Goal: Task Accomplishment & Management: Complete application form

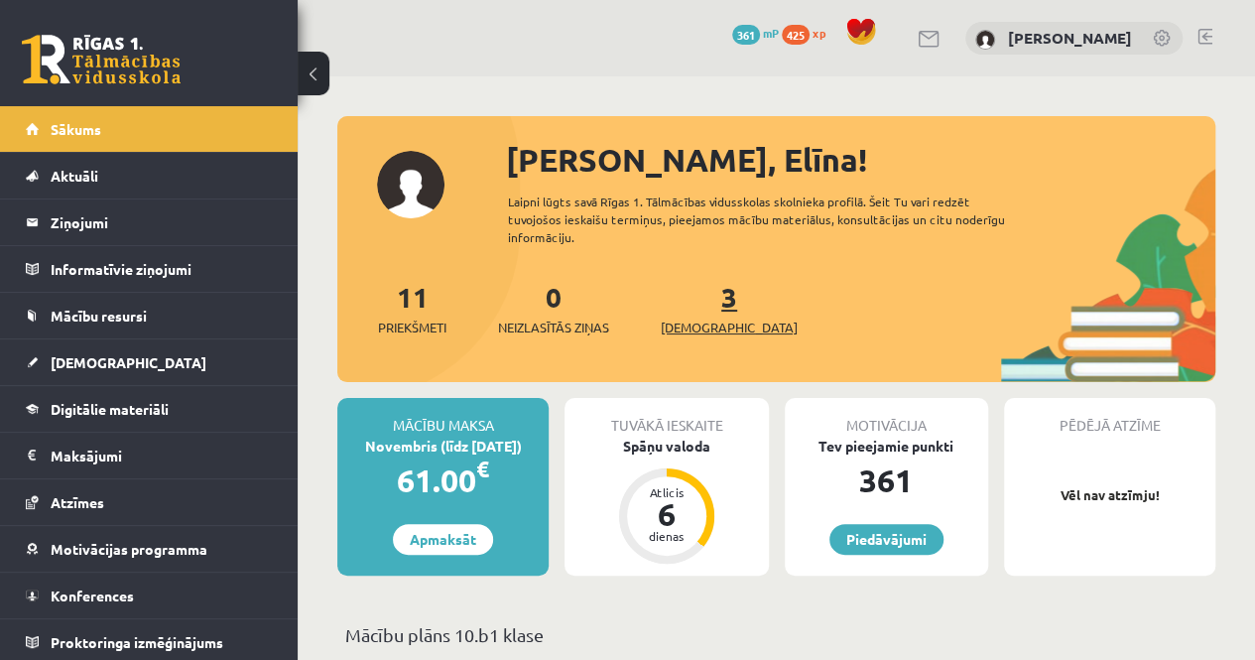
click at [703, 281] on link "3 Ieskaites" at bounding box center [729, 308] width 137 height 59
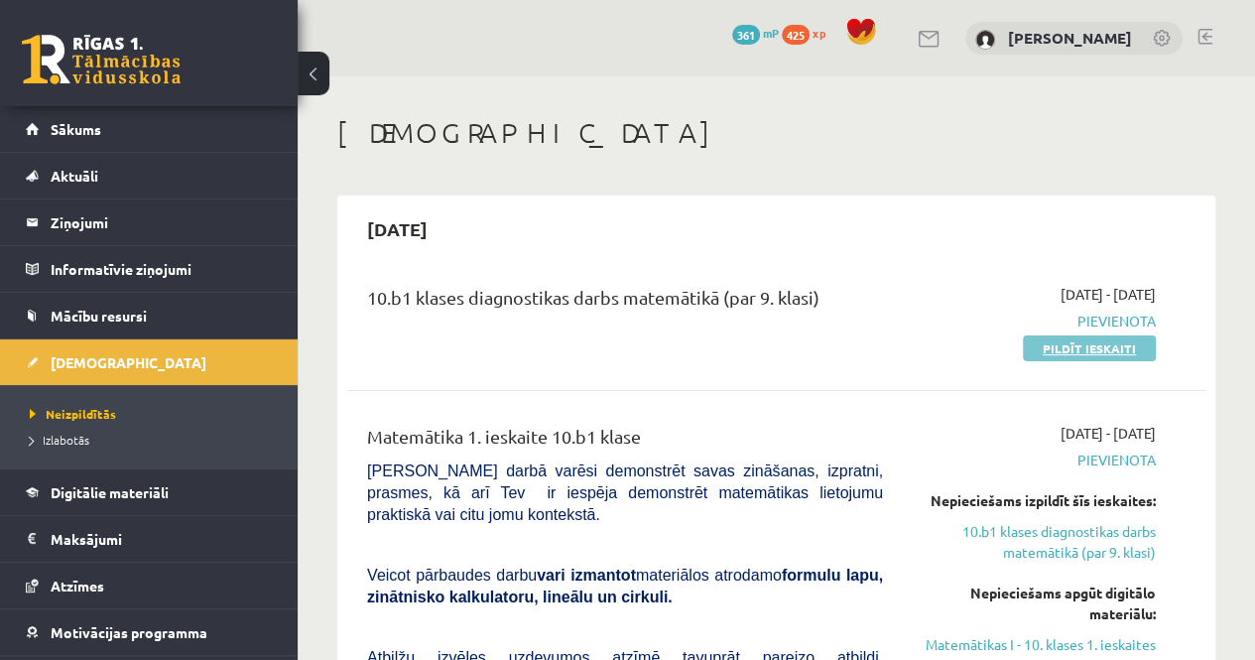
click at [1075, 346] on link "Pildīt ieskaiti" at bounding box center [1089, 348] width 133 height 26
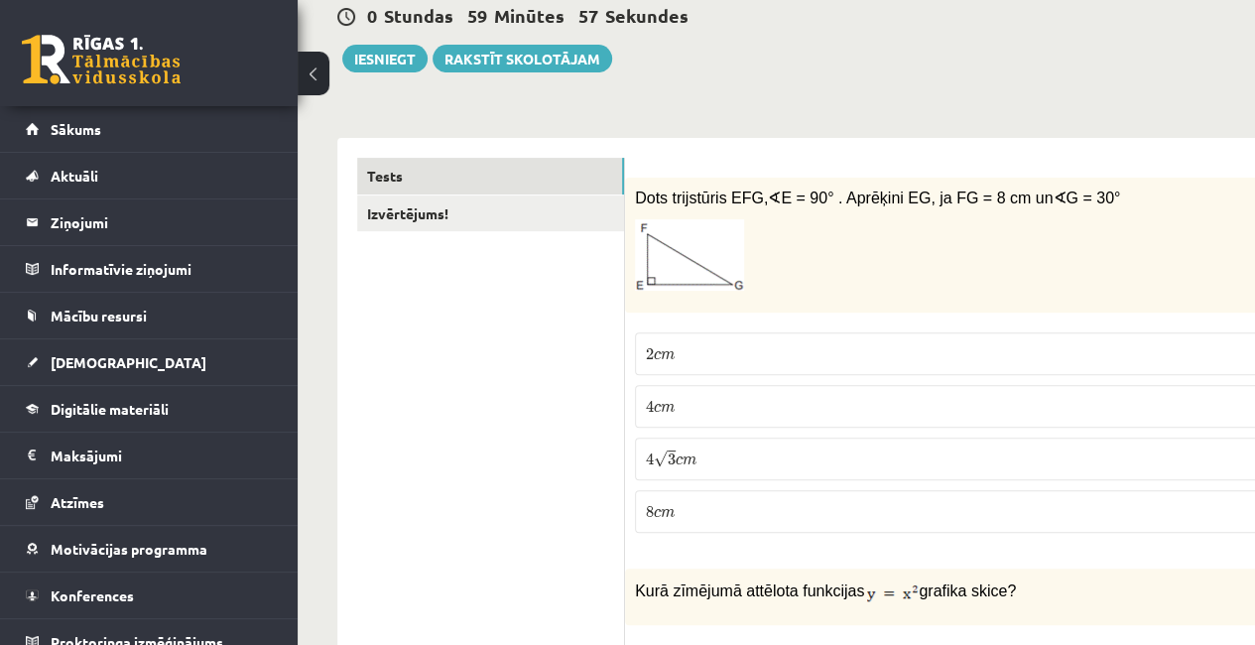
scroll to position [298, 0]
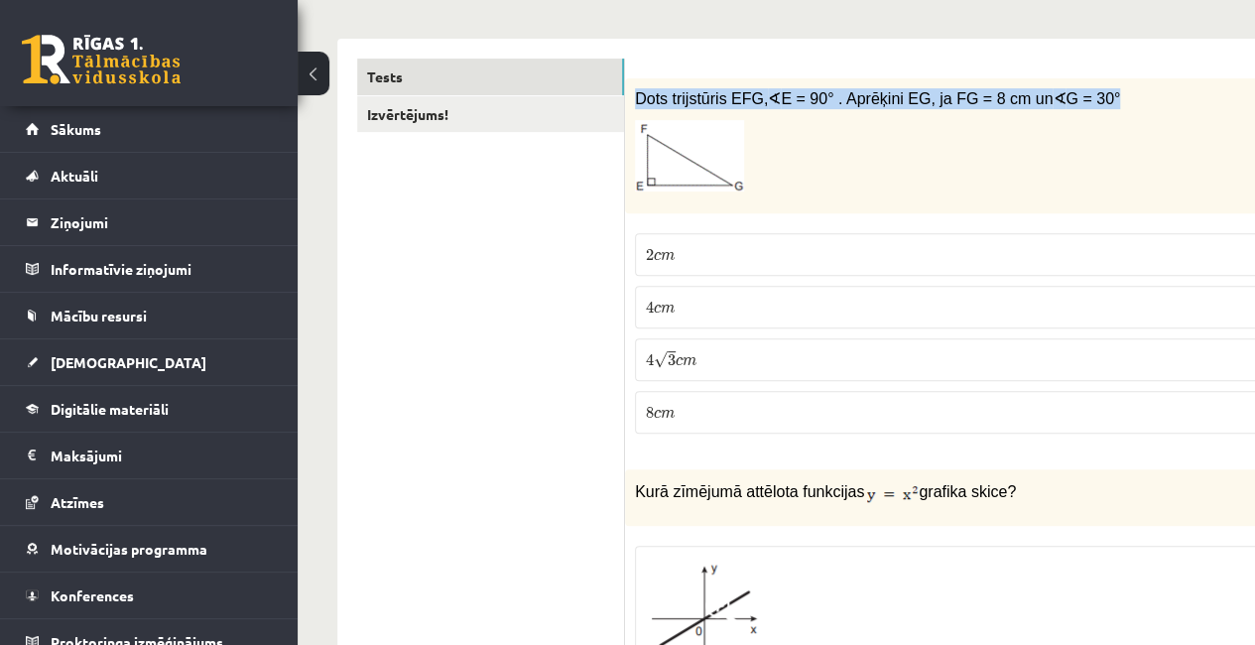
drag, startPoint x: 633, startPoint y: 96, endPoint x: 1080, endPoint y: 93, distance: 446.6
click at [1080, 93] on div "Dots trijstūris EFG, ∢ E = 90° . Aprēķini EG, ja FG = 8 cm un ∢ G = 30°" at bounding box center [976, 146] width 703 height 136
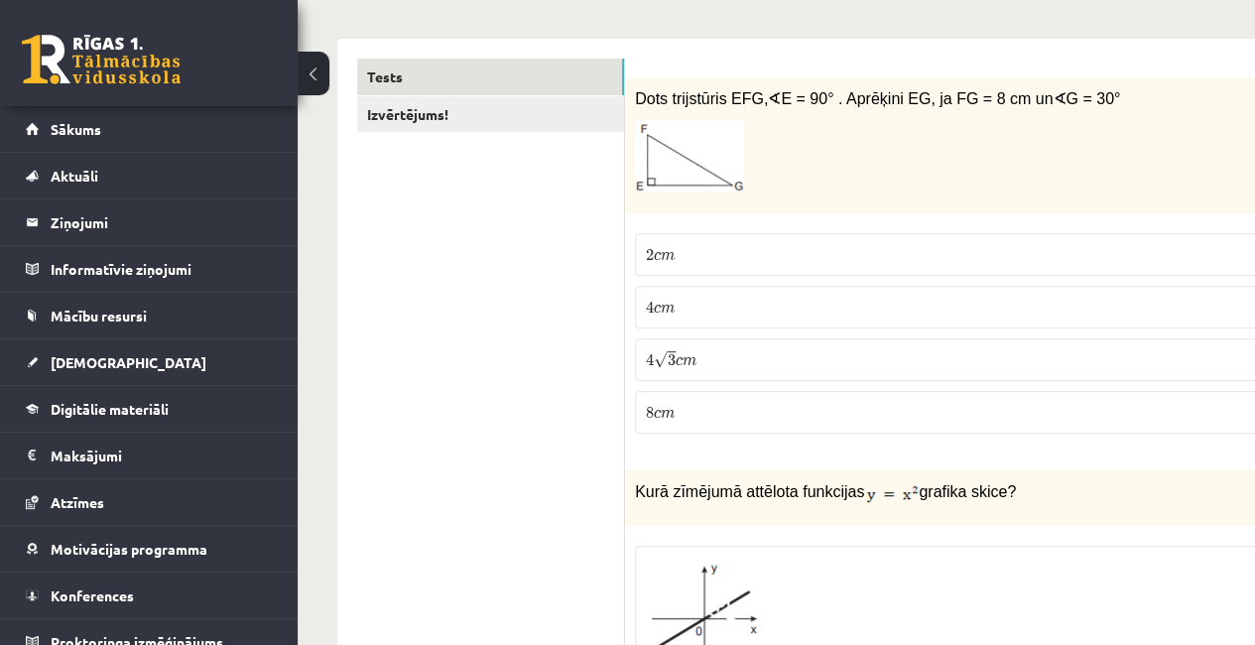
click at [851, 156] on p at bounding box center [927, 155] width 584 height 71
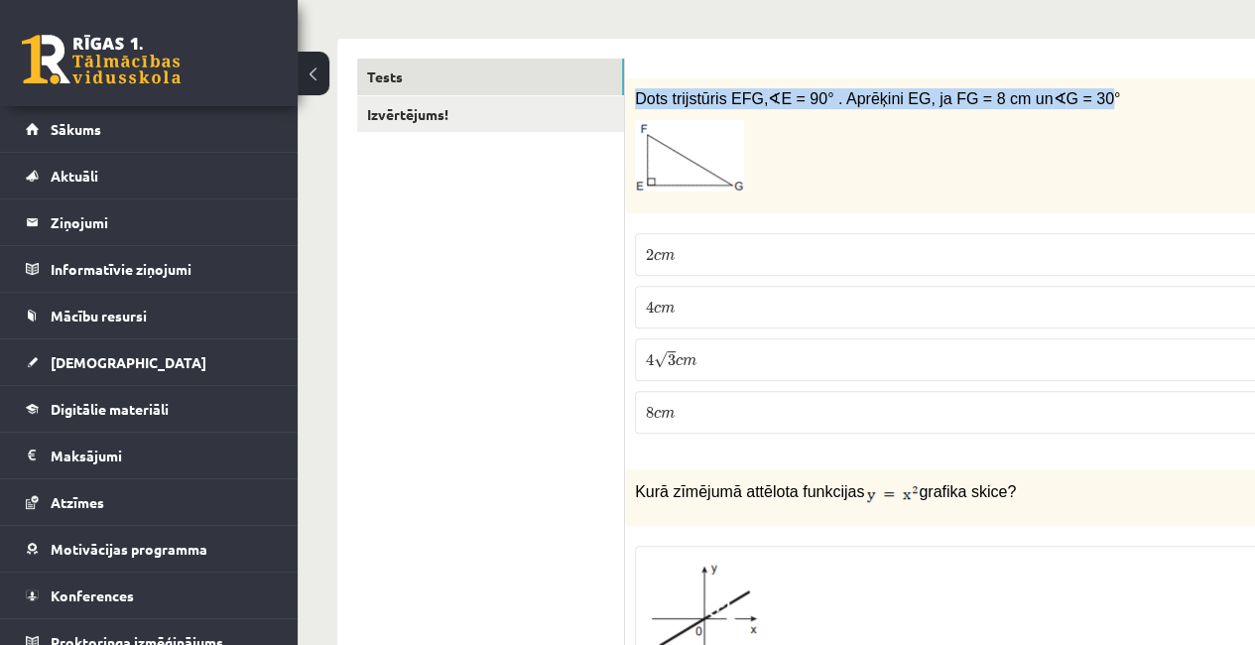
drag, startPoint x: 633, startPoint y: 100, endPoint x: 1061, endPoint y: 89, distance: 427.9
click at [1061, 89] on div "Dots trijstūris EFG, ∢ E = 90° . Aprēķini EG, ja FG = 8 cm un ∢ G = 30°" at bounding box center [976, 146] width 703 height 136
copy span "Dots trijstūris EFG, ∢ E = 90° . Aprēķini EG, ja FG = 8 cm un ∢ G = 30"
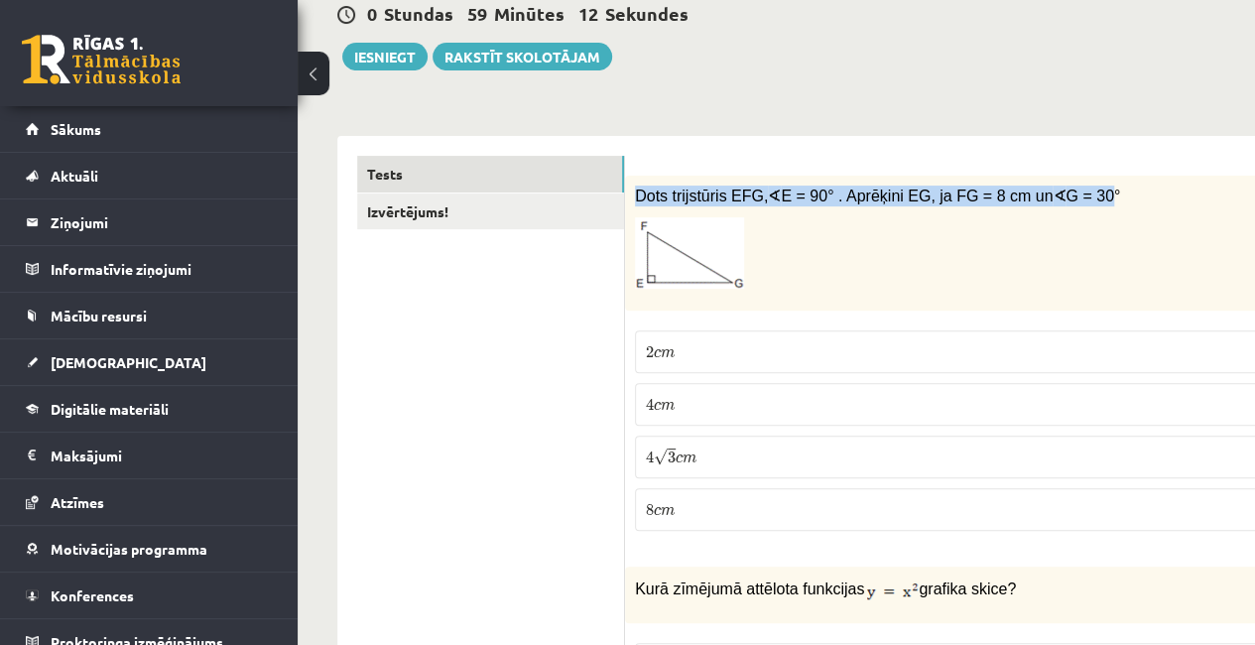
scroll to position [198, 0]
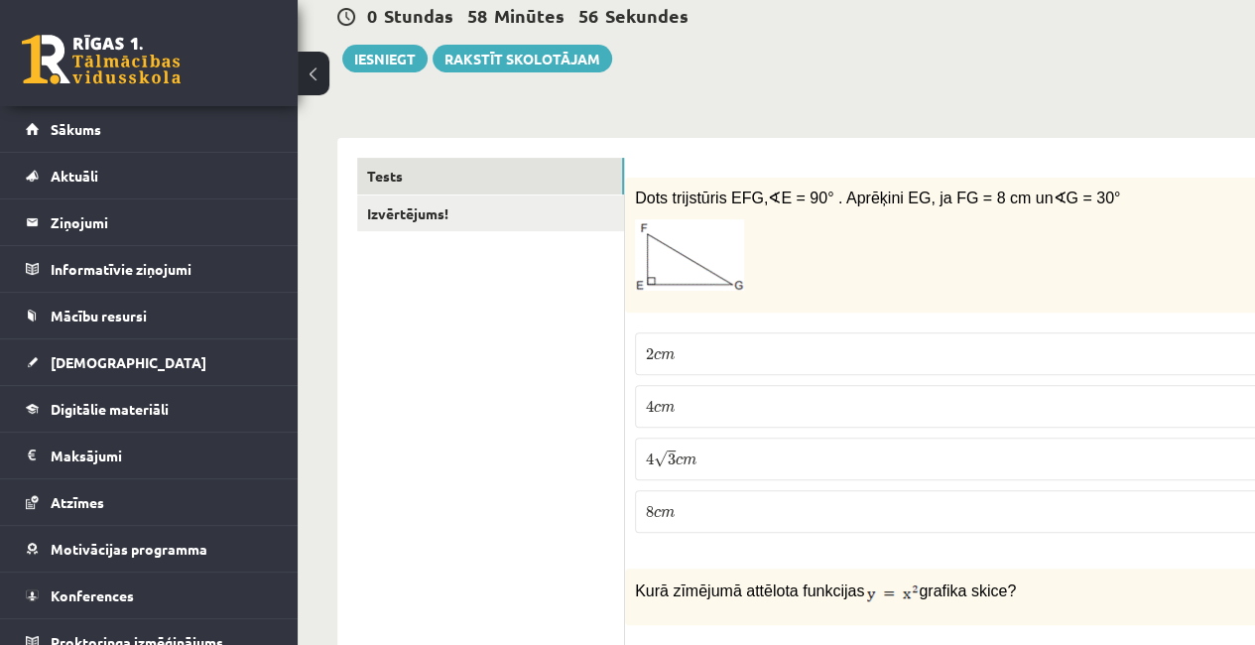
click at [734, 466] on p "4 √ 3 c m 4 3 c m" at bounding box center [976, 459] width 661 height 21
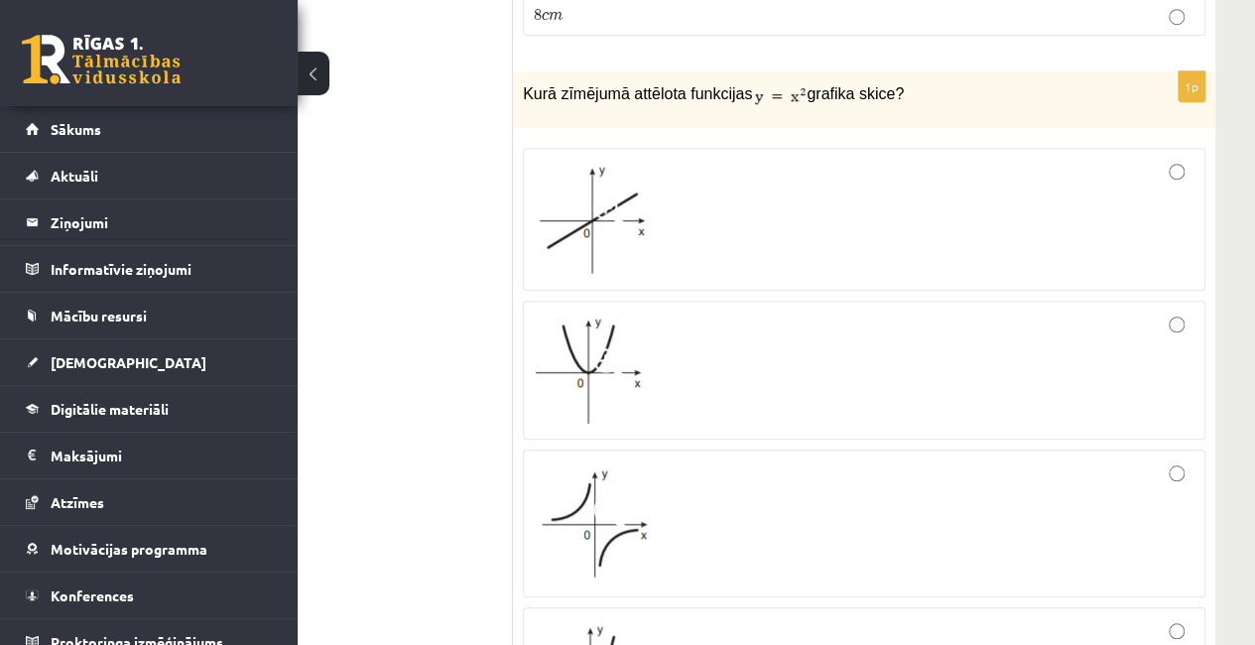
scroll to position [695, 112]
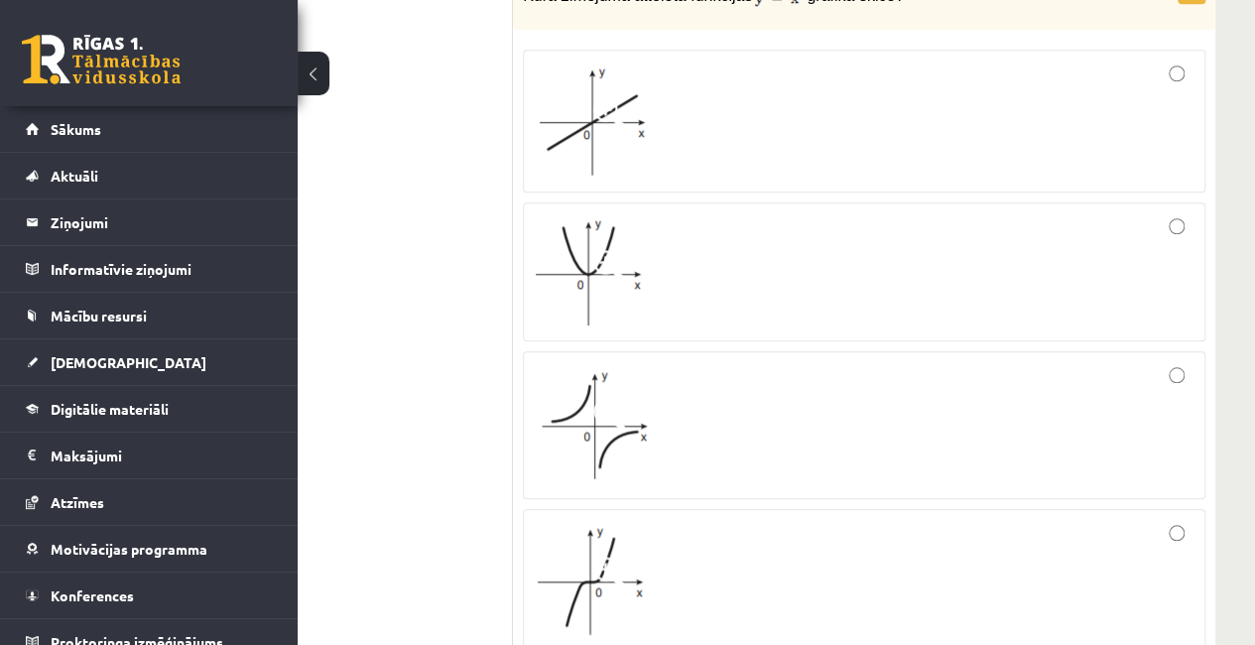
click at [669, 242] on div at bounding box center [864, 271] width 661 height 117
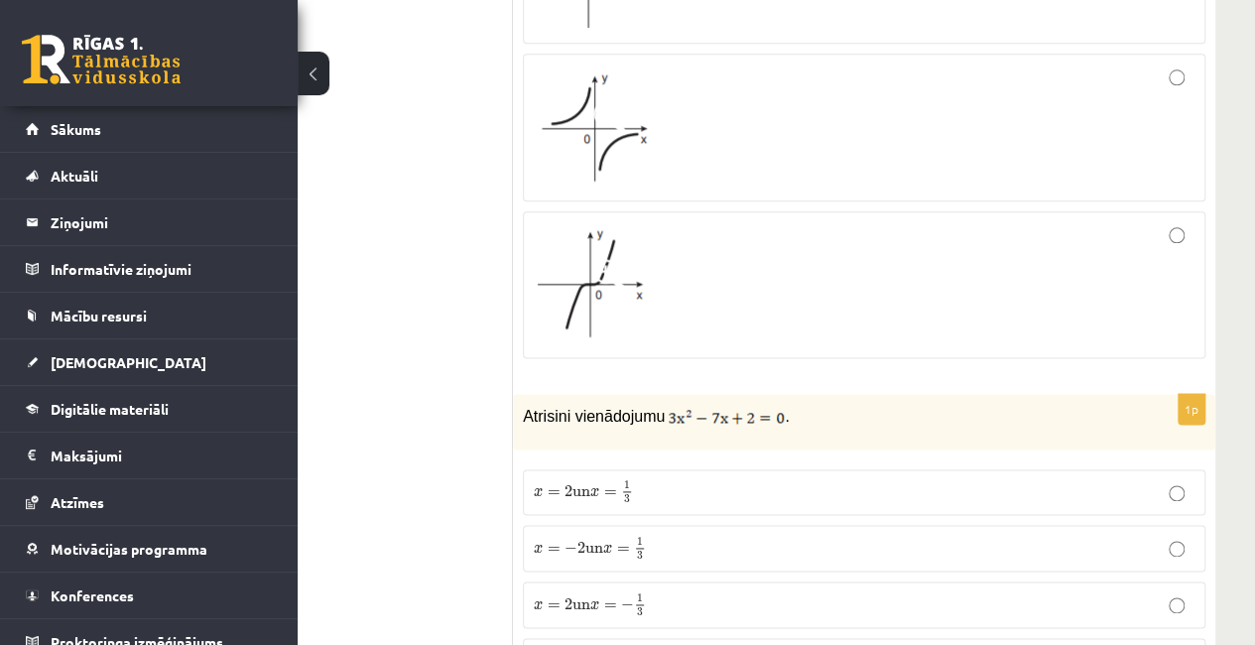
scroll to position [1290, 112]
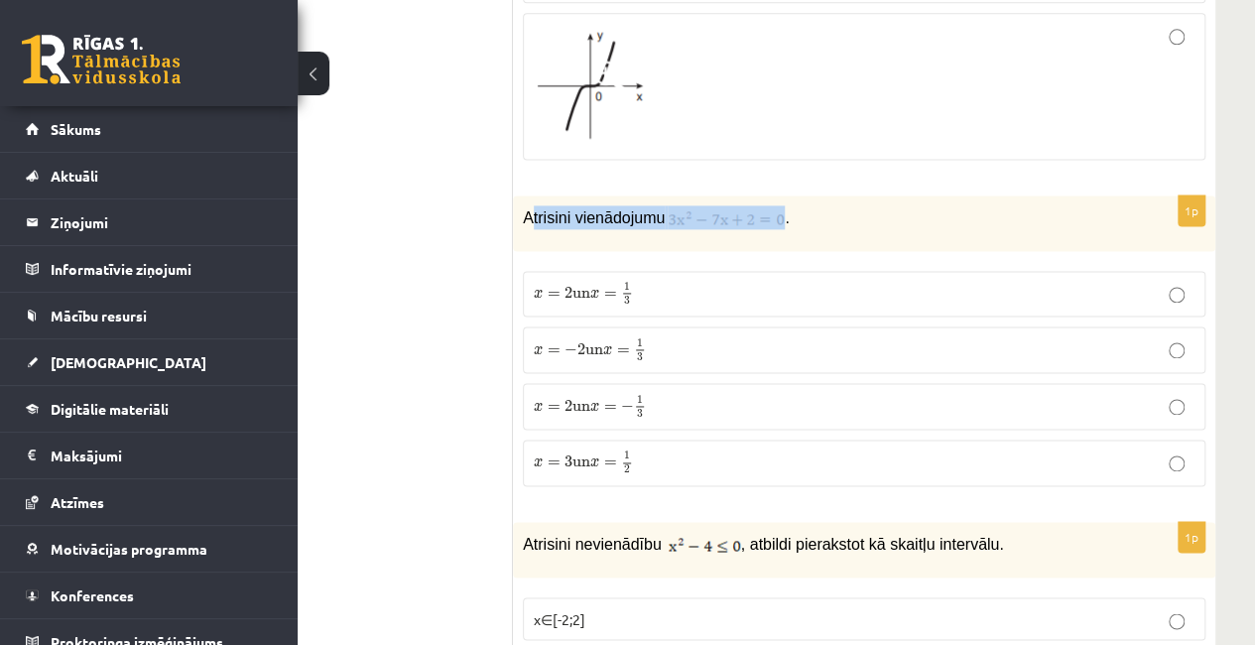
drag, startPoint x: 529, startPoint y: 206, endPoint x: 768, endPoint y: 207, distance: 239.2
click at [768, 207] on p "Atrisini vienādojumu ." at bounding box center [815, 217] width 584 height 24
drag, startPoint x: 850, startPoint y: 211, endPoint x: 804, endPoint y: 211, distance: 45.7
click at [849, 211] on p "Atrisini vienādojumu ." at bounding box center [815, 217] width 584 height 24
drag, startPoint x: 661, startPoint y: 211, endPoint x: 707, endPoint y: 213, distance: 45.7
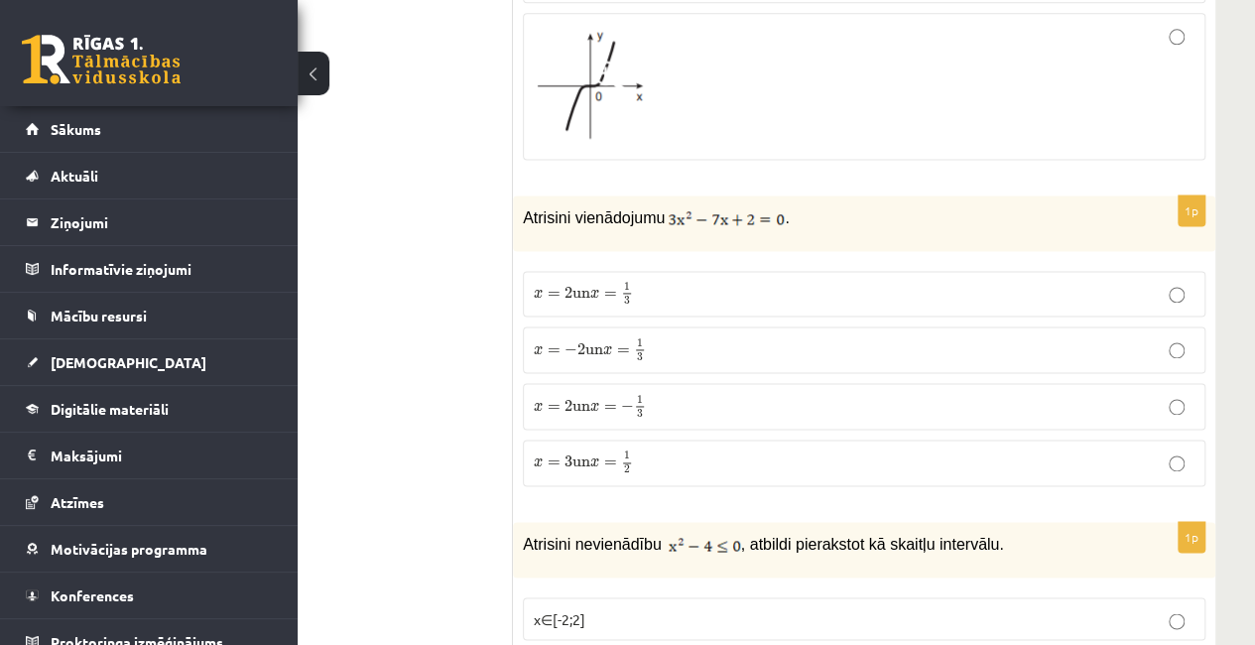
click at [707, 213] on p "Atrisini vienādojumu ." at bounding box center [815, 217] width 584 height 24
drag, startPoint x: 661, startPoint y: 208, endPoint x: 700, endPoint y: 211, distance: 38.8
click at [700, 211] on p "Atrisini vienādojumu ." at bounding box center [815, 217] width 584 height 24
click at [671, 209] on img at bounding box center [726, 219] width 117 height 20
click at [671, 211] on img at bounding box center [726, 219] width 117 height 20
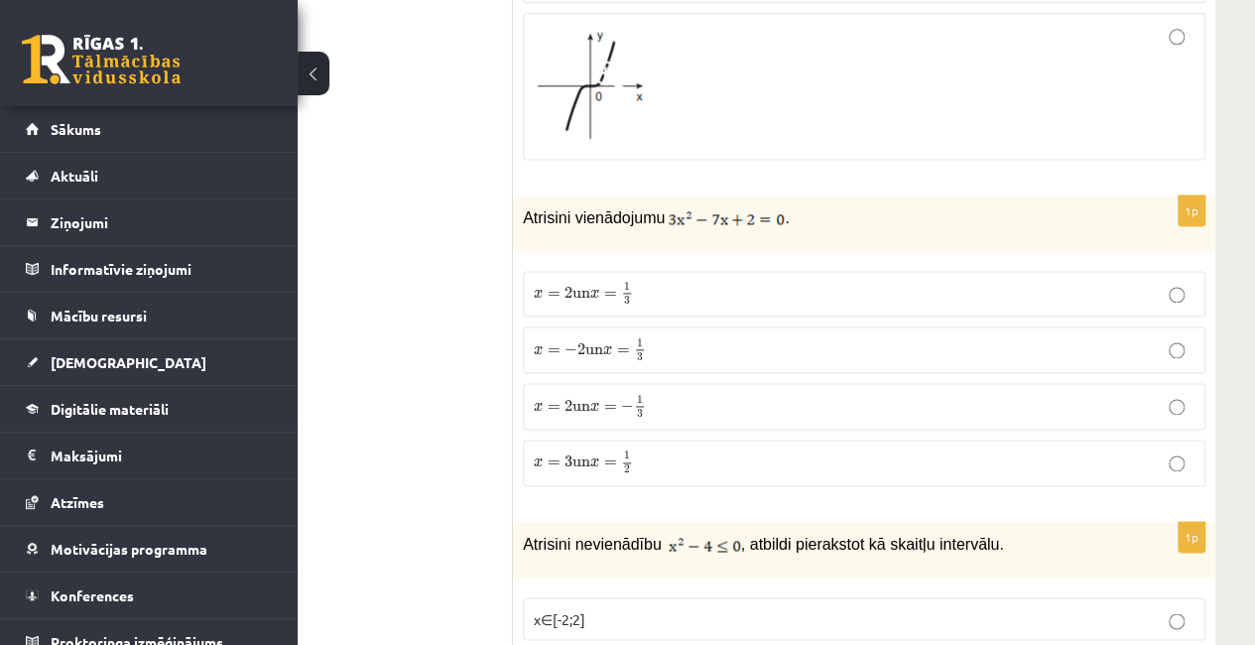
click at [653, 282] on p "x = 2 un x = 1 3 x = 2 un x = 1 3" at bounding box center [864, 294] width 661 height 25
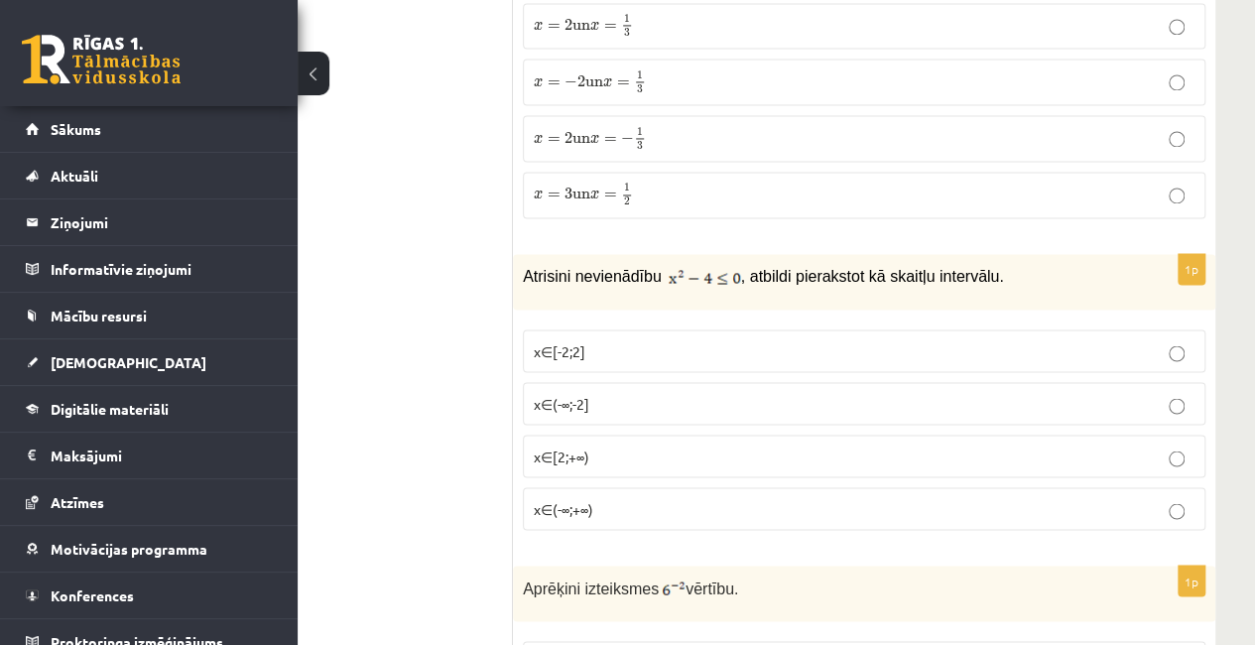
scroll to position [1588, 112]
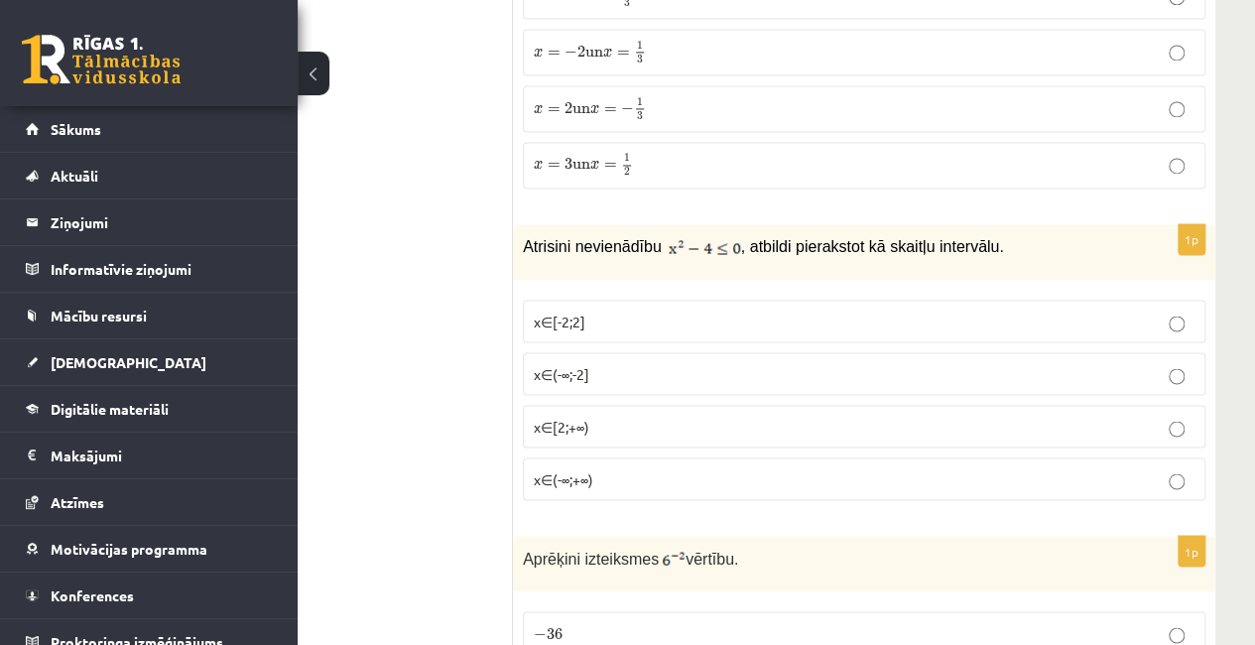
click at [609, 313] on p "x∈[-2;2]" at bounding box center [864, 321] width 661 height 21
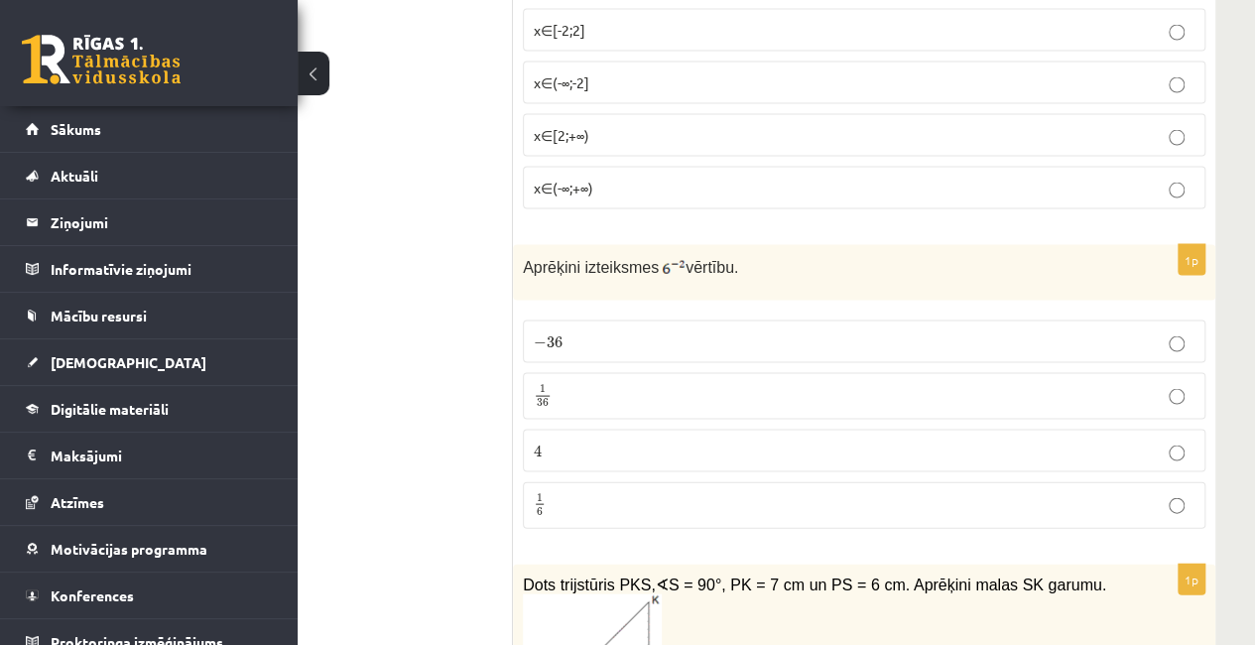
scroll to position [1886, 112]
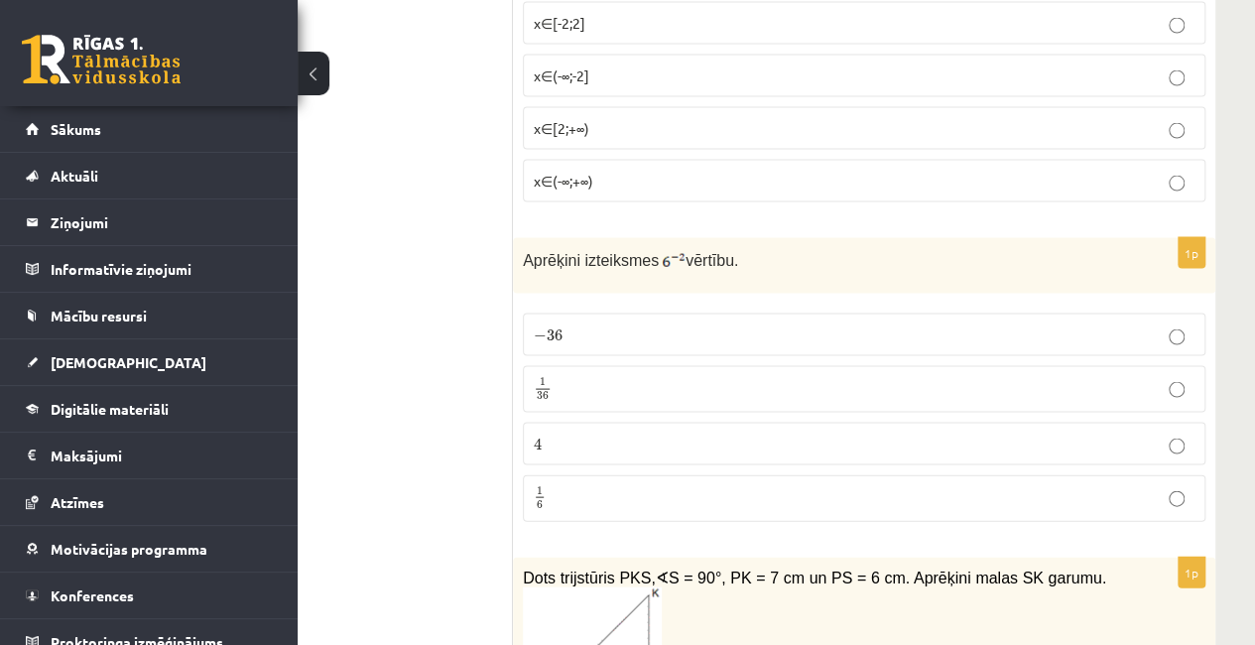
click at [591, 328] on p "− 36 − 36" at bounding box center [864, 335] width 661 height 21
click at [571, 377] on p "1 36 1 36" at bounding box center [864, 389] width 661 height 25
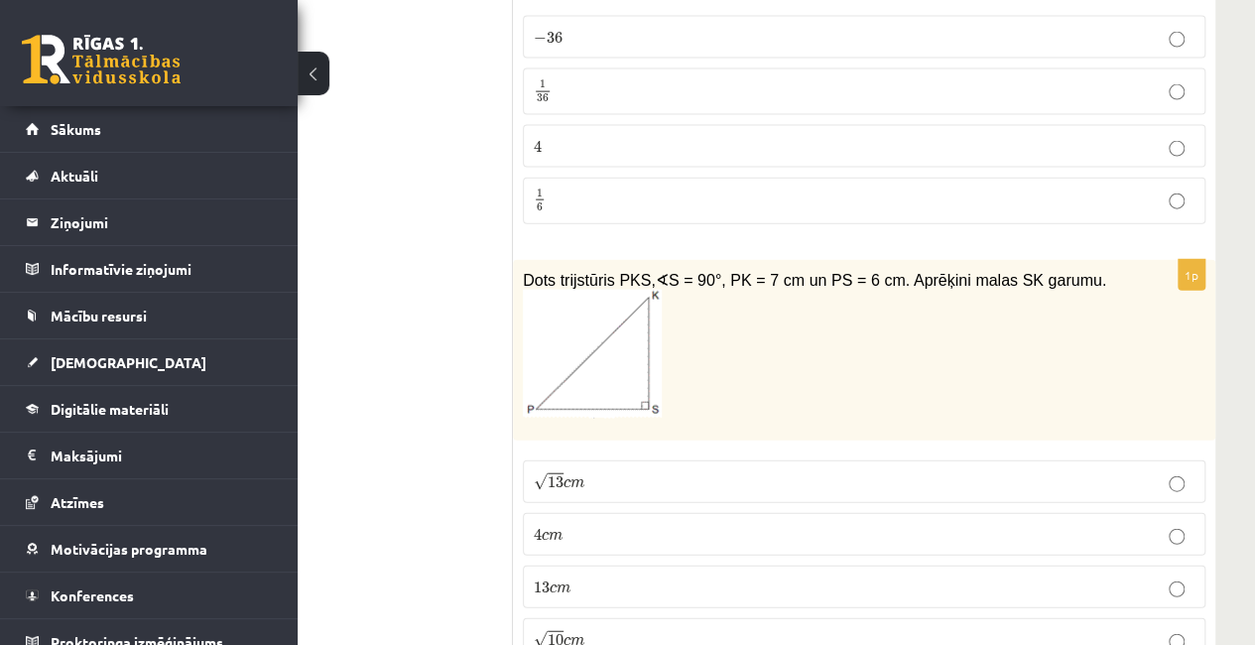
scroll to position [2283, 112]
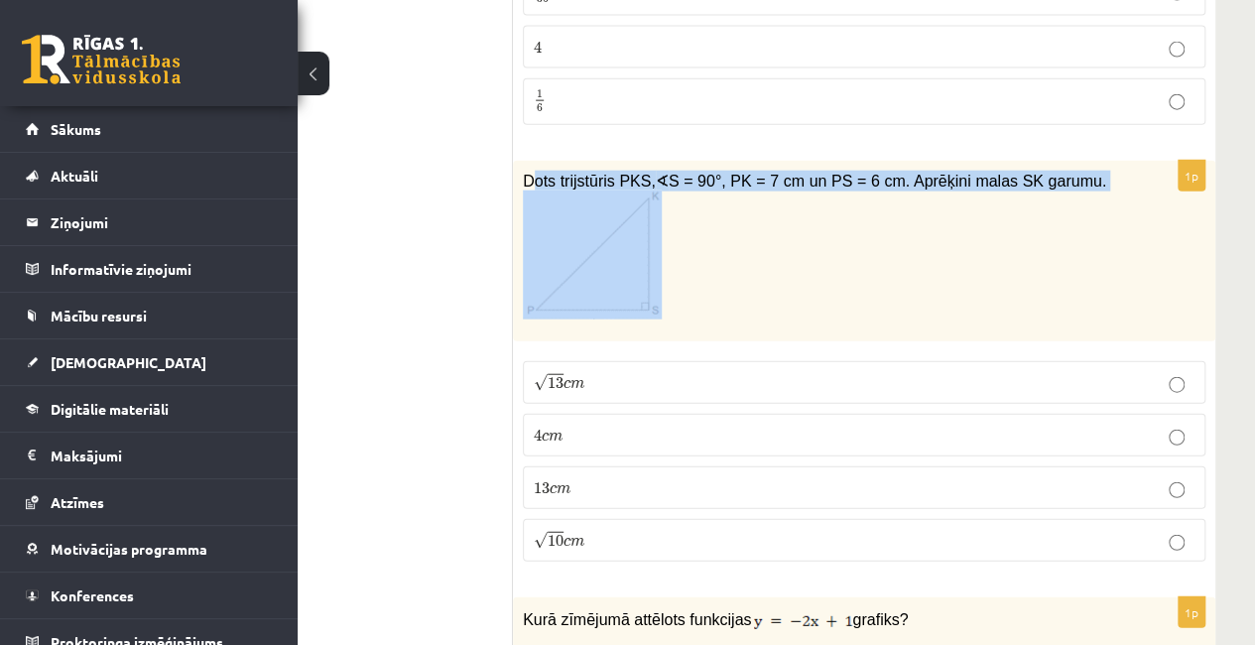
drag, startPoint x: 529, startPoint y: 158, endPoint x: 1068, endPoint y: 176, distance: 539.2
click at [1068, 176] on p "Dots trijstūris PKS, ∢ S = 90°, PK = 7 cm un PS = 6 cm. Aprēķini malas SK garum…" at bounding box center [815, 246] width 584 height 150
click at [1026, 235] on p "Dots trijstūris PKS, ∢ S = 90°, PK = 7 cm un PS = 6 cm. Aprēķini malas SK garum…" at bounding box center [815, 246] width 584 height 150
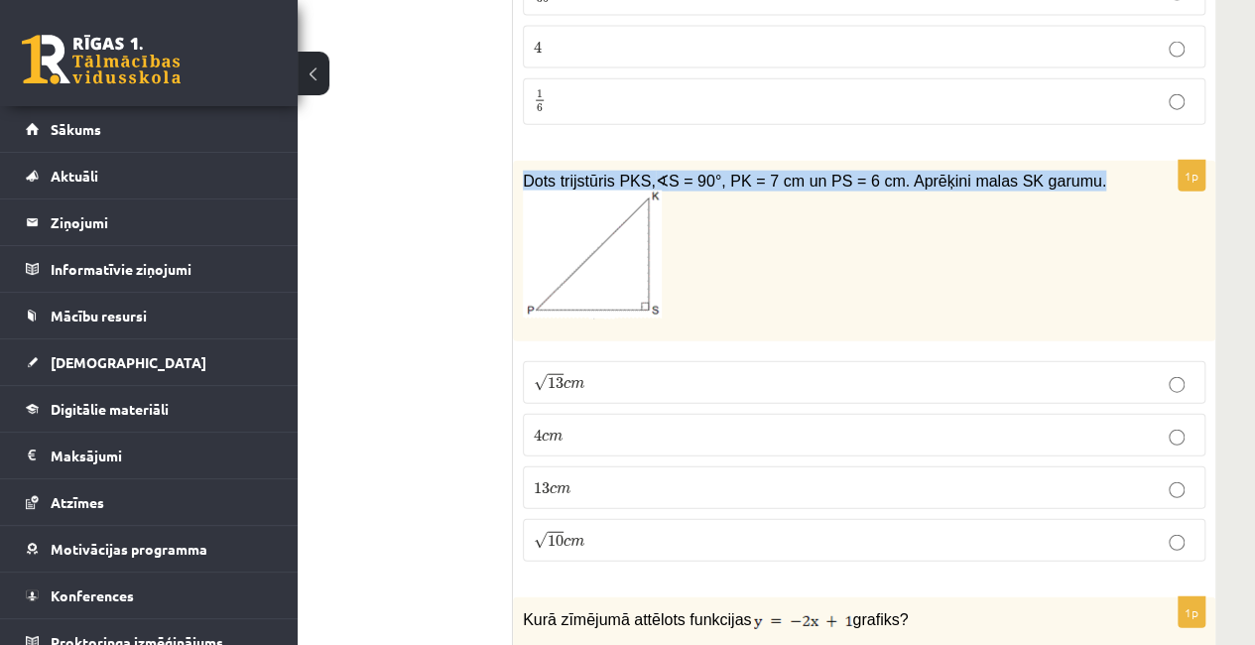
drag, startPoint x: 519, startPoint y: 161, endPoint x: 1110, endPoint y: 162, distance: 590.5
click at [1110, 162] on div "Dots trijstūris PKS, ∢ S = 90°, PK = 7 cm un PS = 6 cm. Aprēķini malas SK garum…" at bounding box center [864, 252] width 703 height 182
copy span "Dots trijstūris PKS, ∢ S = 90°, PK = 7 cm un PS = 6 cm. Aprēķini malas SK garum…"
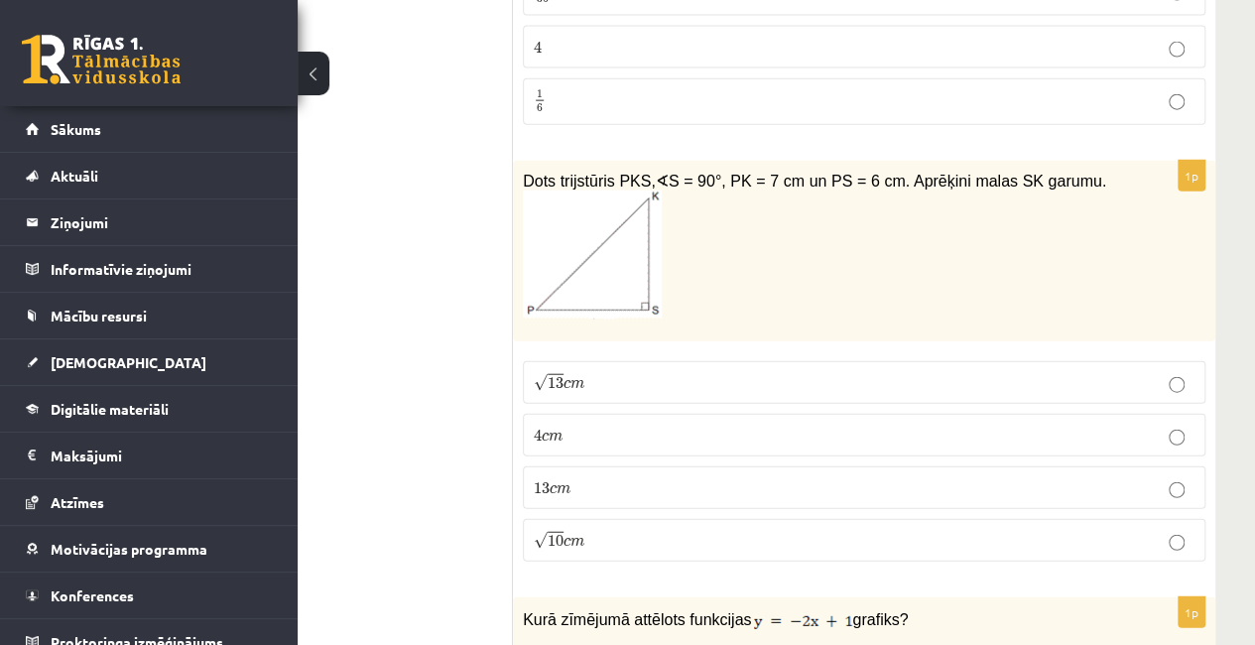
click at [647, 361] on label "√ 13 c m 13 c m" at bounding box center [864, 382] width 683 height 43
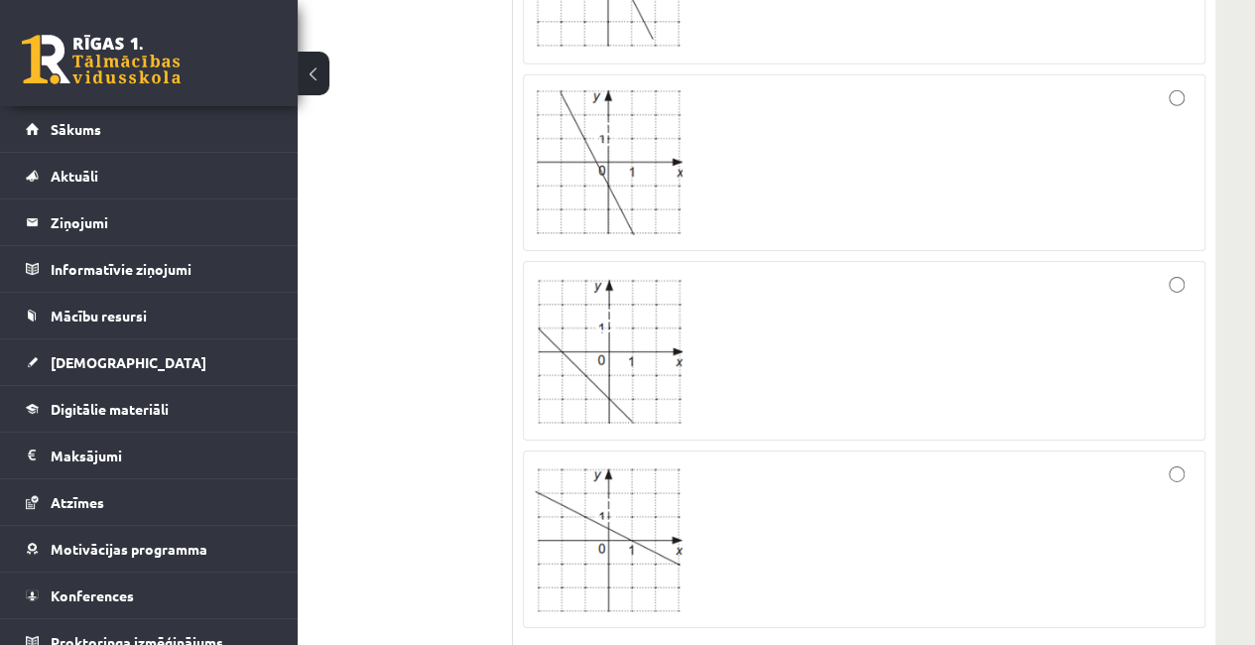
scroll to position [3077, 112]
click at [707, 267] on div at bounding box center [864, 344] width 661 height 158
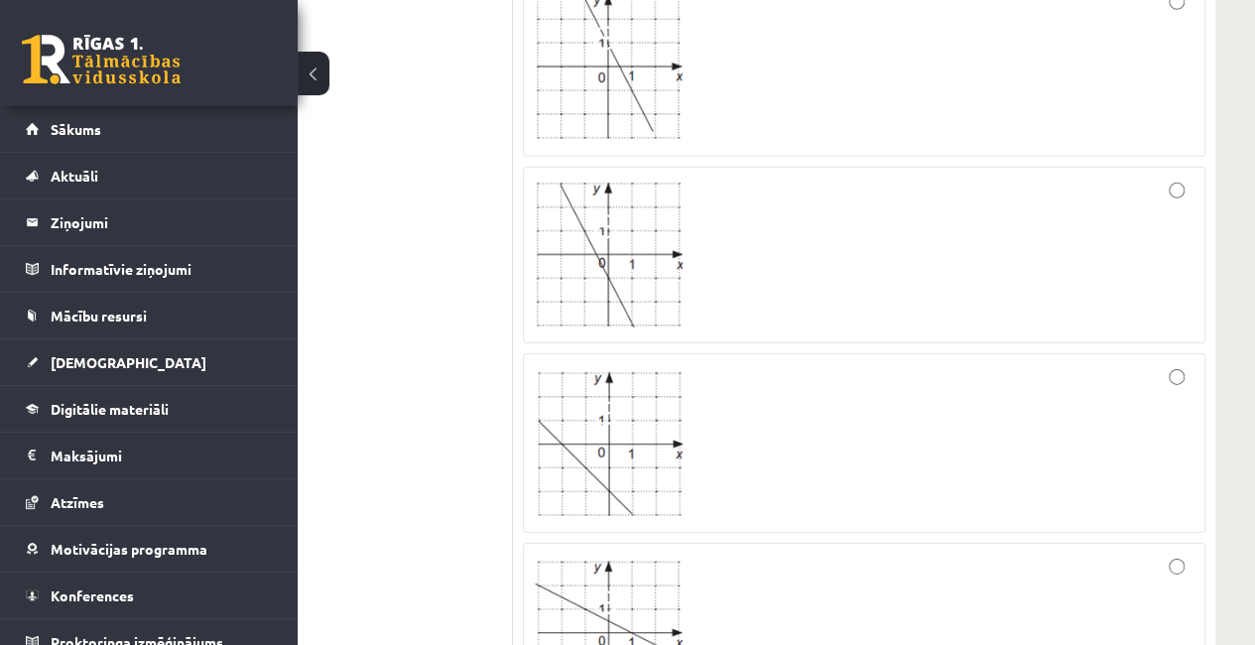
click at [719, 223] on div at bounding box center [864, 255] width 661 height 155
click at [802, 40] on div at bounding box center [864, 67] width 661 height 156
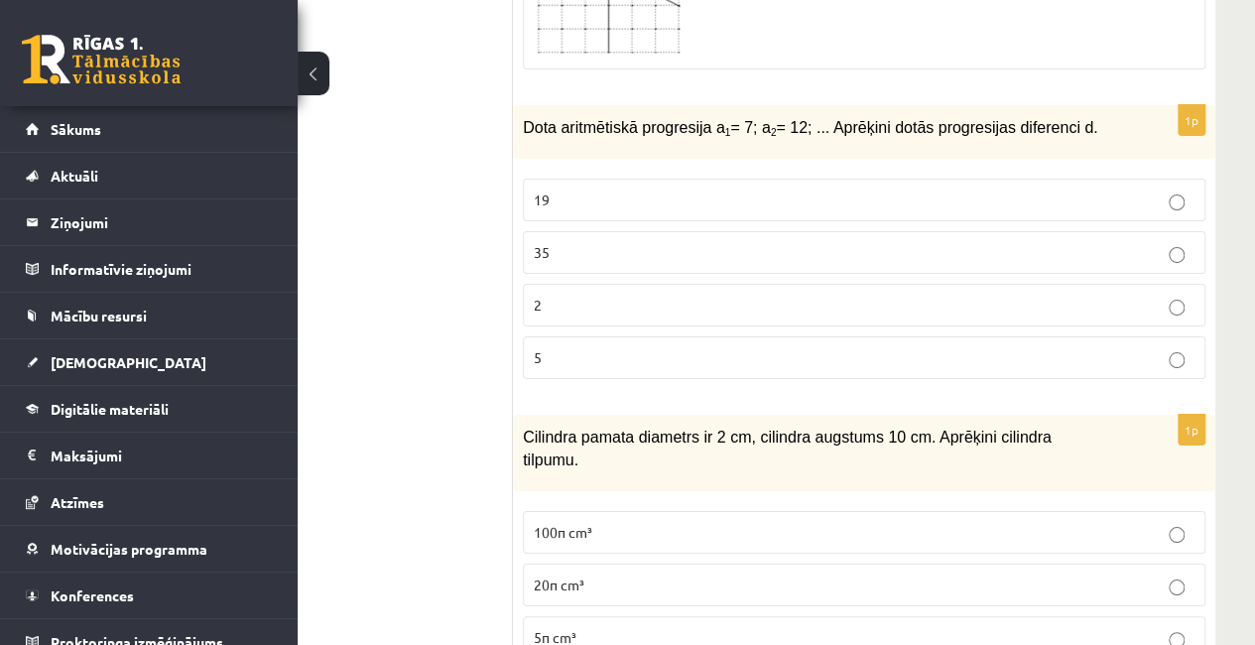
scroll to position [3529, 112]
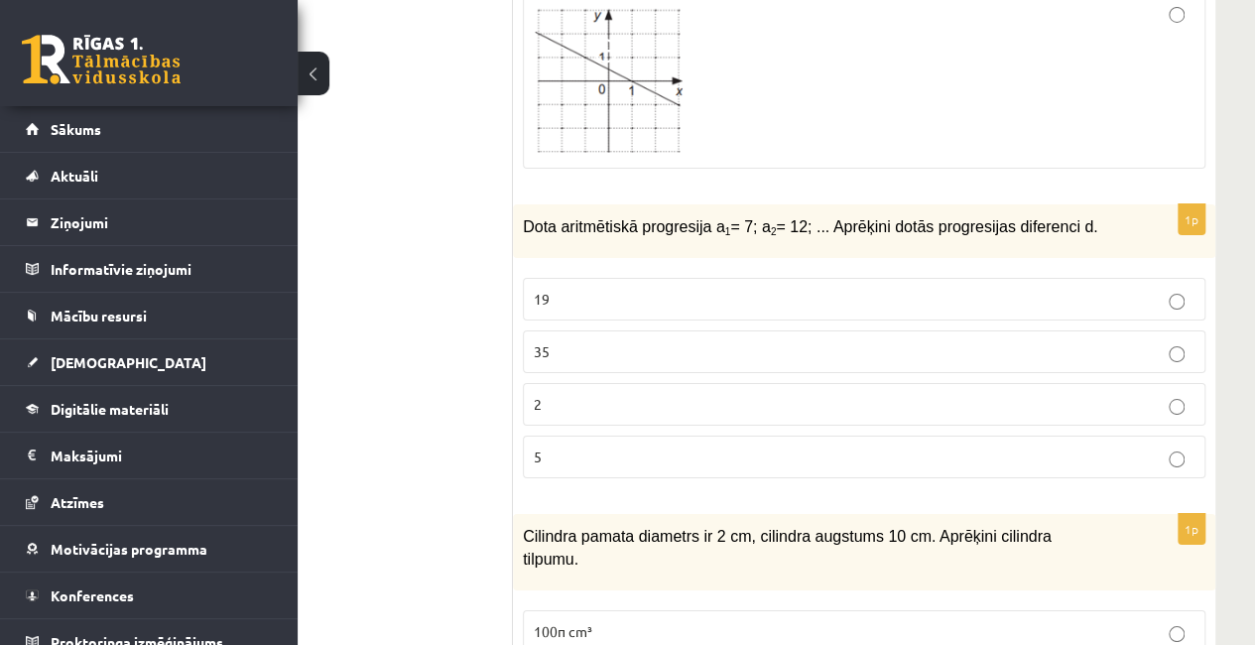
click at [568, 447] on p "5" at bounding box center [864, 457] width 661 height 21
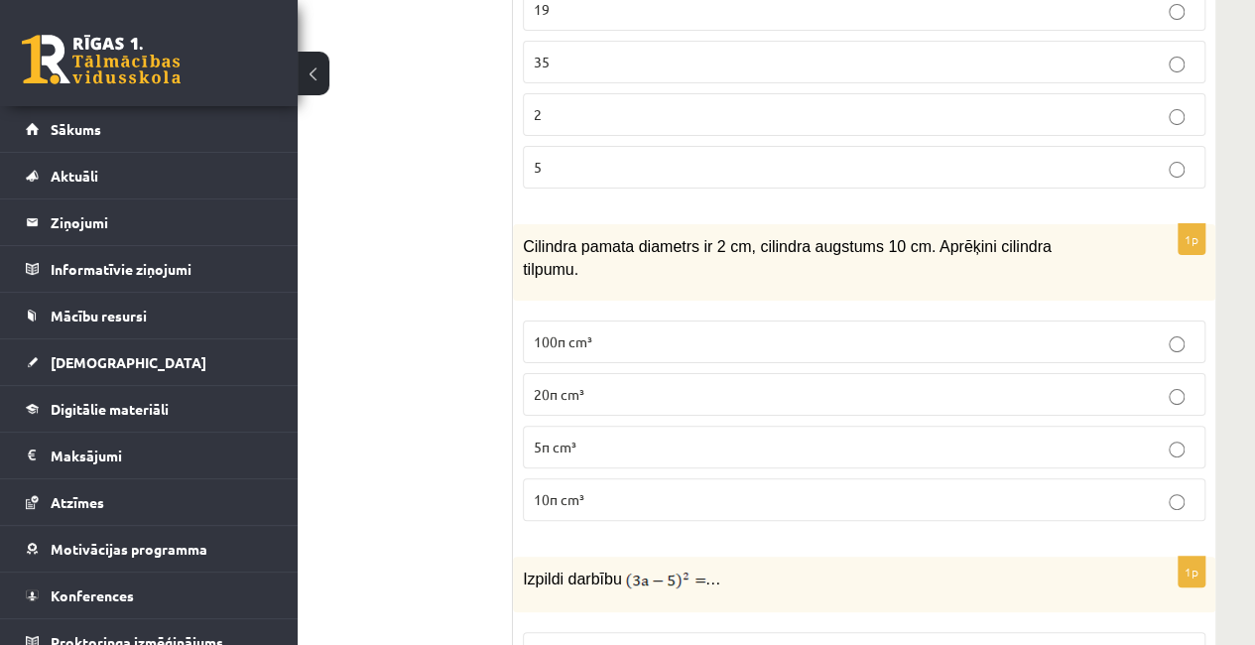
scroll to position [3827, 112]
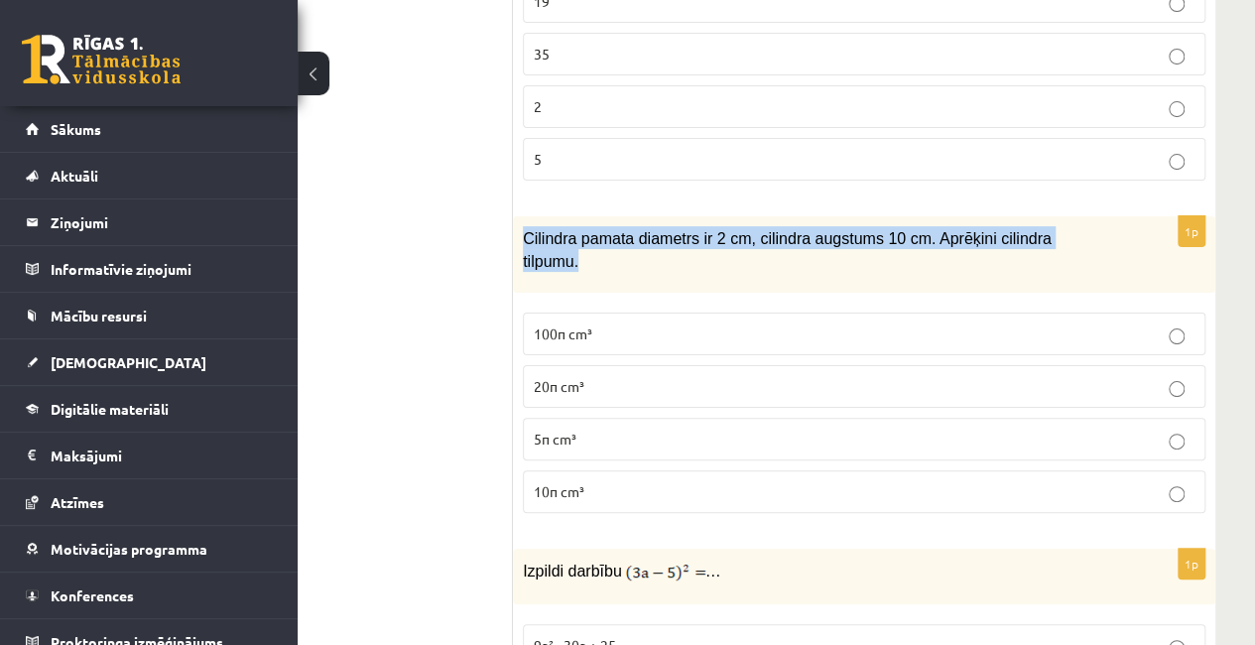
drag, startPoint x: 520, startPoint y: 209, endPoint x: 1080, endPoint y: 211, distance: 559.7
click at [1080, 216] on div "Cilindra pamata diametrs ir 2 cm, cilindra augstums 10 cm. Aprēķini cilindra ti…" at bounding box center [864, 254] width 703 height 76
copy span "Cilindra pamata diametrs ir 2 cm, cilindra augstums 10 cm. Aprēķini cilindra ti…"
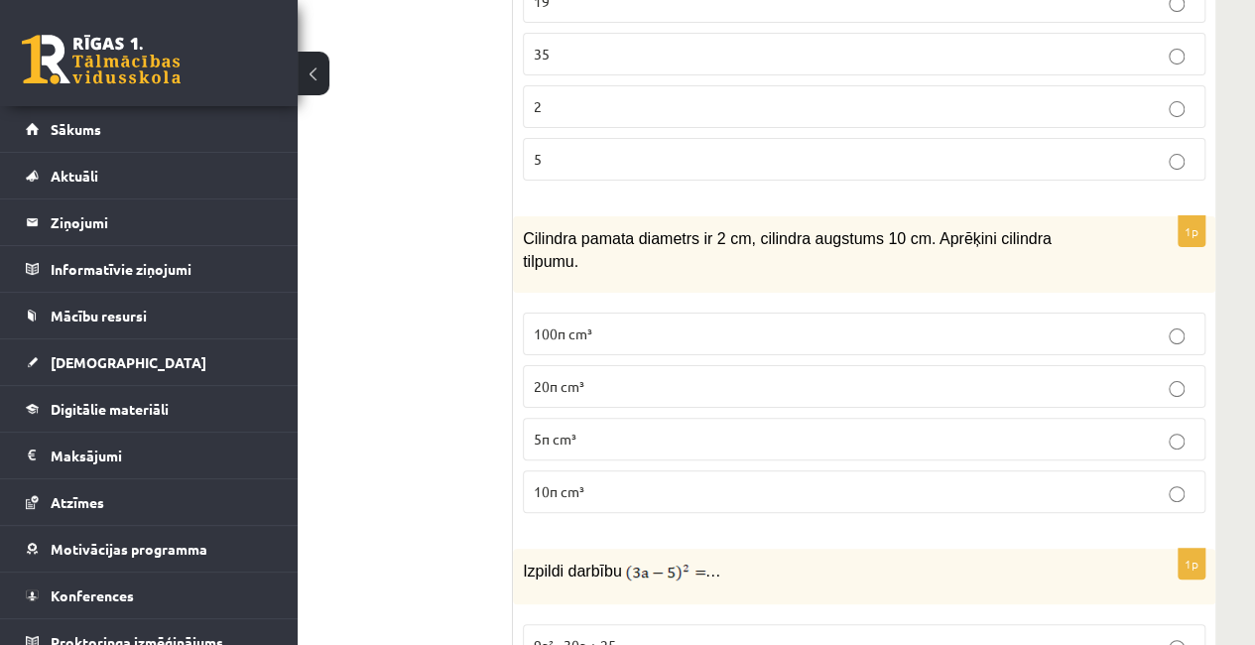
click at [618, 470] on label "10π cm³" at bounding box center [864, 491] width 683 height 43
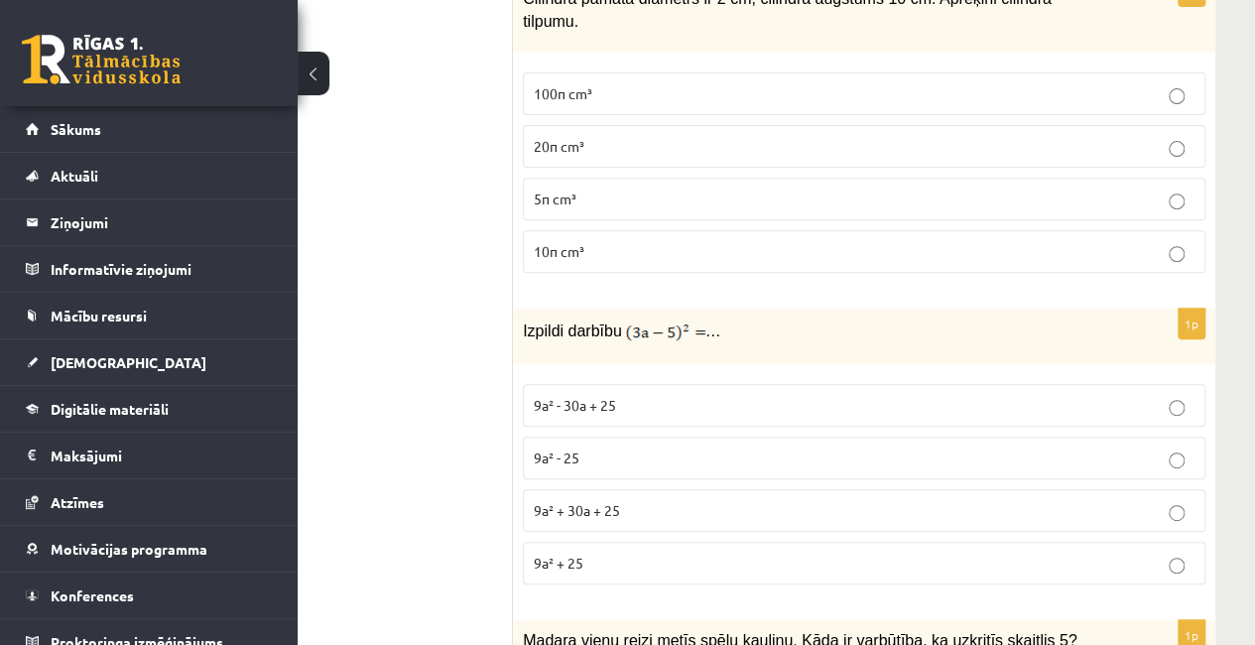
scroll to position [4125, 112]
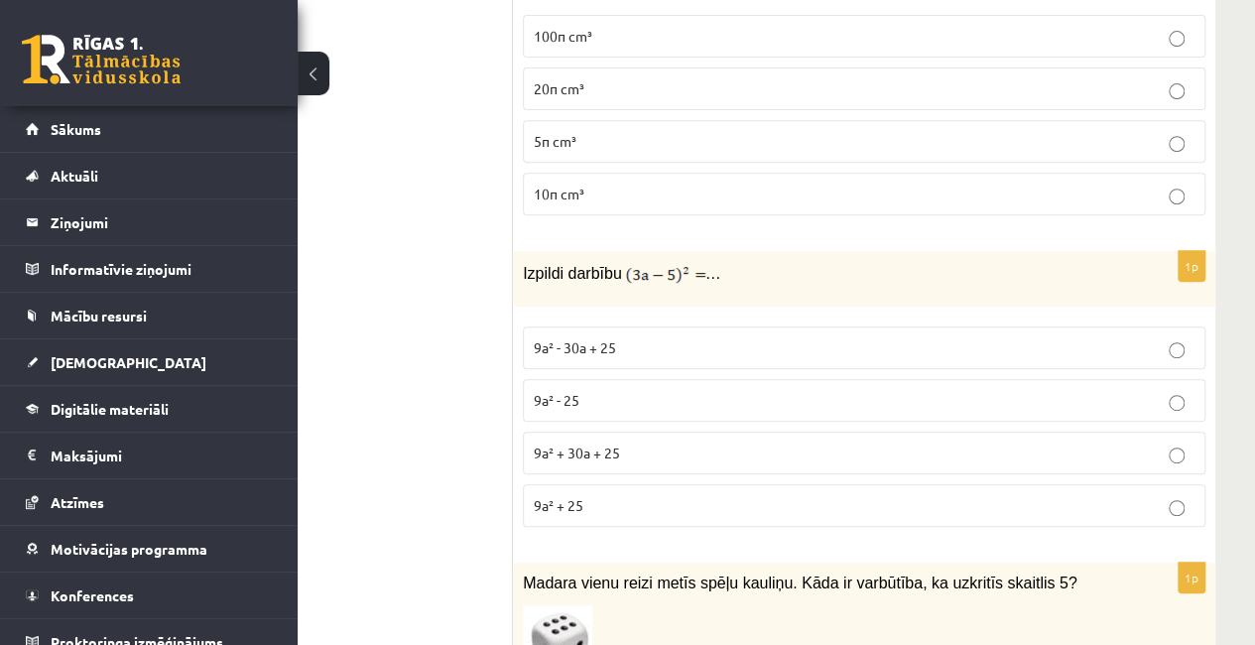
click at [611, 444] on span "9a² + 30a + 25" at bounding box center [577, 453] width 86 height 18
click at [591, 337] on p "9a² - 30a + 25" at bounding box center [864, 347] width 661 height 21
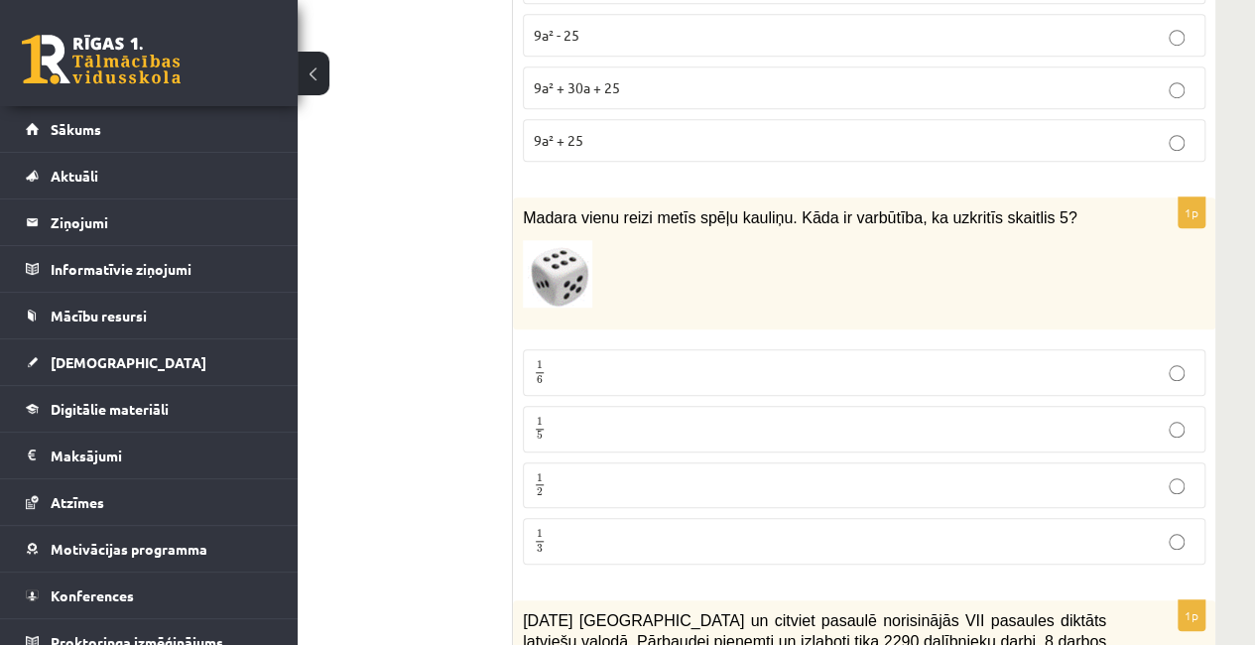
scroll to position [4522, 112]
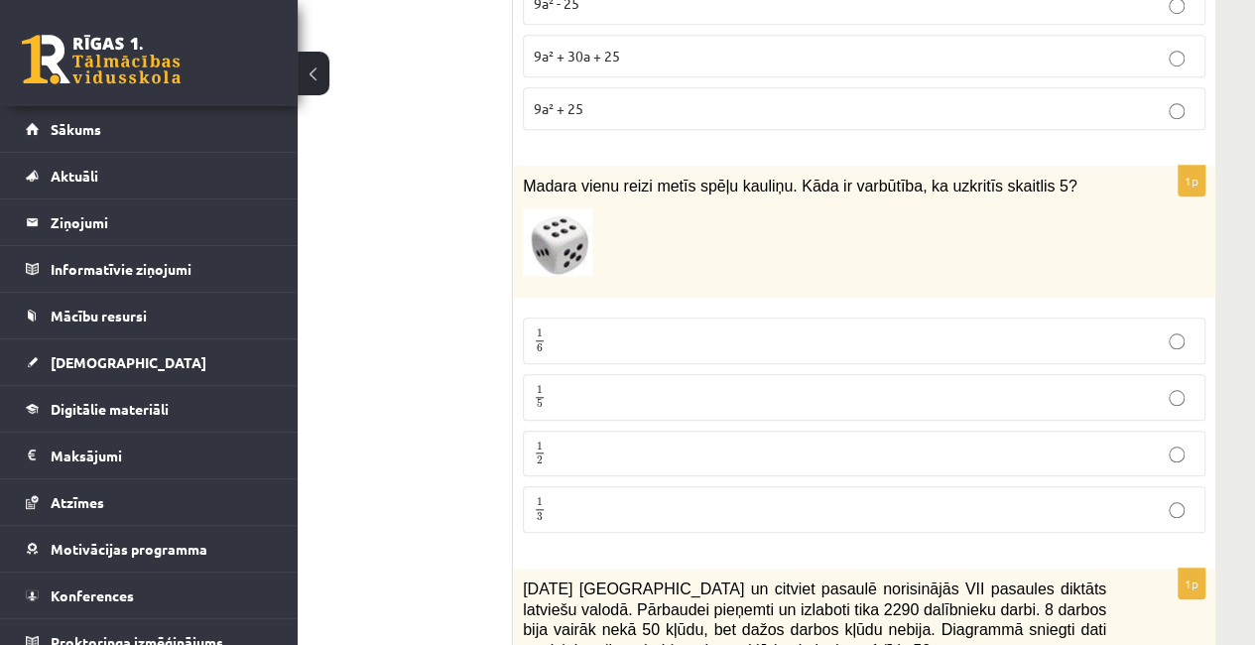
click at [566, 328] on p "1 6 1 6" at bounding box center [864, 340] width 661 height 25
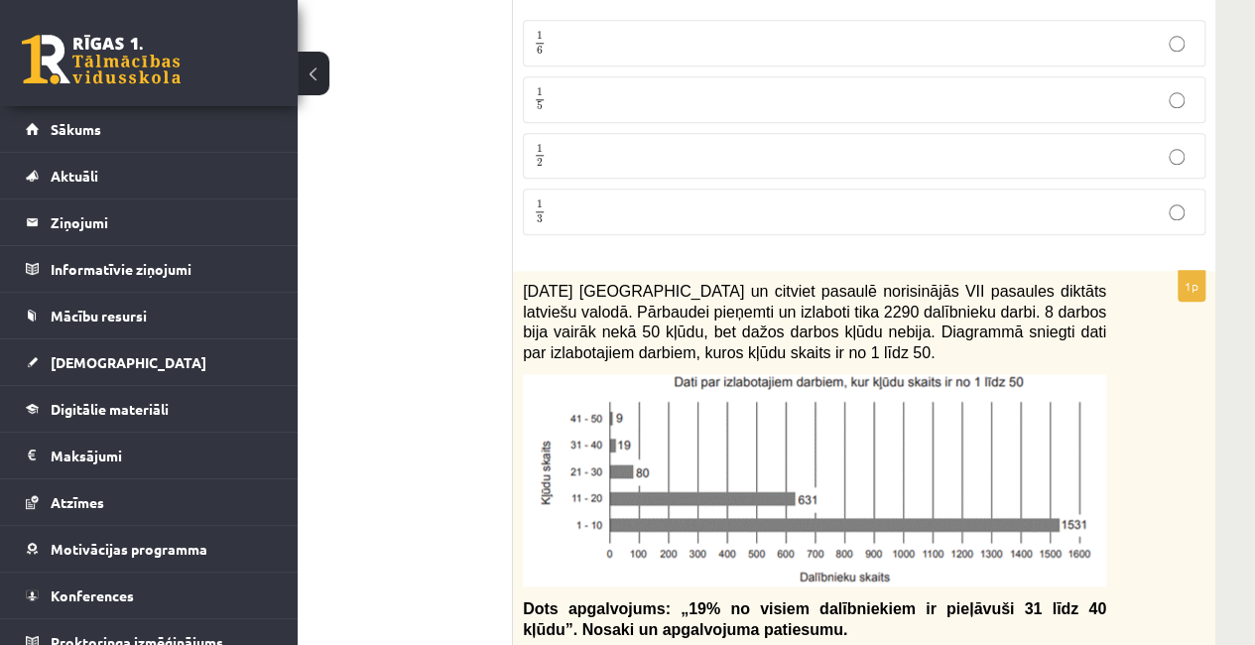
scroll to position [4919, 112]
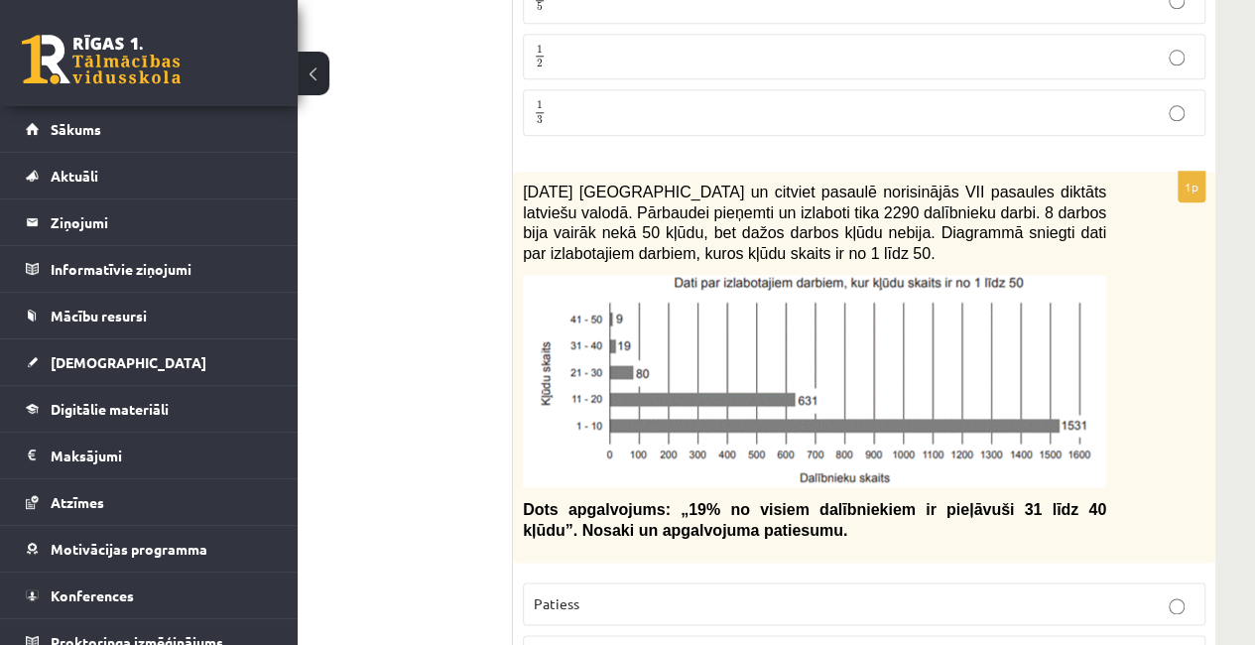
drag, startPoint x: 518, startPoint y: 122, endPoint x: 838, endPoint y: 196, distance: 327.9
click at [838, 196] on div "2021. gada 27. novembrī Latvijā un citviet pasaulē norisinājās VII pasaules dik…" at bounding box center [864, 367] width 703 height 391
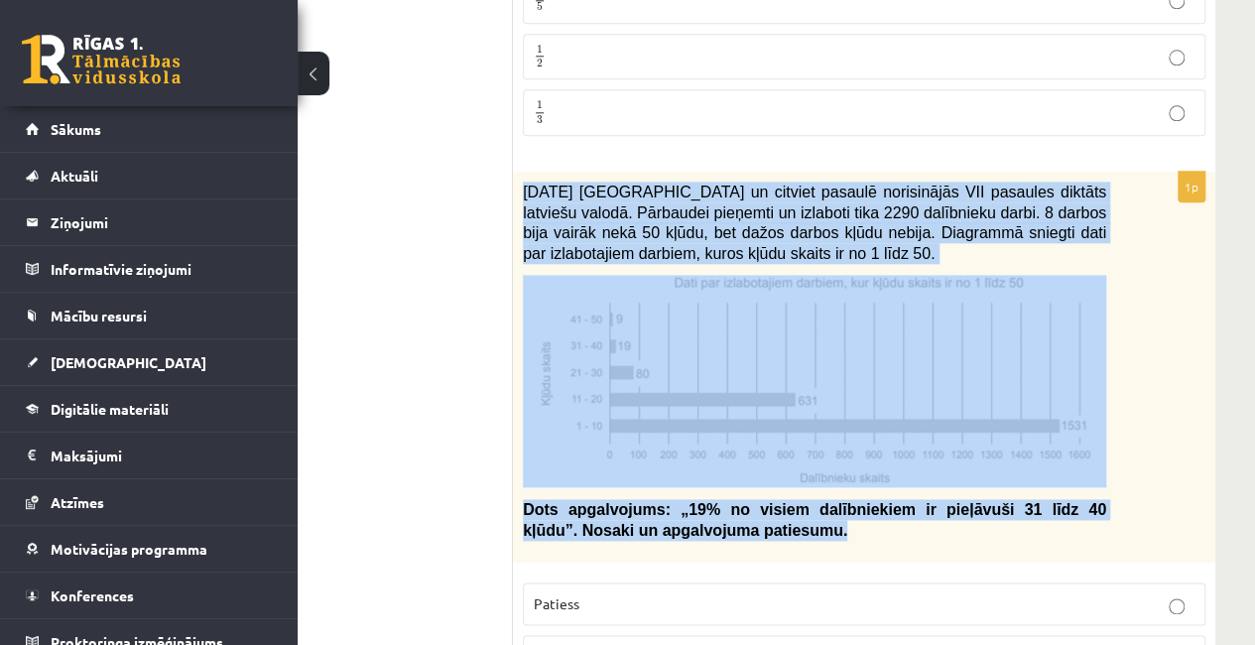
drag, startPoint x: 518, startPoint y: 448, endPoint x: 702, endPoint y: 479, distance: 186.3
click at [698, 486] on div "2021. gada 27. novembrī Latvijā un citviet pasaulē norisinājās VII pasaules dik…" at bounding box center [864, 367] width 703 height 391
copy div "2021. gada 27. novembrī Latvijā un citviet pasaulē norisinājās VII pasaules dik…"
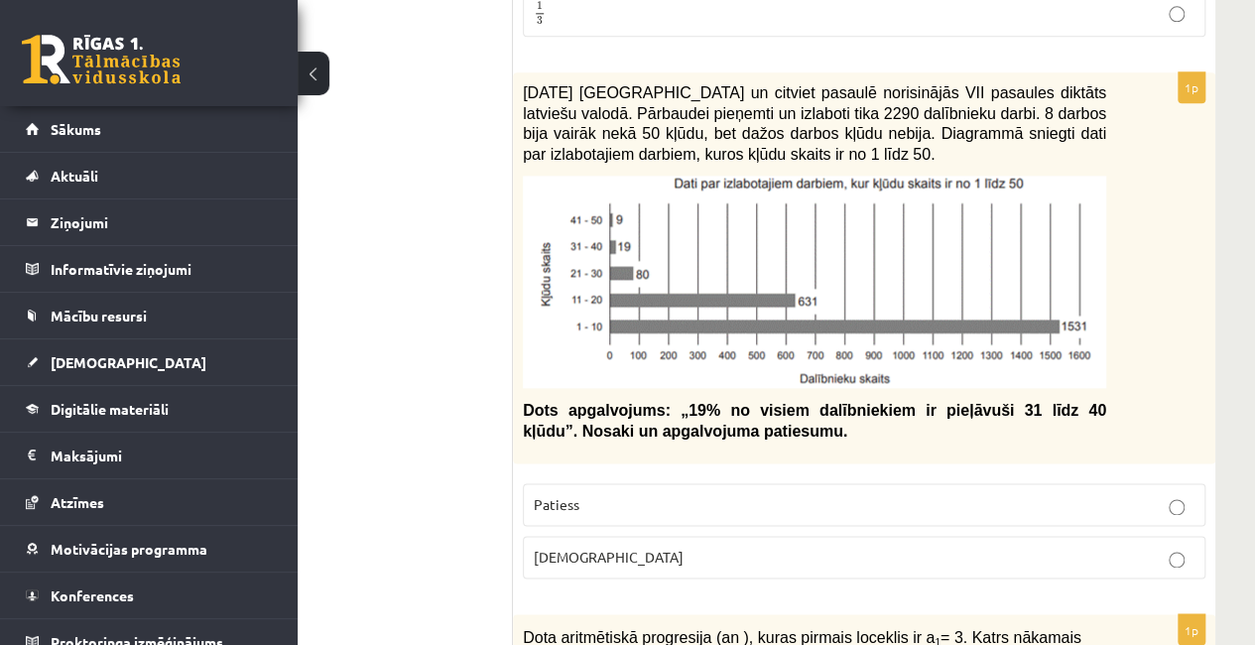
click at [547, 548] on span "Aplams" at bounding box center [609, 557] width 150 height 18
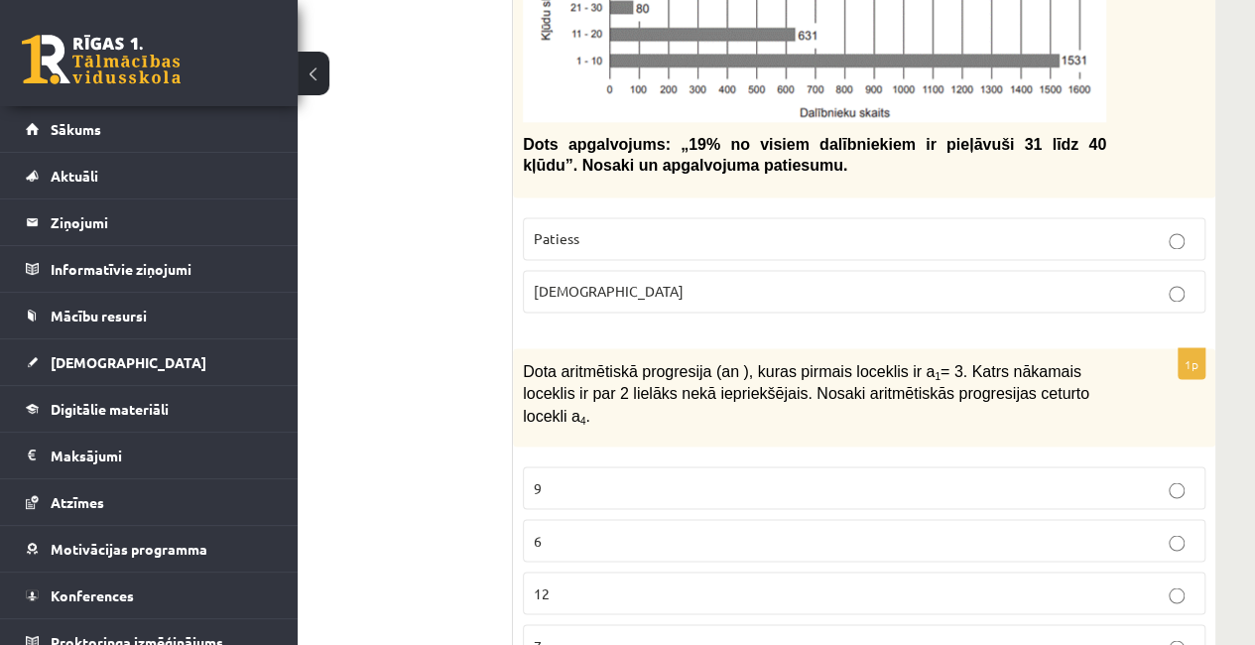
scroll to position [5315, 112]
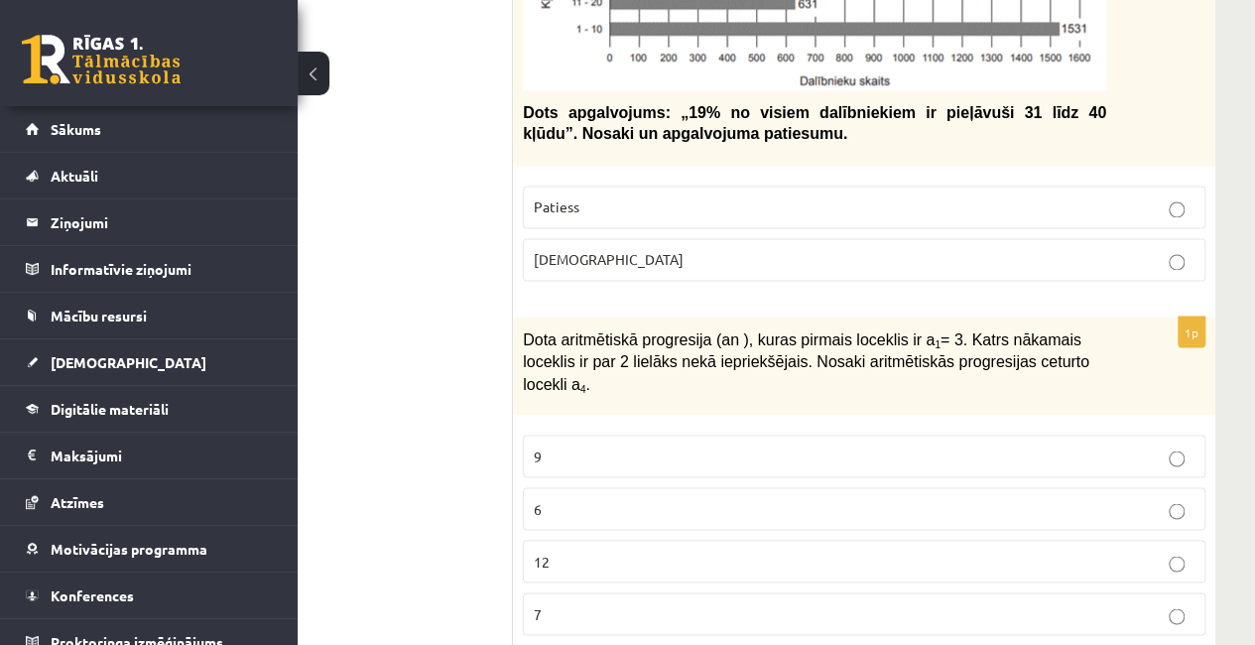
drag, startPoint x: 520, startPoint y: 277, endPoint x: 1052, endPoint y: 319, distance: 533.6
click at [1052, 319] on div "Dota aritmētiskā progresija (an ), kuras pirmais loceklis ir a 1 = 3. Katrs nāk…" at bounding box center [864, 366] width 703 height 99
copy span "Dota aritmētiskā progresija (an ), kuras pirmais loceklis ir a 1 = 3. Katrs nāk…"
click at [433, 358] on ul "Tests Izvērtējums!" at bounding box center [379, 409] width 268 height 10737
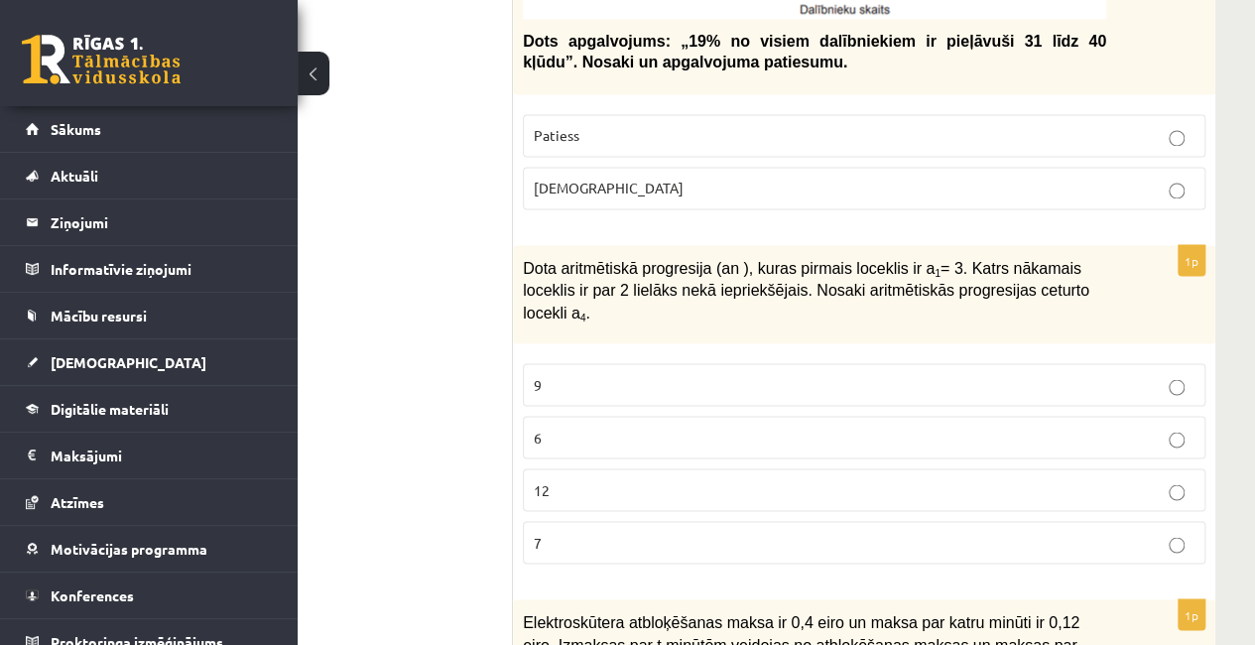
scroll to position [5415, 112]
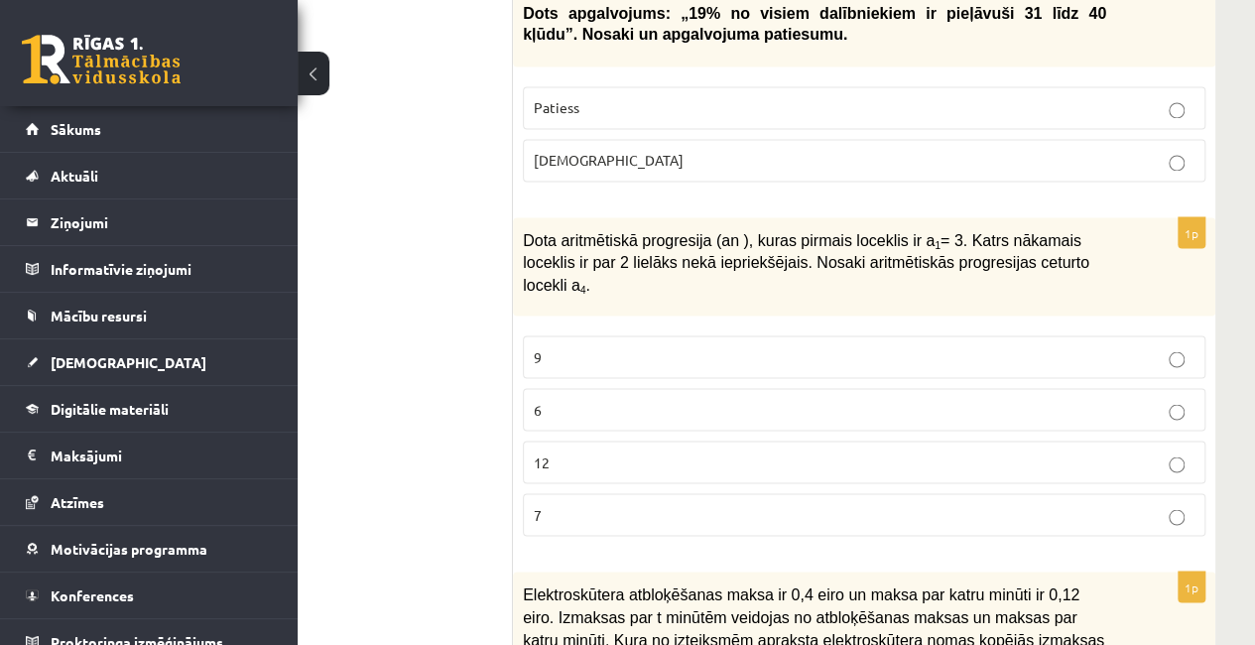
click at [637, 346] on p "9" at bounding box center [864, 356] width 661 height 21
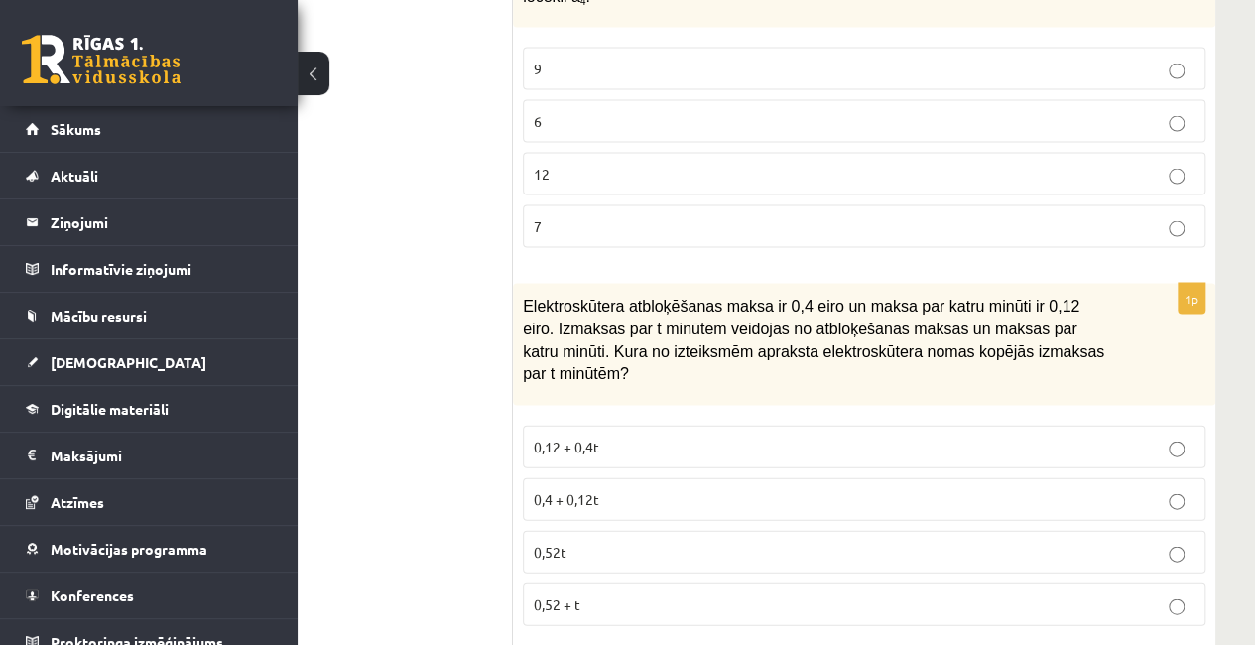
scroll to position [5712, 112]
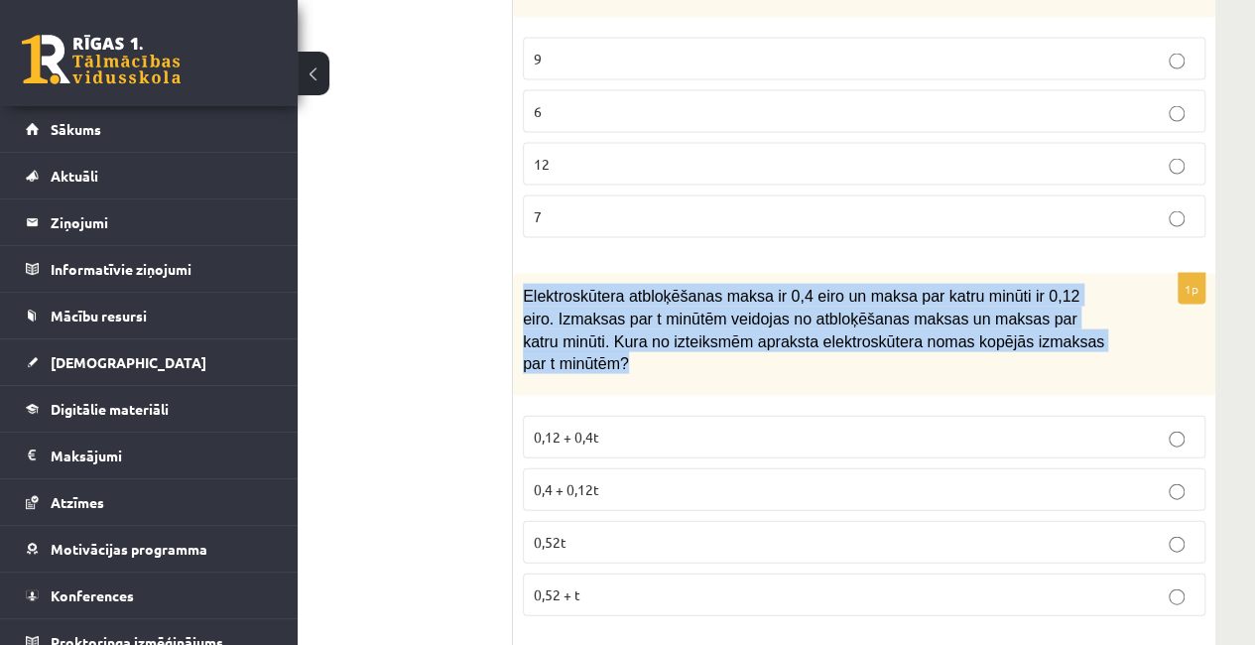
drag, startPoint x: 522, startPoint y: 204, endPoint x: 1074, endPoint y: 262, distance: 554.8
click at [1074, 284] on p "Elektroskūtera atbloķēšanas maksa ir 0,4 eiro un maksa par katru minūti ir 0,12…" at bounding box center [815, 328] width 584 height 89
copy span "Elektroskūtera atbloķēšanas maksa ir 0,4 eiro un maksa par katru minūti ir 0,12…"
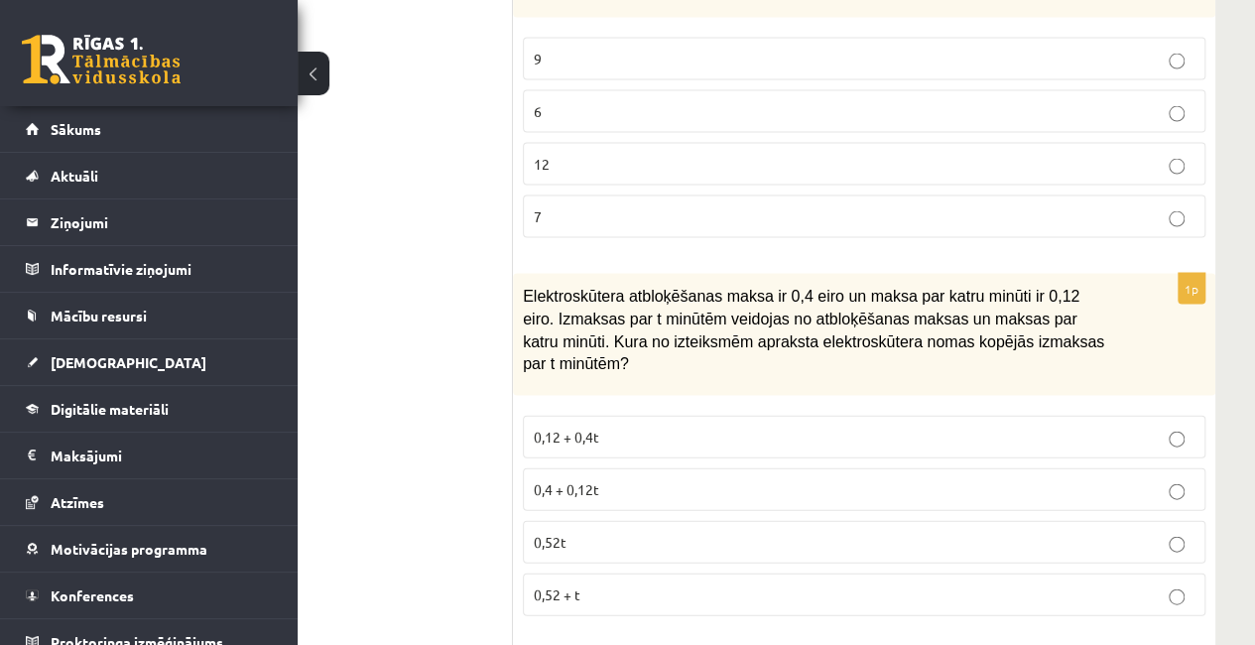
click at [660, 479] on p "0,4 + 0,12t" at bounding box center [864, 489] width 661 height 21
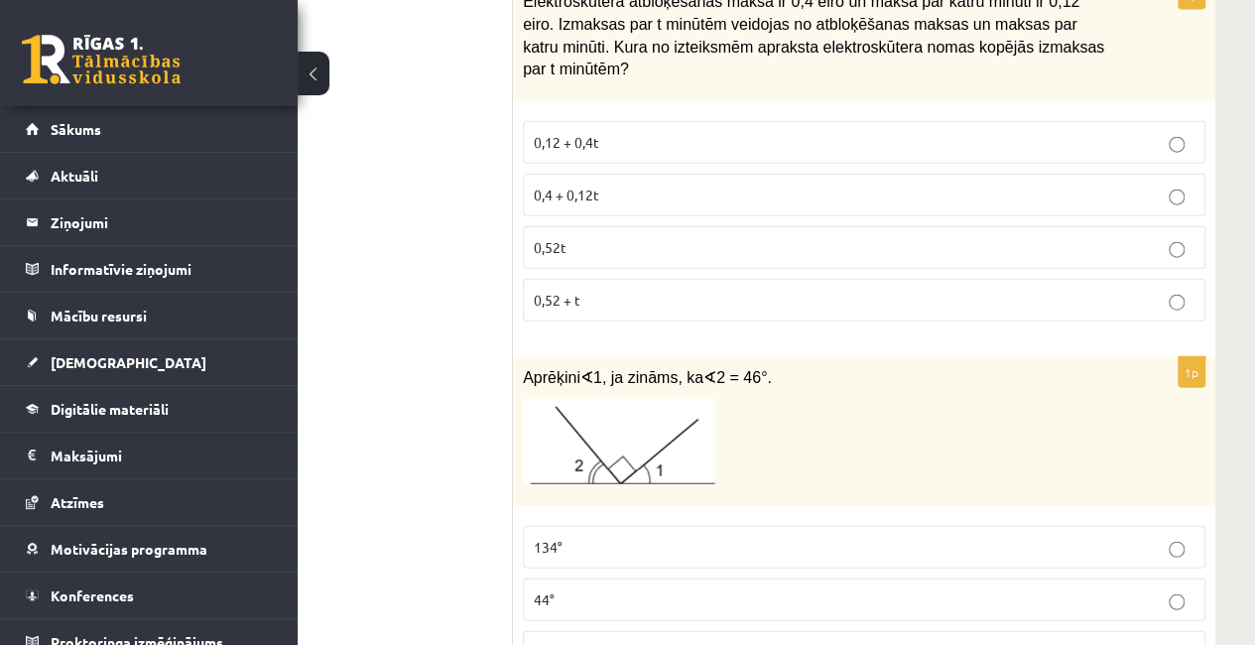
scroll to position [6010, 112]
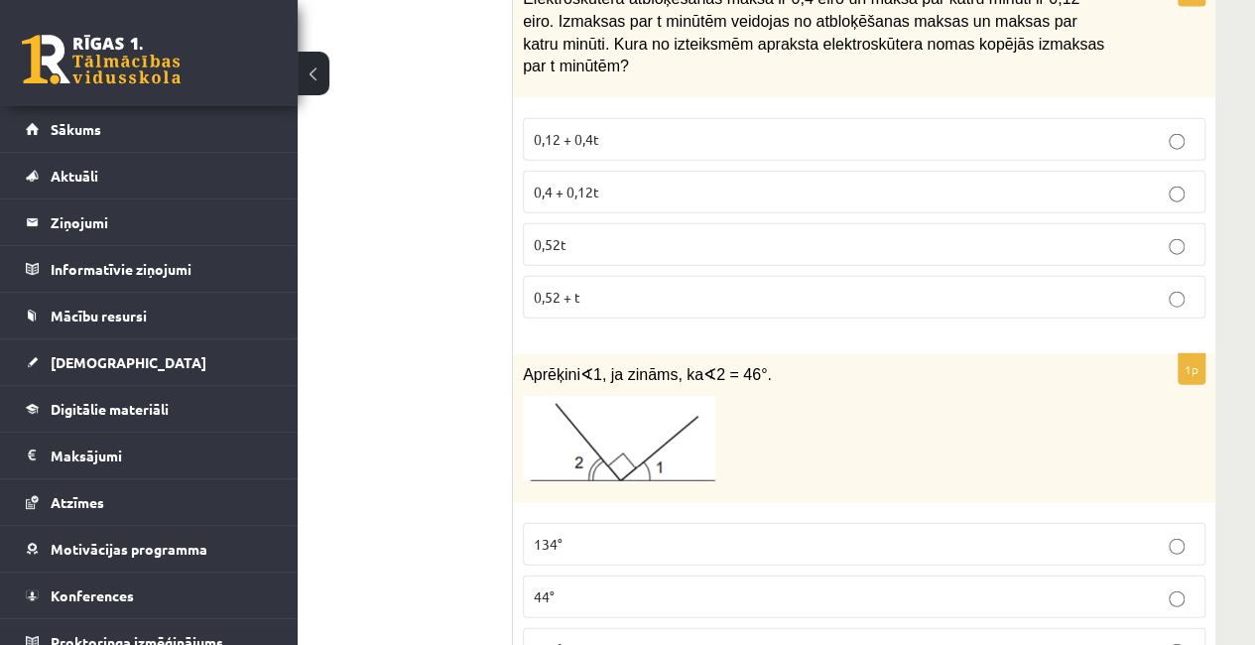
click at [545, 588] on span "44°" at bounding box center [544, 597] width 21 height 18
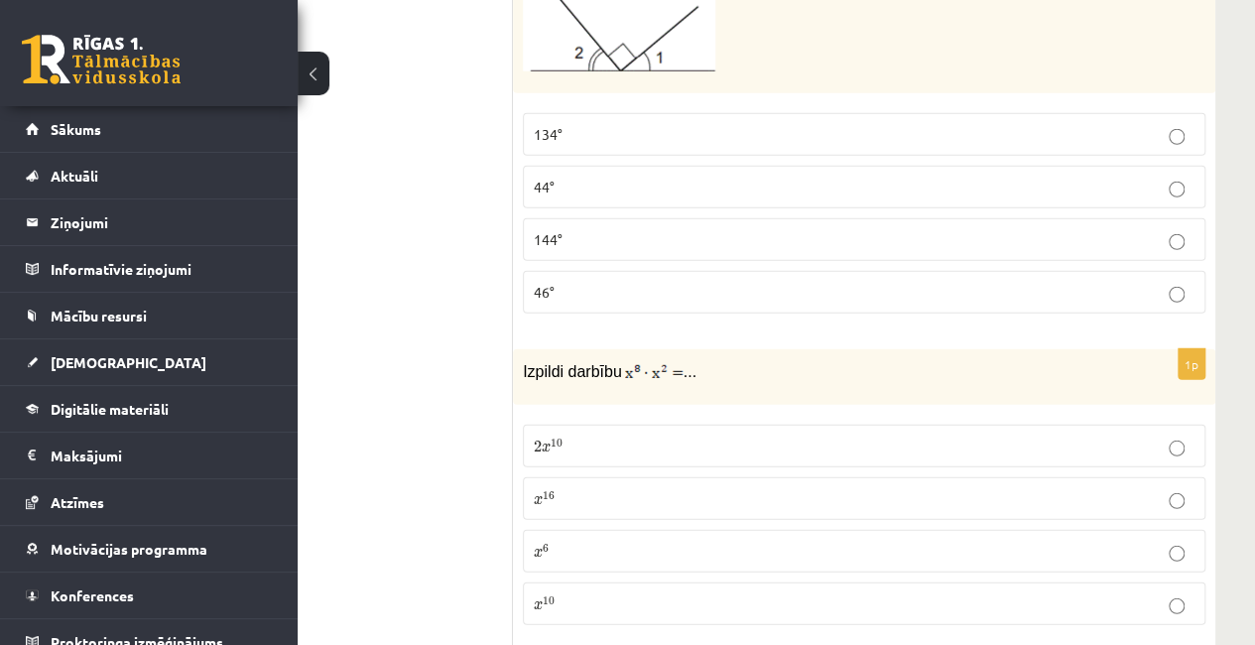
scroll to position [6506, 112]
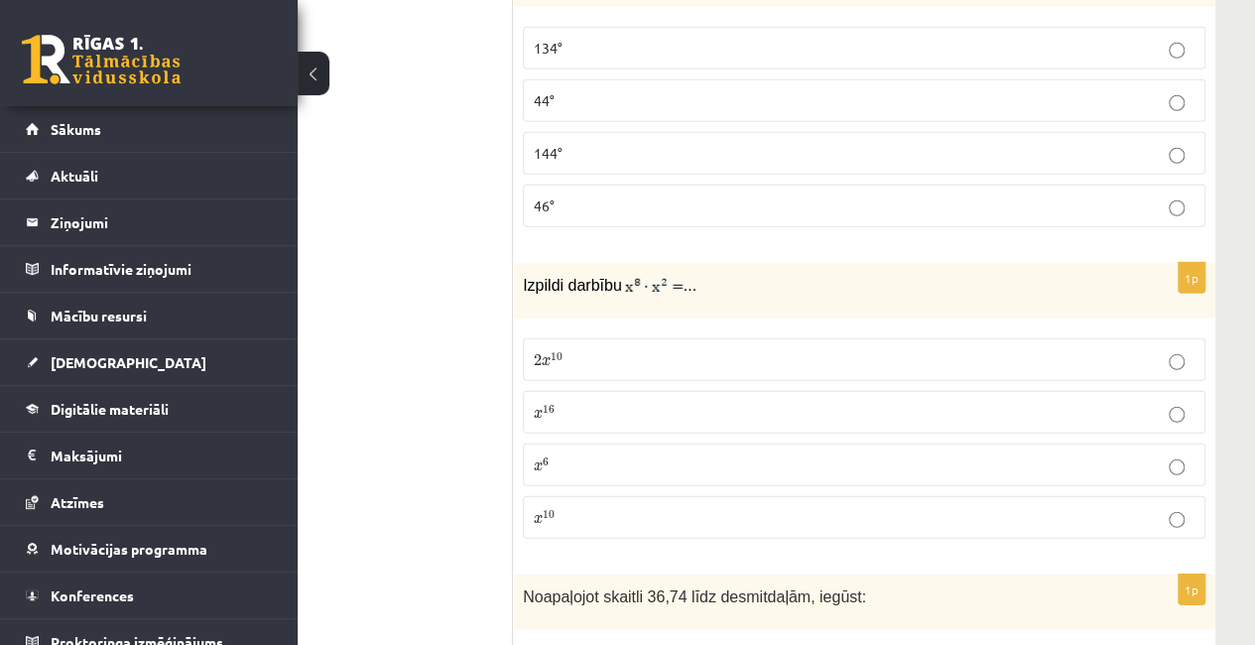
click at [563, 391] on label "x 16 x 16" at bounding box center [864, 412] width 683 height 43
click at [588, 507] on p "x 10 x 10" at bounding box center [864, 517] width 661 height 21
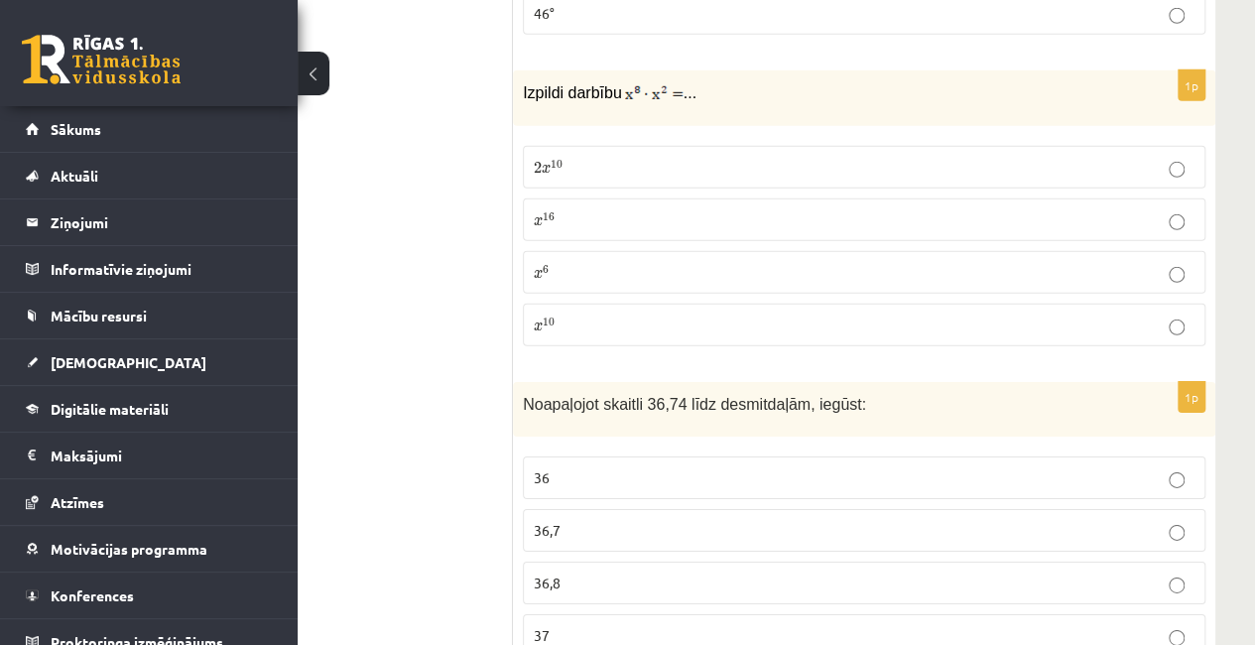
scroll to position [6705, 112]
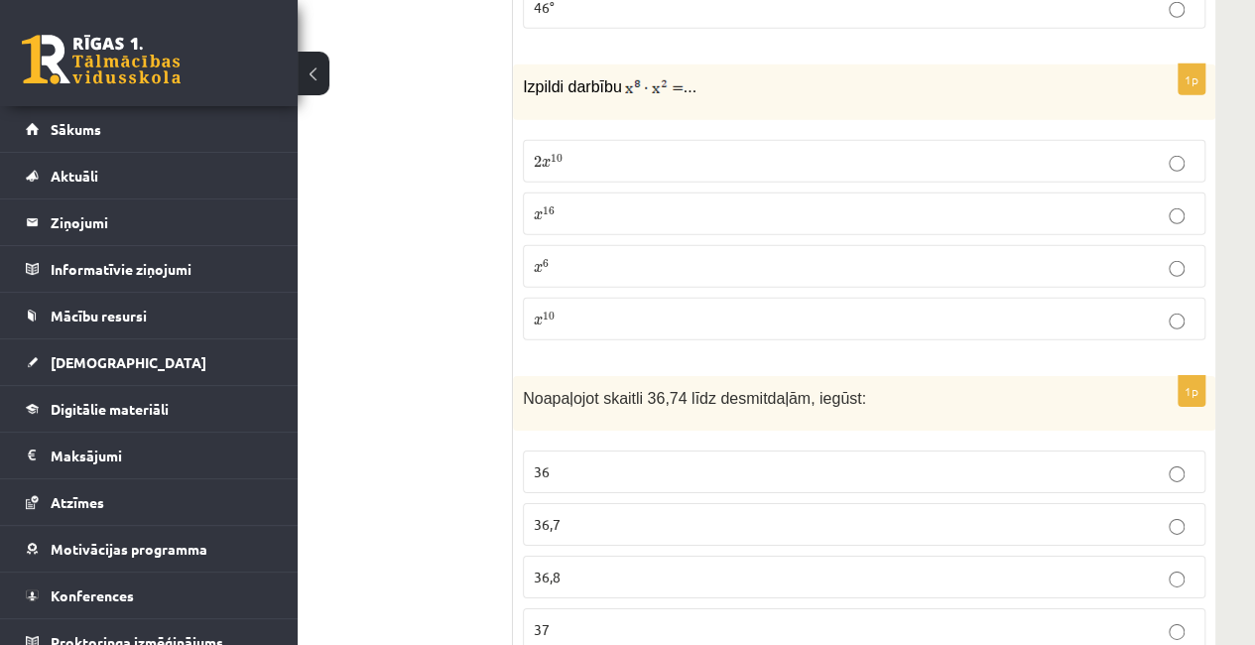
click at [596, 514] on p "36,7" at bounding box center [864, 524] width 661 height 21
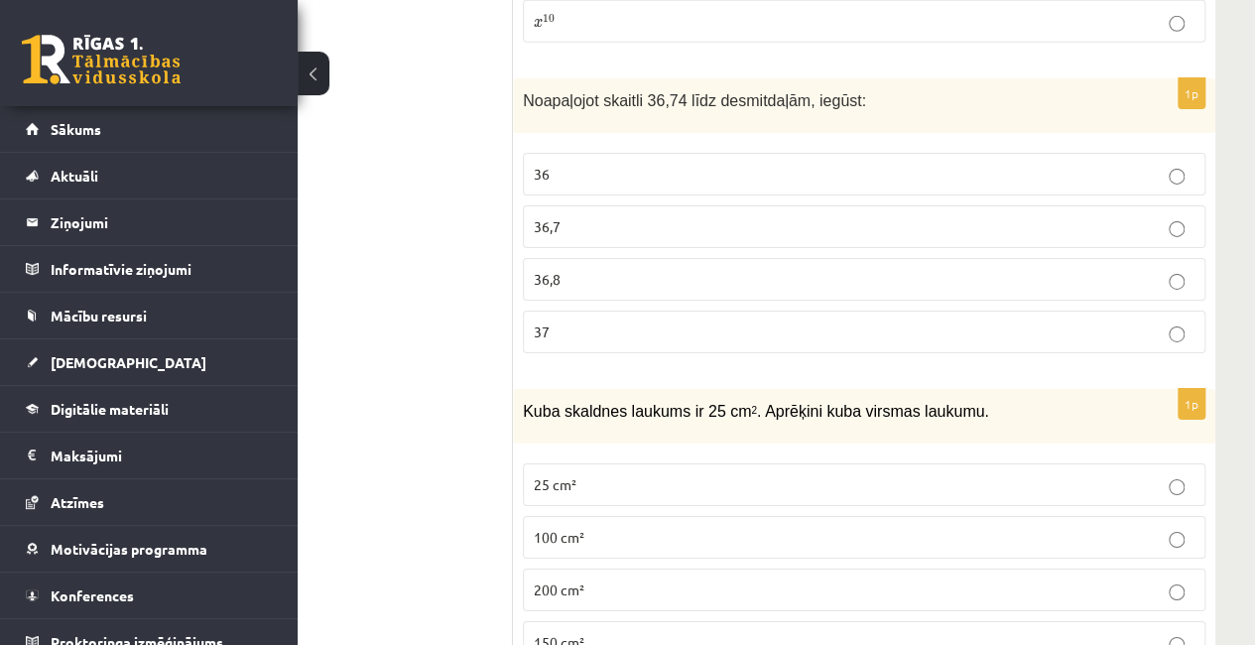
scroll to position [7102, 112]
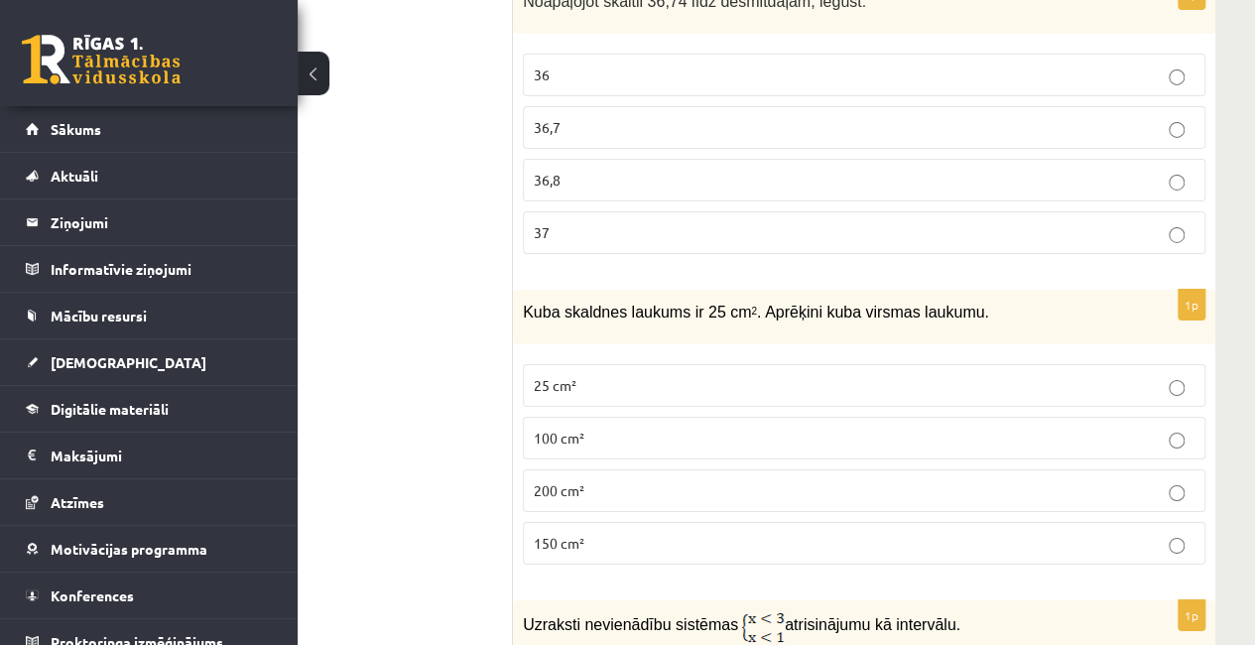
click at [593, 533] on p "150 cm²" at bounding box center [864, 543] width 661 height 21
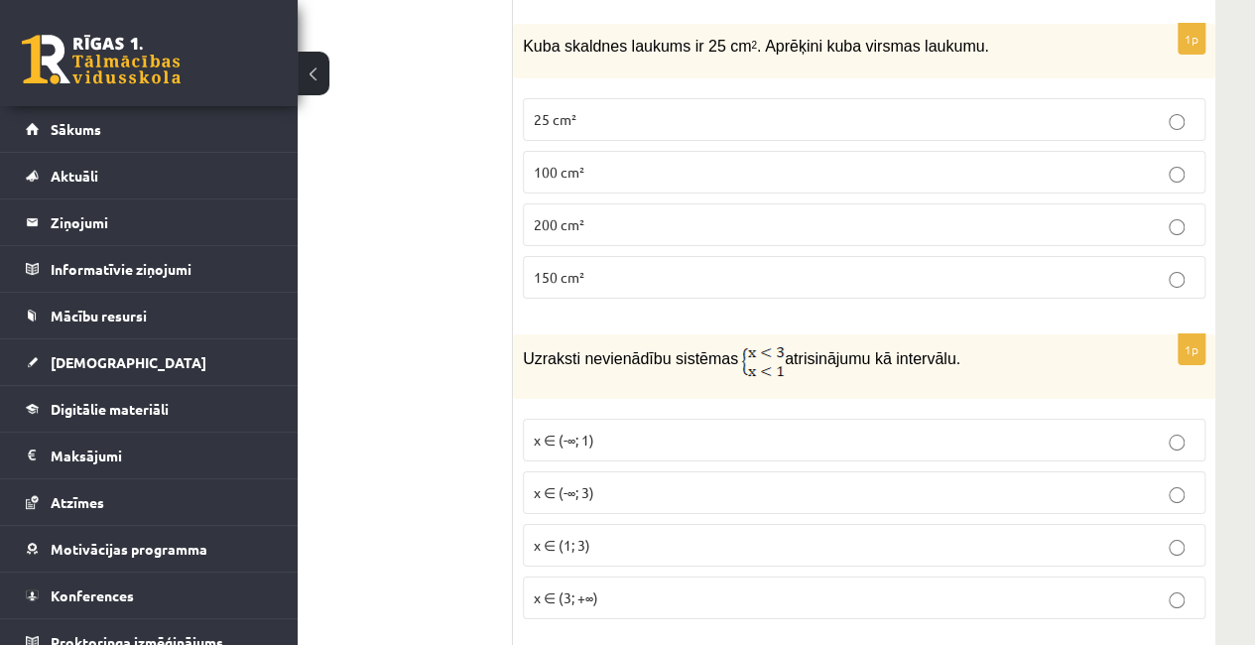
scroll to position [7400, 112]
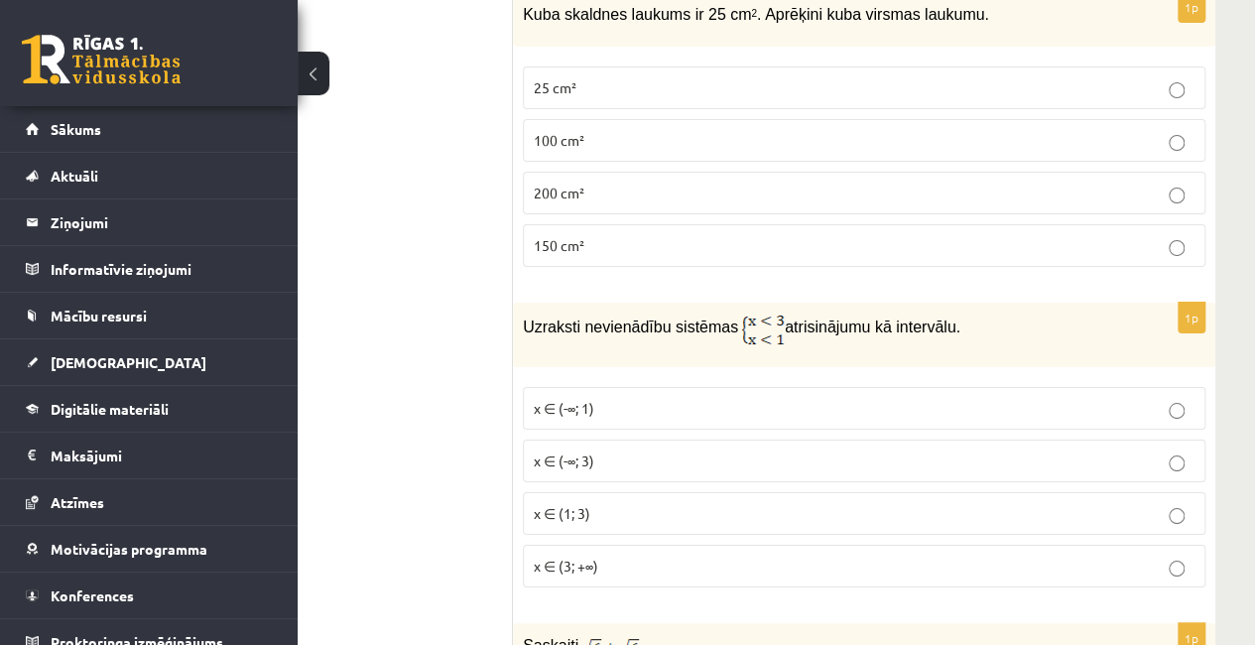
click at [615, 503] on p "x ∈ (1; 3)" at bounding box center [864, 513] width 661 height 21
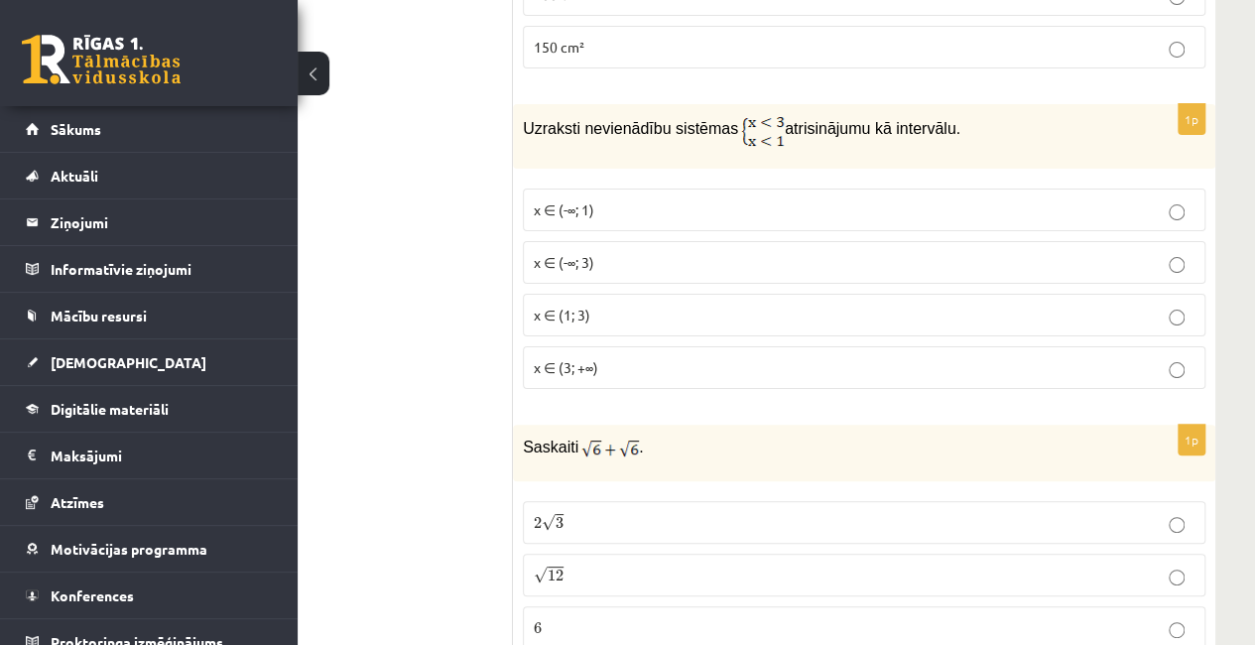
scroll to position [7697, 112]
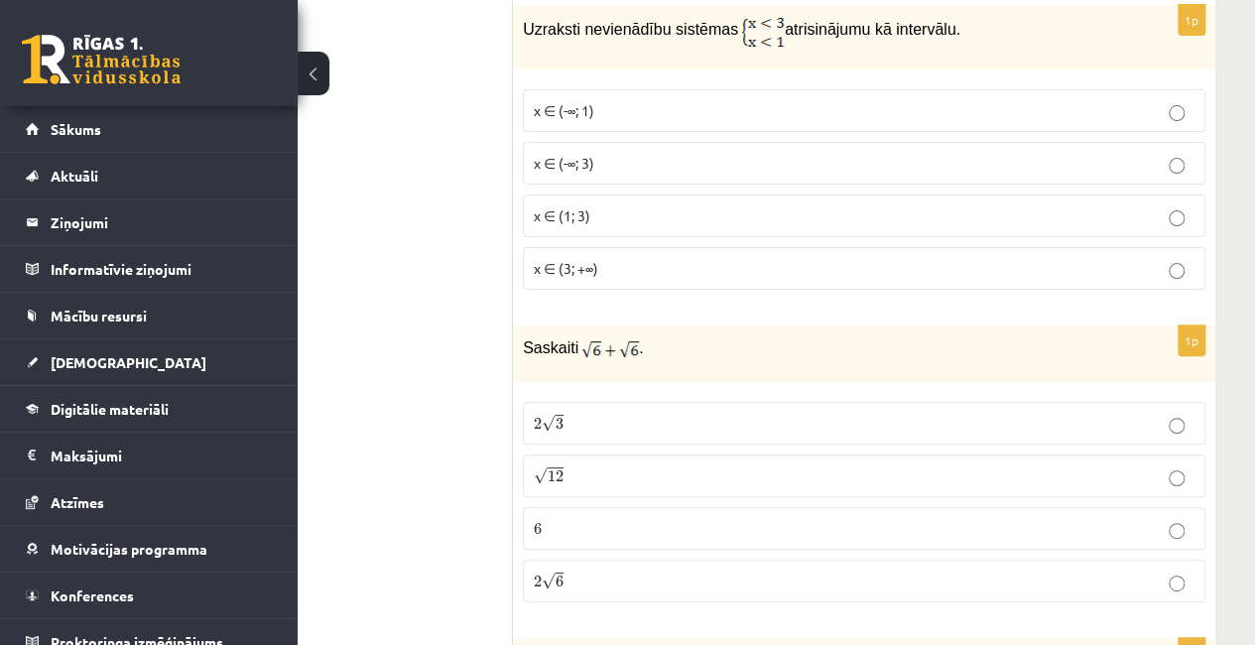
click at [574, 571] on p "2 √ 6 2 6" at bounding box center [864, 581] width 661 height 21
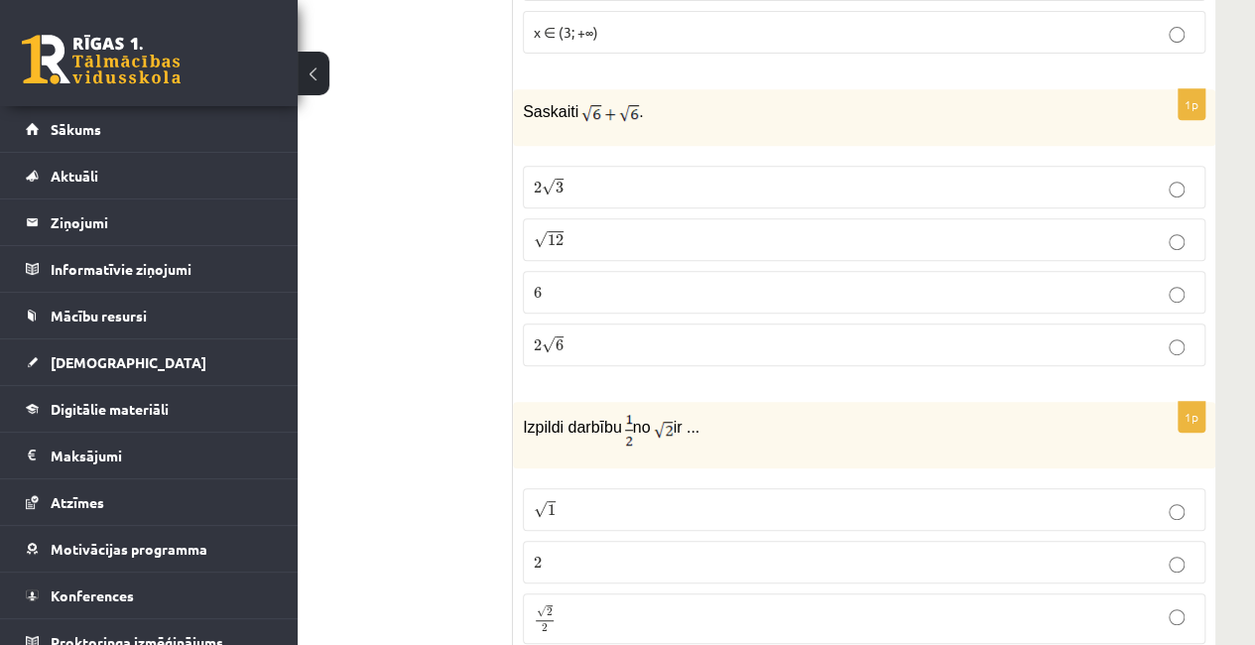
scroll to position [7995, 112]
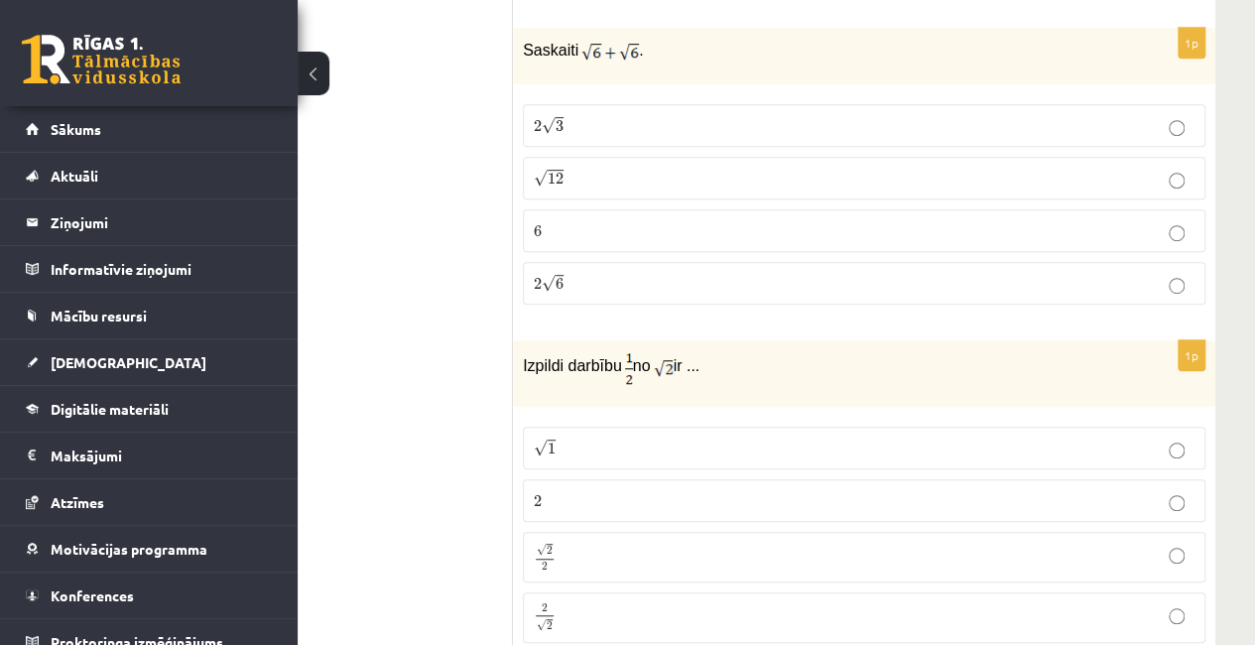
click at [609, 543] on p "√ 2 2 2 2" at bounding box center [864, 557] width 661 height 29
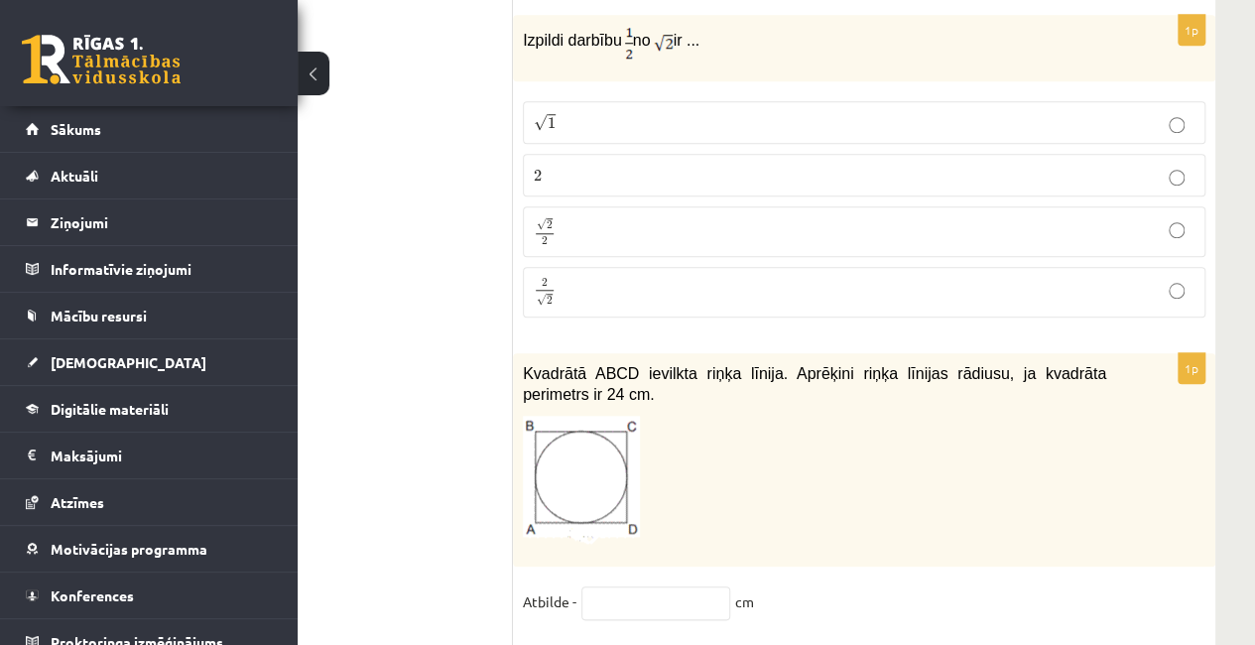
scroll to position [8392, 112]
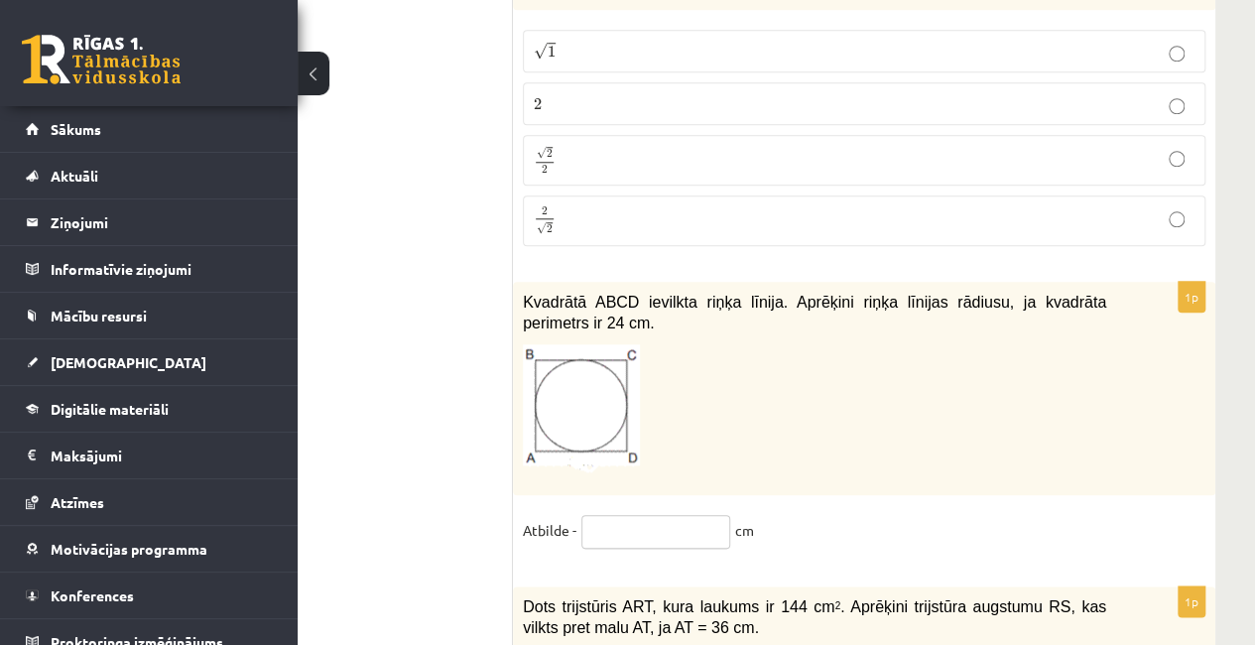
click at [615, 515] on input "text" at bounding box center [656, 532] width 149 height 34
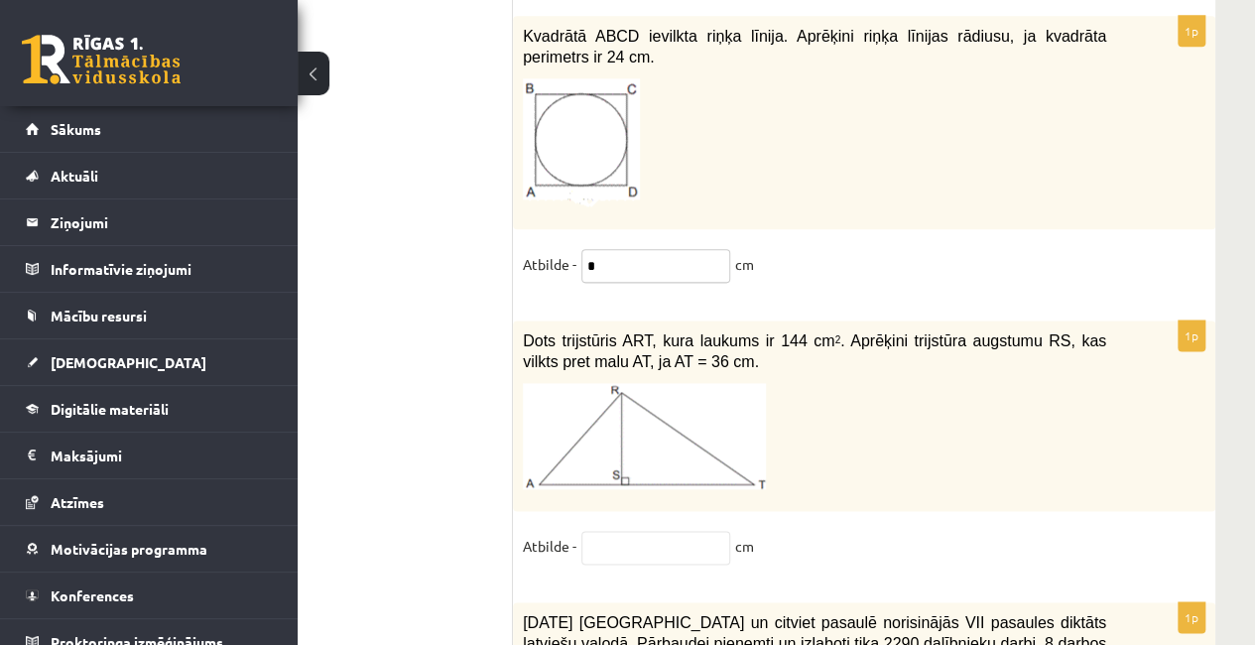
scroll to position [8690, 112]
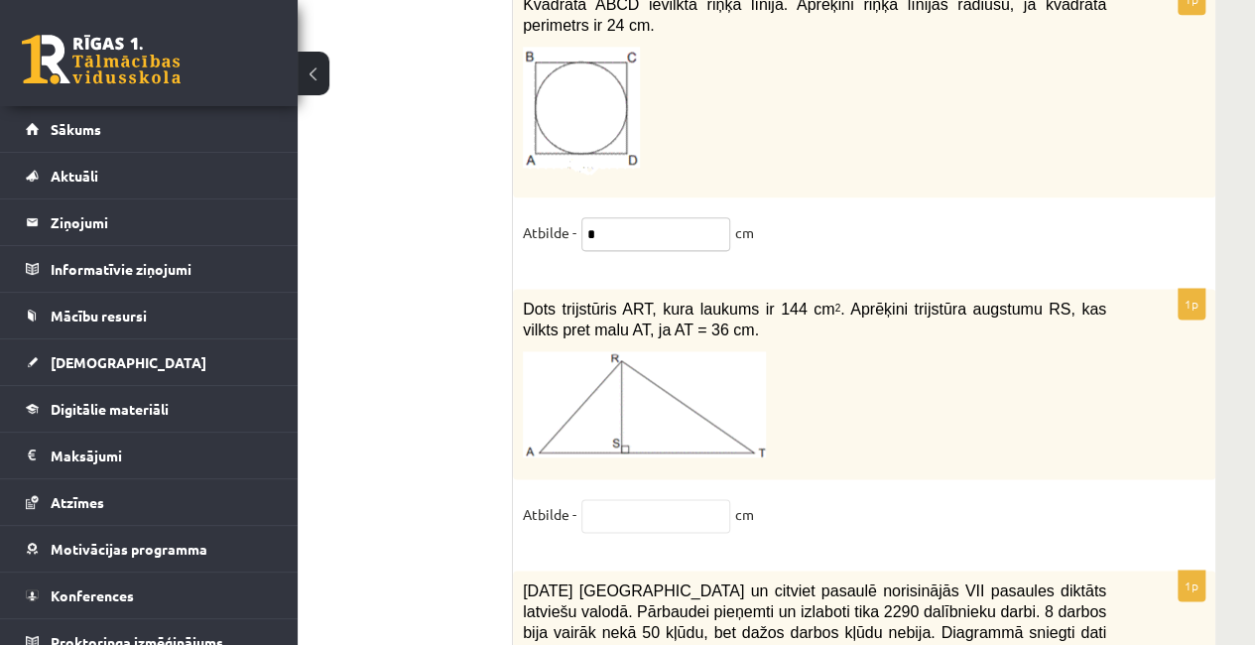
type input "*"
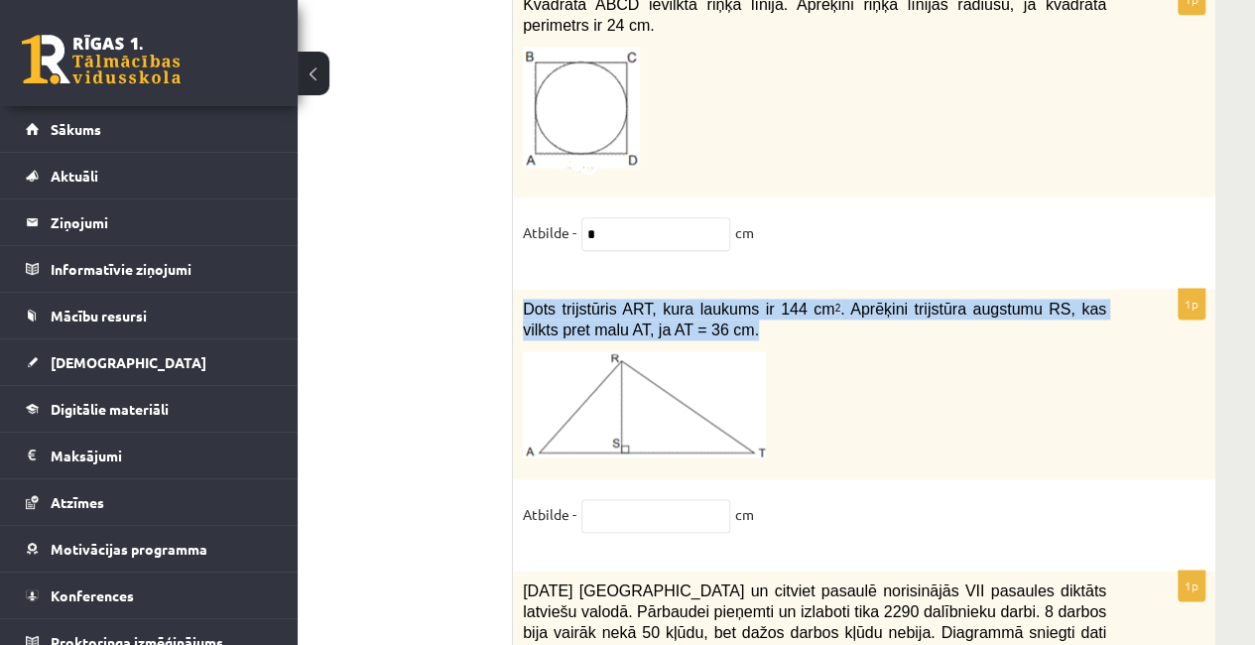
drag, startPoint x: 524, startPoint y: 178, endPoint x: 686, endPoint y: 205, distance: 164.1
click at [686, 299] on p "Dots trijstūris ART, kura laukums ir 144 cm 2 . Aprēķini trijstūra augstumu RS,…" at bounding box center [815, 319] width 584 height 41
copy span "Dots trijstūris ART, kura laukums ir 144 cm 2 . Aprēķini trijstūra augstumu RS,…"
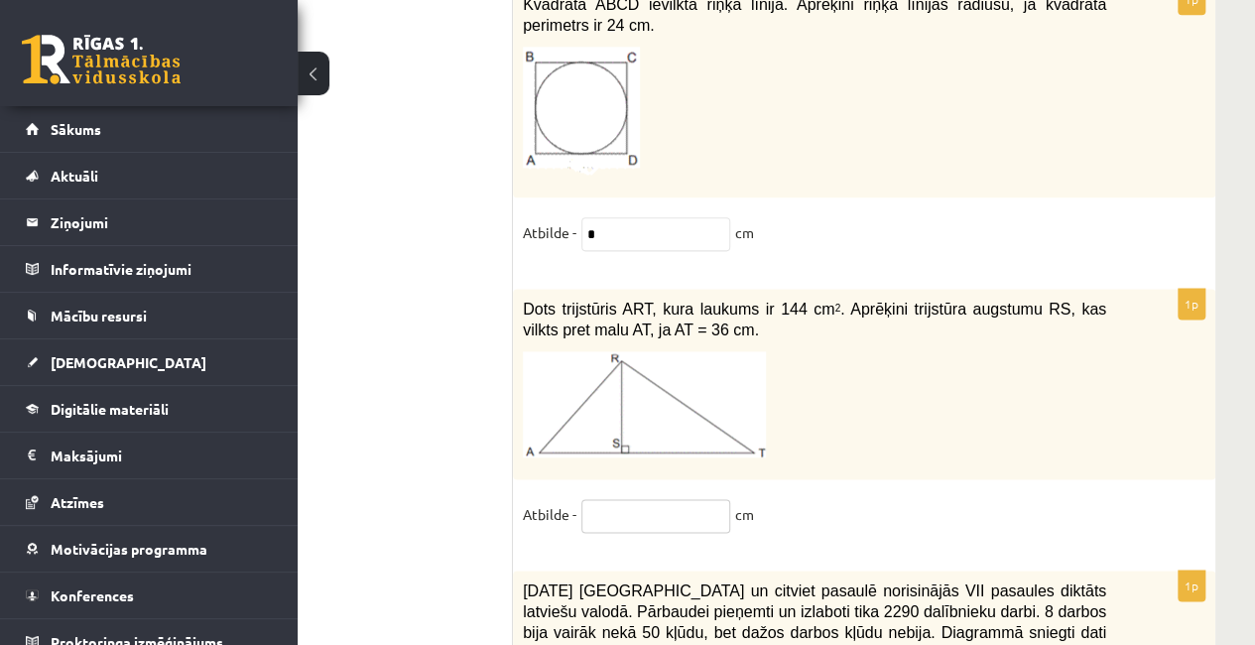
click at [621, 499] on input "text" at bounding box center [656, 516] width 149 height 34
type input "*"
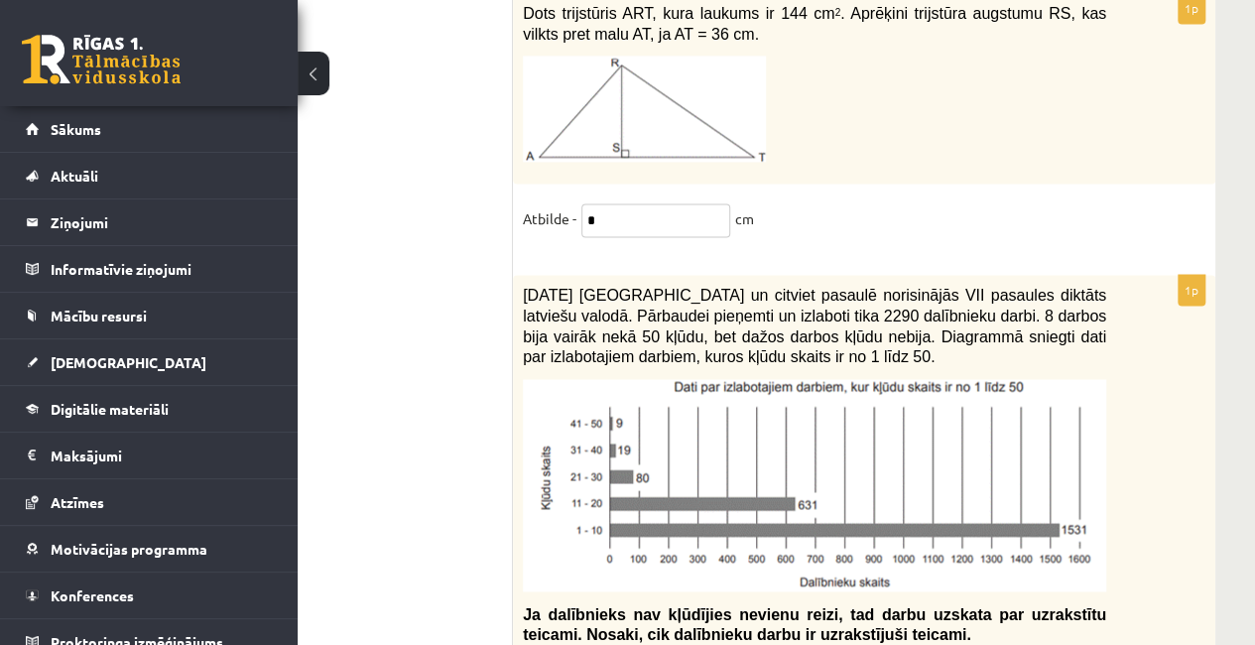
scroll to position [8987, 112]
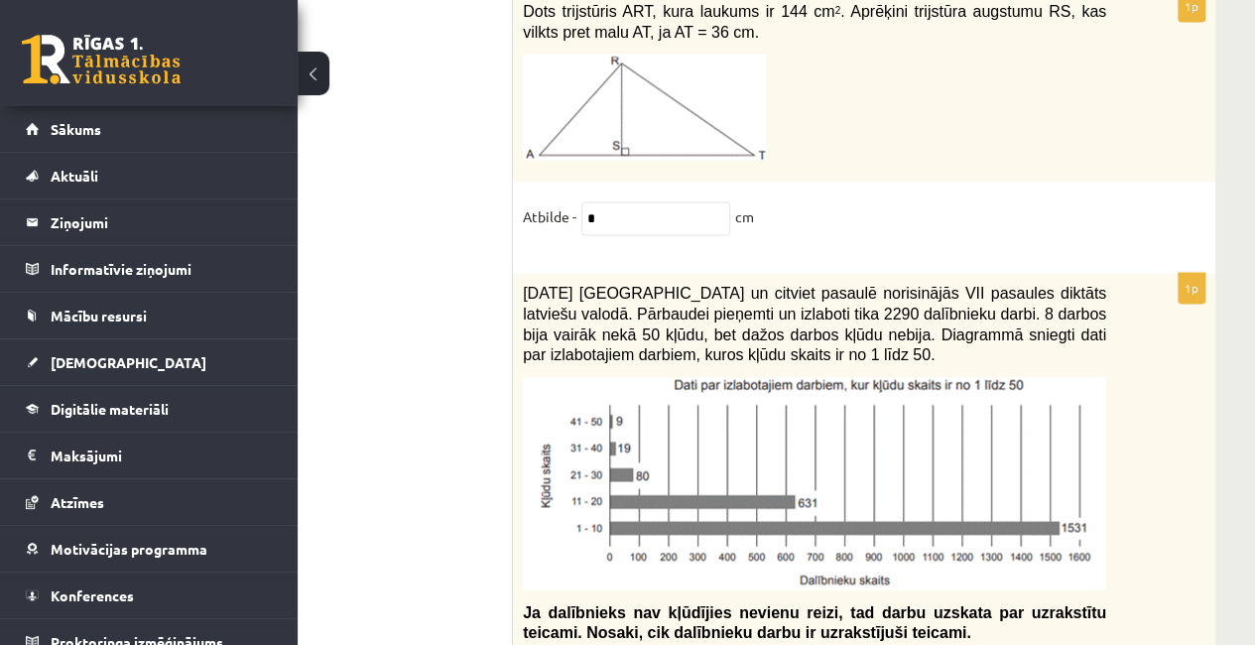
drag, startPoint x: 524, startPoint y: 172, endPoint x: 917, endPoint y: 231, distance: 397.5
click at [917, 283] on p "2021. gada 27. novembrī Latvijā un citviet pasaulē norisinājās VII pasaules dik…" at bounding box center [815, 323] width 584 height 81
copy span "2021. gada 27. novembrī Latvijā un citviet pasaulē norisinājās VII pasaules dik…"
click at [1115, 273] on div "2021. gada 27. novembrī Latvijā un citviet pasaulē norisinājās VII pasaules dik…" at bounding box center [864, 468] width 703 height 391
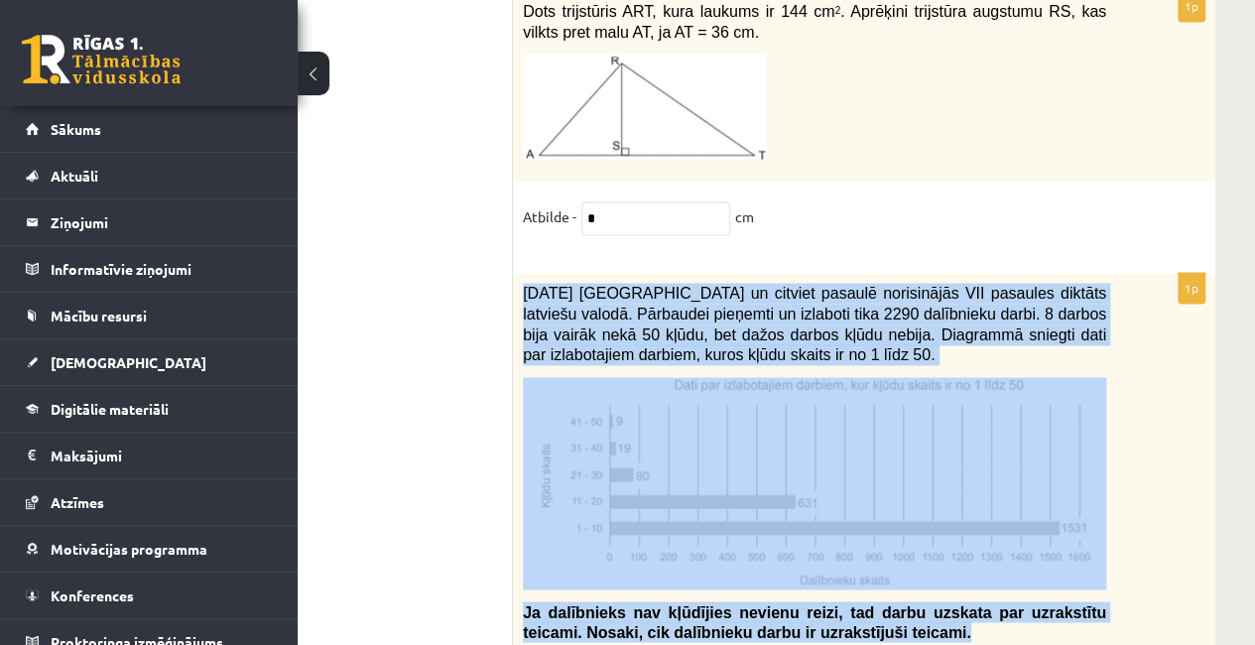
drag, startPoint x: 519, startPoint y: 160, endPoint x: 889, endPoint y: 517, distance: 514.5
click at [889, 517] on div "2021. gada 27. novembrī Latvijā un citviet pasaulē norisinājās VII pasaules dik…" at bounding box center [864, 468] width 703 height 391
copy div "2021. gada 27. novembrī Latvijā un citviet pasaulē norisinājās VII pasaules dik…"
click at [622, 377] on img at bounding box center [815, 483] width 584 height 212
drag, startPoint x: 604, startPoint y: 363, endPoint x: 1201, endPoint y: 364, distance: 596.5
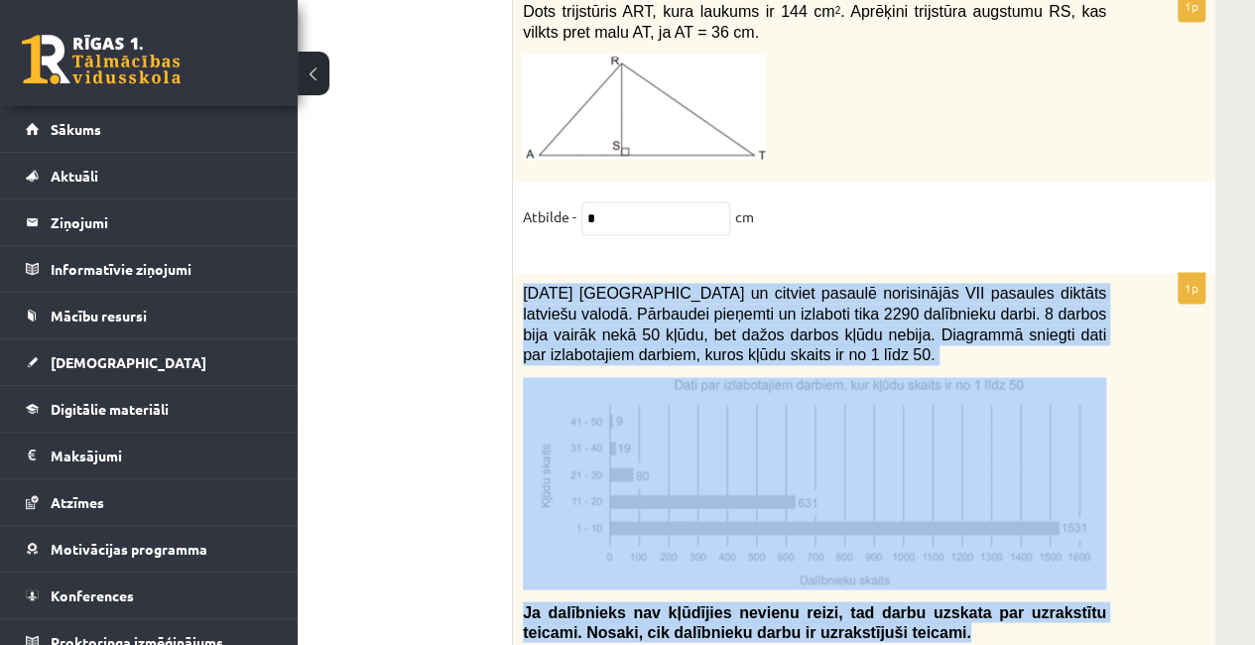
click at [1201, 364] on div "2021. gada 27. novembrī Latvijā un citviet pasaulē norisinājās VII pasaules dik…" at bounding box center [864, 468] width 703 height 391
click at [1177, 392] on div "2021. gada 27. novembrī Latvijā un citviet pasaulē norisinājās VII pasaules dik…" at bounding box center [864, 468] width 703 height 391
drag, startPoint x: 514, startPoint y: 154, endPoint x: 869, endPoint y: 509, distance: 502.5
click at [869, 509] on div "2021. gada 27. novembrī Latvijā un citviet pasaulē norisinājās VII pasaules dik…" at bounding box center [864, 468] width 703 height 391
copy div "2021. gada 27. novembrī Latvijā un citviet pasaulē norisinājās VII pasaules dik…"
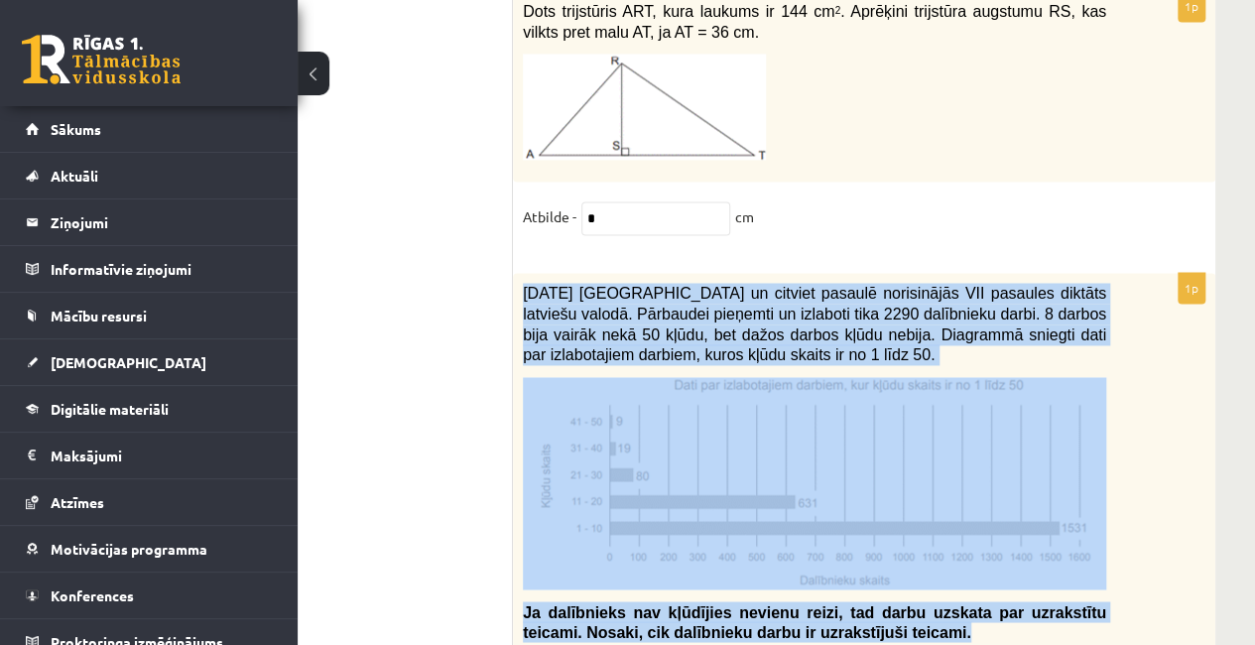
click at [1191, 394] on div "2021. gada 27. novembrī Latvijā un citviet pasaulē norisinājās VII pasaules dik…" at bounding box center [864, 468] width 703 height 391
click at [1184, 394] on div "2021. gada 27. novembrī Latvijā un citviet pasaulē norisinājās VII pasaules dik…" at bounding box center [864, 468] width 703 height 391
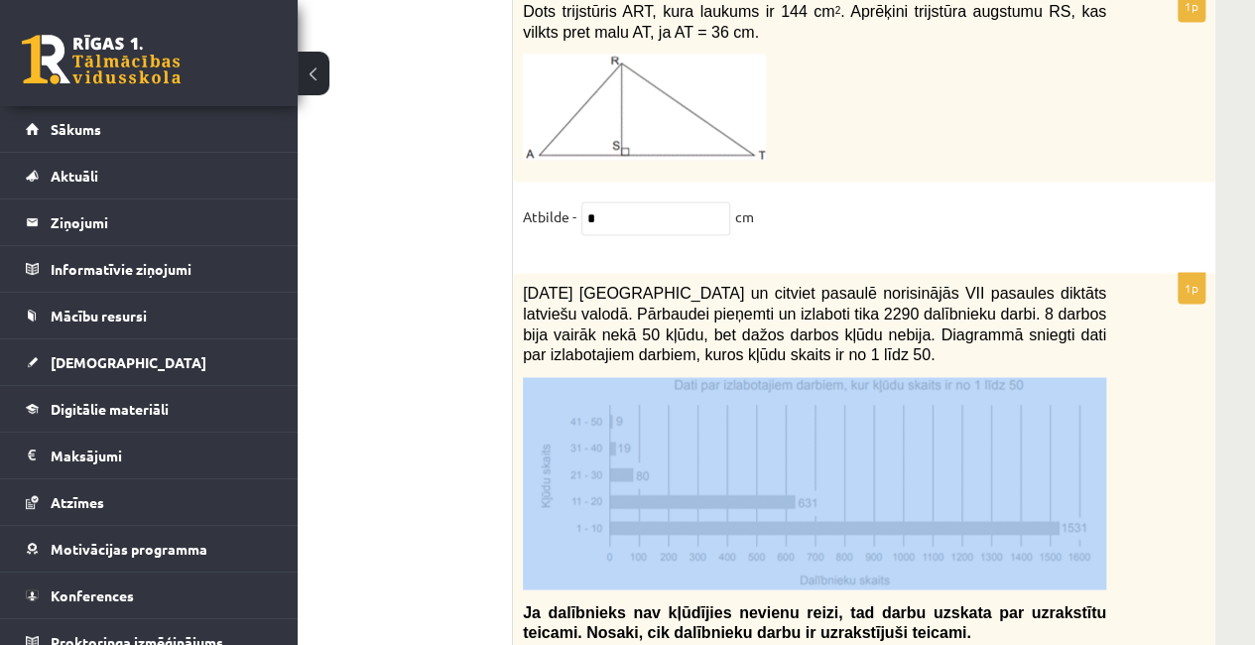
click at [1183, 394] on div "2021. gada 27. novembrī Latvijā un citviet pasaulē norisinājās VII pasaules dik…" at bounding box center [864, 468] width 703 height 391
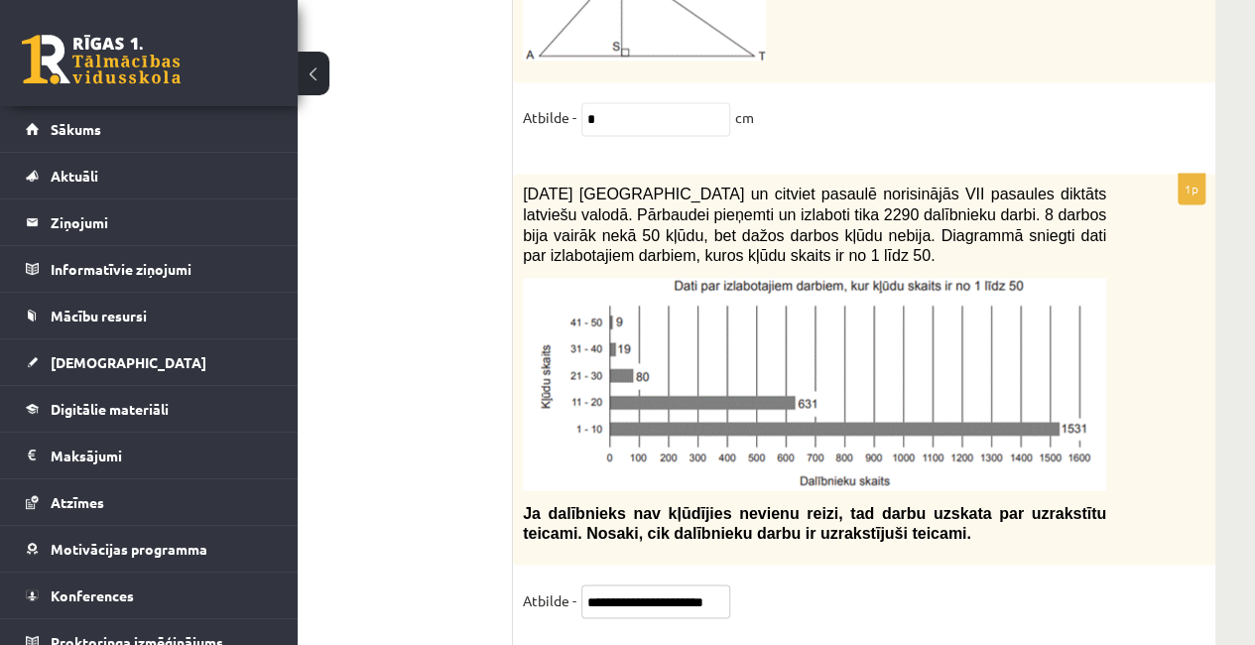
scroll to position [0, 0]
type input "*"
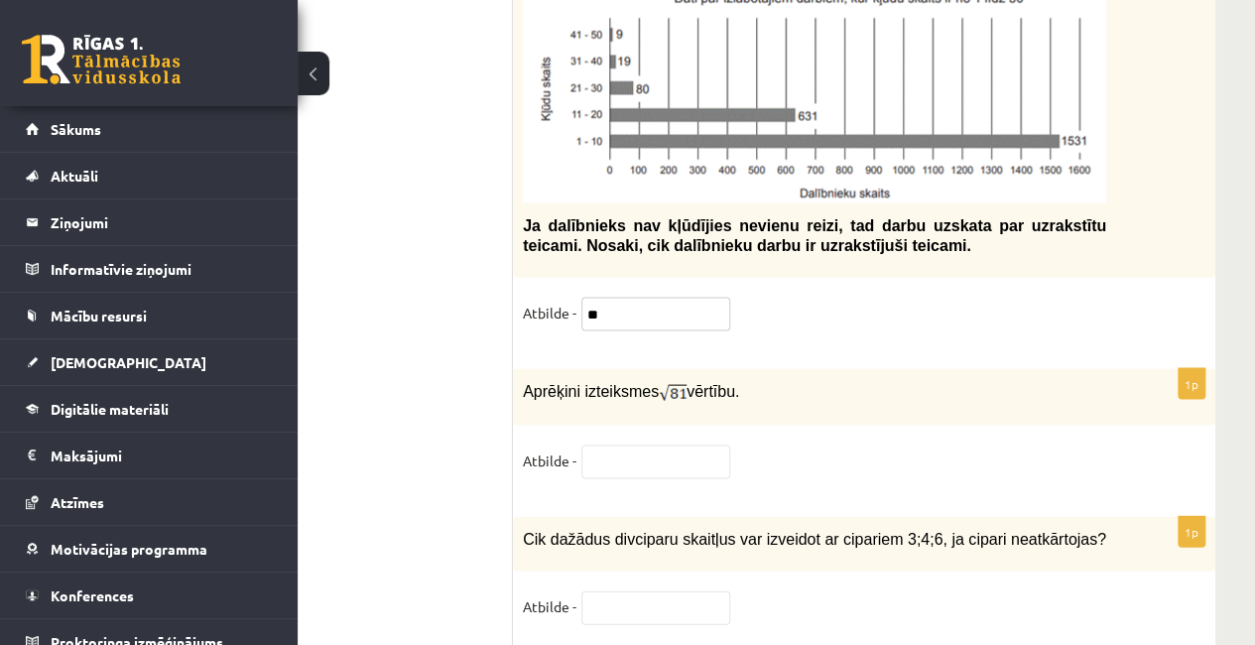
scroll to position [9384, 112]
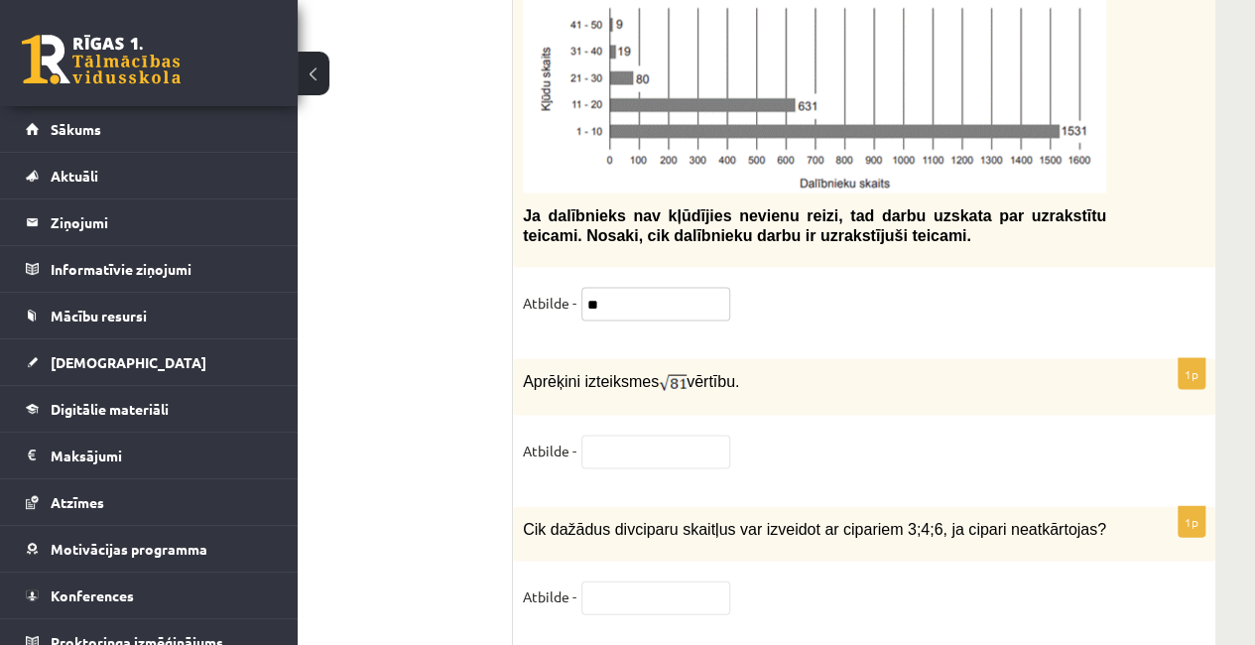
type input "**"
click at [797, 435] on fieldset "Atbilde -" at bounding box center [864, 456] width 683 height 42
click at [582, 435] on input "text" at bounding box center [656, 452] width 149 height 34
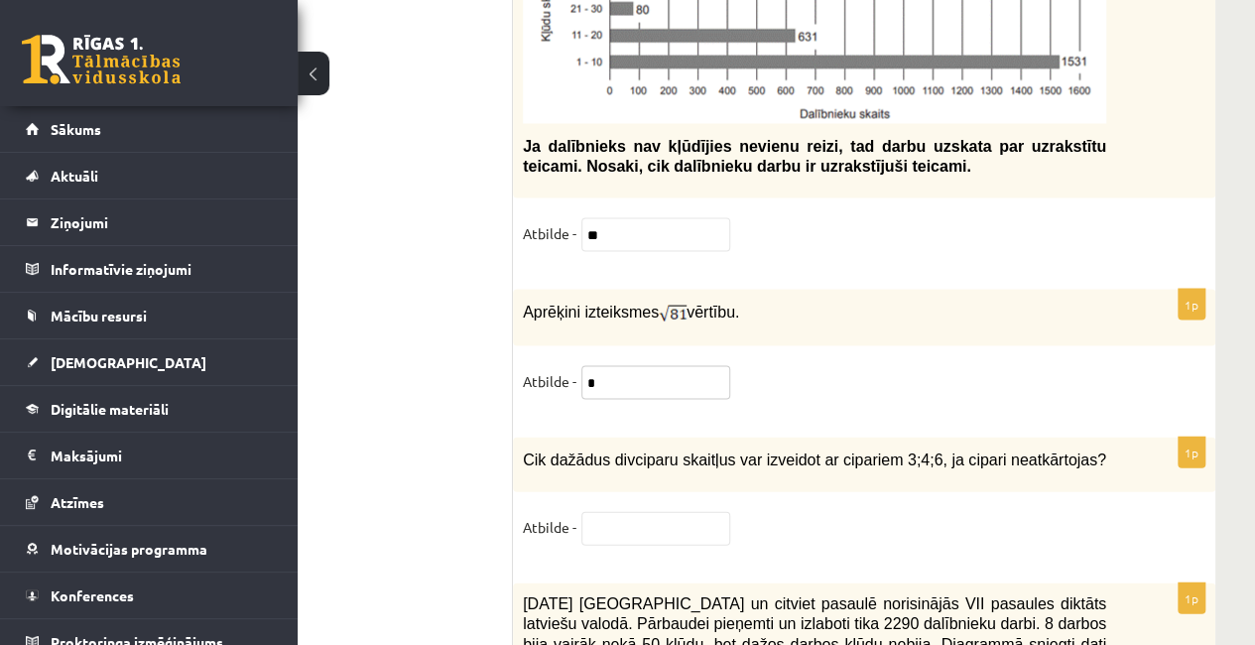
scroll to position [9484, 112]
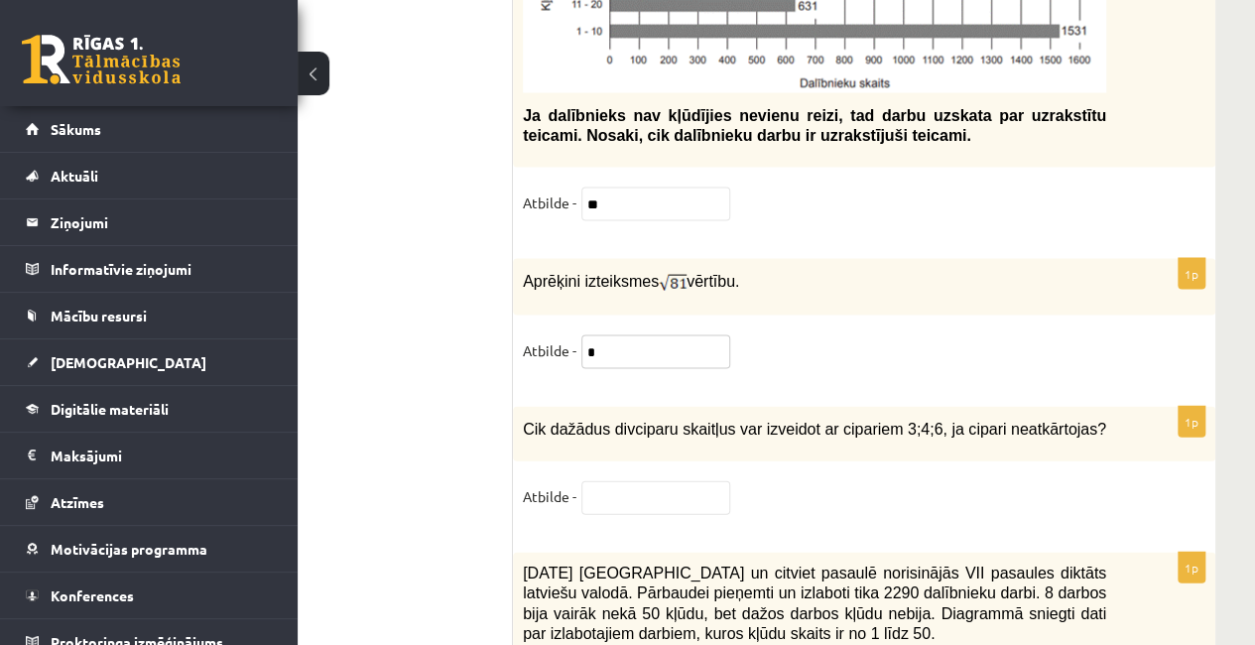
type input "*"
click at [627, 481] on input "text" at bounding box center [656, 498] width 149 height 34
click at [524, 421] on span "Cik dažādus divciparu skaitļus var izveidot ar cipariem 3;4;6, ja cipari neatkā…" at bounding box center [815, 429] width 584 height 17
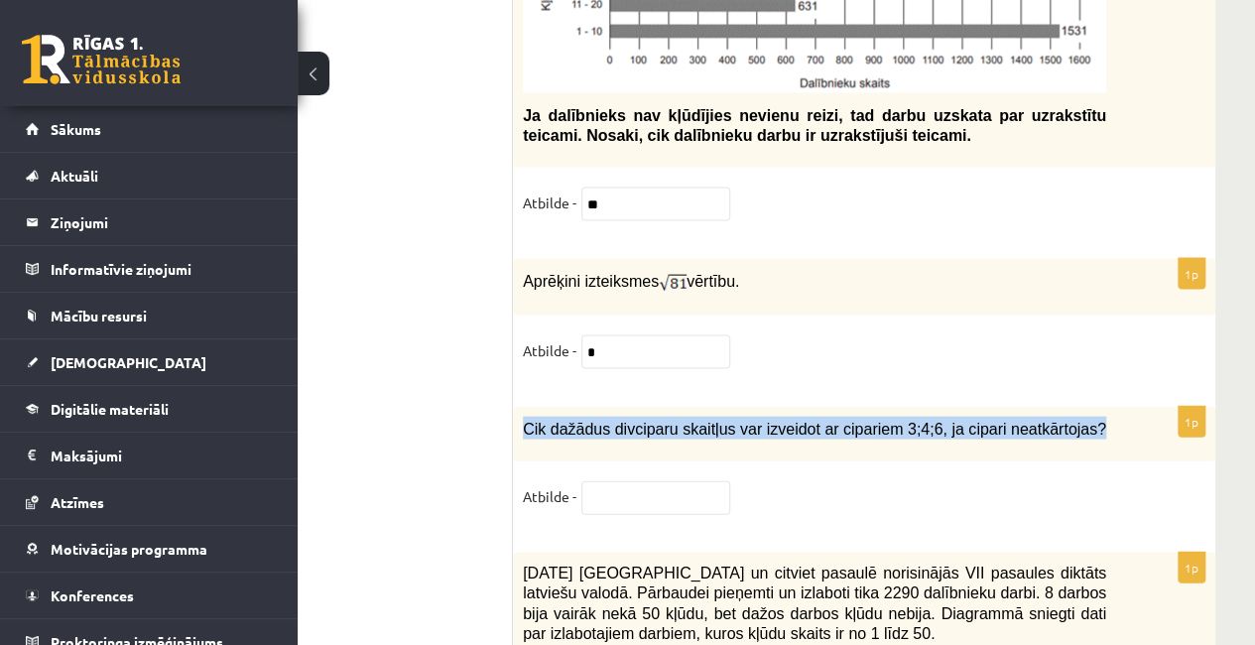
click at [524, 421] on span "Cik dažādus divciparu skaitļus var izveidot ar cipariem 3;4;6, ja cipari neatkā…" at bounding box center [815, 429] width 584 height 17
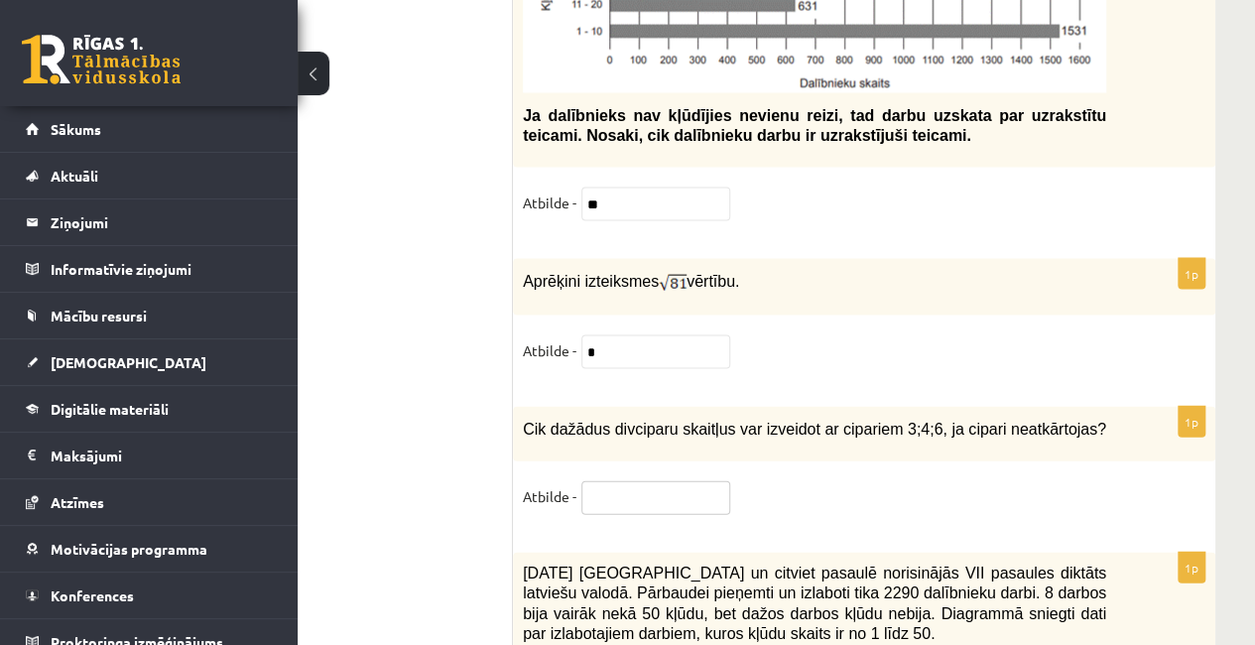
click at [603, 481] on input "text" at bounding box center [656, 498] width 149 height 34
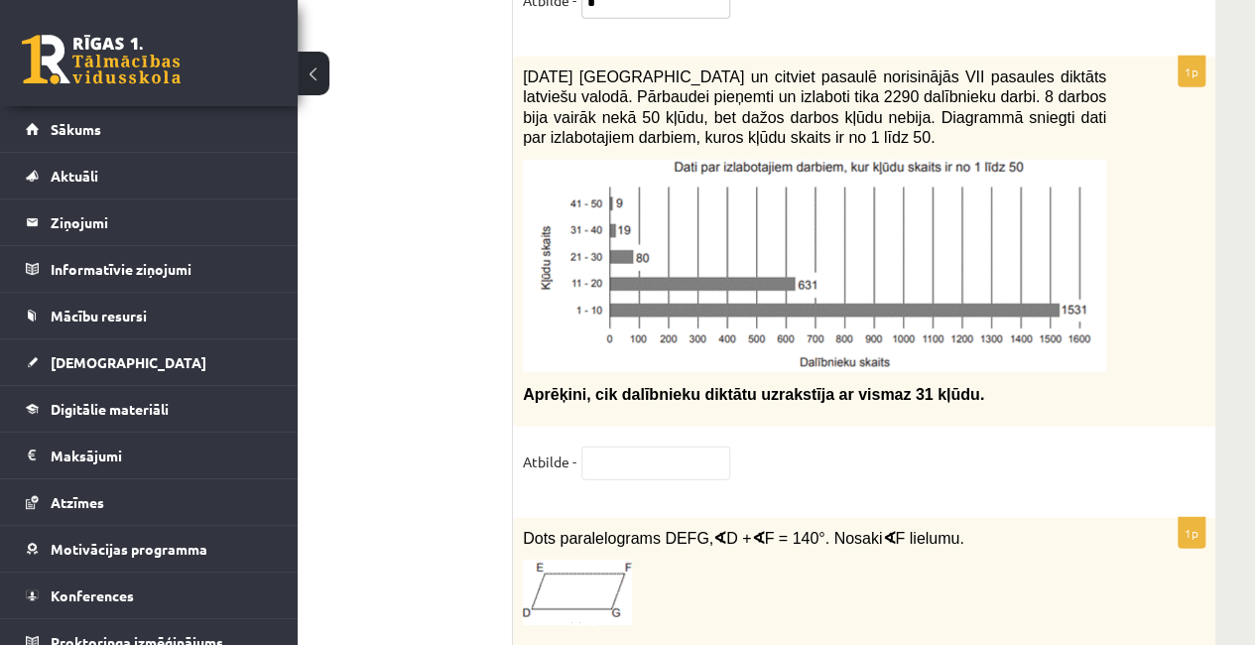
scroll to position [9781, 112]
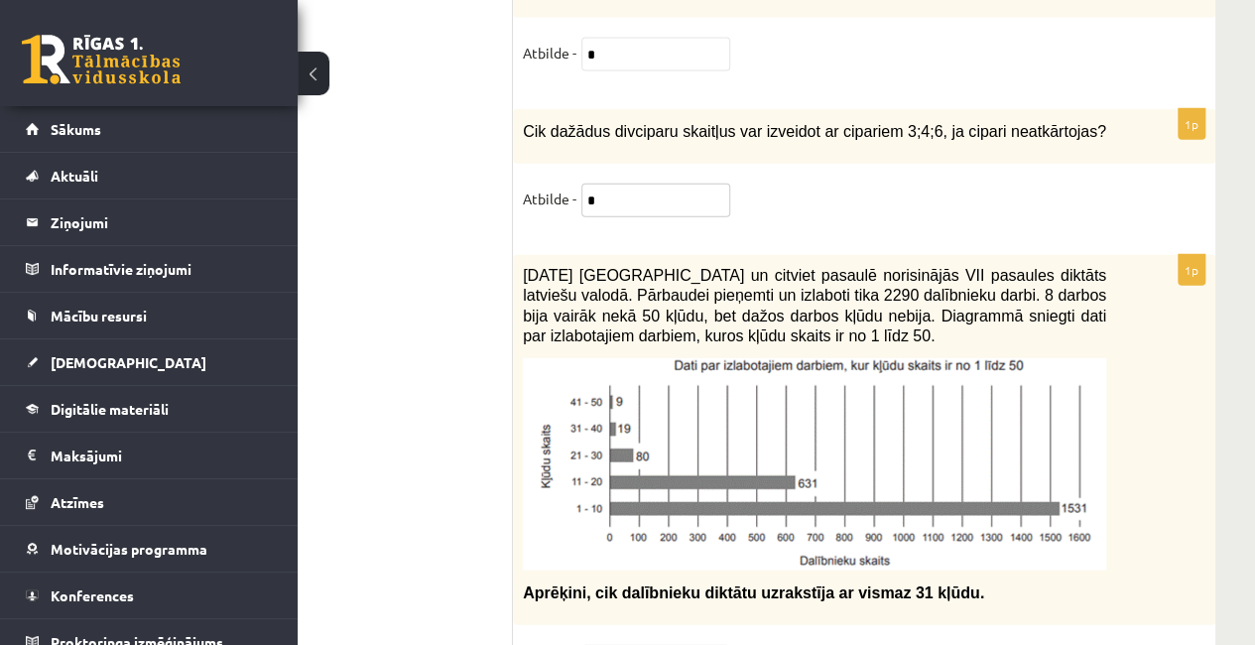
type input "*"
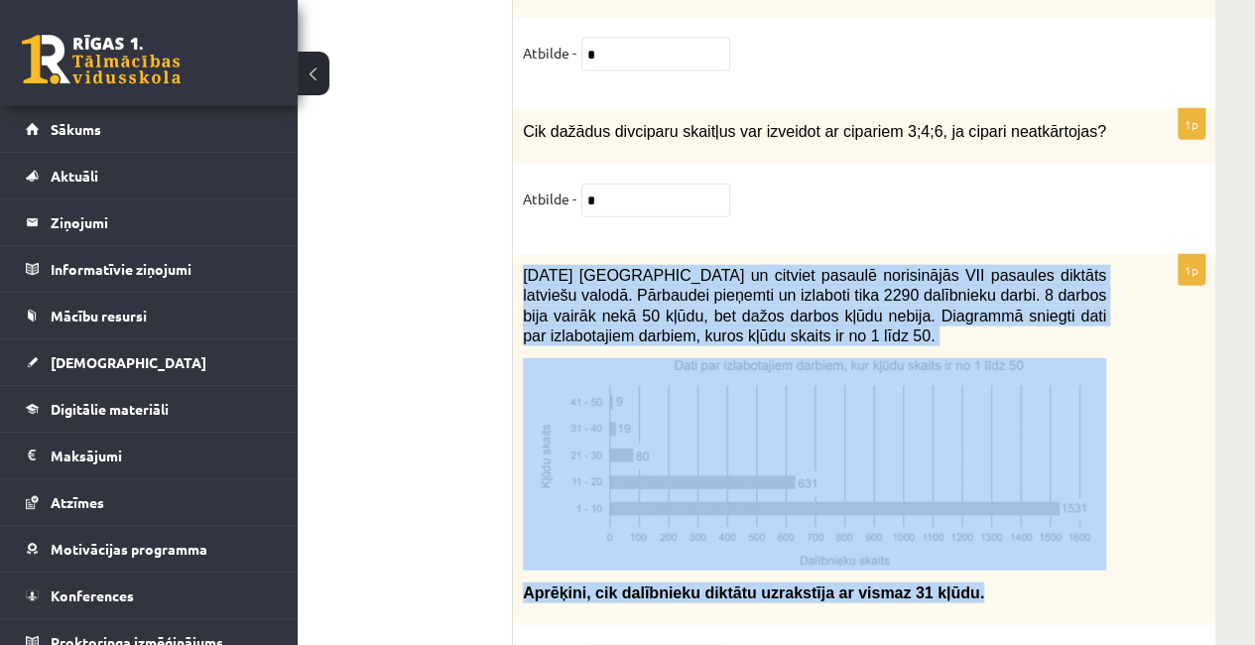
drag, startPoint x: 520, startPoint y: 142, endPoint x: 944, endPoint y: 489, distance: 547.9
click at [944, 489] on div "2021. gada 27. novembrī Latvijā un citviet pasaulē norisinājās VII pasaules dik…" at bounding box center [864, 440] width 703 height 370
click at [1161, 414] on div "2021. gada 27. novembrī Latvijā un citviet pasaulē norisinājās VII pasaules dik…" at bounding box center [864, 440] width 703 height 370
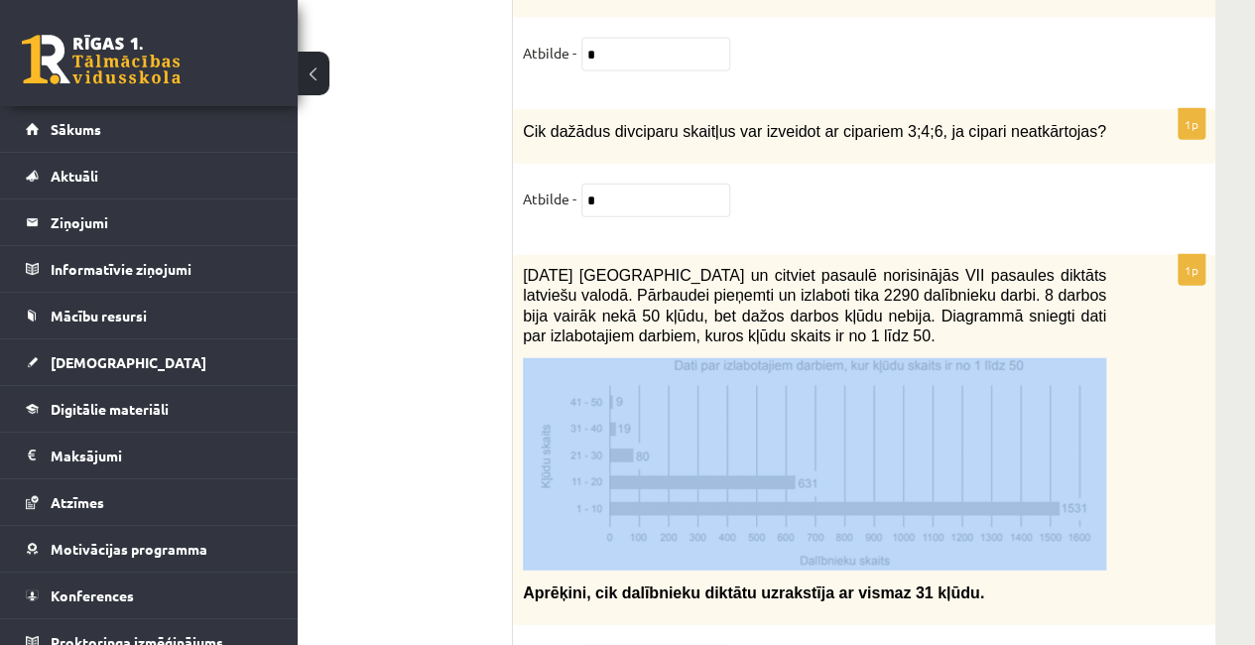
click at [1161, 414] on div "2021. gada 27. novembrī Latvijā un citviet pasaulē norisinājās VII pasaules dik…" at bounding box center [864, 440] width 703 height 370
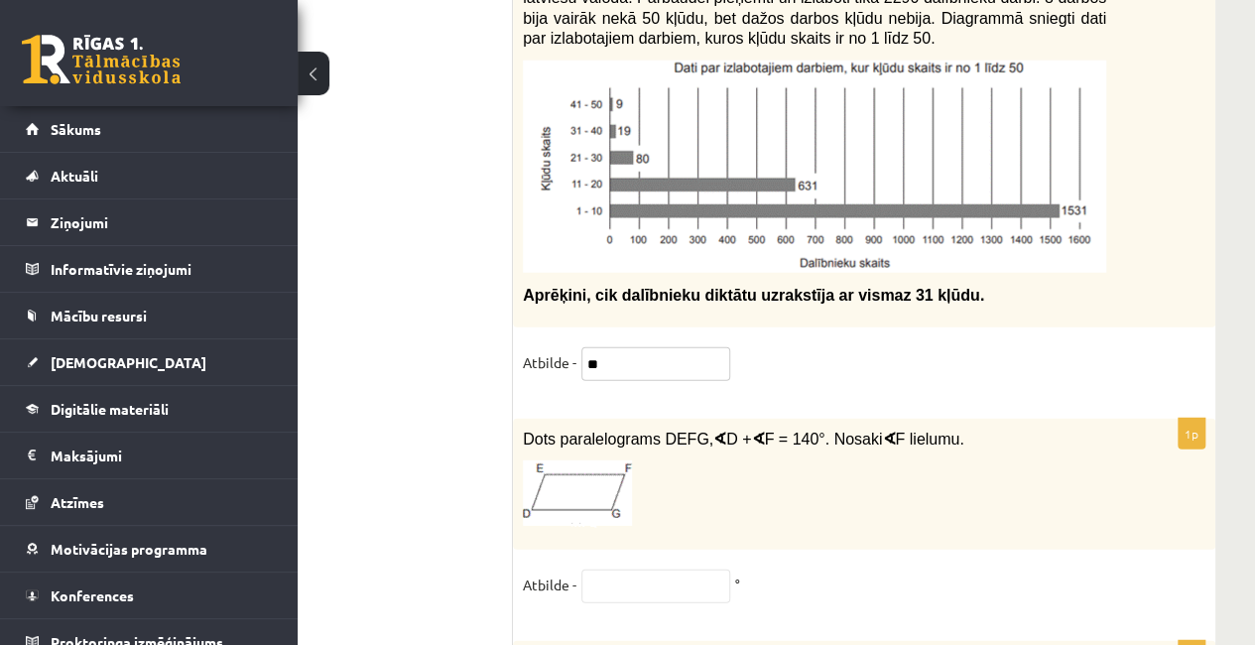
scroll to position [10178, 112]
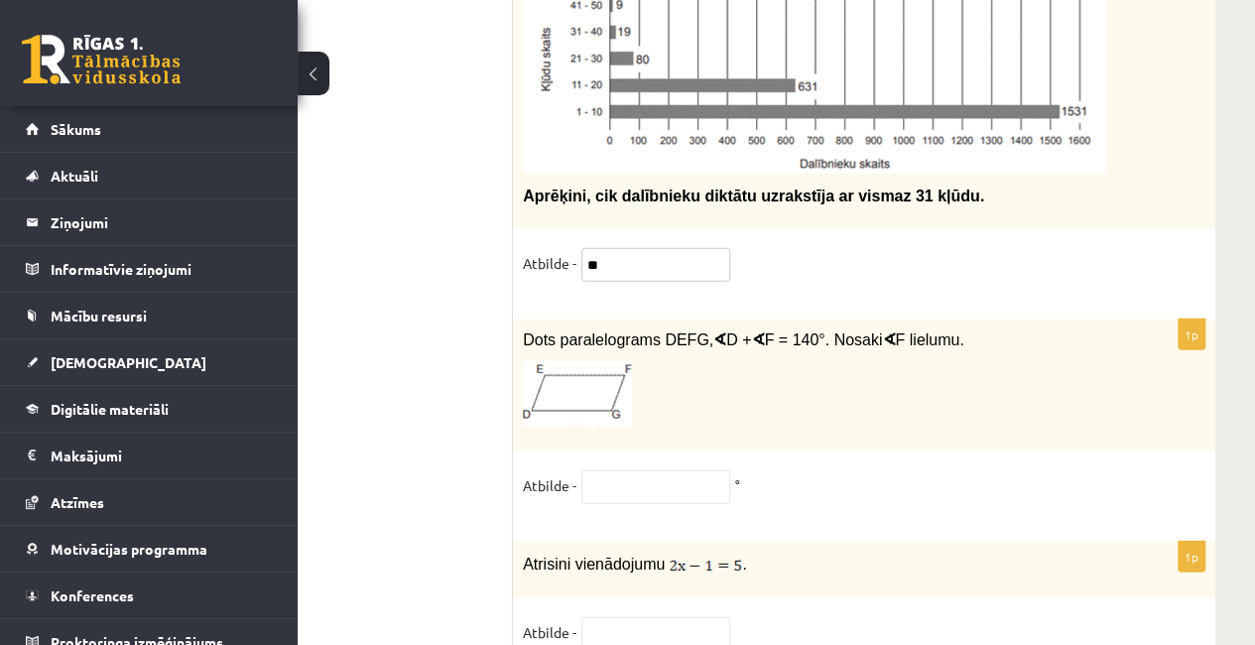
type input "**"
click at [670, 470] on input "text" at bounding box center [656, 487] width 149 height 34
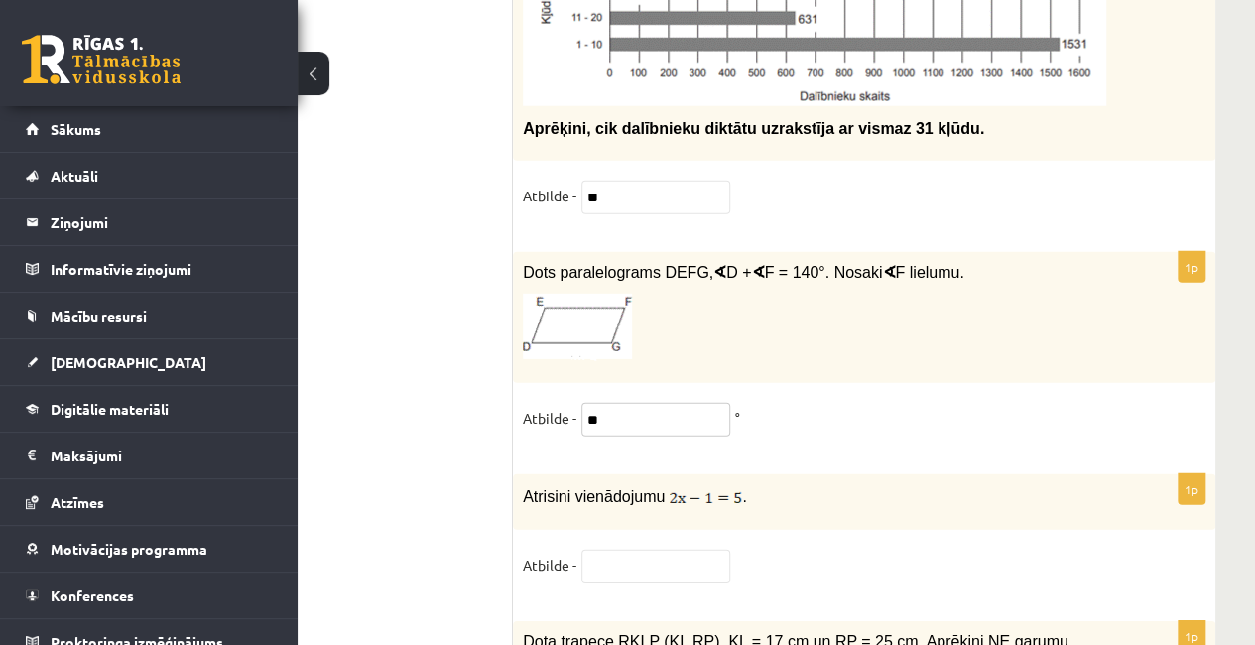
scroll to position [10278, 112]
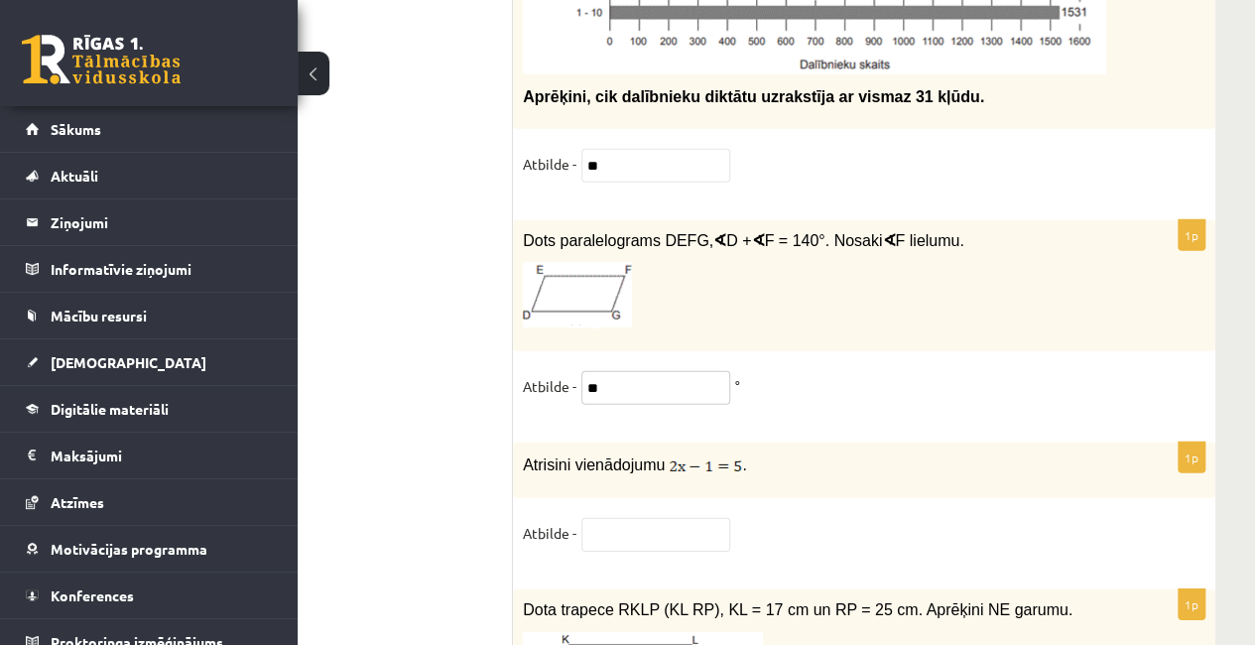
type input "**"
click at [613, 518] on input "text" at bounding box center [656, 535] width 149 height 34
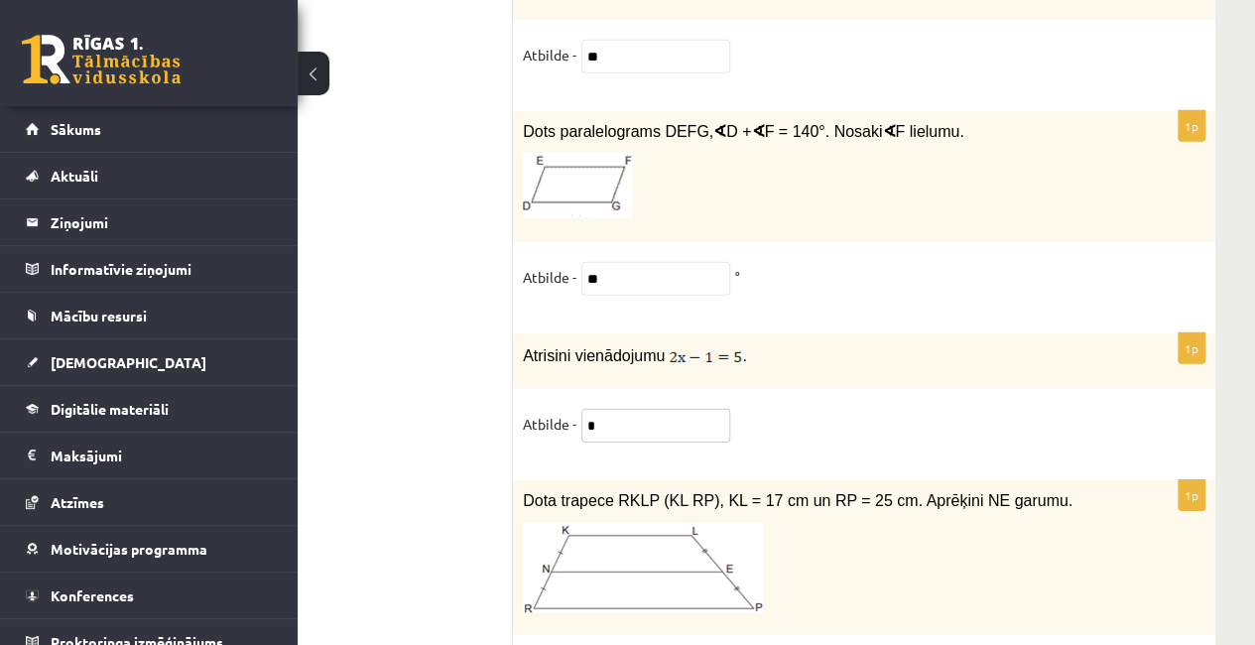
scroll to position [10389, 112]
type input "*"
click at [520, 478] on div "Dota trapece RKLP (KL RP), KL = 17 cm un RP = 25 cm. Aprēķini NE garumu." at bounding box center [864, 555] width 703 height 155
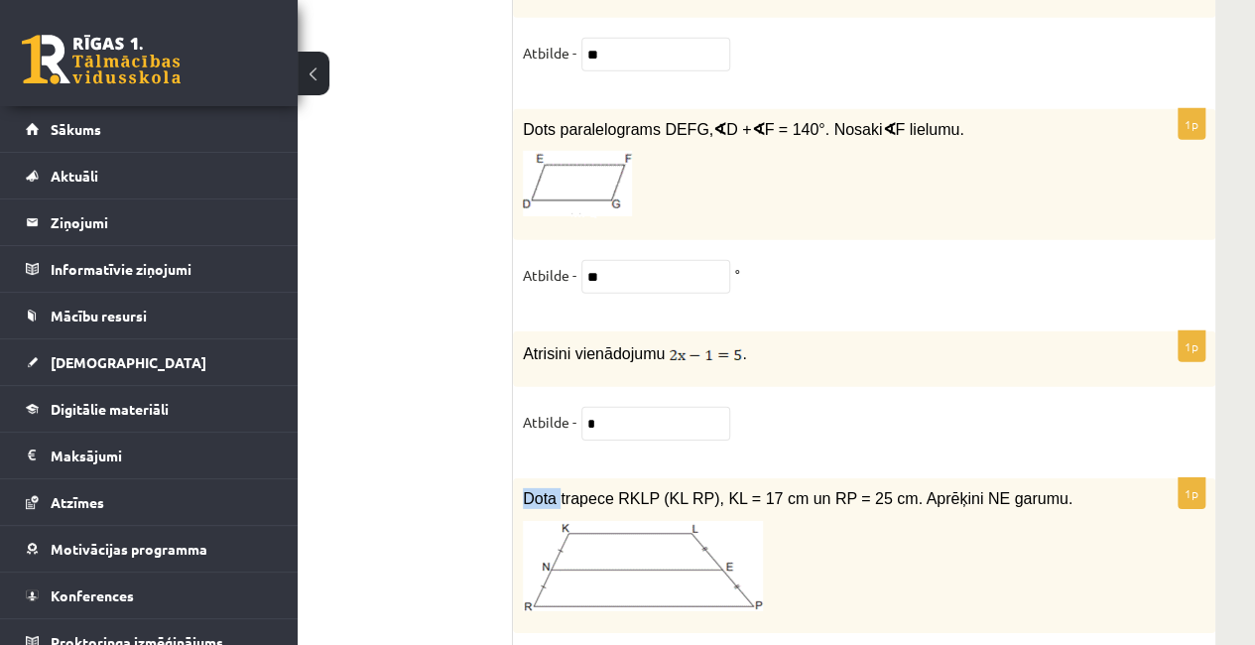
click at [520, 478] on div "Dota trapece RKLP (KL RP), KL = 17 cm un RP = 25 cm. Aprēķini NE garumu." at bounding box center [864, 555] width 703 height 155
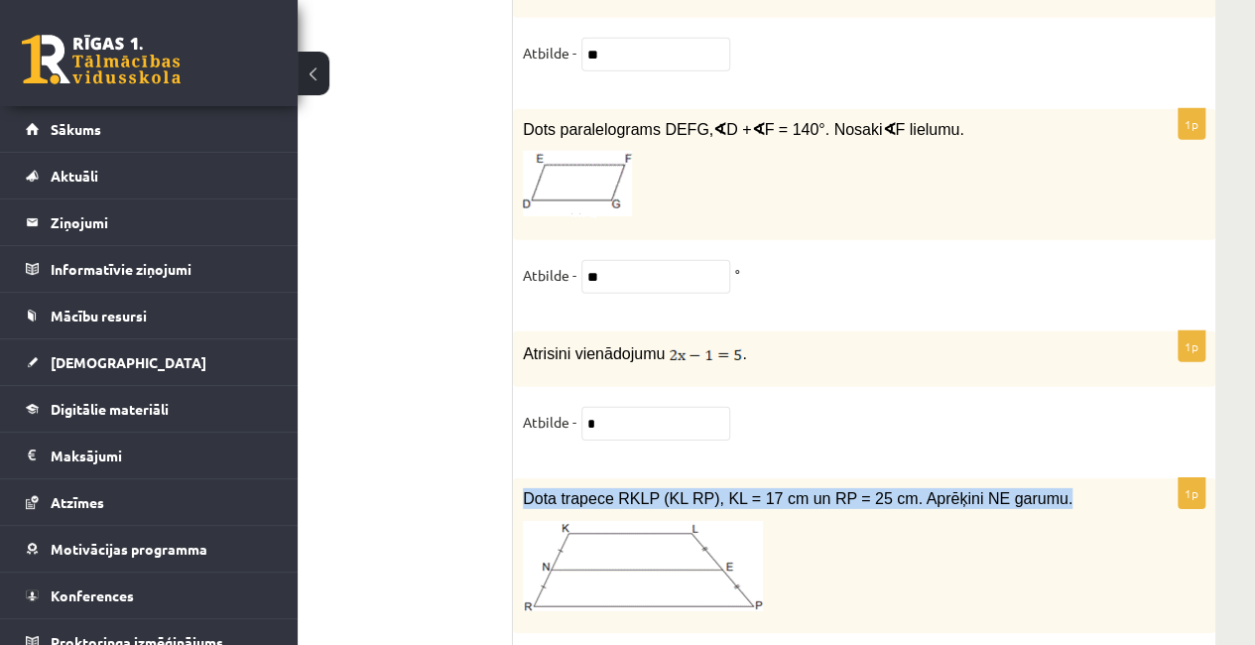
click at [520, 478] on div "Dota trapece RKLP (KL RP), KL = 17 cm un RP = 25 cm. Aprēķini NE garumu." at bounding box center [864, 555] width 703 height 155
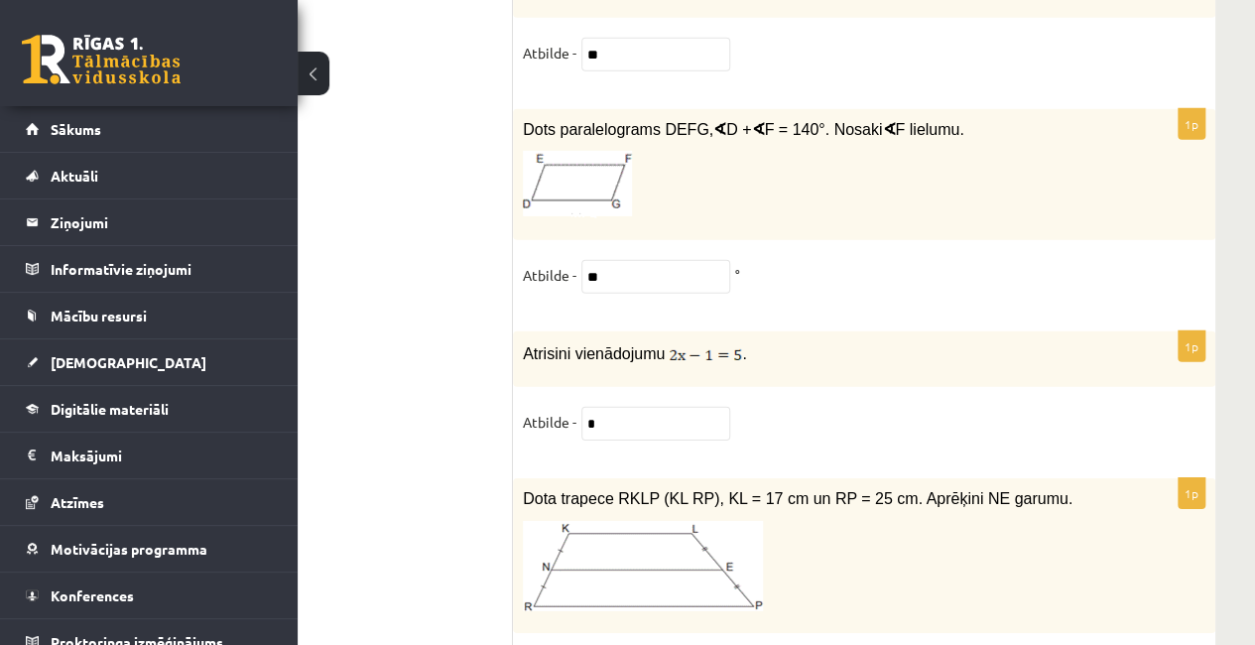
type input "**"
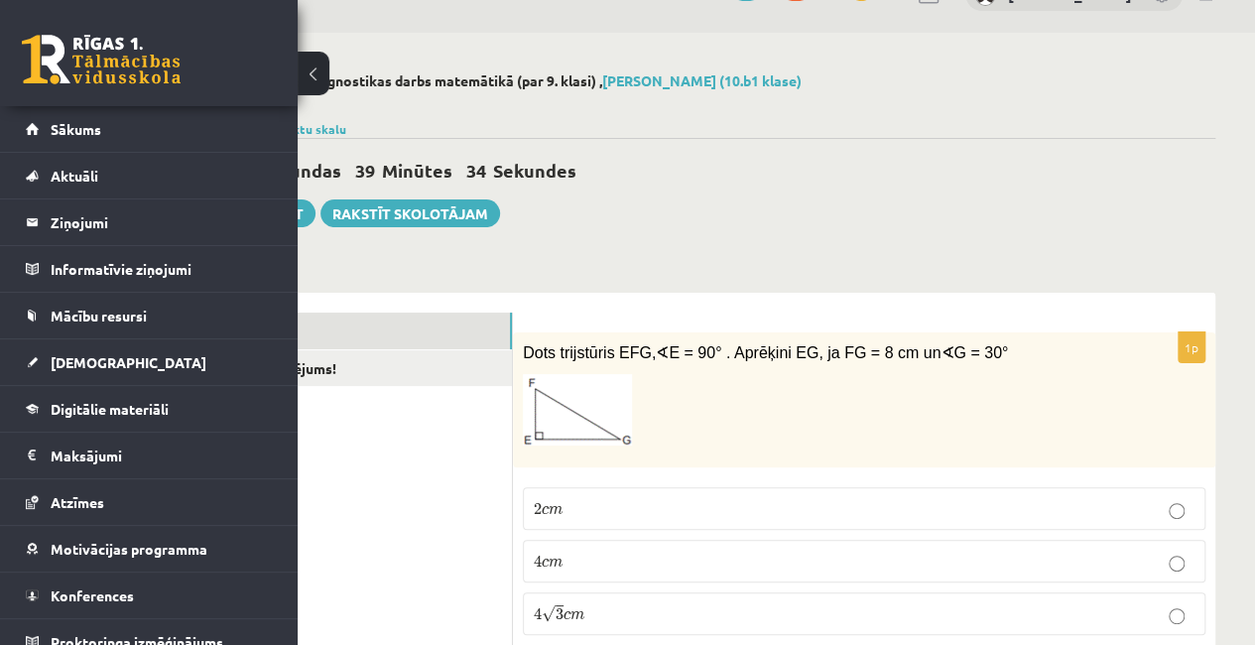
scroll to position [0, 112]
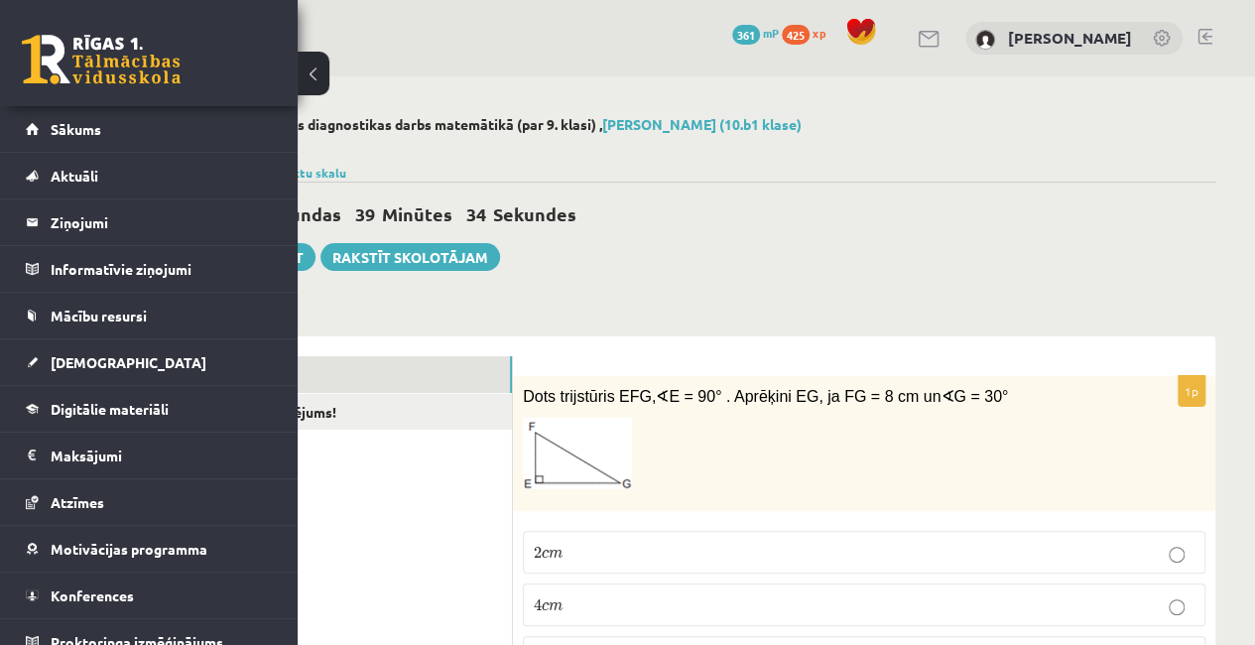
click at [315, 72] on button at bounding box center [314, 74] width 32 height 44
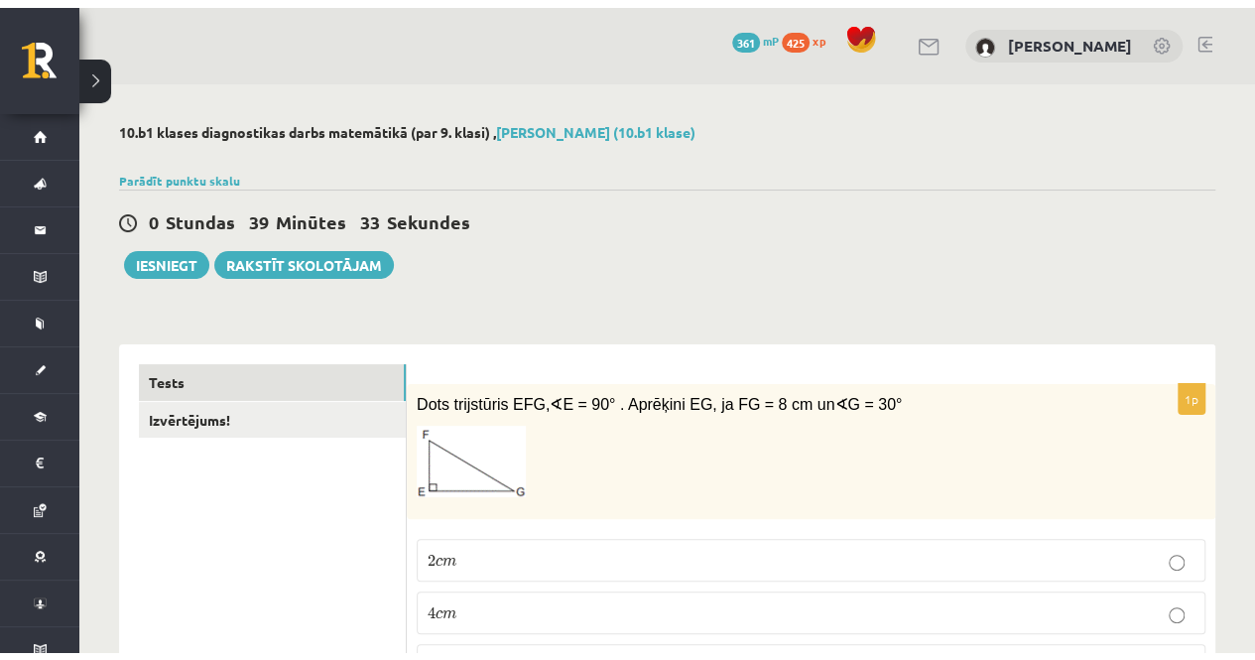
scroll to position [0, 0]
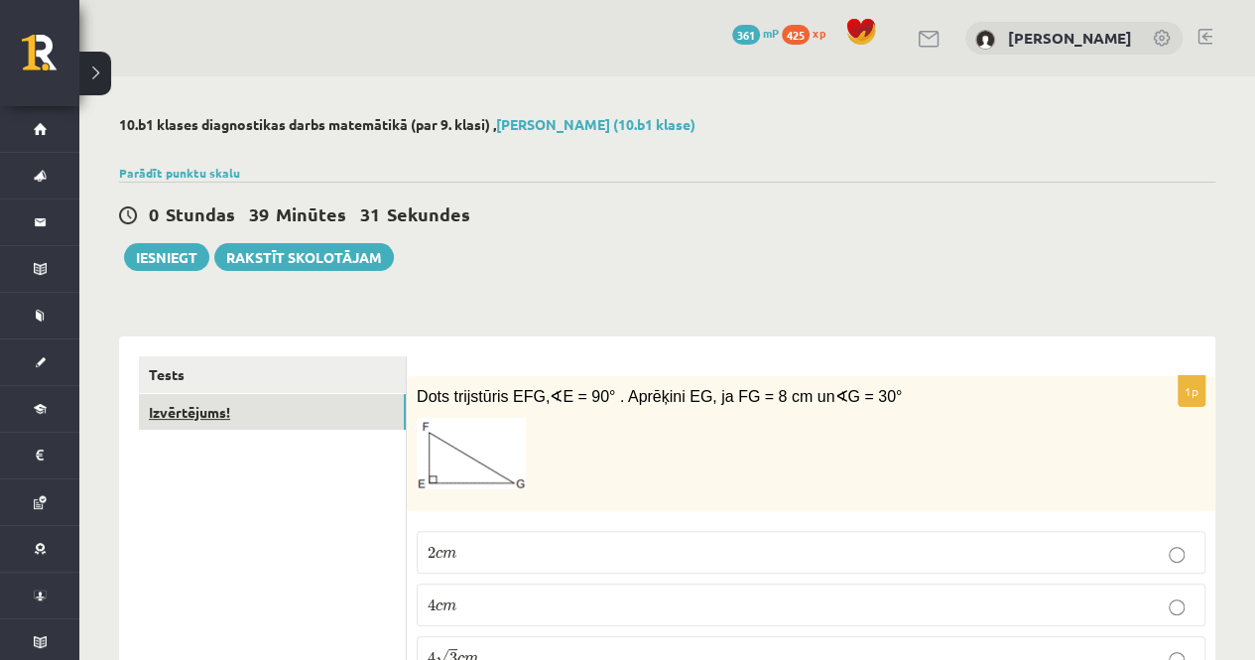
click at [210, 408] on link "Izvērtējums!" at bounding box center [272, 412] width 267 height 37
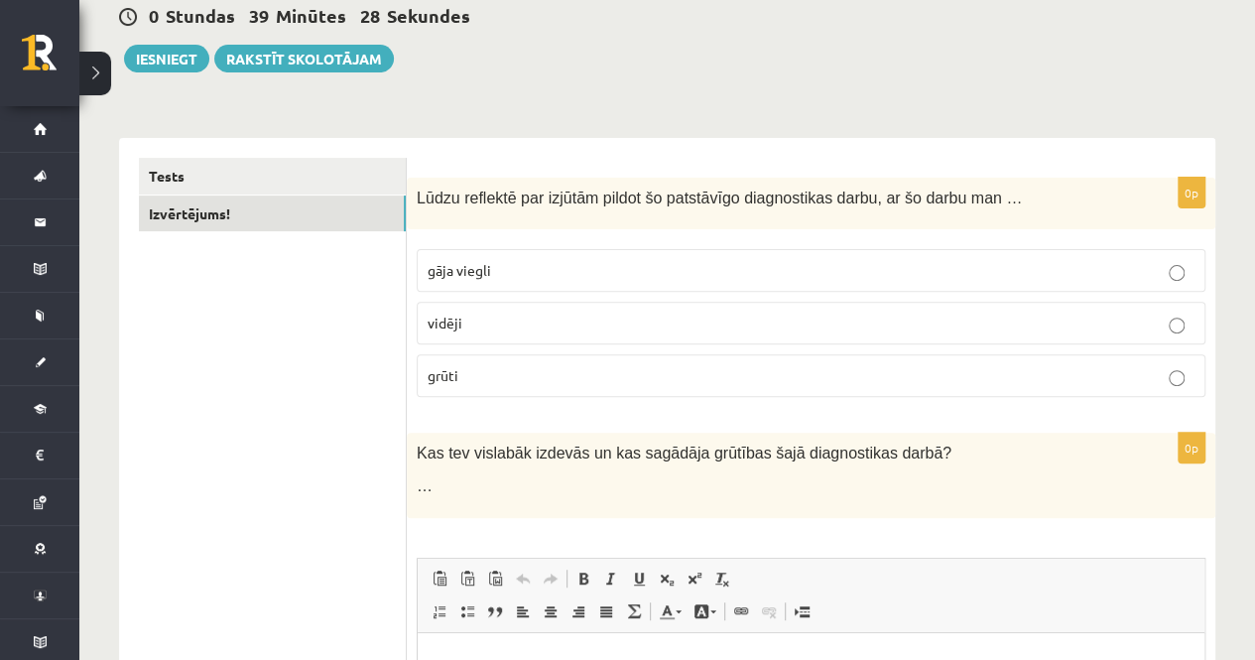
click at [554, 310] on label "vidēji" at bounding box center [811, 323] width 789 height 43
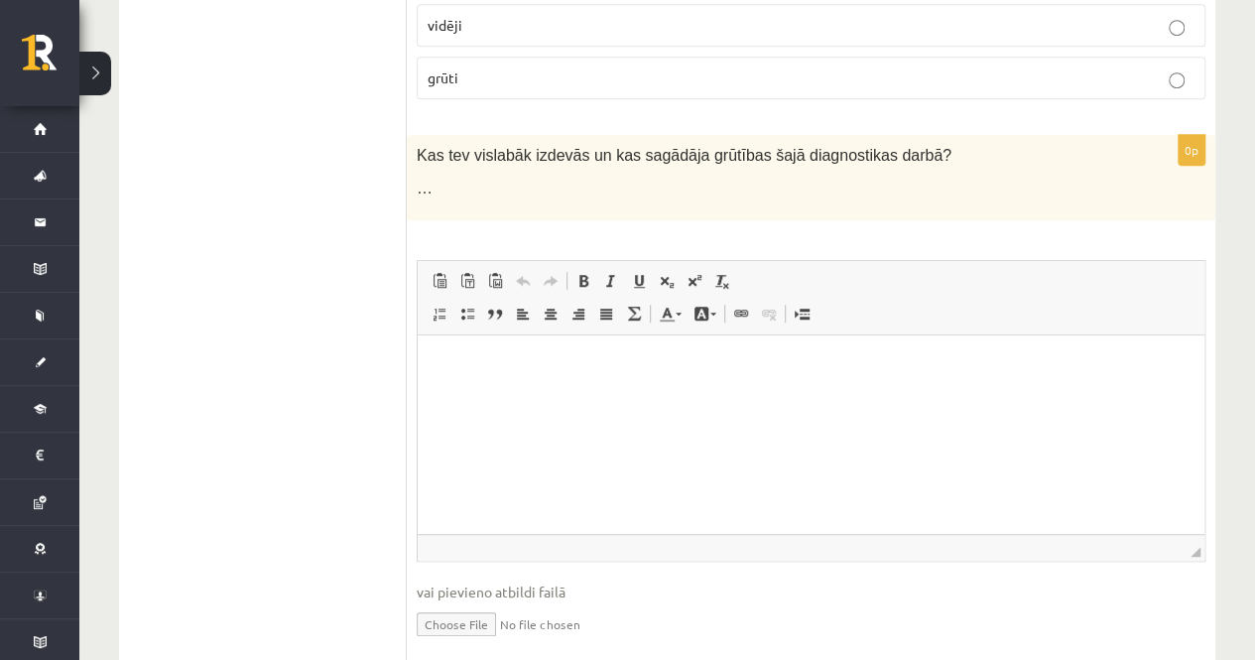
scroll to position [566, 0]
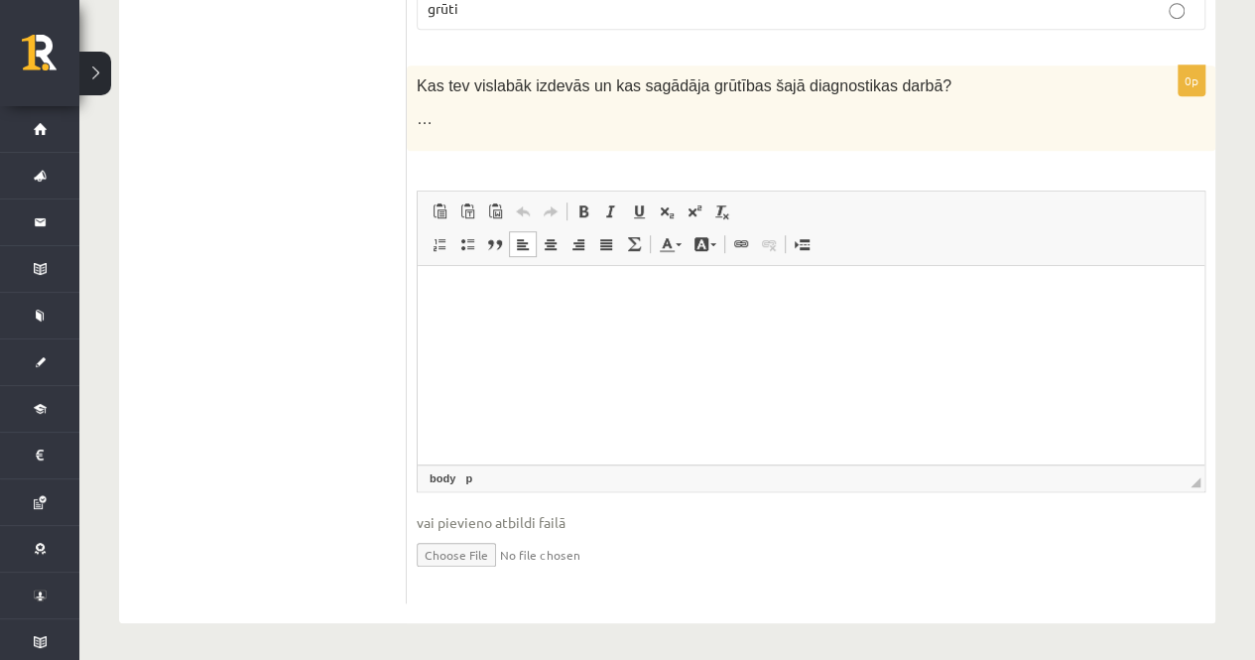
click at [499, 294] on p "Bagātinātā teksta redaktors, wiswyg-editor-user-answer-47434026023580" at bounding box center [811, 295] width 747 height 21
click at [553, 302] on p "Bagātinātā teksta redaktors, wiswyg-editor-user-answer-47434026023580" at bounding box center [811, 295] width 747 height 21
click at [910, 299] on p "**********" at bounding box center [811, 295] width 747 height 21
click at [960, 302] on p "**********" at bounding box center [811, 295] width 747 height 21
click at [648, 294] on p "**********" at bounding box center [811, 295] width 747 height 21
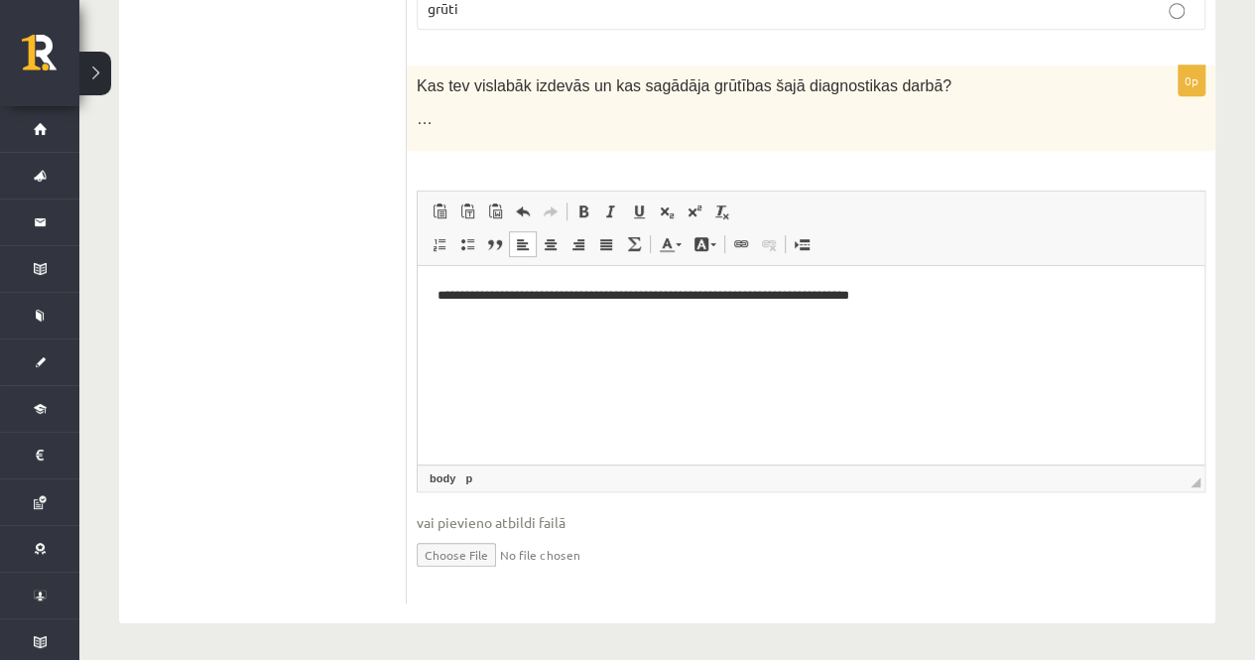
click at [482, 326] on html "**********" at bounding box center [811, 295] width 787 height 61
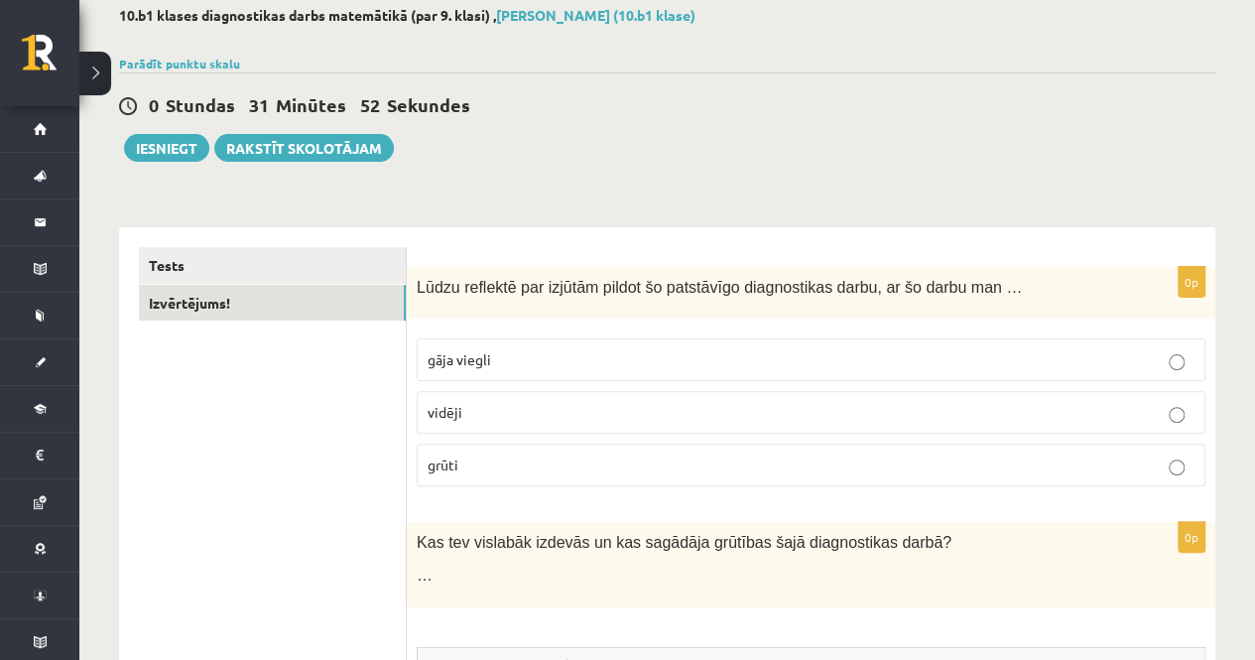
scroll to position [69, 0]
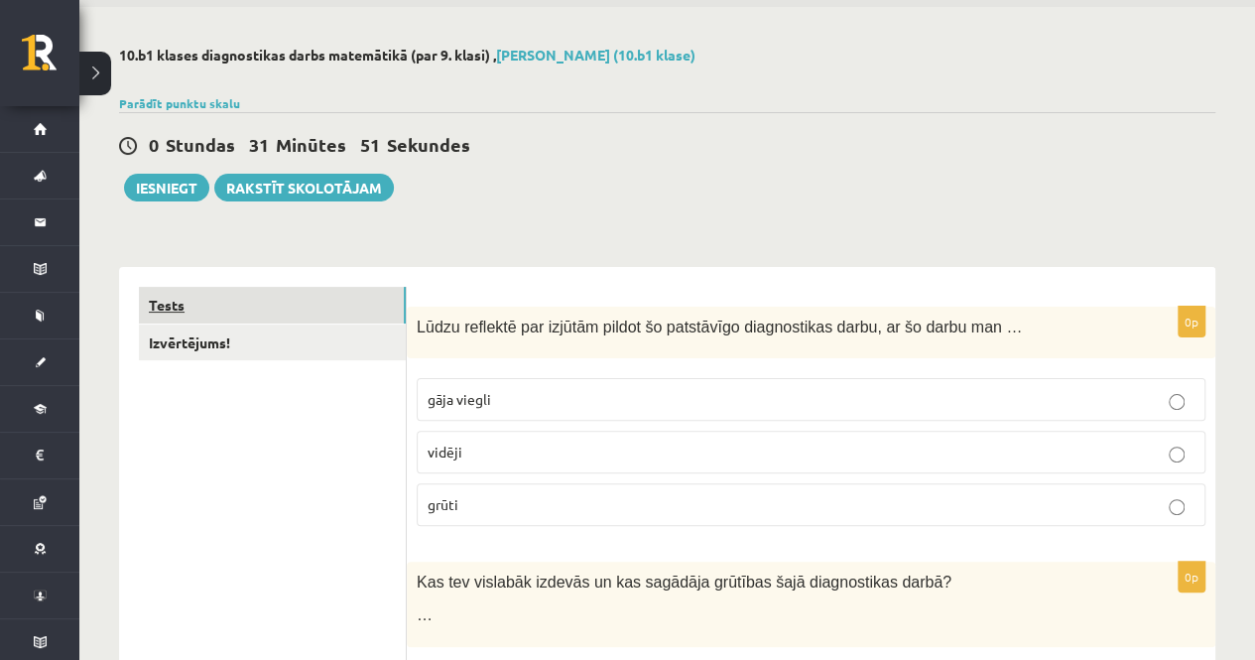
click at [241, 297] on link "Tests" at bounding box center [272, 305] width 267 height 37
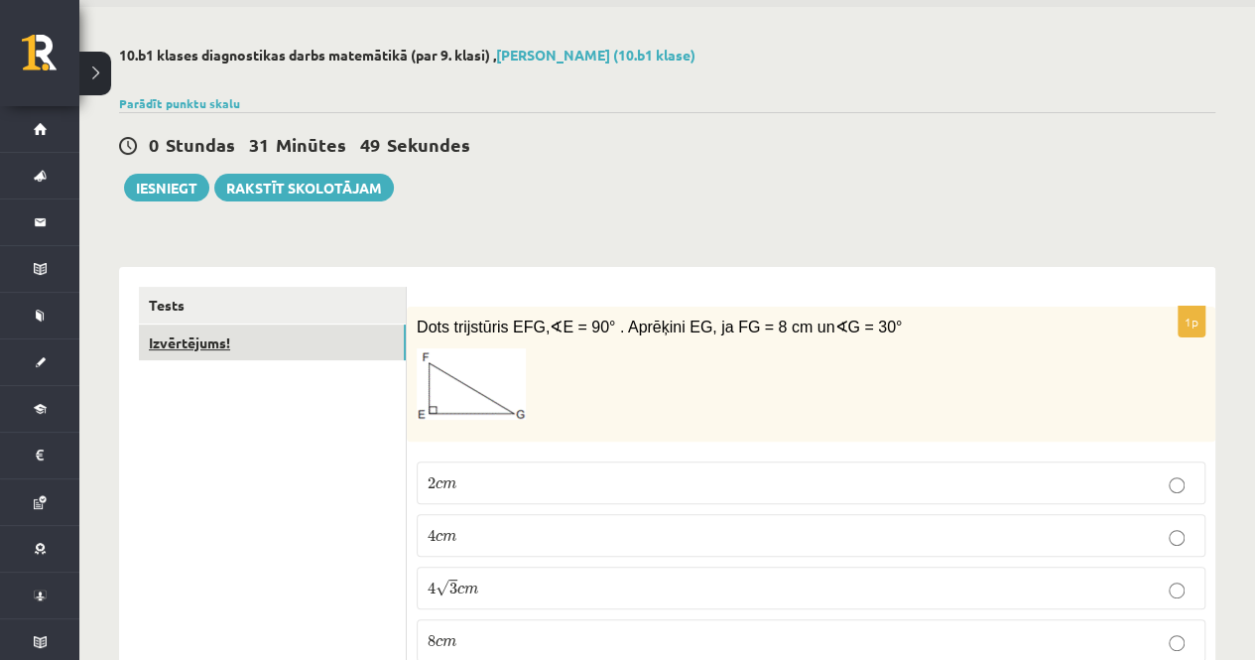
click at [234, 338] on link "Izvērtējums!" at bounding box center [272, 343] width 267 height 37
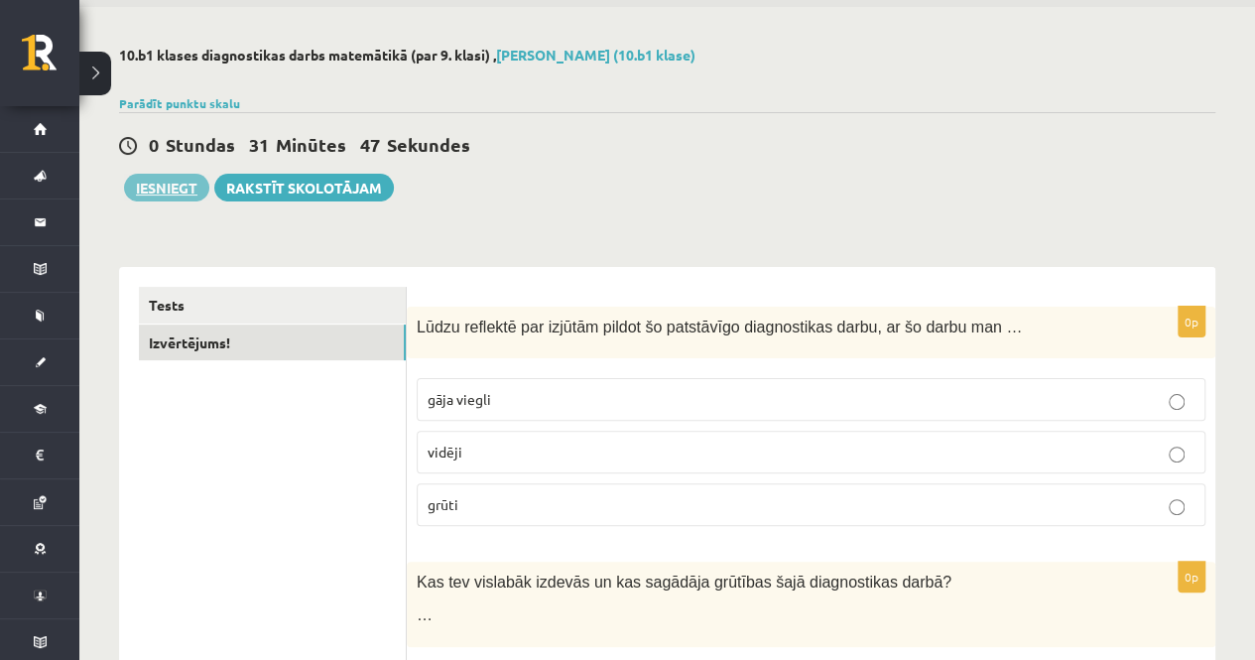
scroll to position [0, 0]
click at [183, 196] on button "Iesniegt" at bounding box center [166, 188] width 85 height 28
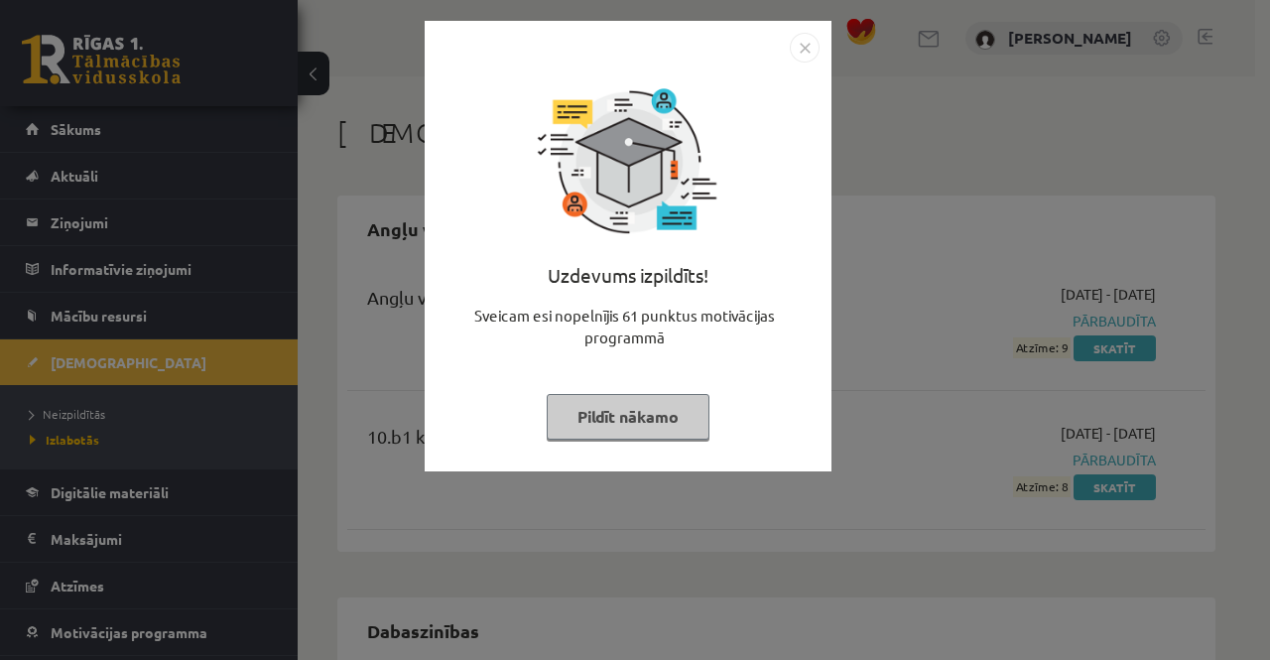
click at [618, 414] on button "Pildīt nākamo" at bounding box center [628, 417] width 163 height 46
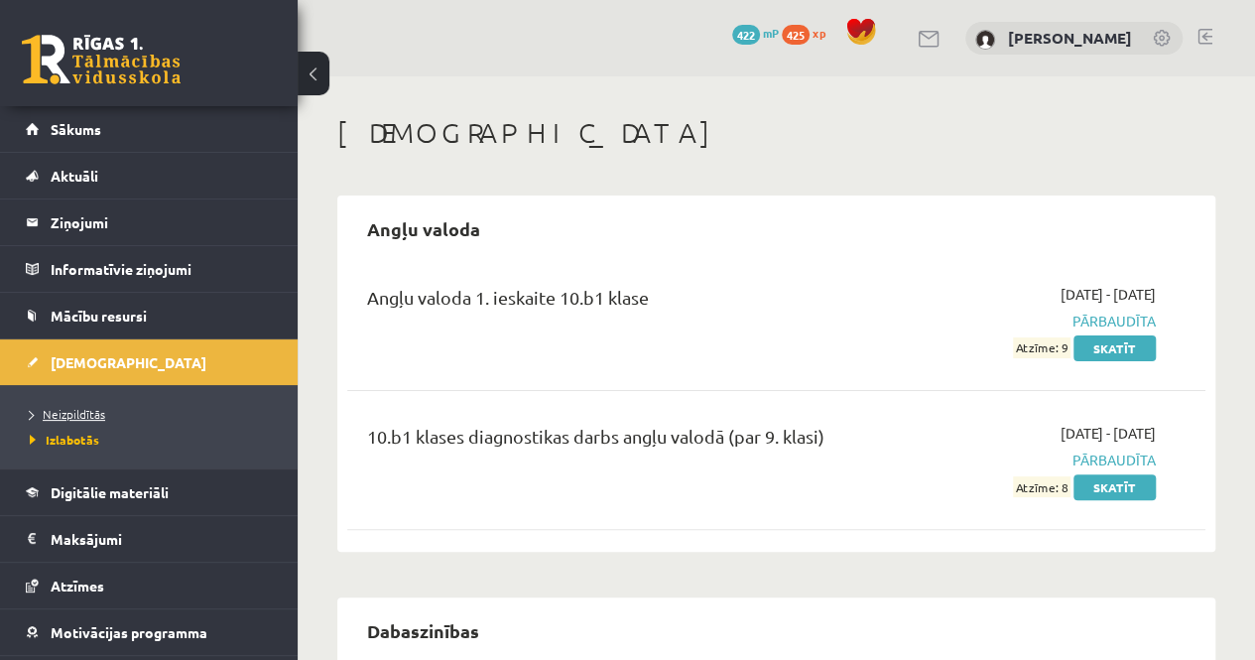
click at [76, 405] on link "Neizpildītās" at bounding box center [154, 414] width 248 height 18
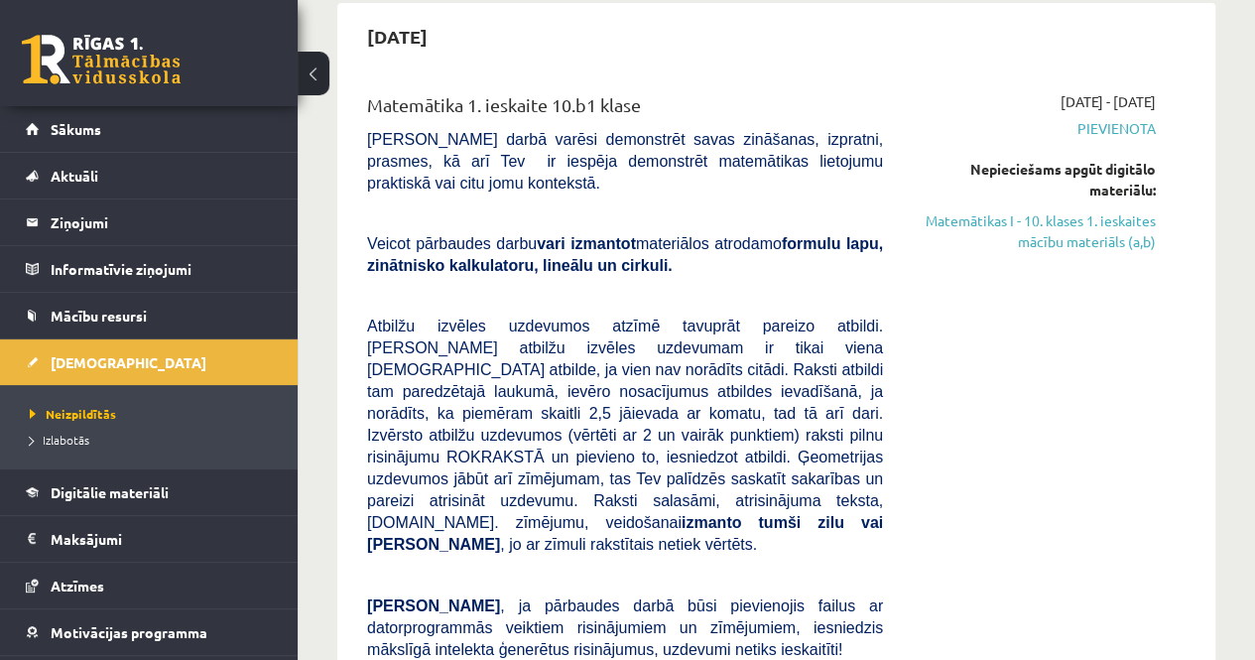
scroll to position [198, 0]
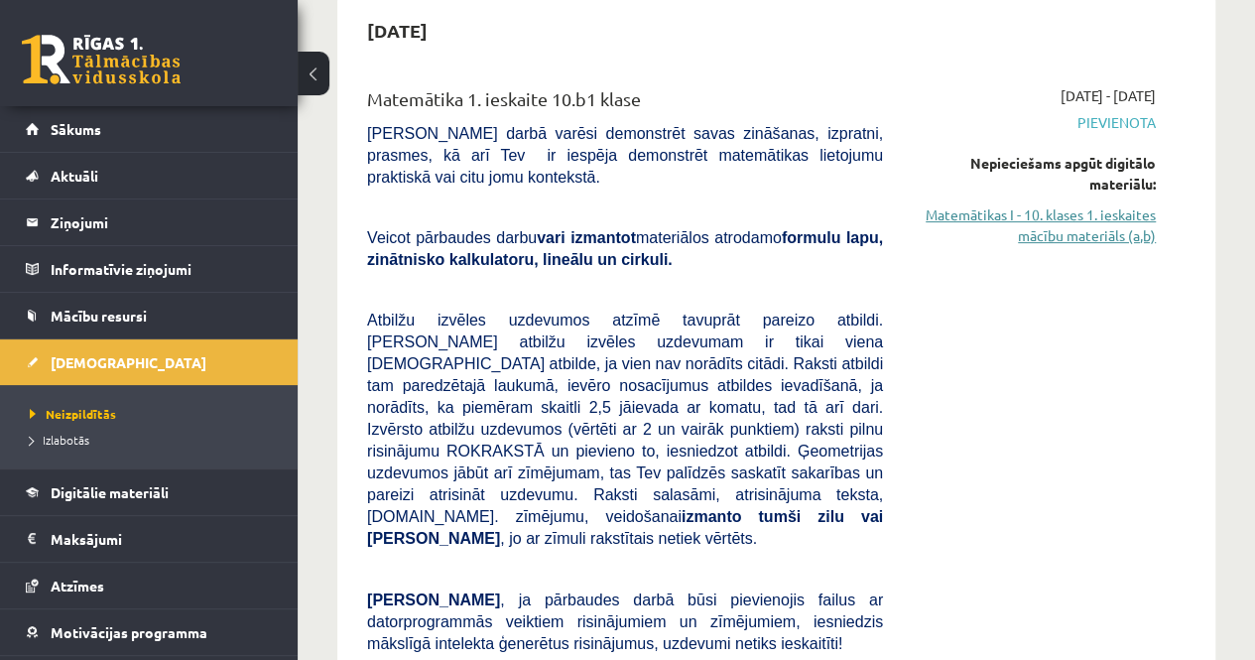
click at [1055, 237] on link "Matemātikas I - 10. klases 1. ieskaites mācību materiāls (a,b)" at bounding box center [1034, 225] width 243 height 42
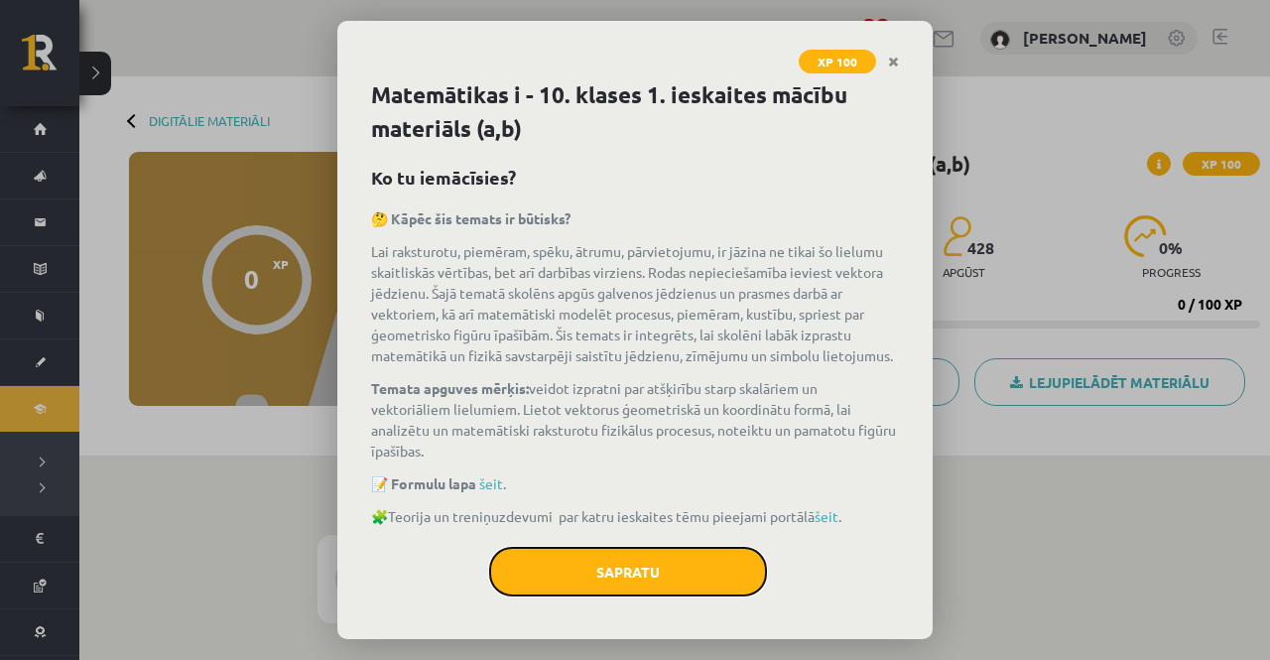
click at [649, 573] on button "Sapratu" at bounding box center [628, 572] width 278 height 50
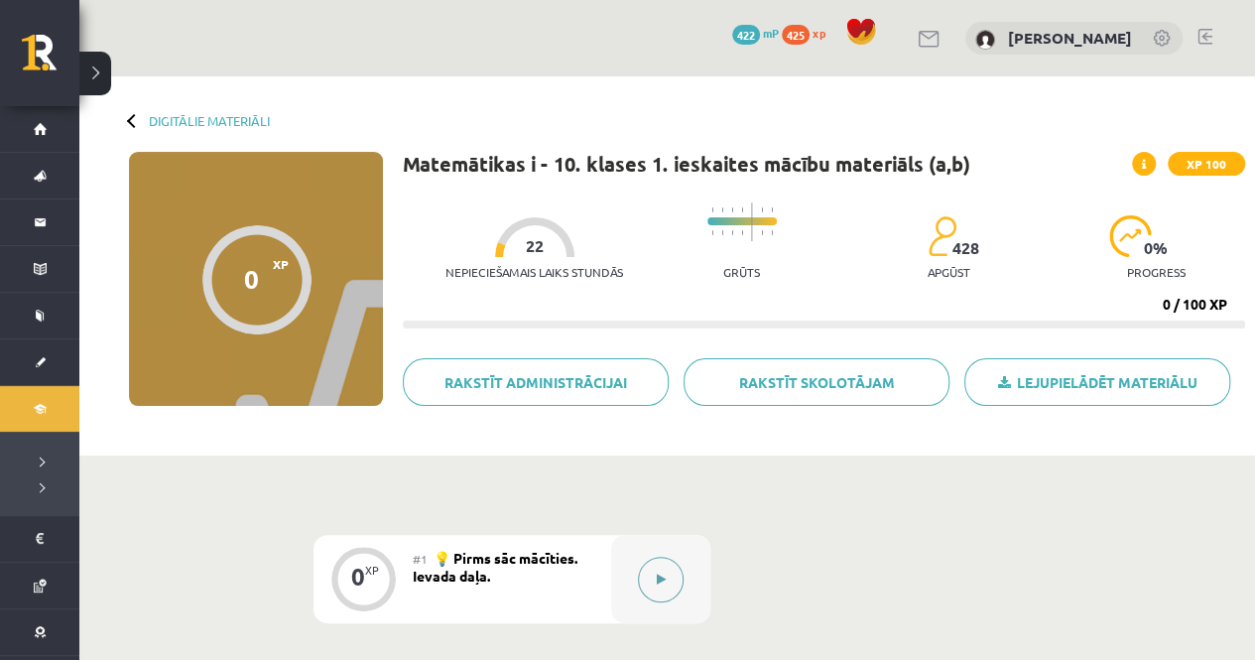
click at [655, 573] on button at bounding box center [661, 580] width 46 height 46
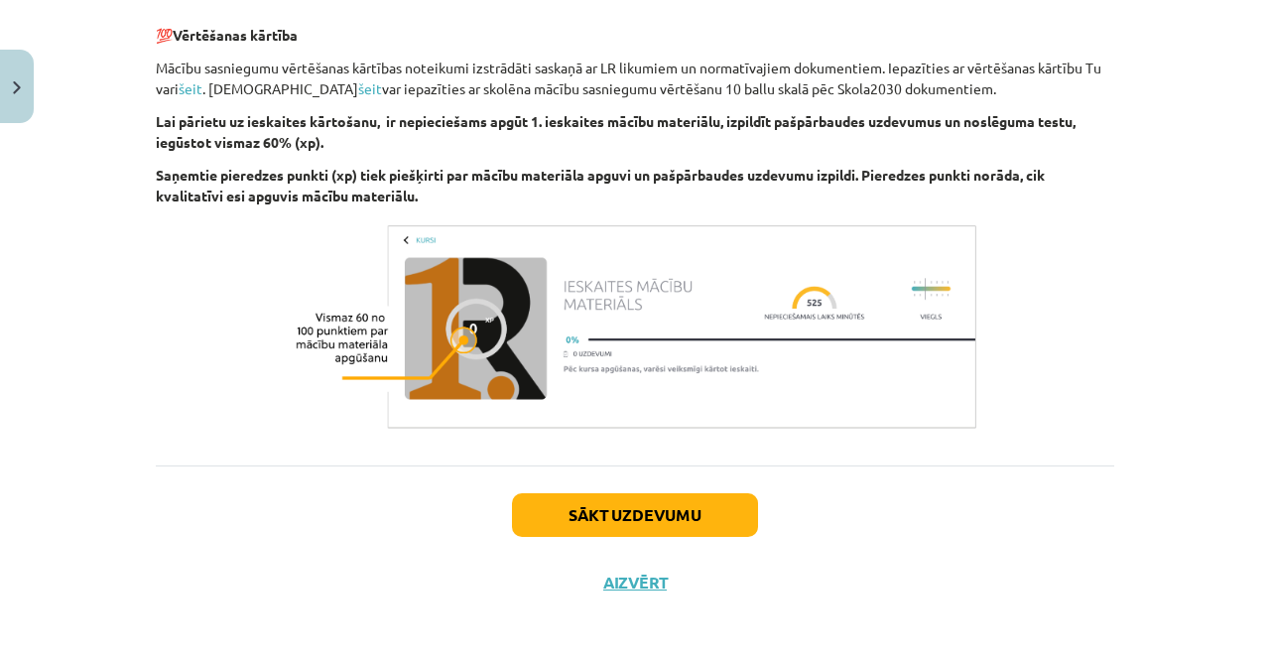
scroll to position [1108, 0]
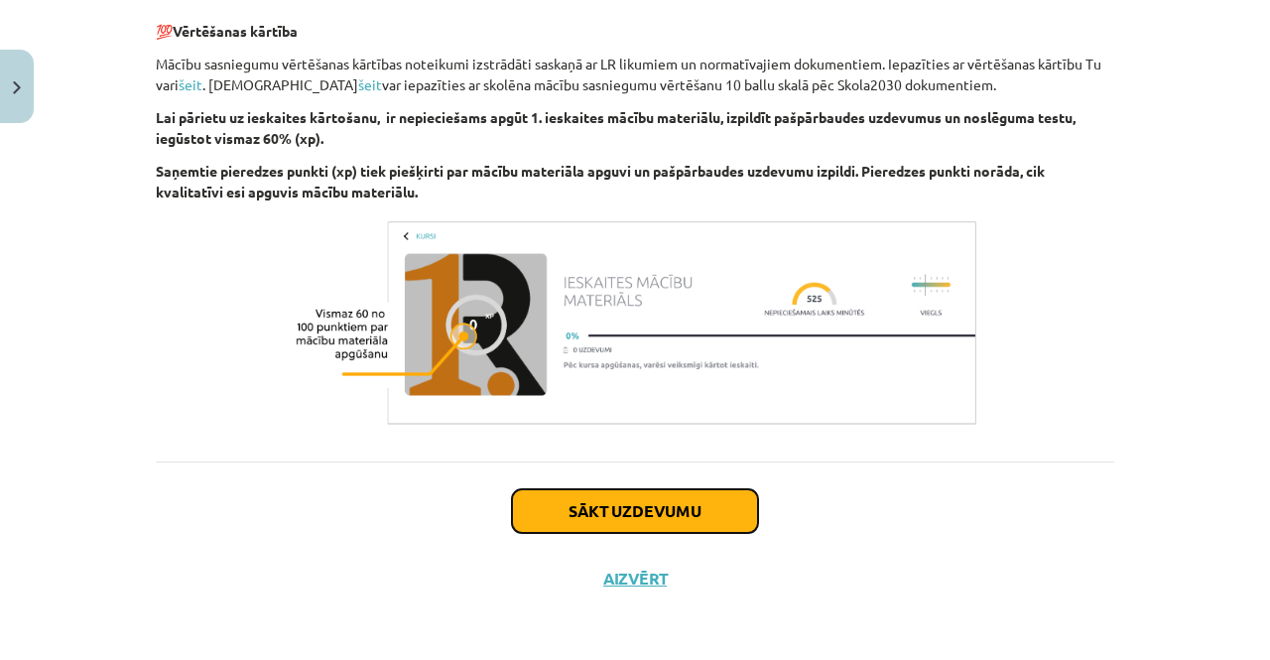
click at [657, 495] on button "Sākt uzdevumu" at bounding box center [635, 511] width 246 height 44
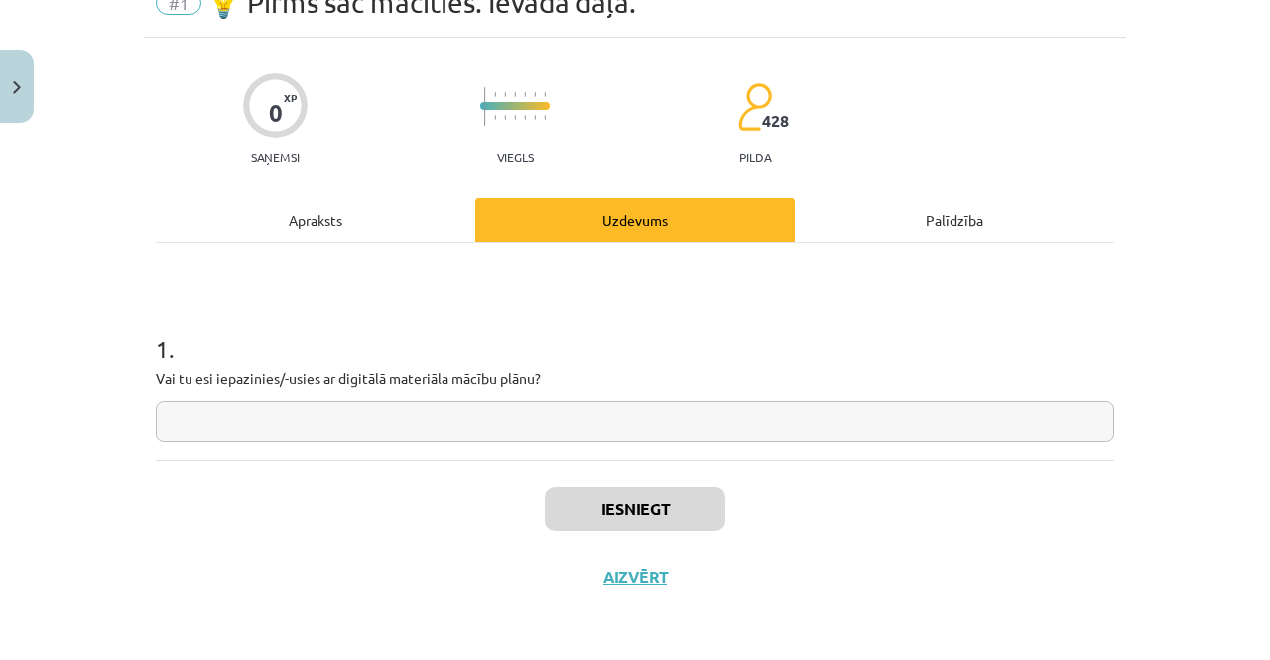
scroll to position [50, 0]
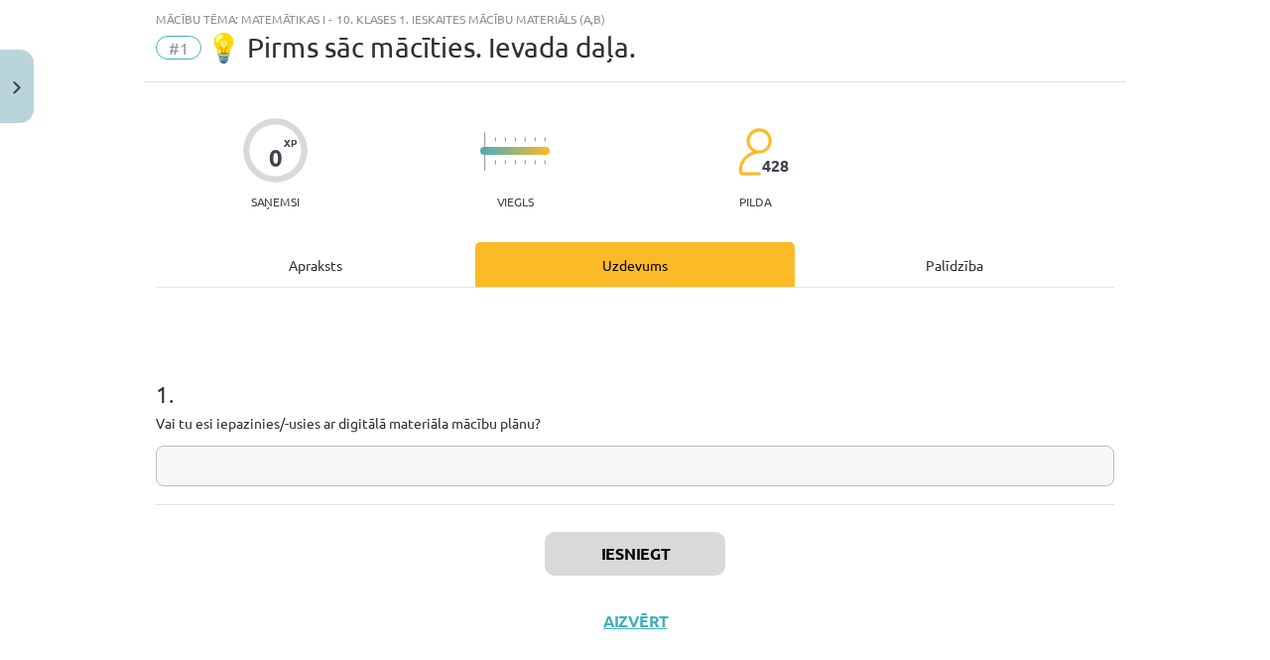
click at [220, 456] on input "text" at bounding box center [635, 466] width 959 height 41
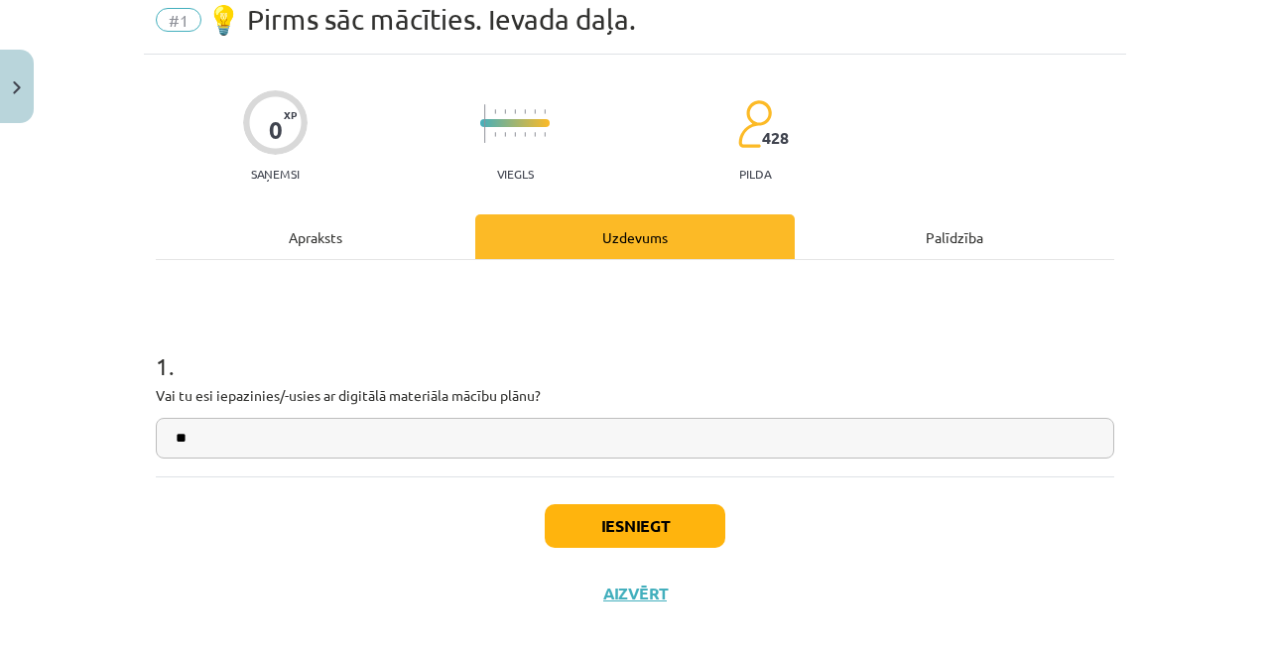
scroll to position [93, 0]
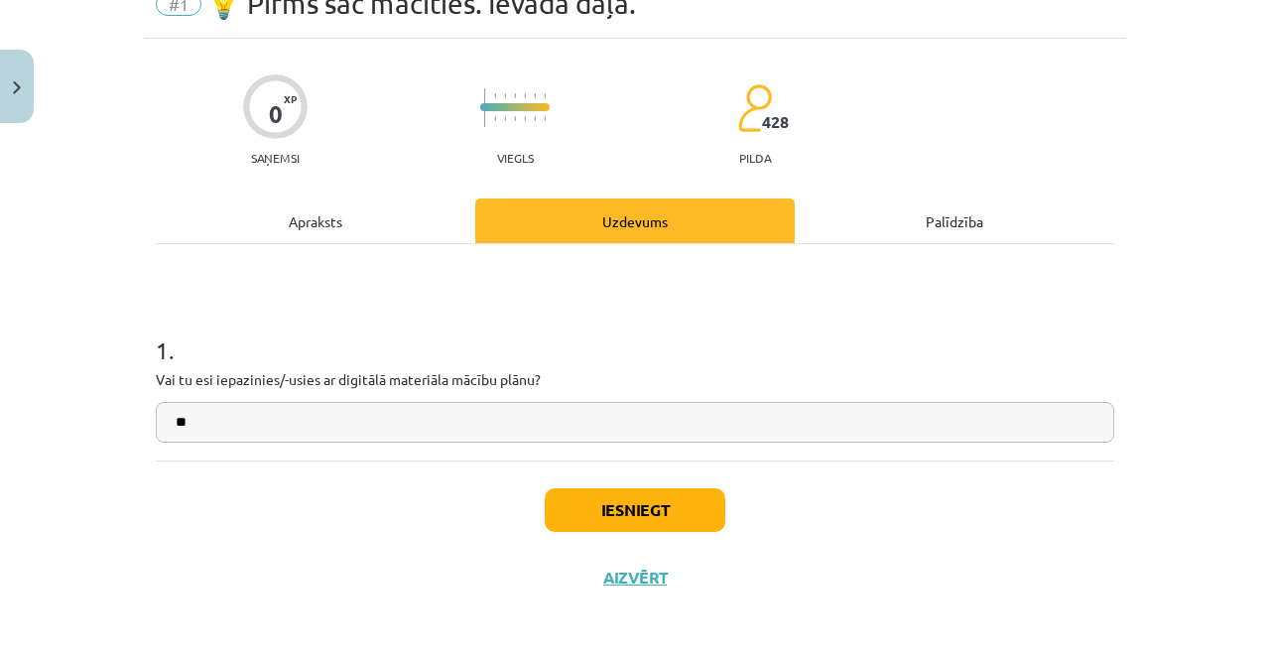
type input "**"
click at [627, 499] on button "Iesniegt" at bounding box center [635, 510] width 181 height 44
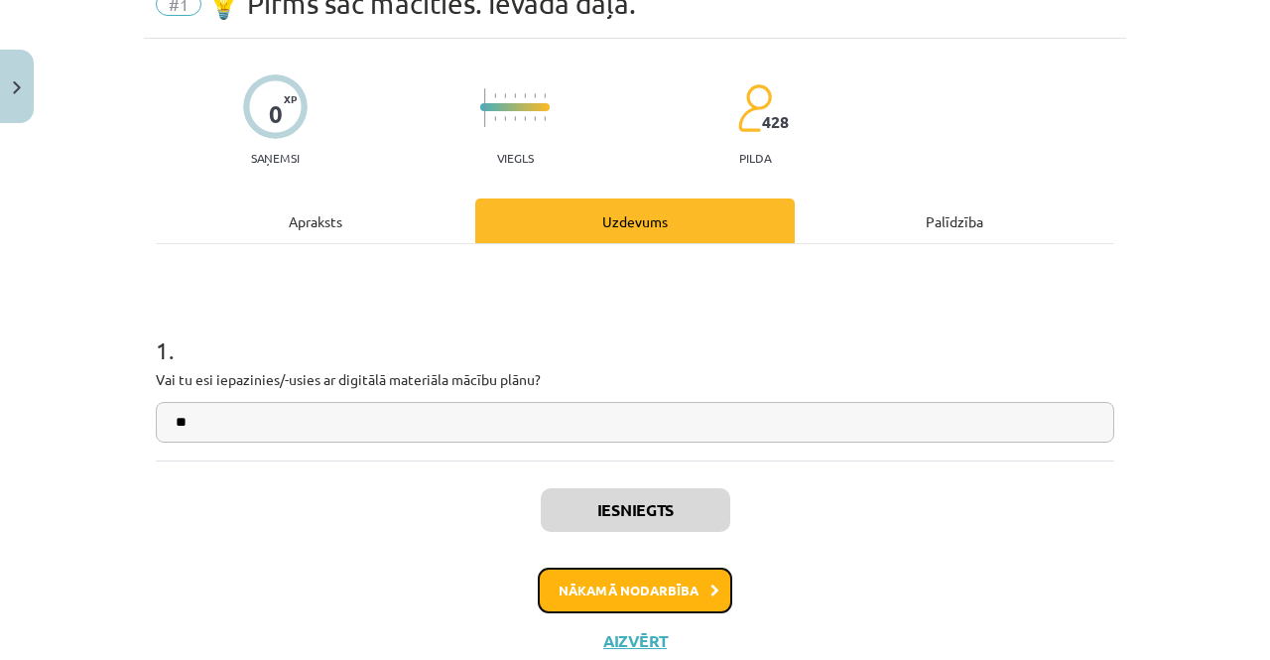
click at [667, 585] on button "Nākamā nodarbība" at bounding box center [635, 591] width 195 height 46
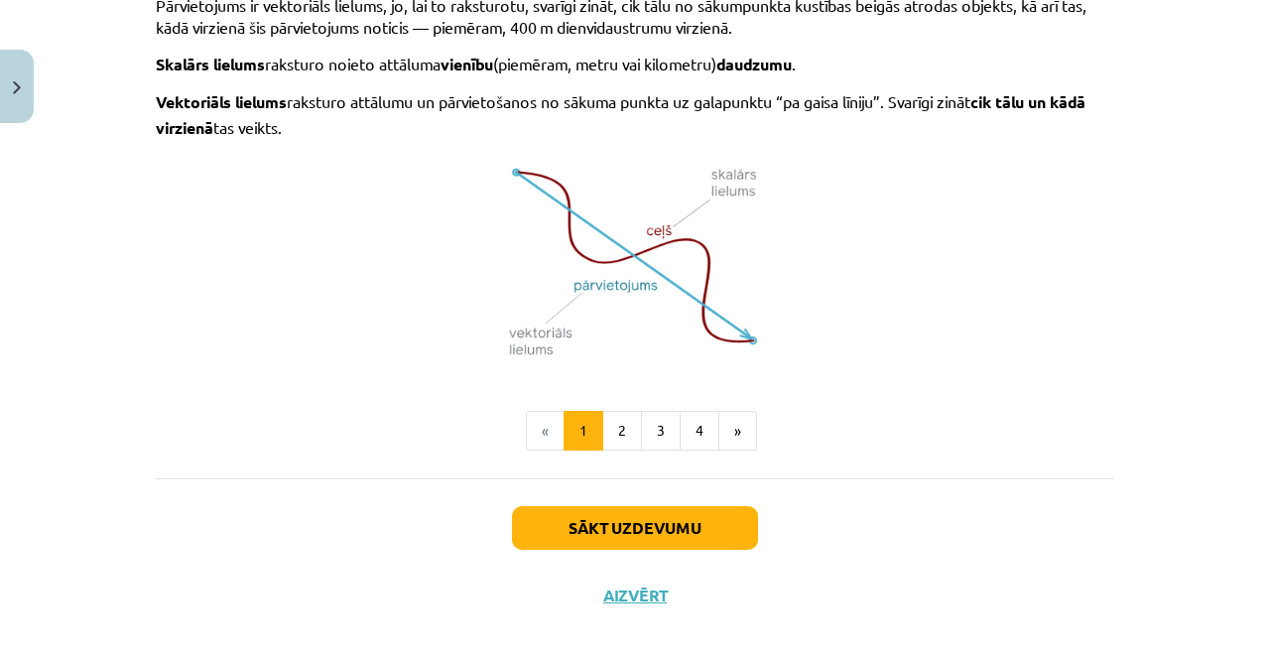
scroll to position [1379, 0]
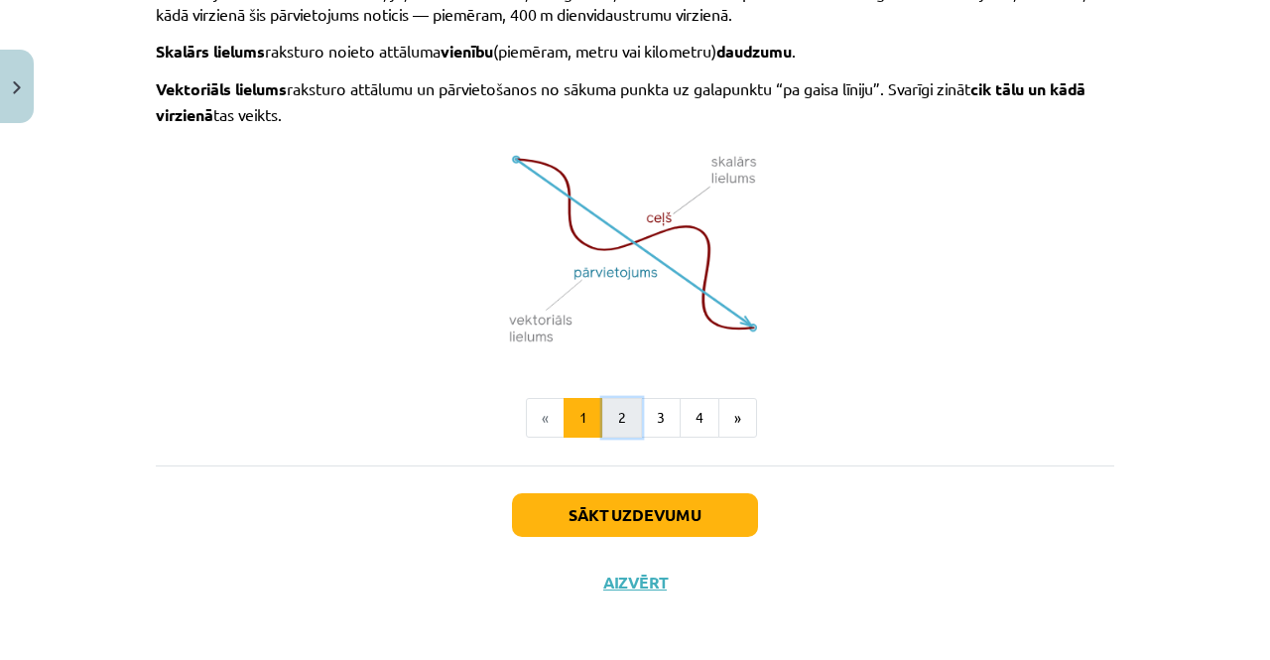
click at [609, 419] on button "2" at bounding box center [622, 418] width 40 height 40
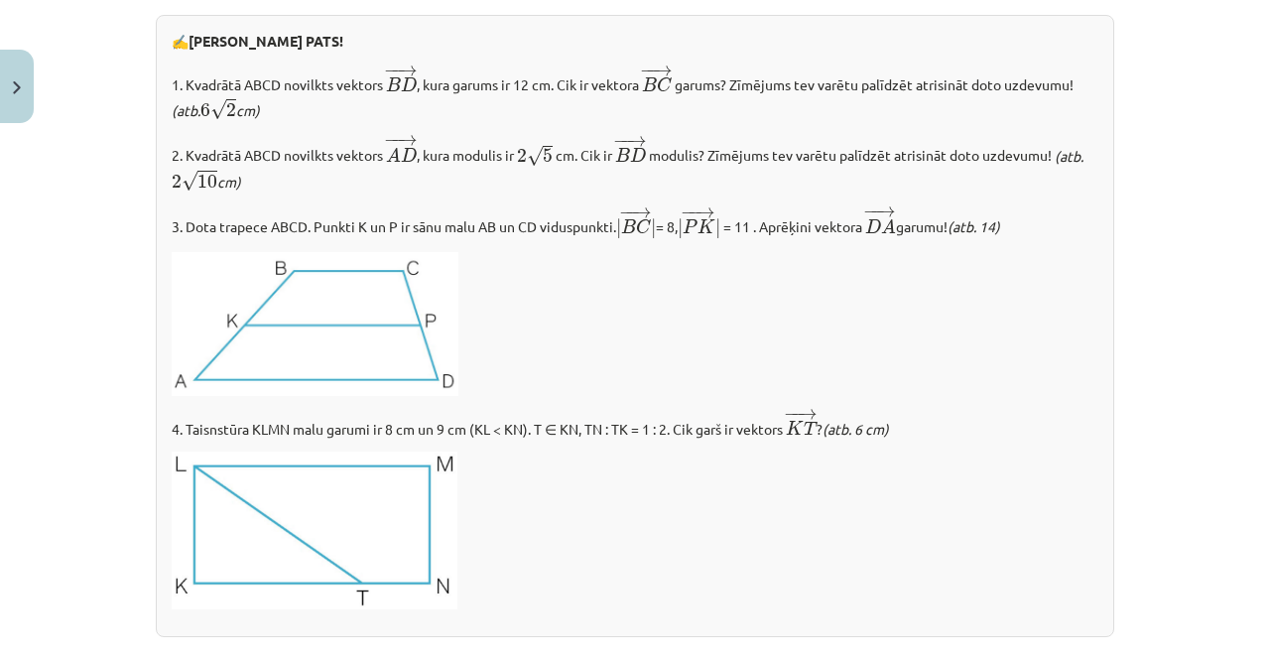
scroll to position [2427, 0]
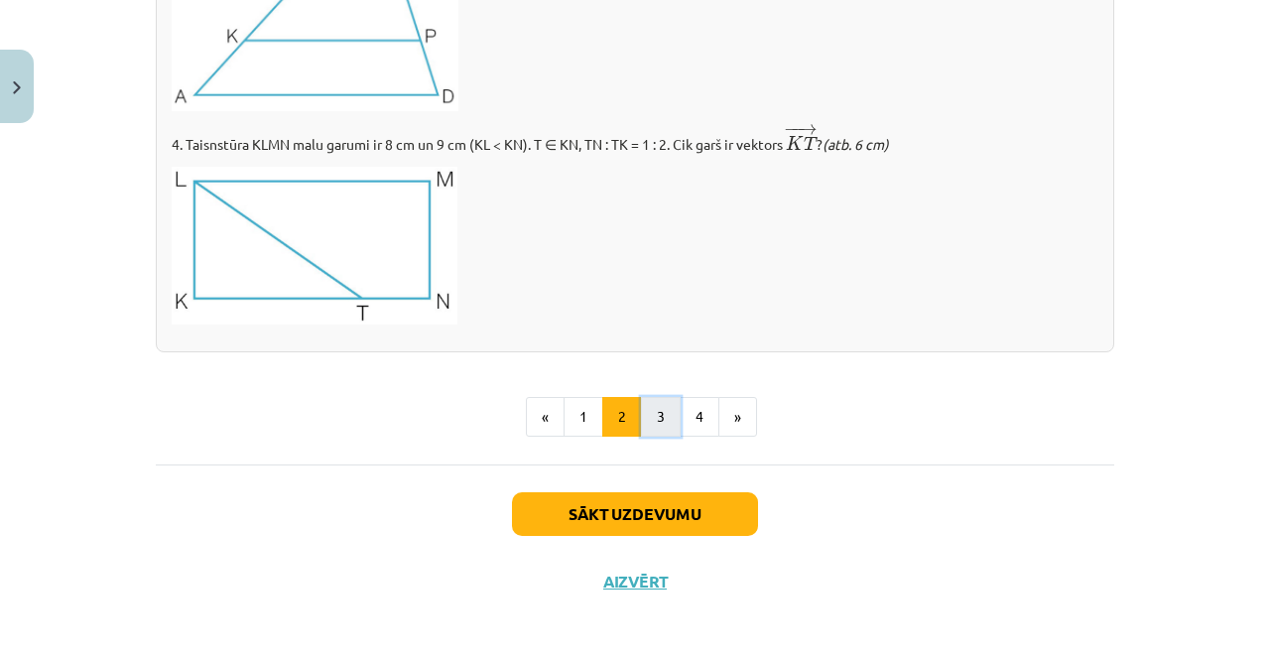
click at [659, 413] on button "3" at bounding box center [661, 417] width 40 height 40
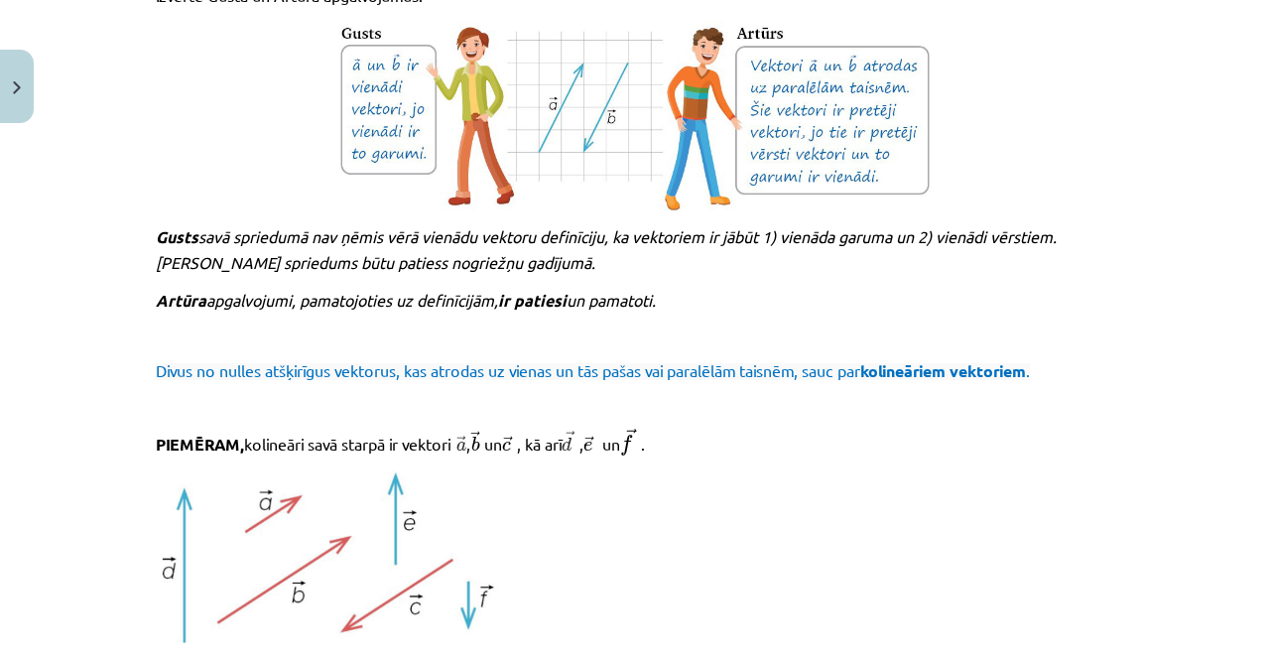
scroll to position [2227, 0]
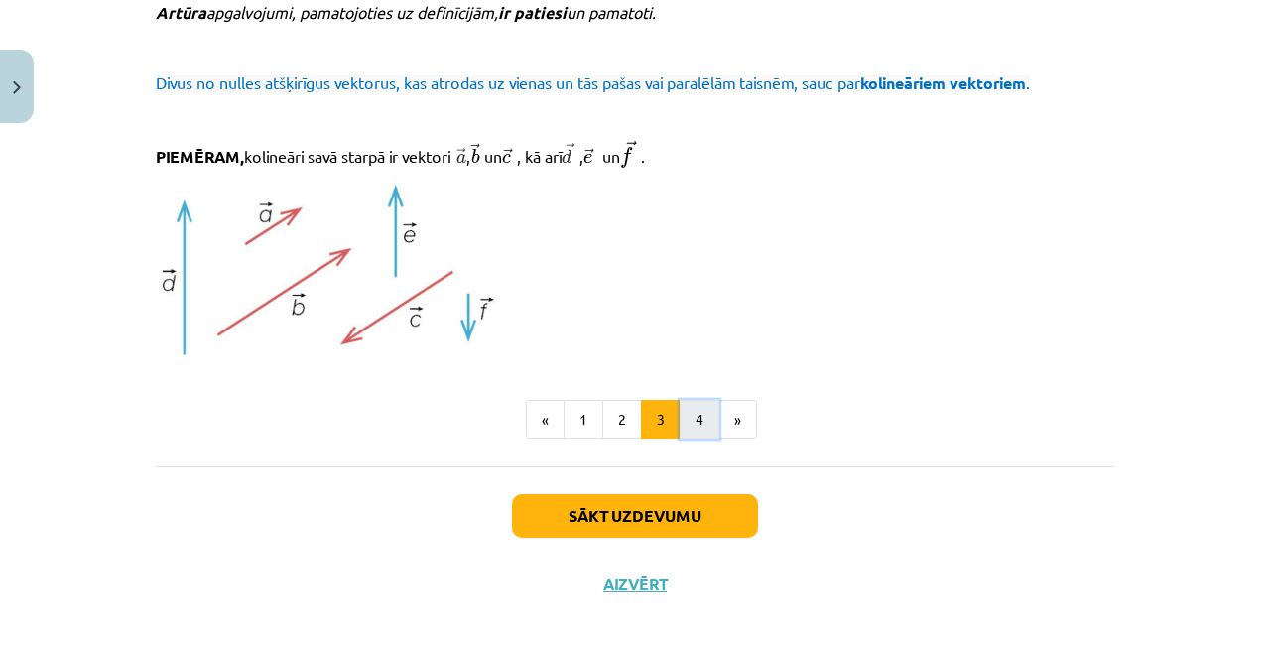
click at [688, 408] on button "4" at bounding box center [700, 420] width 40 height 40
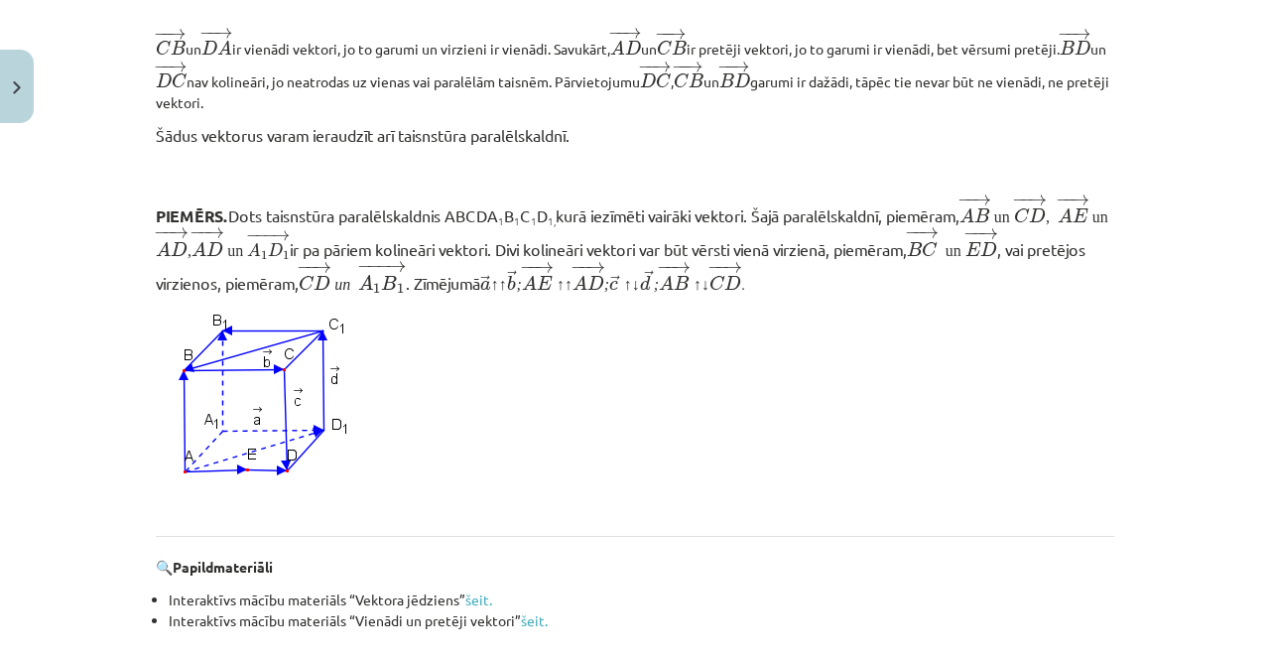
scroll to position [1929, 0]
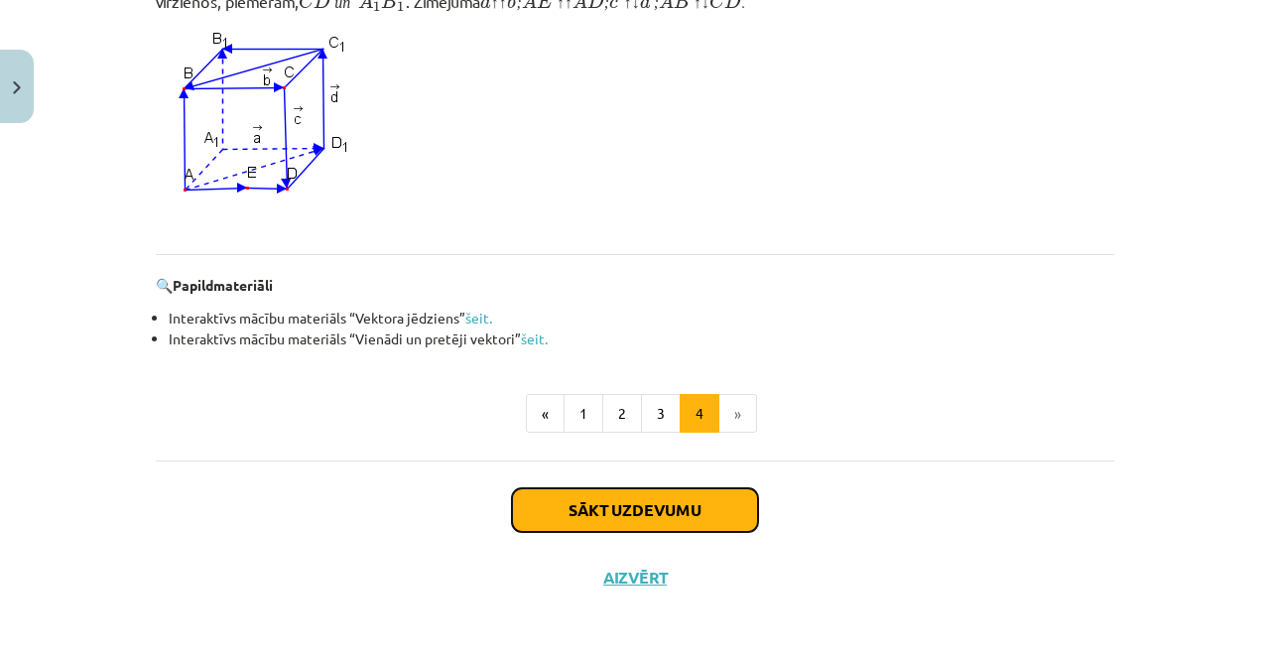
click at [629, 512] on button "Sākt uzdevumu" at bounding box center [635, 510] width 246 height 44
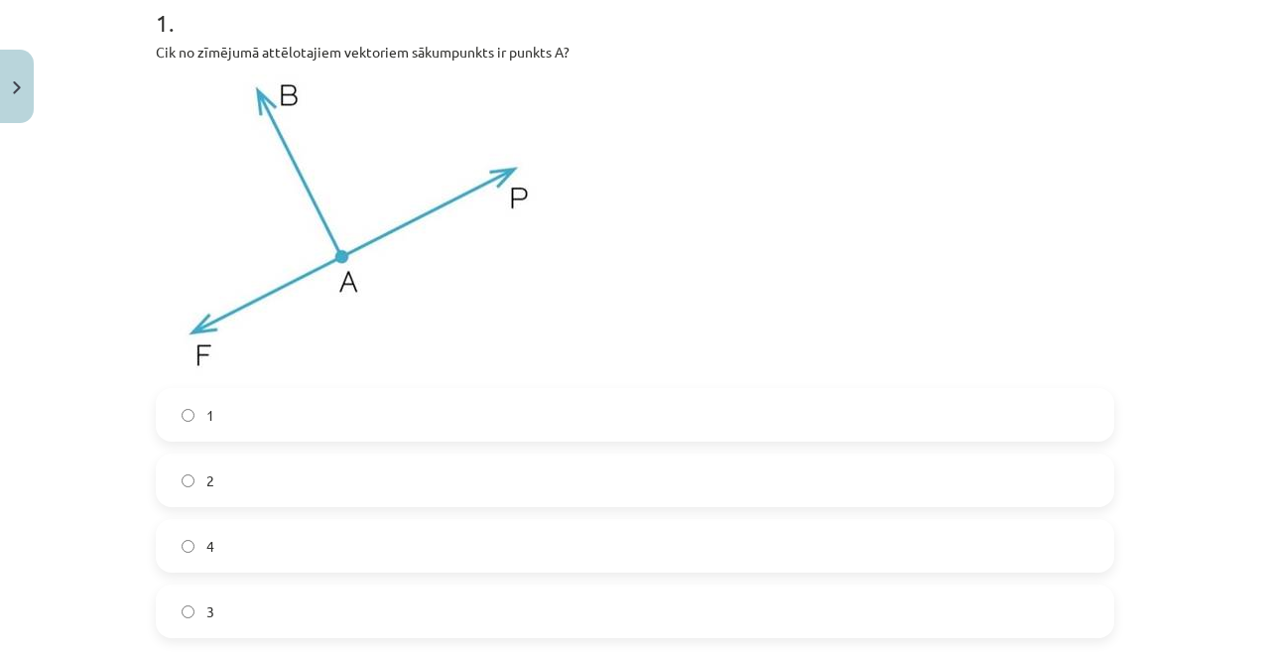
scroll to position [447, 0]
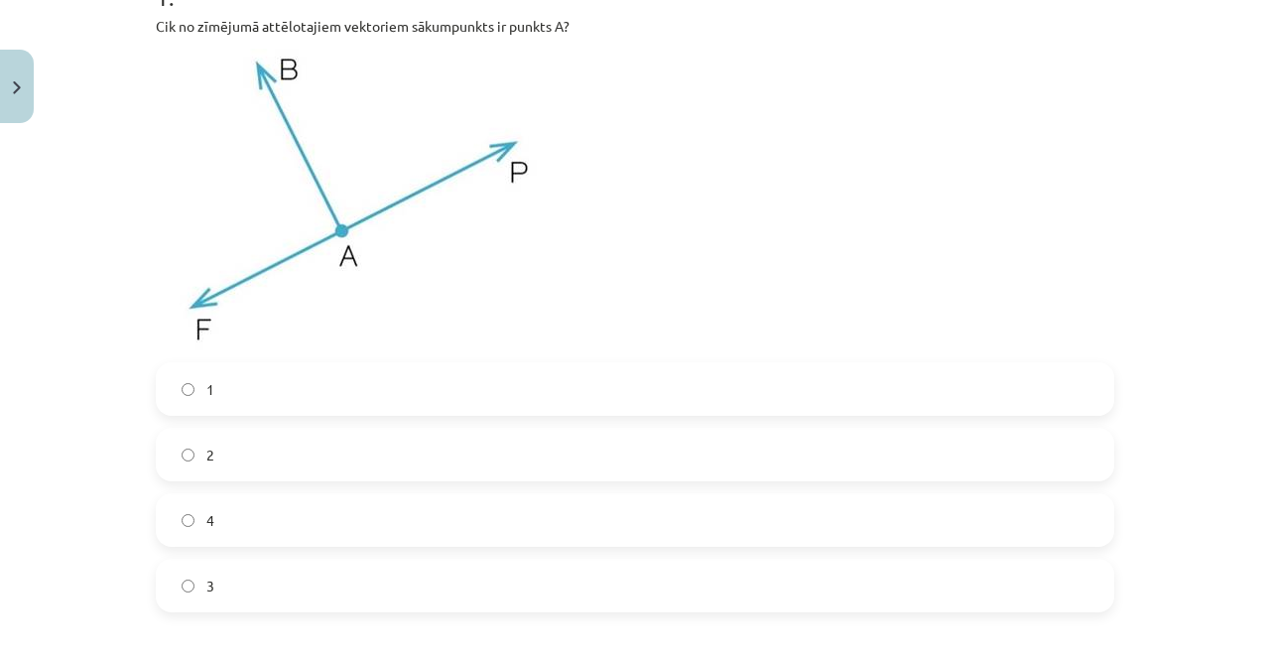
click at [253, 585] on label "3" at bounding box center [635, 586] width 955 height 50
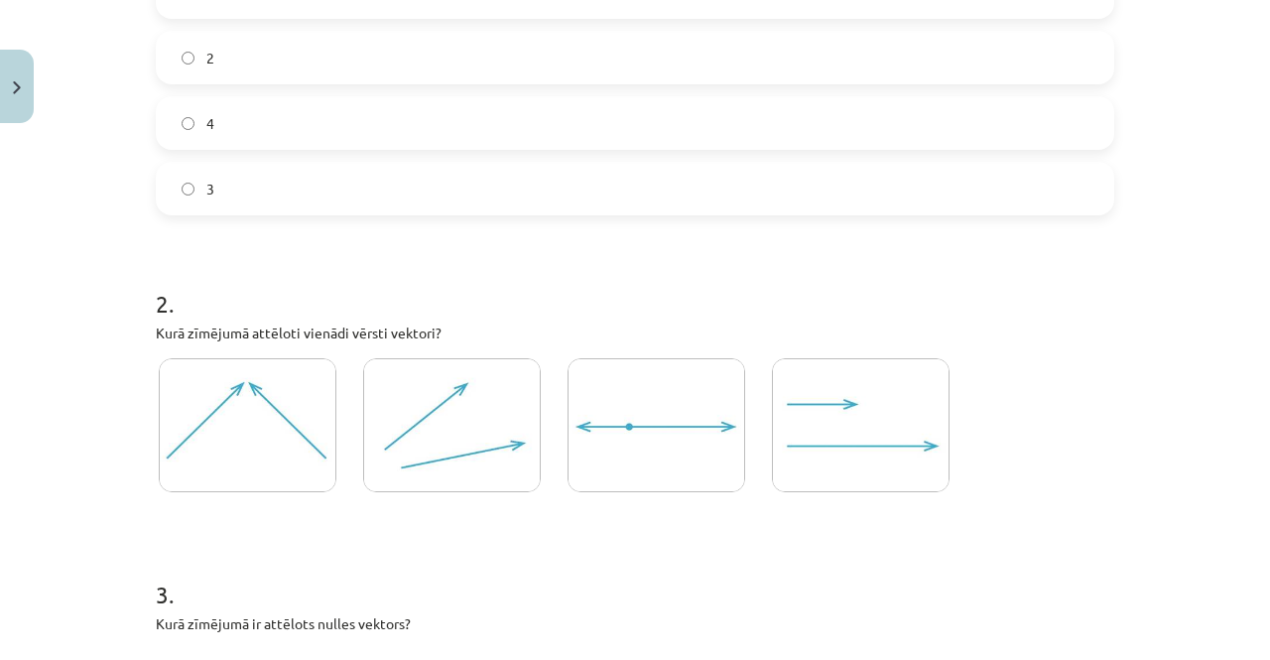
scroll to position [943, 0]
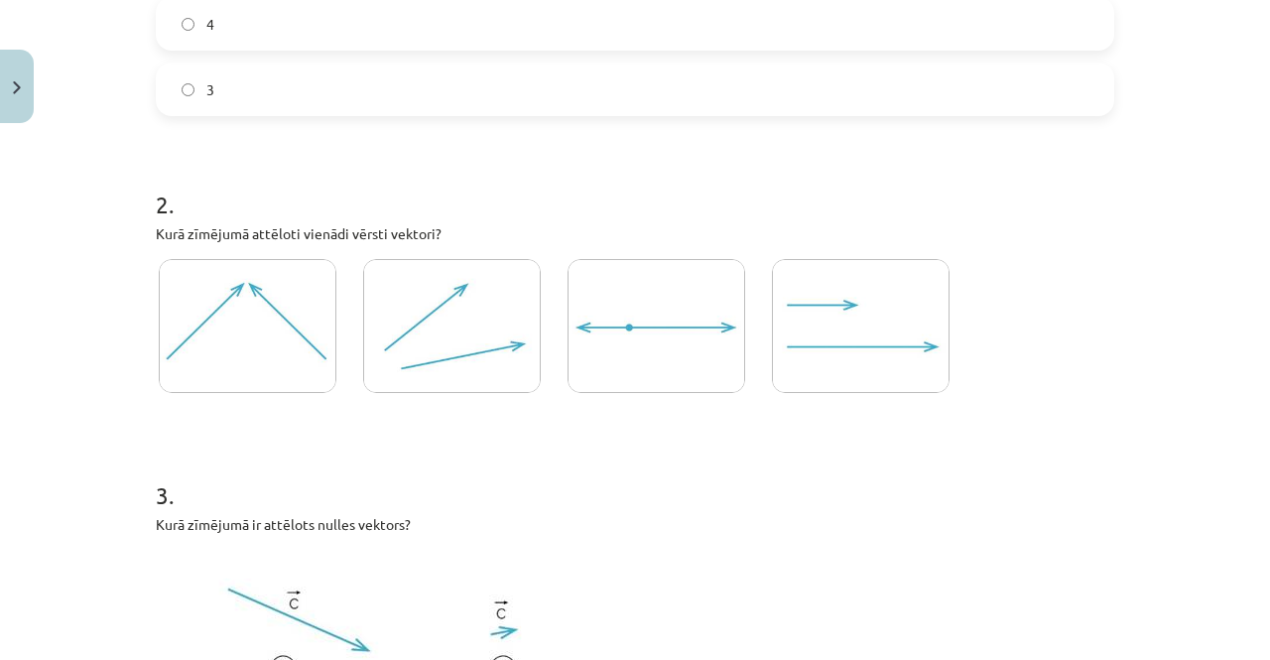
click at [822, 321] on img at bounding box center [861, 326] width 178 height 134
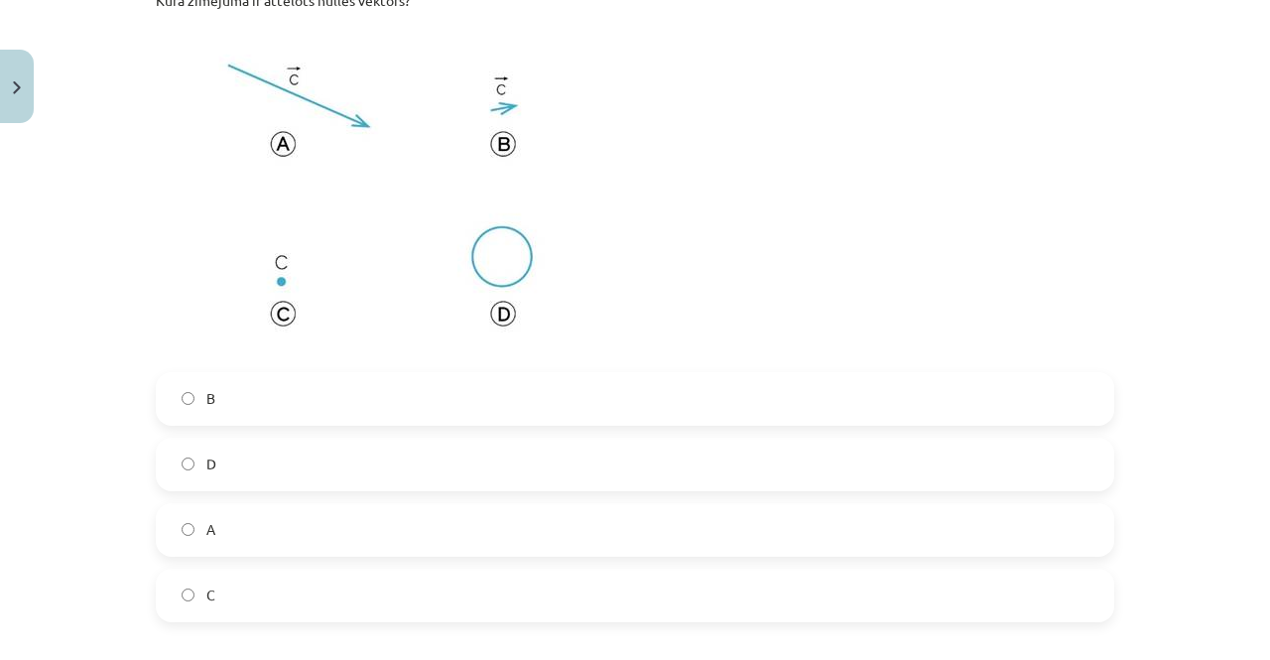
scroll to position [1439, 0]
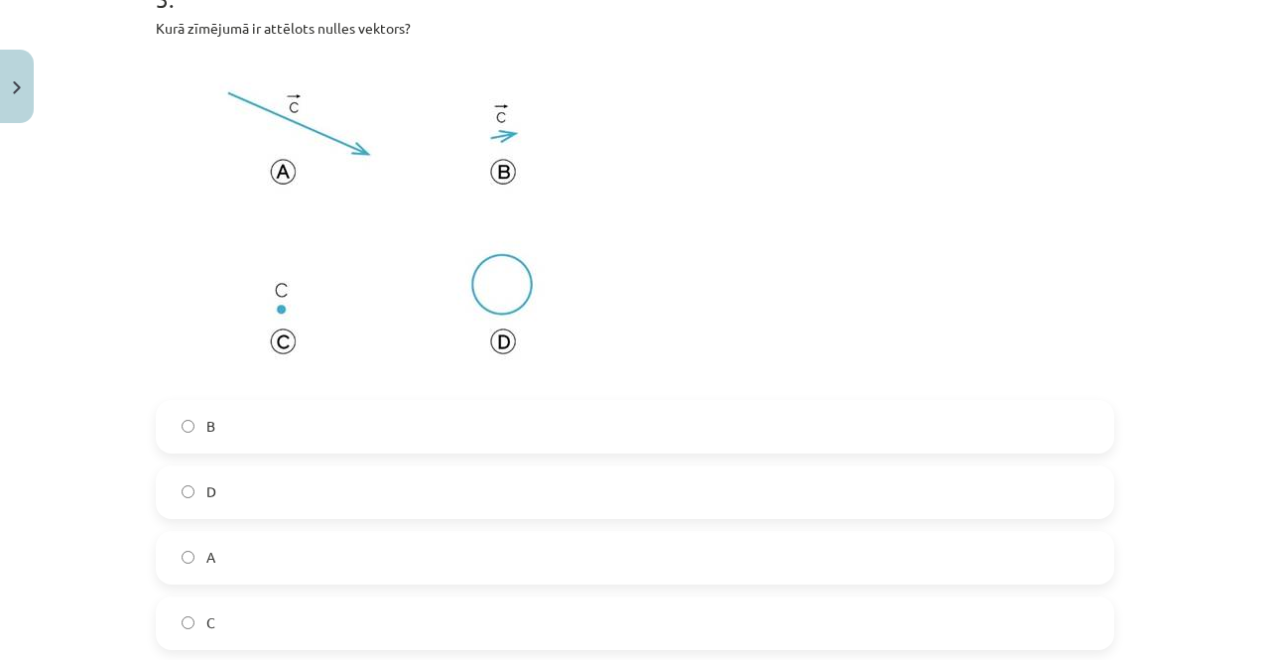
click at [213, 610] on label "C" at bounding box center [635, 623] width 955 height 50
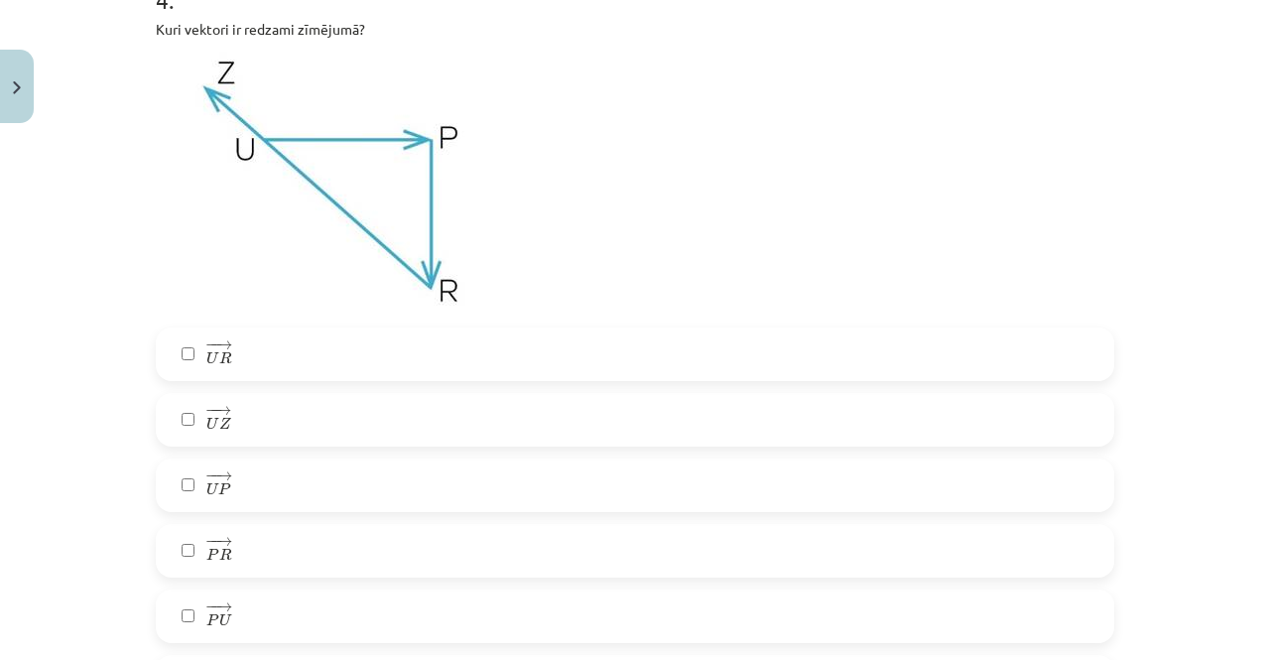
scroll to position [2134, 0]
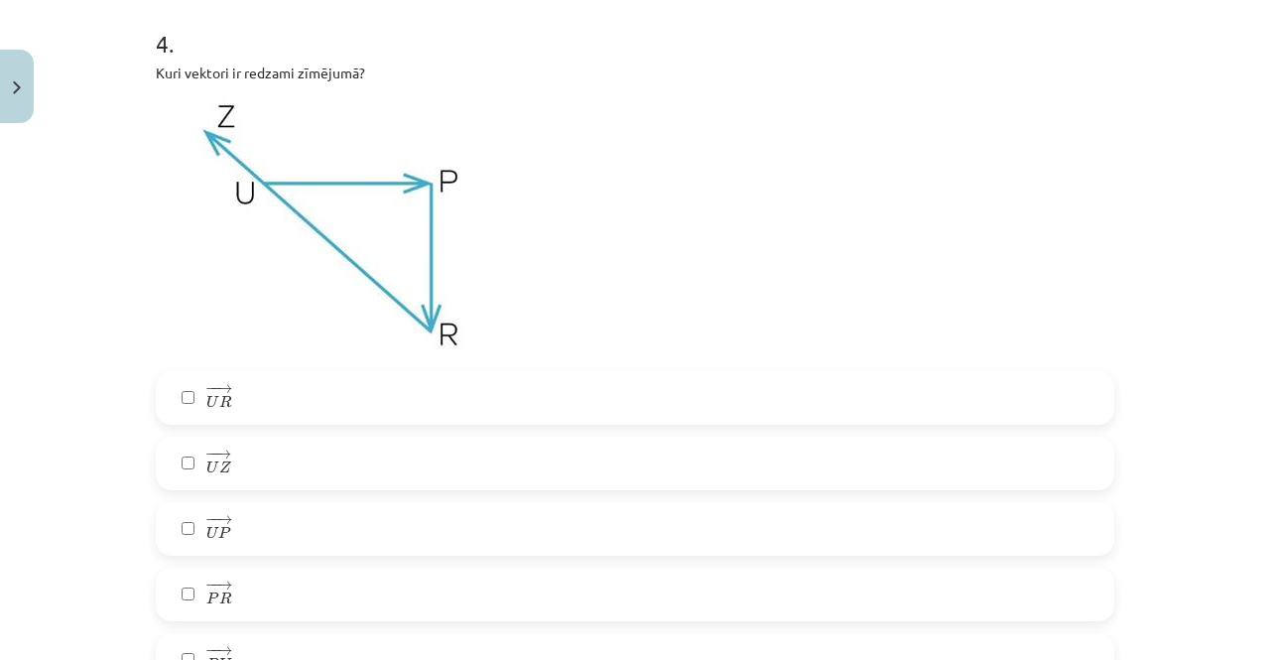
click at [250, 408] on label "− − → U R U R →" at bounding box center [635, 398] width 955 height 50
click at [240, 463] on label "− − → U Z U Z →" at bounding box center [635, 464] width 955 height 50
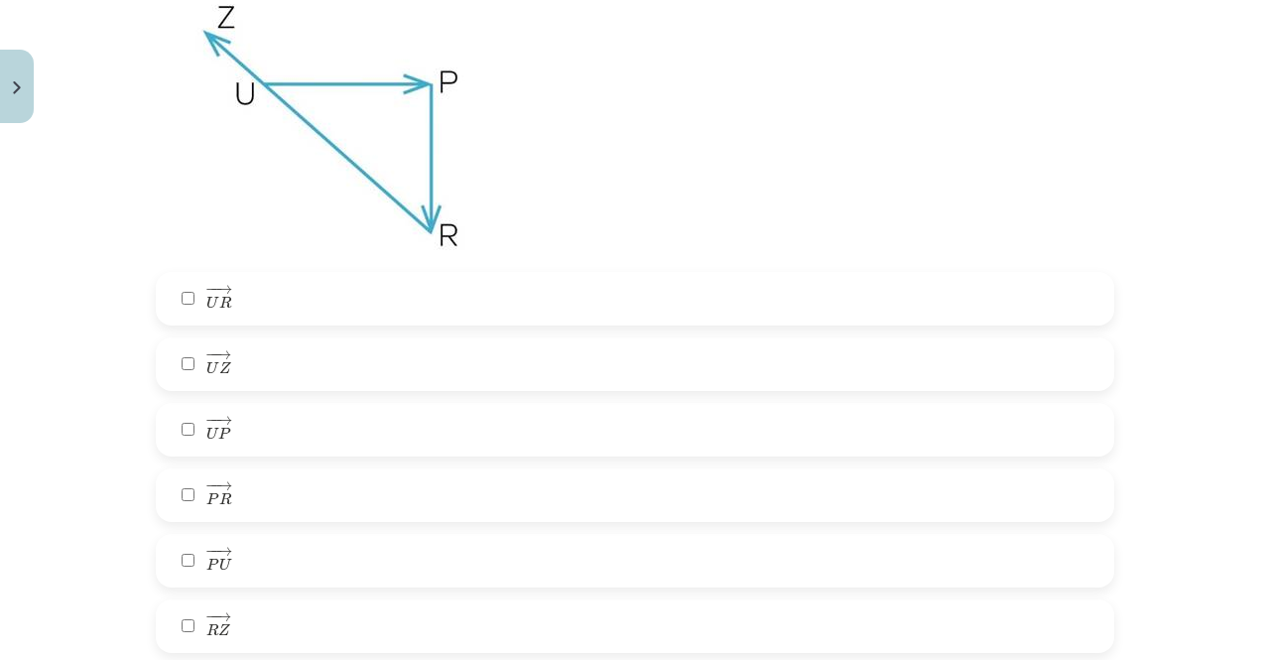
click at [208, 431] on span "U" at bounding box center [212, 433] width 12 height 13
click at [238, 494] on label "− − → P R P R →" at bounding box center [635, 495] width 955 height 50
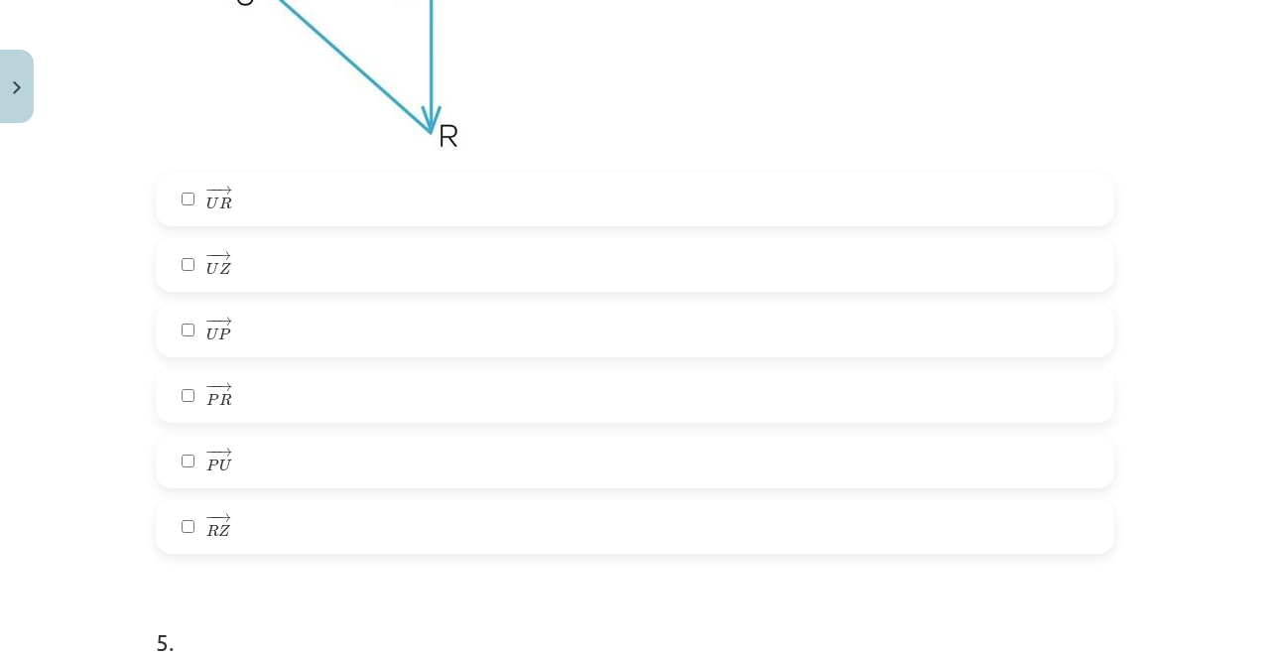
click at [223, 529] on label "− − → R Z R Z →" at bounding box center [635, 527] width 955 height 50
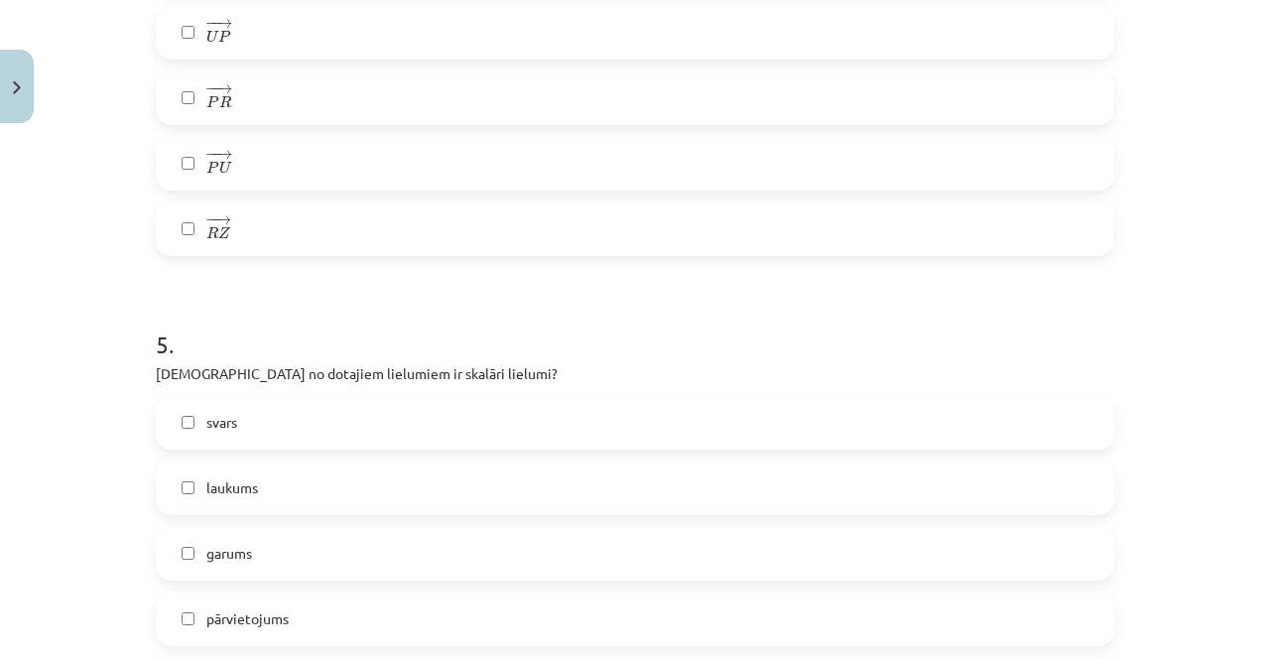
scroll to position [2729, 0]
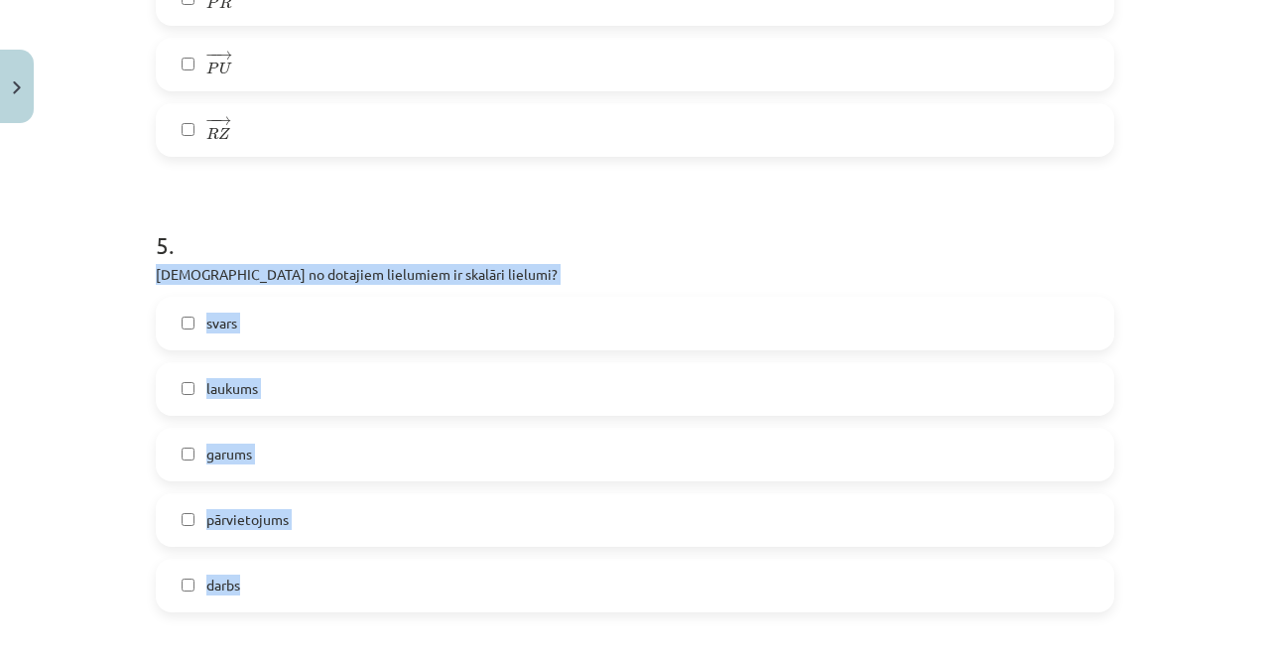
drag, startPoint x: 147, startPoint y: 269, endPoint x: 258, endPoint y: 581, distance: 330.9
copy div "Kuri no dotajiem lielumiem ir skalāri lielumi? svars laukums garums pārvietojum…"
click at [293, 392] on label "laukums" at bounding box center [635, 389] width 955 height 50
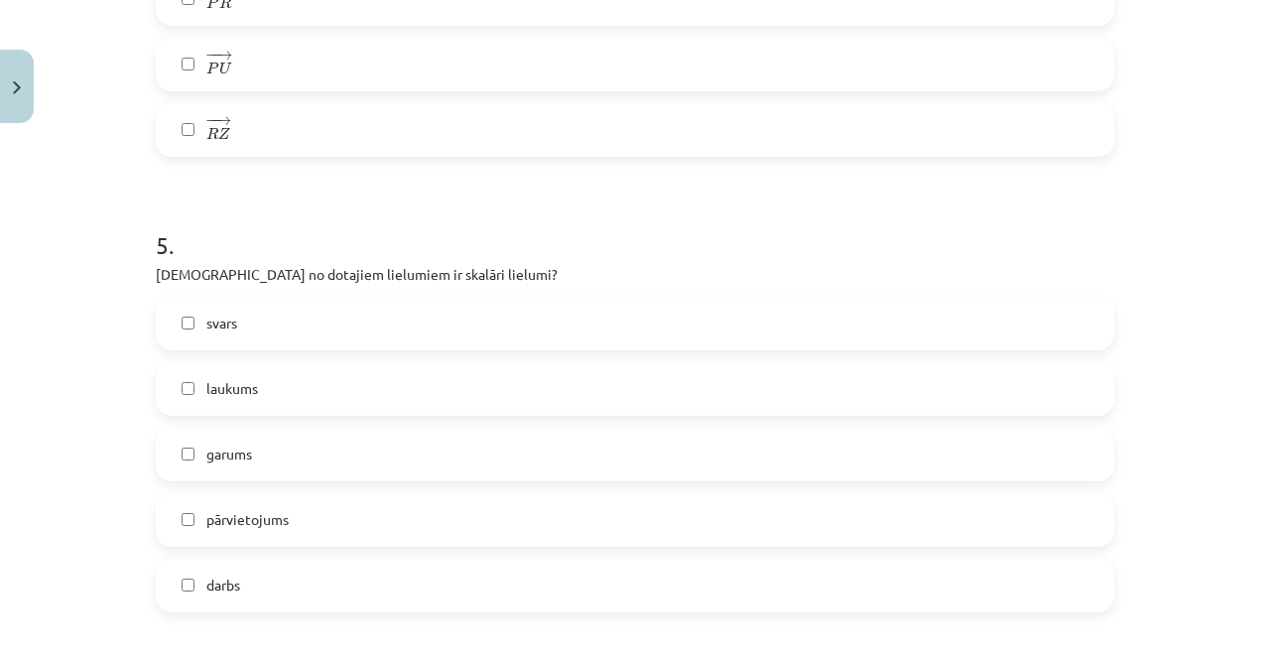
click at [284, 459] on label "garums" at bounding box center [635, 455] width 955 height 50
click at [252, 587] on label "darbs" at bounding box center [635, 586] width 955 height 50
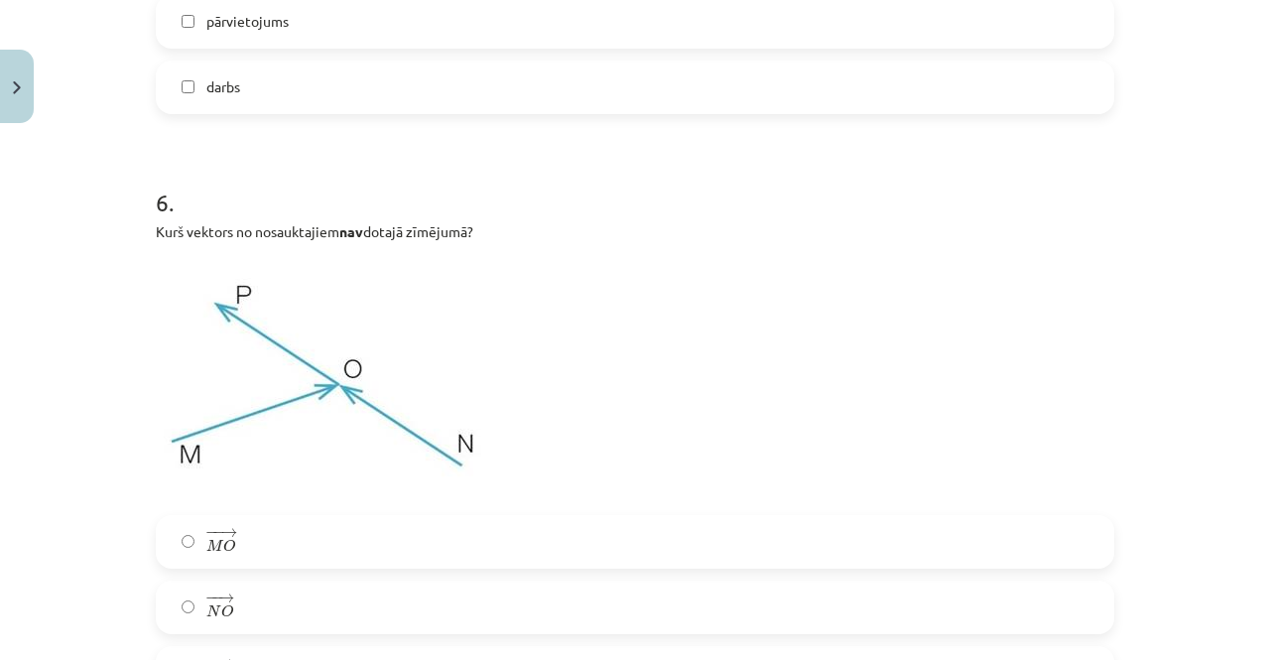
scroll to position [3325, 0]
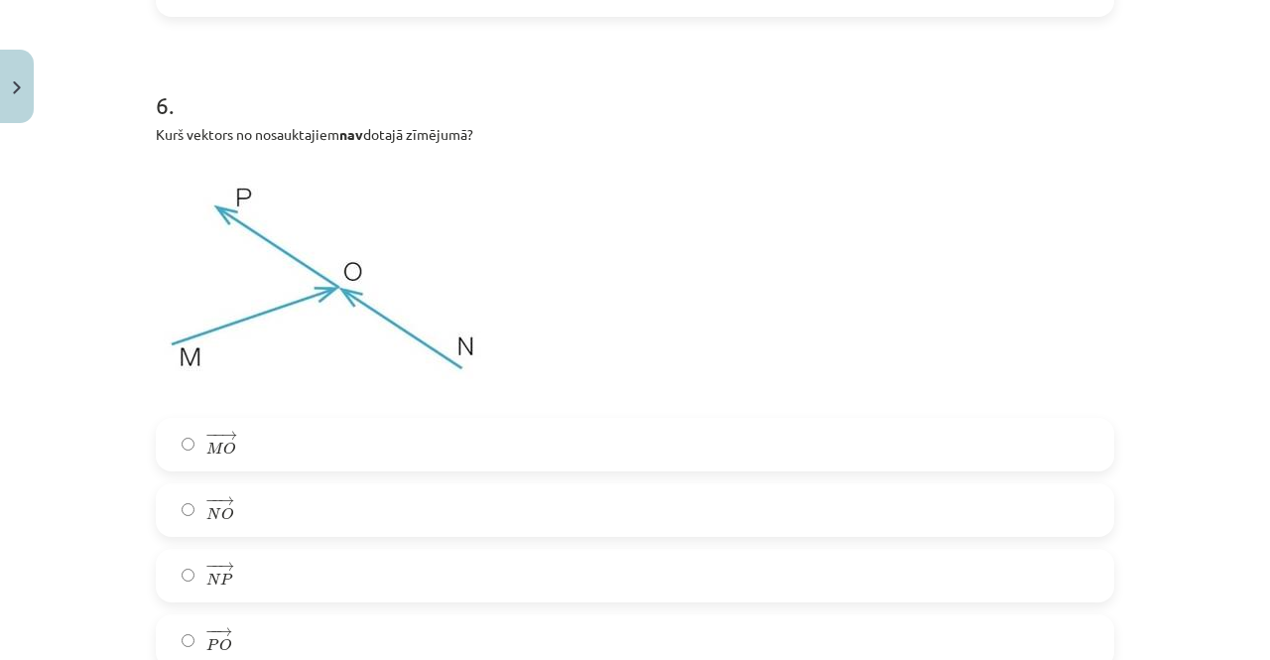
click at [271, 571] on label "− − → N P N P →" at bounding box center [635, 576] width 955 height 50
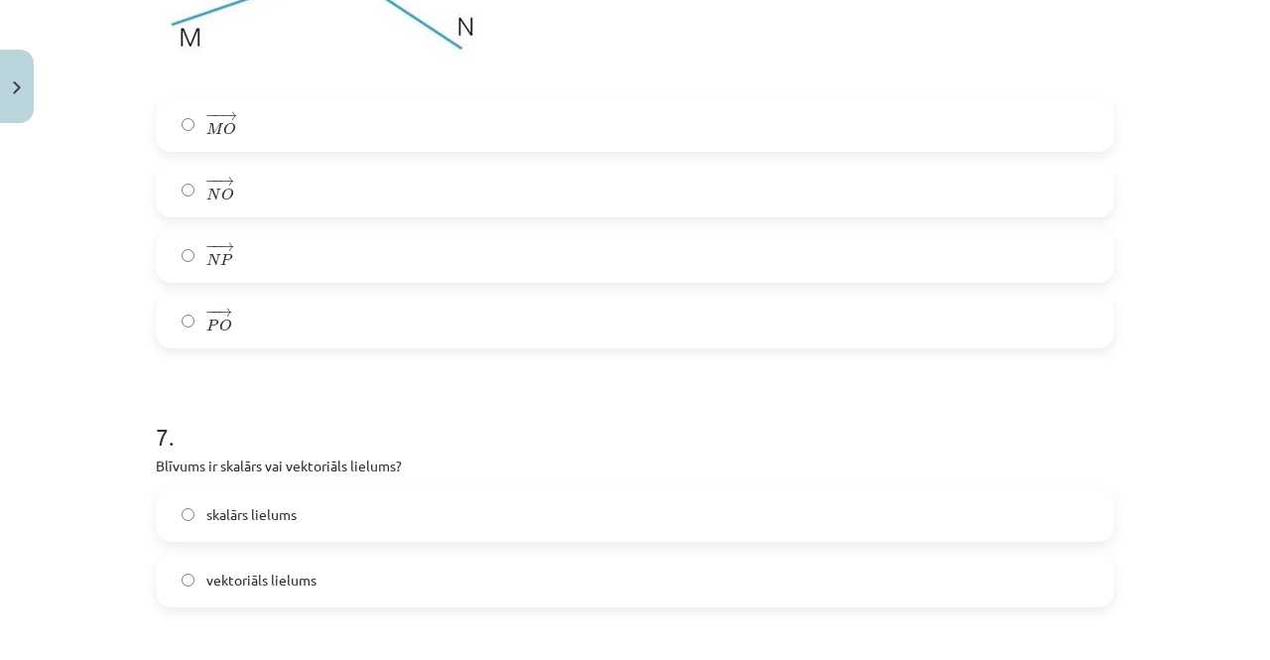
scroll to position [3722, 0]
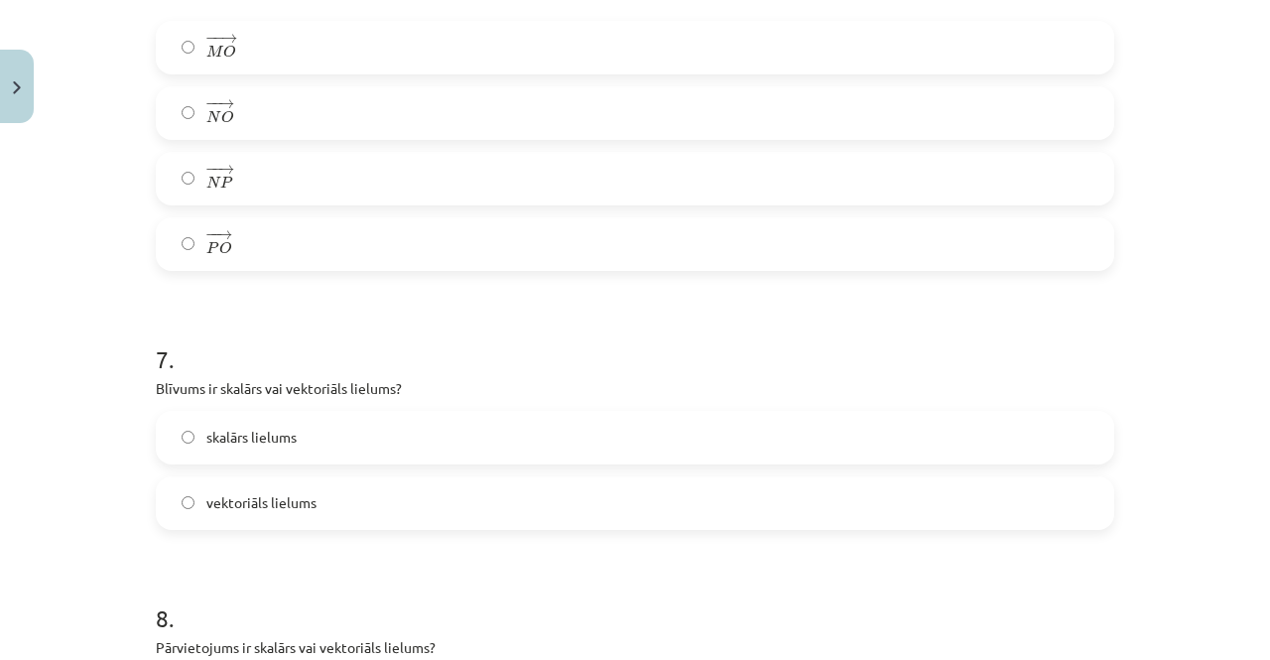
click at [320, 512] on label "vektoriāls lielums" at bounding box center [635, 503] width 955 height 50
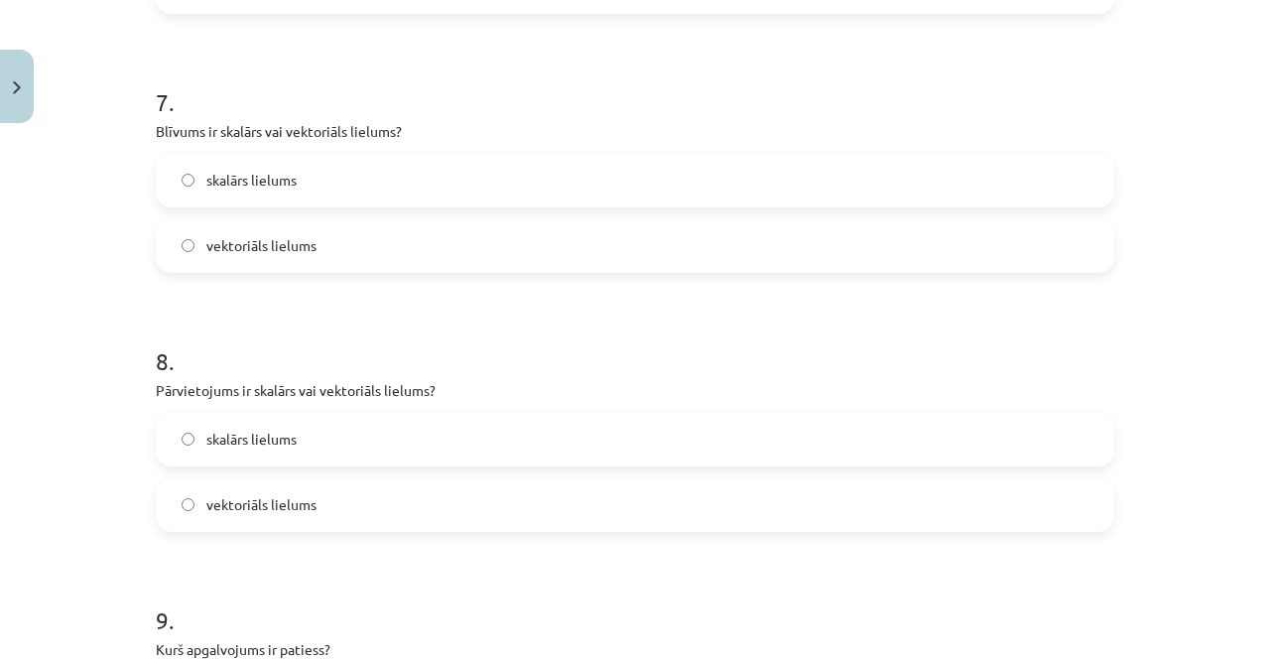
scroll to position [4019, 0]
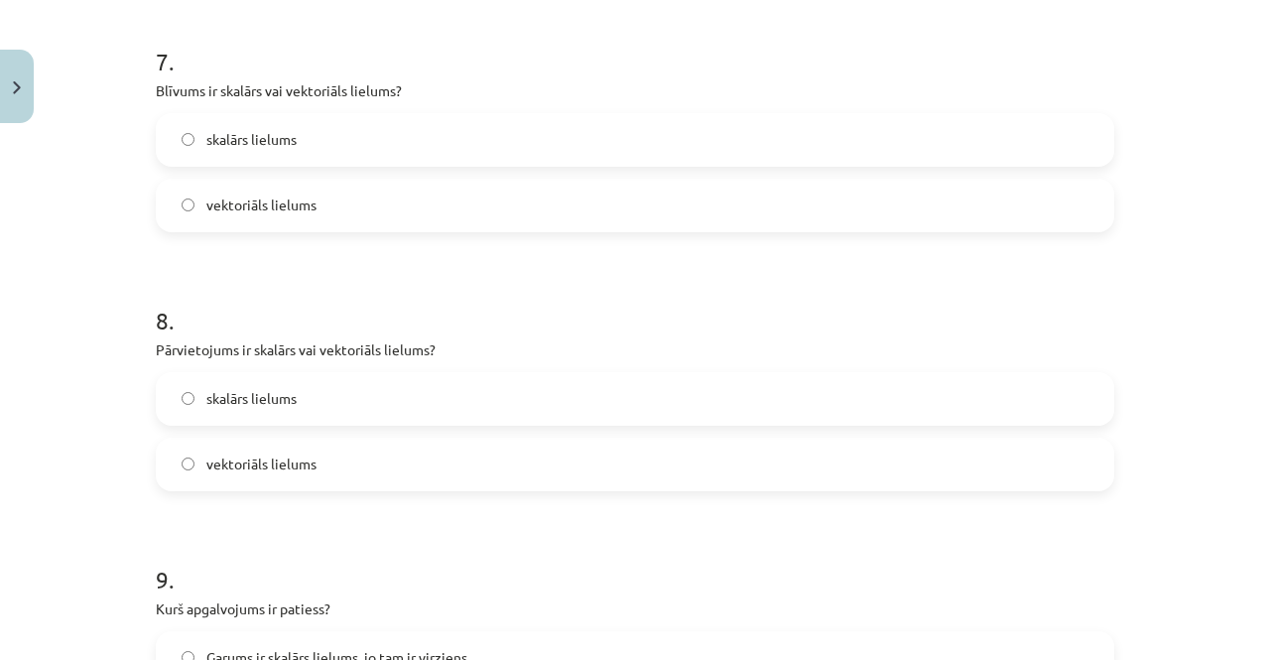
click at [266, 415] on label "skalārs lielums" at bounding box center [635, 399] width 955 height 50
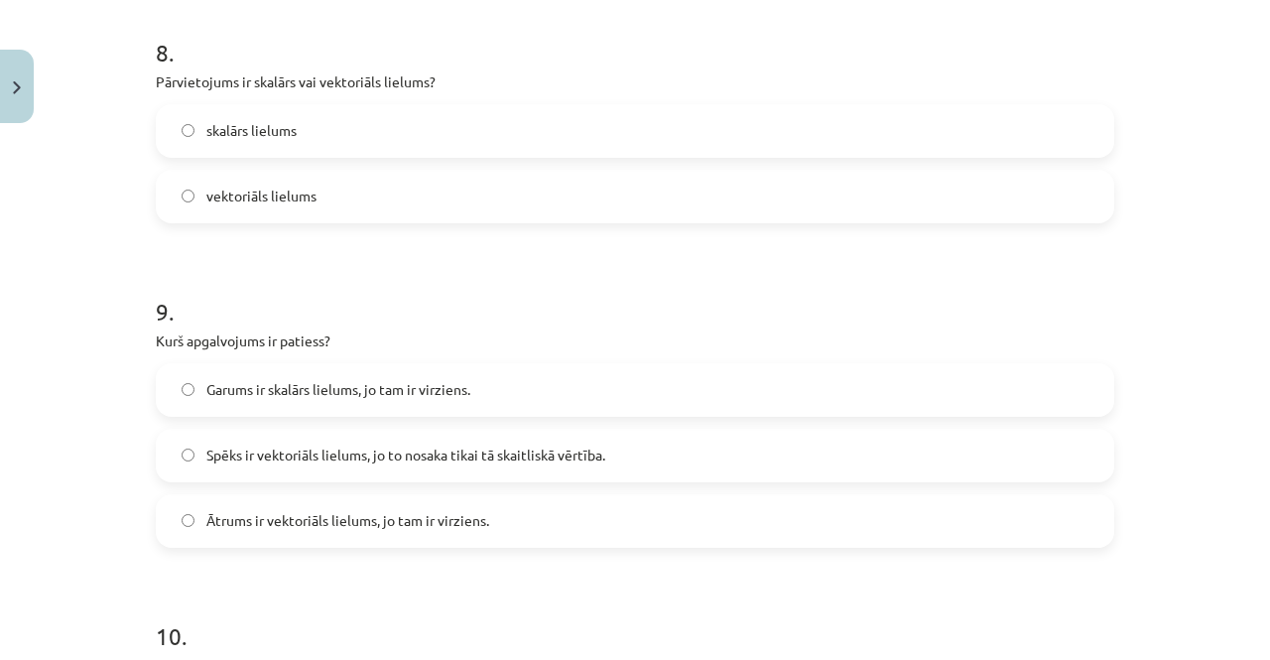
scroll to position [4317, 0]
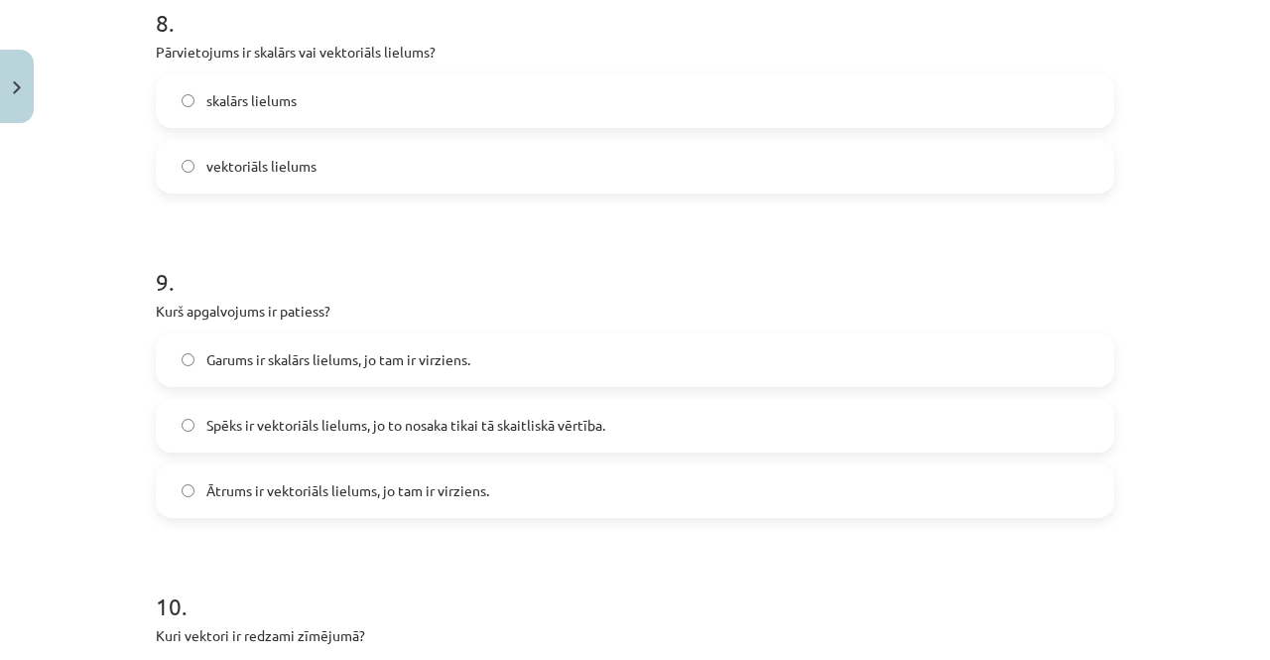
click at [226, 425] on span "Spēks ir vektoriāls lielums, jo to nosaka tikai tā skaitliskā vērtība." at bounding box center [405, 425] width 399 height 21
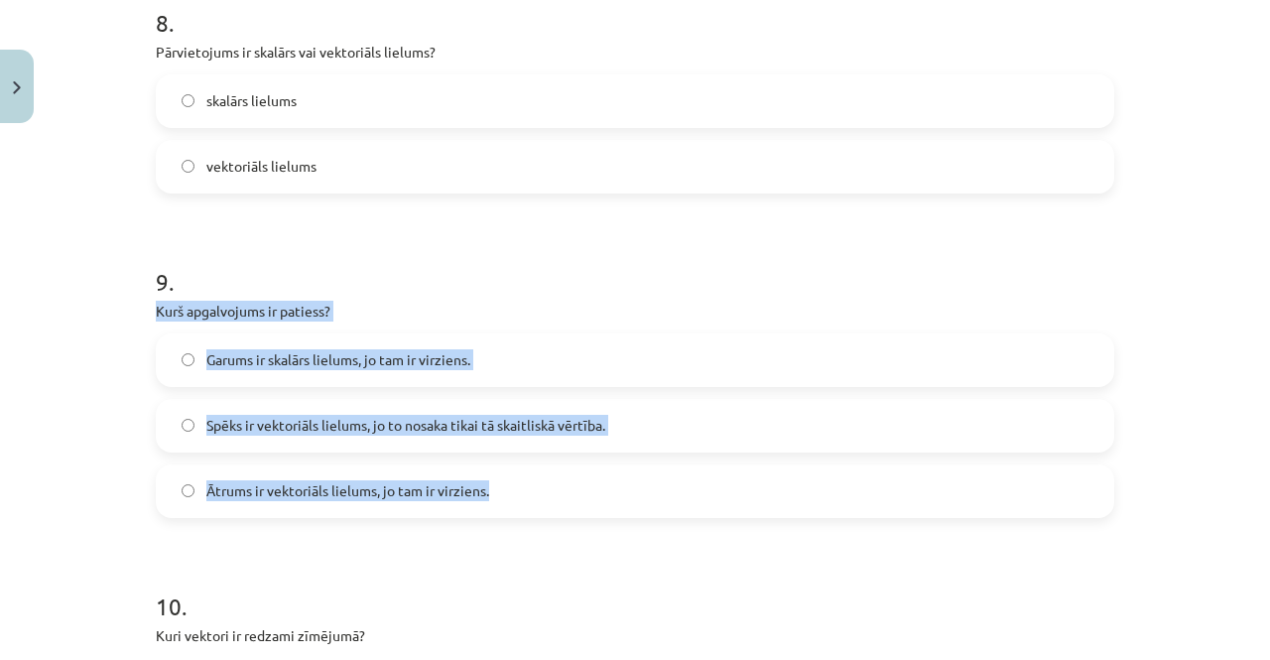
drag, startPoint x: 146, startPoint y: 302, endPoint x: 490, endPoint y: 475, distance: 385.7
copy div "Kurš apgalvojums ir patiess? Garums ir skalārs lielums, jo tam ir virziens. Spē…"
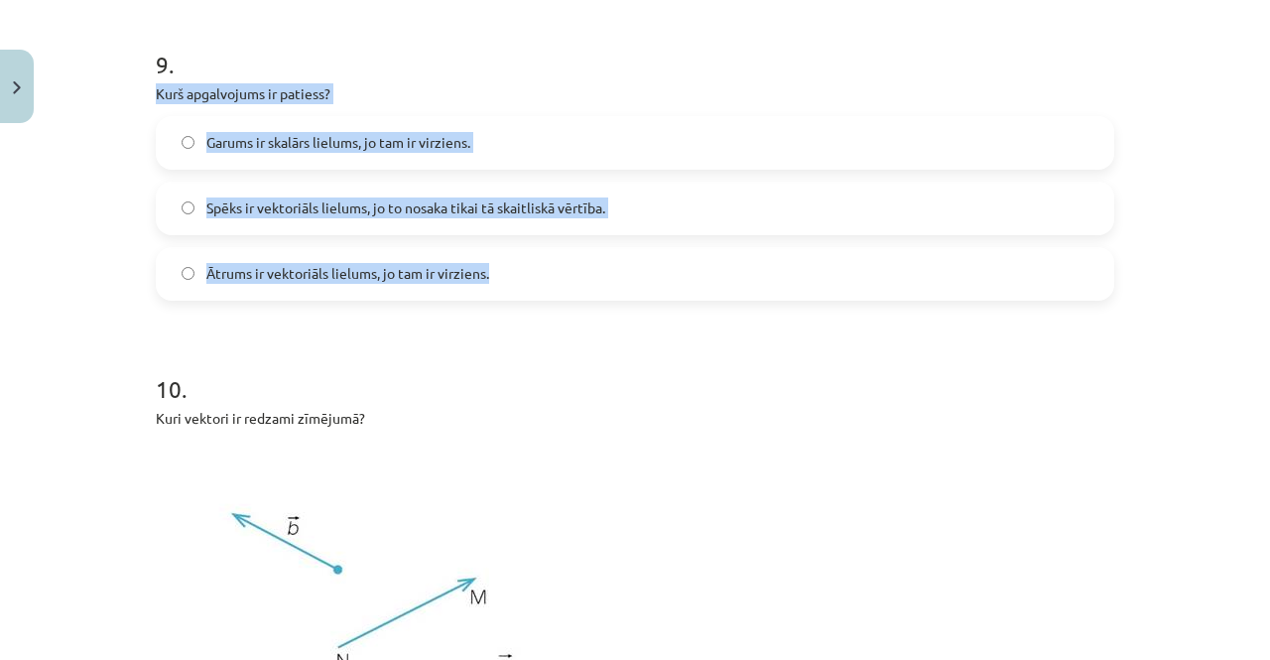
scroll to position [4565, 0]
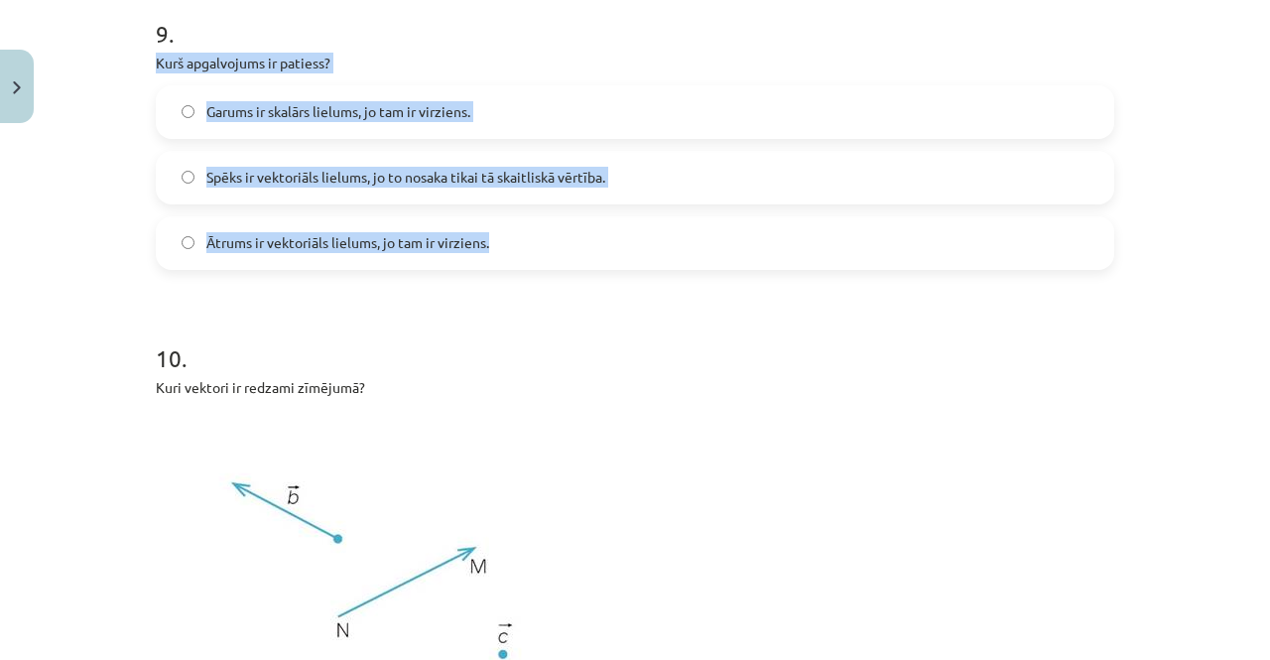
click at [290, 238] on span "Ātrums ir vektoriāls lielums, jo tam ir virziens." at bounding box center [347, 242] width 283 height 21
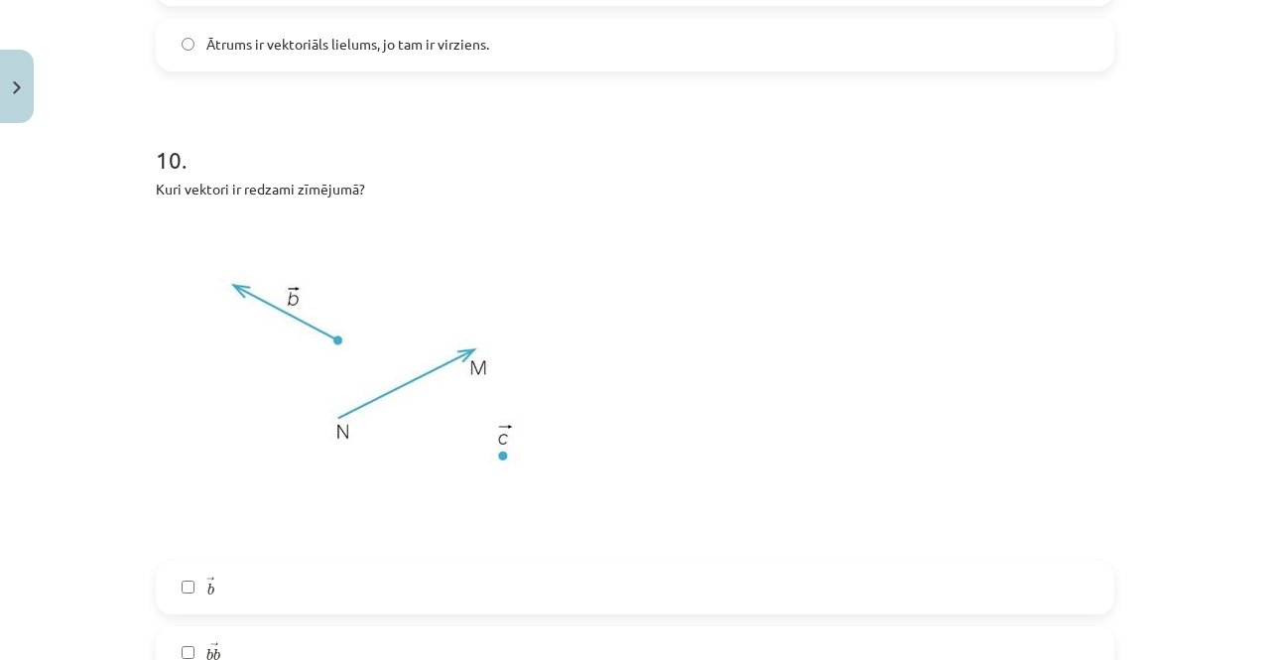
scroll to position [4863, 0]
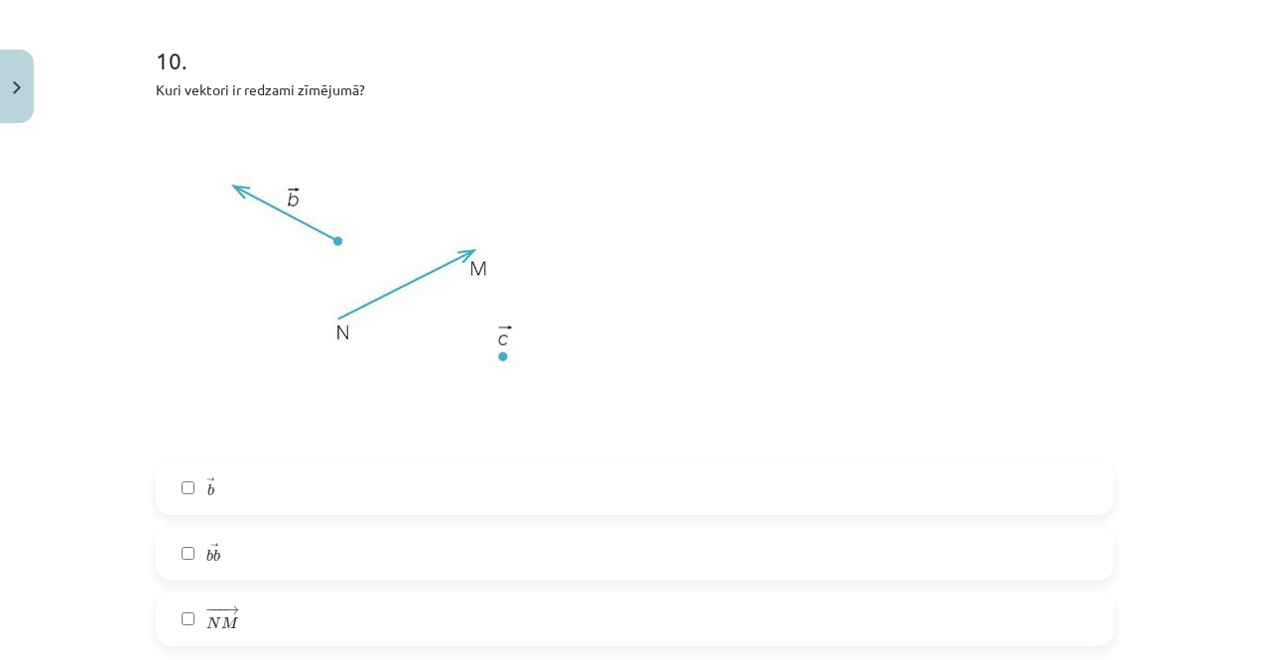
click at [220, 632] on span "− −− → N M N M →" at bounding box center [222, 619] width 32 height 28
click at [206, 477] on span "→" at bounding box center [210, 483] width 8 height 12
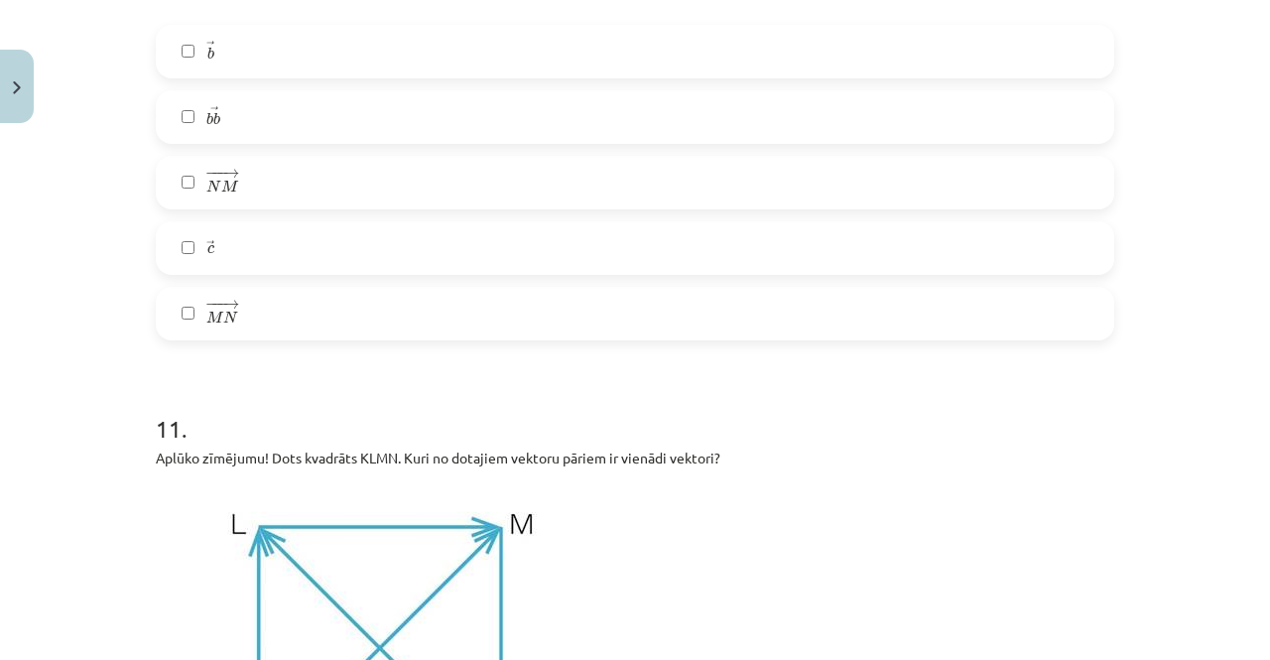
scroll to position [5260, 0]
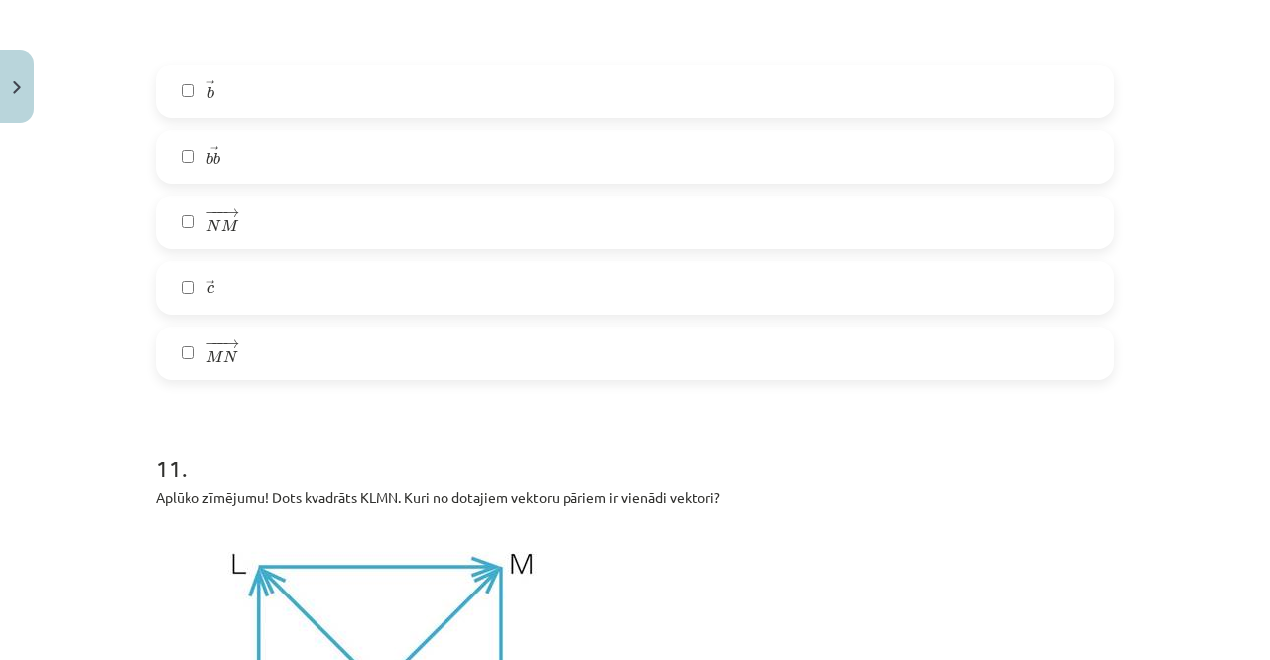
click at [257, 293] on label "→ c c →" at bounding box center [635, 288] width 955 height 50
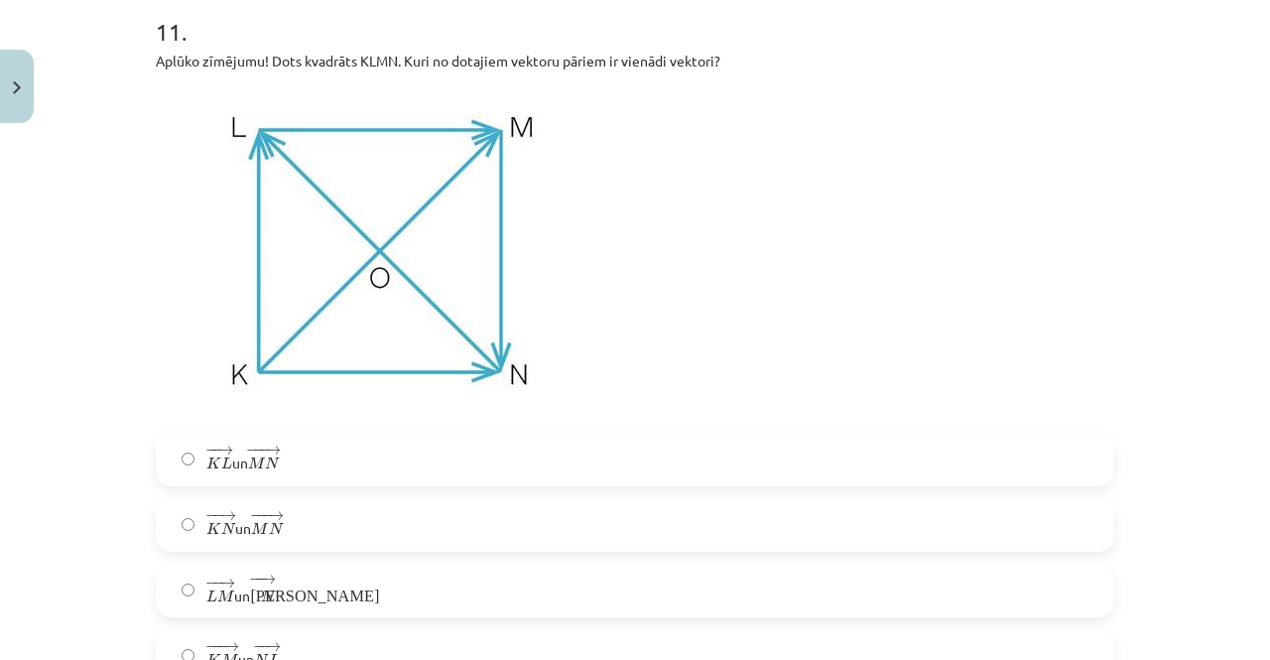
scroll to position [5657, 0]
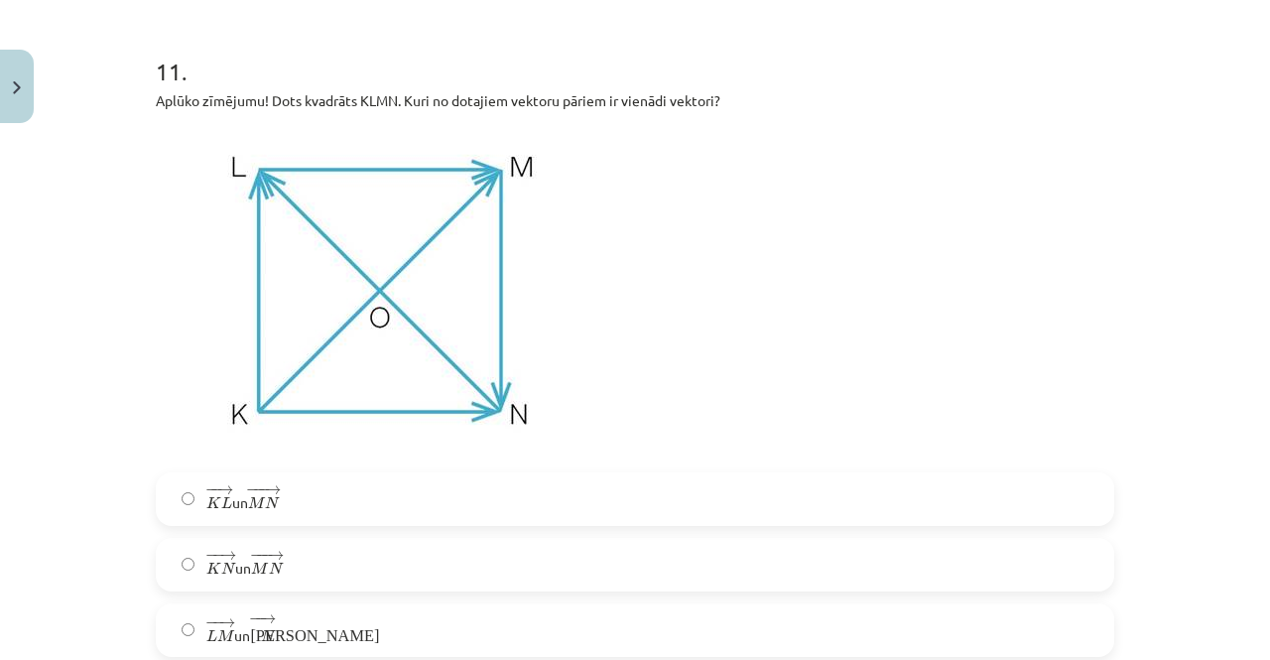
click at [312, 627] on label "− − → L M L M → un − − → К N К N →" at bounding box center [635, 630] width 955 height 50
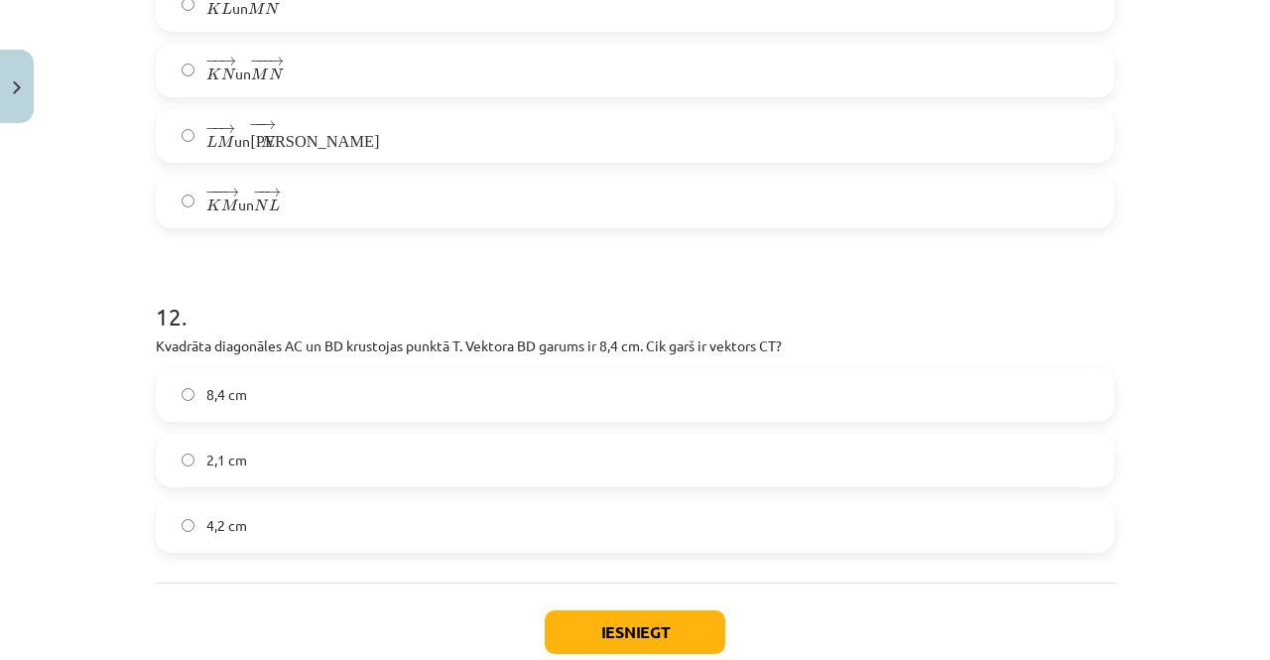
scroll to position [6252, 0]
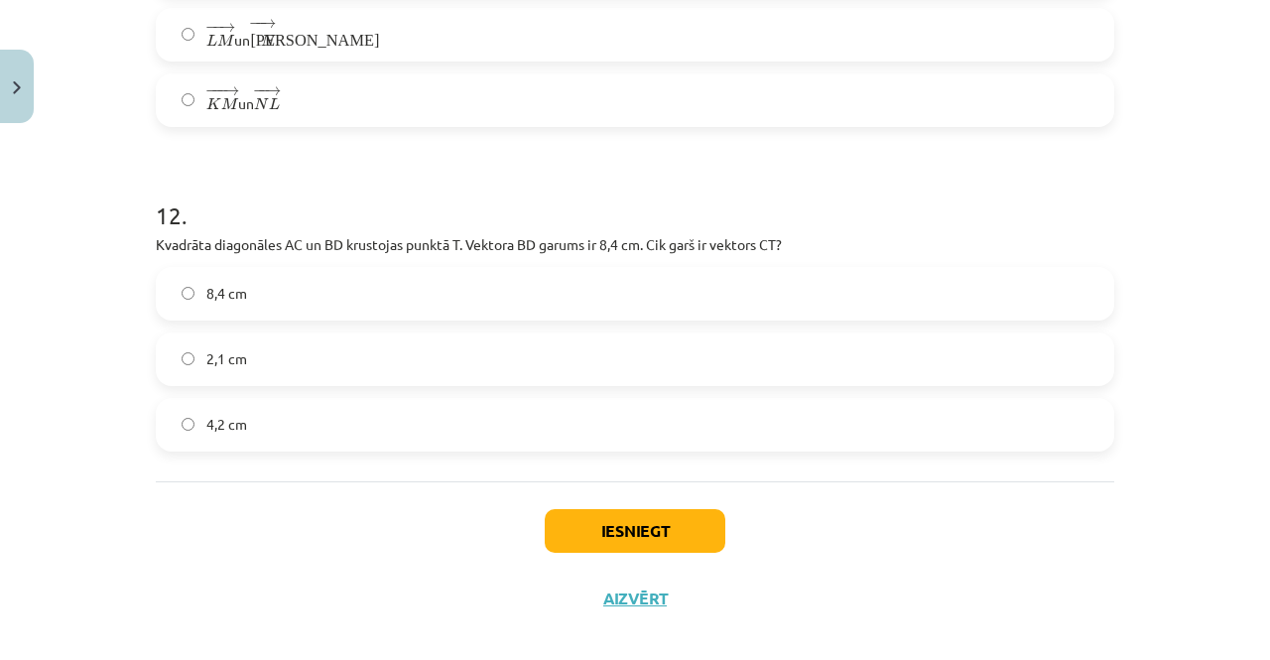
click at [195, 445] on label "4,2 cm" at bounding box center [635, 425] width 955 height 50
click at [576, 531] on button "Iesniegt" at bounding box center [635, 531] width 181 height 44
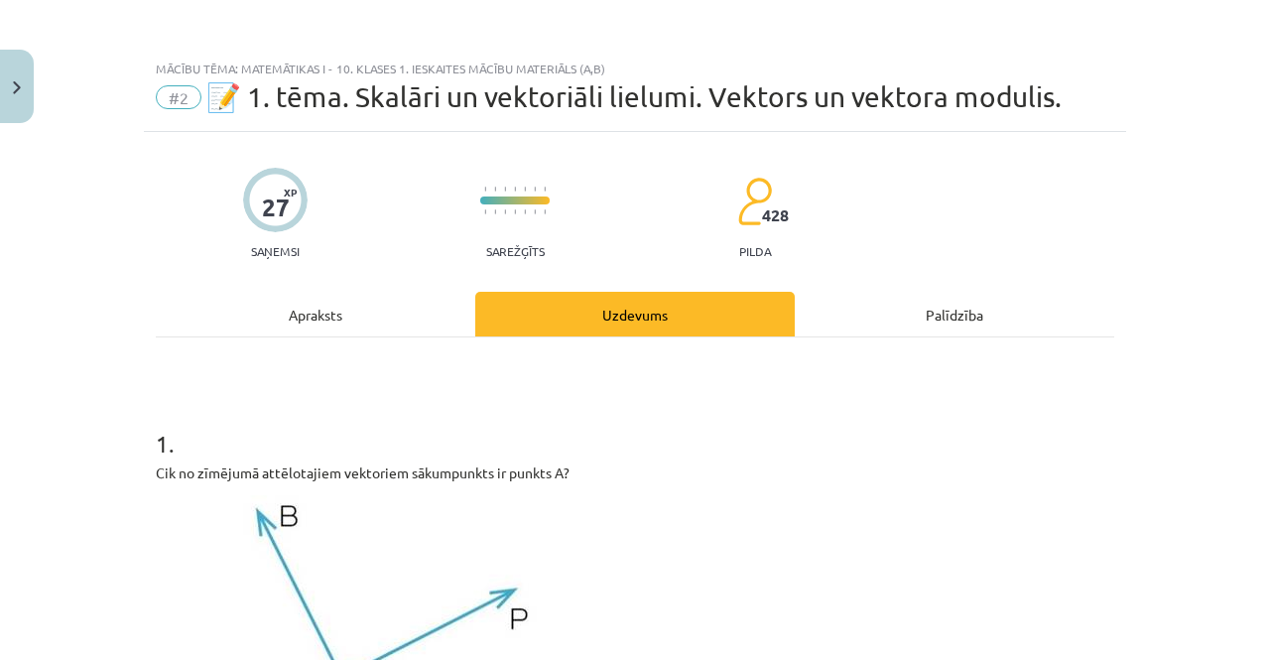
scroll to position [0, 0]
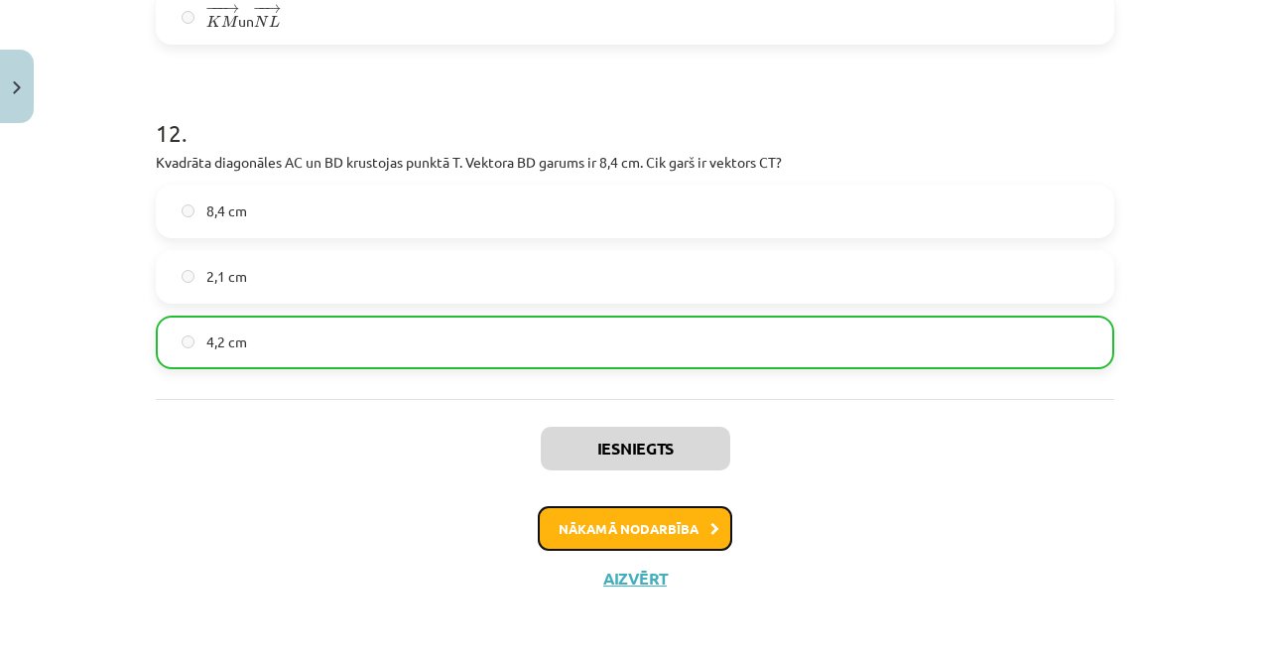
click at [547, 533] on button "Nākamā nodarbība" at bounding box center [635, 529] width 195 height 46
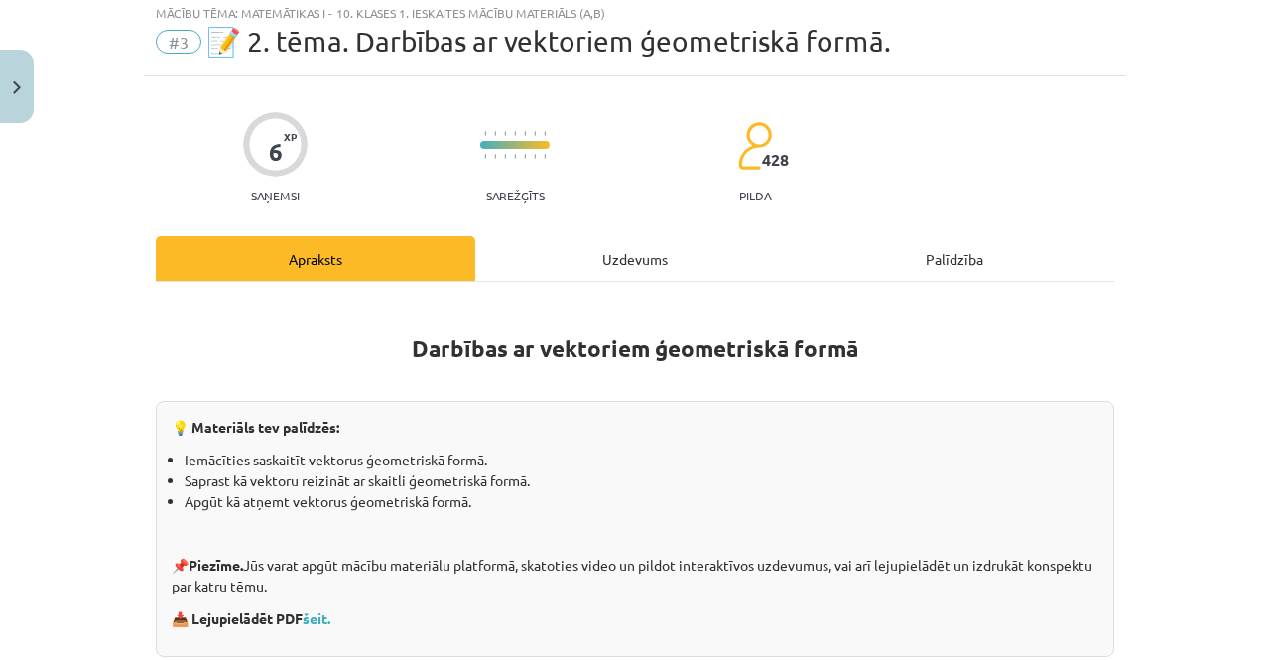
scroll to position [50, 0]
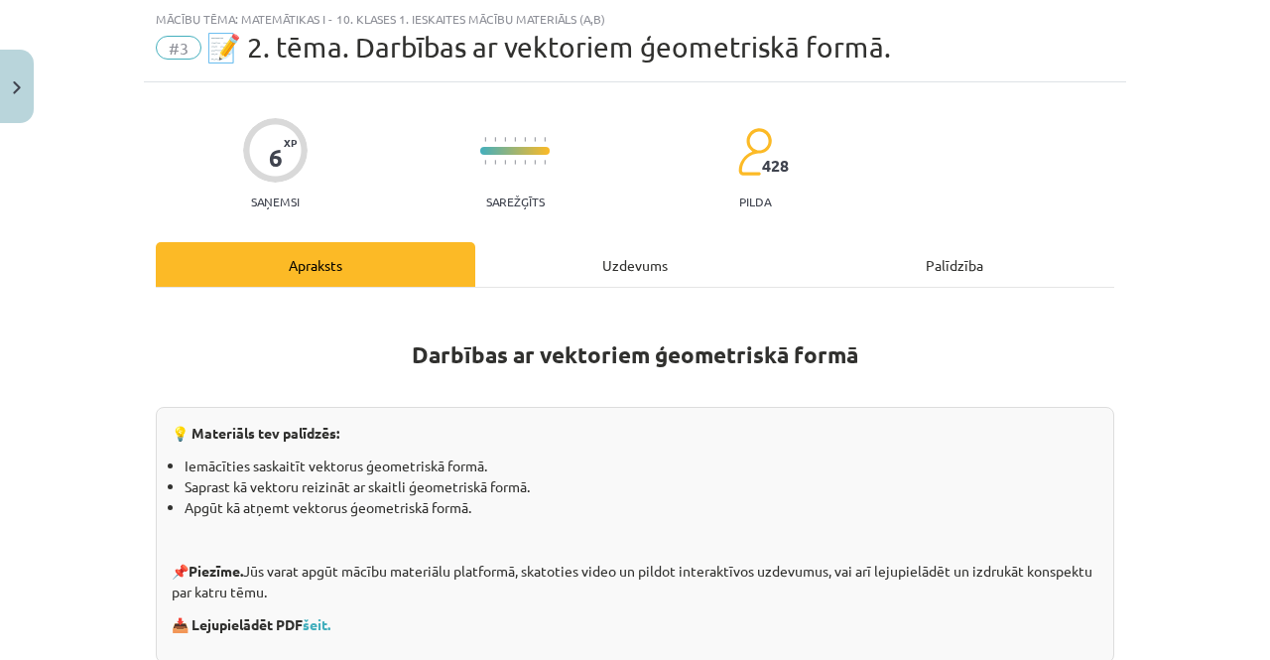
click at [588, 252] on div "Uzdevums" at bounding box center [635, 264] width 320 height 45
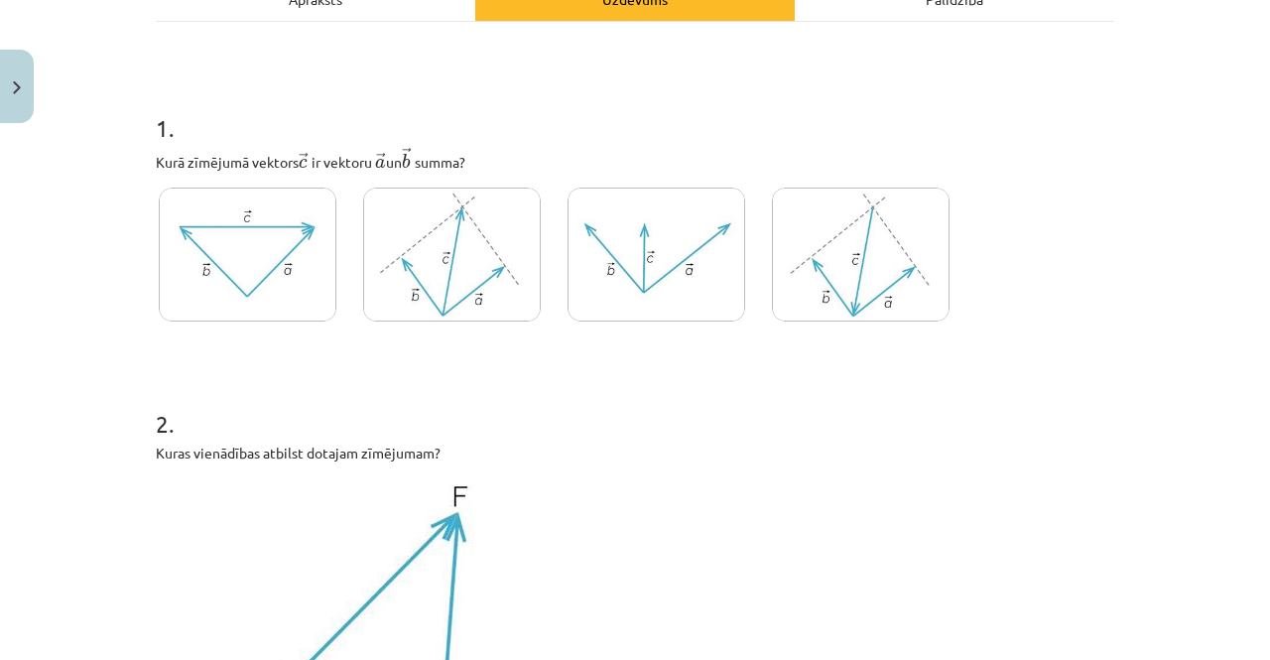
scroll to position [347, 0]
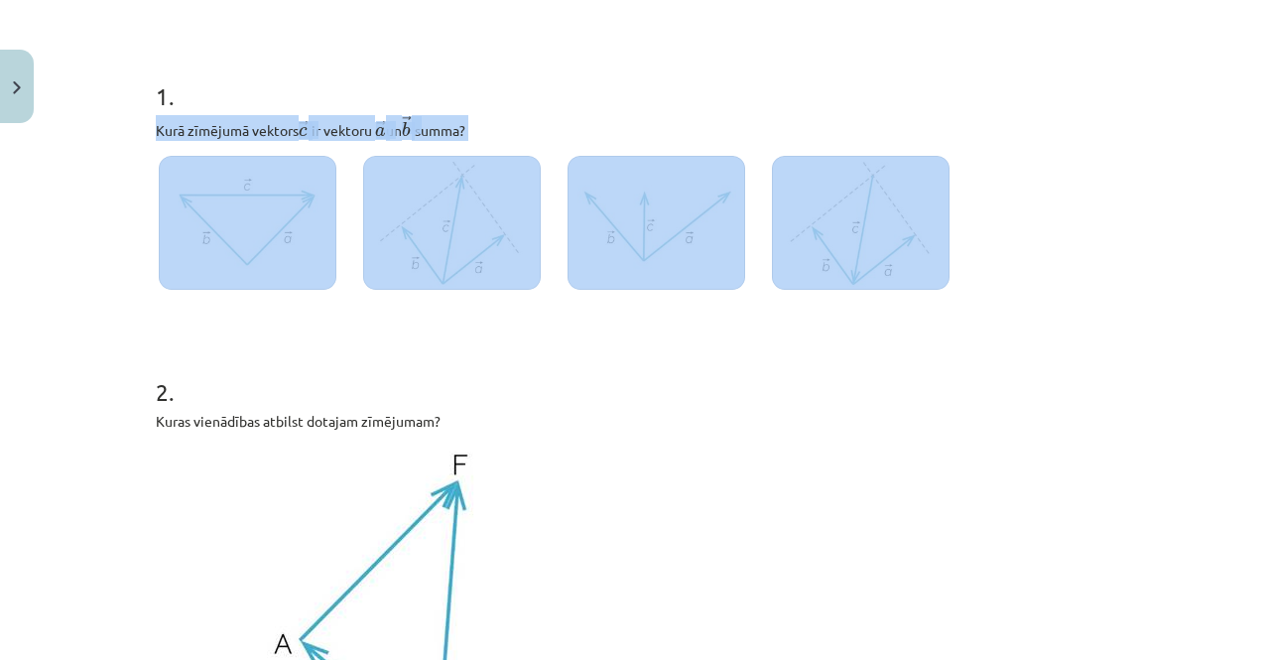
drag, startPoint x: 140, startPoint y: 126, endPoint x: 989, endPoint y: 211, distance: 853.8
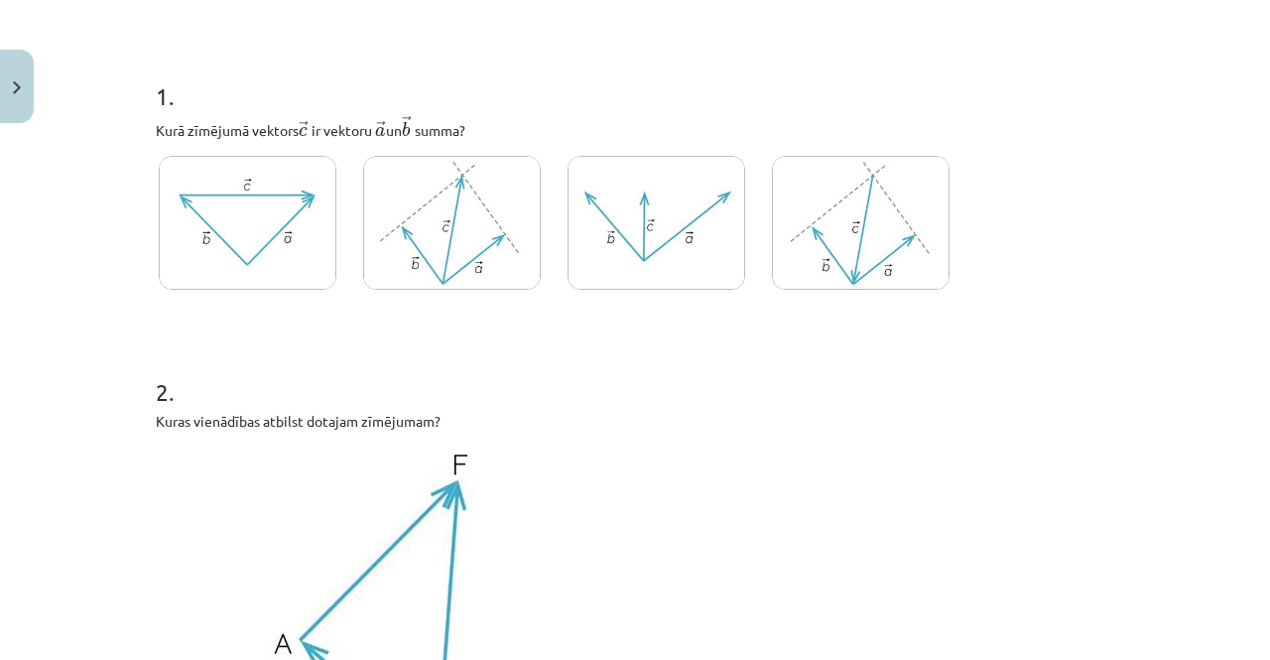
click at [1061, 207] on div "1 . Kurā zīmējumā vektors ﻿ → c c → ﻿ ir vektoru ﻿ → a a → un ﻿ → b b → ﻿ summa?" at bounding box center [635, 176] width 959 height 256
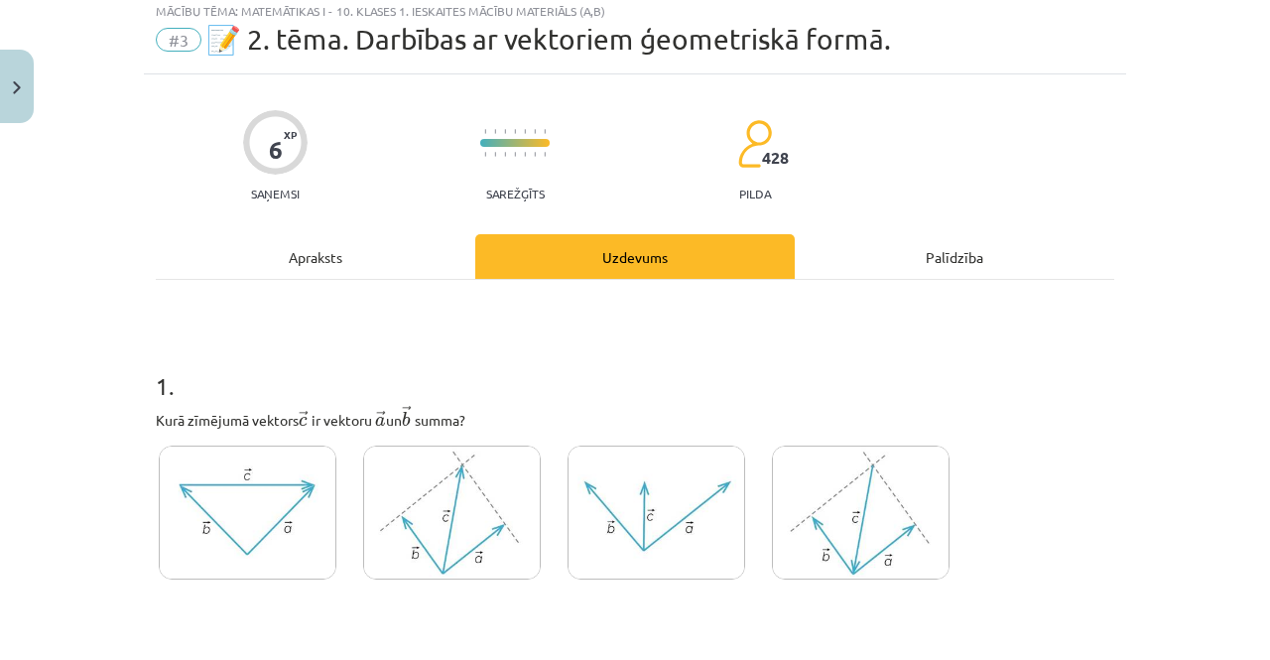
scroll to position [0, 0]
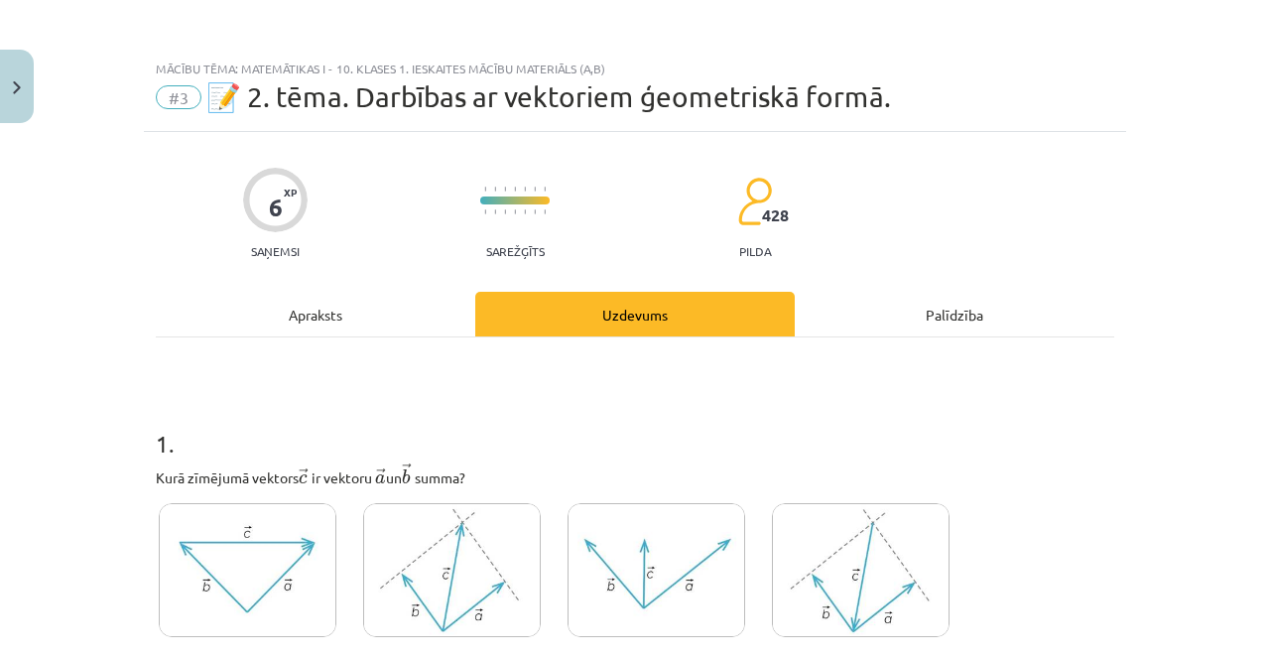
click at [285, 303] on div "Apraksts" at bounding box center [316, 314] width 320 height 45
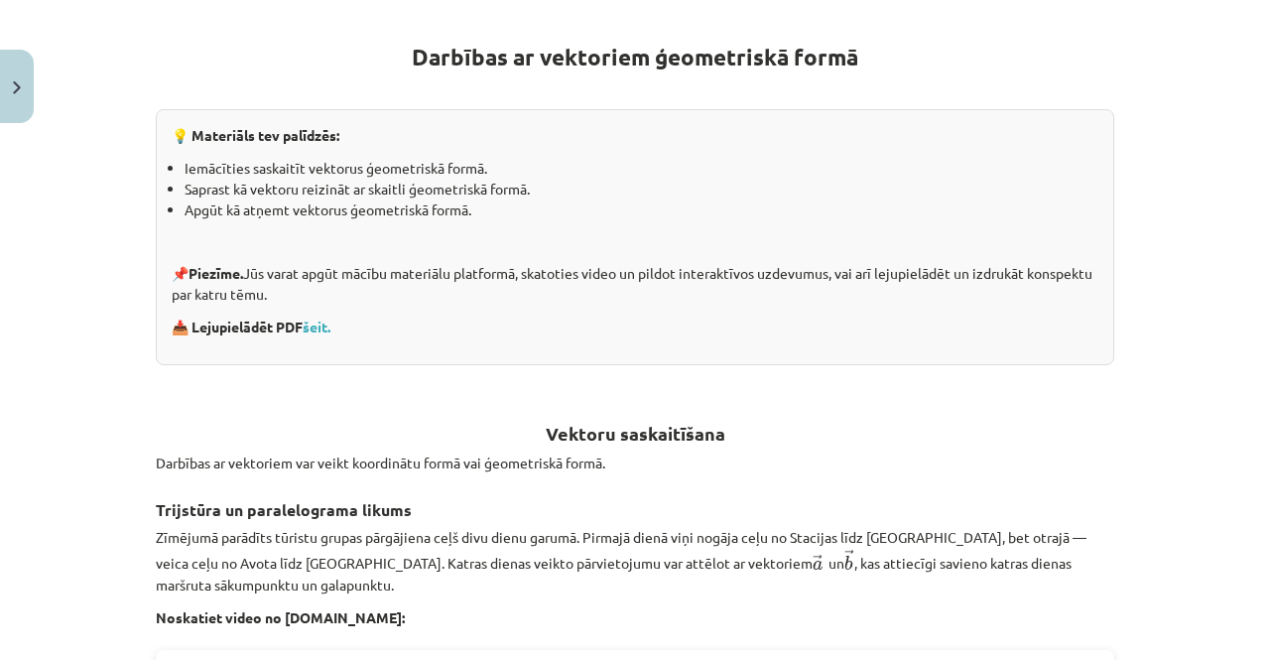
scroll to position [50, 0]
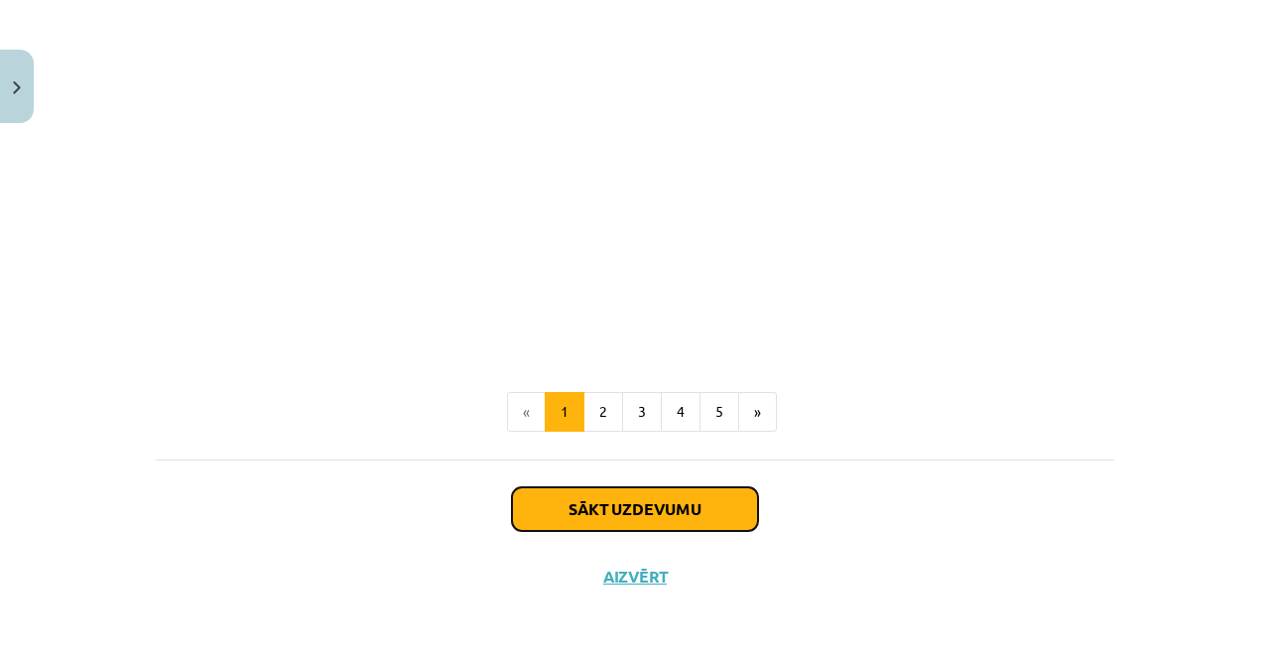
click at [607, 511] on button "Sākt uzdevumu" at bounding box center [635, 509] width 246 height 44
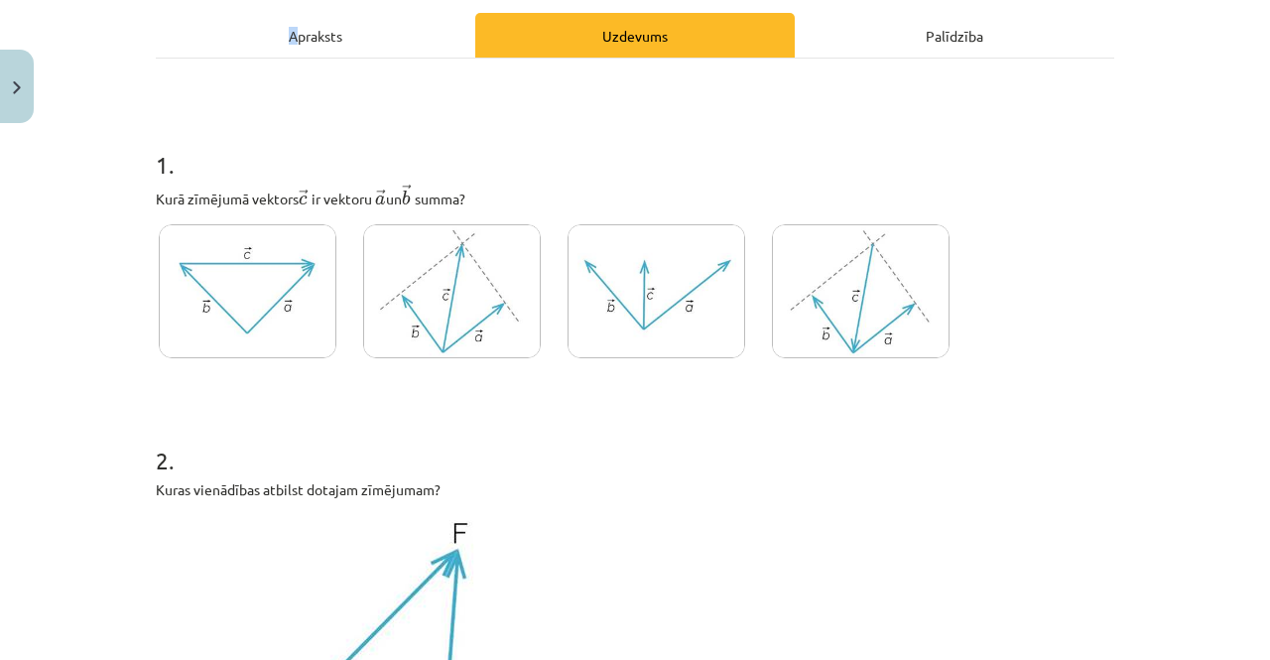
scroll to position [248, 0]
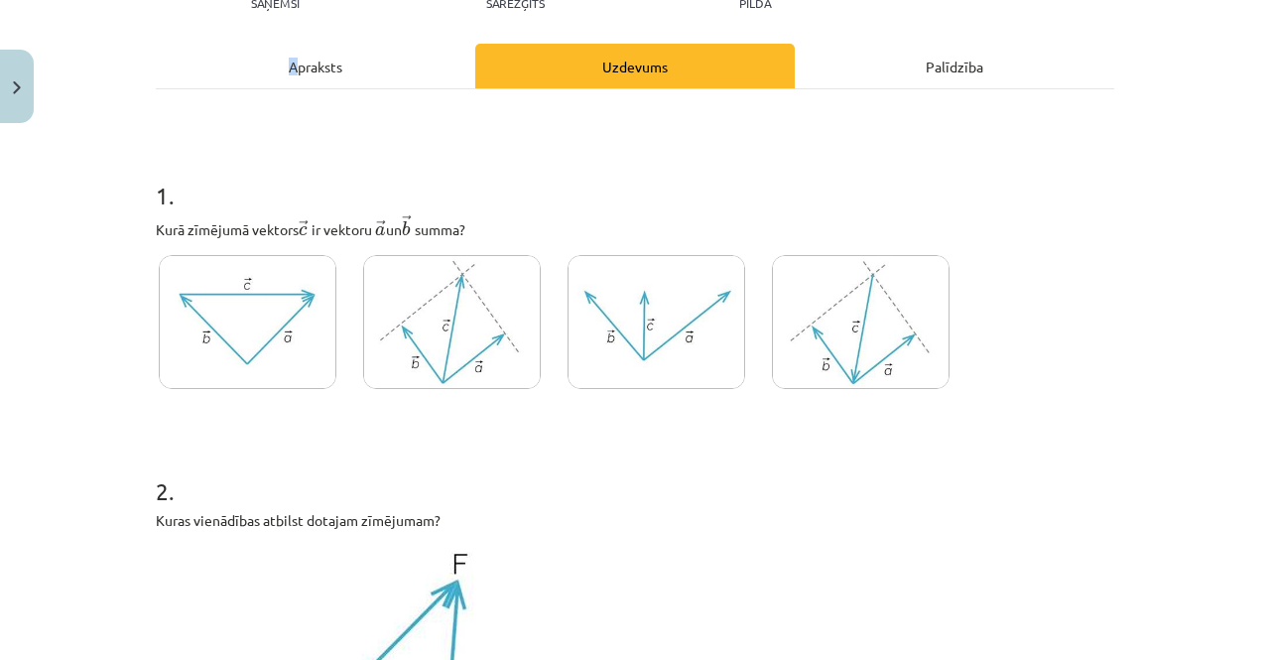
click at [422, 281] on img at bounding box center [452, 322] width 178 height 134
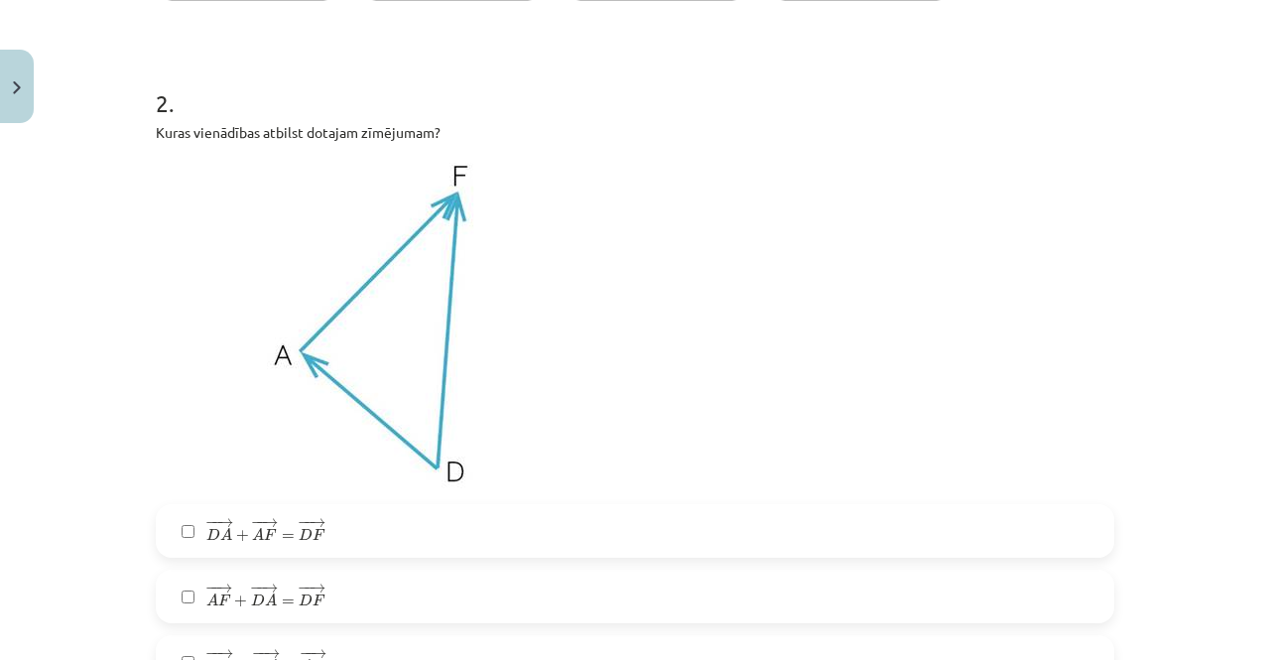
scroll to position [645, 0]
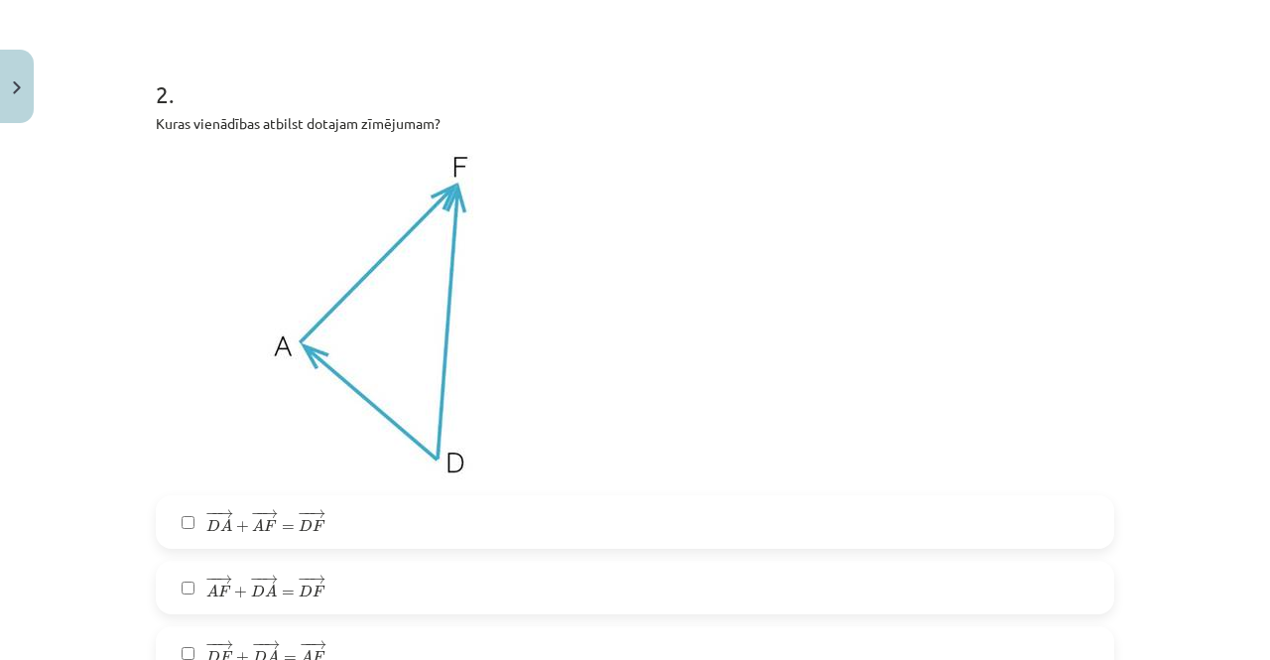
click at [282, 530] on span "=" at bounding box center [288, 528] width 13 height 6
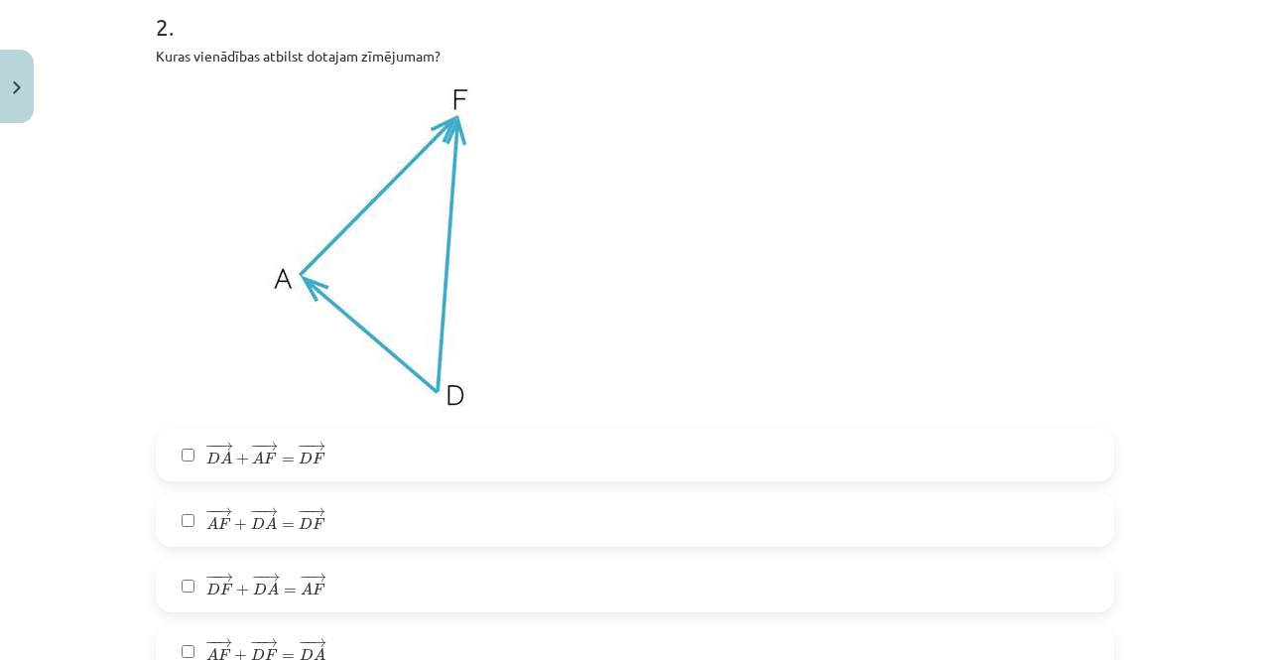
scroll to position [744, 0]
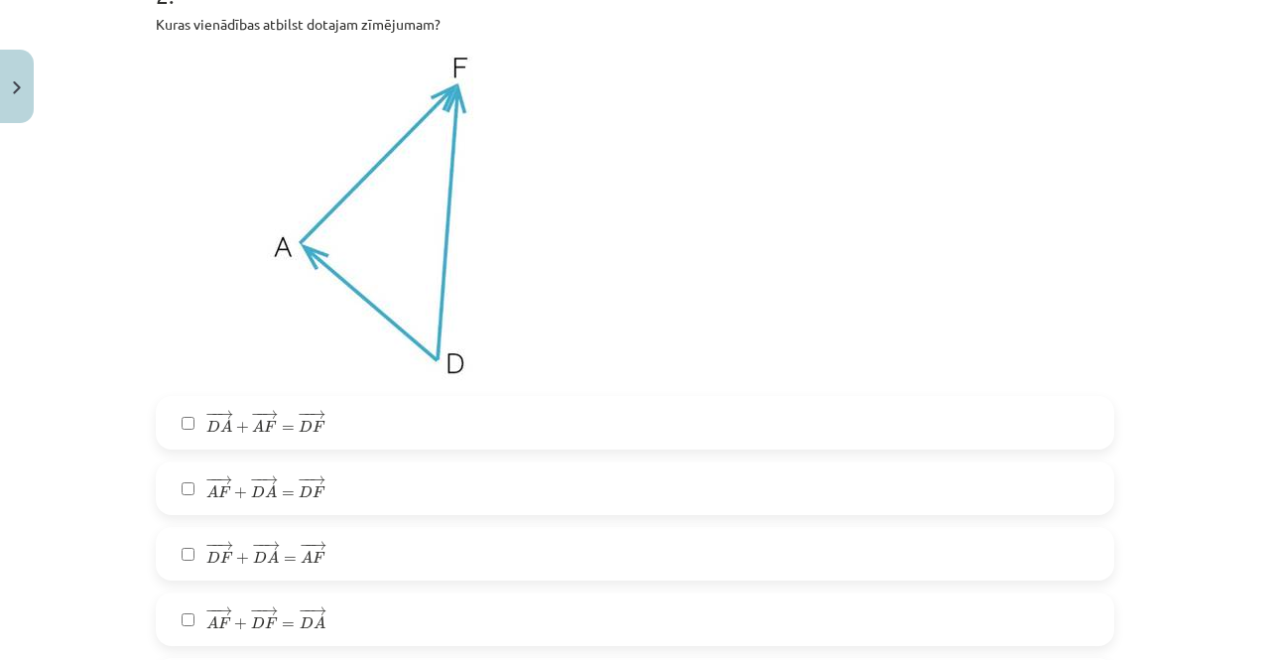
click at [225, 491] on span "− − → A F + − − → D A = − − → D F" at bounding box center [265, 487] width 119 height 24
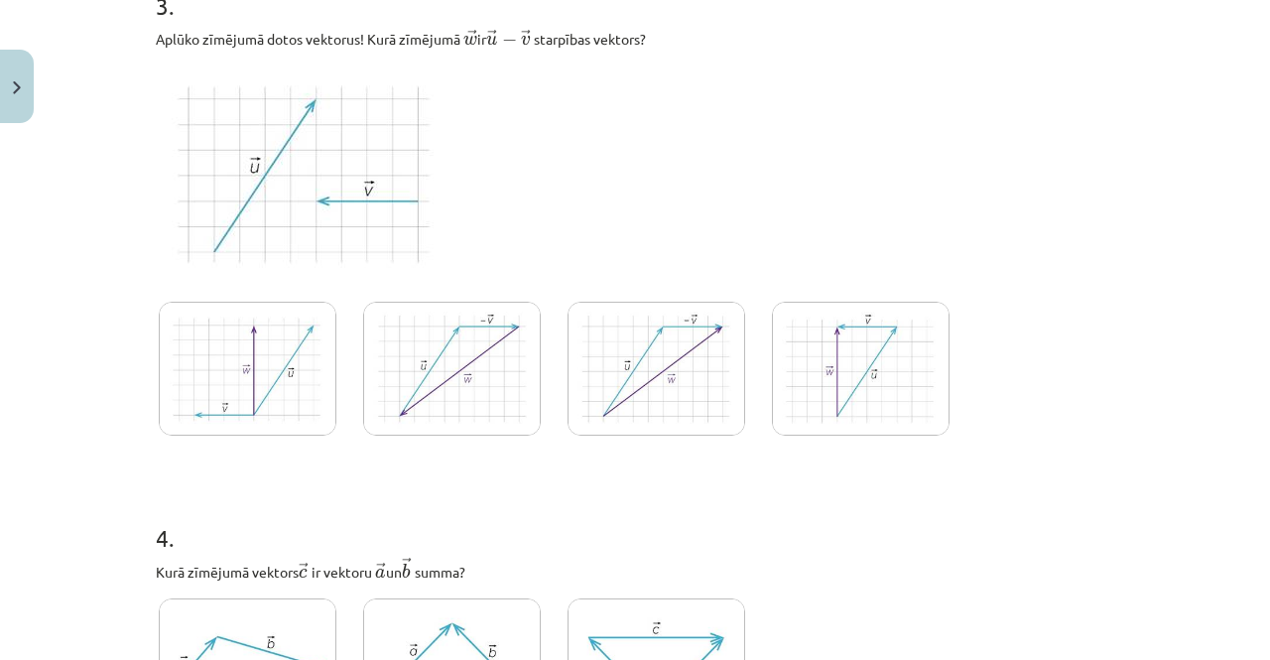
scroll to position [1439, 0]
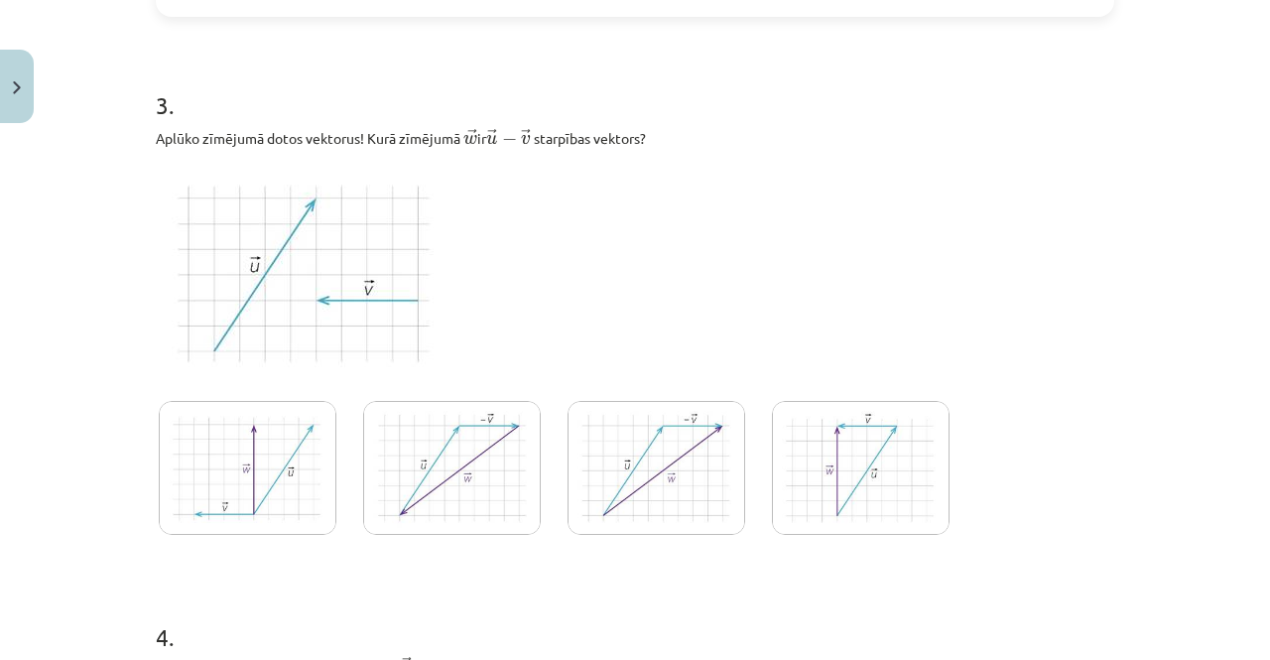
click at [846, 462] on img at bounding box center [861, 468] width 178 height 134
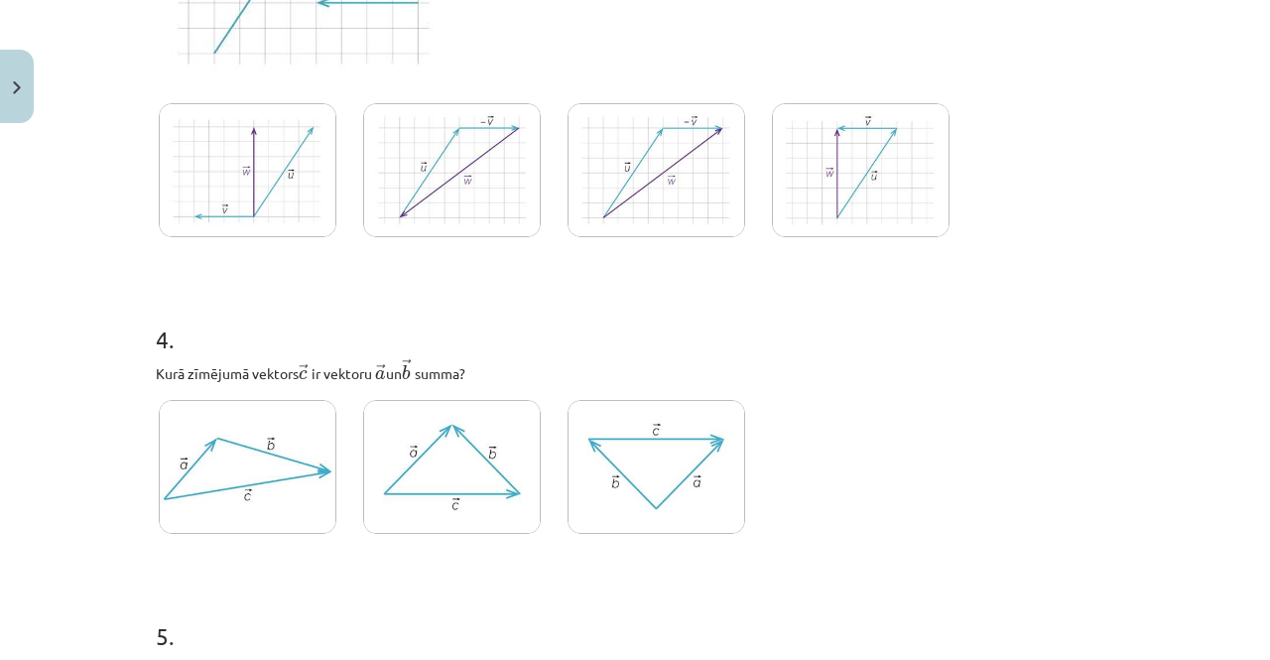
scroll to position [1538, 0]
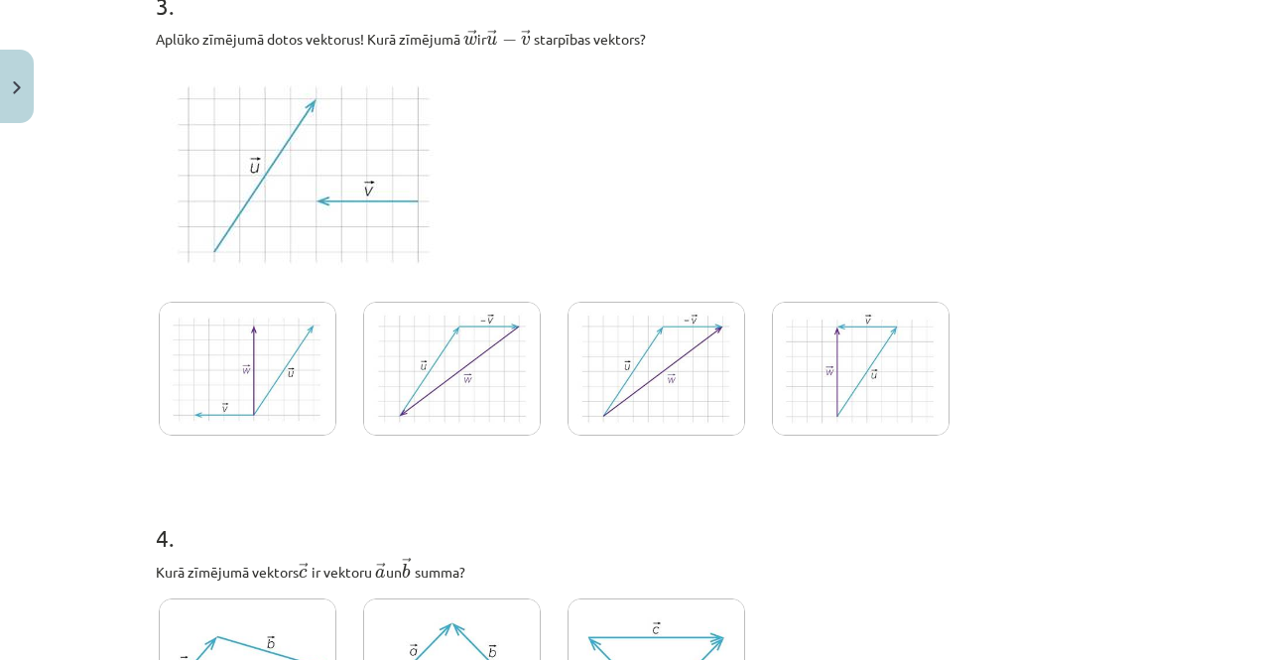
click at [407, 352] on img at bounding box center [452, 369] width 178 height 134
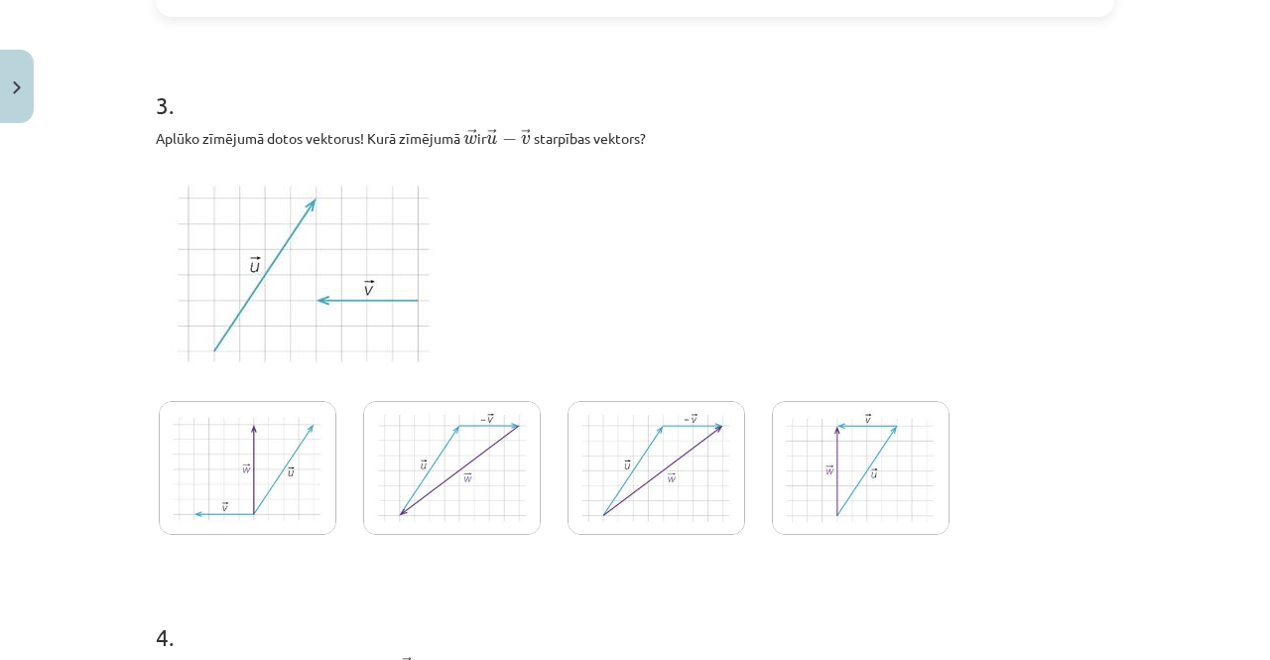
click at [462, 495] on img at bounding box center [452, 468] width 178 height 134
click at [665, 466] on img at bounding box center [657, 468] width 178 height 134
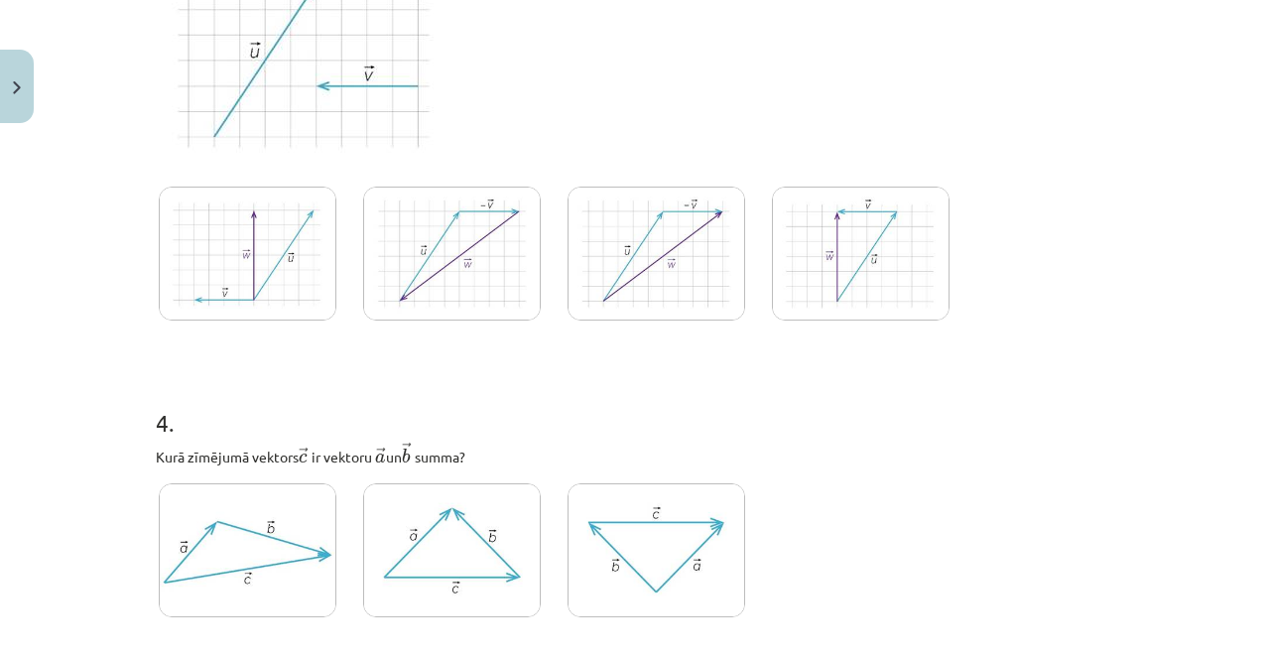
scroll to position [1935, 0]
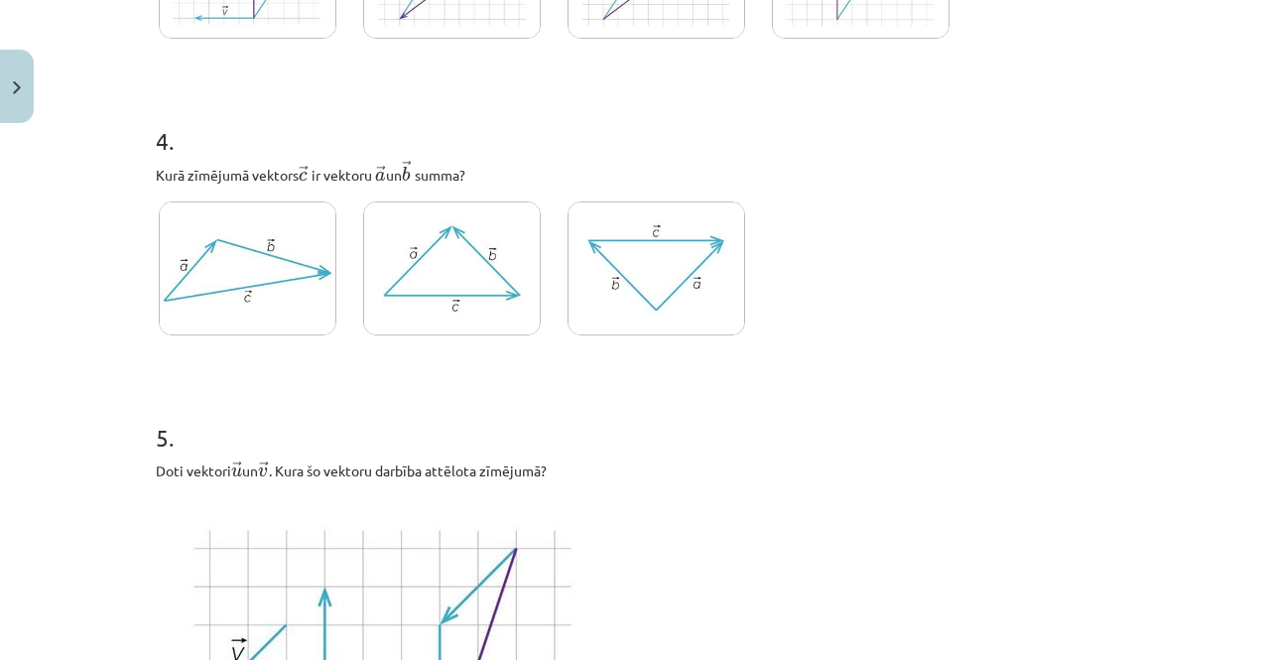
click at [223, 305] on img at bounding box center [248, 268] width 178 height 134
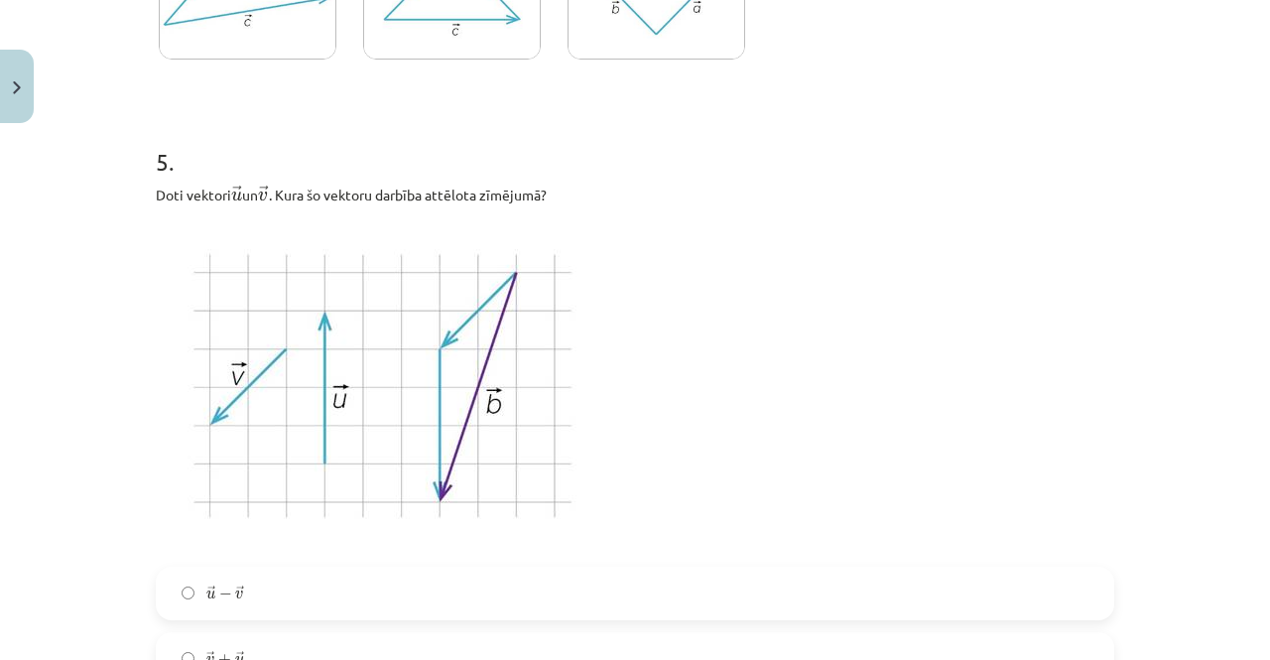
scroll to position [2332, 0]
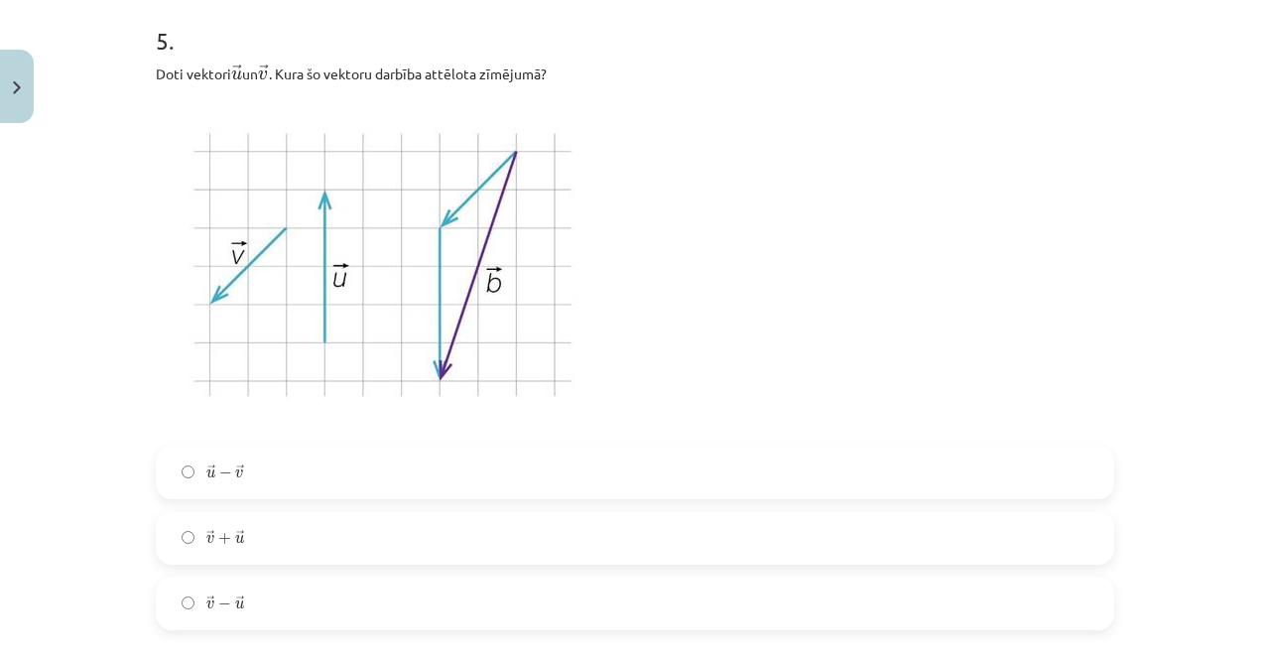
click at [218, 523] on label "→ v + → u v → + u →" at bounding box center [635, 538] width 955 height 50
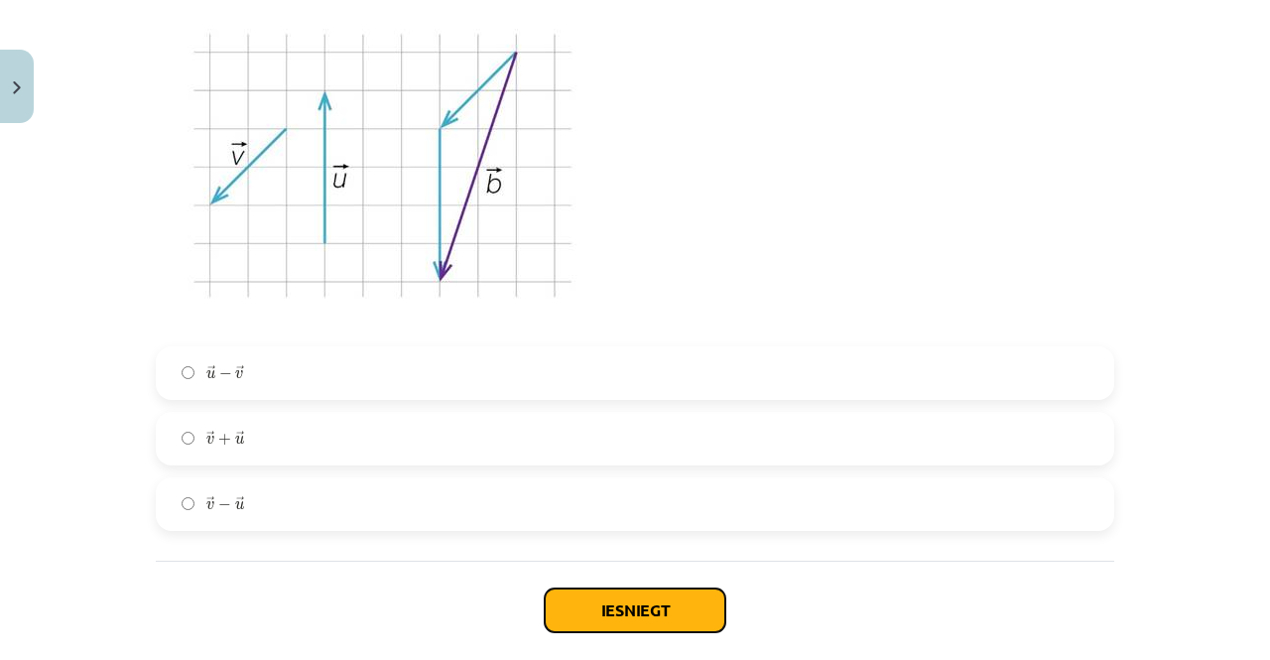
click at [606, 624] on button "Iesniegt" at bounding box center [635, 611] width 181 height 44
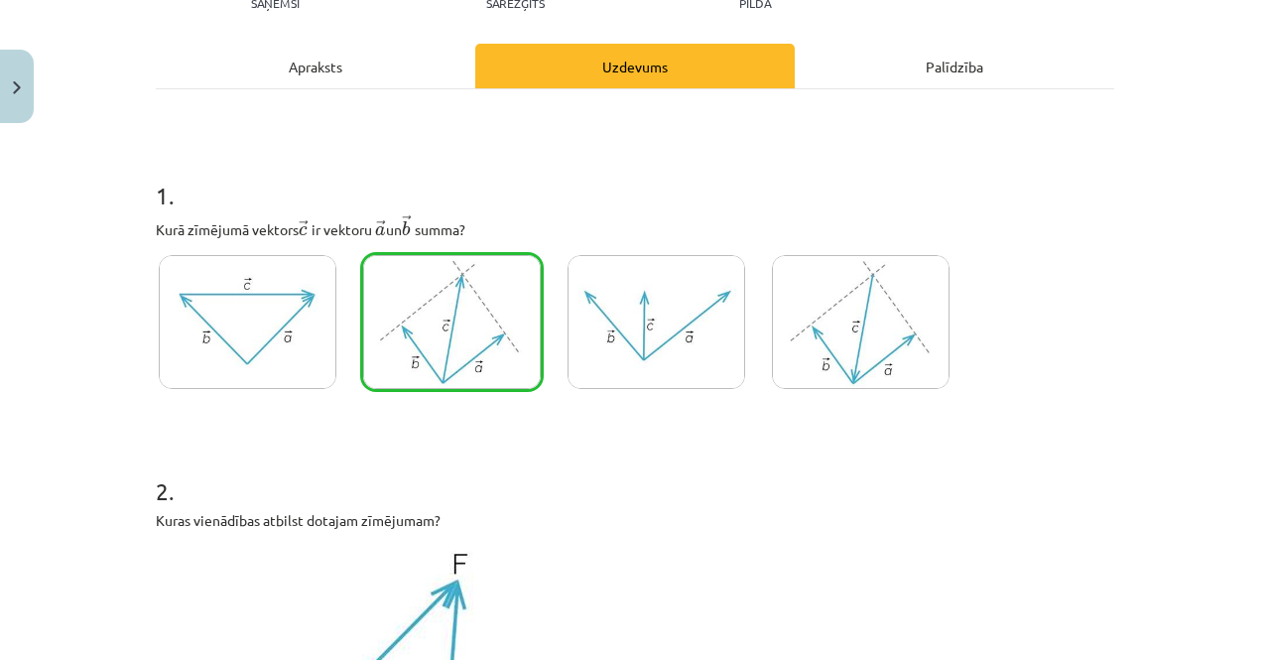
scroll to position [0, 0]
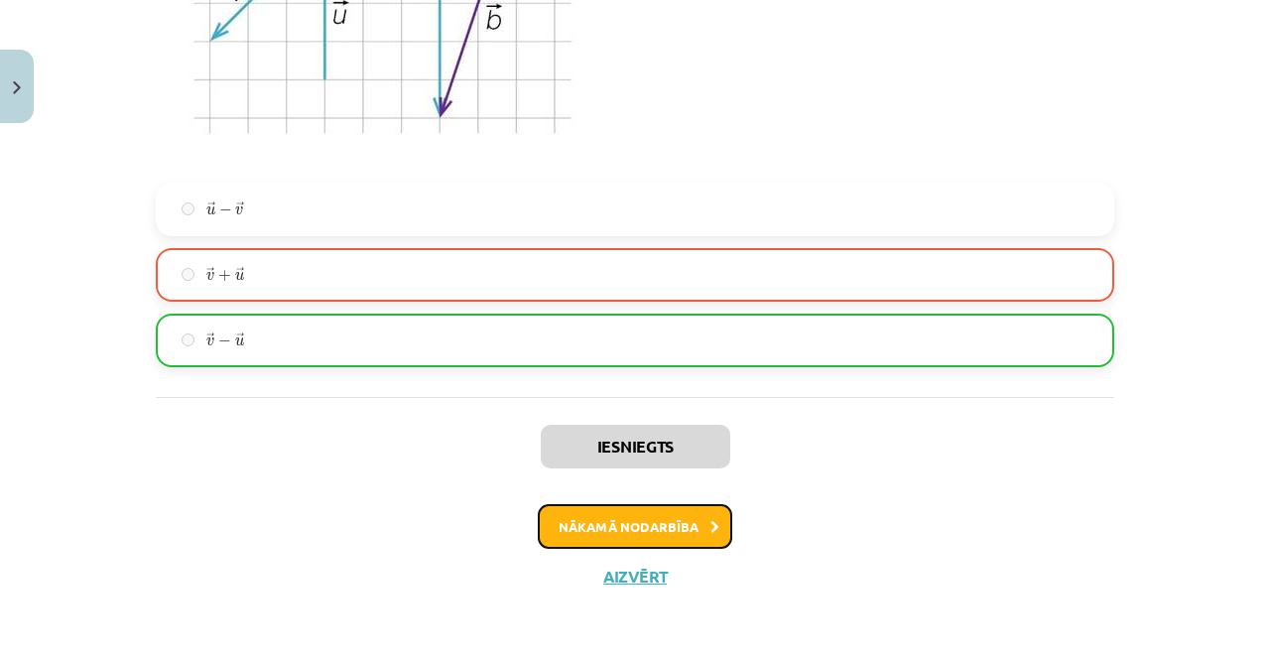
click at [703, 512] on button "Nākamā nodarbība" at bounding box center [635, 527] width 195 height 46
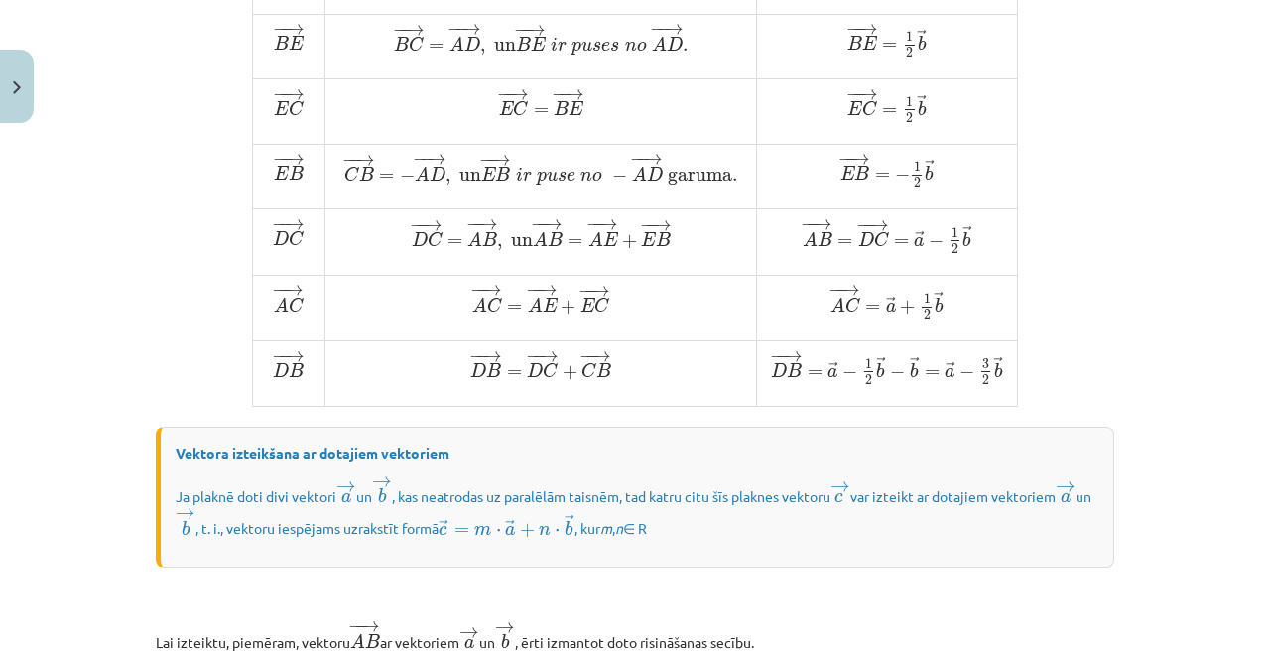
scroll to position [1716, 0]
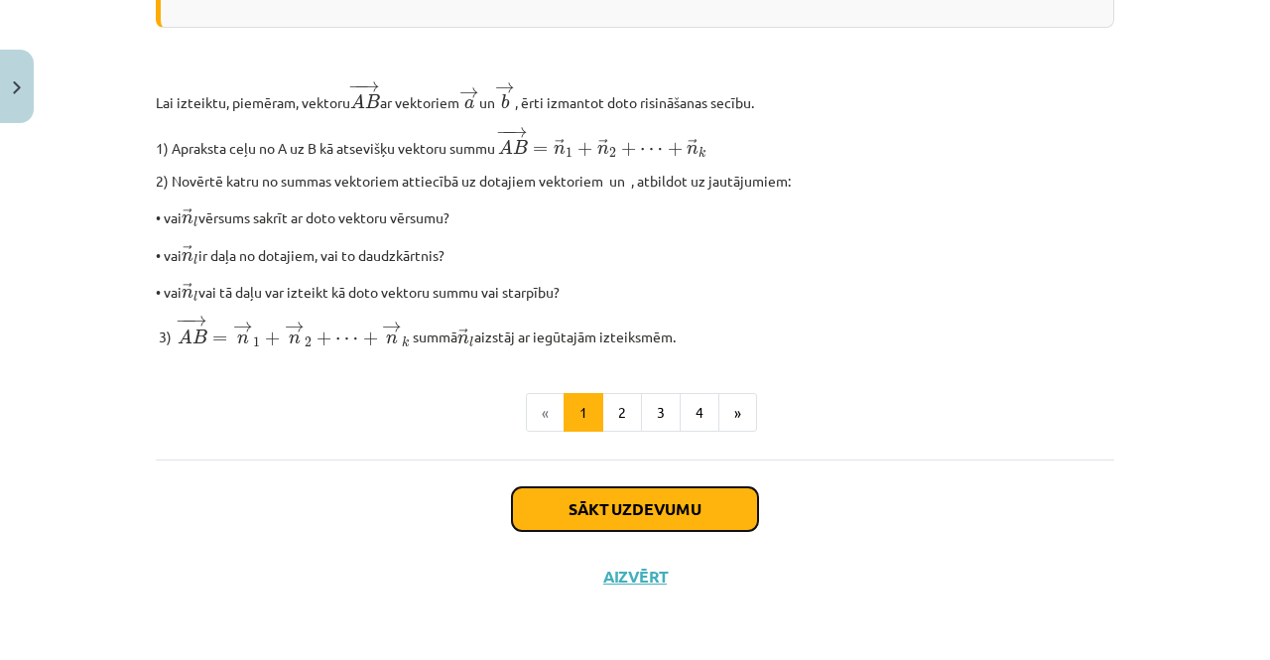
click at [668, 507] on button "Sākt uzdevumu" at bounding box center [635, 509] width 246 height 44
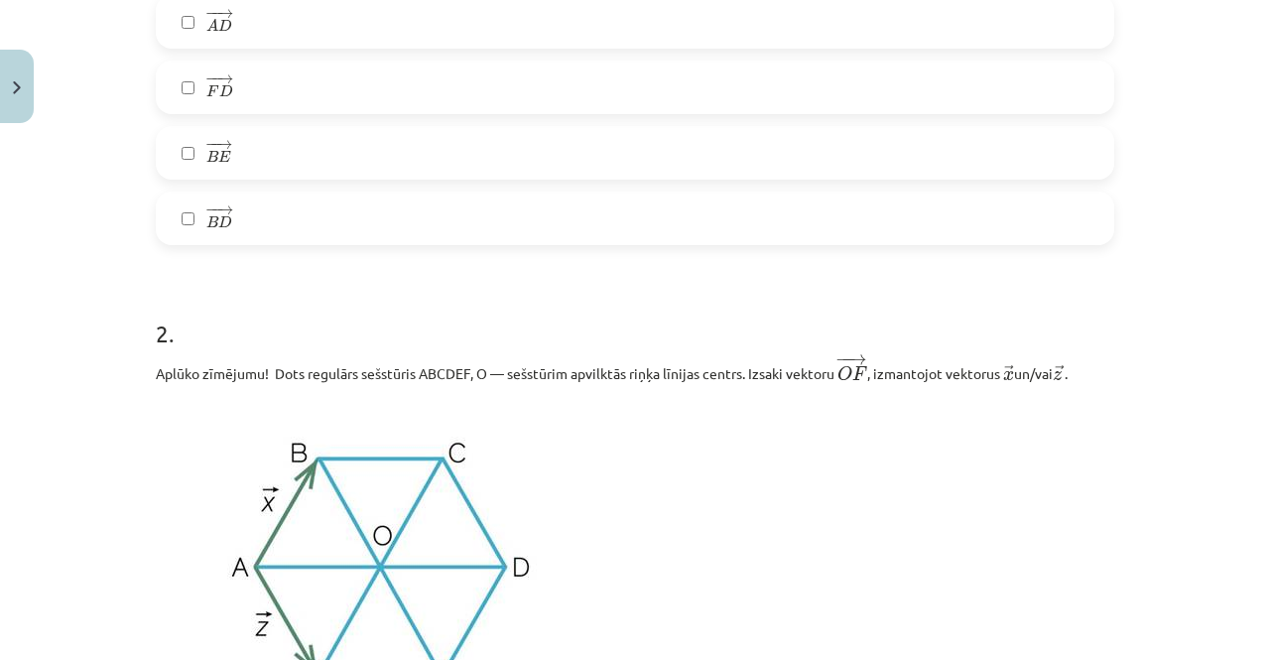
scroll to position [695, 0]
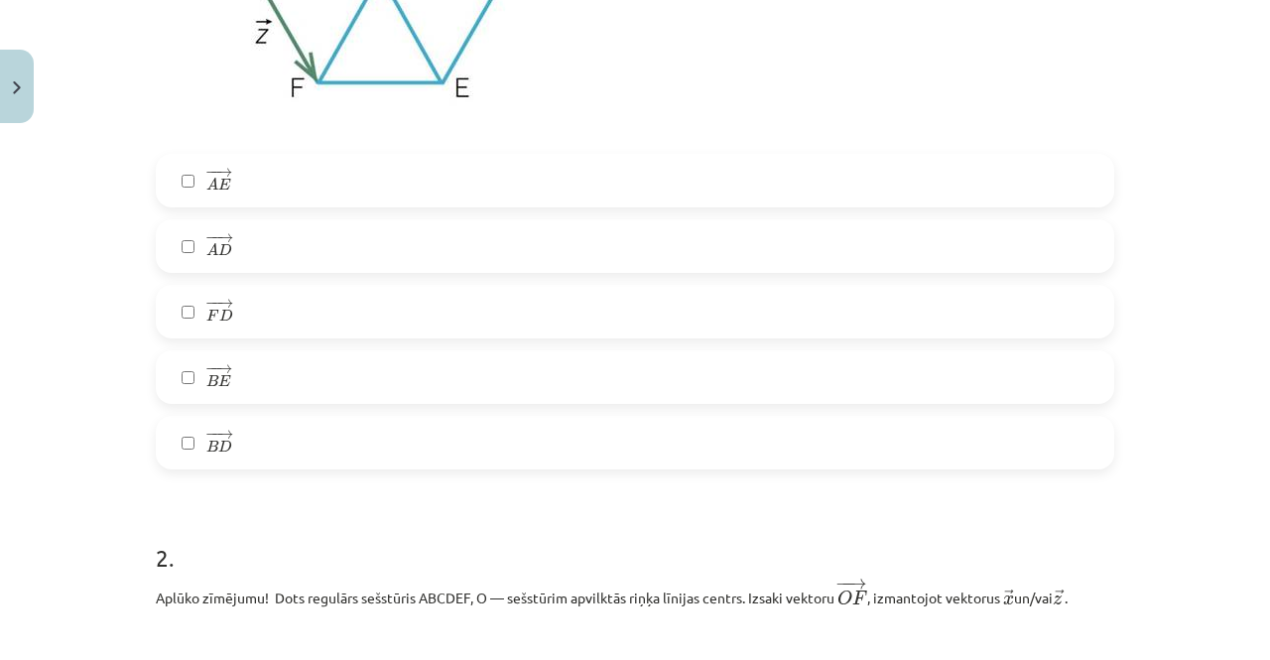
click at [238, 147] on div "1 . Aplūko zīmējumu! Dots regulārs sešstūris ABCDEF, O — sešstūrim apvilktās ri…" at bounding box center [635, 84] width 959 height 769
click at [236, 177] on label "− − → A E A E →" at bounding box center [635, 181] width 955 height 50
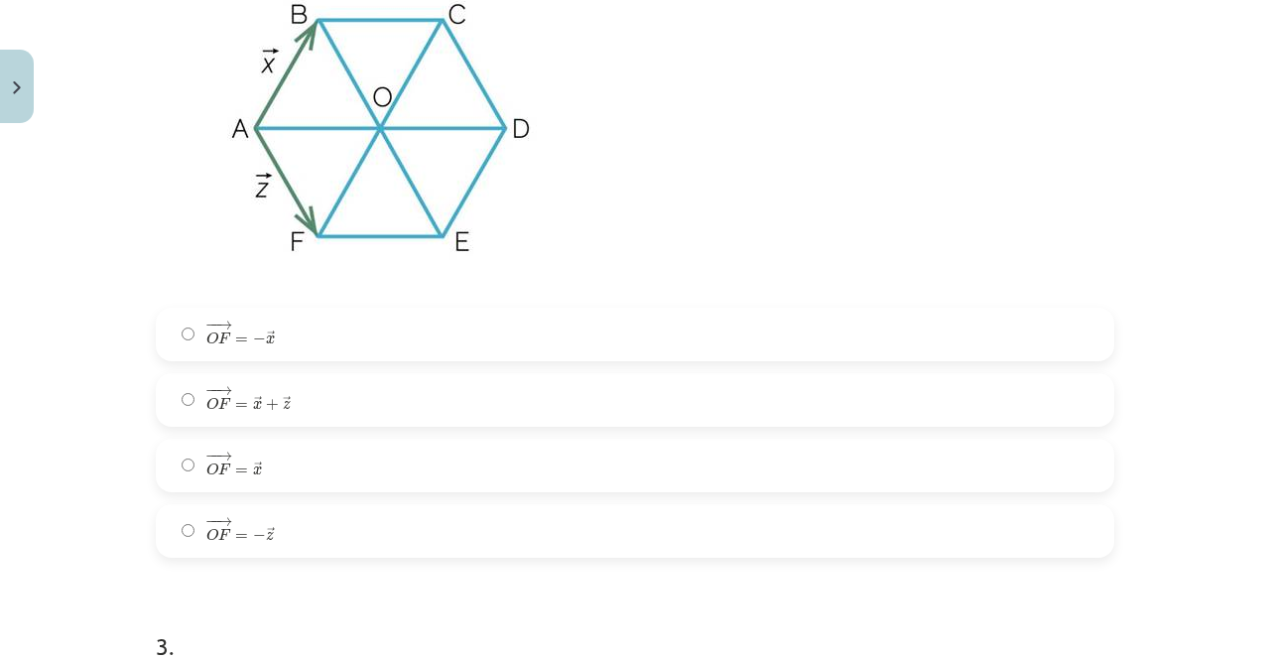
scroll to position [1389, 0]
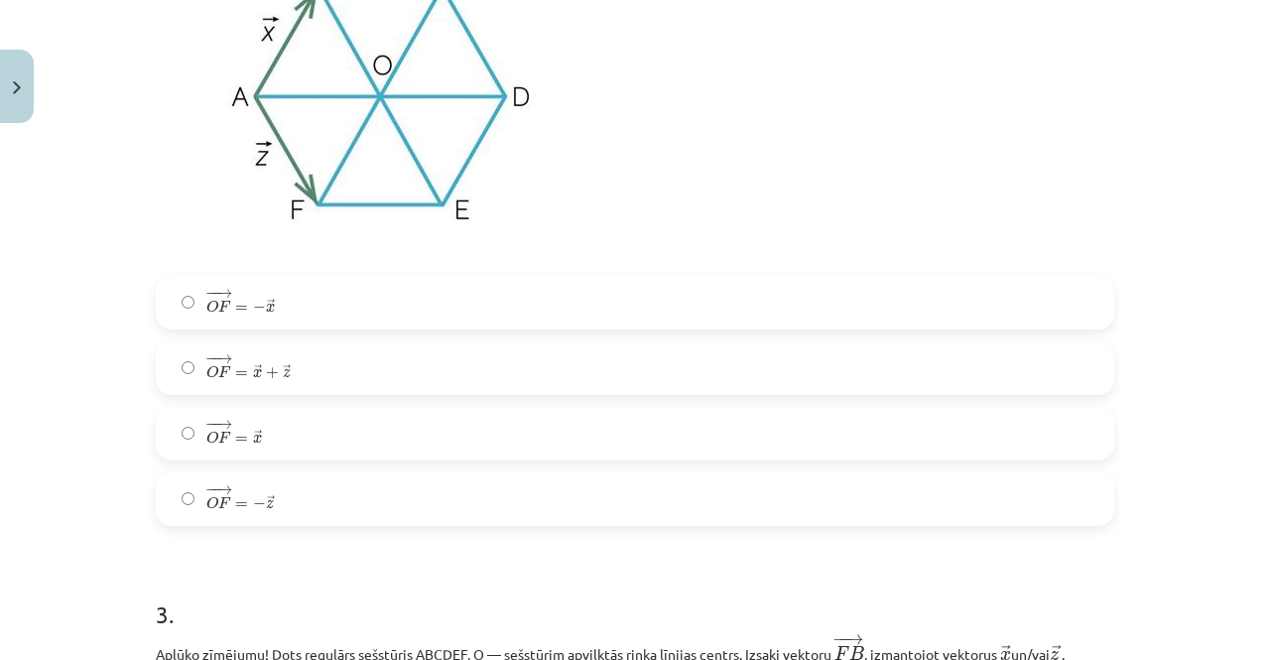
click at [317, 366] on label "− − → O F = → x + → z O F → = x → + z →" at bounding box center [635, 368] width 955 height 50
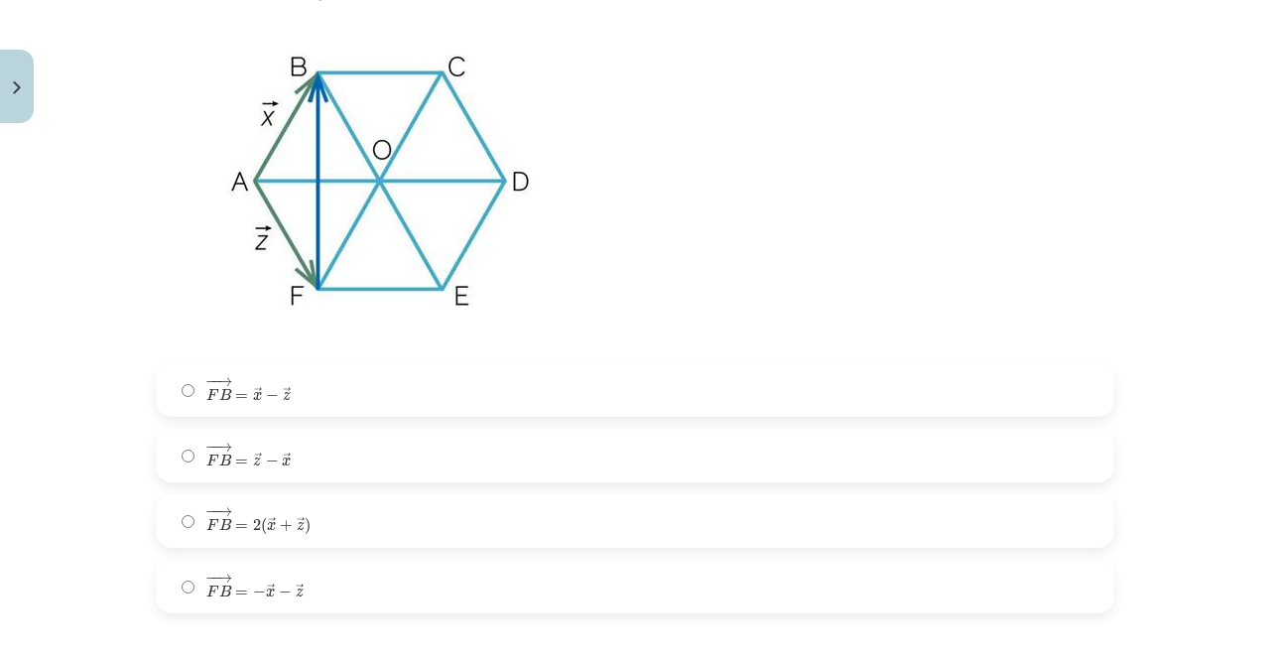
scroll to position [2084, 0]
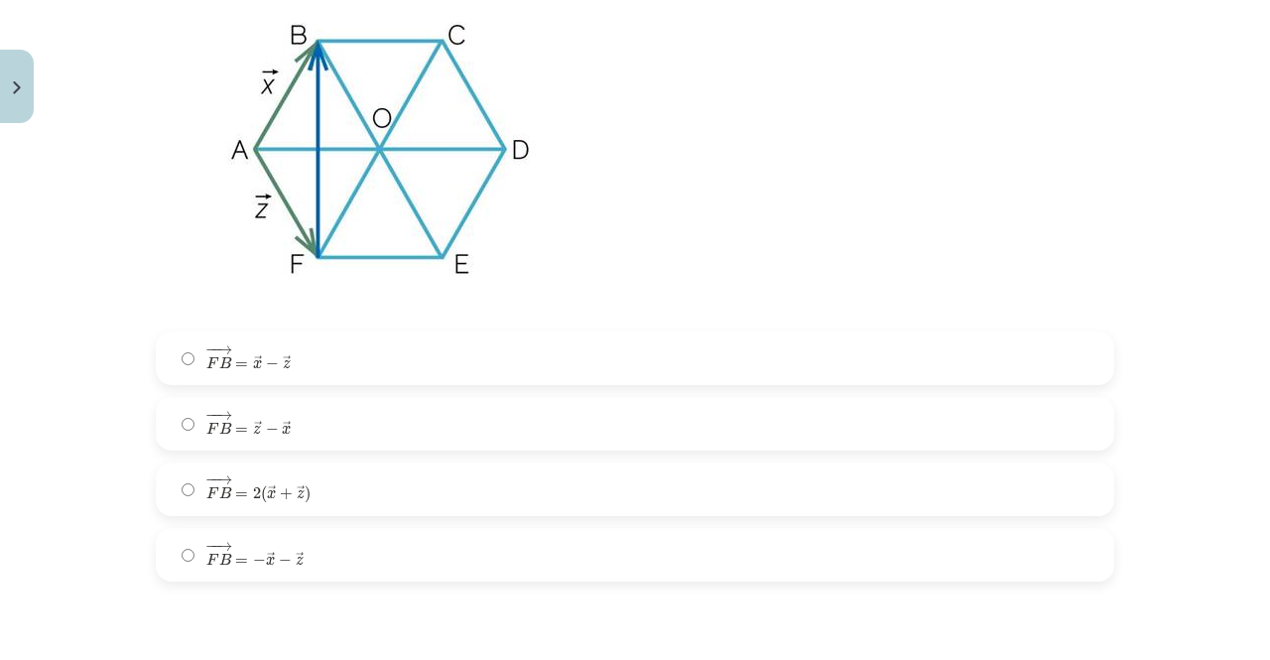
click at [316, 346] on label "− − → F B = → x − → z F B → = x → − z →" at bounding box center [635, 358] width 955 height 50
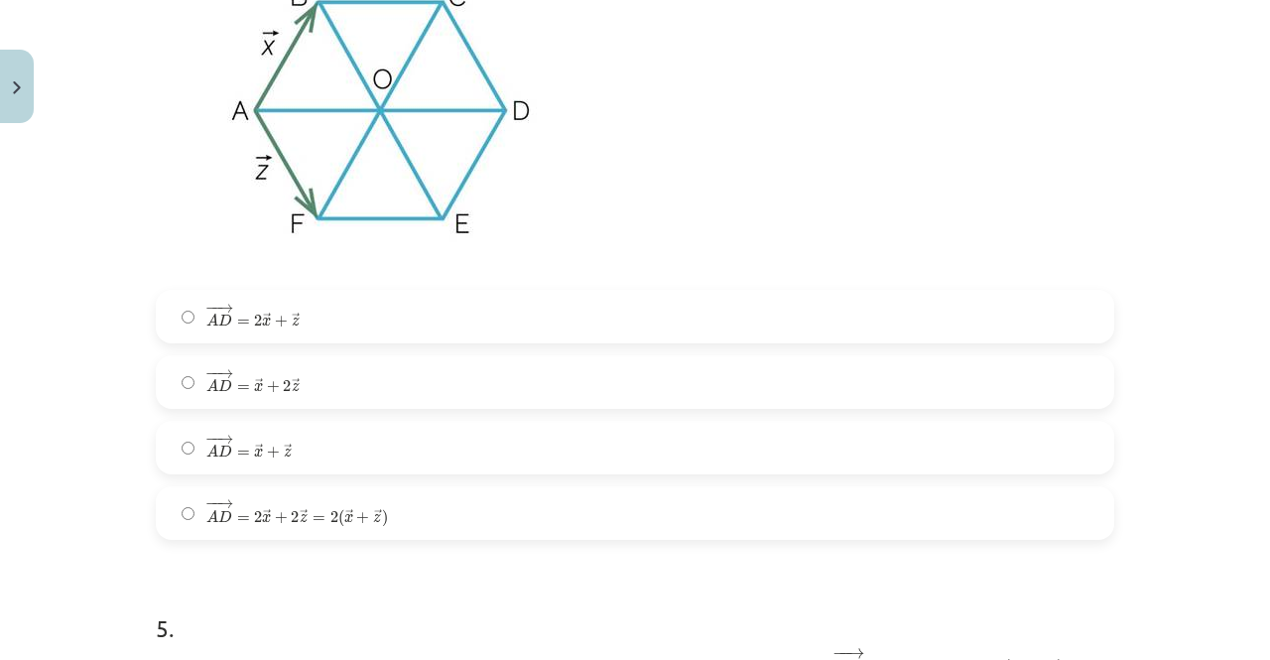
scroll to position [2779, 0]
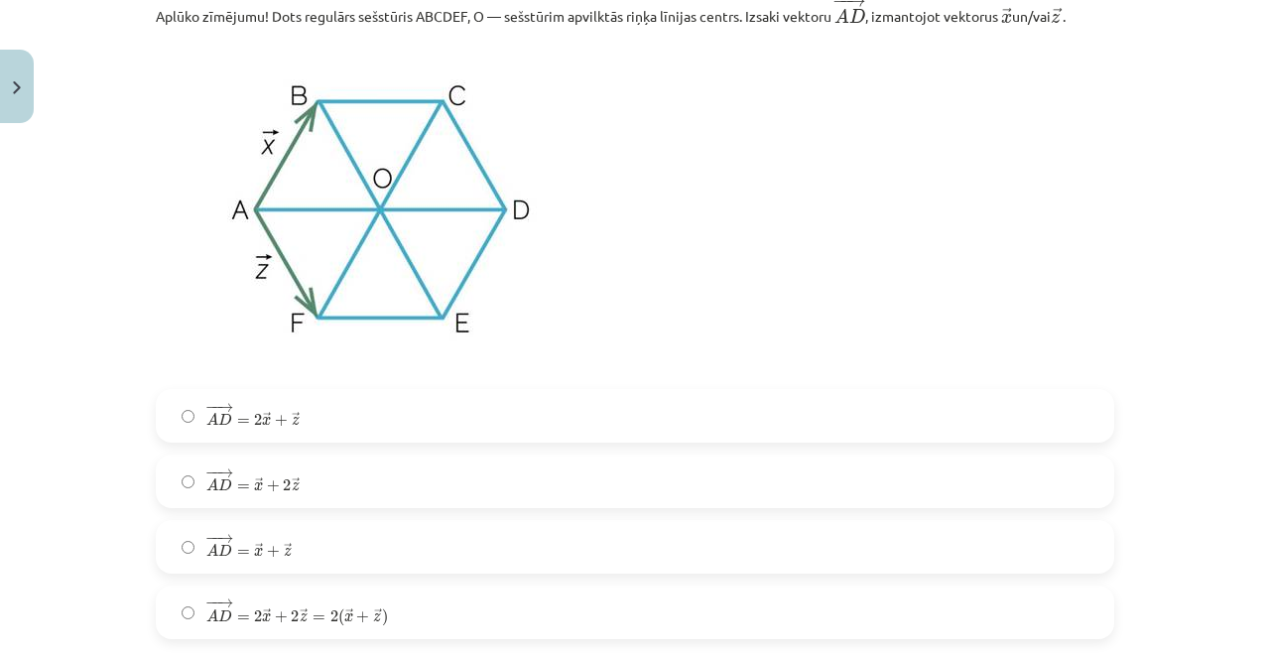
click at [382, 612] on span ")" at bounding box center [385, 617] width 6 height 18
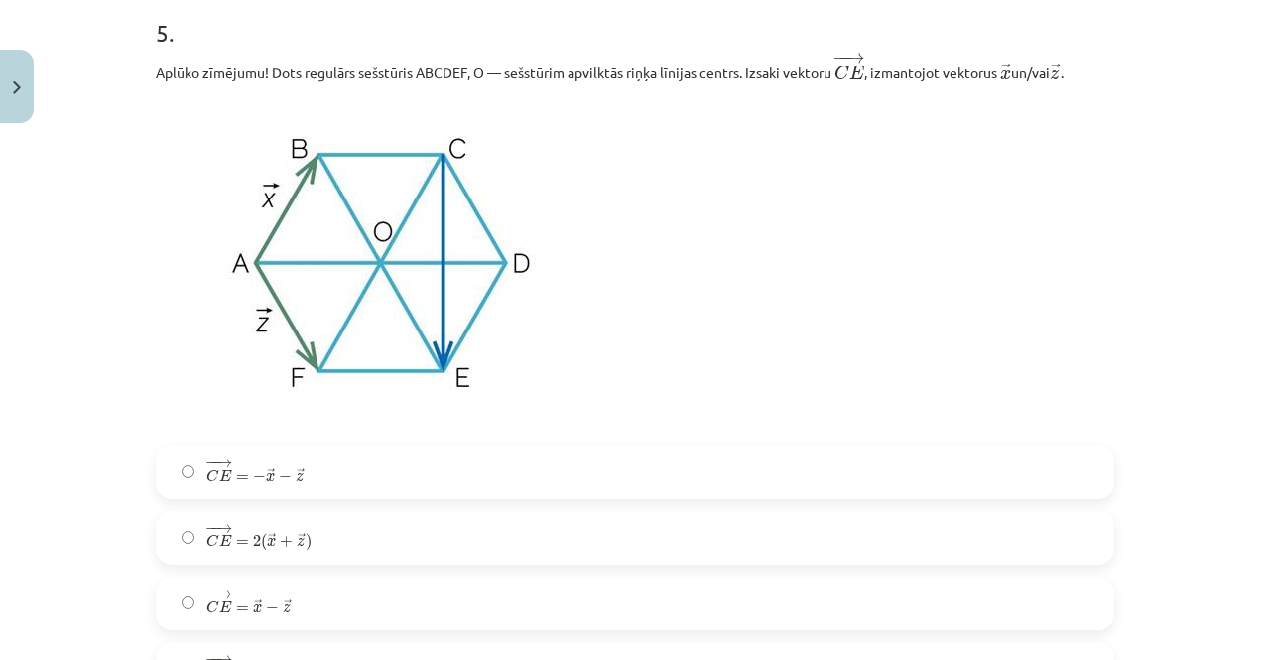
scroll to position [3573, 0]
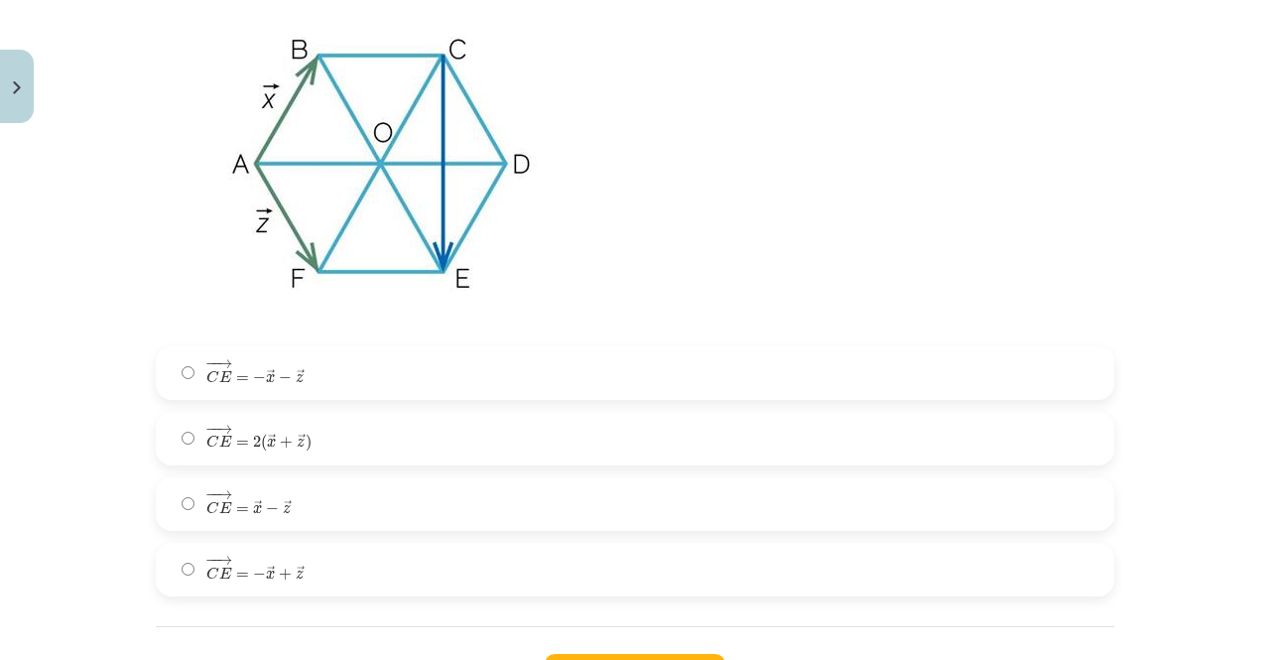
click at [322, 567] on label "− − → C E = − → x + → z C E → = − x → + z →" at bounding box center [635, 570] width 955 height 50
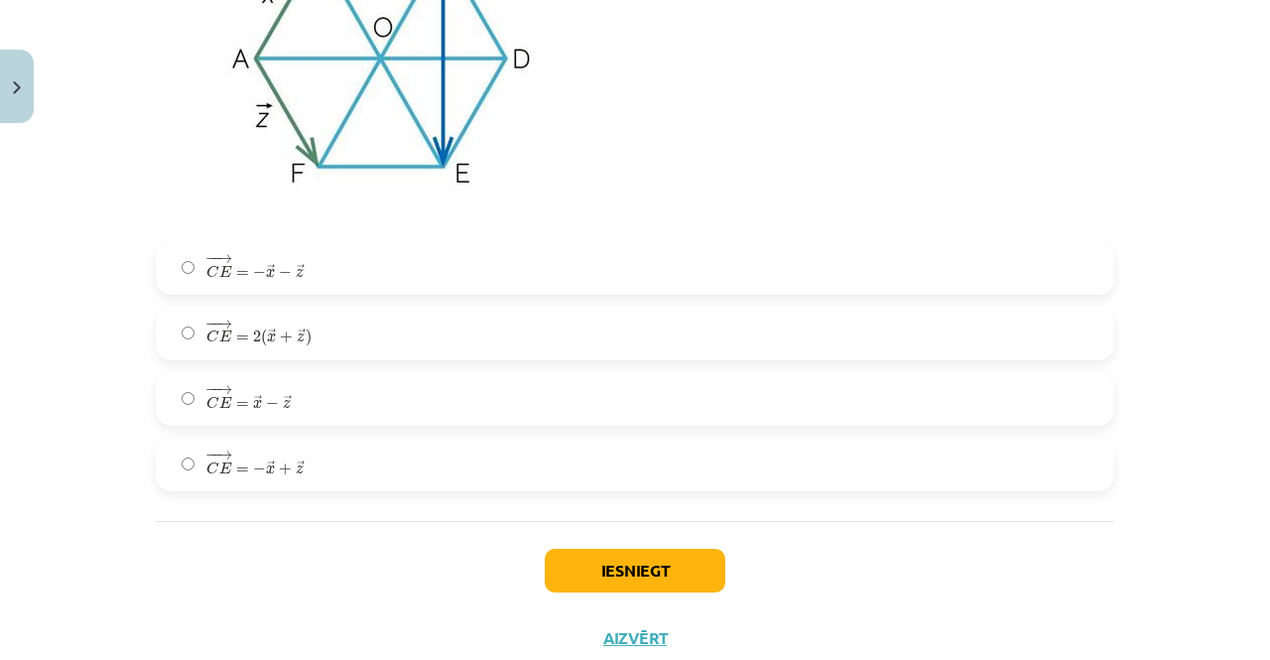
scroll to position [3744, 0]
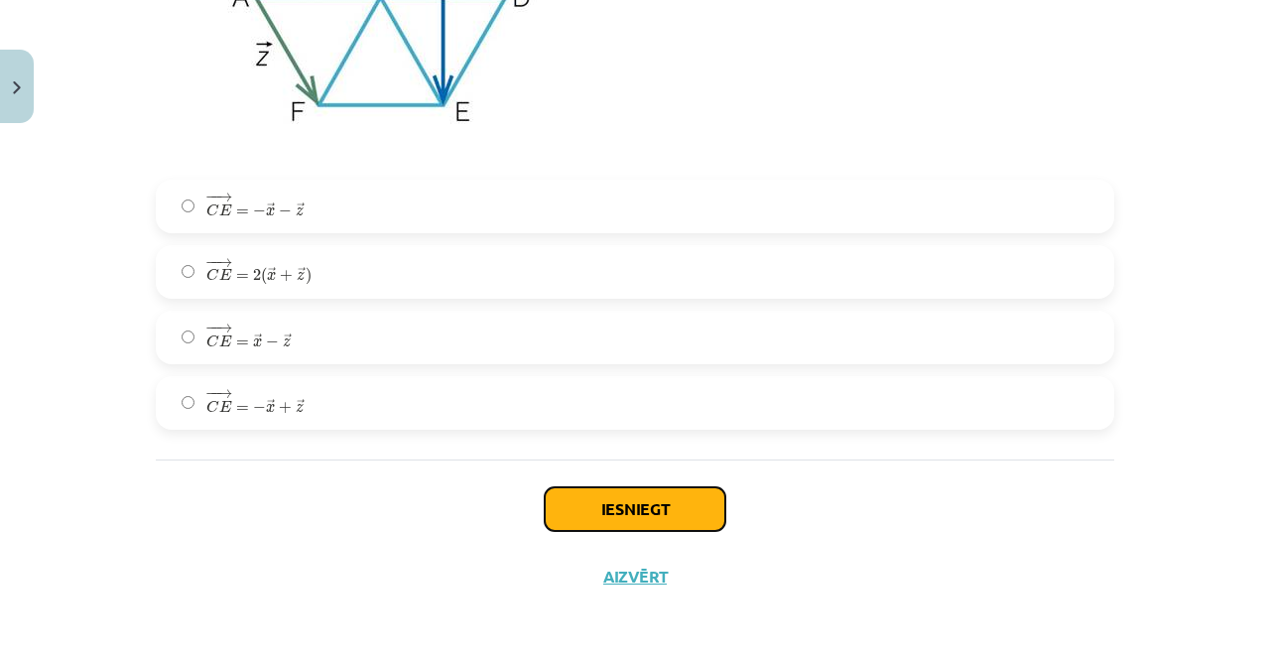
click at [612, 495] on button "Iesniegt" at bounding box center [635, 509] width 181 height 44
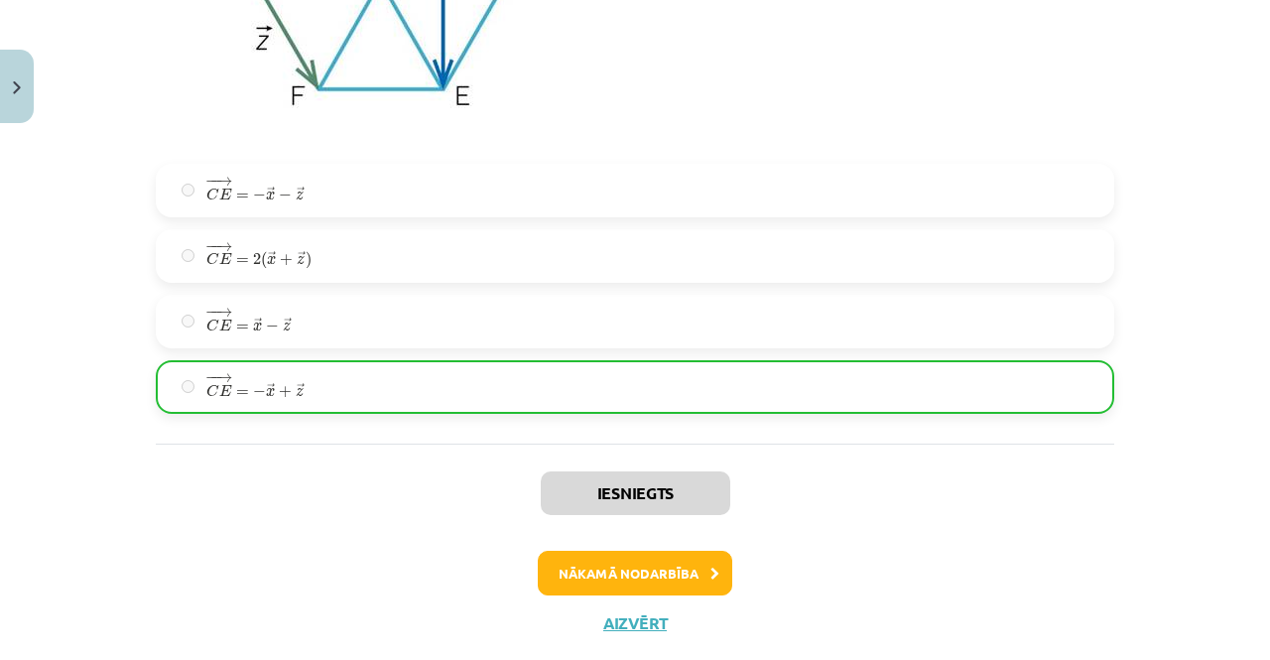
scroll to position [3807, 0]
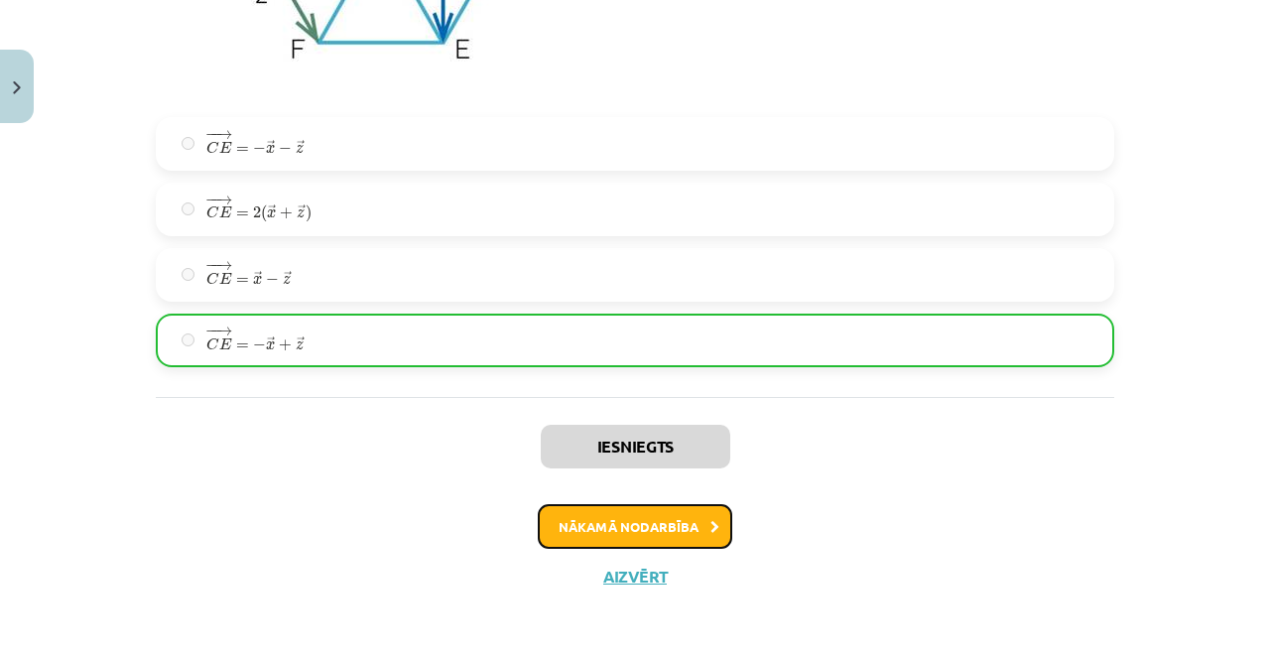
click at [665, 531] on button "Nākamā nodarbība" at bounding box center [635, 527] width 195 height 46
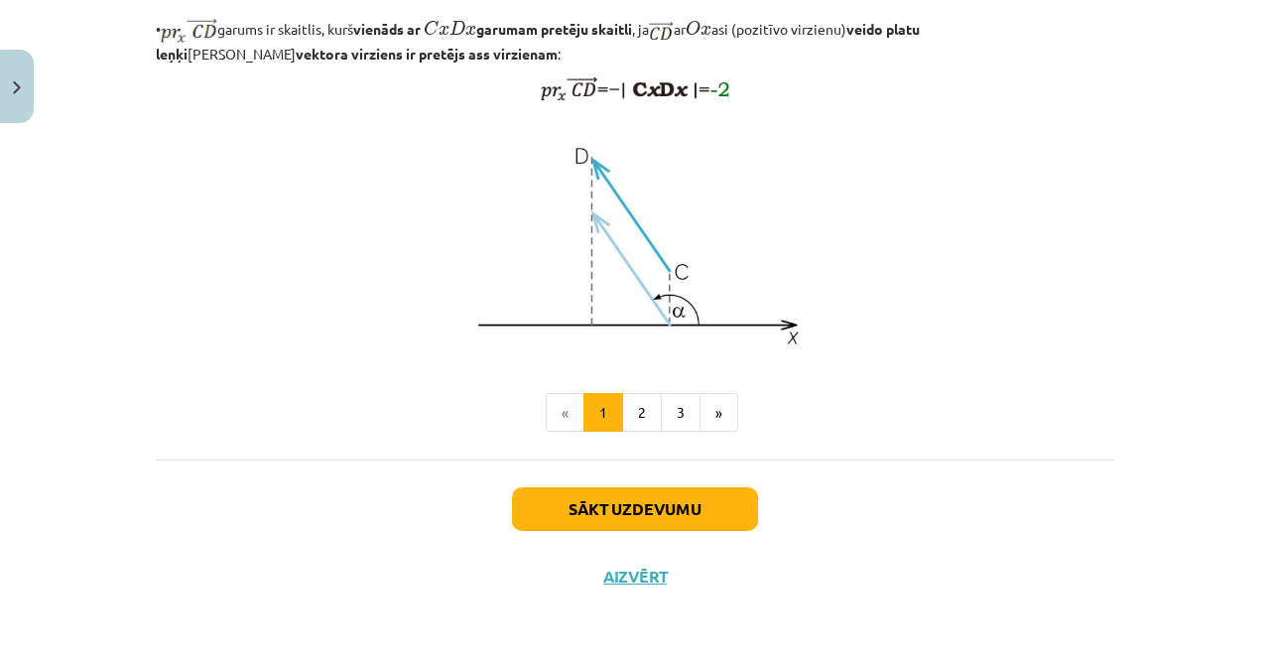
scroll to position [1693, 0]
click at [626, 416] on button "2" at bounding box center [642, 413] width 40 height 40
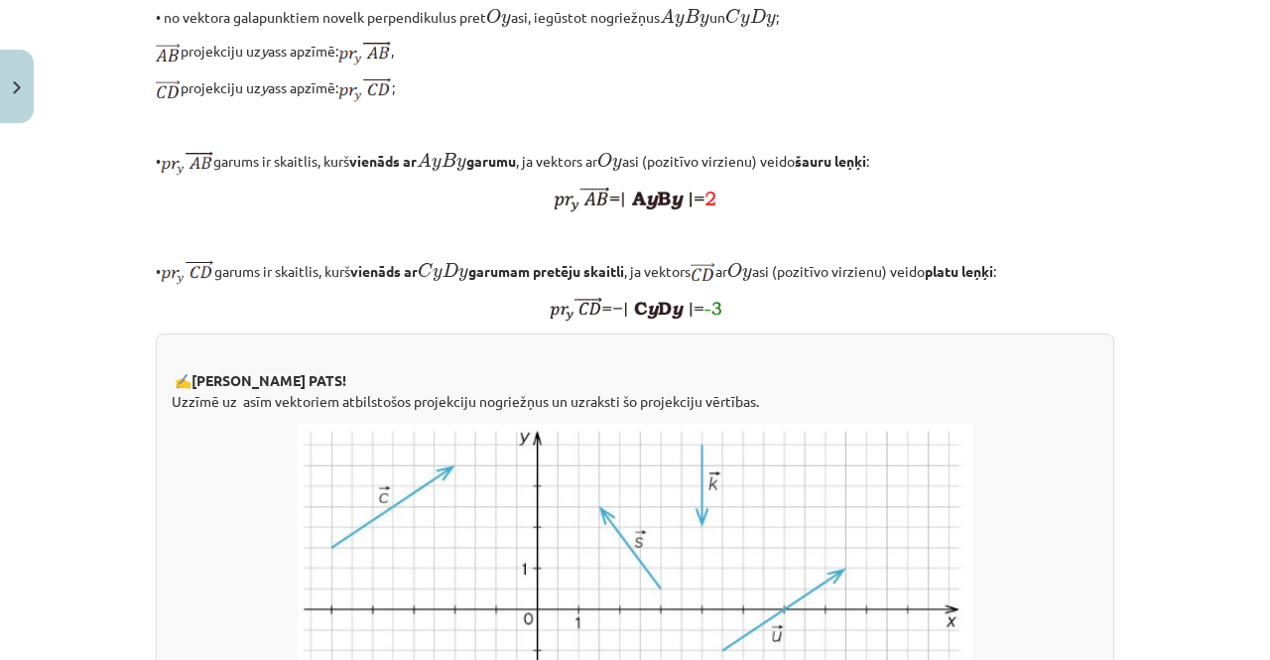
scroll to position [751, 0]
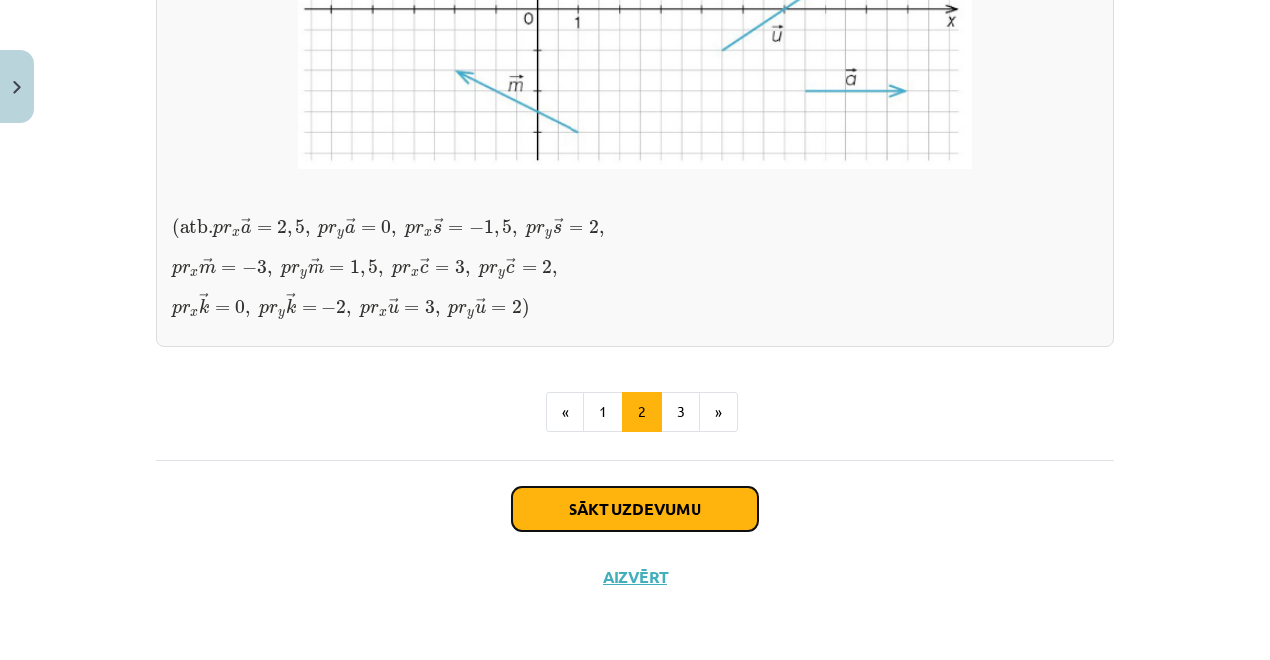
click at [620, 499] on button "Sākt uzdevumu" at bounding box center [635, 509] width 246 height 44
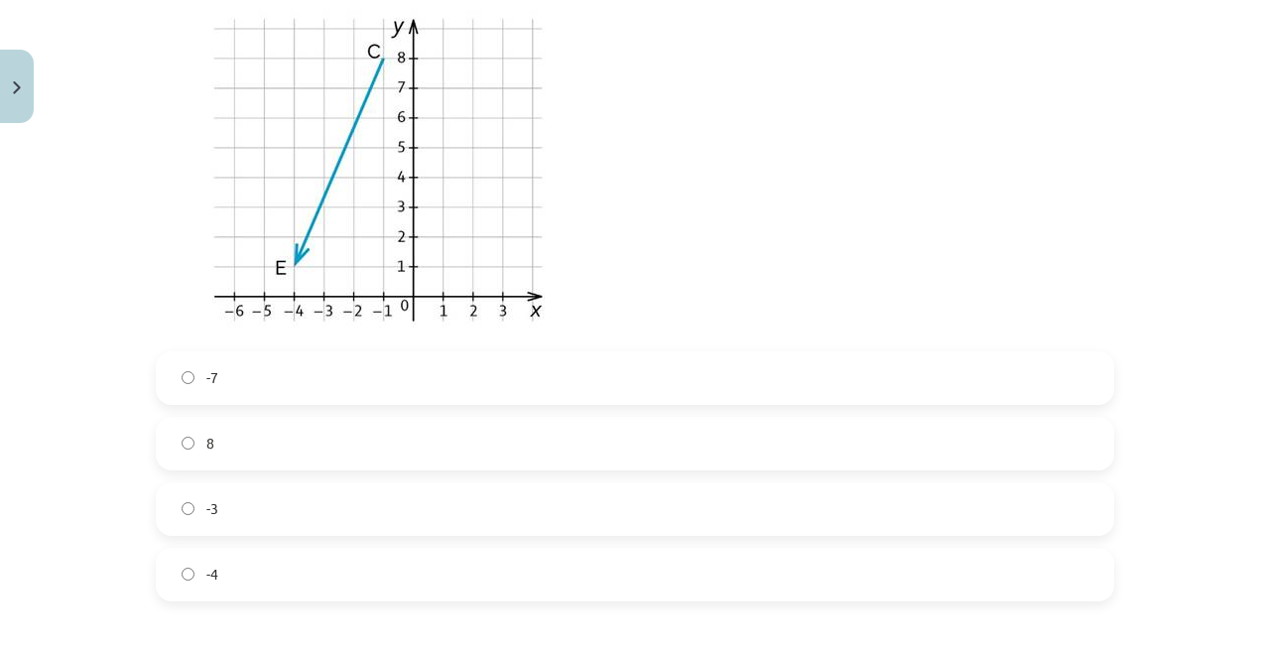
scroll to position [546, 0]
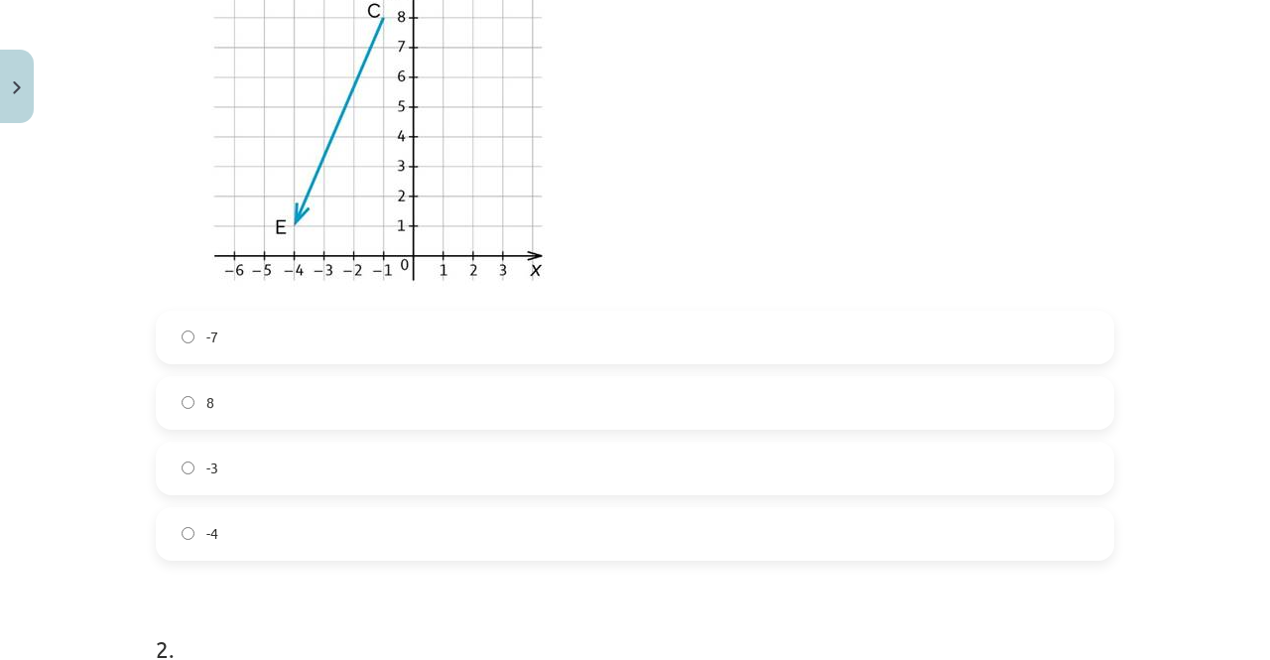
click at [232, 463] on label "-3" at bounding box center [635, 469] width 955 height 50
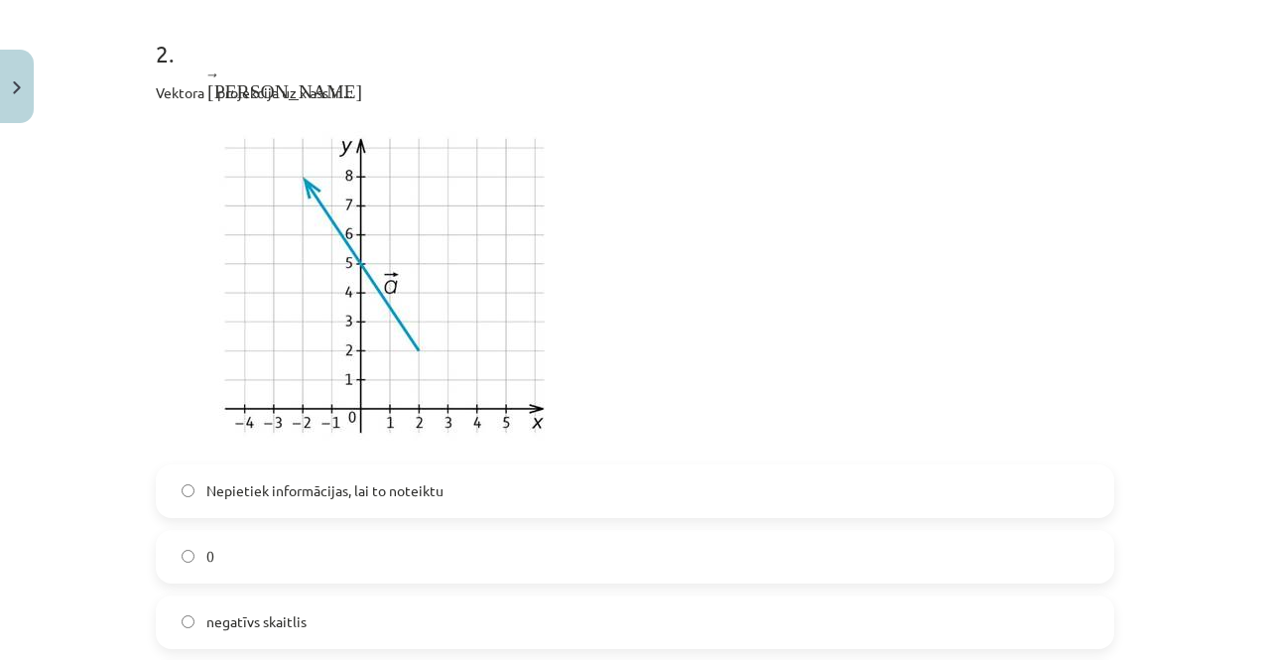
scroll to position [1241, 0]
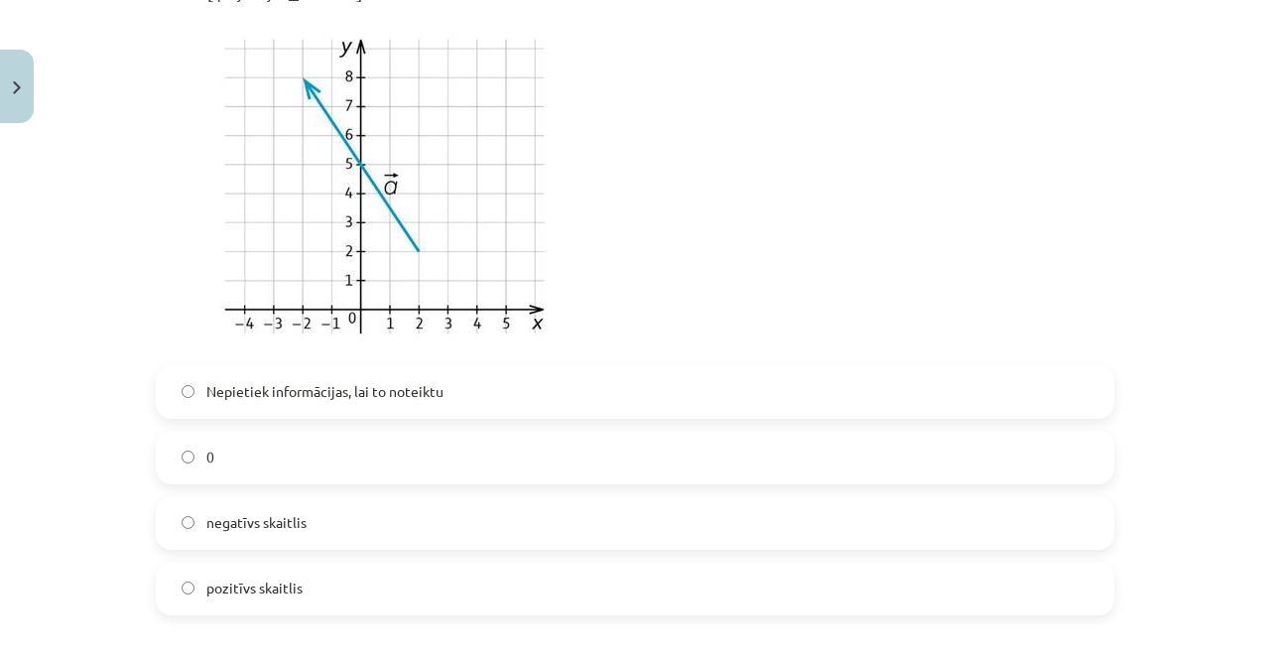
click at [269, 580] on span "pozitīvs skaitlis" at bounding box center [254, 588] width 96 height 21
click at [261, 447] on label "0" at bounding box center [635, 458] width 955 height 50
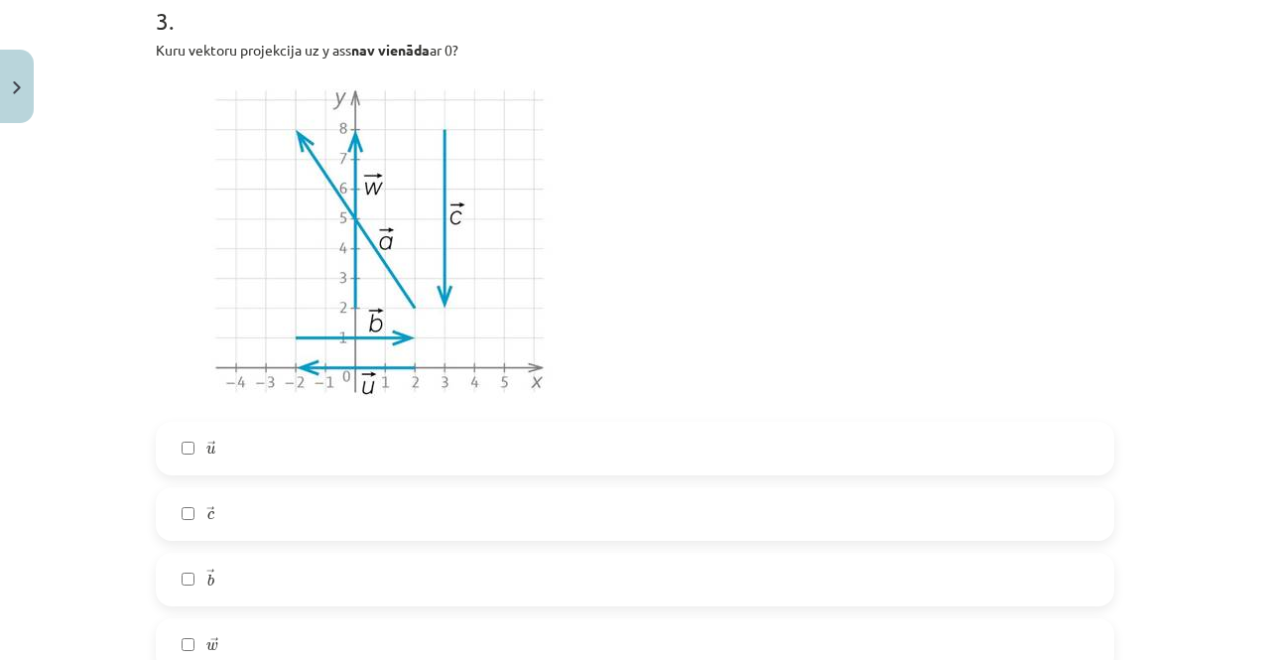
scroll to position [2034, 0]
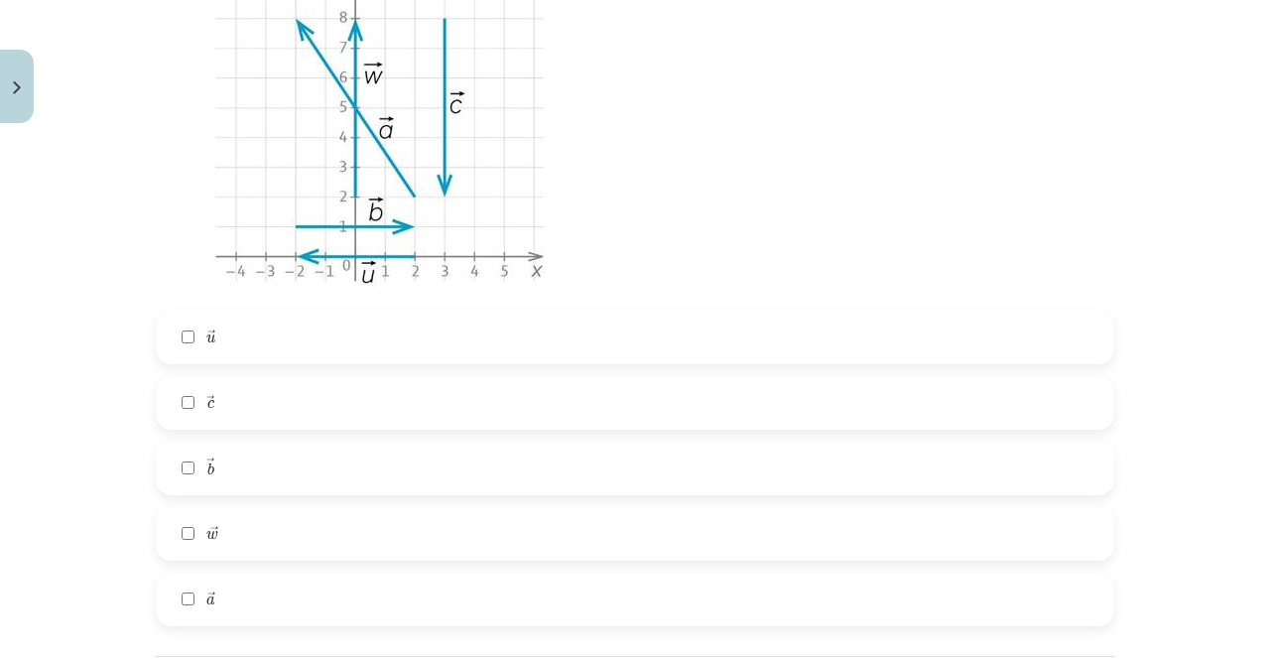
click at [266, 530] on label "→ w w →" at bounding box center [635, 534] width 955 height 50
click at [242, 591] on label "→ a a →" at bounding box center [635, 600] width 955 height 50
click at [250, 410] on label "→ c c →" at bounding box center [635, 403] width 955 height 50
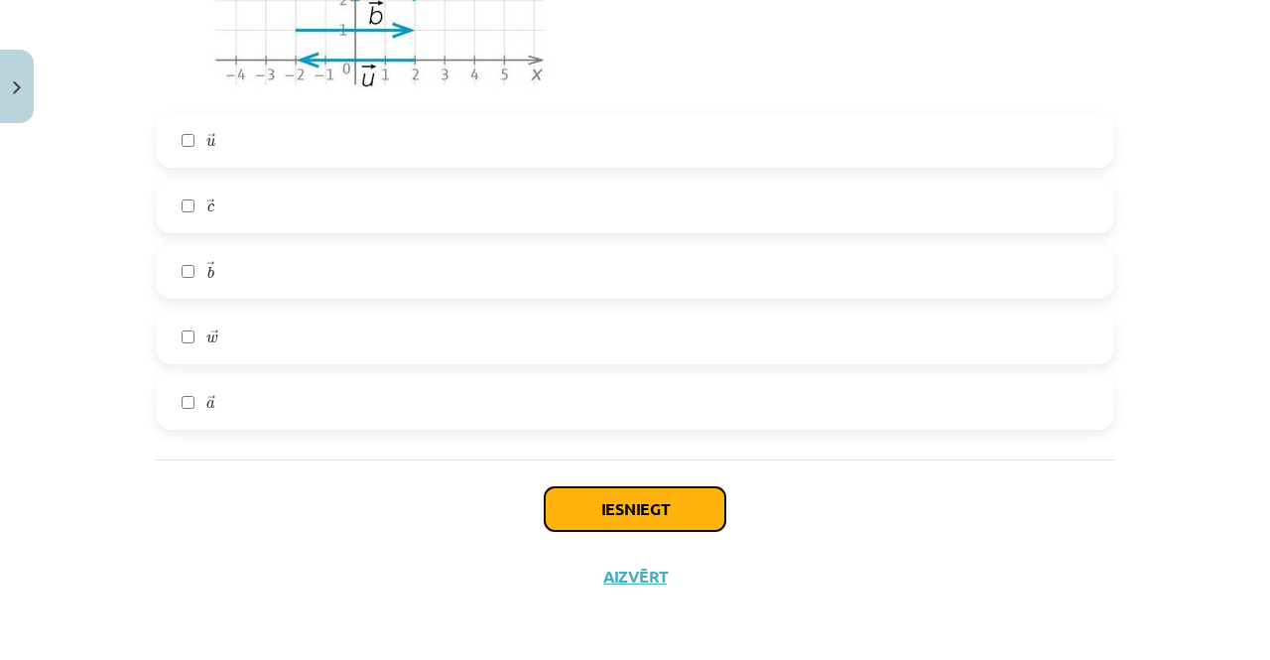
click at [548, 507] on button "Iesniegt" at bounding box center [635, 509] width 181 height 44
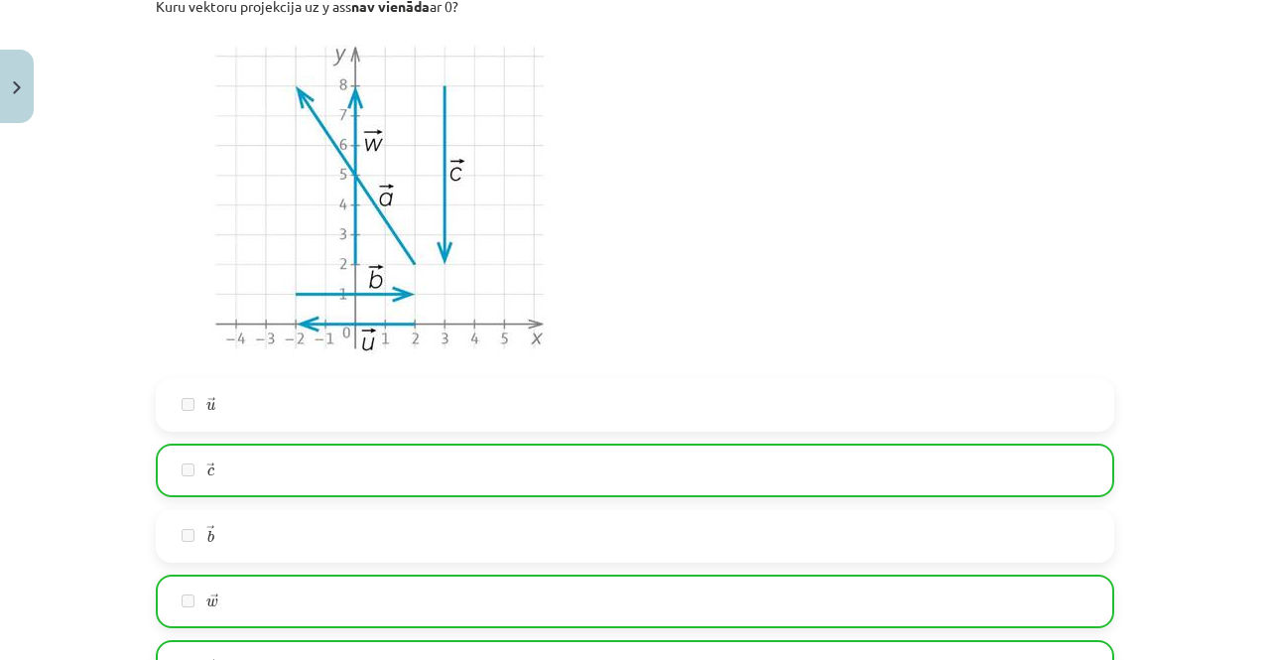
scroll to position [2295, 0]
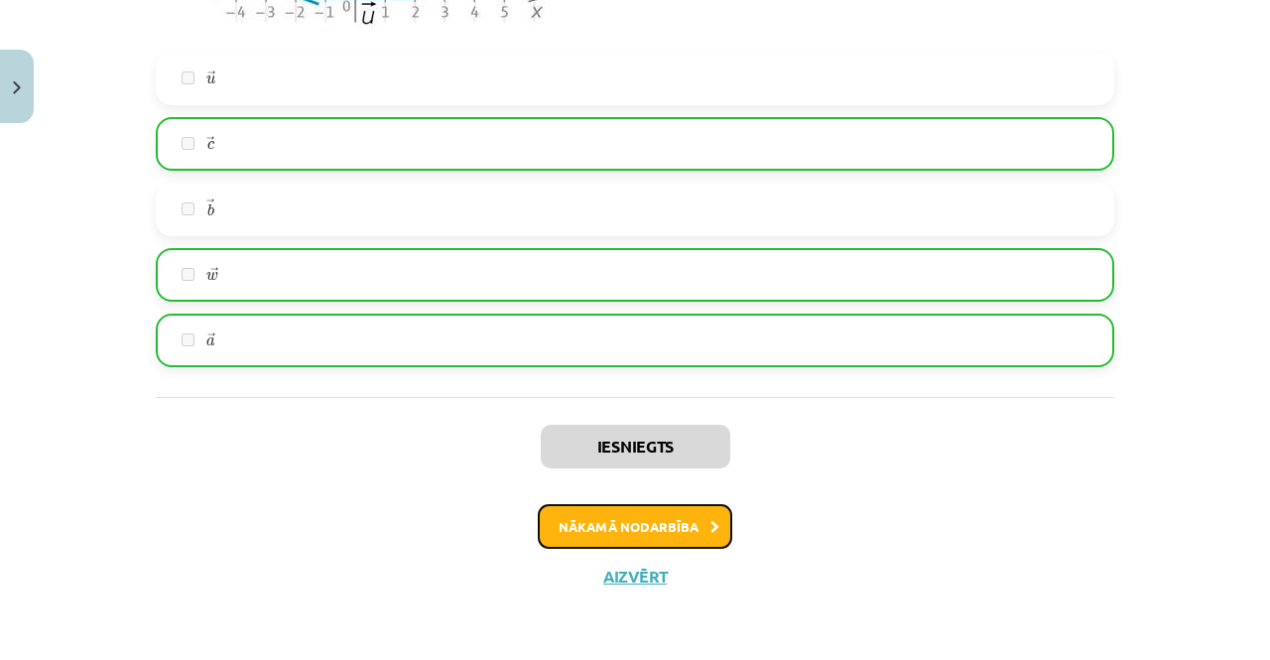
click at [650, 540] on button "Nākamā nodarbība" at bounding box center [635, 527] width 195 height 46
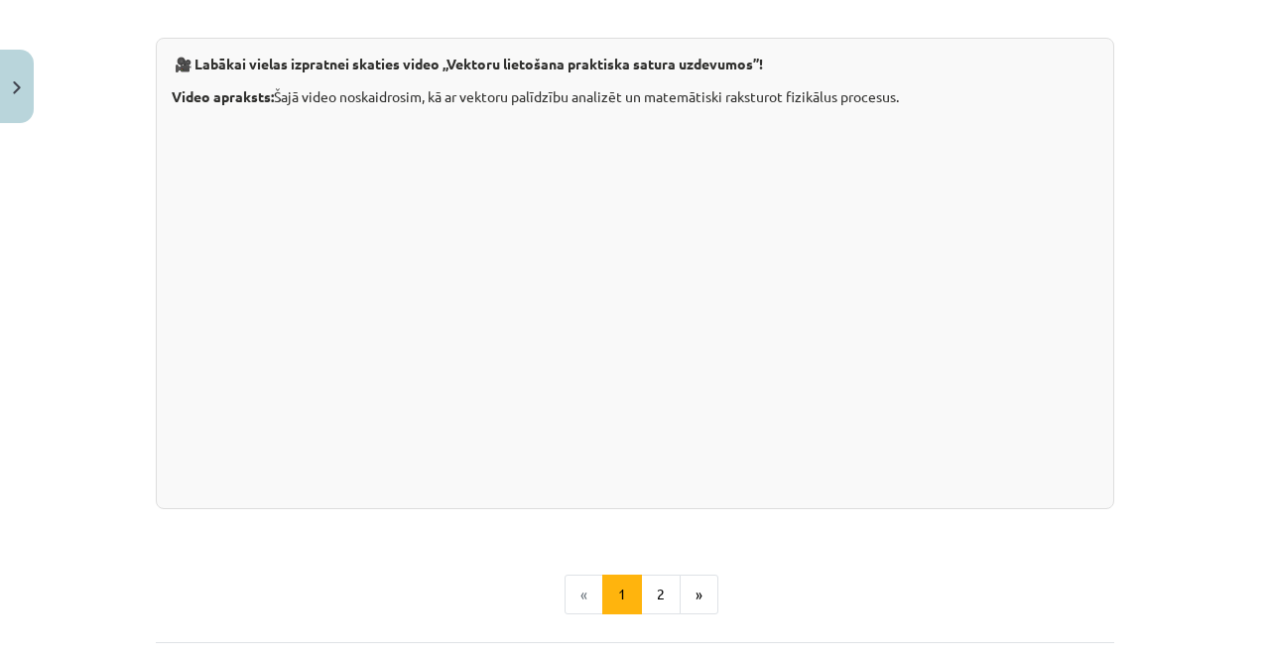
scroll to position [2134, 0]
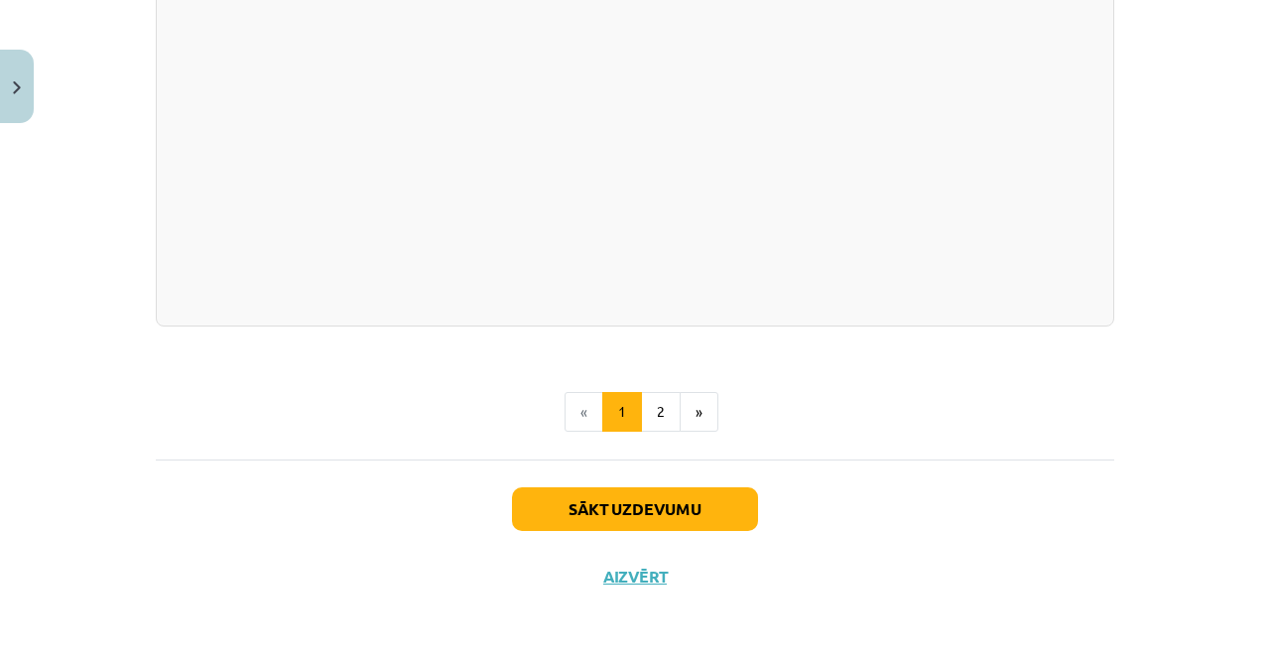
click at [656, 429] on button "2" at bounding box center [661, 412] width 40 height 40
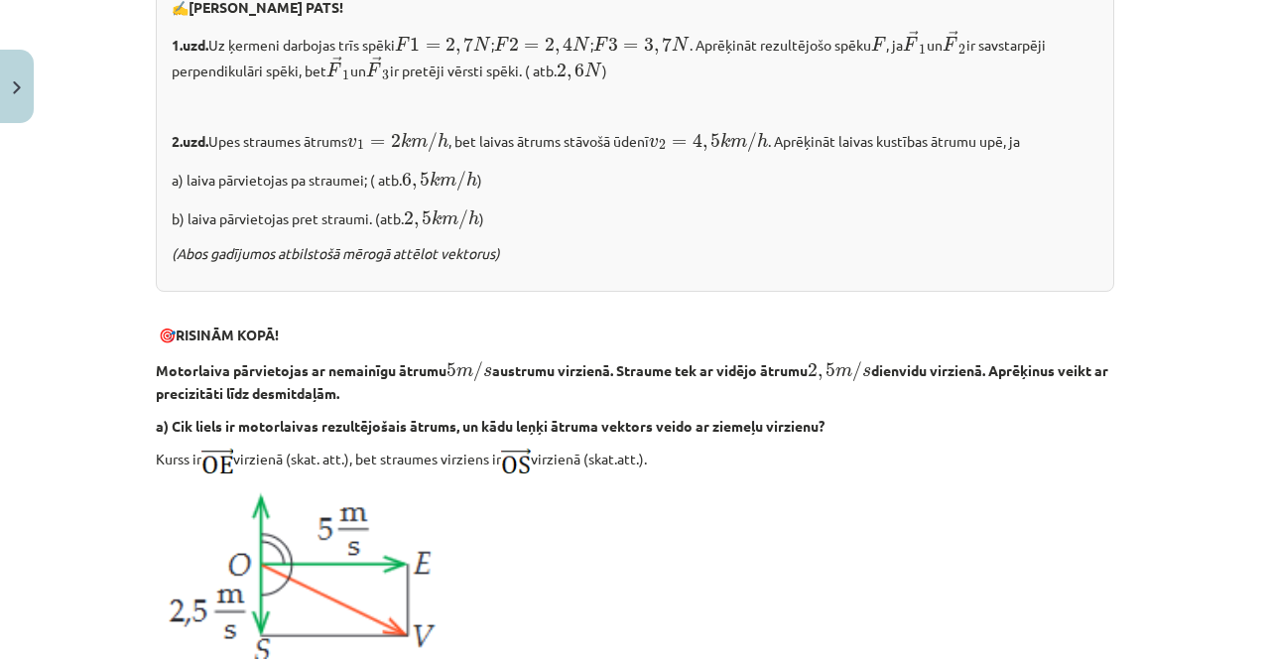
scroll to position [354, 0]
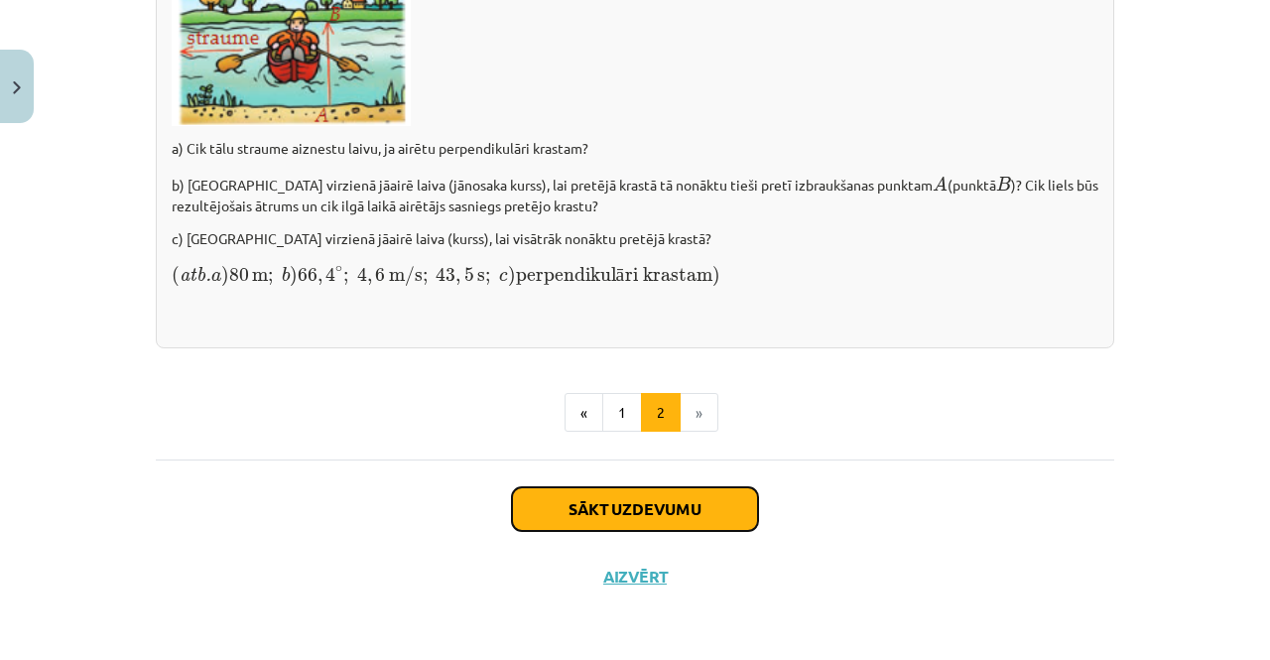
click at [643, 511] on button "Sākt uzdevumu" at bounding box center [635, 509] width 246 height 44
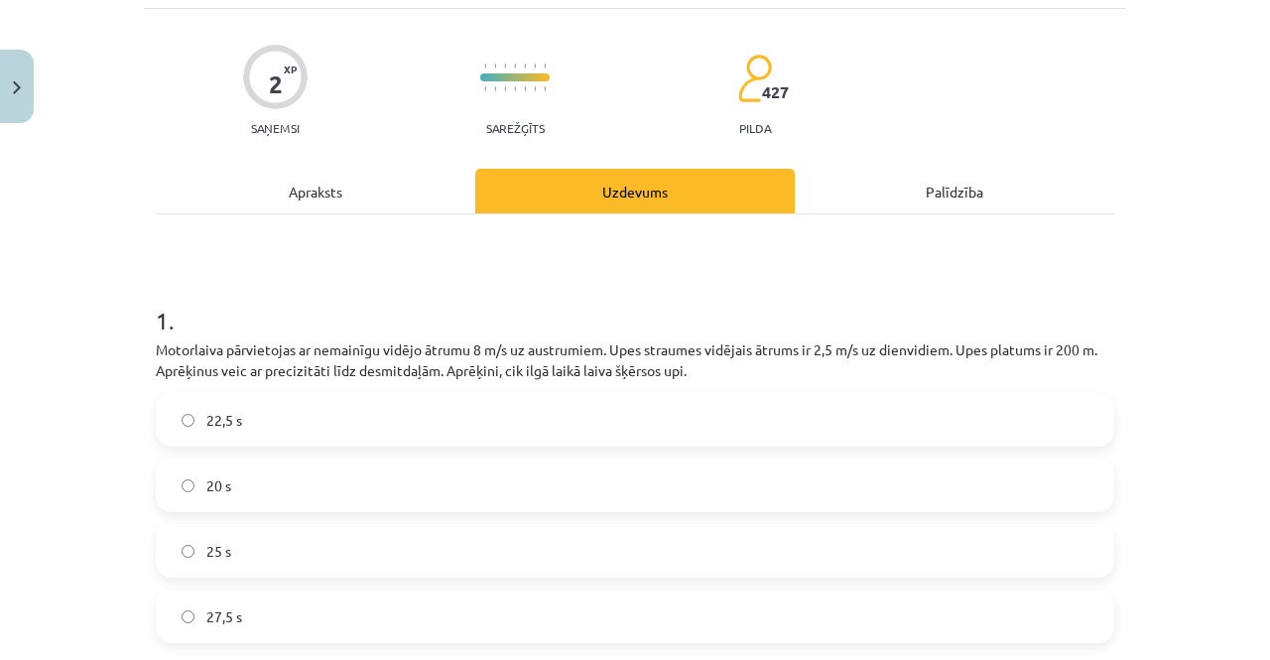
scroll to position [149, 0]
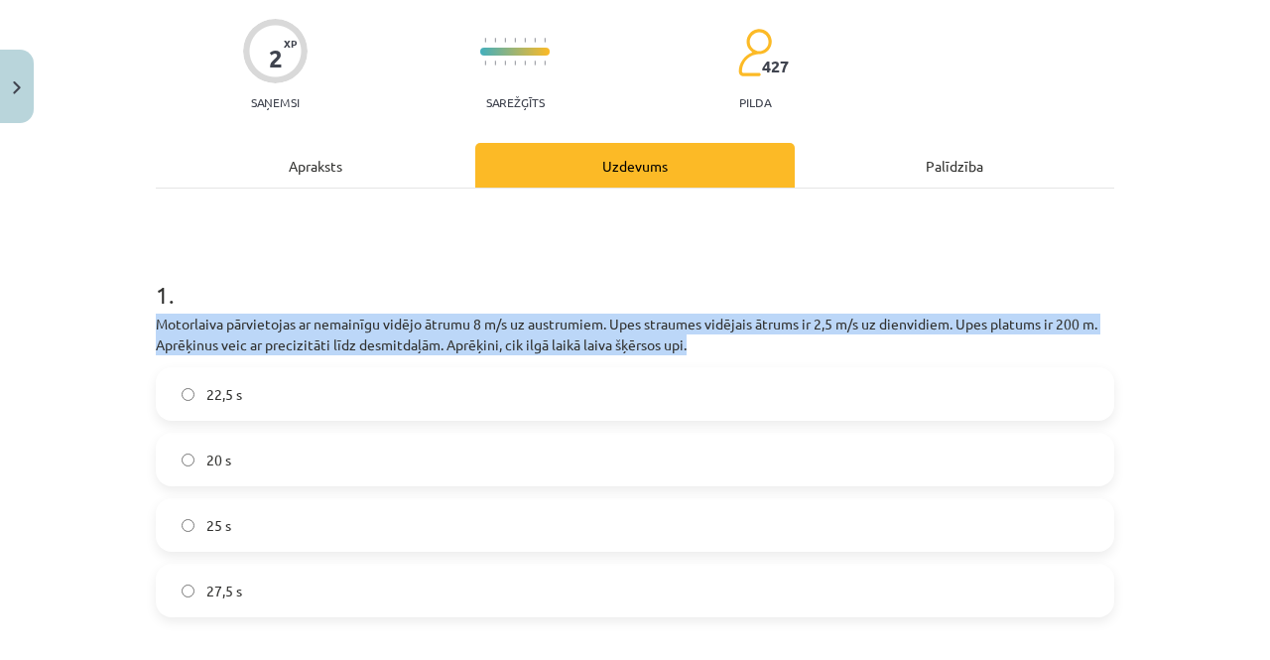
drag, startPoint x: 131, startPoint y: 318, endPoint x: 732, endPoint y: 348, distance: 602.2
click at [732, 348] on div "Mācību tēma: Matemātikas i - 10. klases 1. ieskaites mācību materiāls (a,b) #6 …" at bounding box center [635, 330] width 1270 height 660
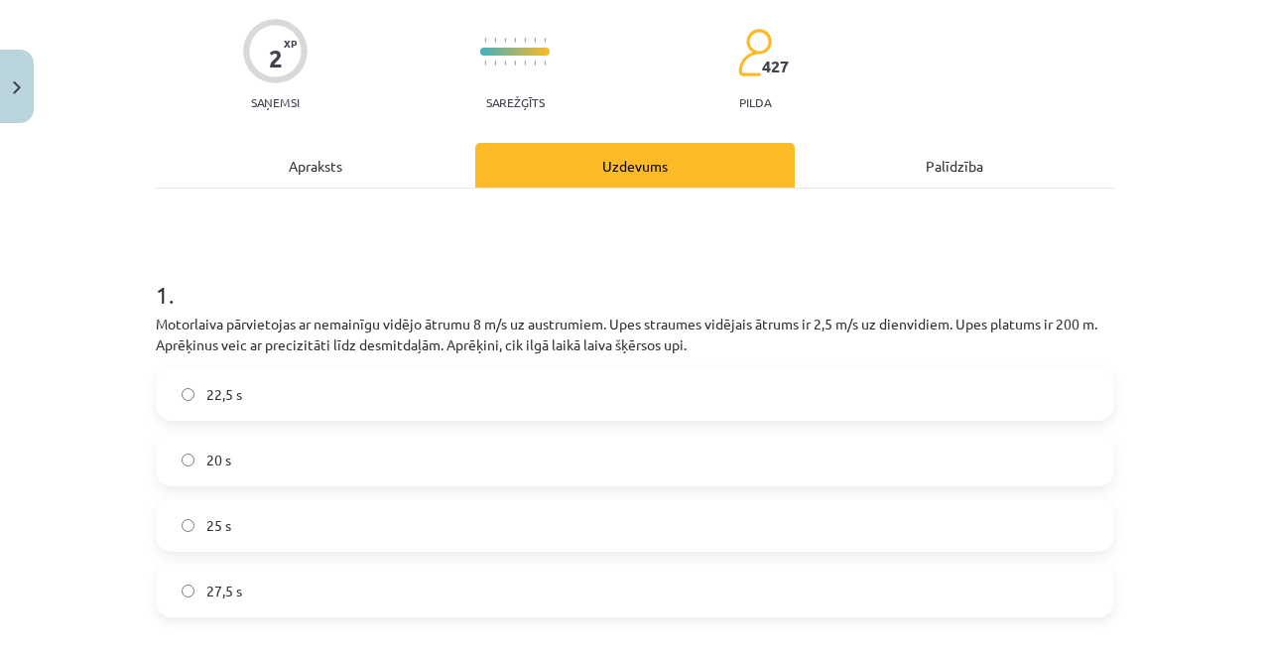
click at [1121, 262] on div "Mācību tēma: Matemātikas i - 10. klases 1. ieskaites mācību materiāls (a,b) #6 …" at bounding box center [635, 330] width 1270 height 660
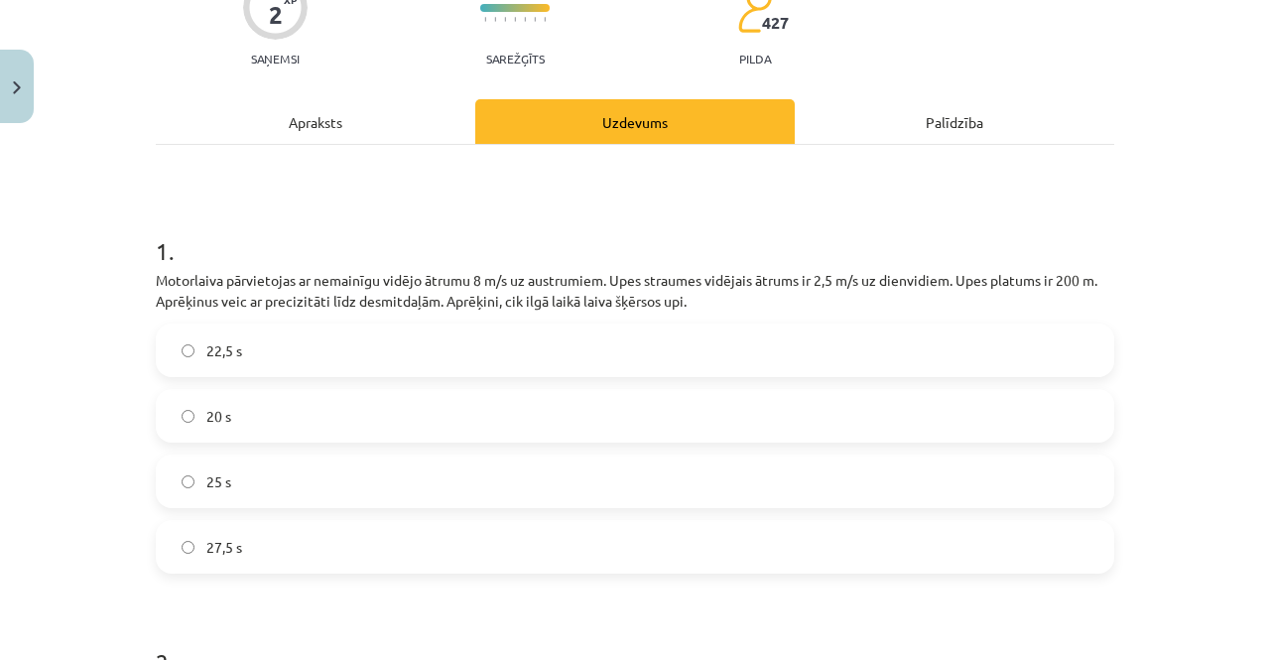
scroll to position [248, 0]
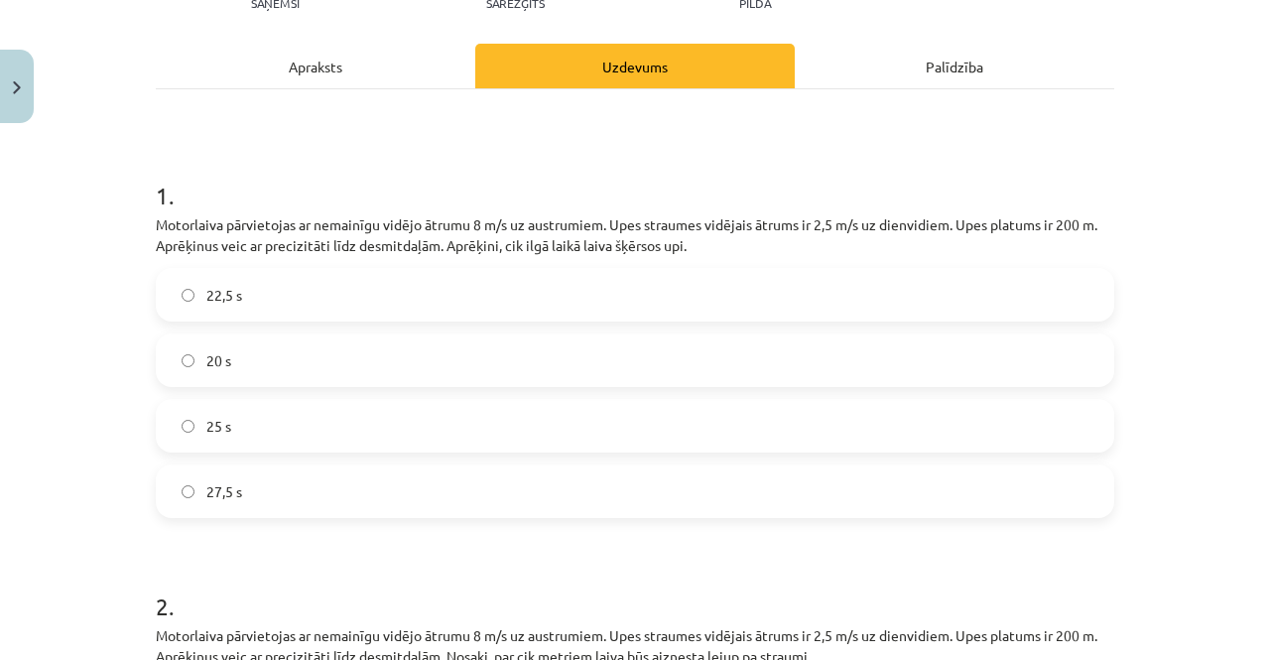
click at [255, 426] on label "25 s" at bounding box center [635, 426] width 955 height 50
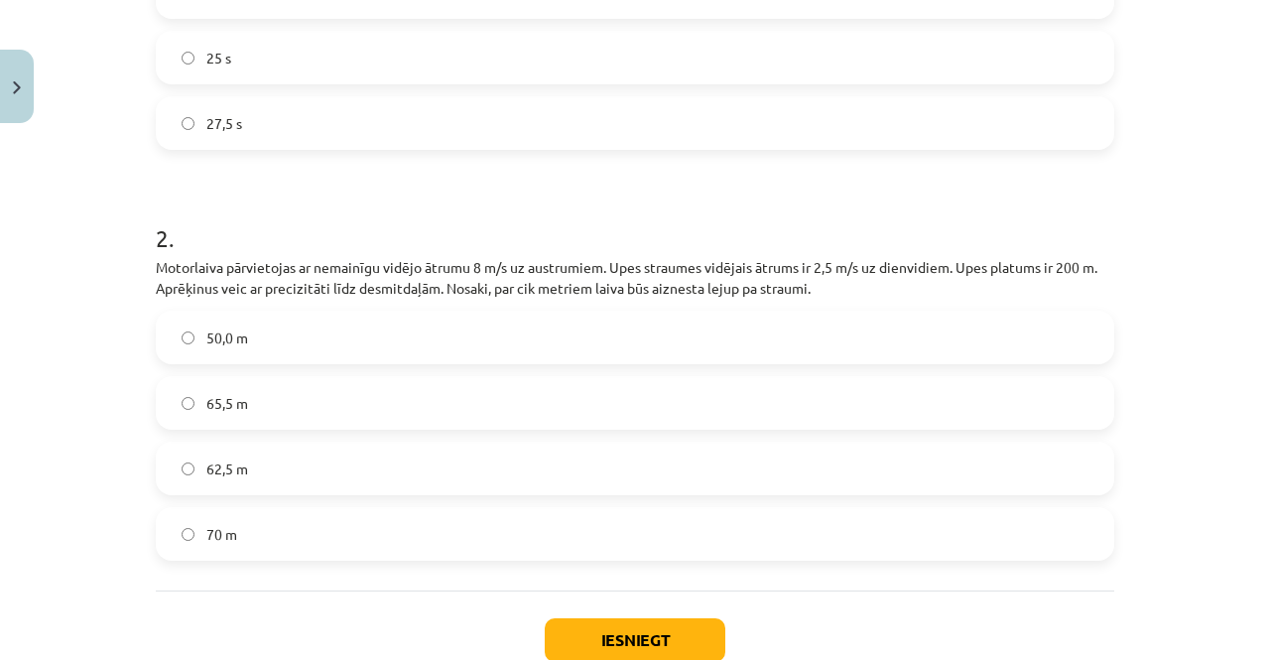
scroll to position [744, 0]
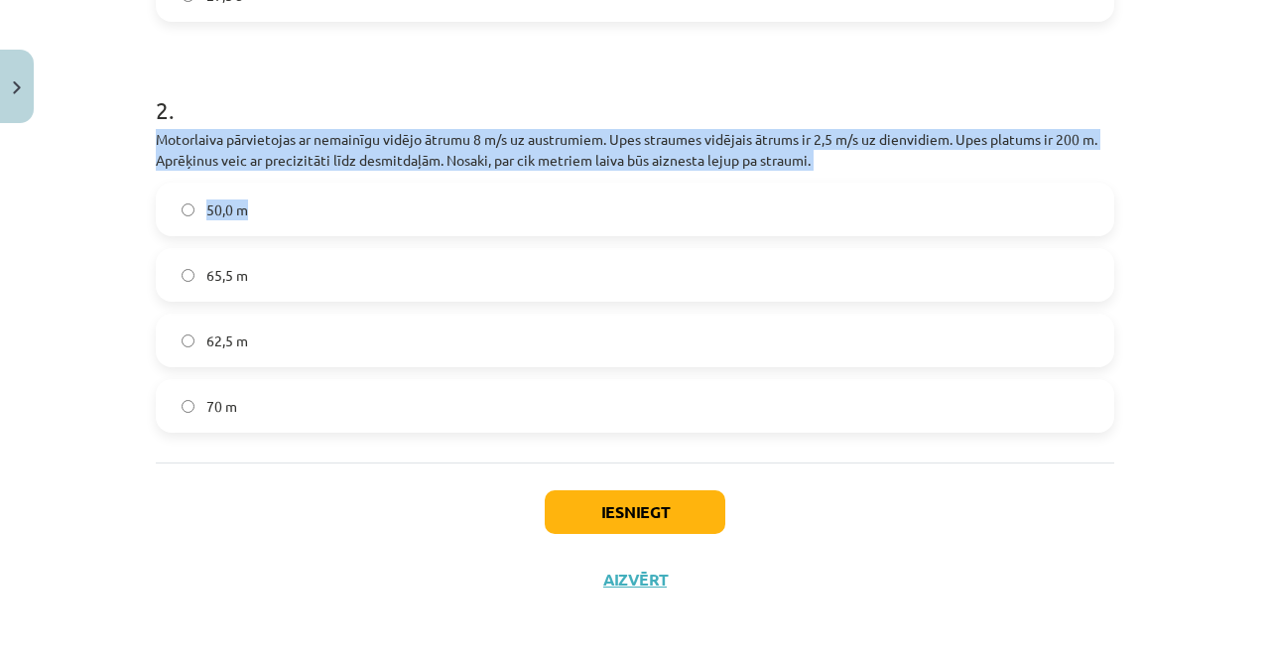
drag, startPoint x: 145, startPoint y: 130, endPoint x: 944, endPoint y: 176, distance: 800.2
click at [944, 176] on div "2 XP Saņemsi Sarežģīts 427 pilda Apraksts Uzdevums Palīdzība 1 . Motorlaiva pār…" at bounding box center [635, 1] width 983 height 1226
click at [1006, 155] on p "Motorlaiva pārvietojas ar nemainīgu vidējo ātrumu 8 m/s uz austrumiem. Upes str…" at bounding box center [635, 150] width 959 height 42
drag, startPoint x: 145, startPoint y: 126, endPoint x: 562, endPoint y: 438, distance: 520.4
click at [562, 438] on div "2 XP Saņemsi Sarežģīts 427 pilda Apraksts Uzdevums Palīdzība 1 . Motorlaiva pār…" at bounding box center [635, 1] width 983 height 1226
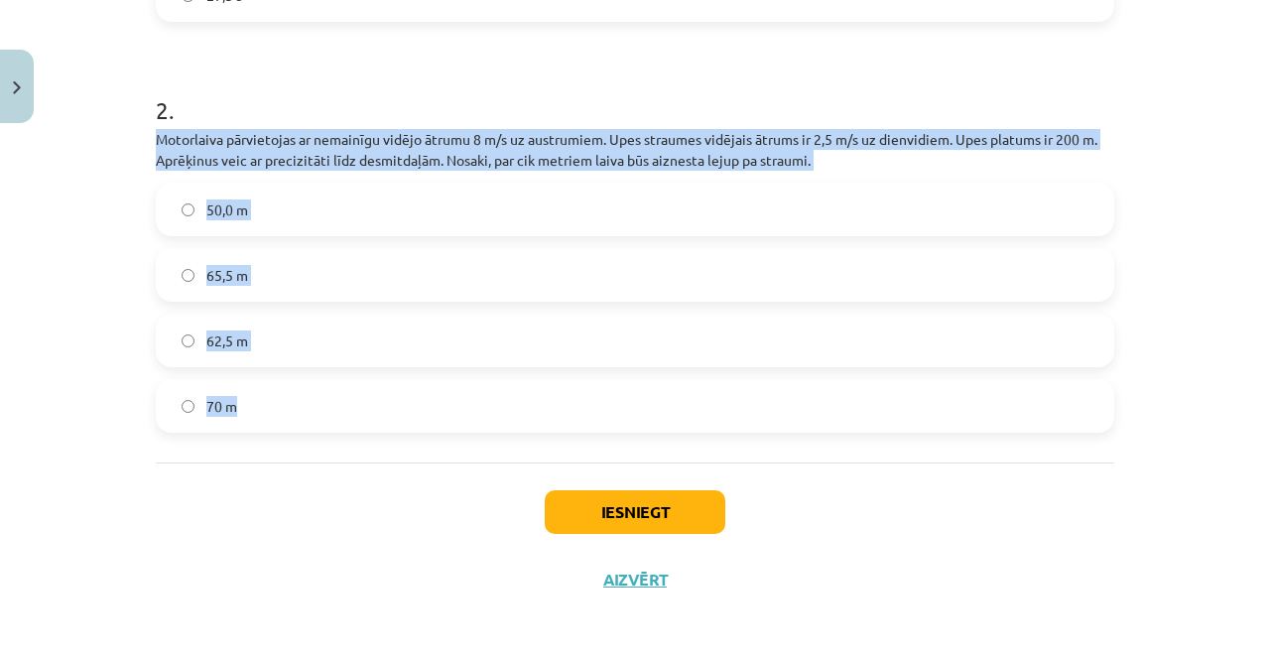
click at [254, 344] on label "62,5 m" at bounding box center [635, 341] width 955 height 50
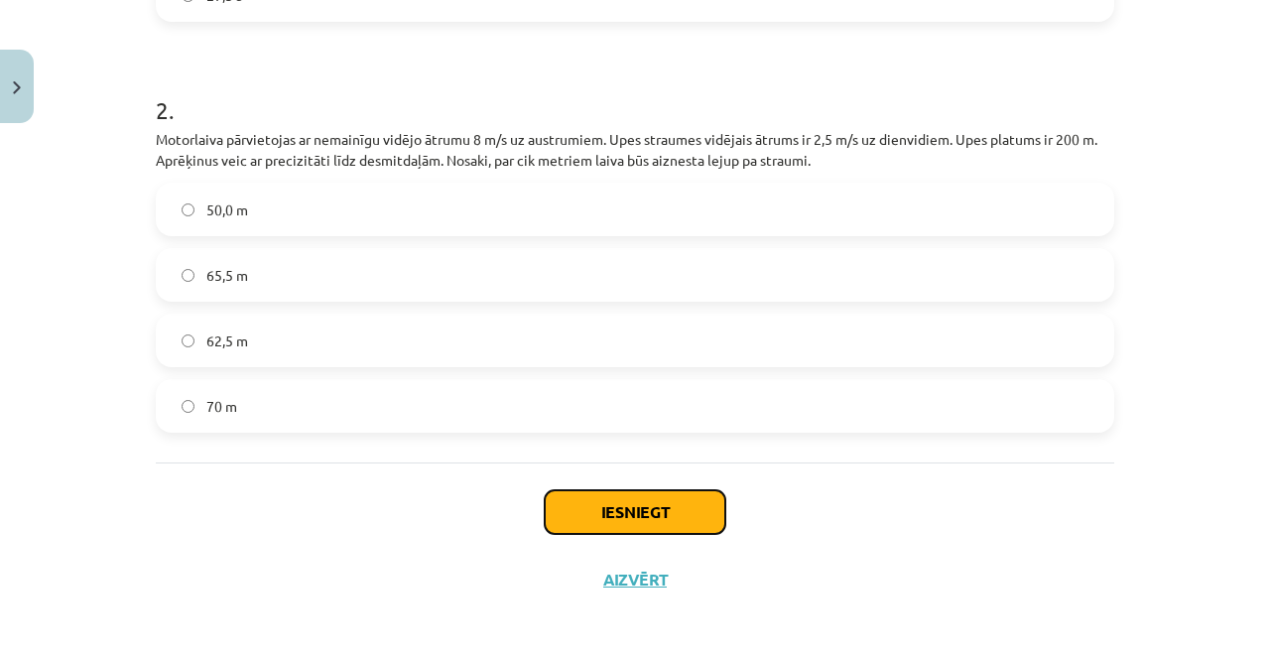
click at [621, 499] on button "Iesniegt" at bounding box center [635, 512] width 181 height 44
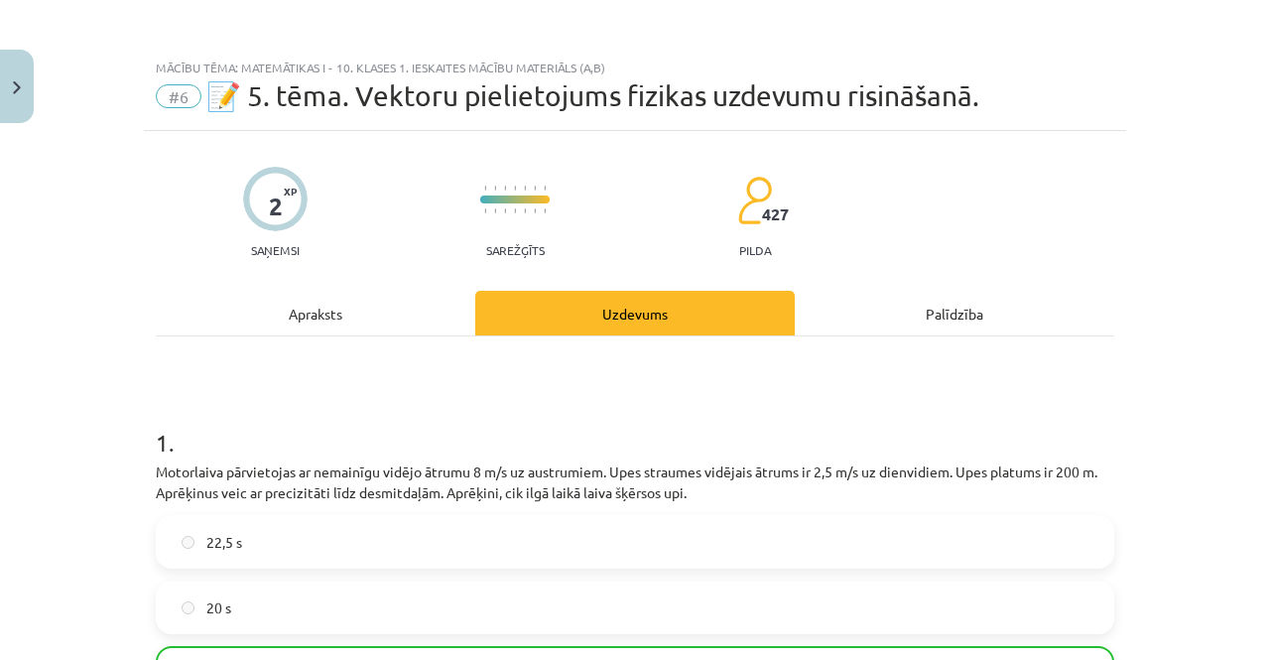
scroll to position [0, 0]
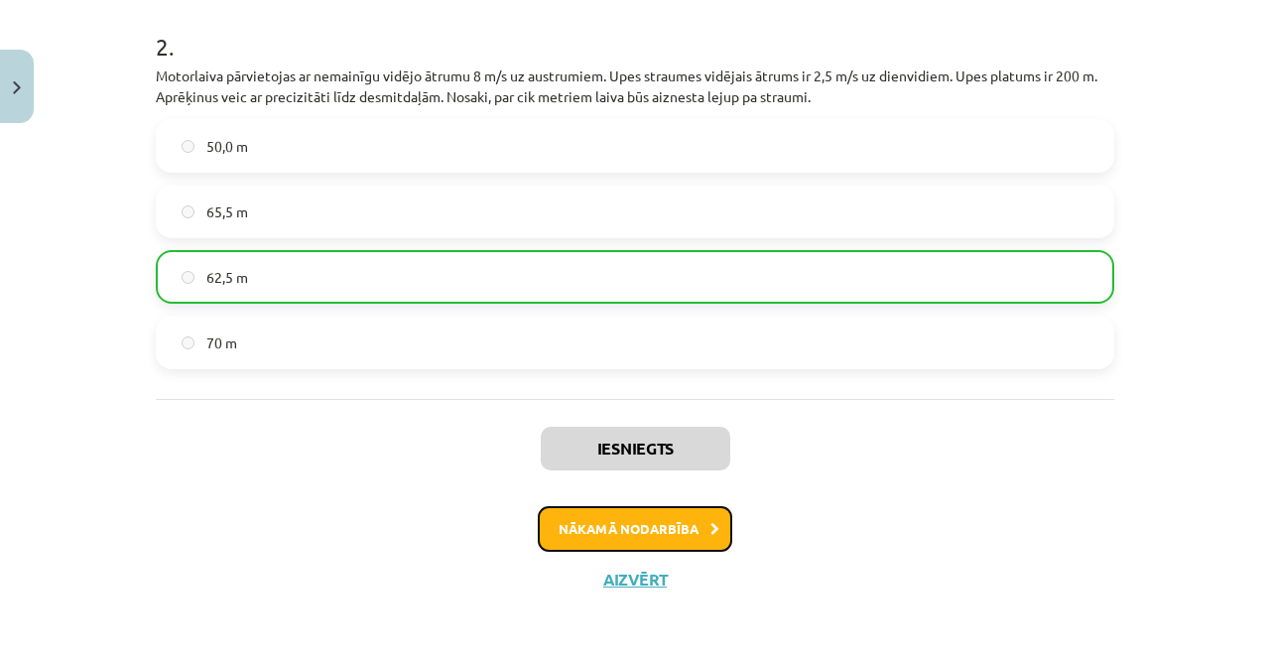
click at [628, 536] on button "Nākamā nodarbība" at bounding box center [635, 529] width 195 height 46
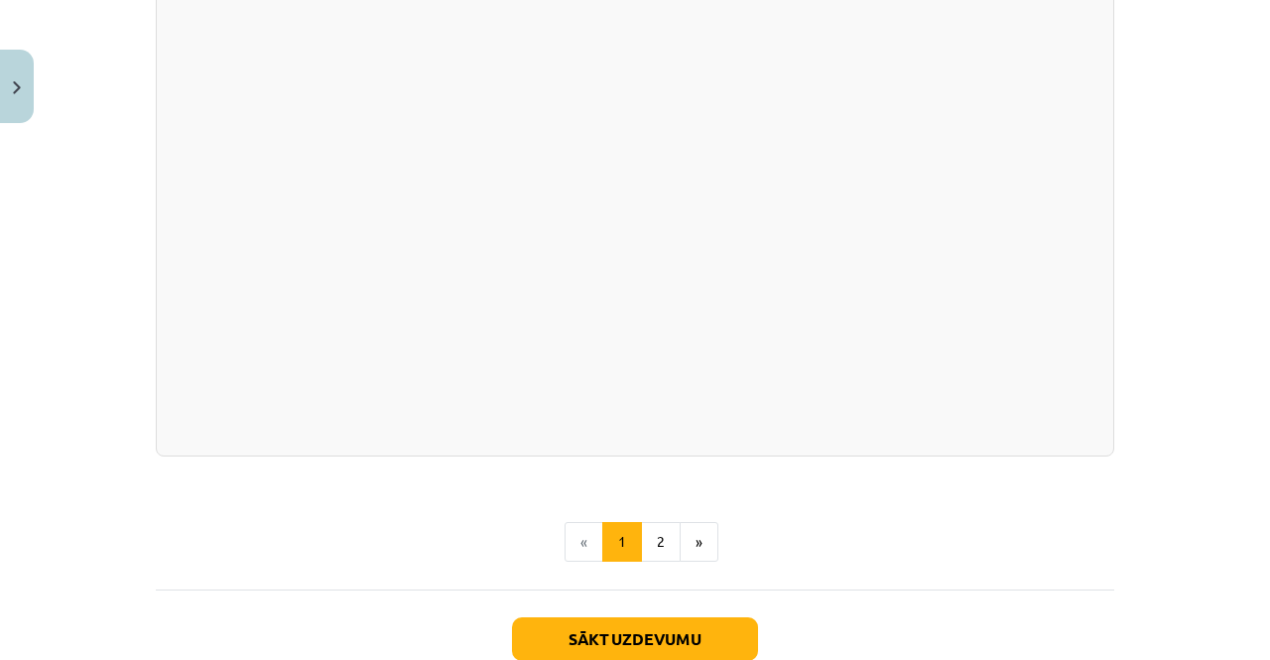
scroll to position [3563, 0]
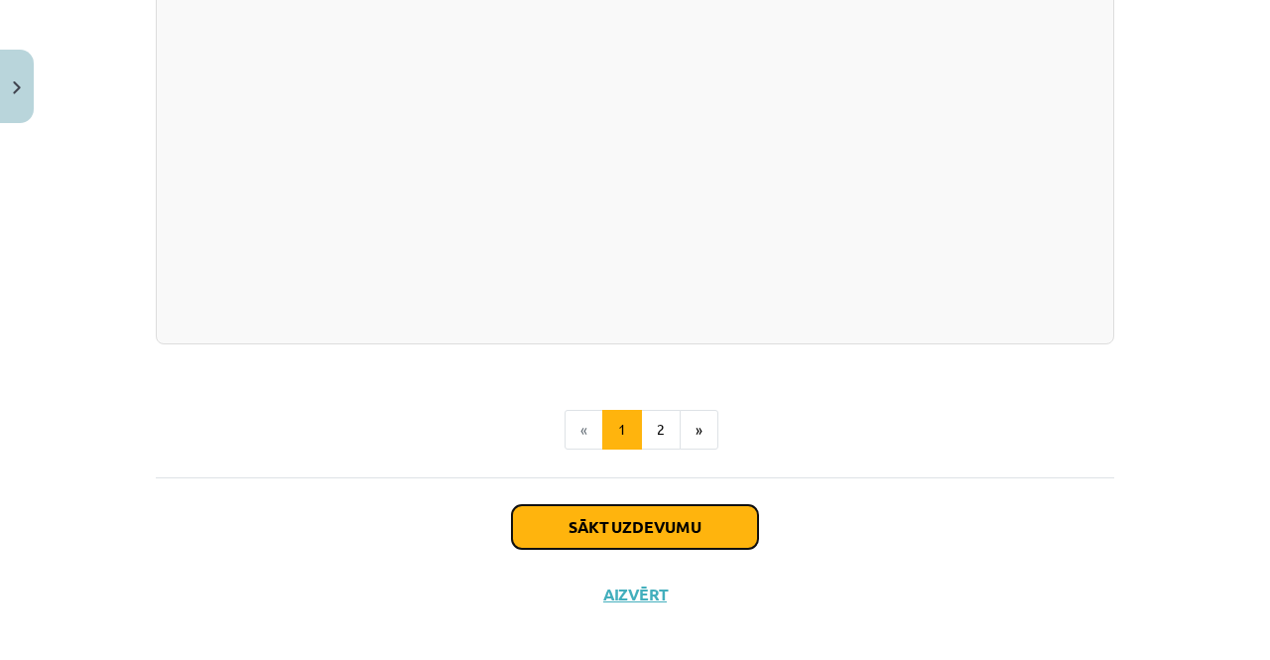
click at [611, 518] on button "Sākt uzdevumu" at bounding box center [635, 527] width 246 height 44
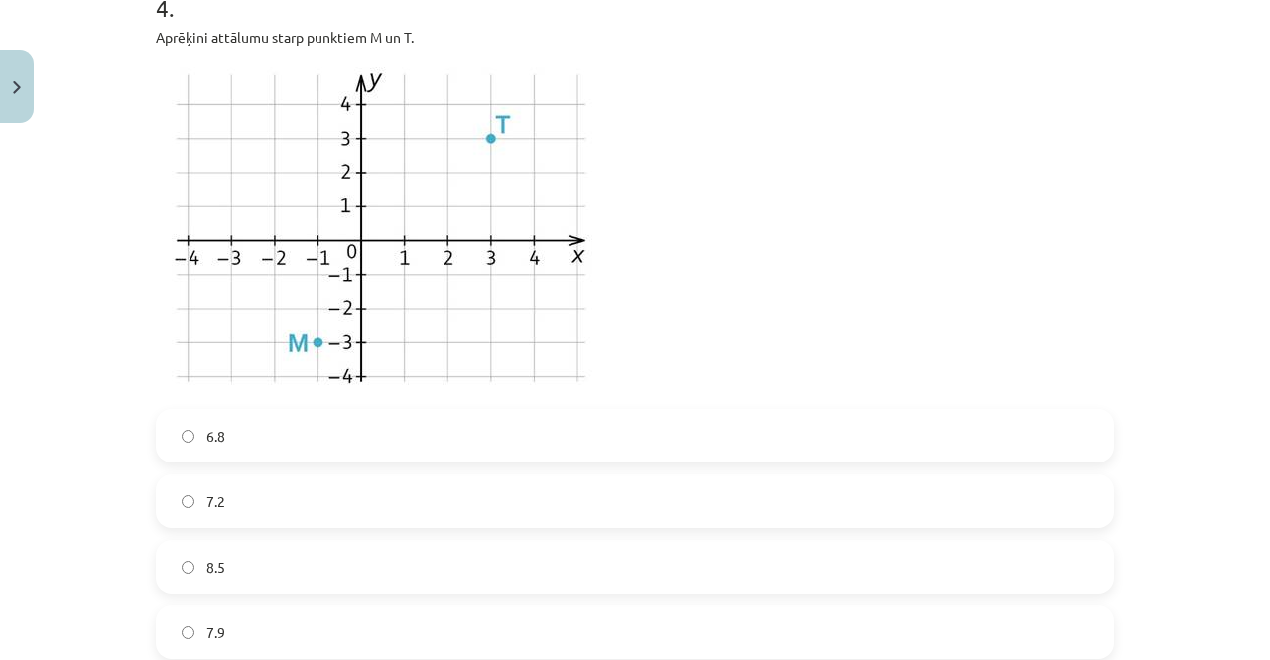
scroll to position [1955, 0]
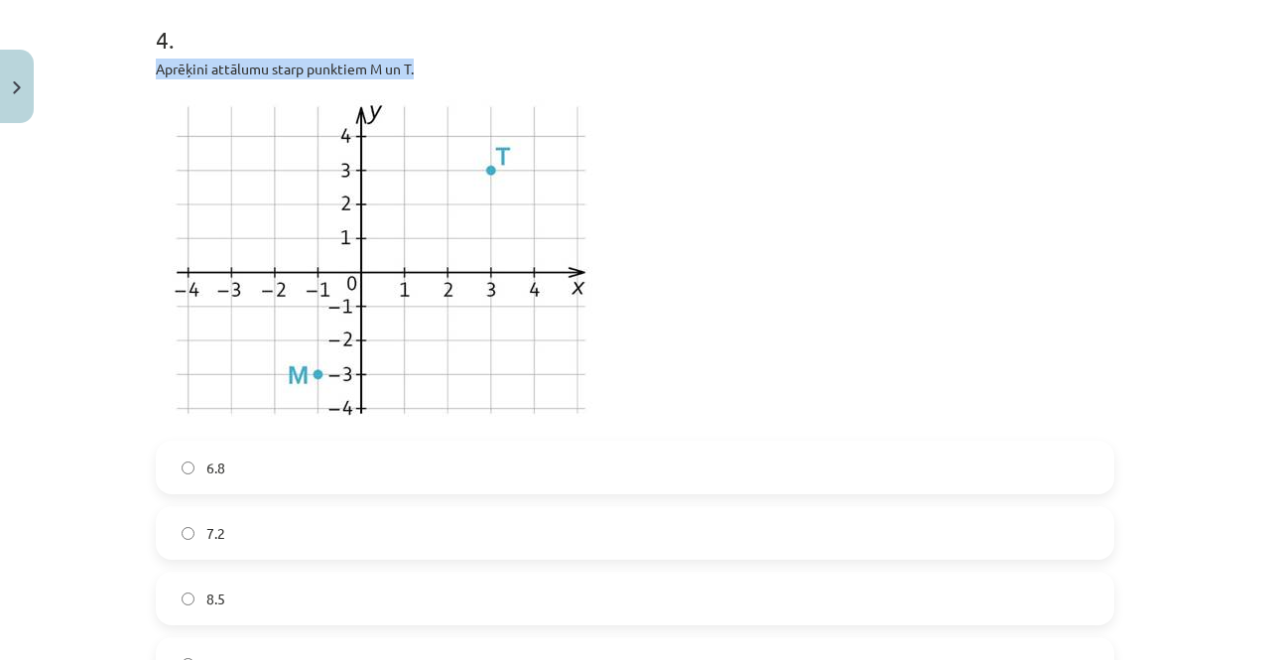
drag, startPoint x: 146, startPoint y: 60, endPoint x: 433, endPoint y: 64, distance: 286.8
click at [433, 64] on div "6 XP Saņemsi Sarežģīts 427 pilda Apraksts Uzdevums Palīdzība 1 . Aprēķini attāl…" at bounding box center [635, 105] width 983 height 3792
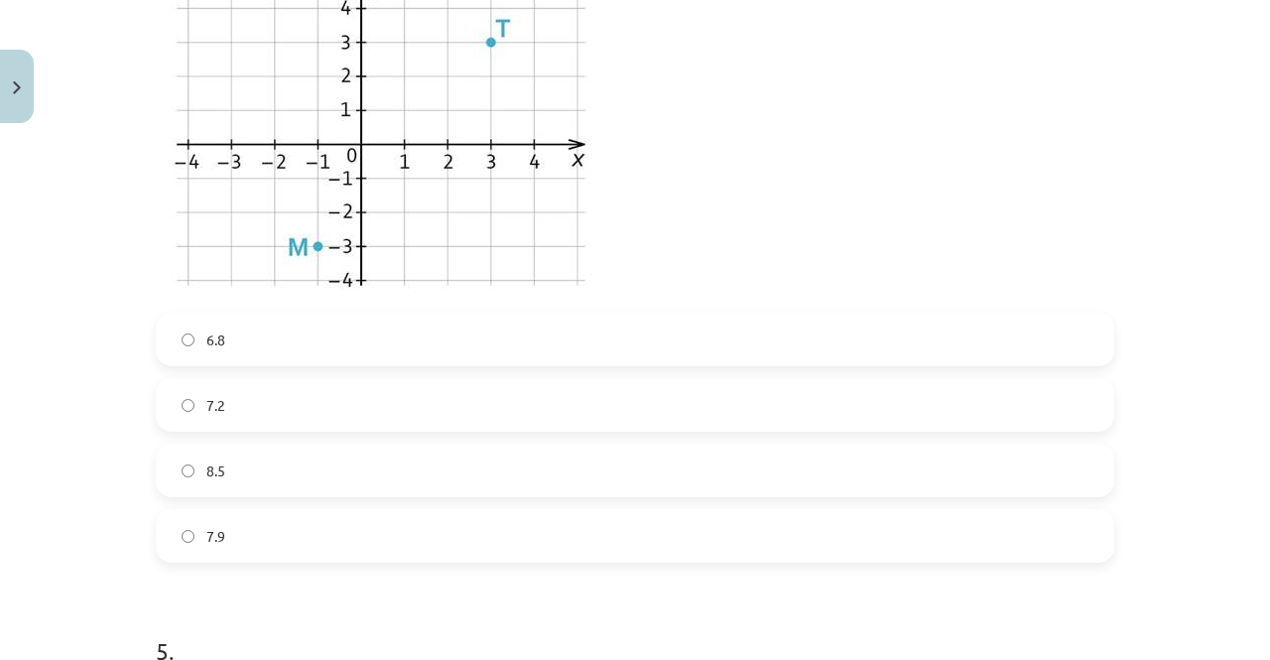
scroll to position [2054, 0]
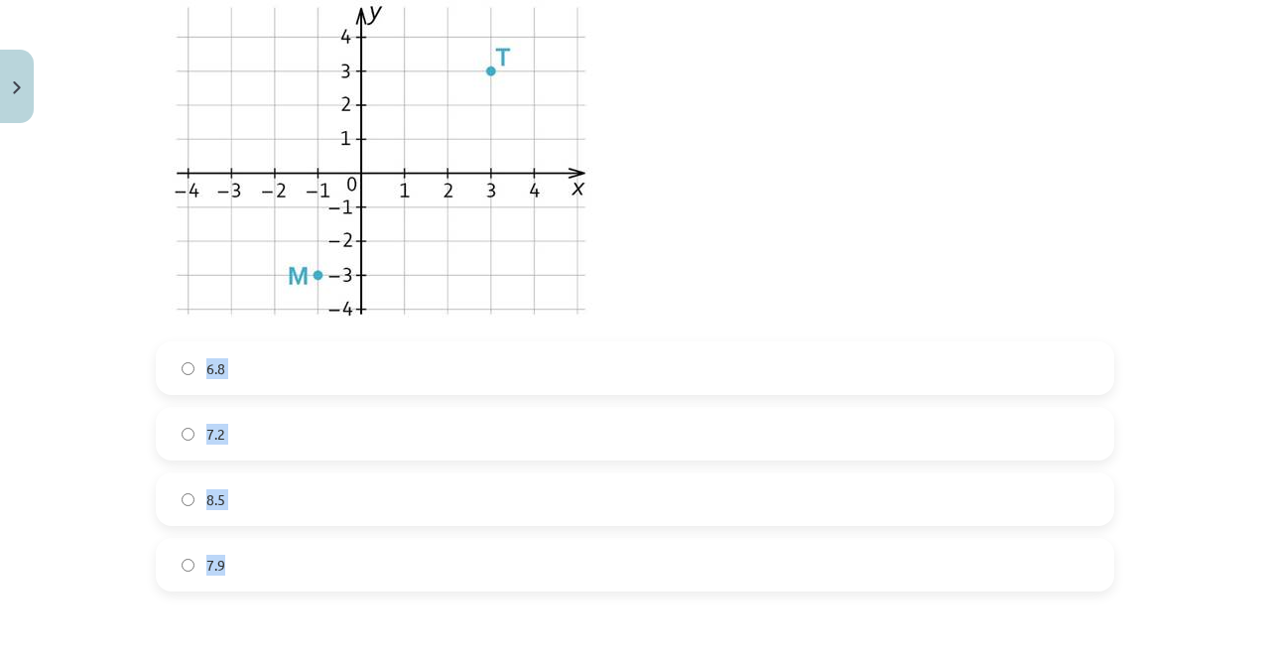
drag, startPoint x: 147, startPoint y: 351, endPoint x: 277, endPoint y: 566, distance: 250.7
click at [276, 566] on div "6 XP Saņemsi Sarežģīts 427 pilda Apraksts Uzdevums Palīdzība 1 . Aprēķini attāl…" at bounding box center [635, 5] width 983 height 3792
click at [261, 567] on label "7.9" at bounding box center [635, 565] width 955 height 50
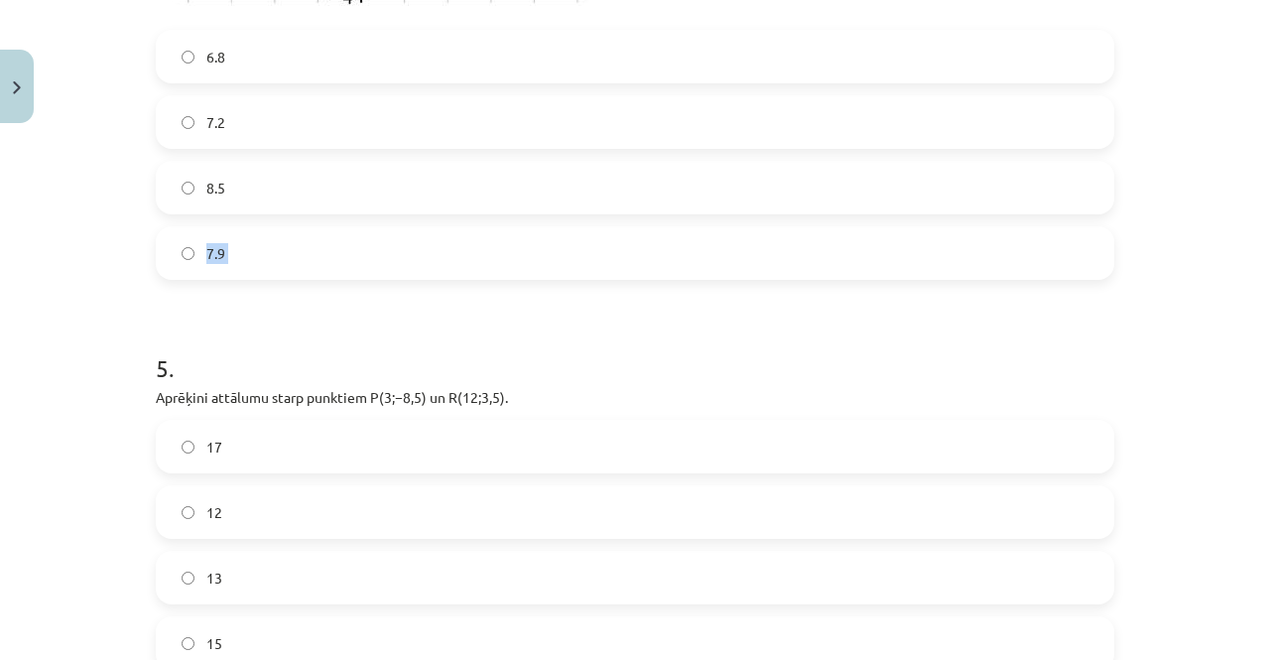
scroll to position [2451, 0]
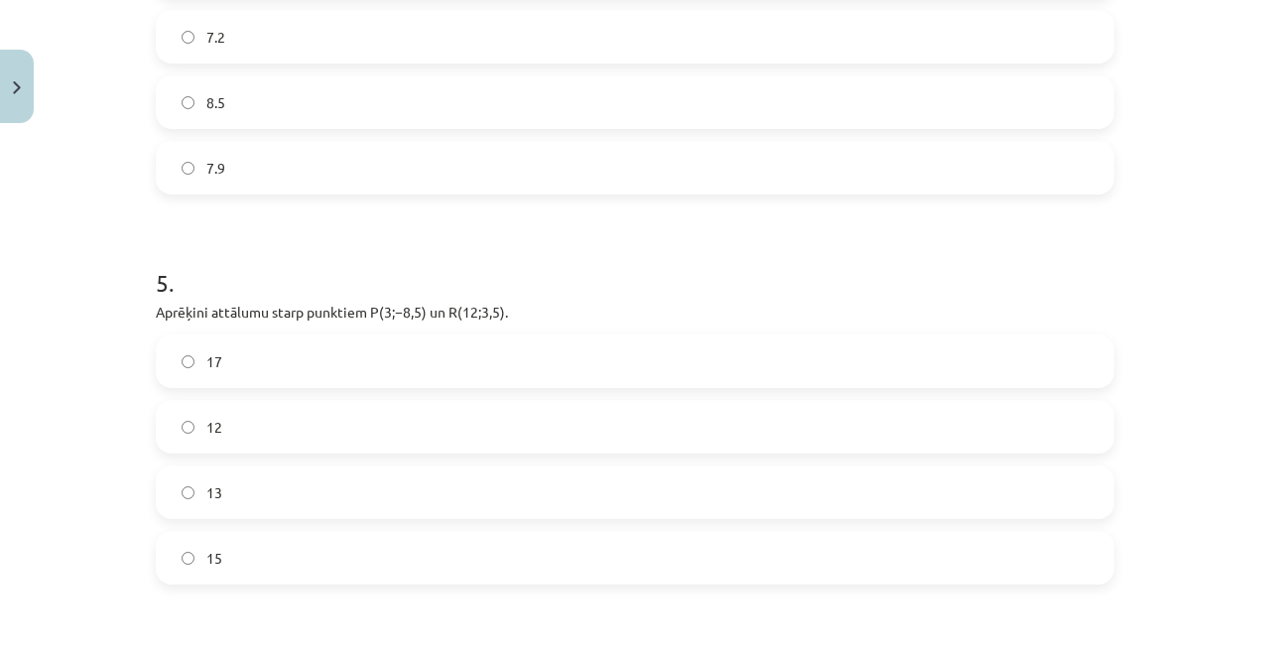
click at [652, 295] on div "5 . Aprēķini attālumu starp punktiem ﻿P(3;−8,5) un ﻿R(12;3,5)﻿. 17 12 13 15" at bounding box center [635, 409] width 959 height 350
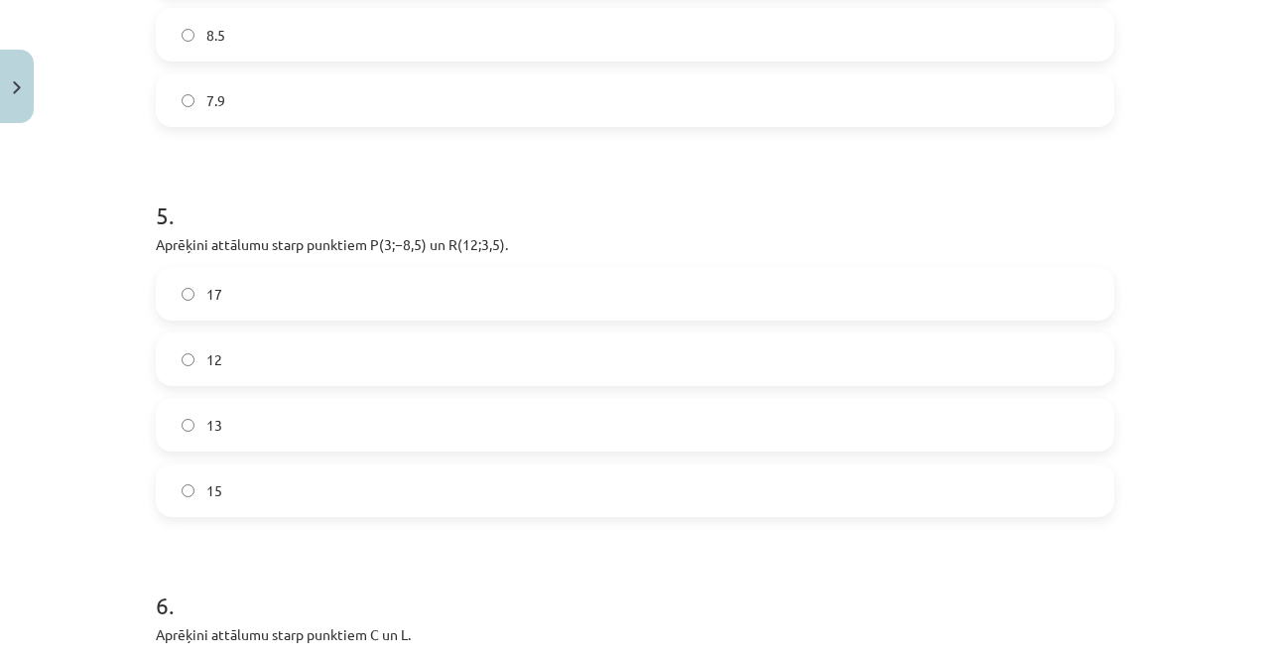
scroll to position [2551, 0]
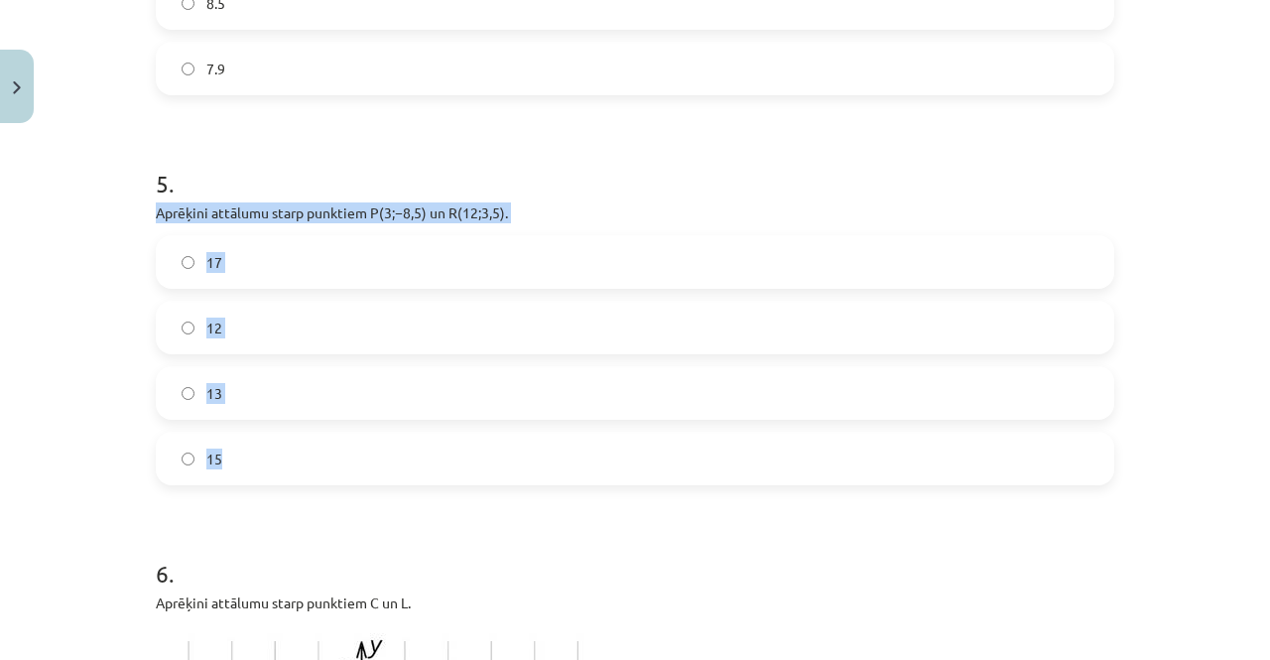
drag, startPoint x: 142, startPoint y: 210, endPoint x: 304, endPoint y: 454, distance: 292.0
click at [242, 467] on label "15" at bounding box center [635, 459] width 955 height 50
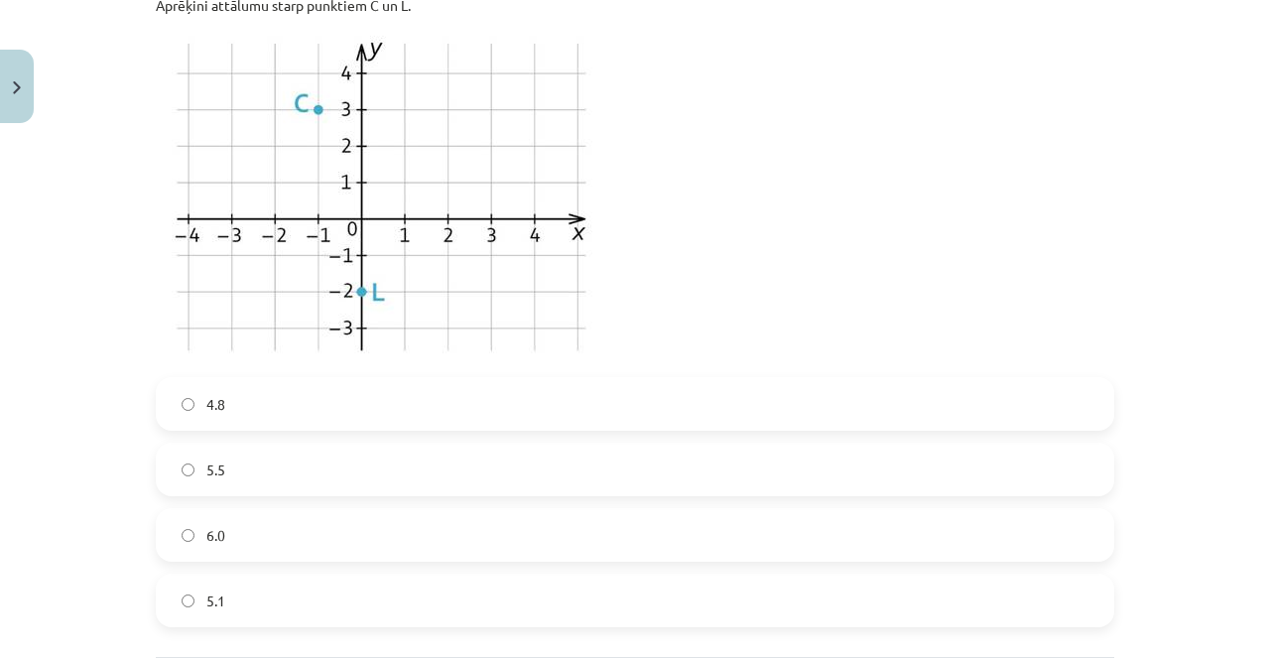
scroll to position [3245, 0]
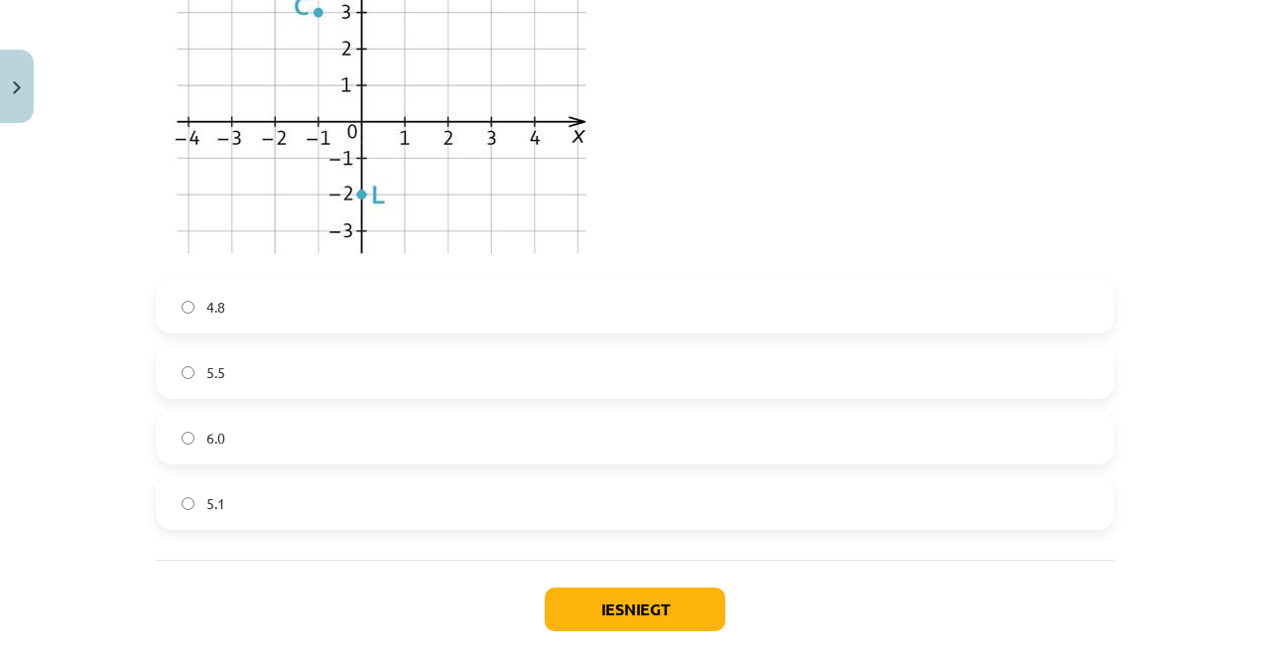
click at [252, 302] on label "4.8" at bounding box center [635, 307] width 955 height 50
click at [582, 610] on button "Iesniegt" at bounding box center [635, 610] width 181 height 44
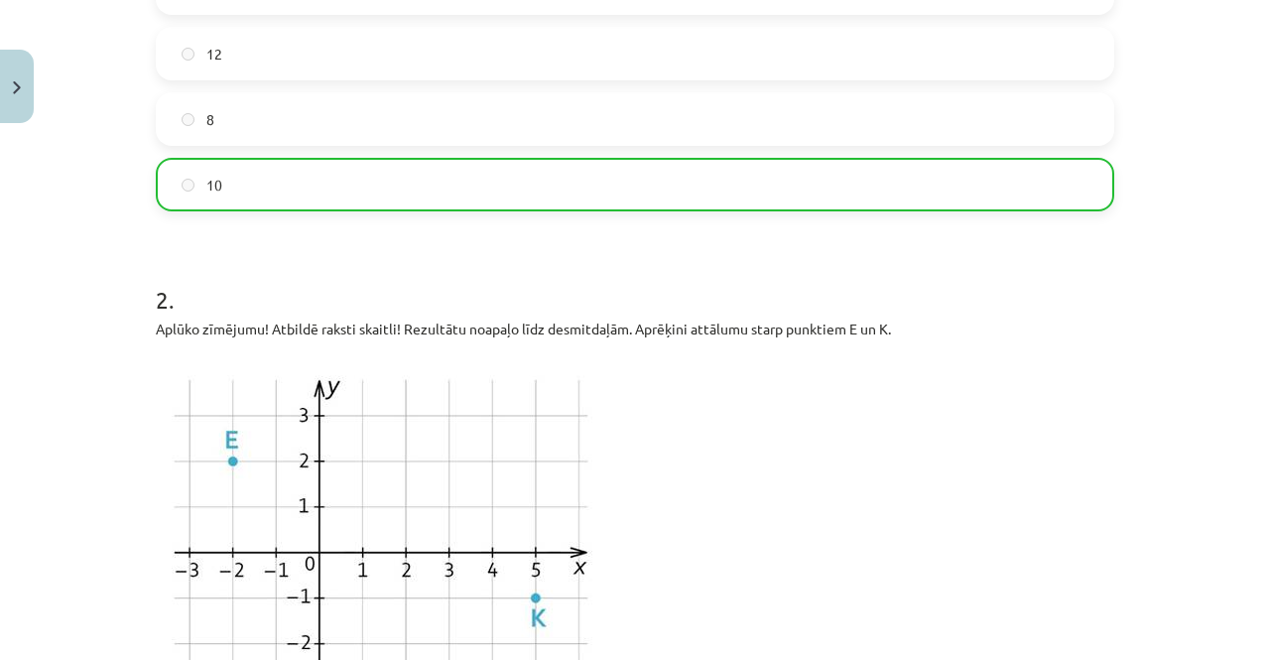
scroll to position [0, 0]
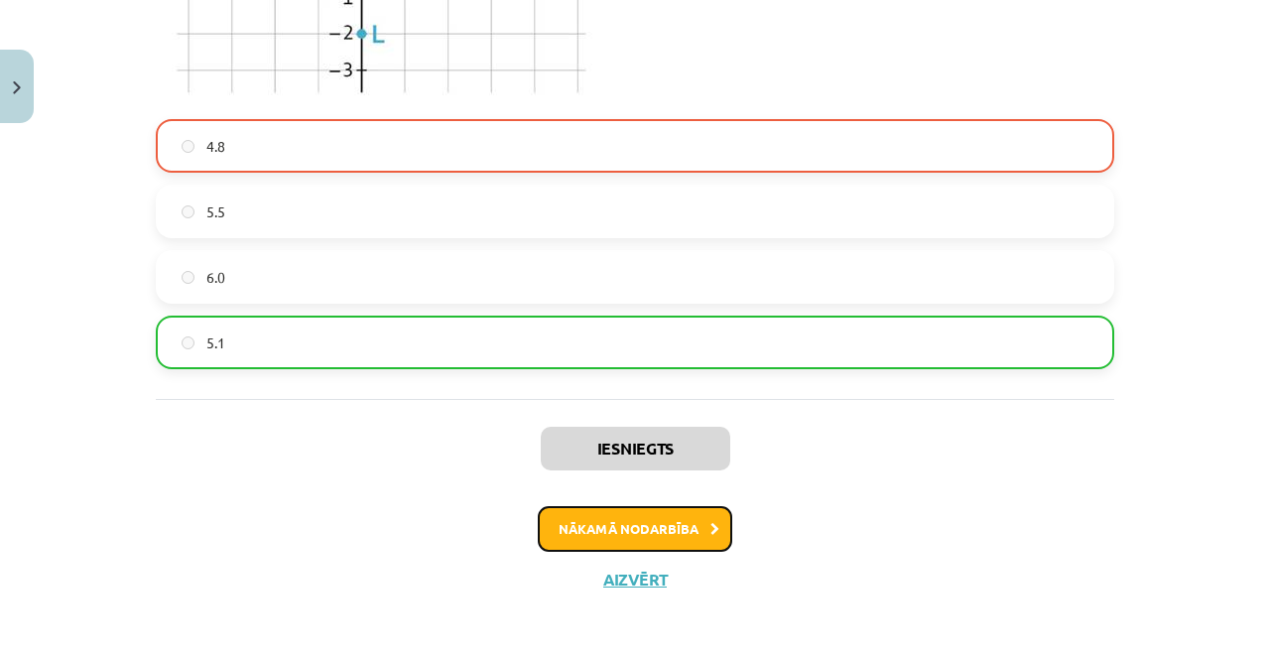
click at [571, 521] on button "Nākamā nodarbība" at bounding box center [635, 529] width 195 height 46
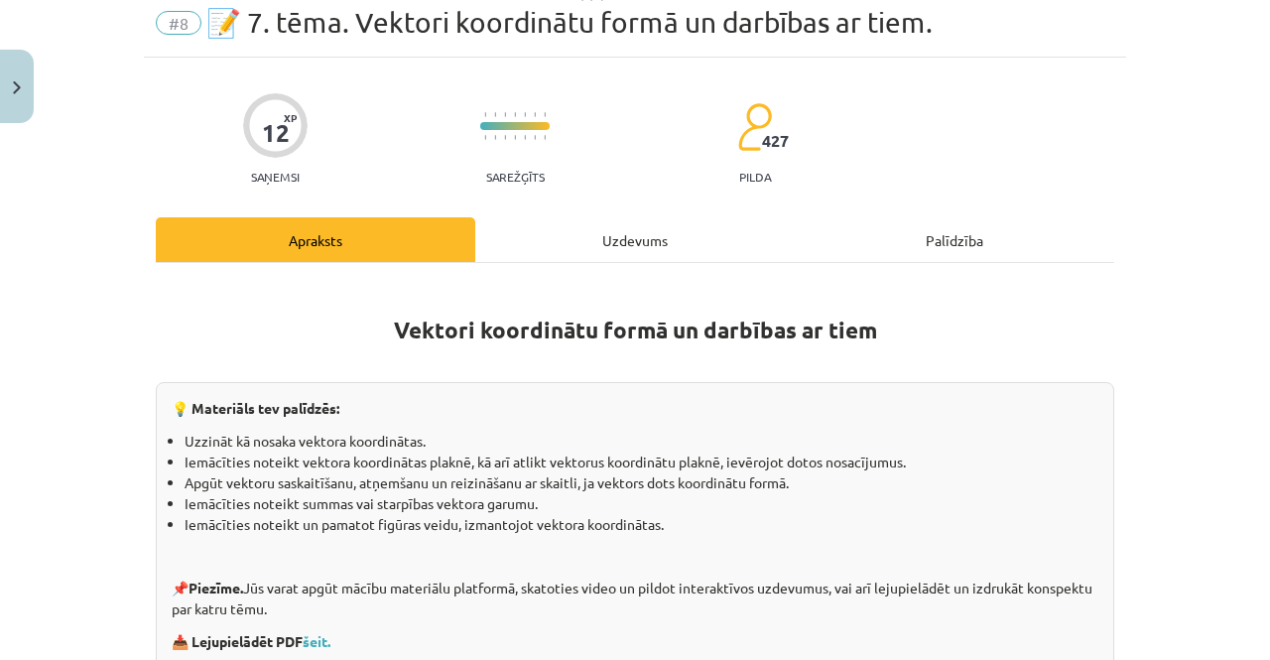
scroll to position [50, 0]
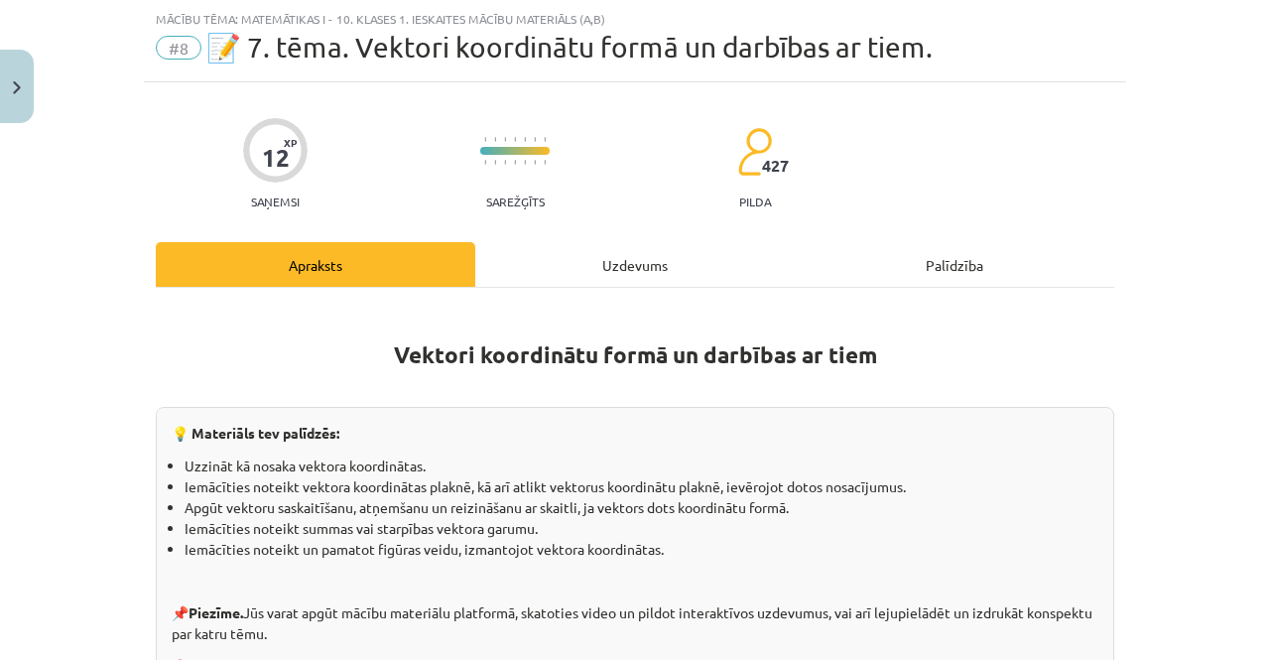
click at [607, 270] on div "Uzdevums" at bounding box center [635, 264] width 320 height 45
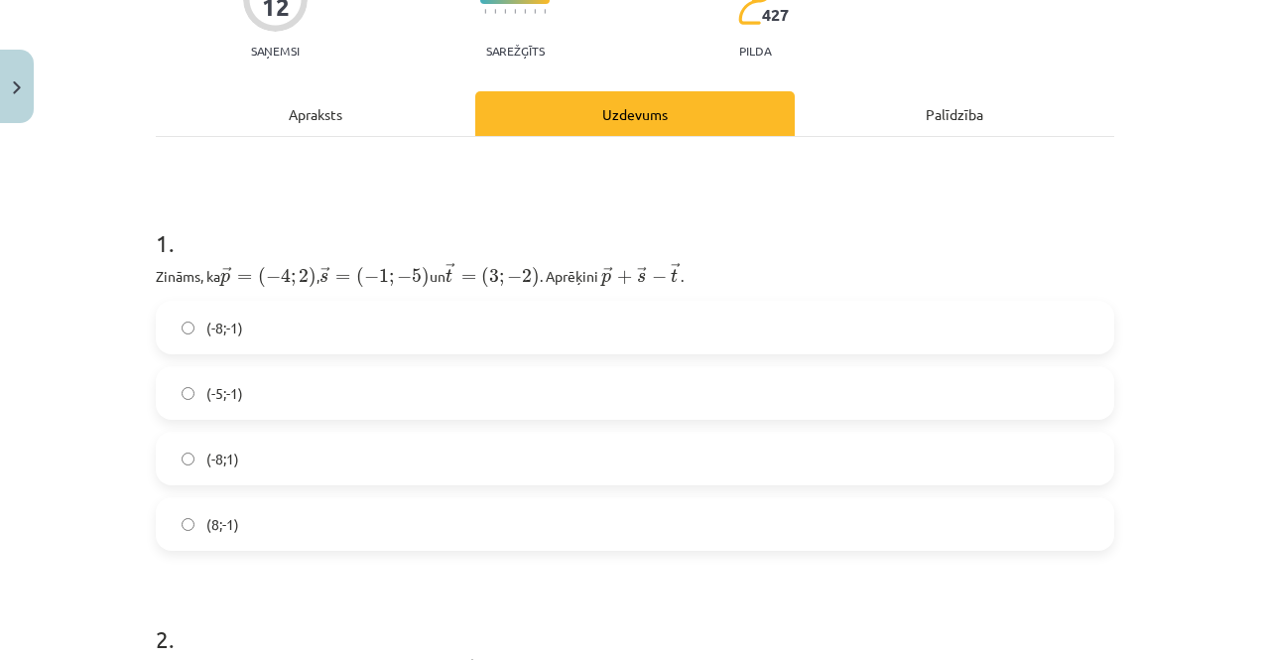
scroll to position [248, 0]
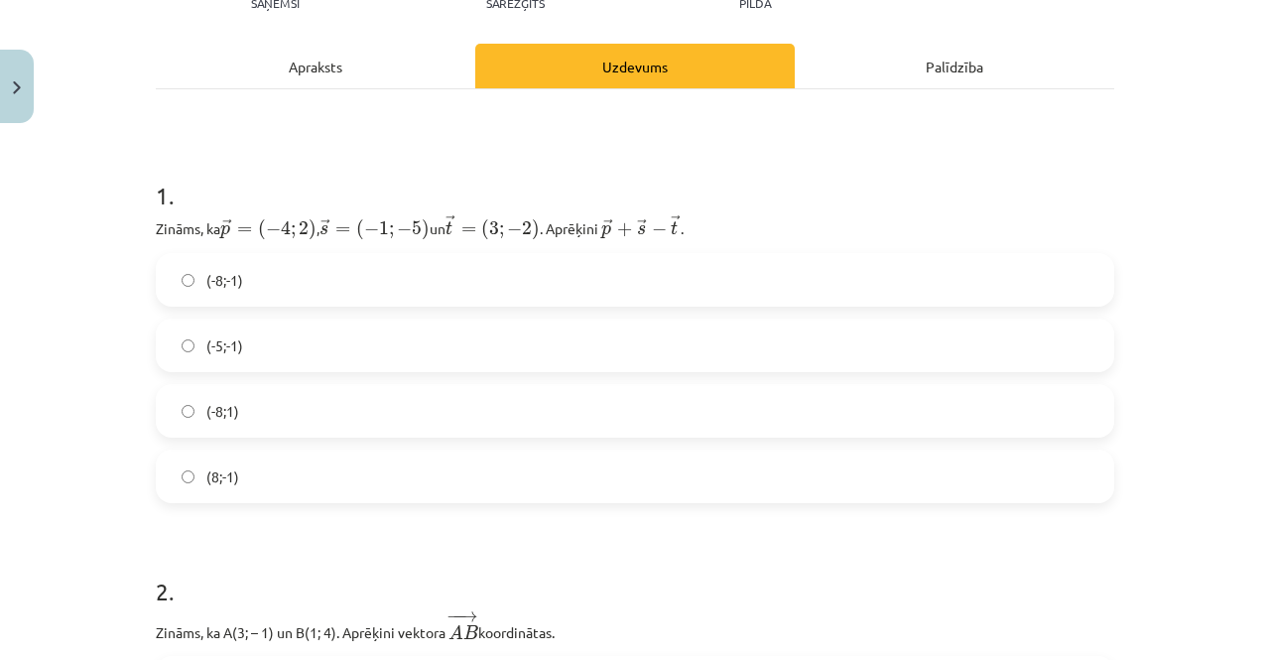
click at [305, 70] on div "Apraksts" at bounding box center [316, 66] width 320 height 45
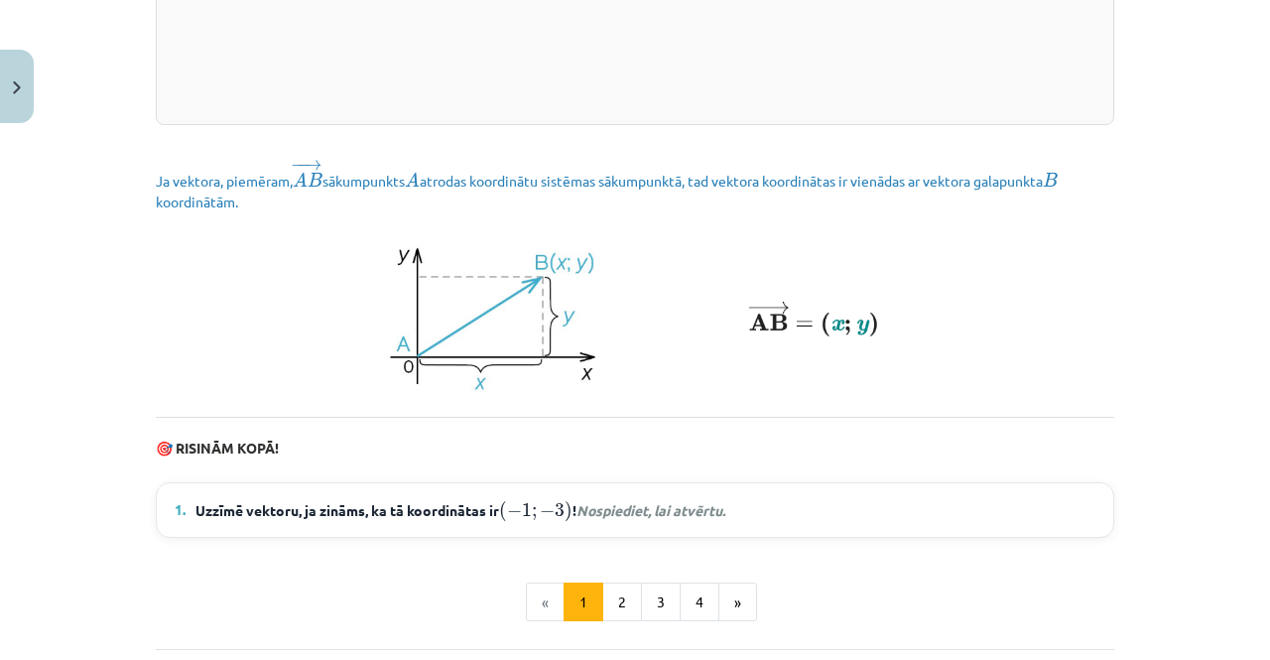
scroll to position [2825, 0]
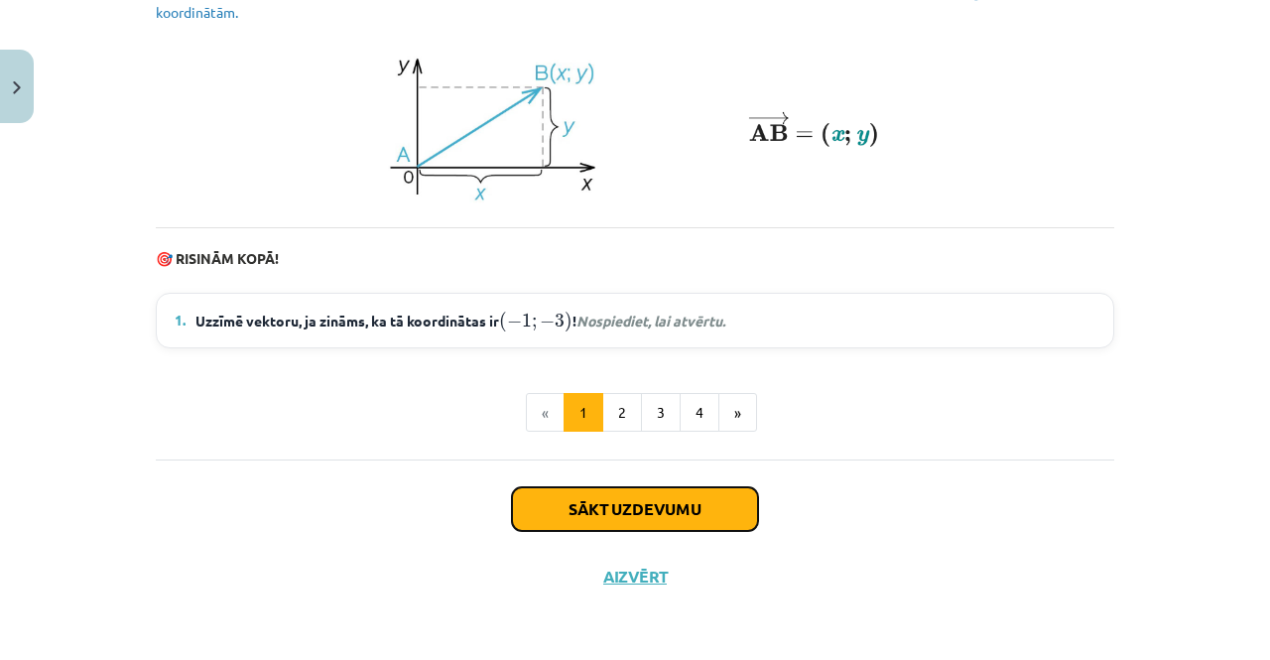
click at [545, 511] on button "Sākt uzdevumu" at bounding box center [635, 509] width 246 height 44
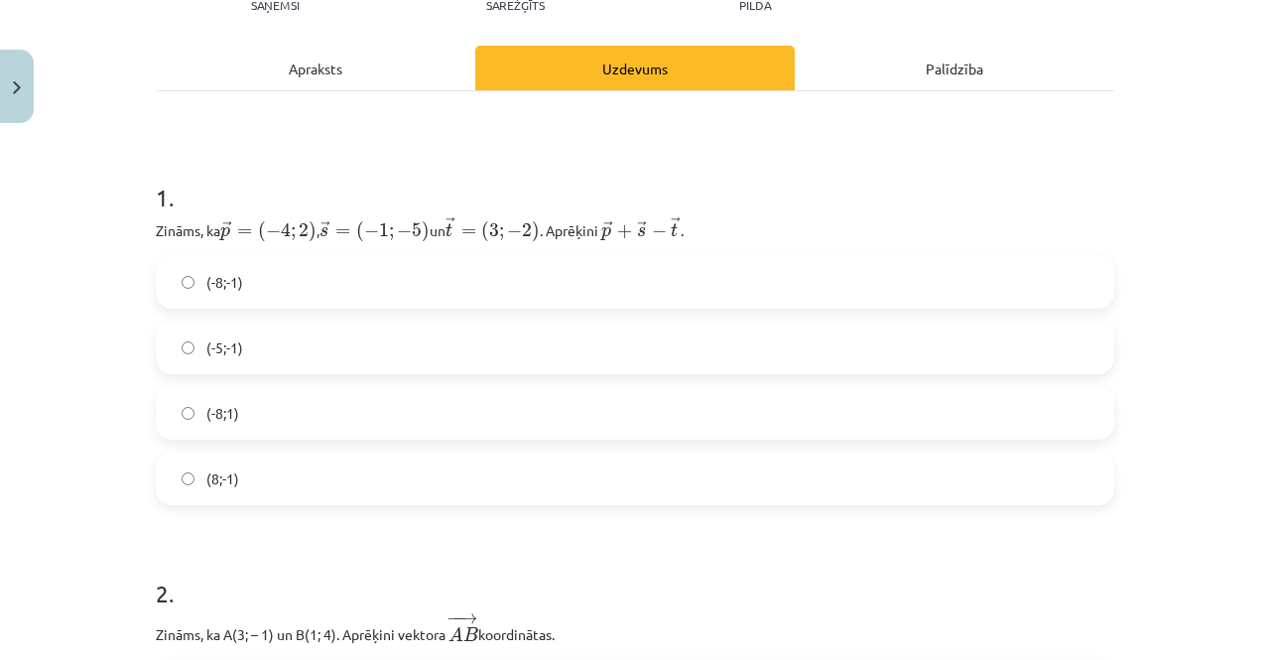
scroll to position [248, 0]
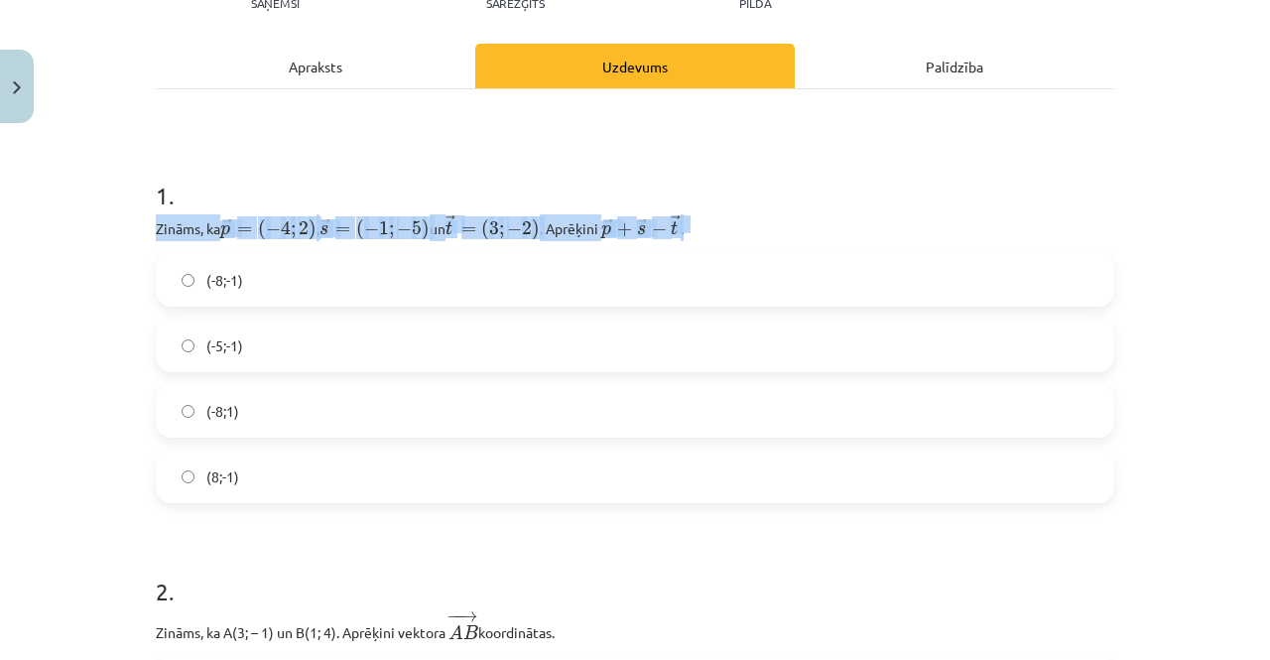
drag, startPoint x: 146, startPoint y: 221, endPoint x: 697, endPoint y: 218, distance: 550.8
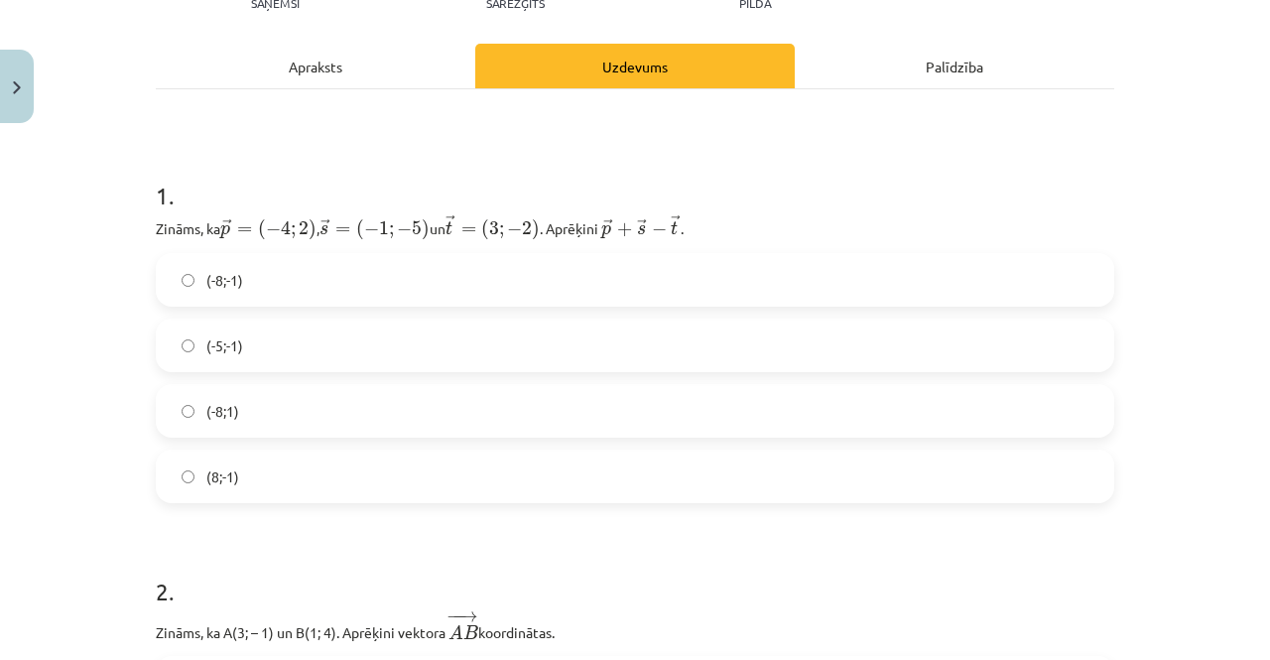
click at [274, 409] on label "(-8;1)" at bounding box center [635, 411] width 955 height 50
click at [250, 475] on label "(8;-1)" at bounding box center [635, 477] width 955 height 50
click at [258, 274] on label "(-8;-1)" at bounding box center [635, 280] width 955 height 50
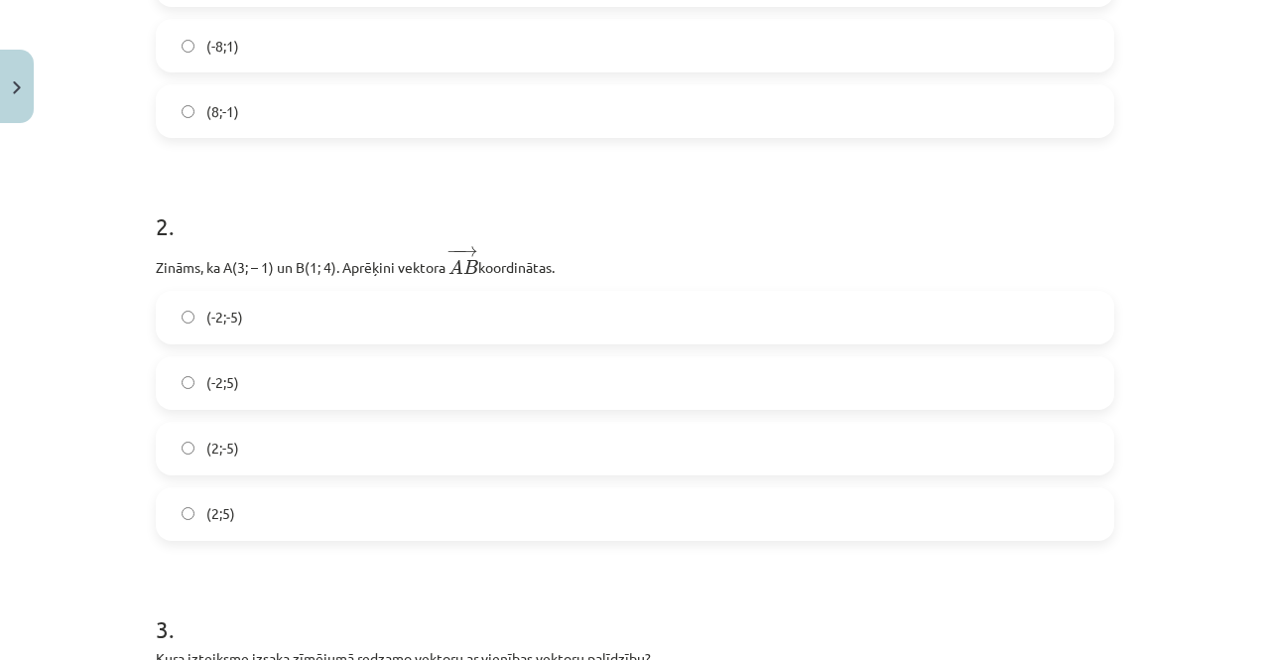
scroll to position [645, 0]
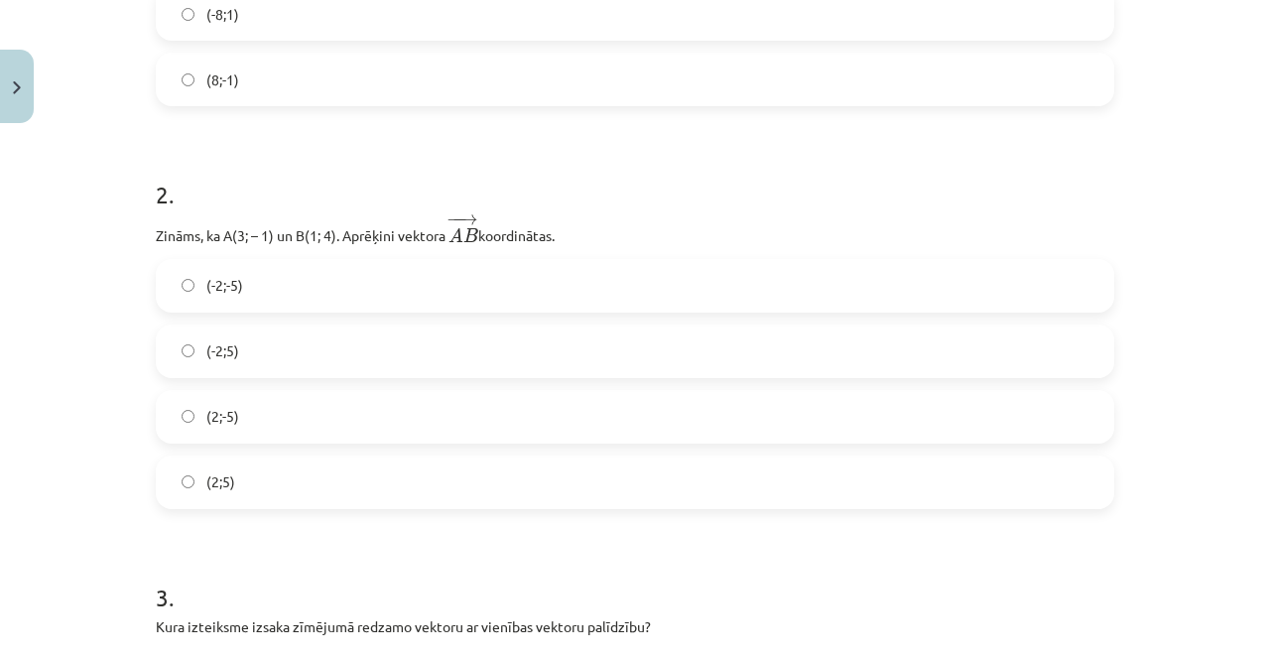
click at [341, 319] on div "(-2;-5) (-2;5) (2;-5) (2;5)" at bounding box center [635, 384] width 959 height 250
click at [328, 339] on label "(-2;5)" at bounding box center [635, 352] width 955 height 50
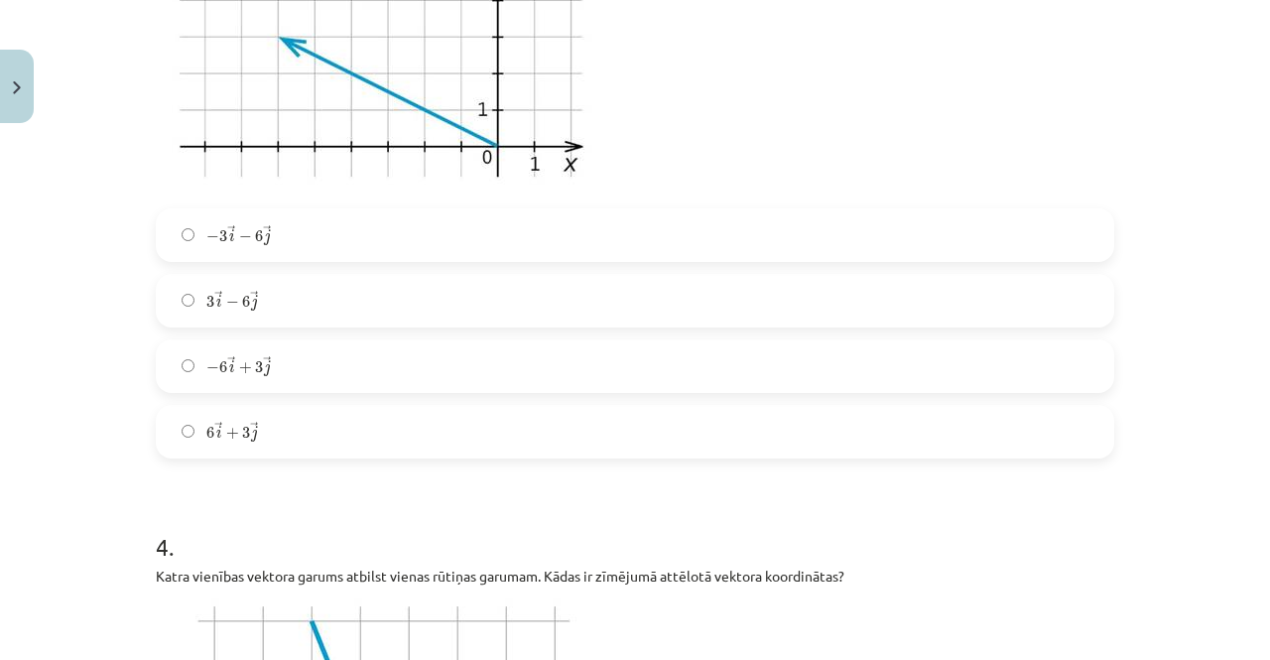
scroll to position [1439, 0]
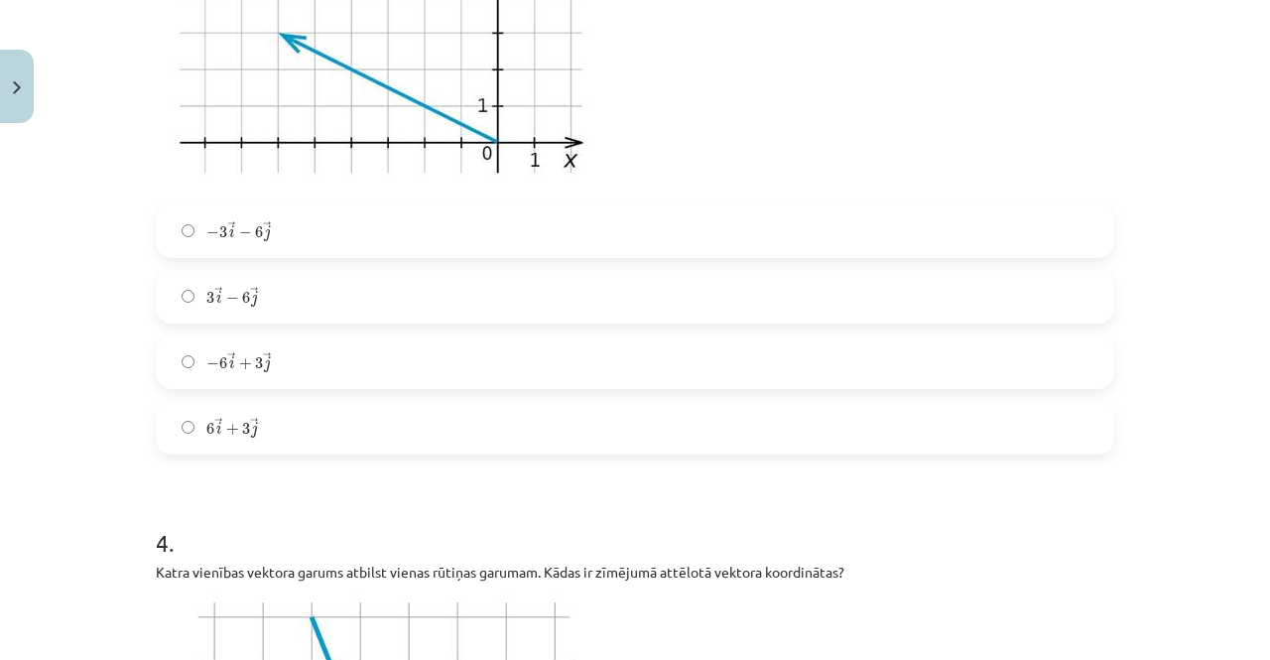
click at [377, 300] on div "− 3 → i − 6 → j − 3 i → − 6 j → 3 → i − 6 → j 3 i → − 6 j → − 6 → i + 3 → j − 6…" at bounding box center [635, 329] width 959 height 250
click at [326, 291] on label "3 → i − 6 → j 3 i → − 6 j →" at bounding box center [635, 297] width 955 height 50
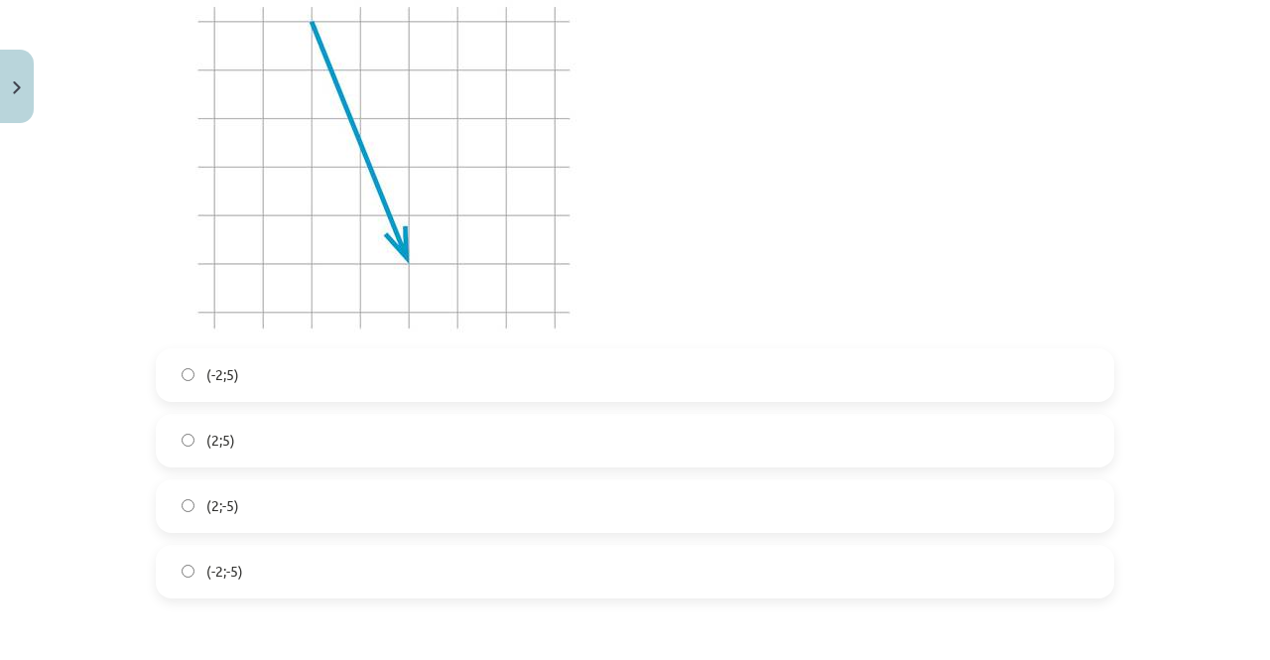
scroll to position [1935, 0]
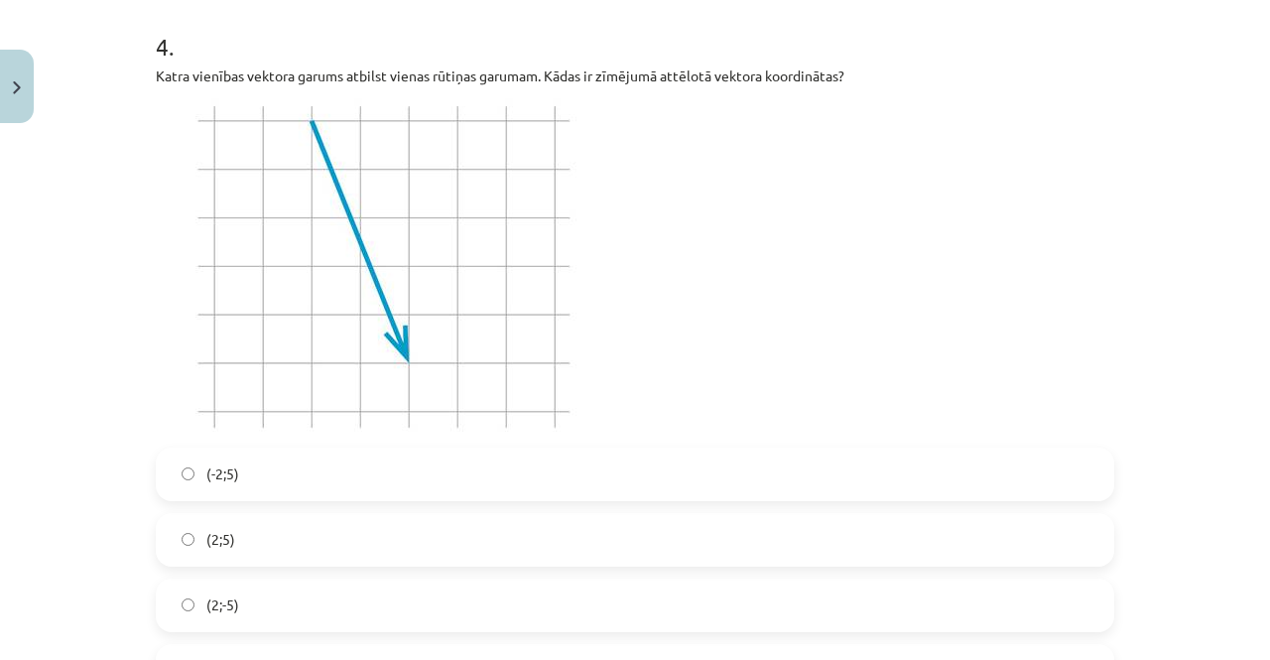
click at [250, 604] on label "(2;-5)" at bounding box center [635, 606] width 955 height 50
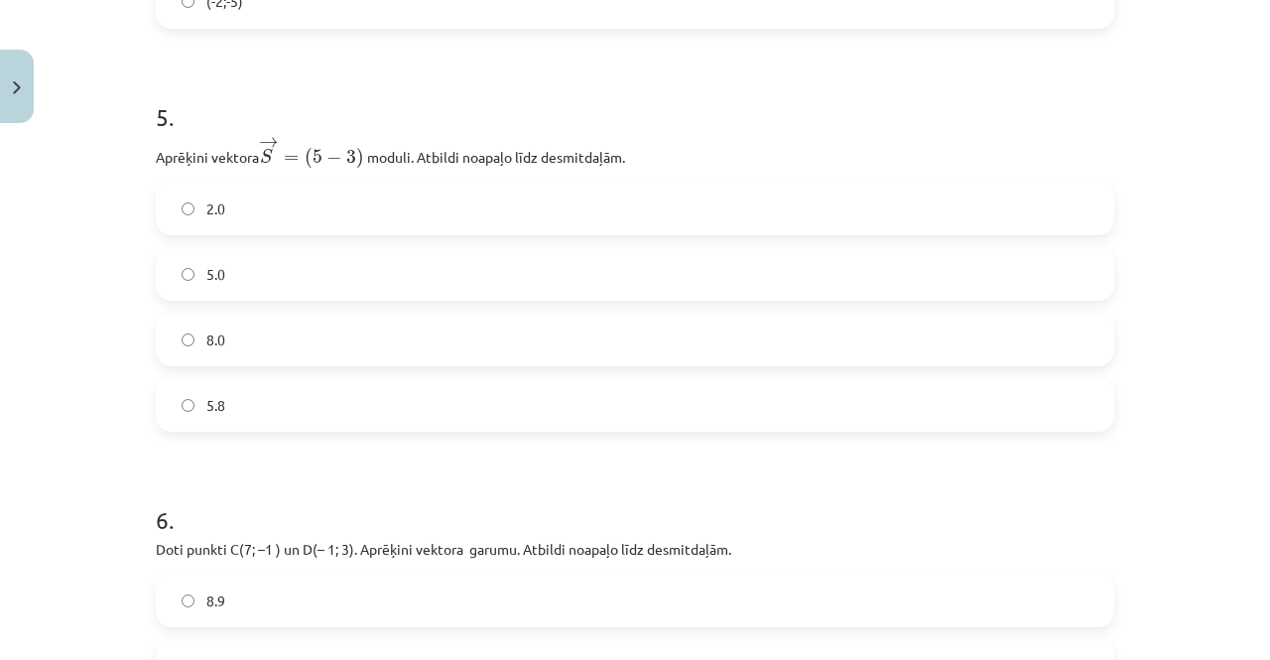
scroll to position [2630, 0]
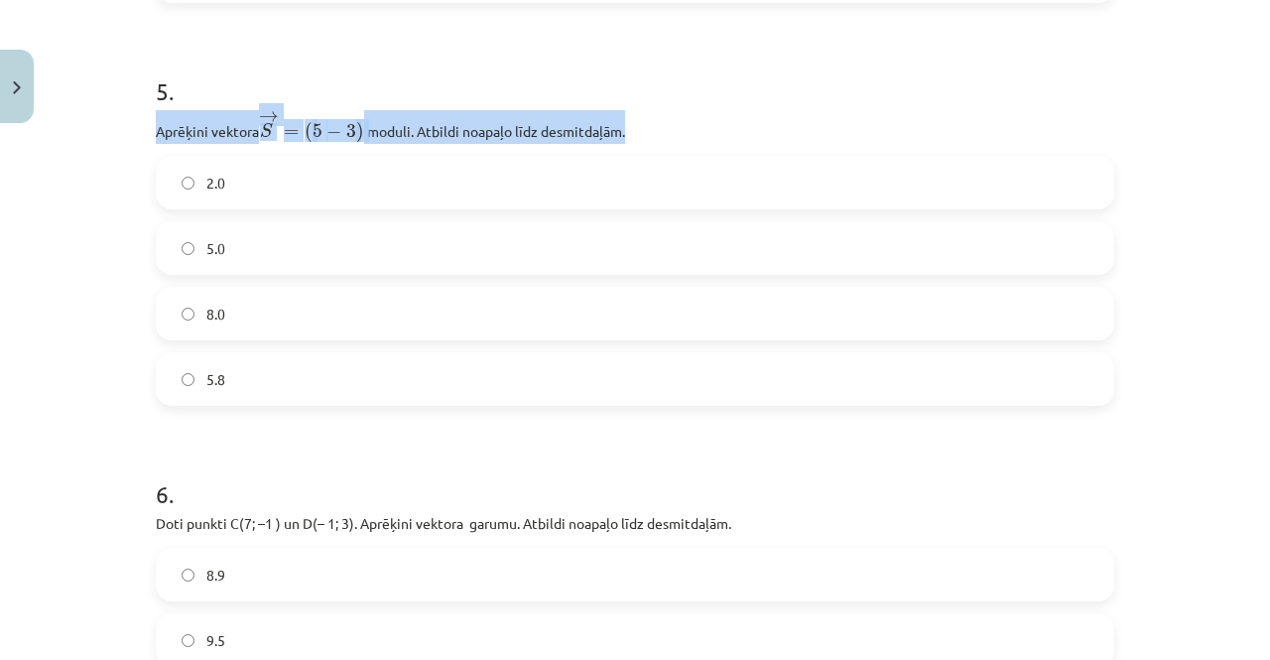
drag, startPoint x: 140, startPoint y: 124, endPoint x: 657, endPoint y: 129, distance: 517.1
click at [657, 129] on div "Mācību tēma: Matemātikas i - 10. klases 1. ieskaites mācību materiāls (a,b) #8 …" at bounding box center [635, 330] width 1270 height 660
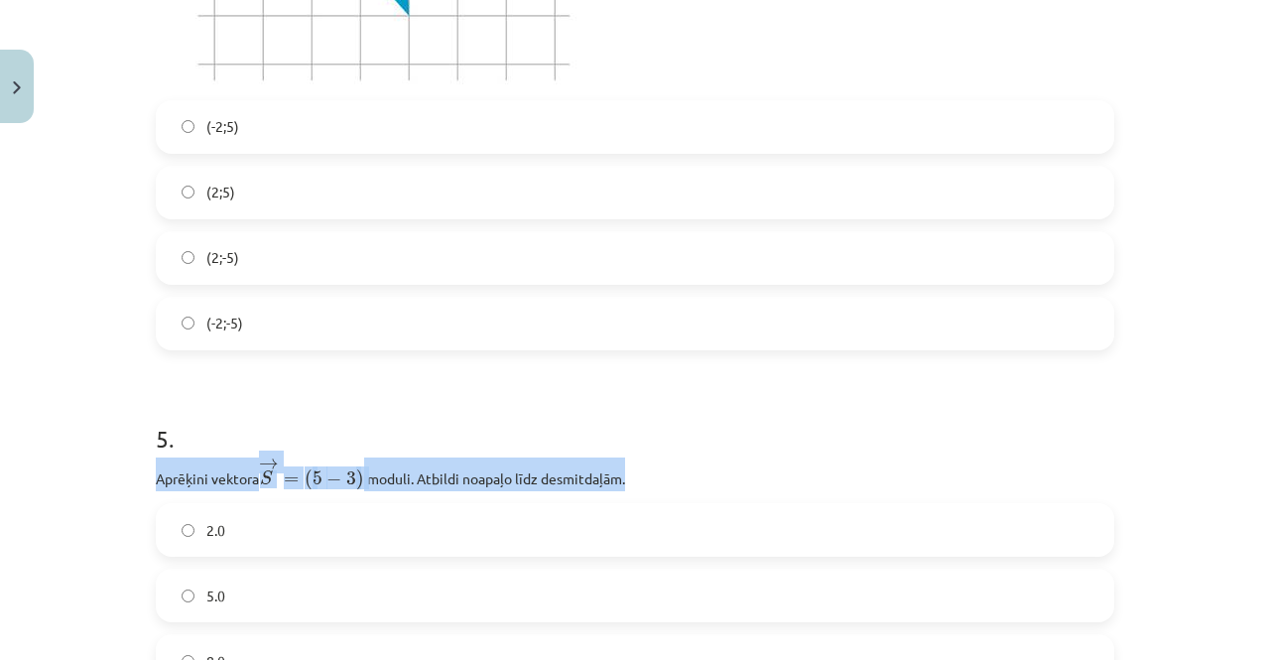
scroll to position [2680, 0]
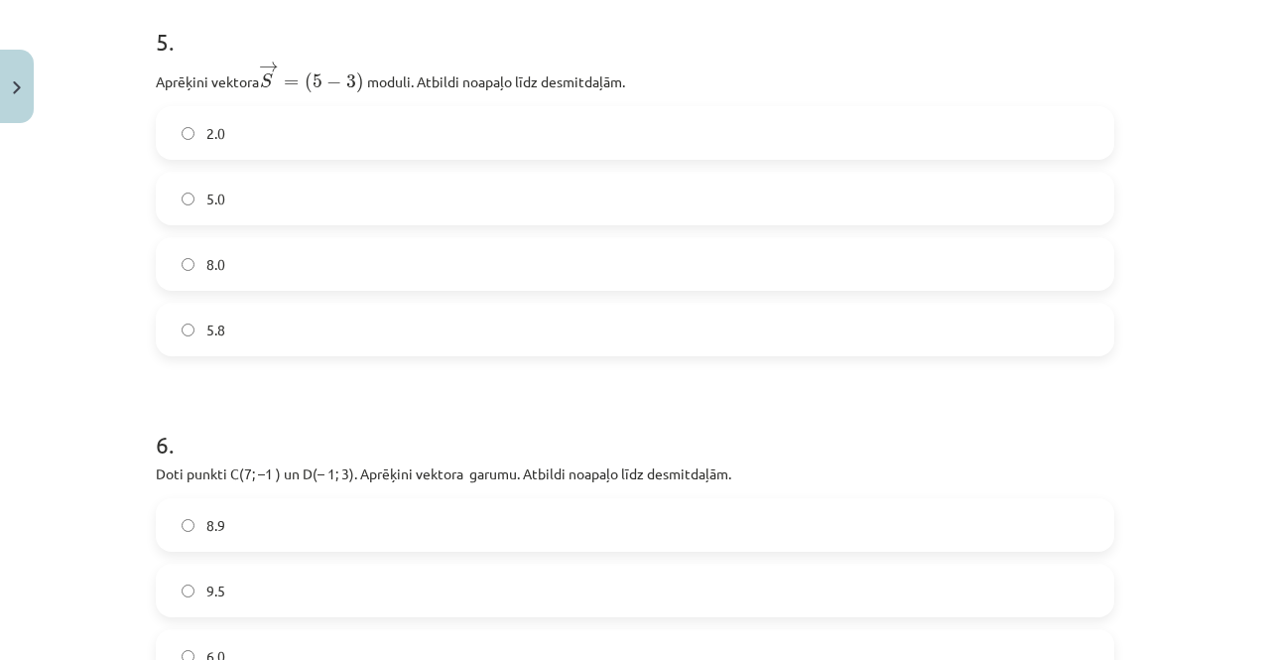
click at [431, 463] on p "Doti punkti C(7; –1 ) un D(– 1; 3). Aprēķini vektora ﻿ ﻿ garumu. Atbildi noapaļ…" at bounding box center [635, 474] width 959 height 23
click at [268, 319] on label "5.8" at bounding box center [635, 330] width 955 height 50
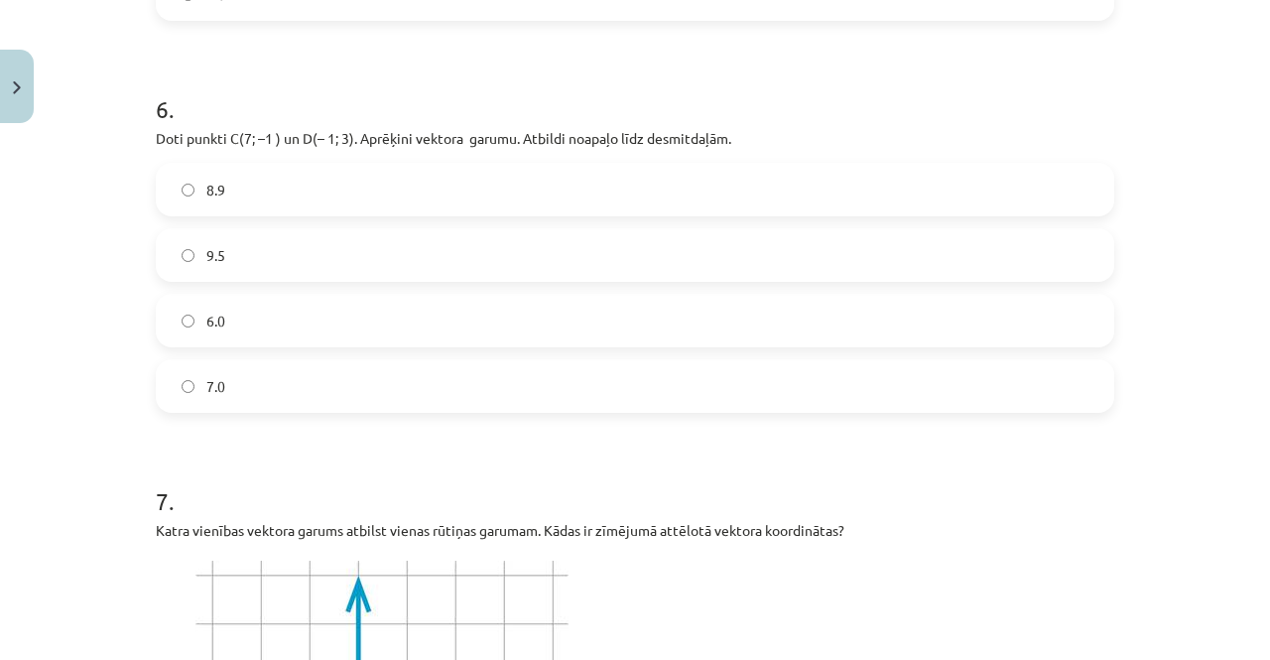
scroll to position [3077, 0]
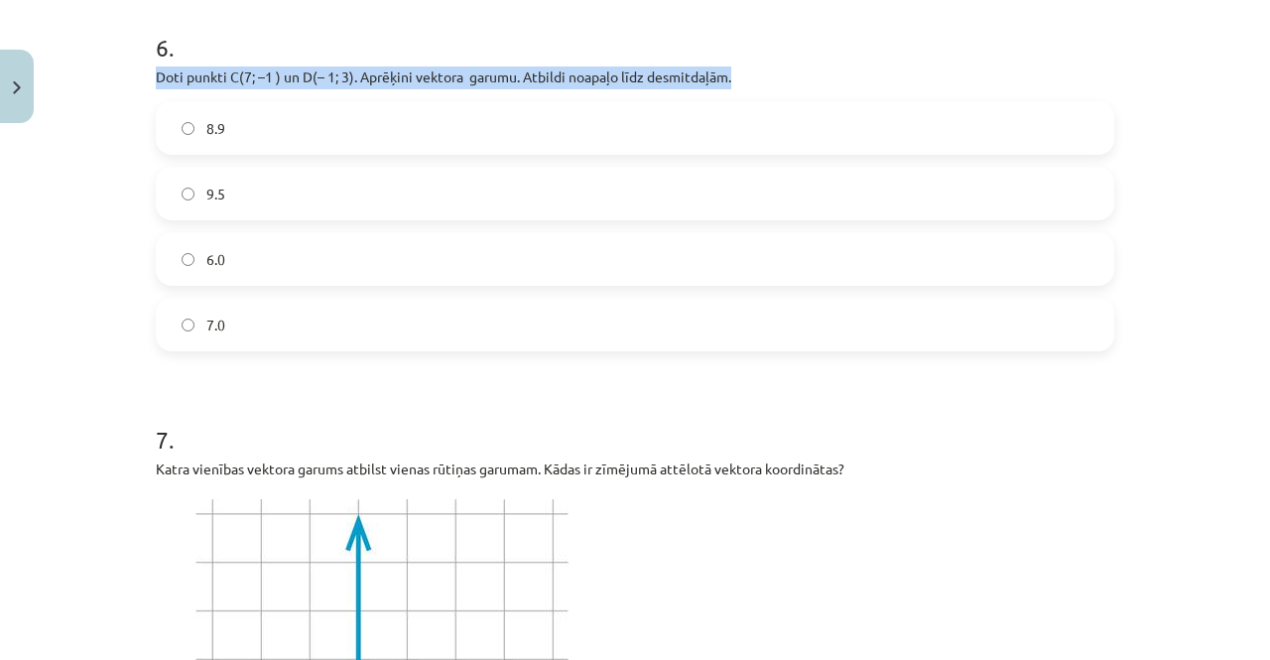
drag, startPoint x: 139, startPoint y: 66, endPoint x: 728, endPoint y: 77, distance: 589.6
click at [766, 72] on div "12 XP Saņemsi Sarežģīts 427 pilda Apraksts Uzdevums Palīdzība 1 . Zināms, ka → …" at bounding box center [635, 161] width 983 height 6212
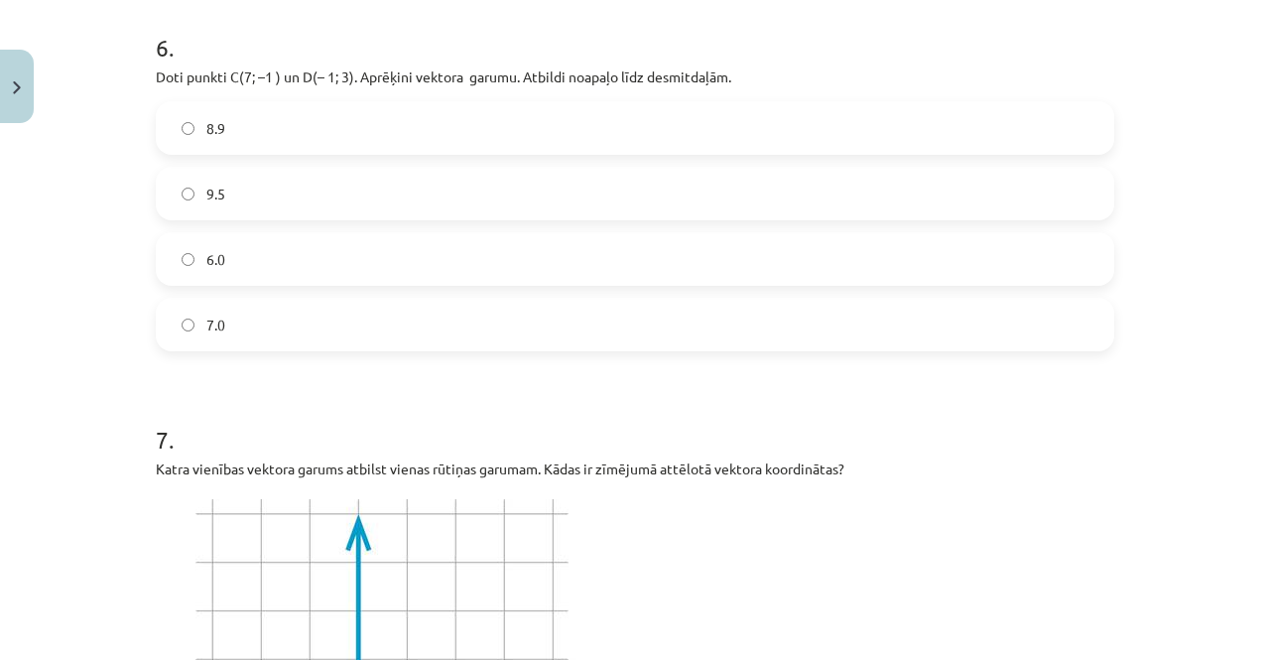
click at [299, 120] on label "8.9" at bounding box center [635, 128] width 955 height 50
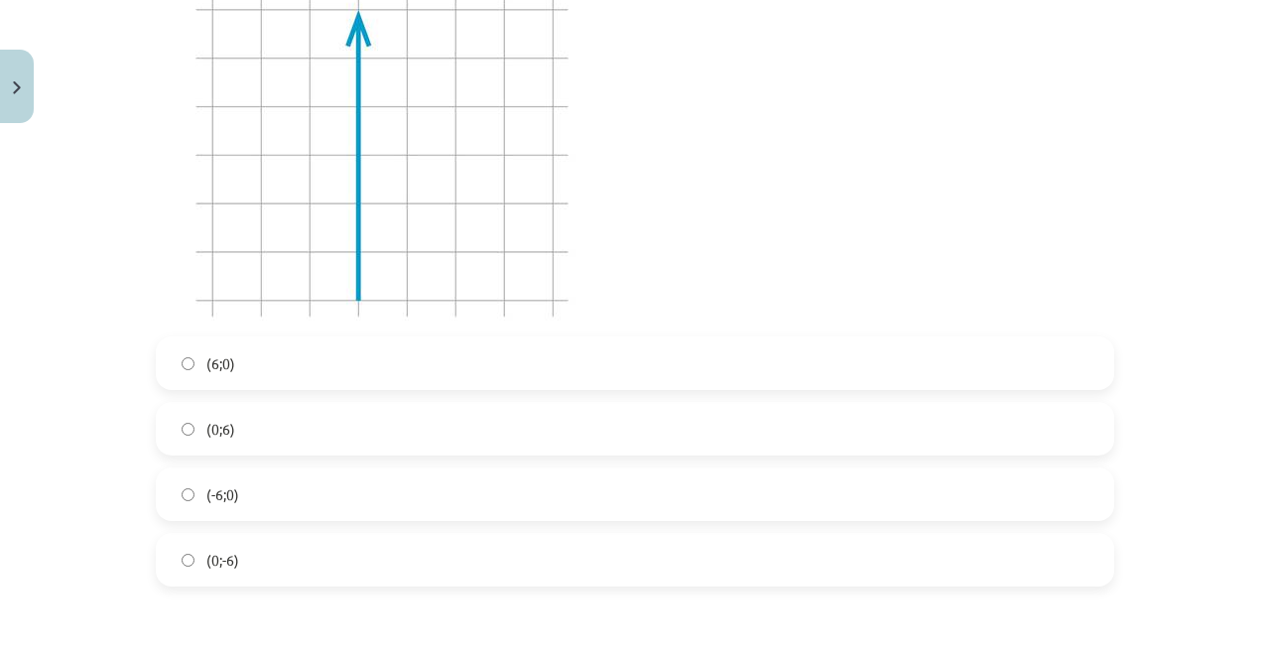
scroll to position [3474, 0]
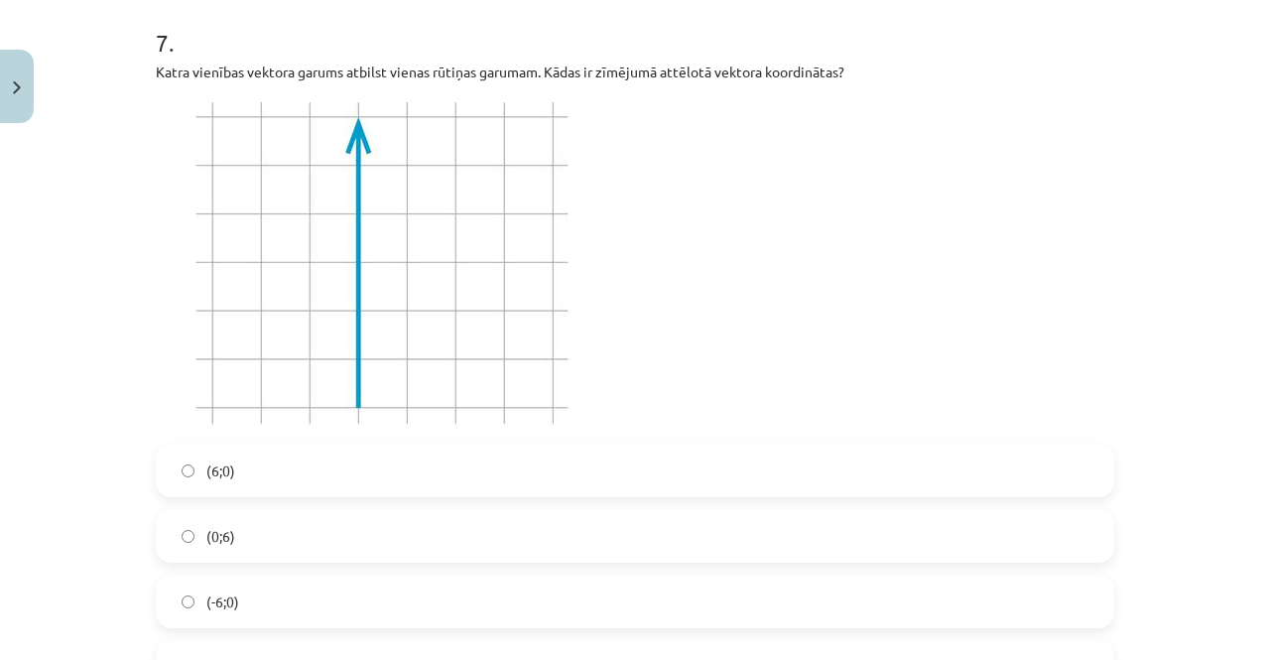
click at [254, 534] on label "(0;6)" at bounding box center [635, 536] width 955 height 50
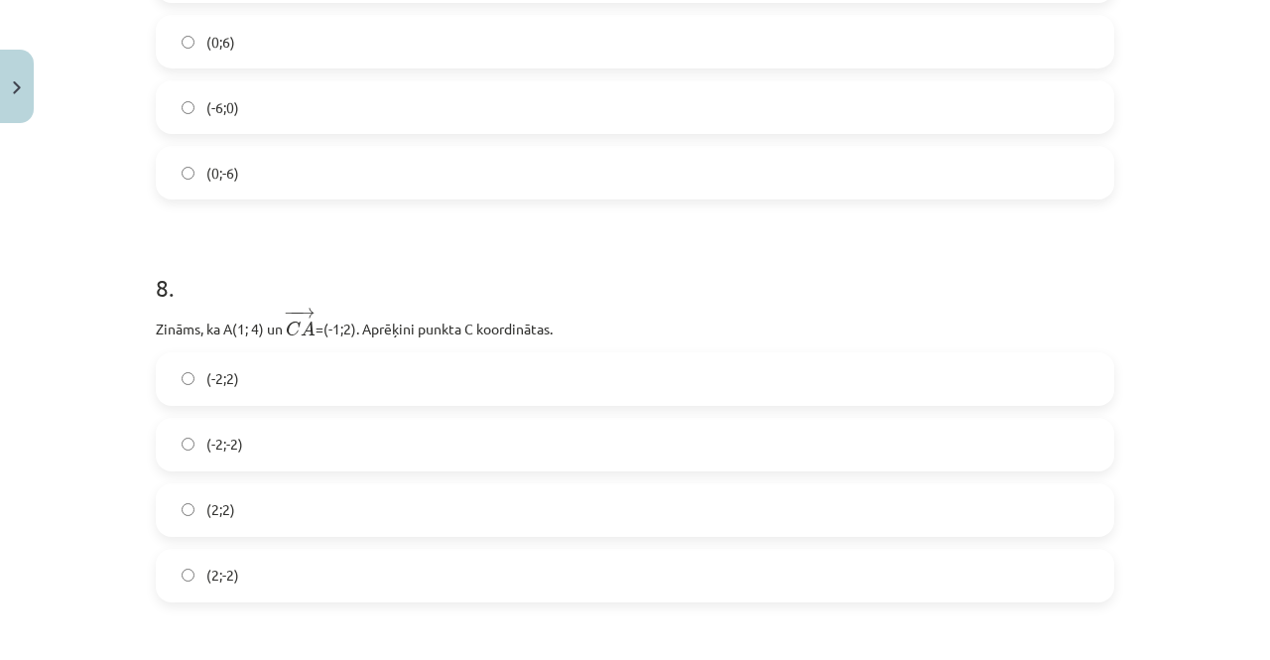
scroll to position [3970, 0]
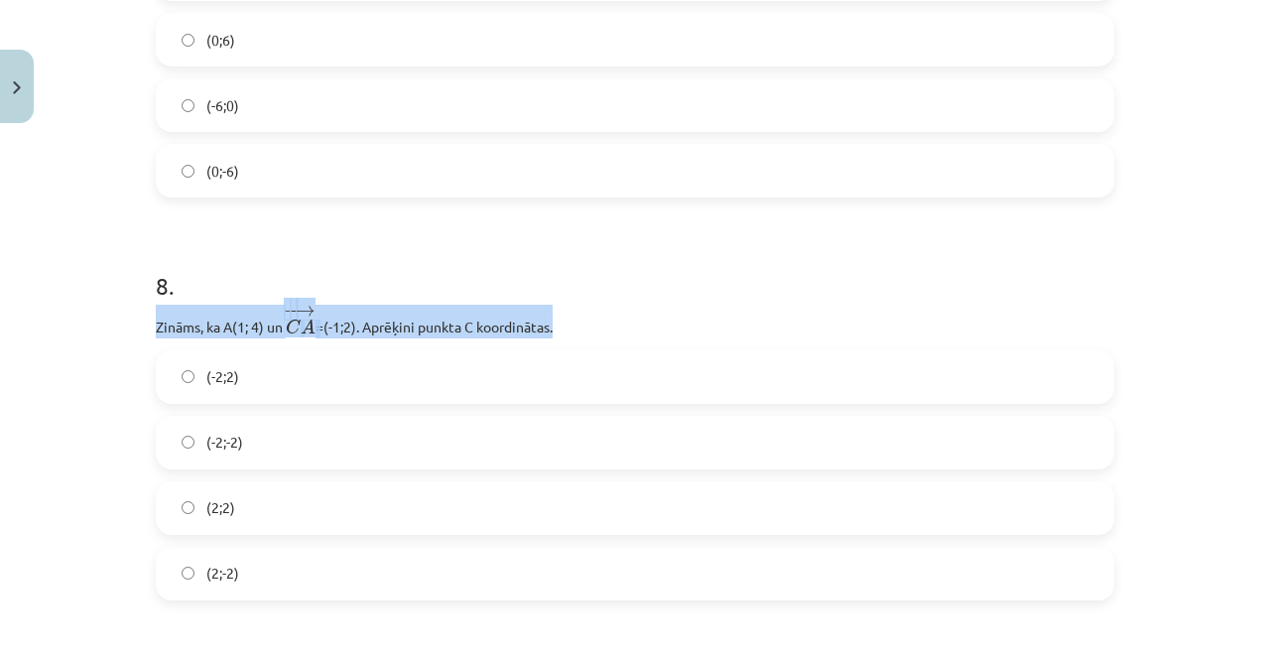
drag, startPoint x: 146, startPoint y: 325, endPoint x: 587, endPoint y: 322, distance: 440.7
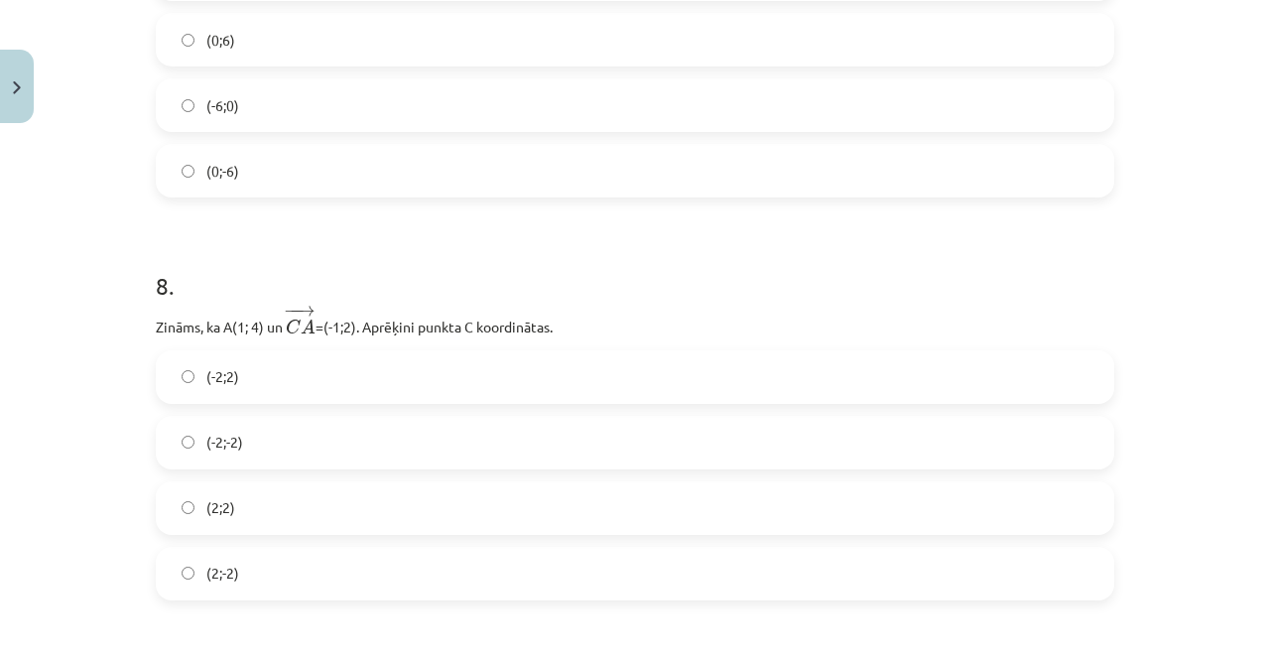
click at [232, 356] on label "(-2;2)" at bounding box center [635, 377] width 955 height 50
click at [248, 514] on label "(2;2)" at bounding box center [635, 508] width 955 height 50
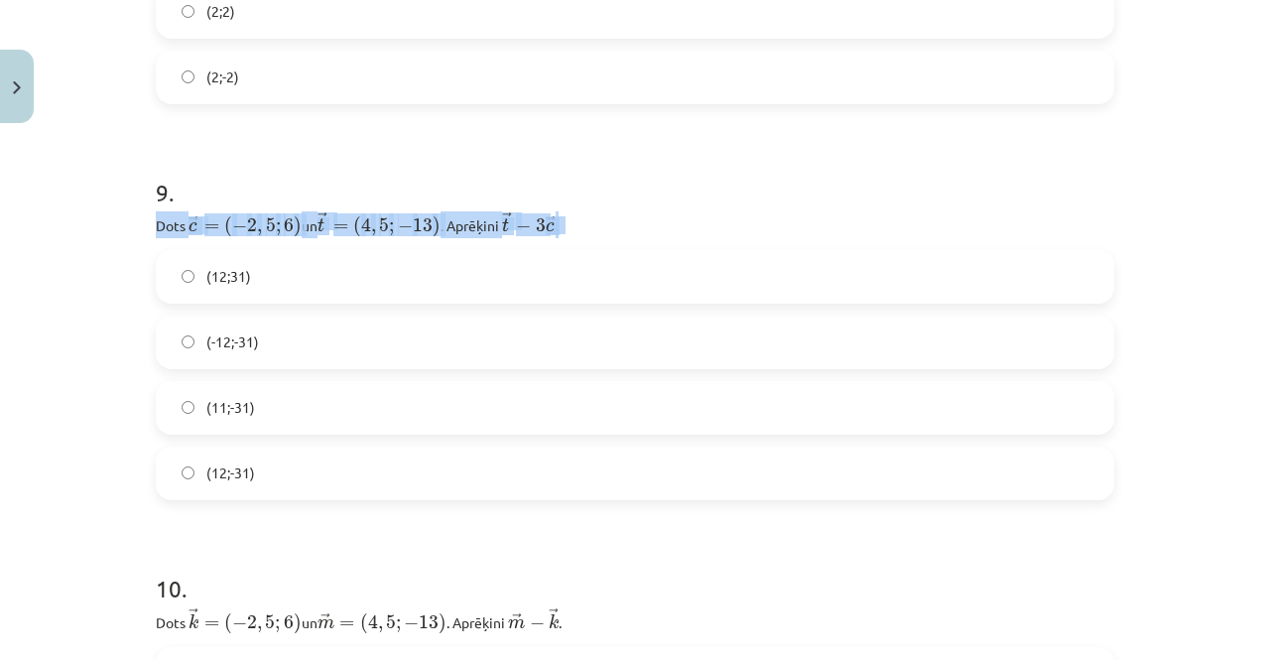
drag, startPoint x: 144, startPoint y: 224, endPoint x: 568, endPoint y: 219, distance: 423.8
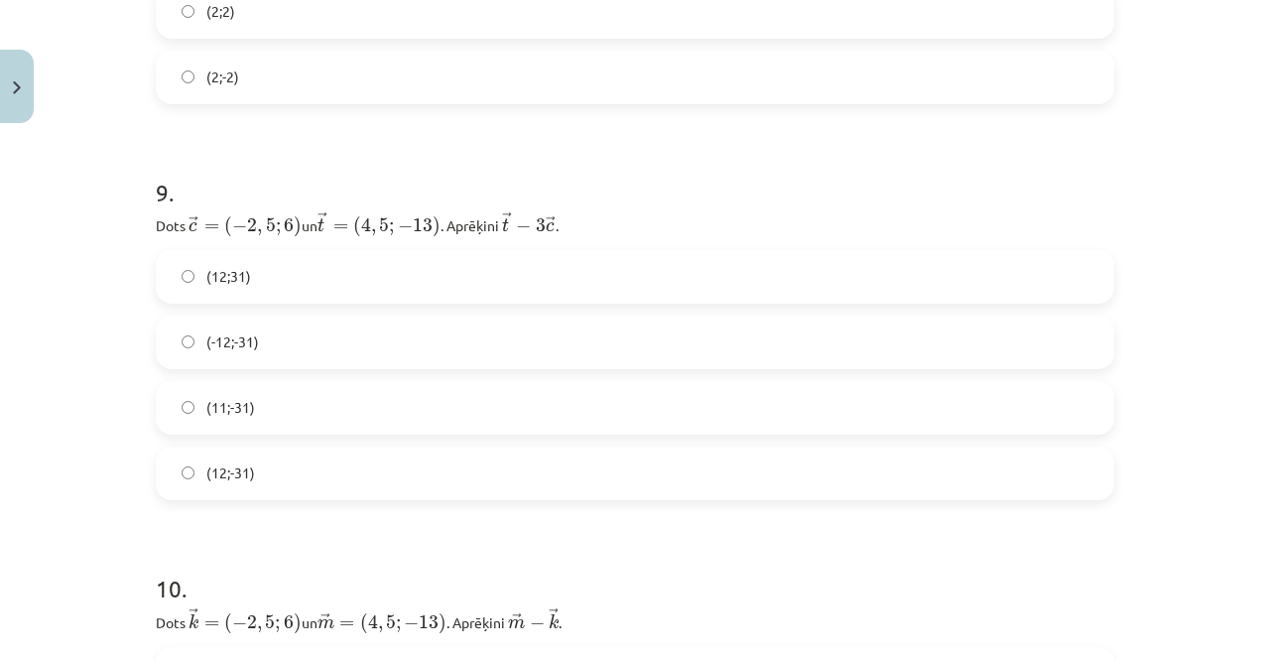
click at [219, 341] on span "(-12;-31)" at bounding box center [232, 341] width 53 height 21
click at [245, 468] on span "(12;-31)" at bounding box center [230, 472] width 49 height 21
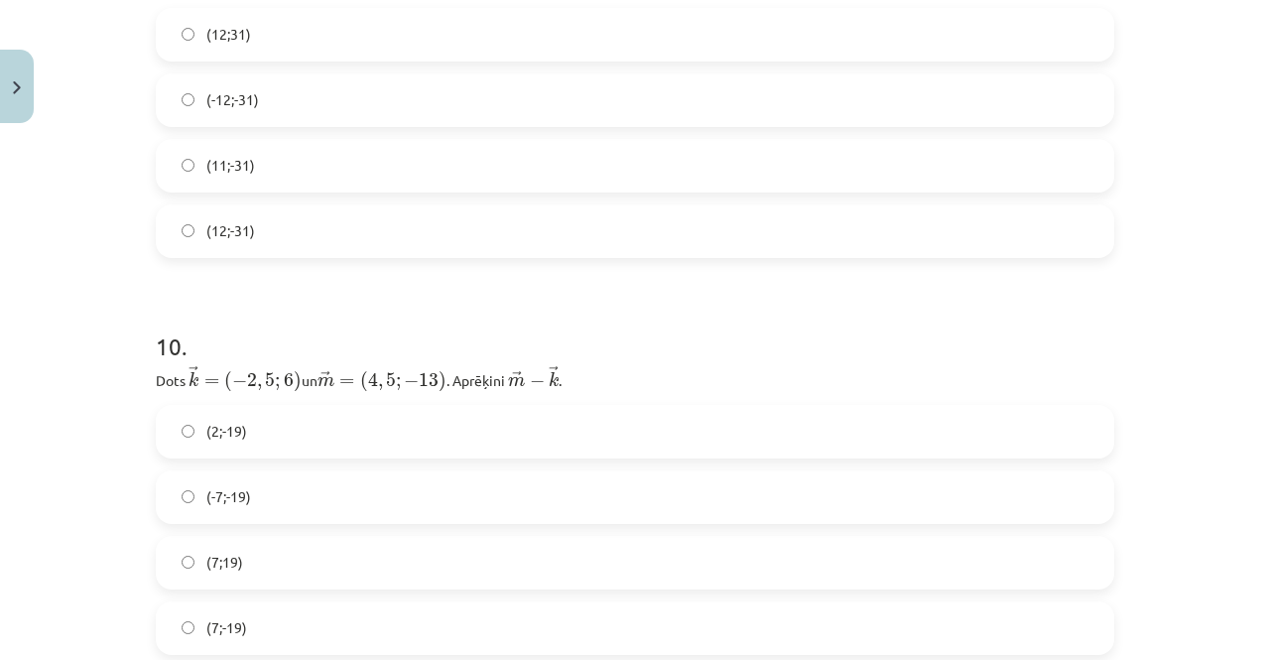
scroll to position [4863, 0]
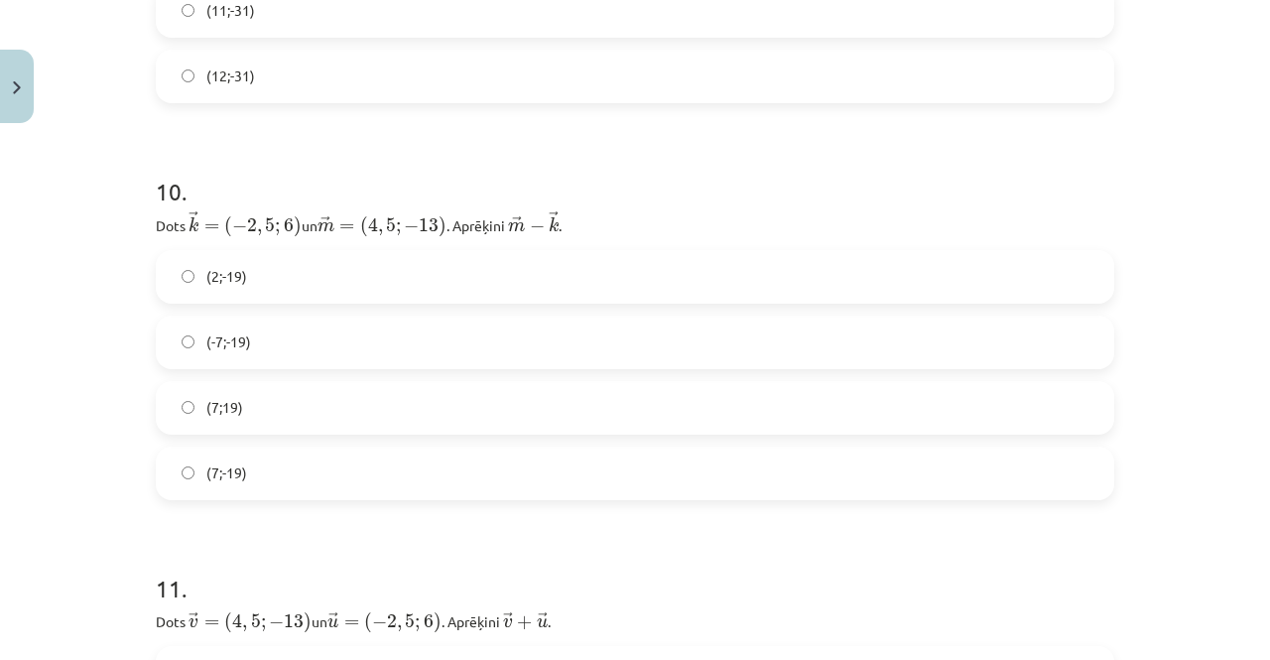
click at [156, 221] on p "Dots ﻿ → k = ( − 2 , 5 ; 6 ) k → = ( − 2 , 5 ; 6 ) un ﻿﻿ → m = ( 4 , 5 ; − 13 )…" at bounding box center [635, 224] width 959 height 28
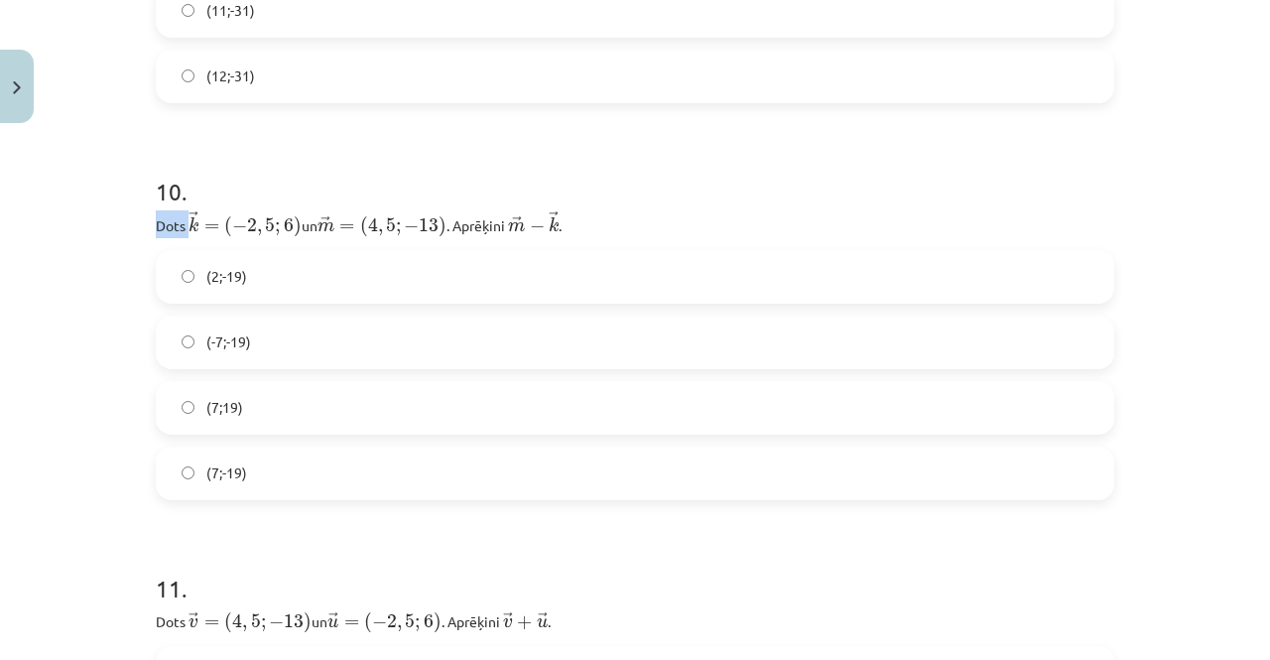
click at [156, 221] on p "Dots ﻿ → k = ( − 2 , 5 ; 6 ) k → = ( − 2 , 5 ; 6 ) un ﻿﻿ → m = ( 4 , 5 ; − 13 )…" at bounding box center [635, 224] width 959 height 28
click at [117, 235] on div "Mācību tēma: Matemātikas i - 10. klases 1. ieskaites mācību materiāls (a,b) #8 …" at bounding box center [635, 330] width 1270 height 660
drag, startPoint x: 144, startPoint y: 228, endPoint x: 654, endPoint y: 225, distance: 510.1
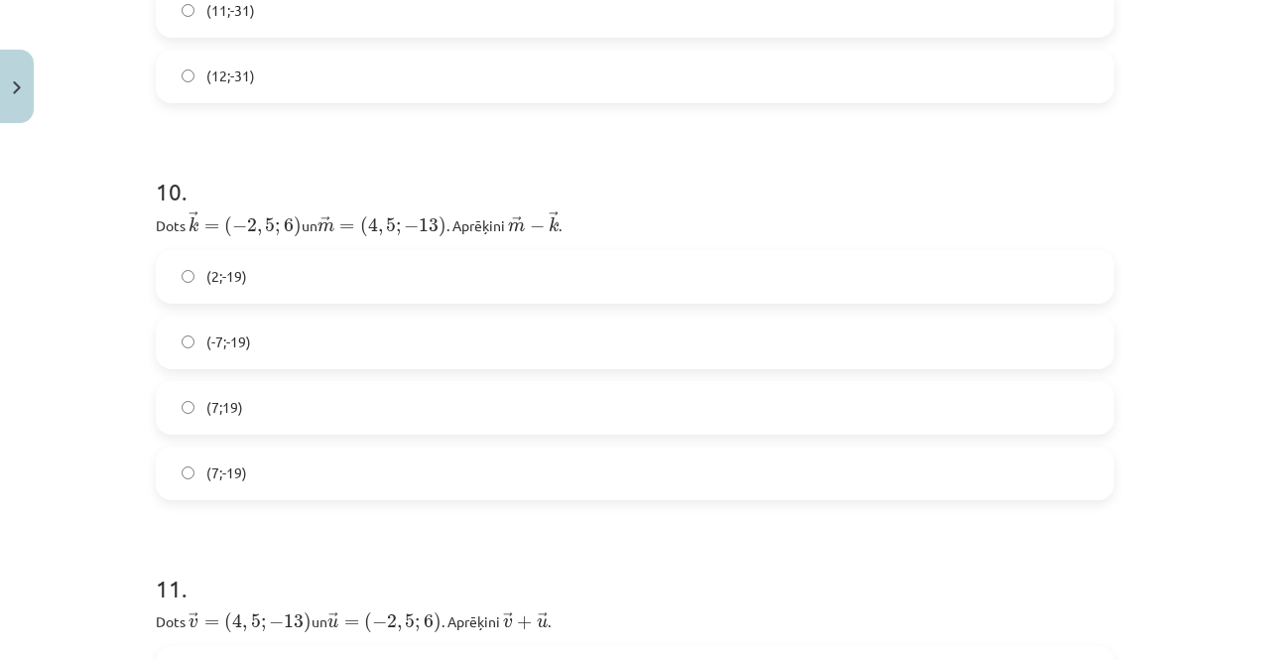
click at [796, 173] on h1 "10 ." at bounding box center [635, 174] width 959 height 62
click at [272, 485] on label "(7;-19)" at bounding box center [635, 474] width 955 height 50
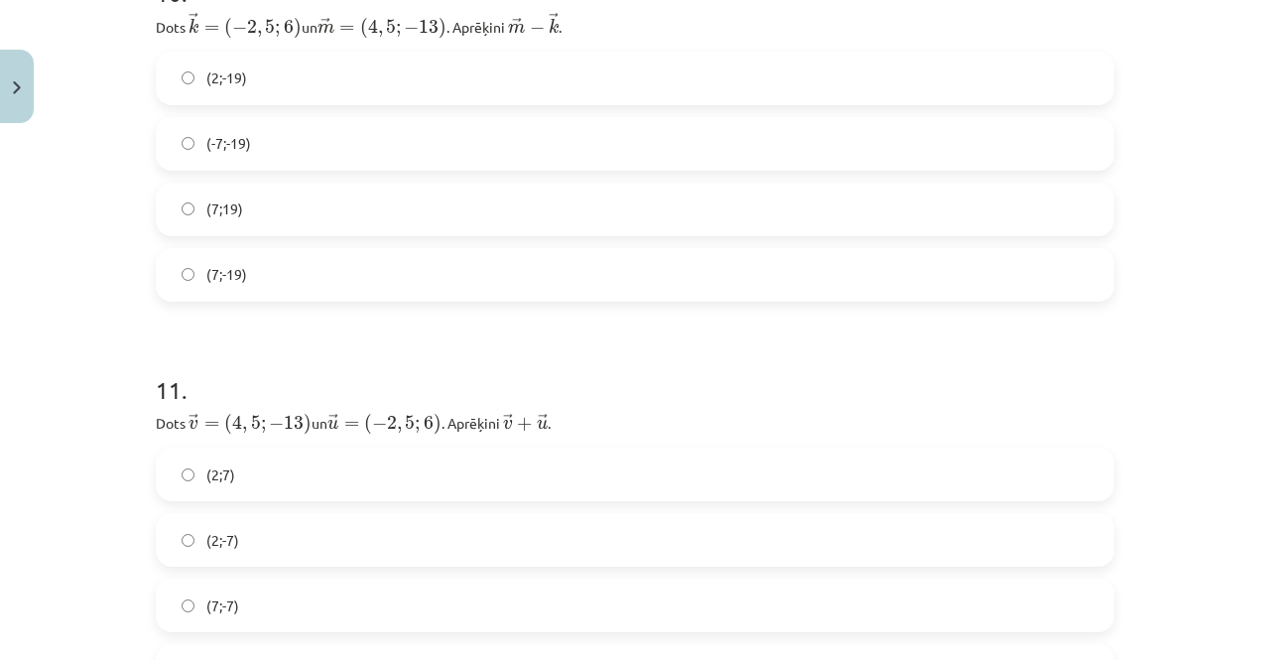
scroll to position [5161, 0]
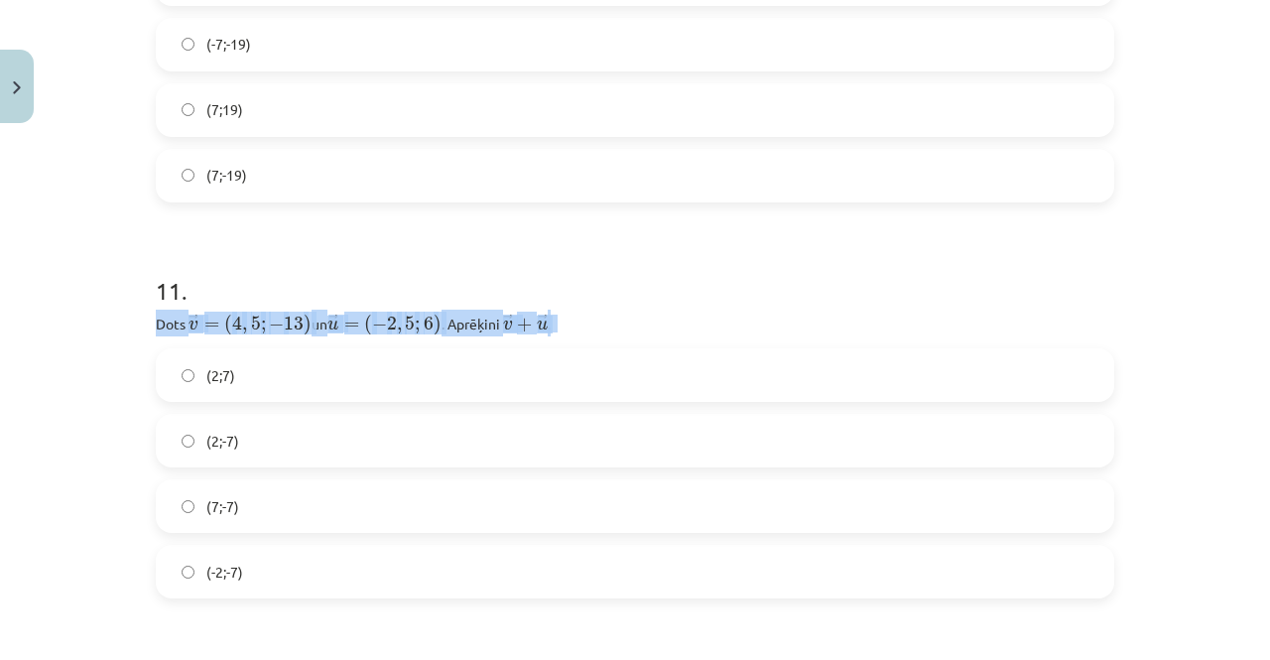
drag, startPoint x: 131, startPoint y: 319, endPoint x: 604, endPoint y: 319, distance: 473.4
click at [604, 319] on div "Mācību tēma: Matemātikas i - 10. klases 1. ieskaites mācību materiāls (a,b) #8 …" at bounding box center [635, 330] width 1270 height 660
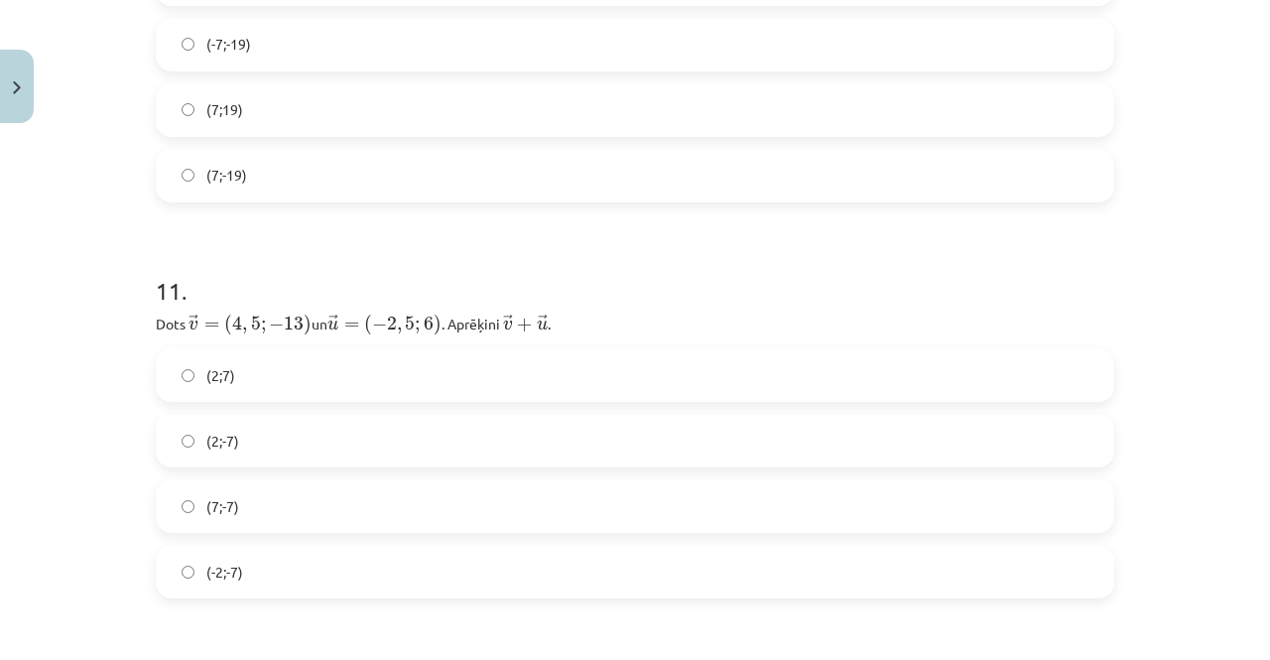
drag, startPoint x: 958, startPoint y: 225, endPoint x: 941, endPoint y: 231, distance: 17.9
click at [245, 440] on label "(2;-7)" at bounding box center [635, 441] width 955 height 50
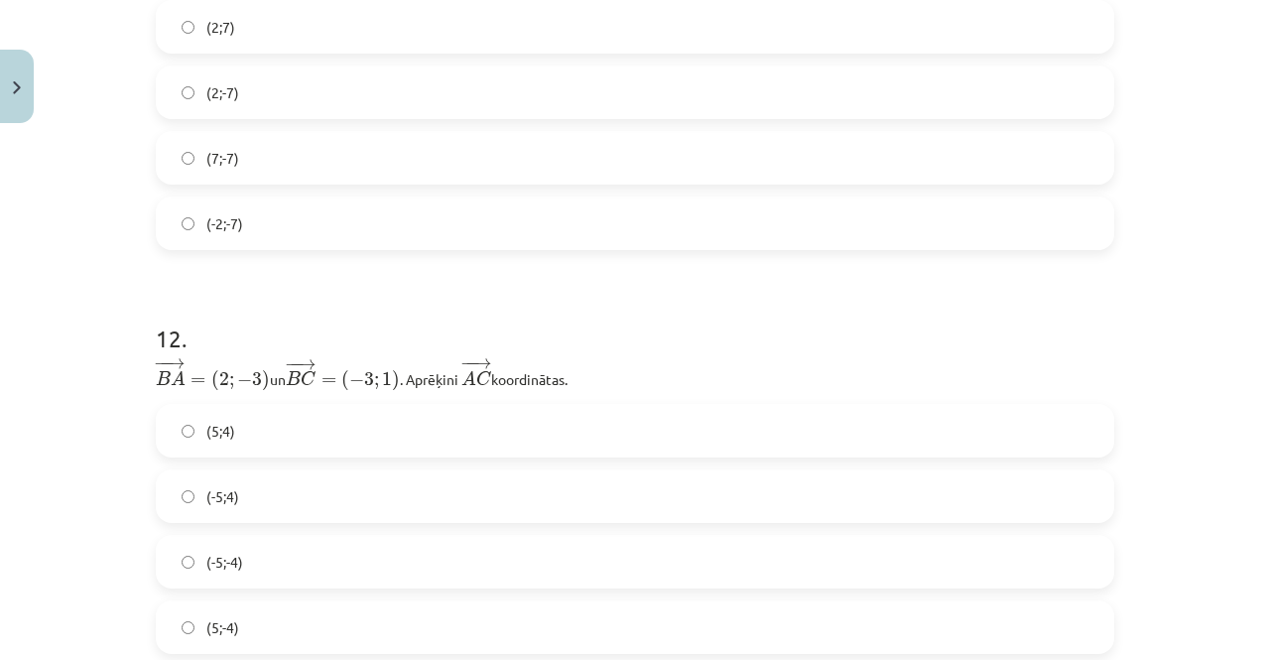
scroll to position [5657, 0]
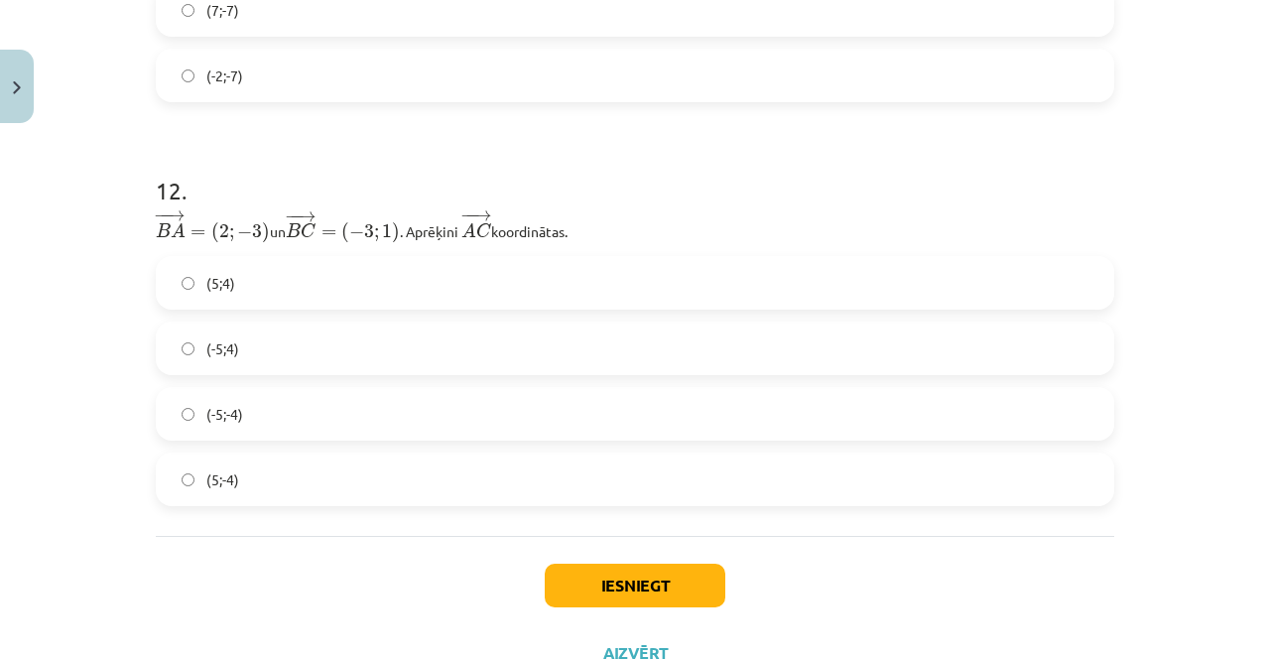
drag, startPoint x: 139, startPoint y: 232, endPoint x: 640, endPoint y: 221, distance: 501.3
click at [260, 344] on label "(-5;4)" at bounding box center [635, 349] width 955 height 50
click at [574, 589] on button "Iesniegt" at bounding box center [635, 586] width 181 height 44
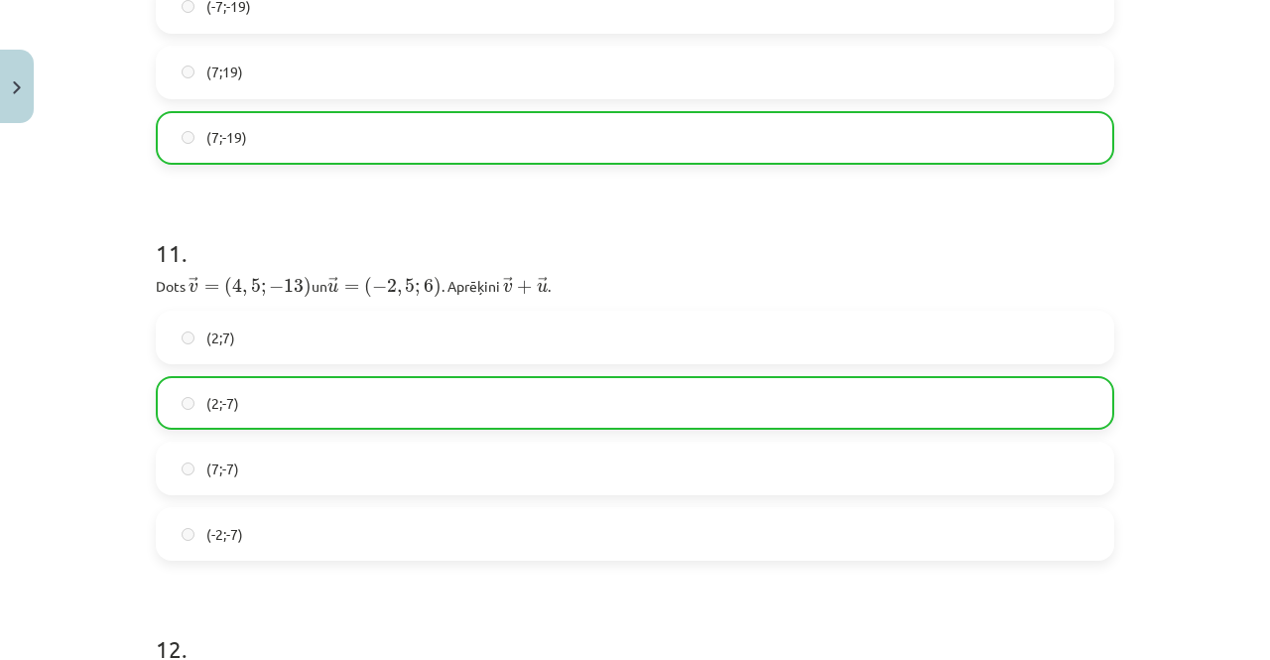
scroll to position [5794, 0]
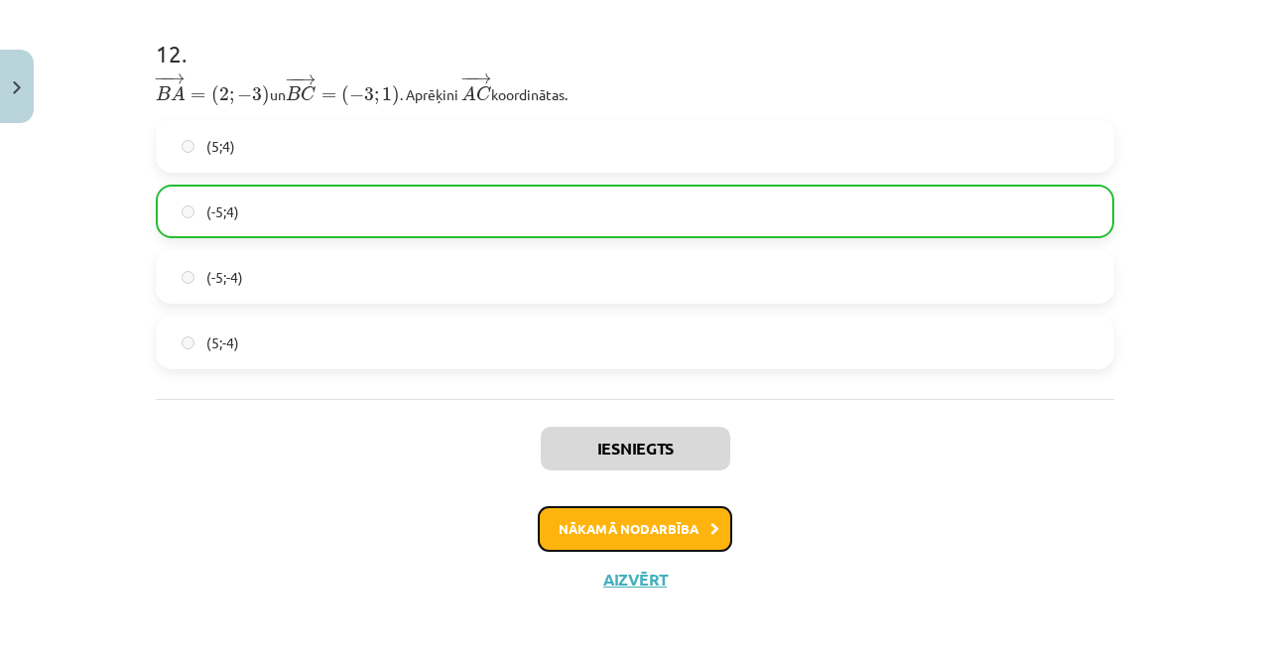
click at [593, 523] on button "Nākamā nodarbība" at bounding box center [635, 529] width 195 height 46
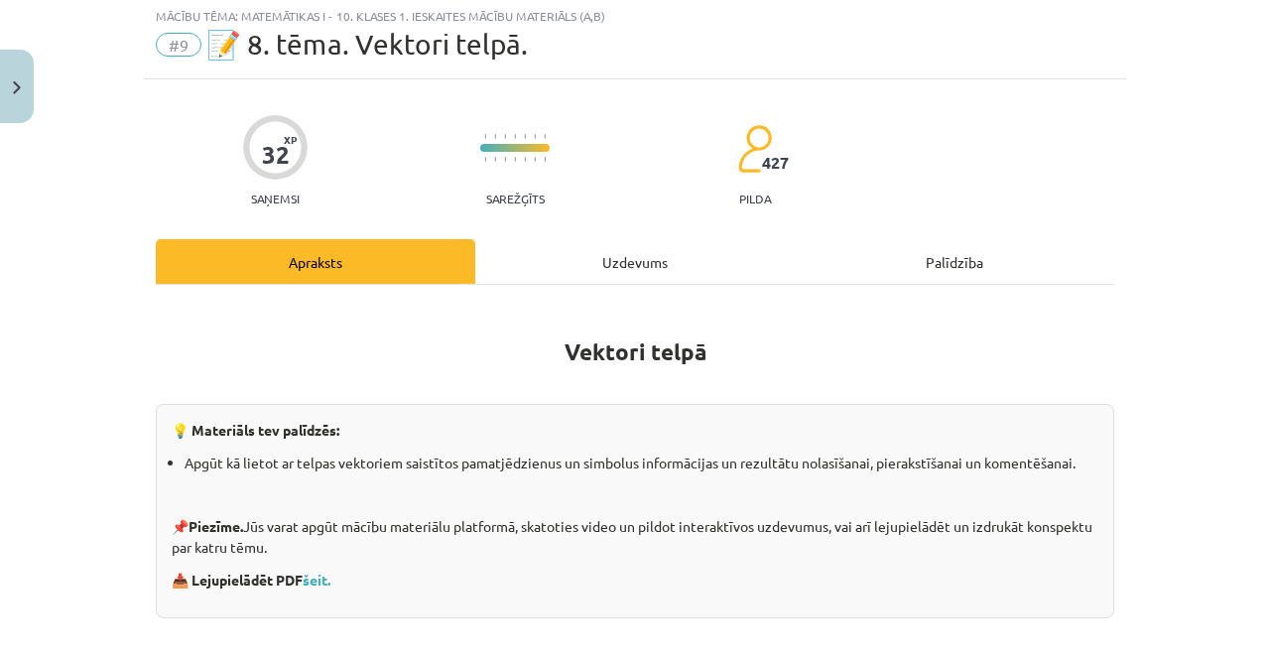
scroll to position [177, 0]
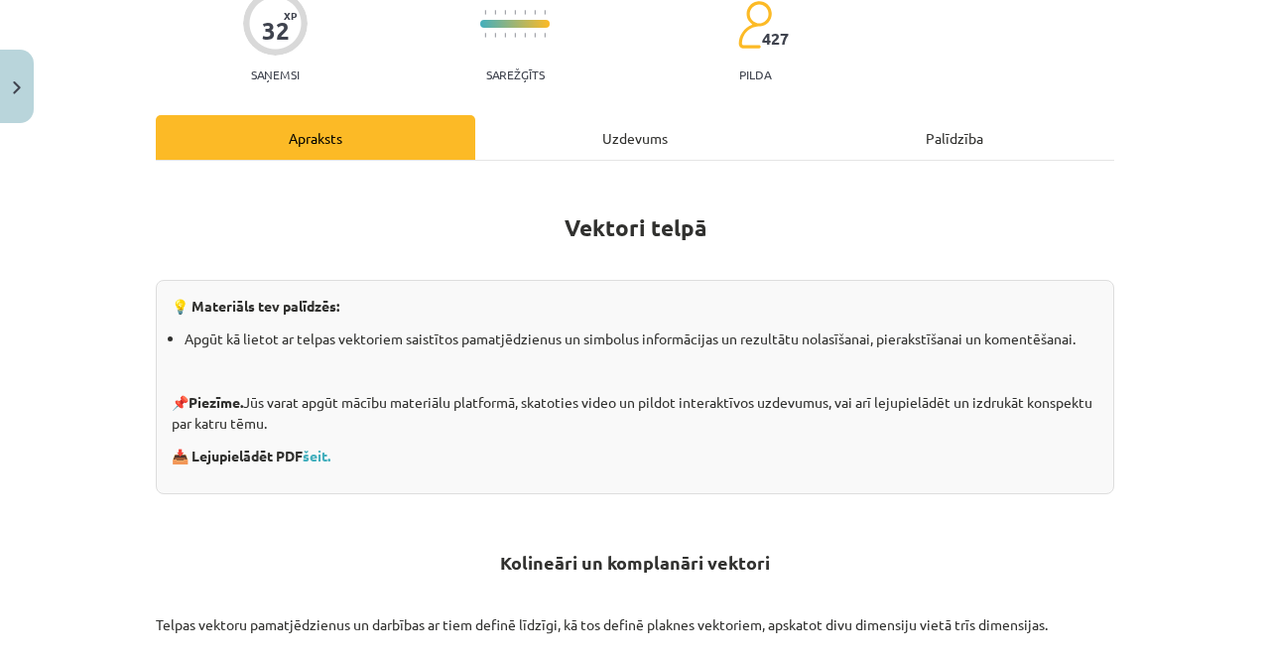
click at [613, 130] on div "Uzdevums" at bounding box center [635, 137] width 320 height 45
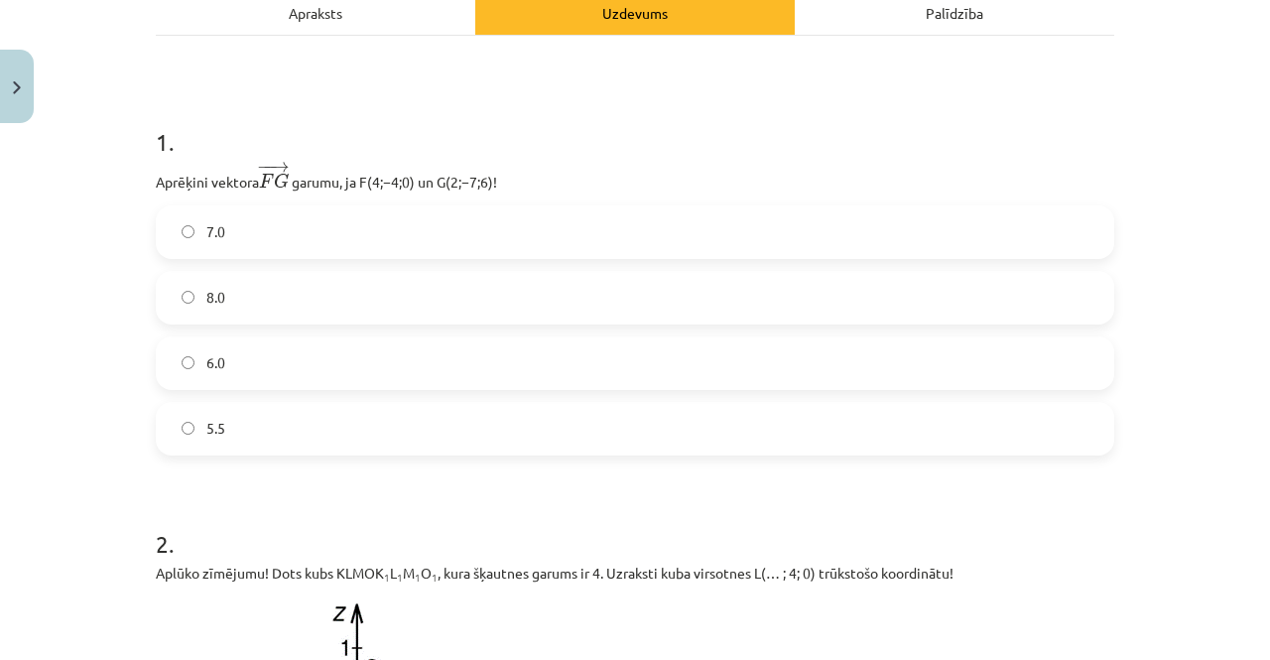
scroll to position [347, 0]
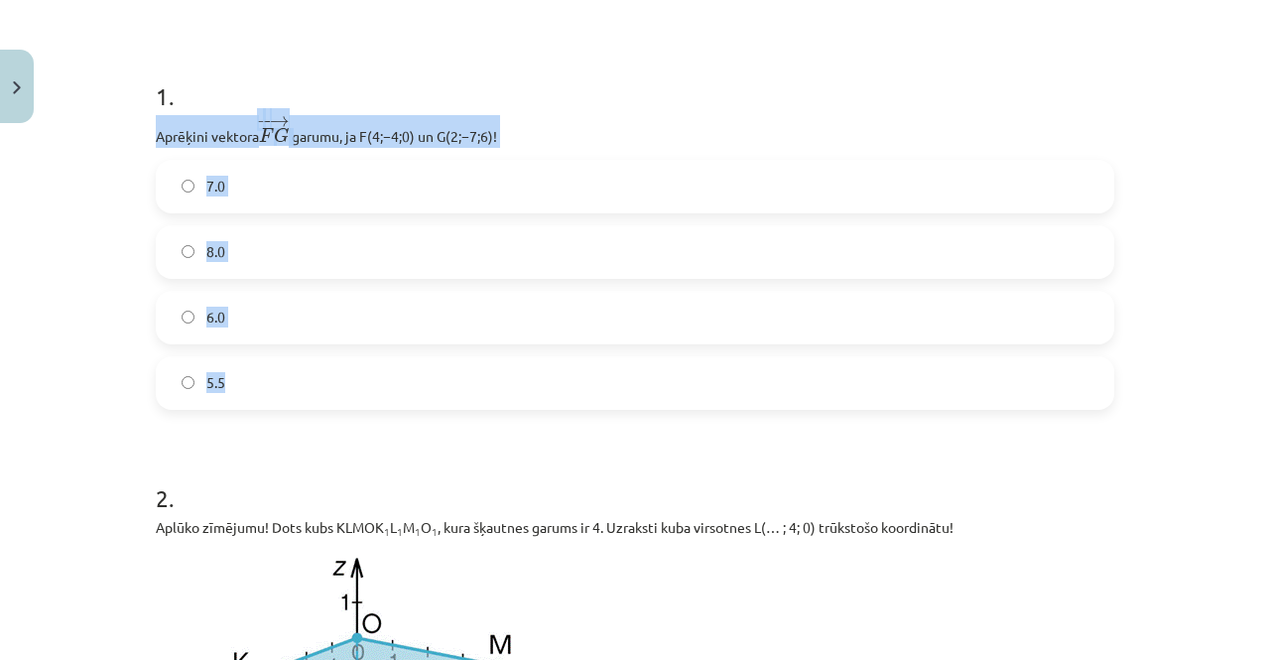
drag, startPoint x: 137, startPoint y: 138, endPoint x: 565, endPoint y: 397, distance: 500.1
click at [289, 186] on label "7.0" at bounding box center [635, 187] width 955 height 50
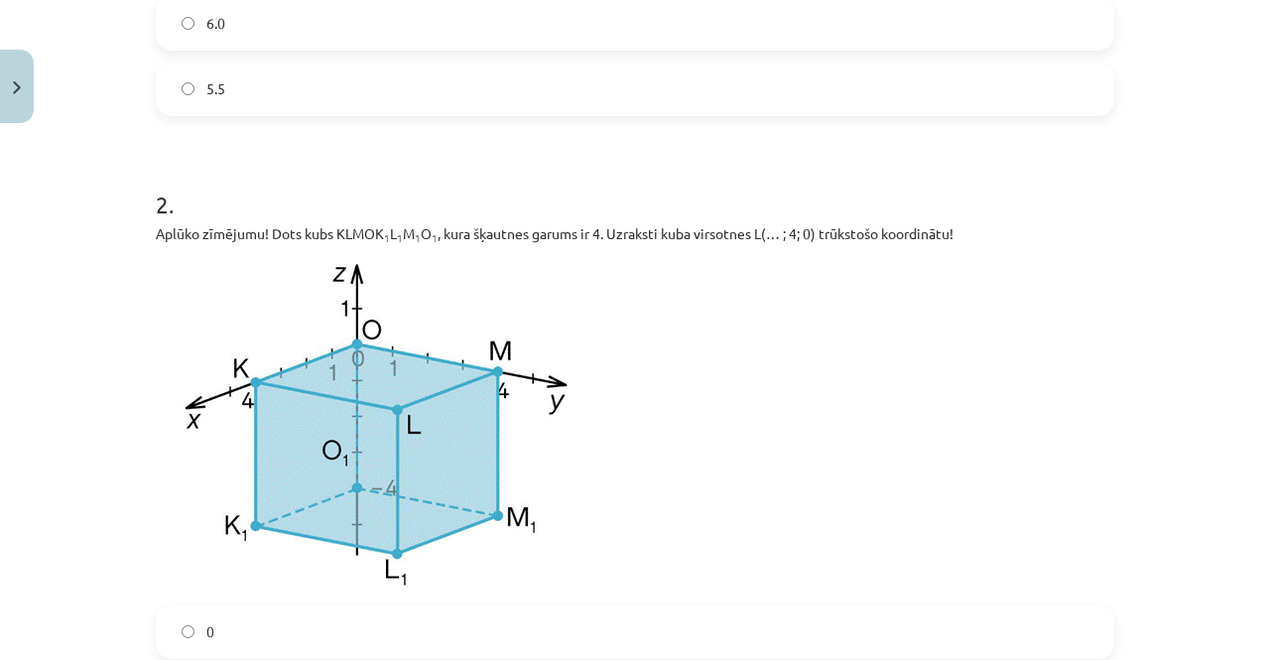
scroll to position [744, 0]
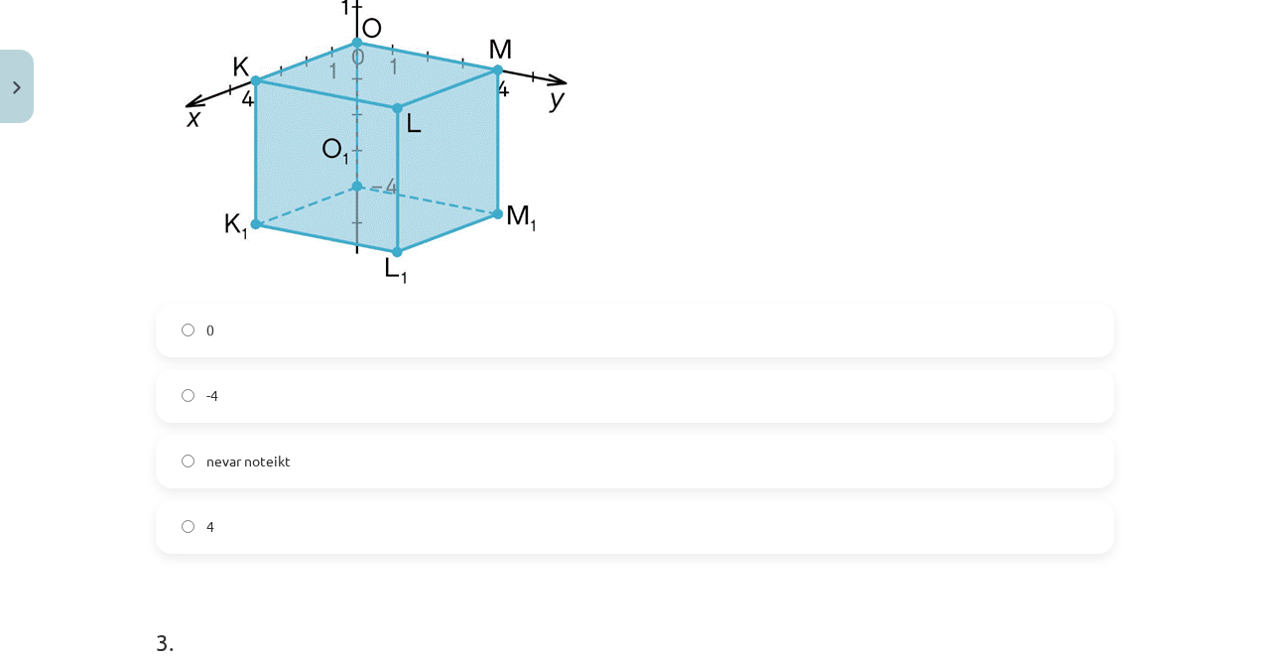
click at [224, 408] on label "-4" at bounding box center [635, 396] width 955 height 50
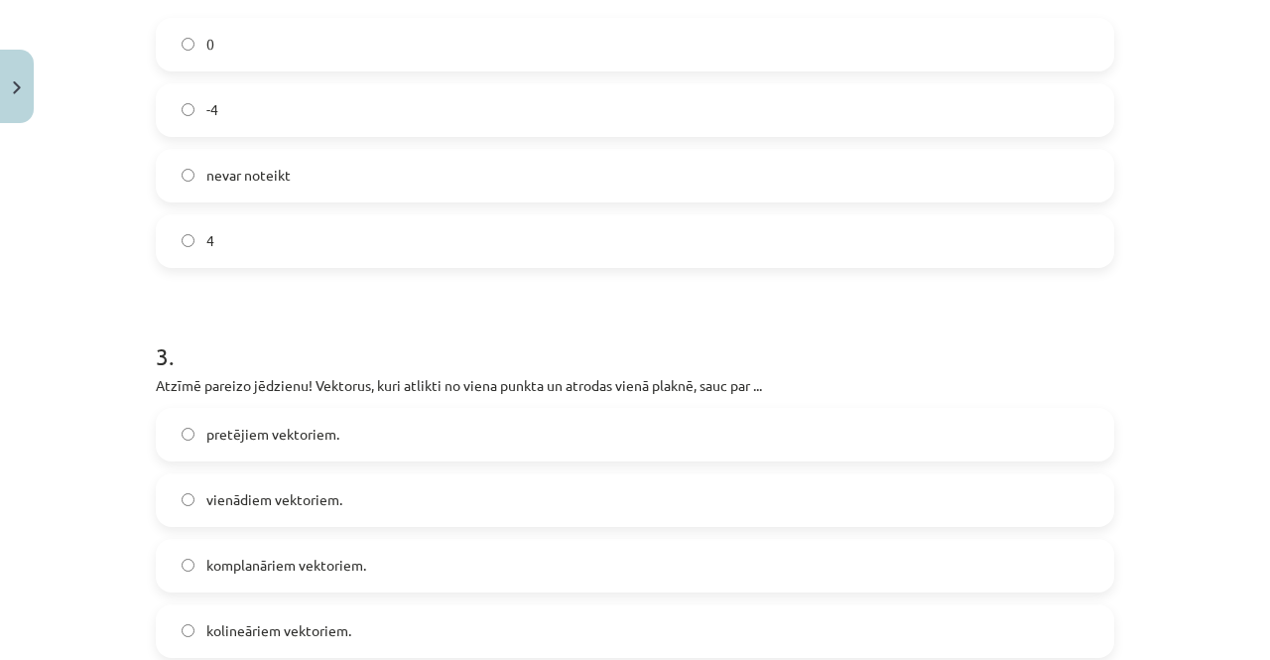
scroll to position [1340, 0]
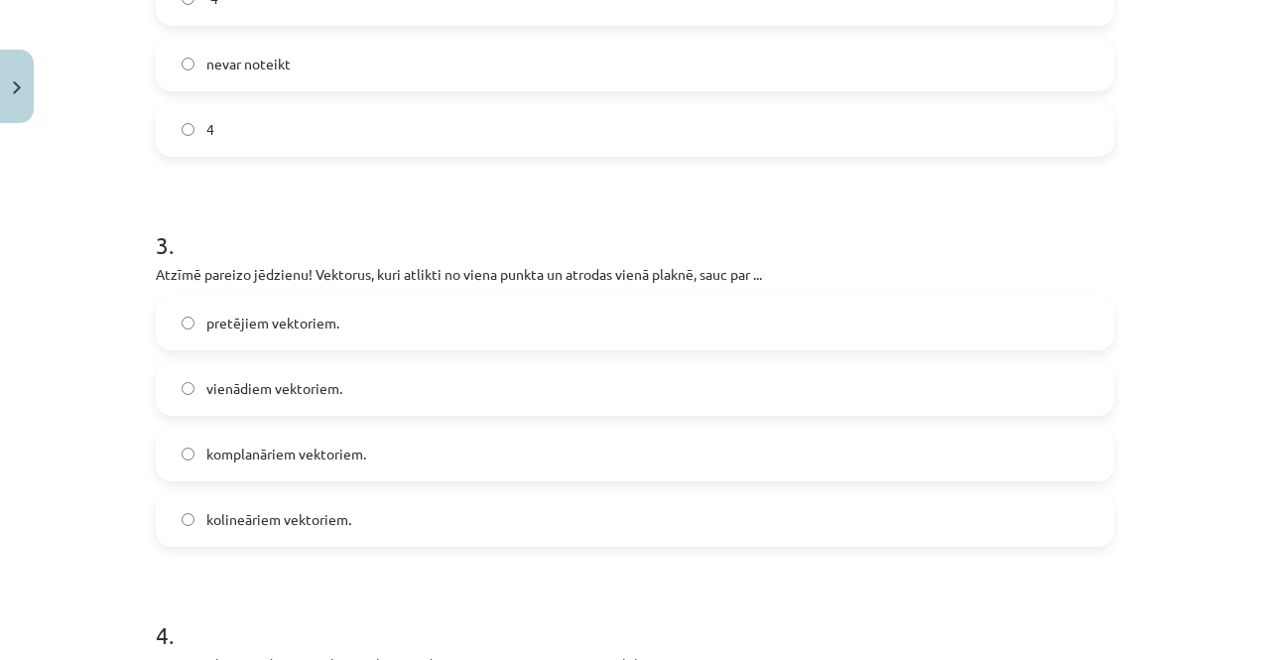
click at [332, 358] on div "pretējiem vektoriem. vienādiem vektoriem. komplanāriem vektoriem. kolineāriem v…" at bounding box center [635, 422] width 959 height 250
click at [332, 377] on label "vienādiem vektoriem." at bounding box center [635, 389] width 955 height 50
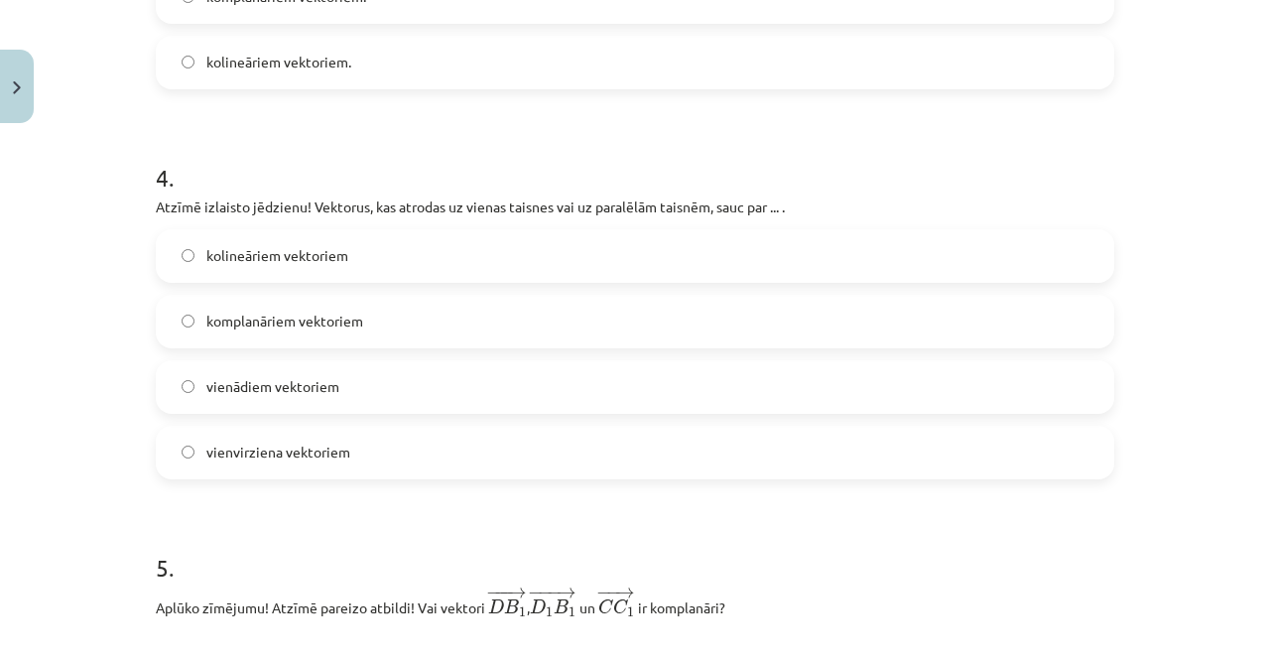
scroll to position [1836, 0]
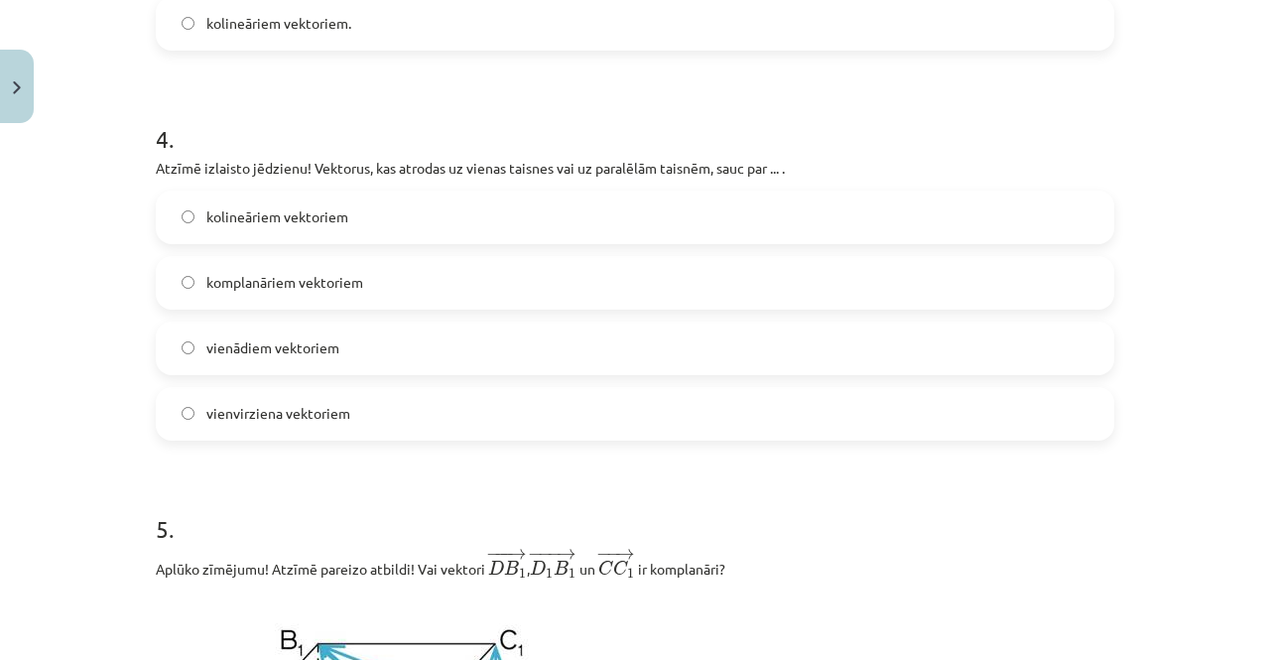
click at [273, 412] on span "vienvirziena vektoriem" at bounding box center [278, 413] width 144 height 21
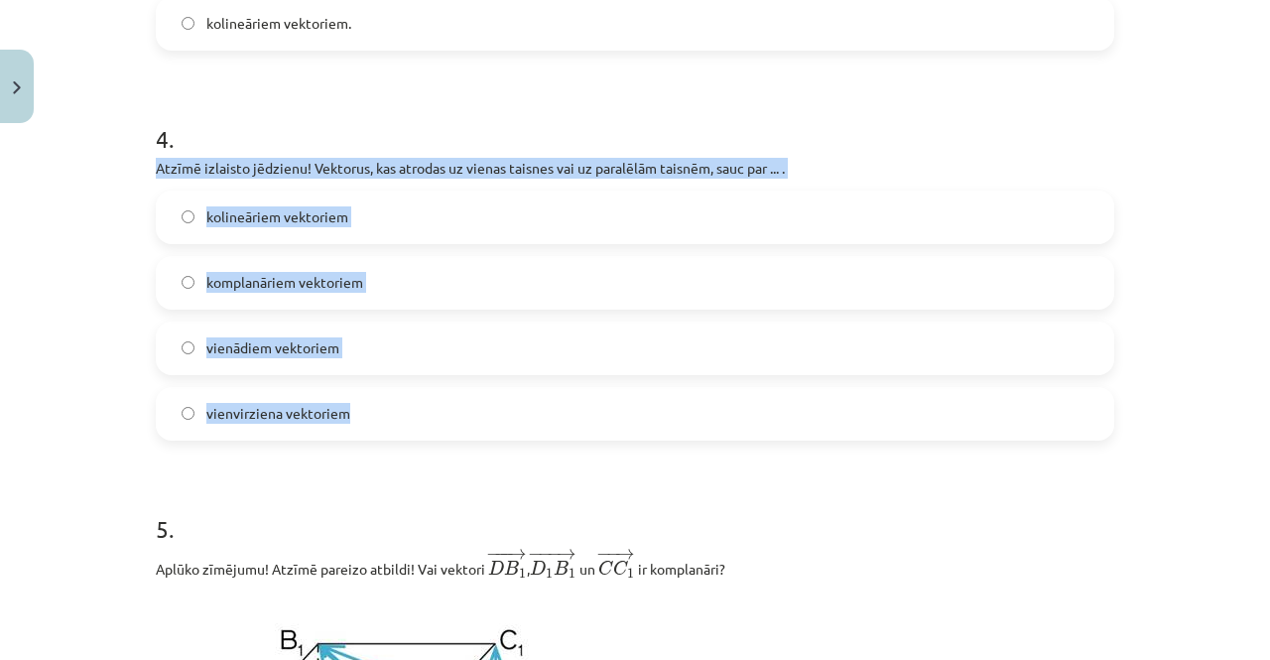
drag, startPoint x: 139, startPoint y: 160, endPoint x: 359, endPoint y: 374, distance: 307.4
click at [357, 227] on label "kolineāriem vektoriem" at bounding box center [635, 218] width 955 height 50
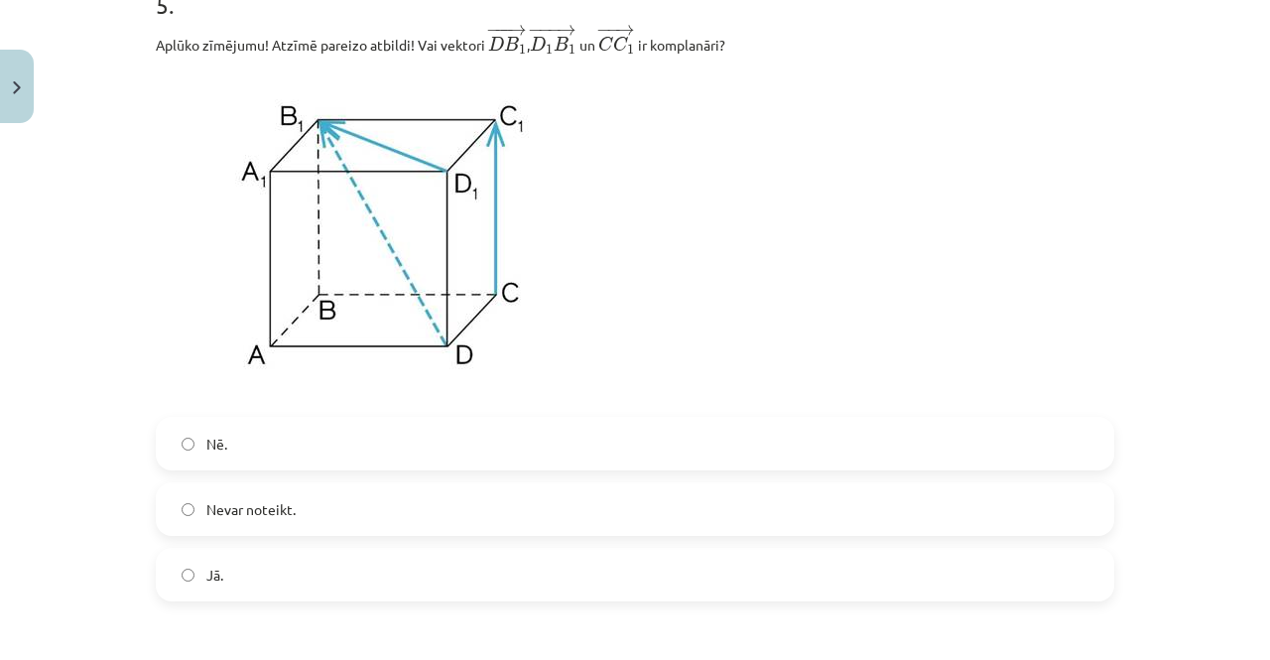
scroll to position [2332, 0]
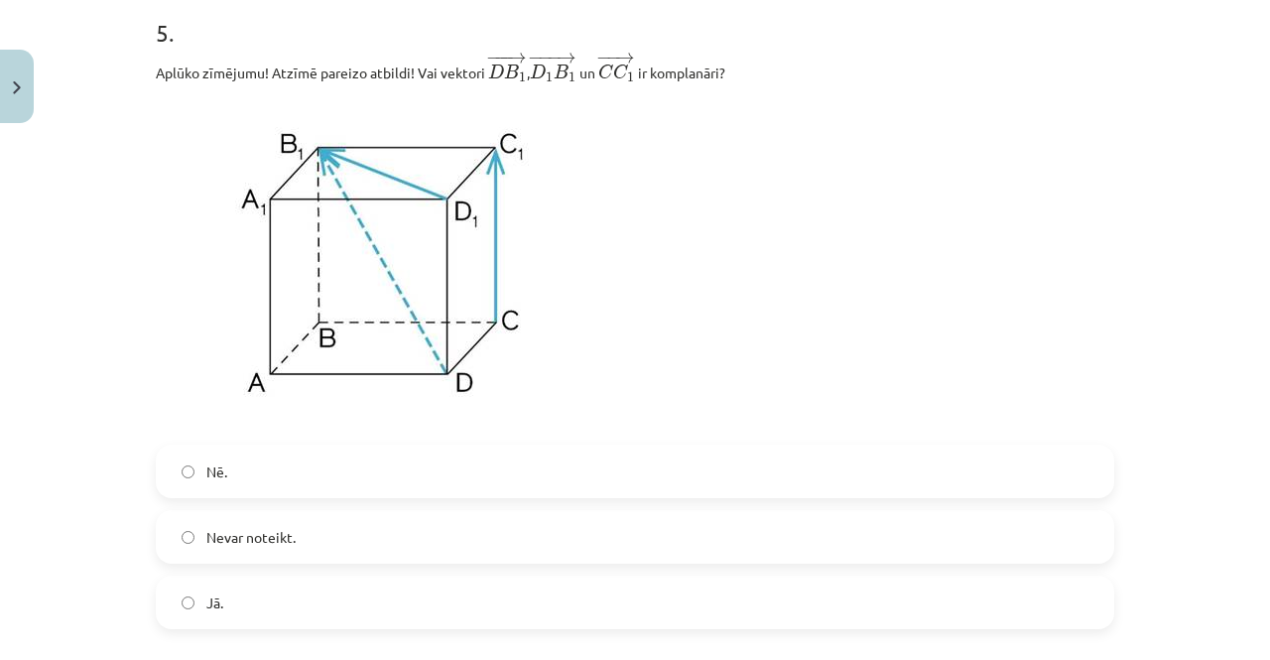
click at [242, 459] on label "Nē." at bounding box center [635, 472] width 955 height 50
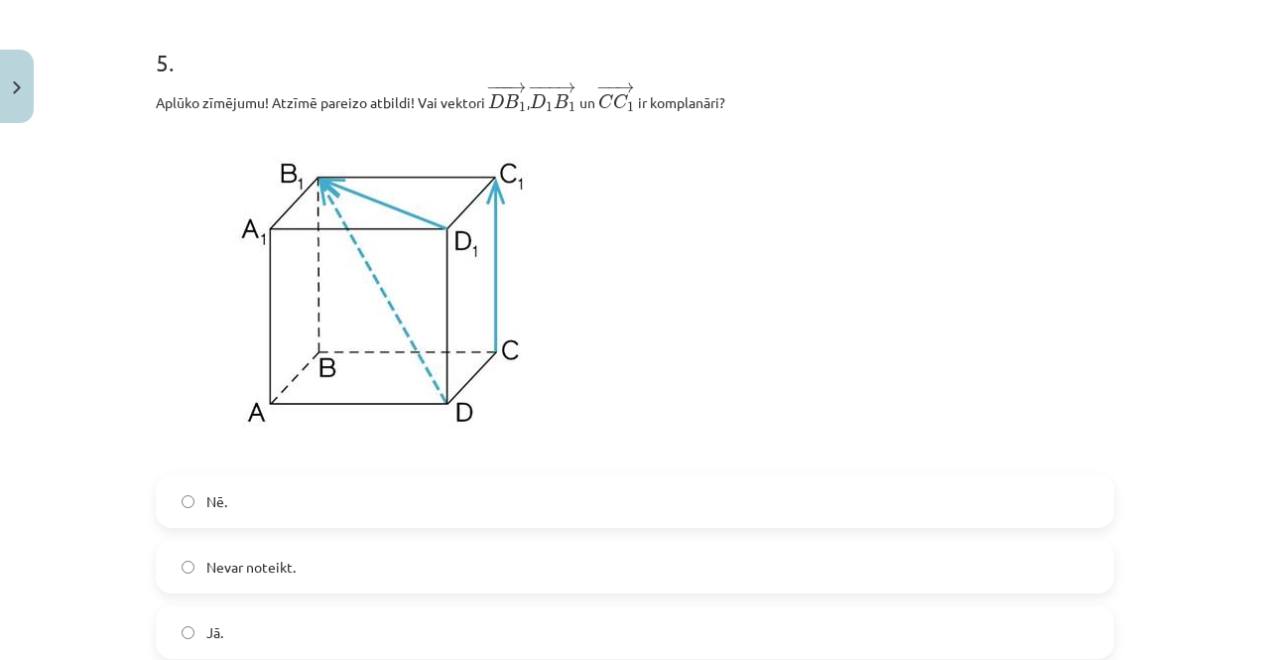
scroll to position [2403, 0]
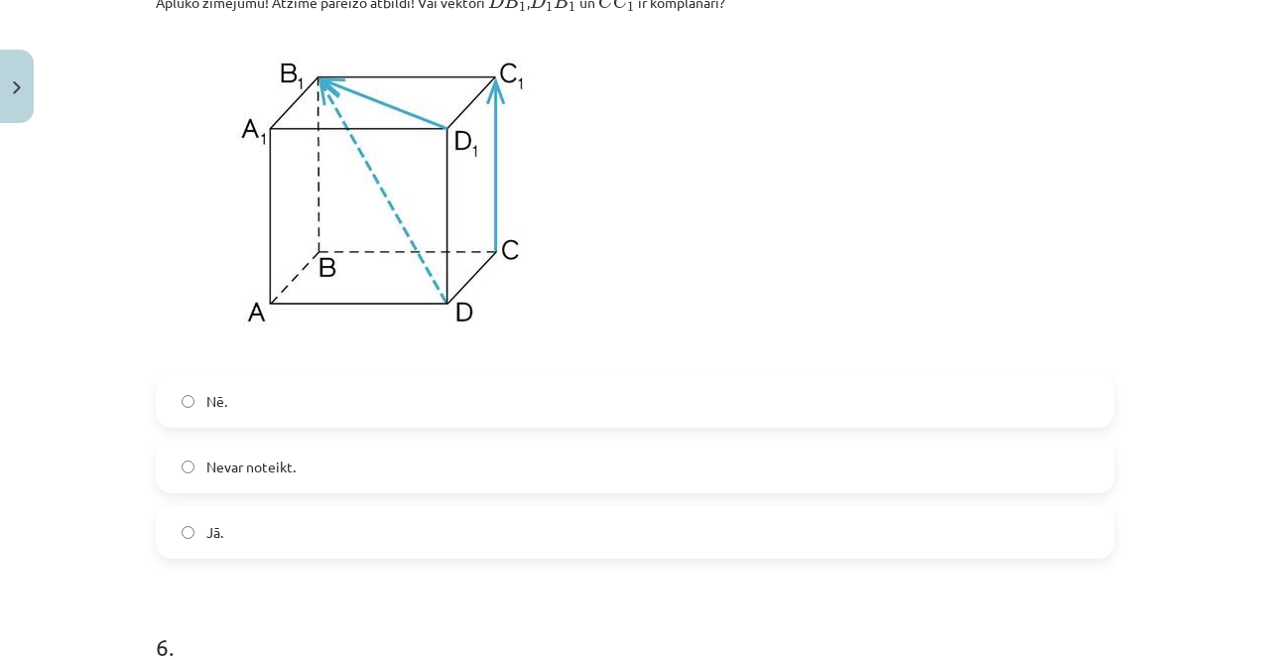
click at [282, 517] on label "Jā." at bounding box center [635, 532] width 955 height 50
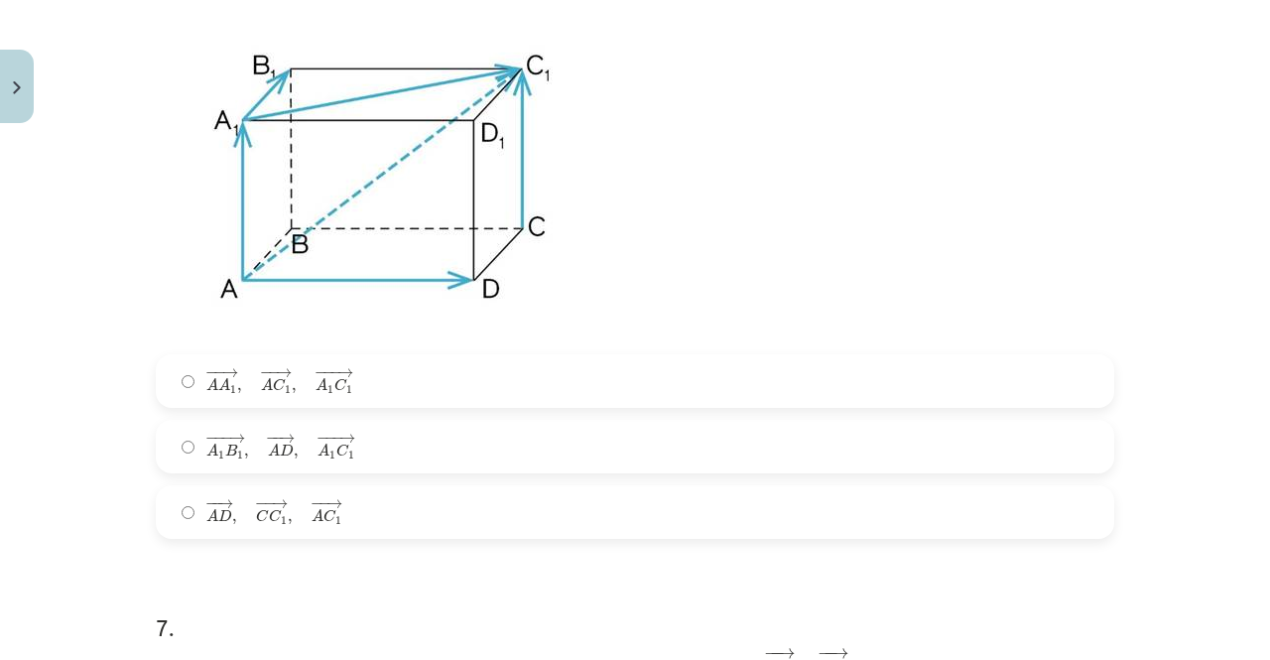
scroll to position [3097, 0]
click at [357, 519] on label "− − → A D , − − → C C 1 , − − → A C 1 A D → , C C 1 → , A C 1 →" at bounding box center [635, 511] width 955 height 50
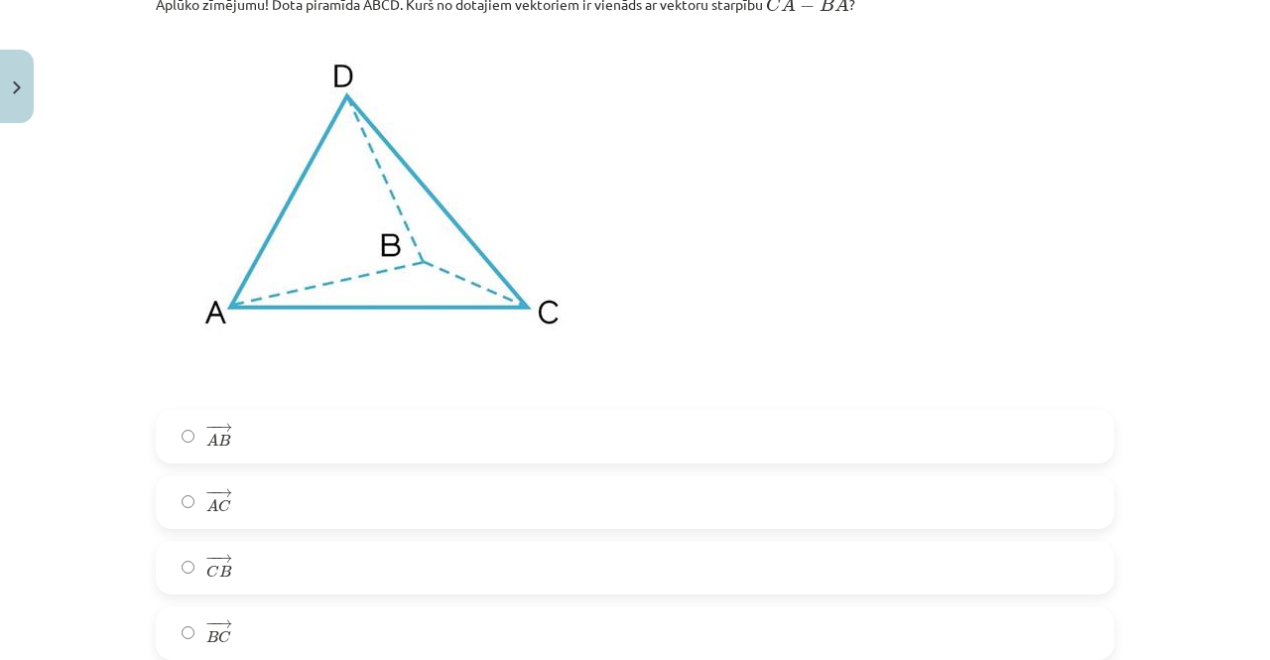
scroll to position [3792, 0]
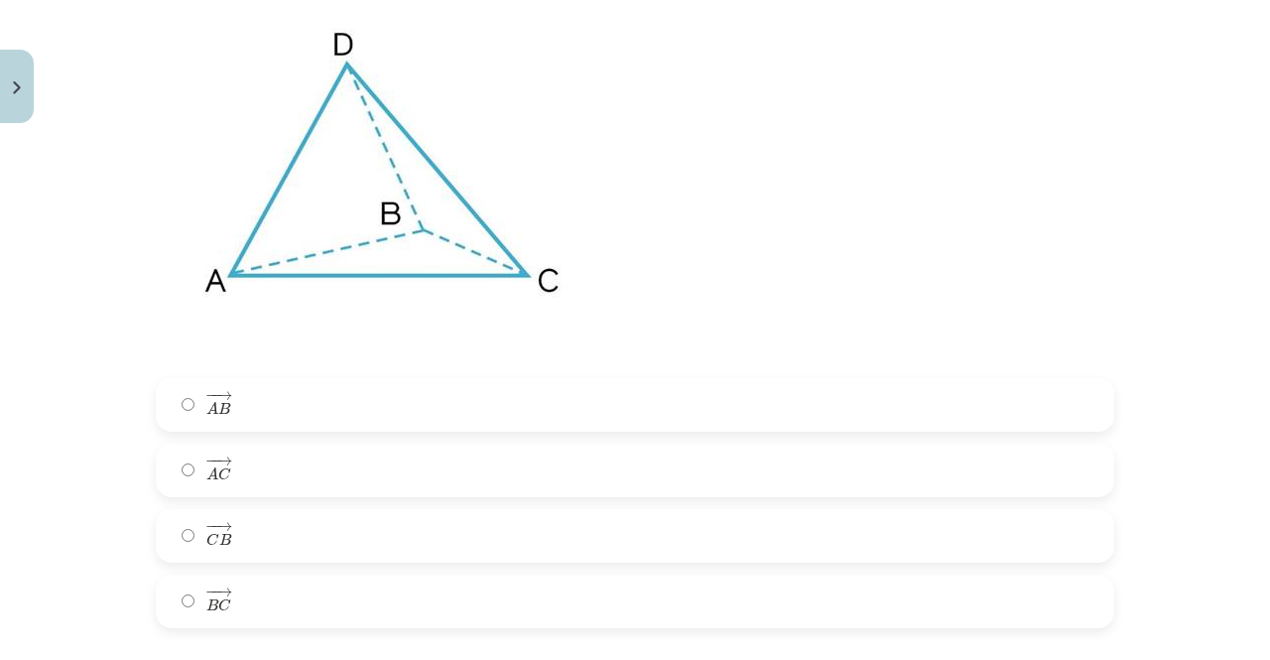
click at [232, 592] on label "− − → B C B C →" at bounding box center [635, 602] width 955 height 50
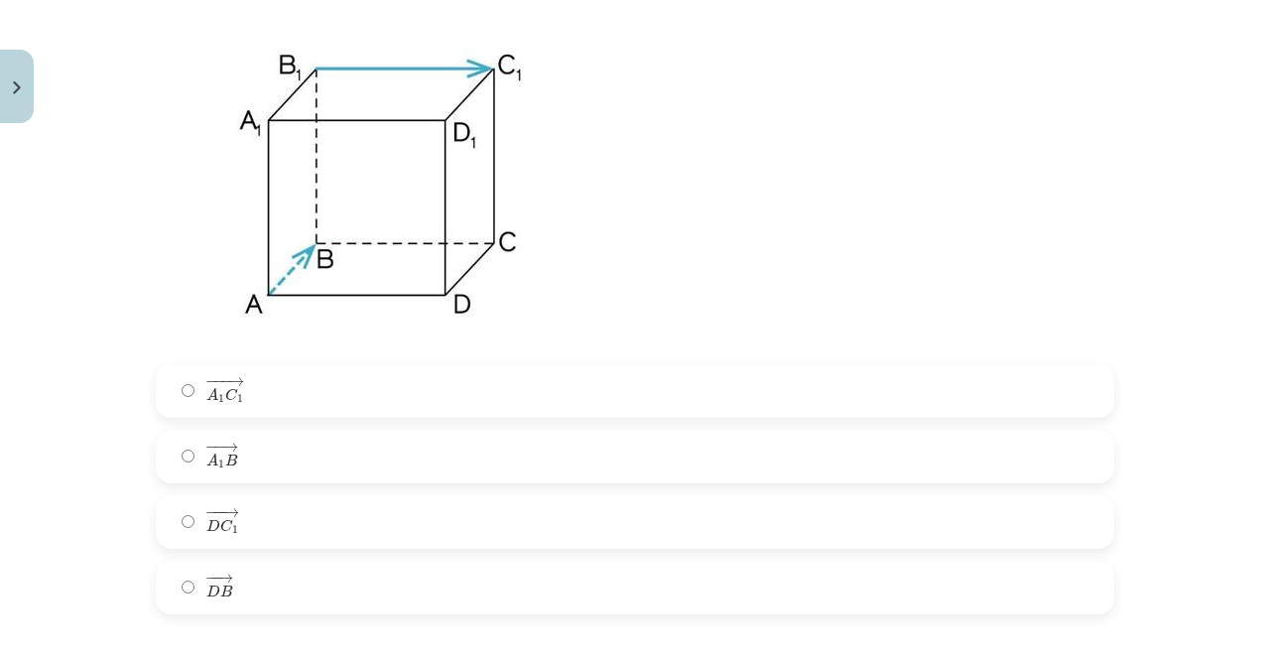
scroll to position [4586, 0]
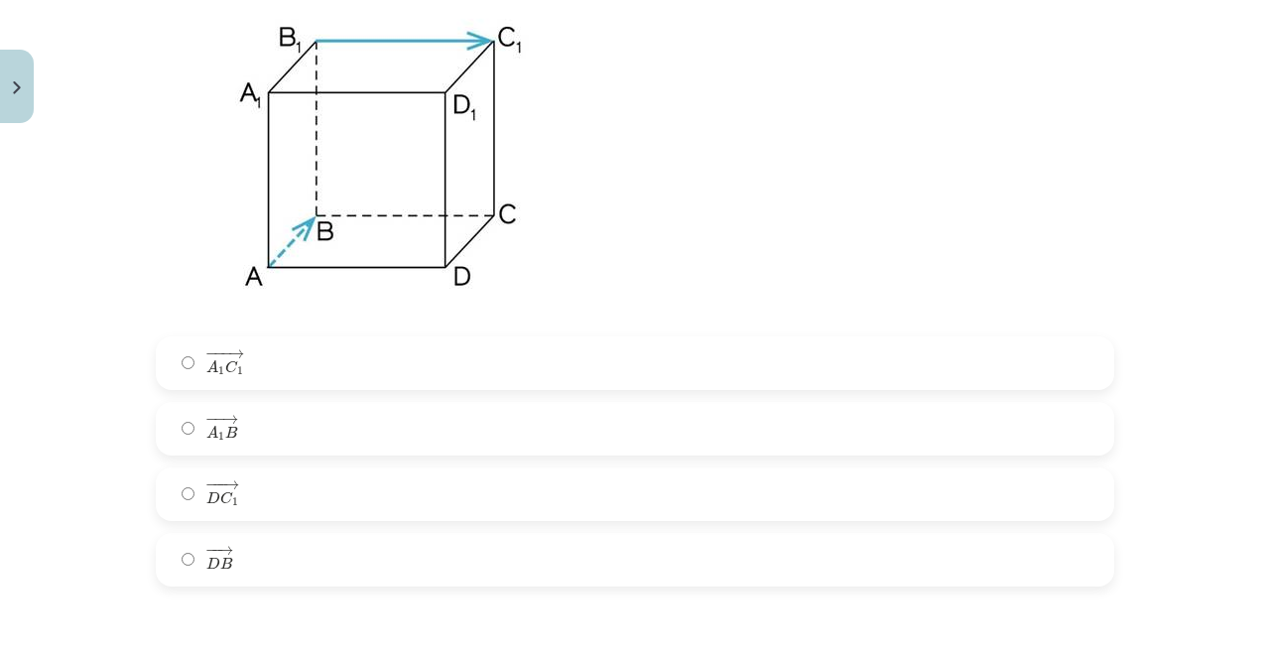
click at [242, 354] on label "− −− → A 1 C 1 A 1 C 1 →" at bounding box center [635, 363] width 955 height 50
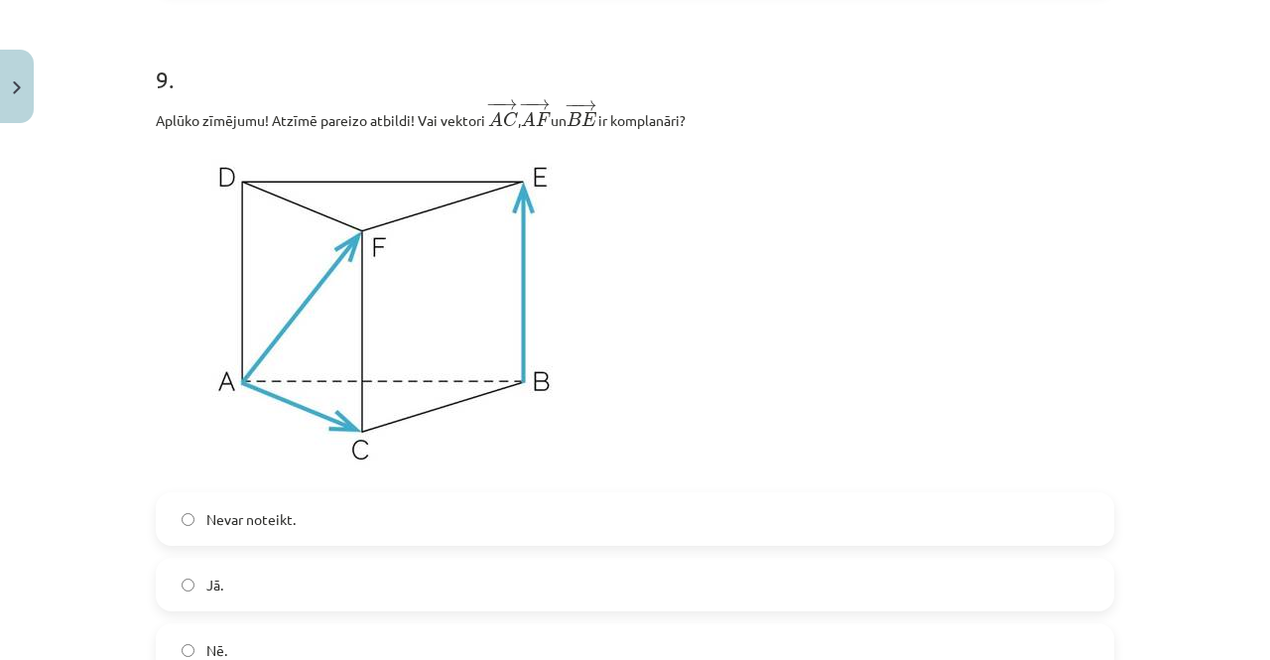
scroll to position [5281, 0]
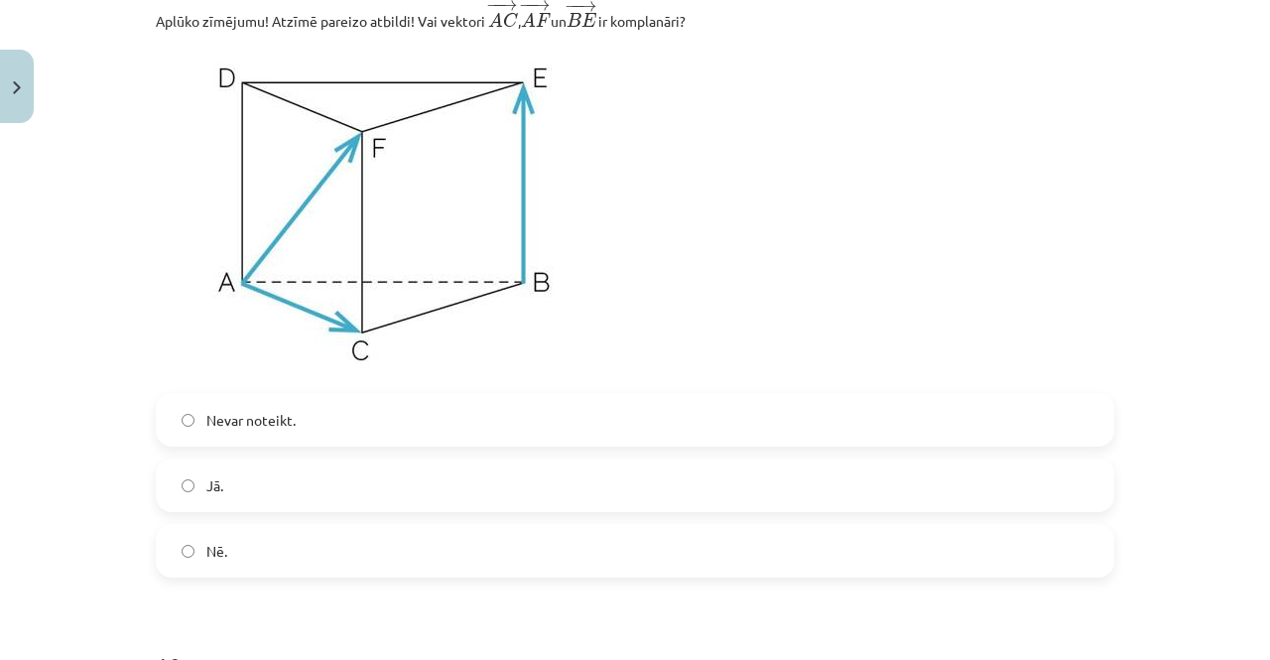
click at [242, 493] on label "Jā." at bounding box center [635, 485] width 955 height 50
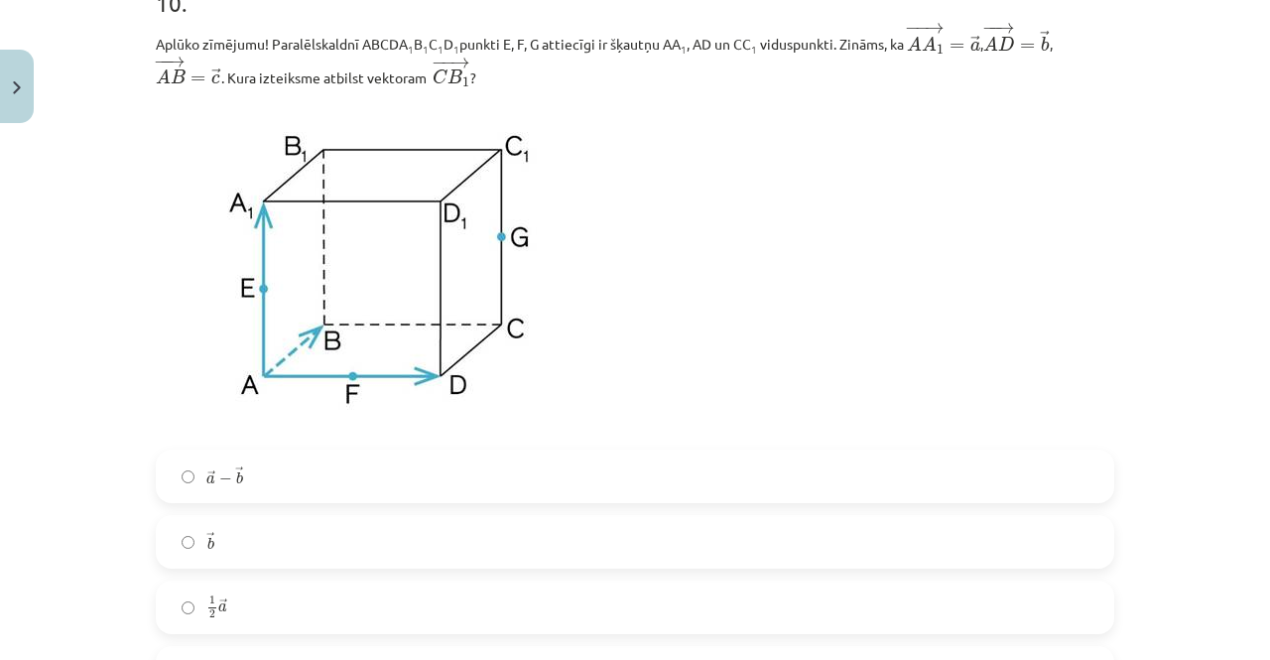
scroll to position [5975, 0]
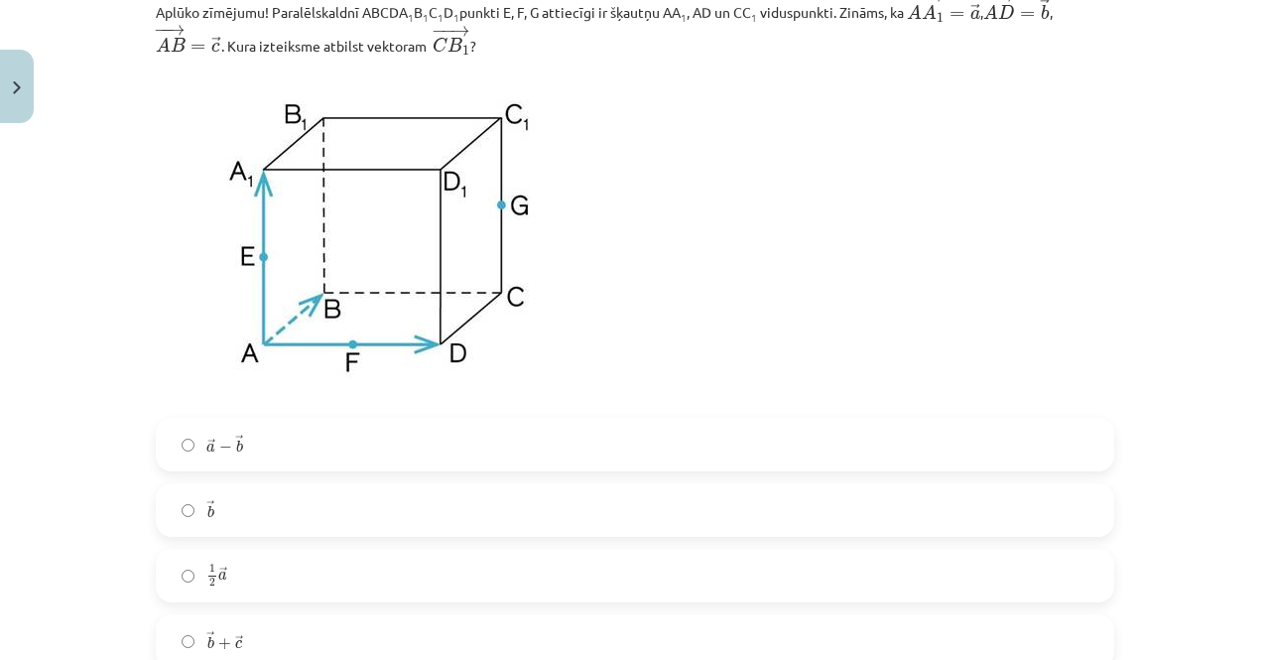
click at [270, 456] on label "→ a − → b a → − b →" at bounding box center [635, 445] width 955 height 50
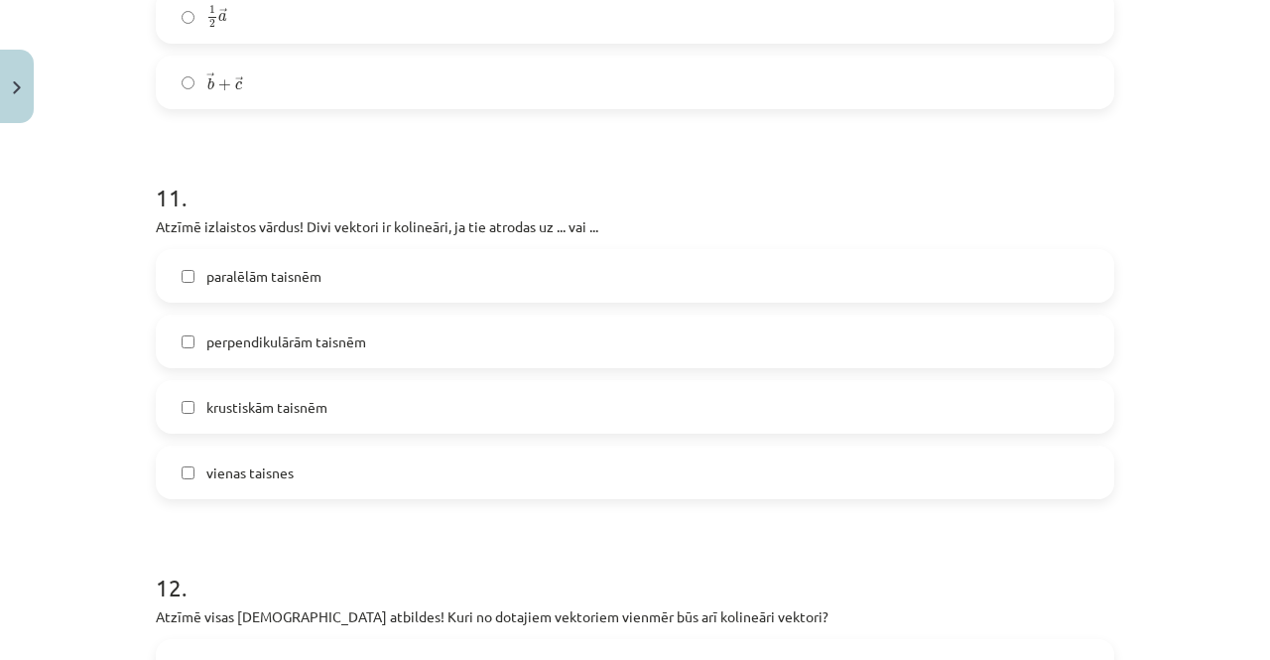
scroll to position [6571, 0]
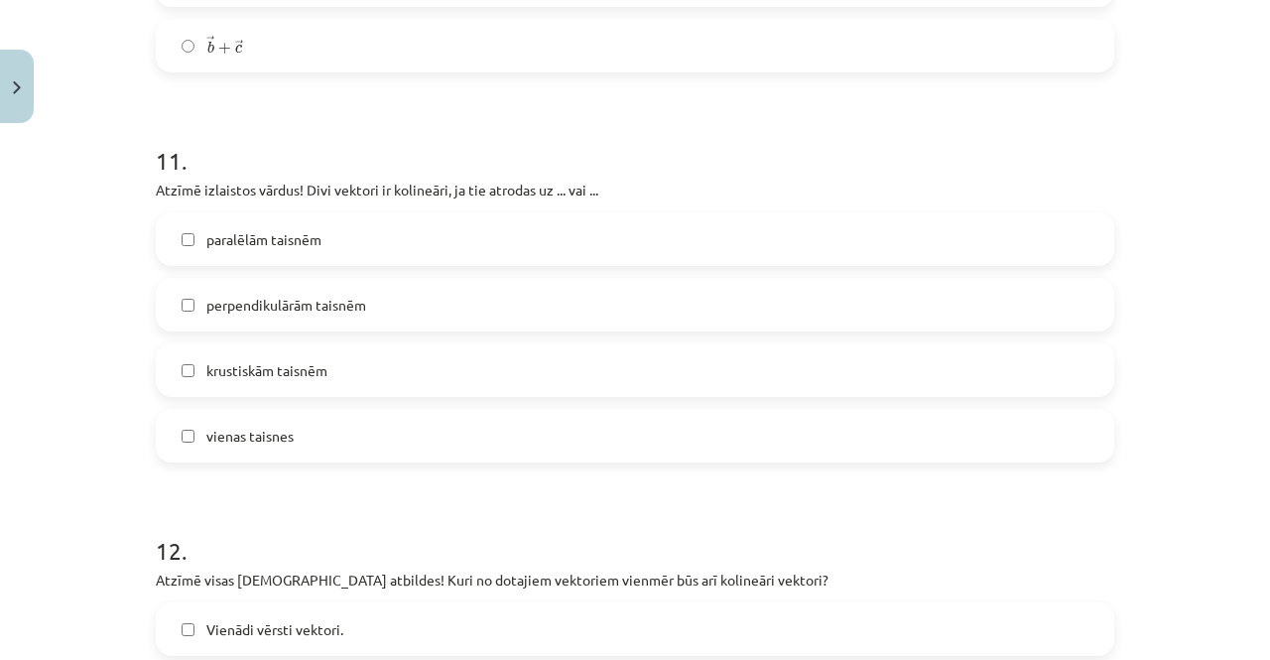
drag, startPoint x: 324, startPoint y: 455, endPoint x: 318, endPoint y: 436, distance: 19.8
click at [322, 456] on label "vienas taisnes" at bounding box center [635, 436] width 955 height 50
click at [309, 246] on span "paralēlām taisnēm" at bounding box center [263, 239] width 115 height 21
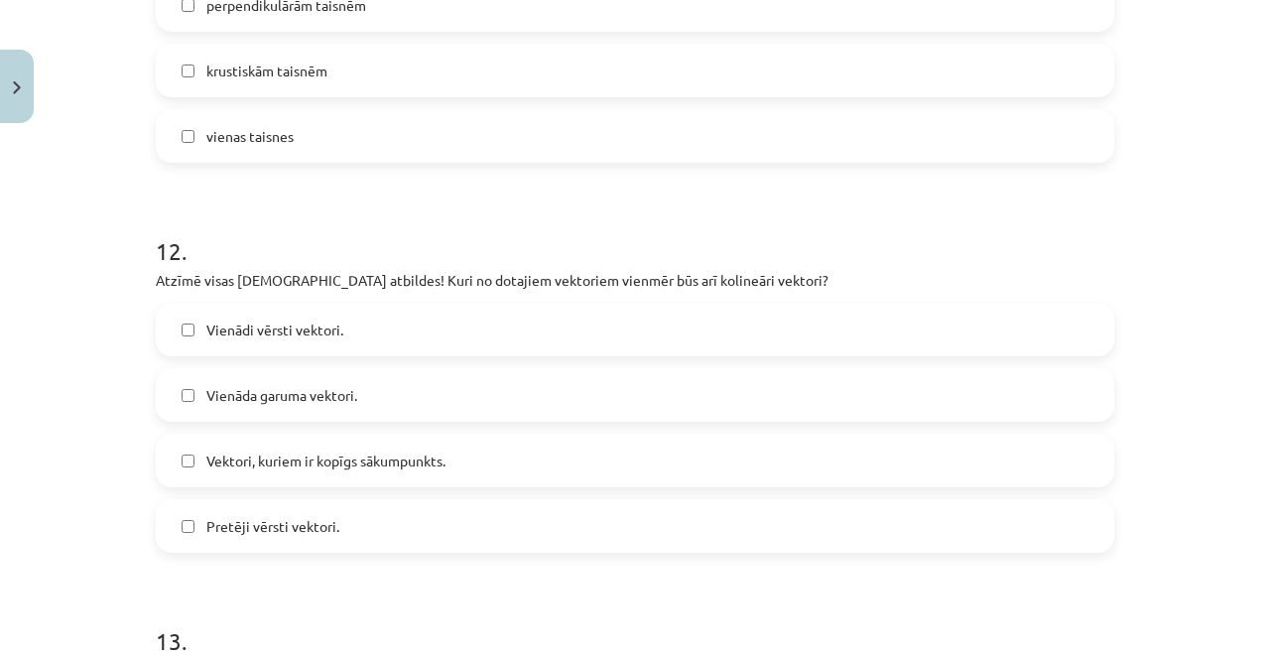
scroll to position [6968, 0]
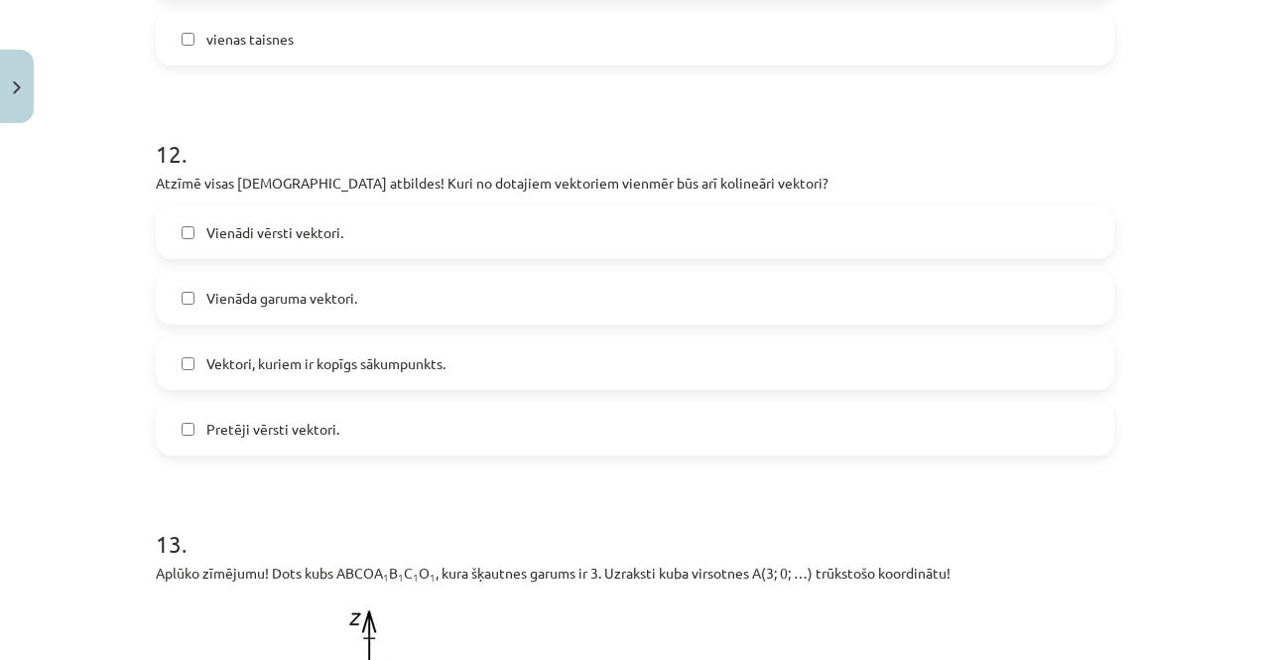
click at [400, 253] on label "Vienādi vērsti vektori." at bounding box center [635, 232] width 955 height 50
click at [433, 374] on span "Vektori, kuriem ir kopīgs sākumpunkts." at bounding box center [325, 363] width 239 height 21
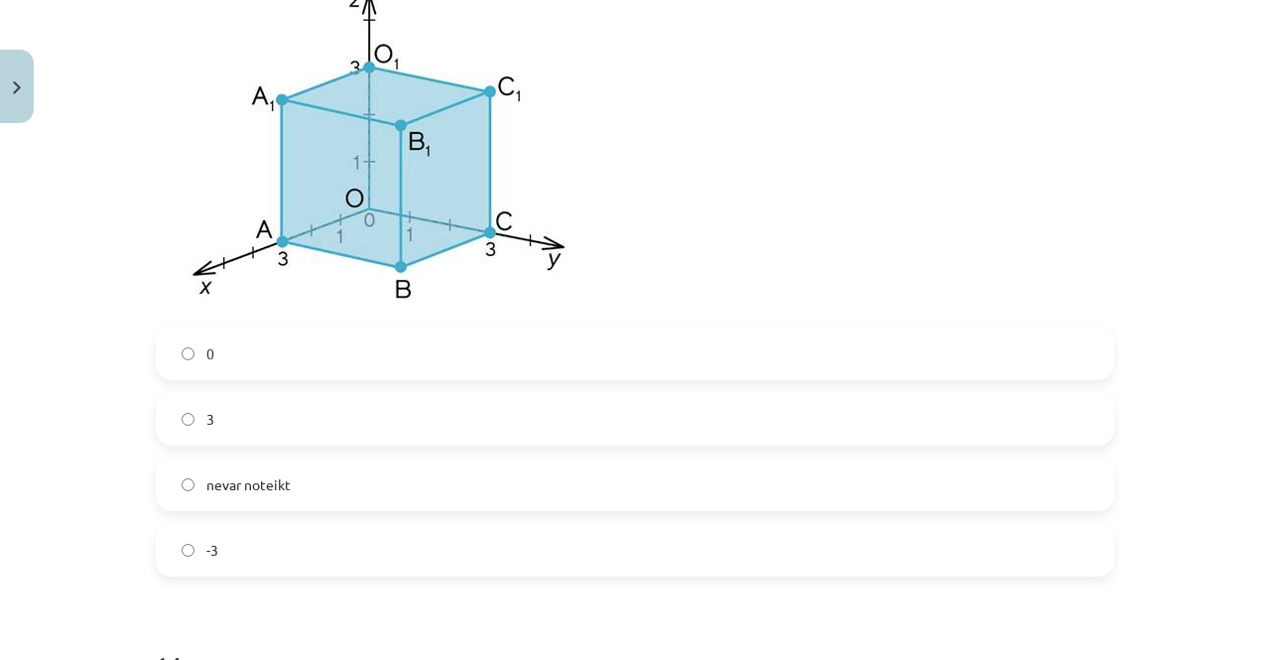
scroll to position [7663, 0]
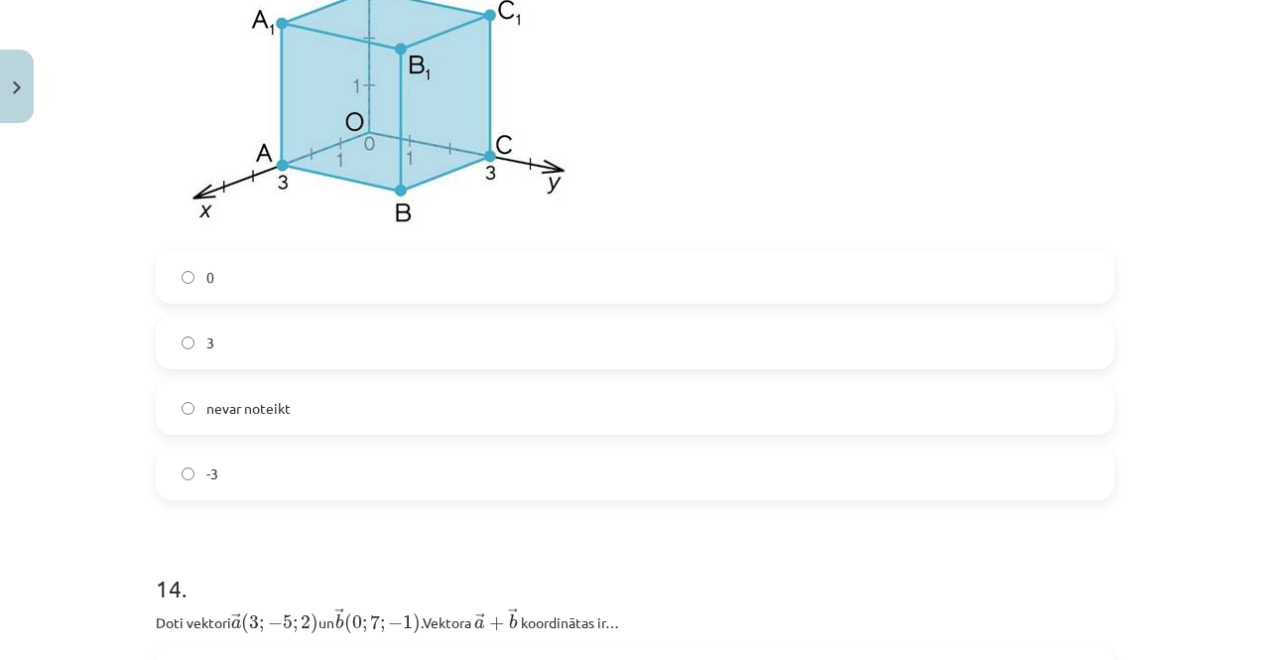
click at [229, 291] on label "0" at bounding box center [635, 277] width 955 height 50
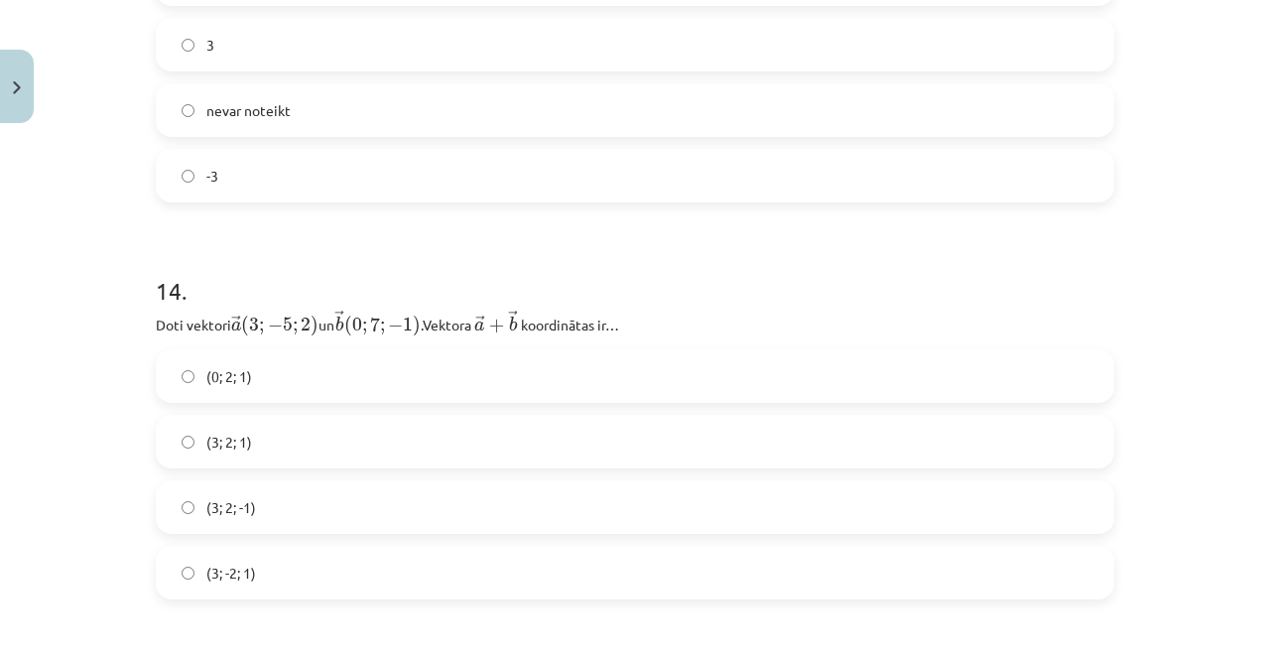
scroll to position [8060, 0]
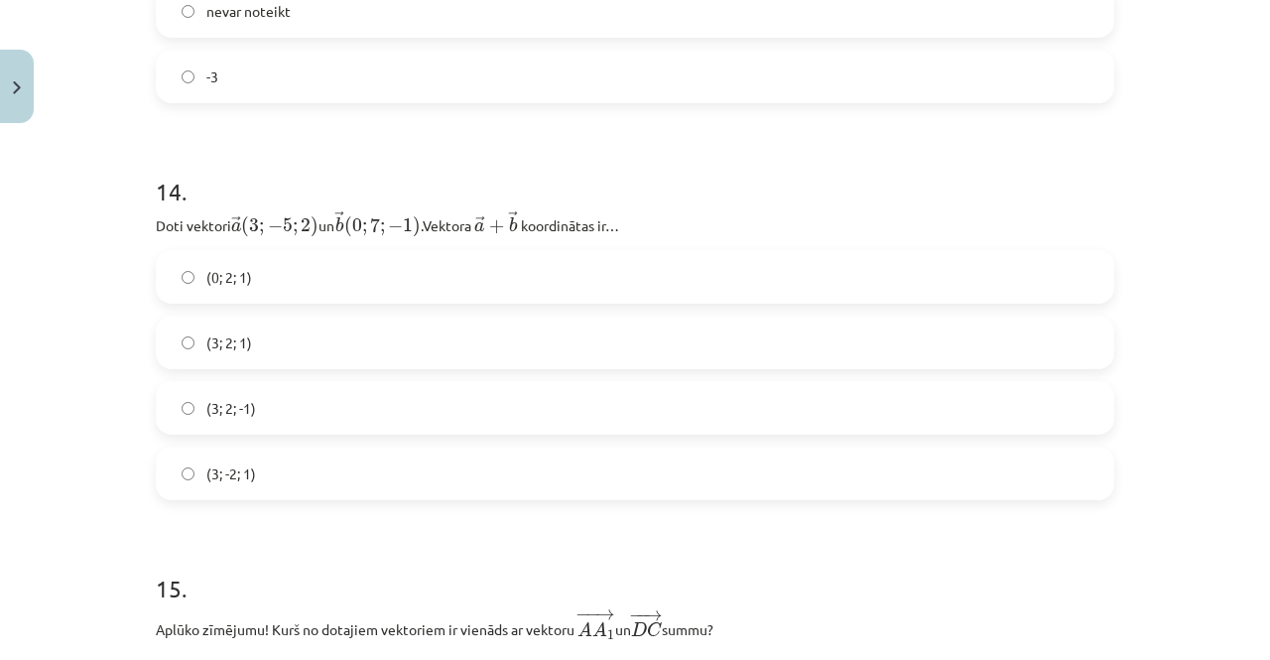
click at [263, 344] on label "(3; 2; 1)" at bounding box center [635, 343] width 955 height 50
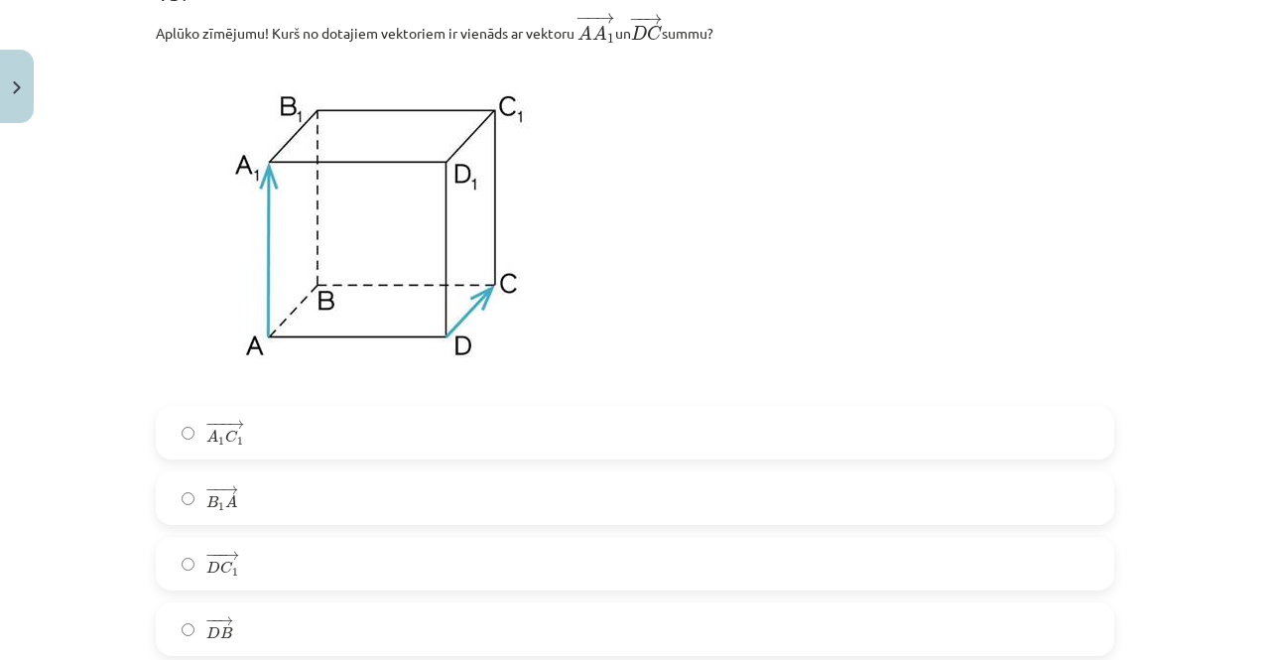
scroll to position [8655, 0]
click at [220, 574] on span "C" at bounding box center [226, 568] width 13 height 13
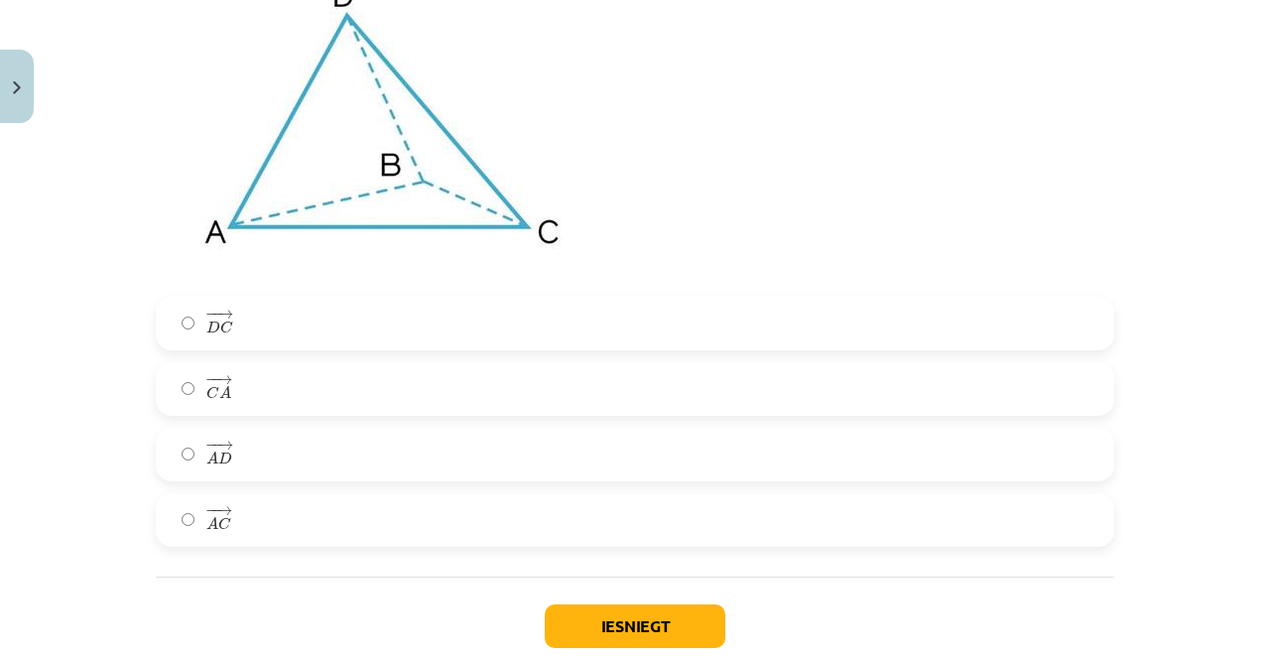
scroll to position [9548, 0]
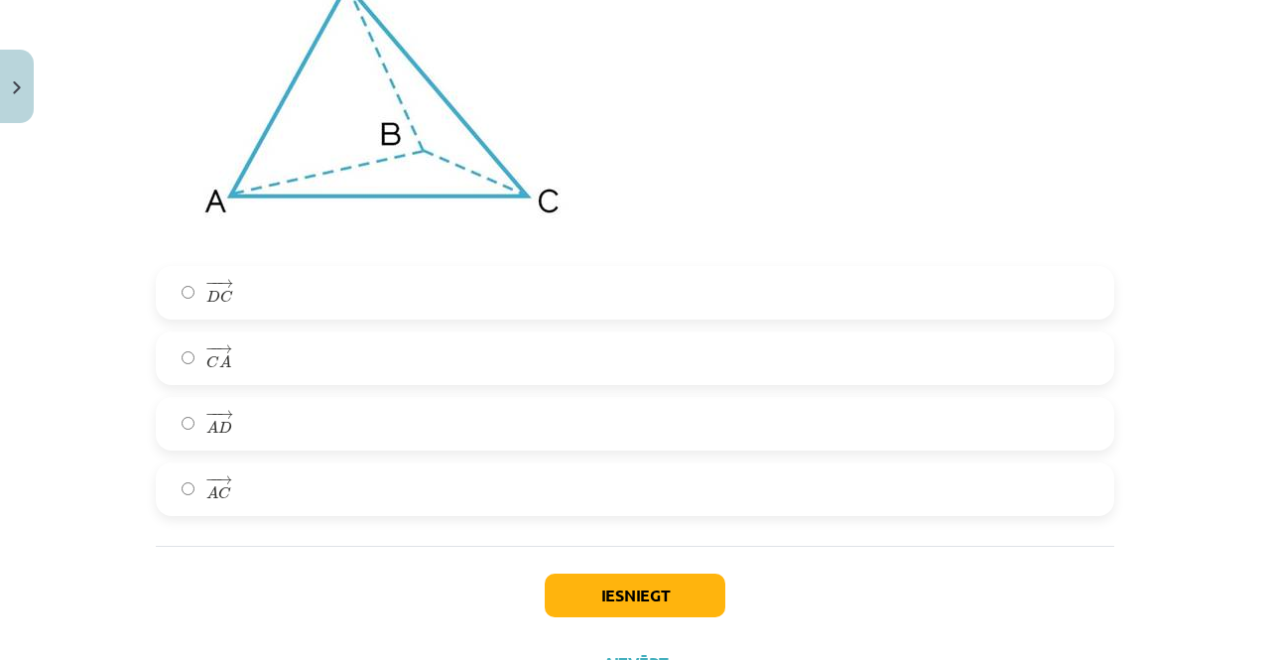
click at [283, 479] on label "− − → A C A C →" at bounding box center [635, 489] width 955 height 50
click at [647, 606] on button "Iesniegt" at bounding box center [635, 596] width 181 height 44
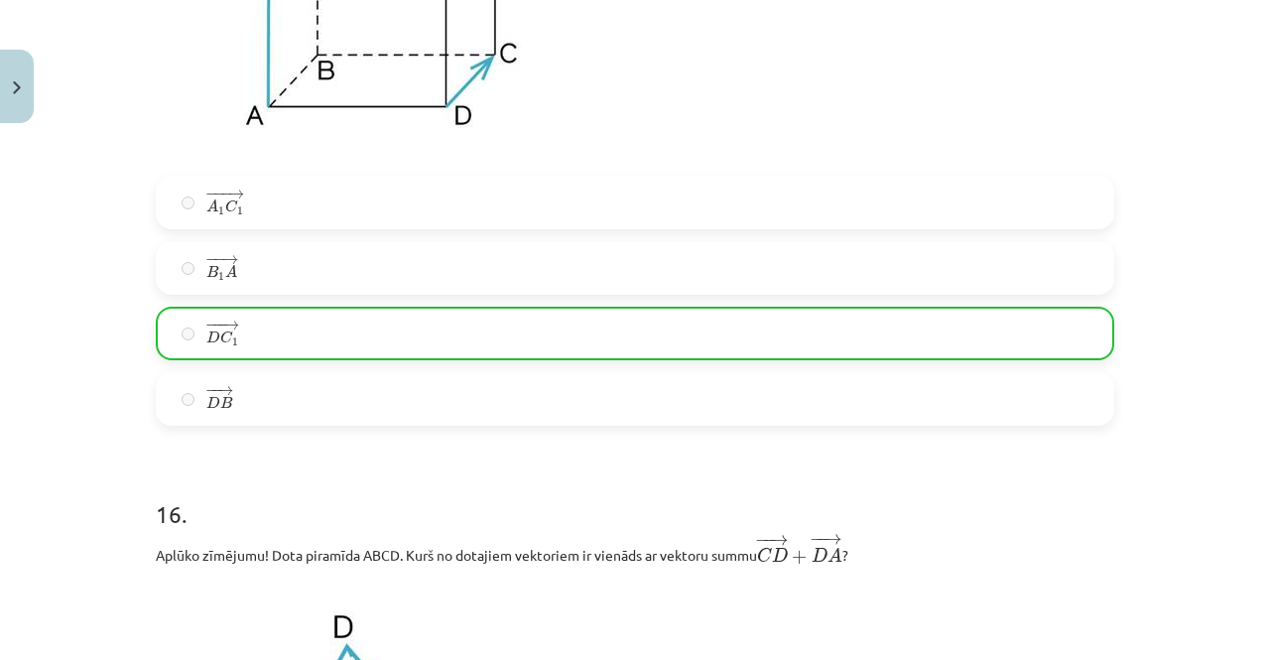
scroll to position [9710, 0]
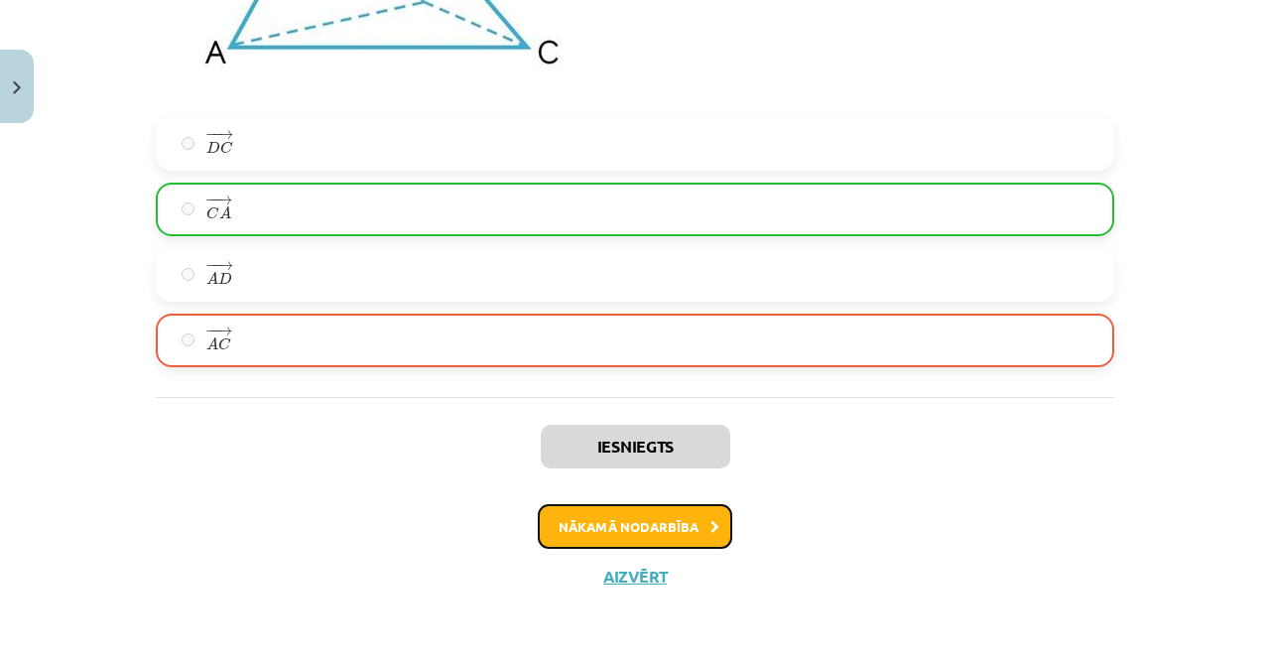
click at [651, 530] on button "Nākamā nodarbība" at bounding box center [635, 527] width 195 height 46
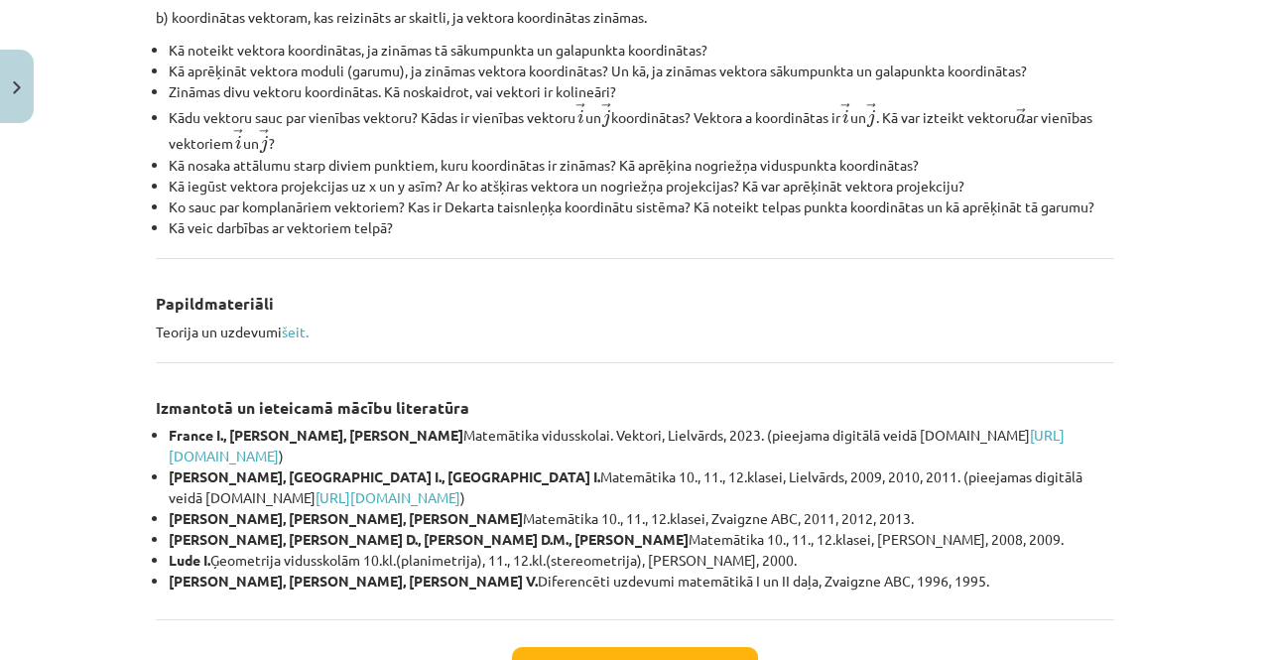
scroll to position [919, 0]
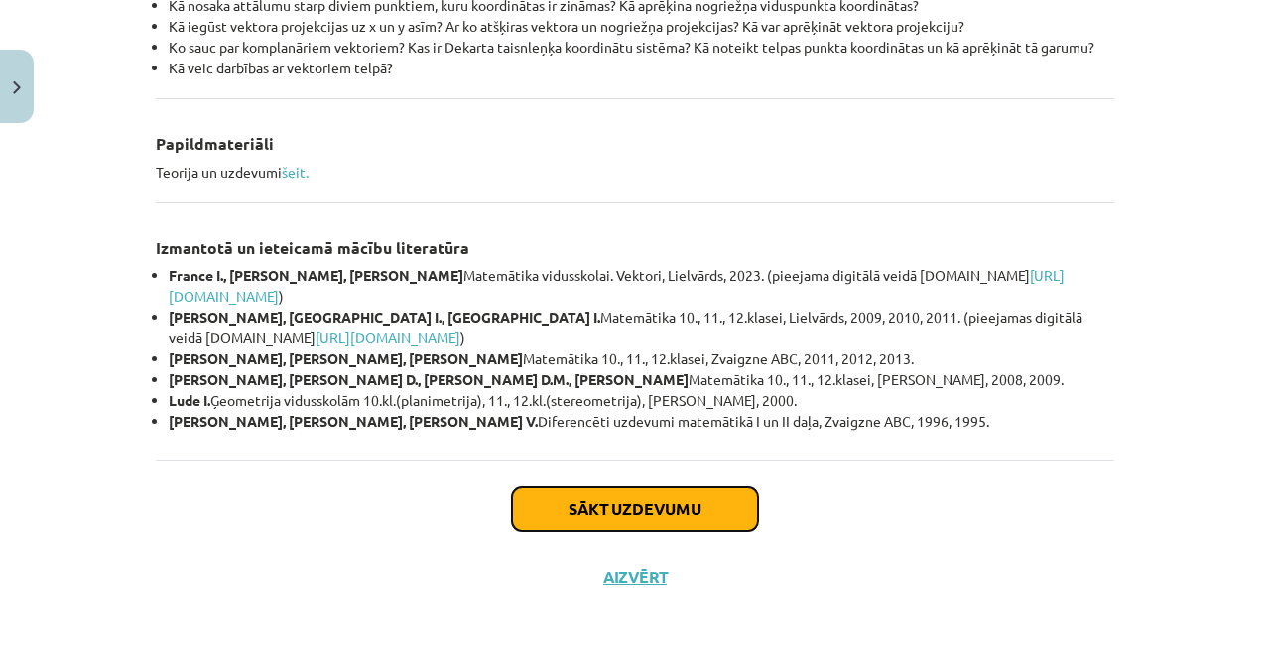
click at [590, 487] on button "Sākt uzdevumu" at bounding box center [635, 509] width 246 height 44
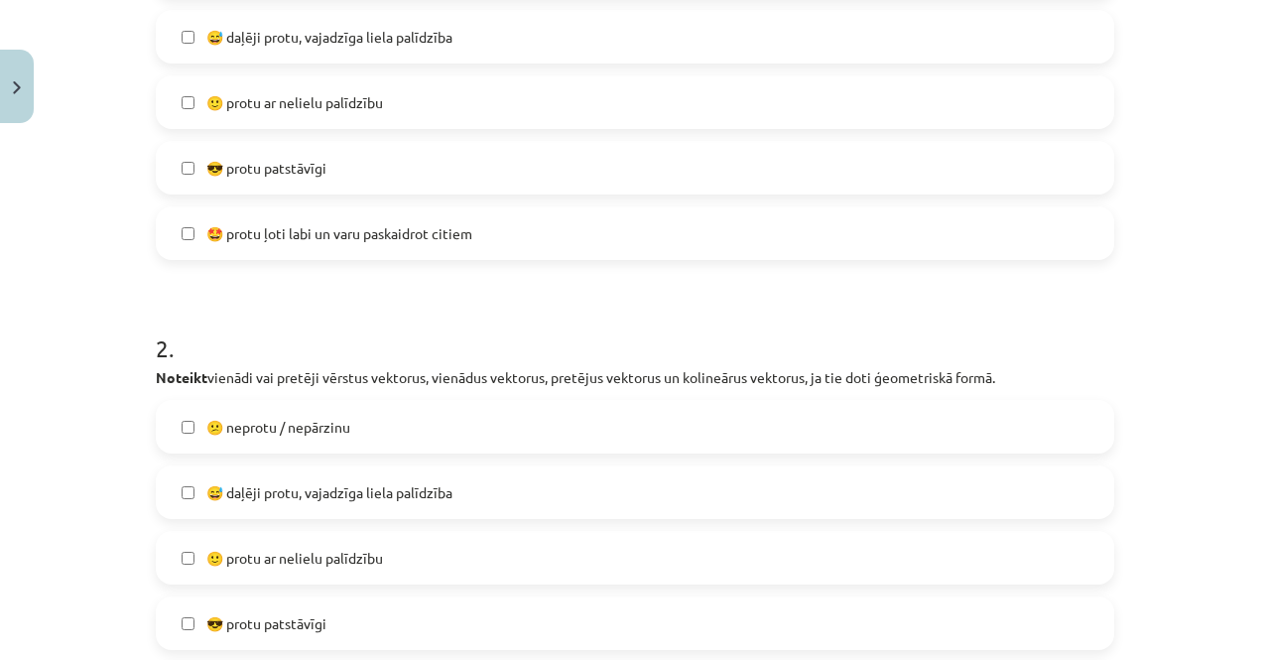
scroll to position [744, 0]
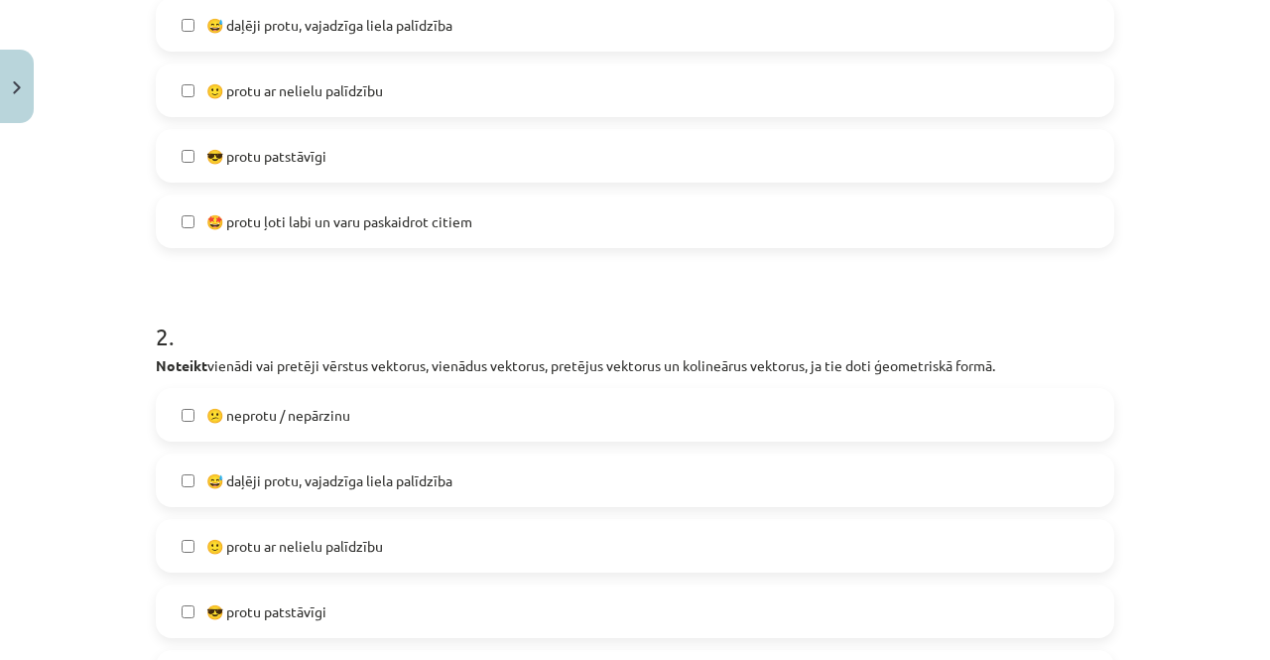
click at [339, 536] on span "🙂 protu ar nelielu palīdzību" at bounding box center [294, 546] width 177 height 21
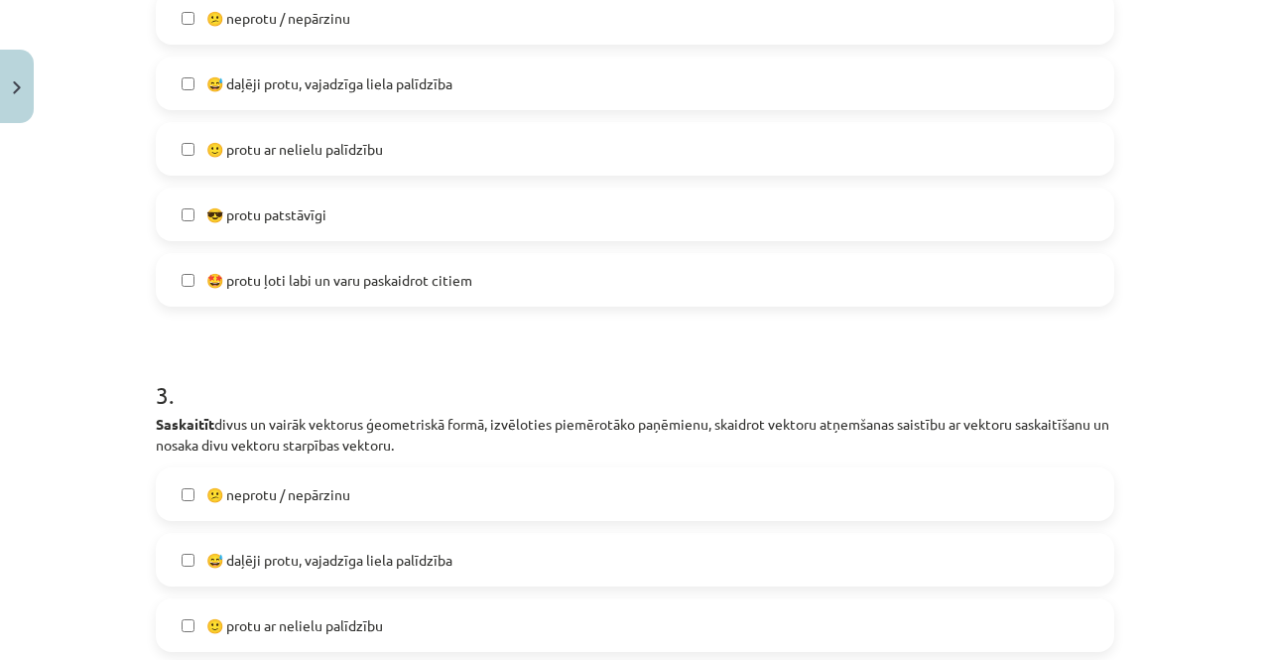
scroll to position [1241, 0]
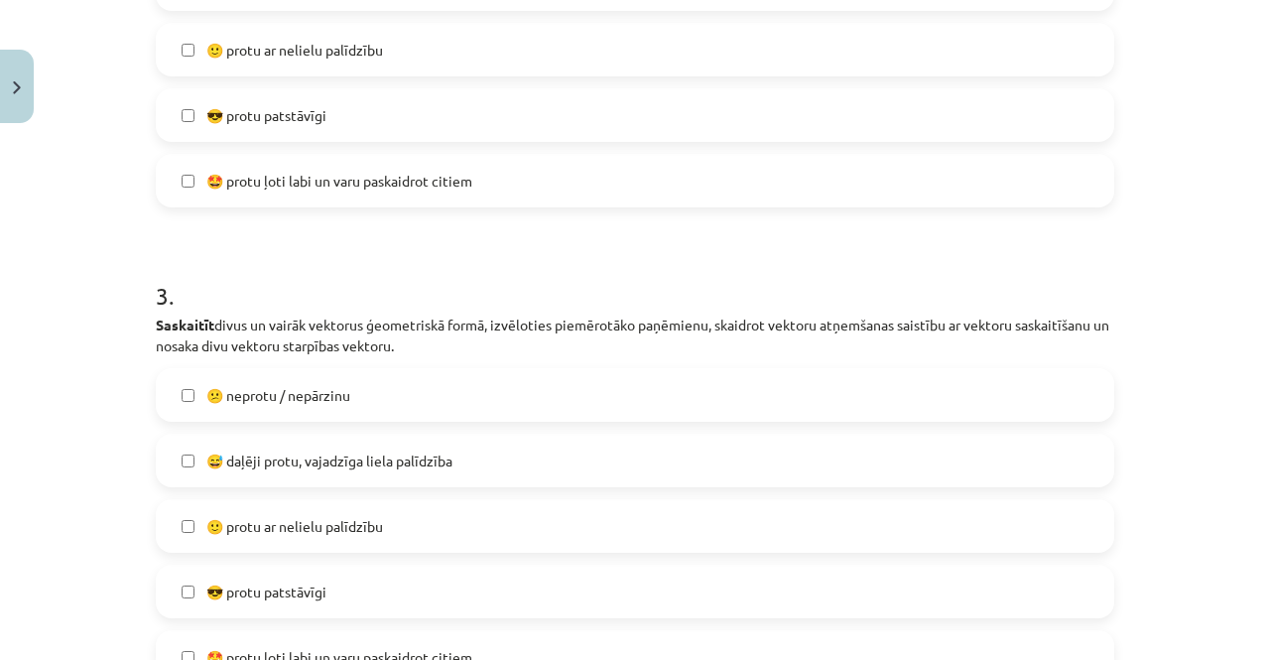
click at [310, 536] on label "🙂 protu ar nelielu palīdzību" at bounding box center [635, 526] width 955 height 50
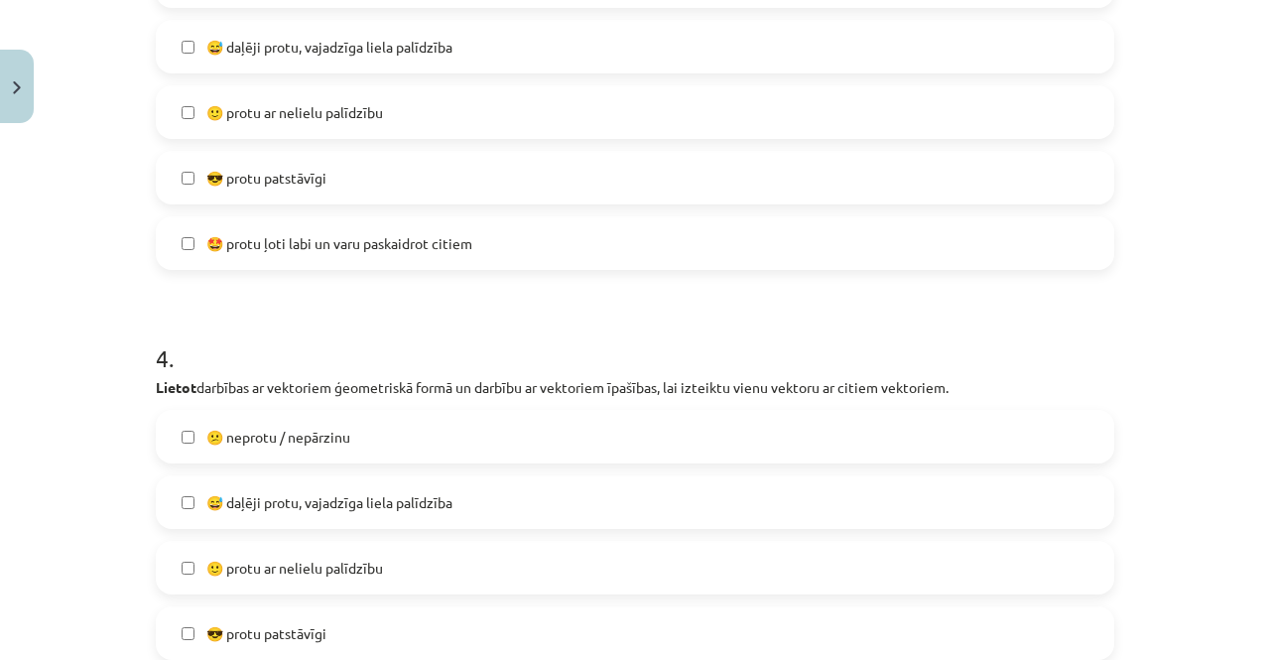
scroll to position [1737, 0]
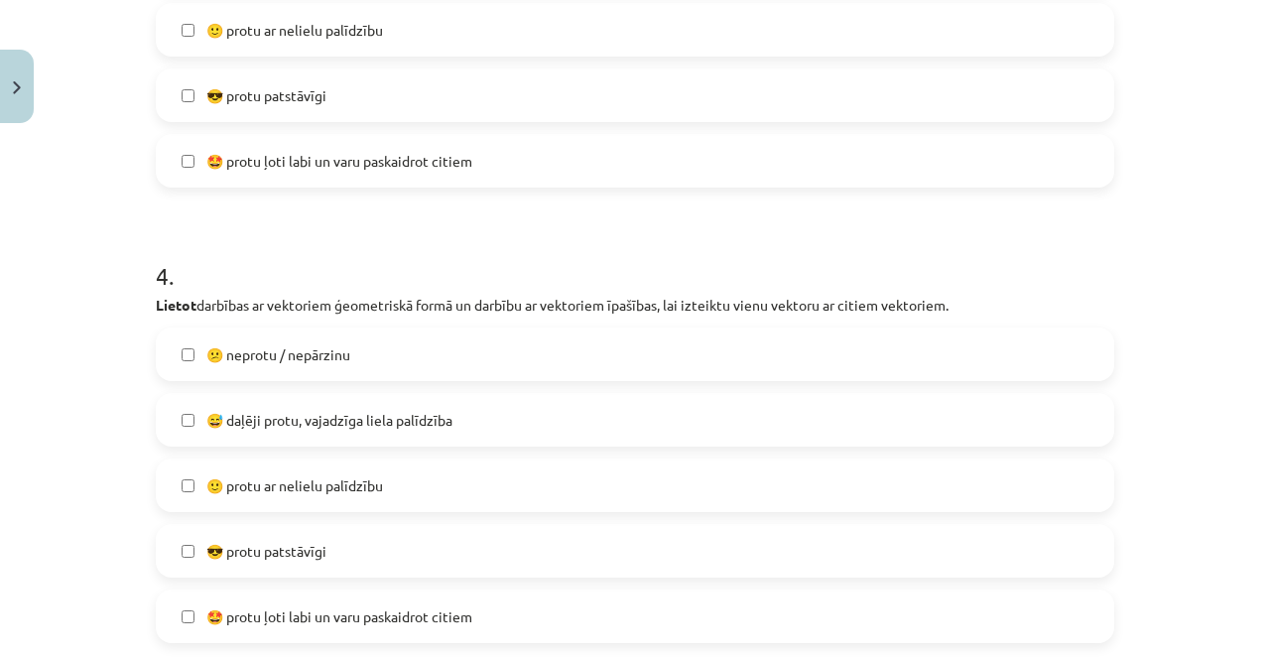
click at [291, 481] on span "🙂 protu ar nelielu palīdzību" at bounding box center [294, 485] width 177 height 21
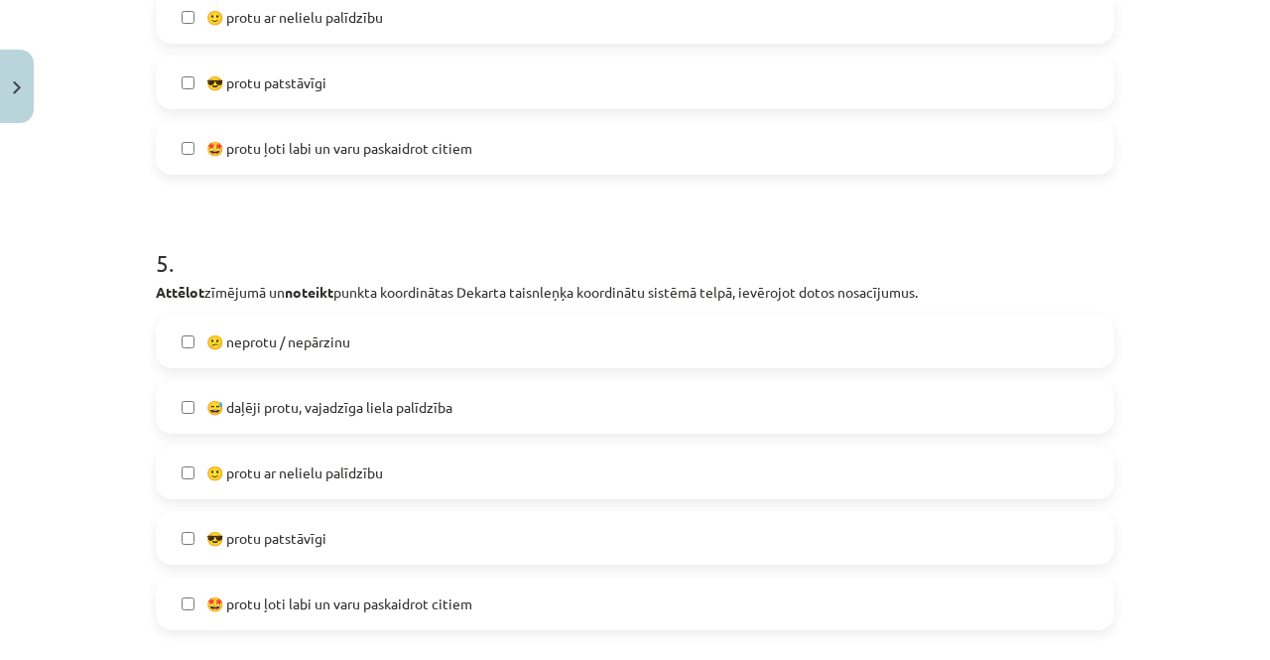
scroll to position [2233, 0]
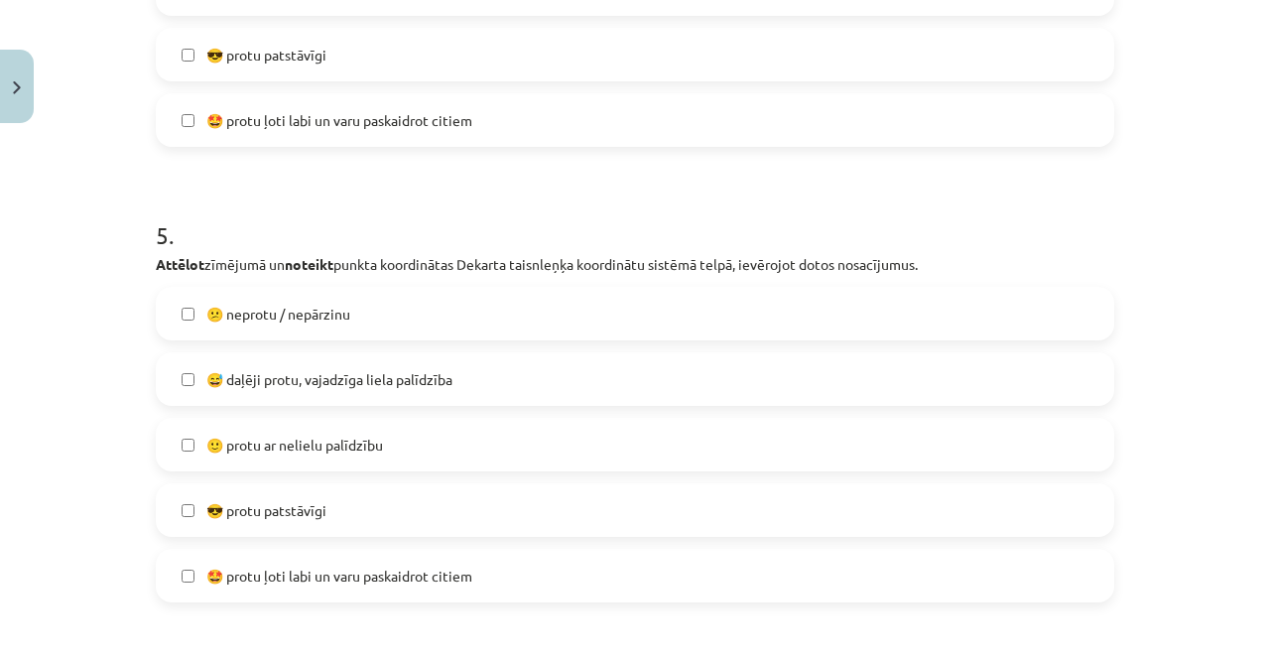
click at [309, 454] on span "🙂 protu ar nelielu palīdzību" at bounding box center [294, 445] width 177 height 21
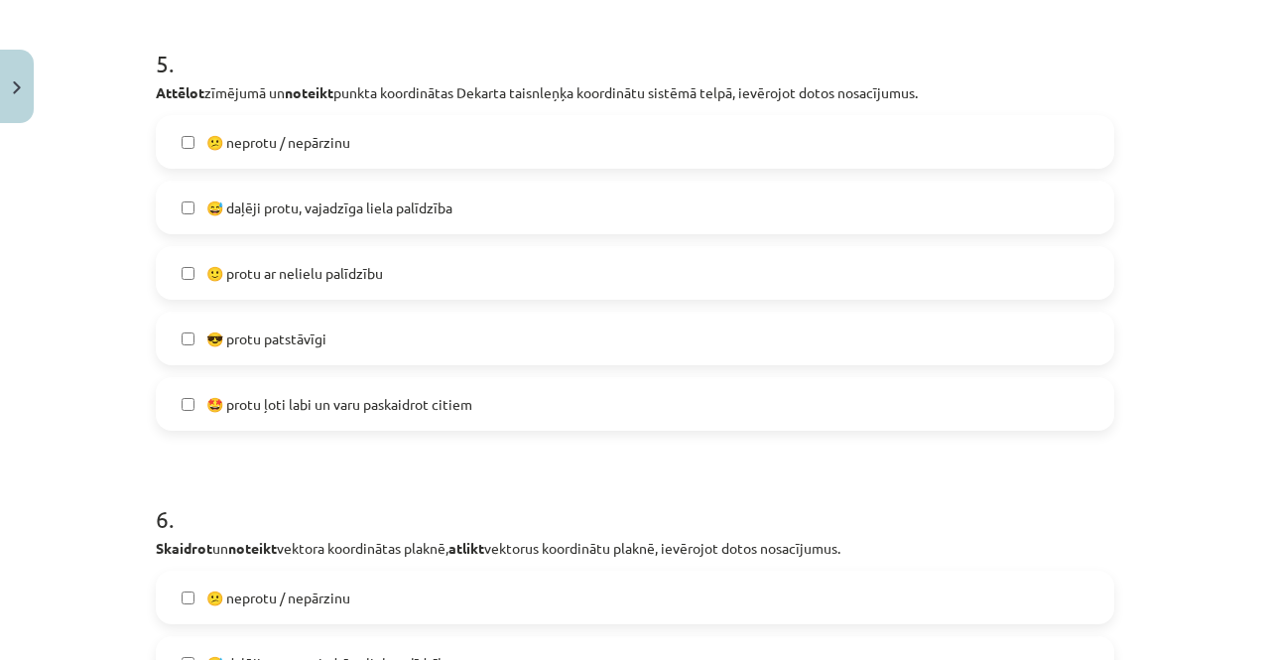
scroll to position [2630, 0]
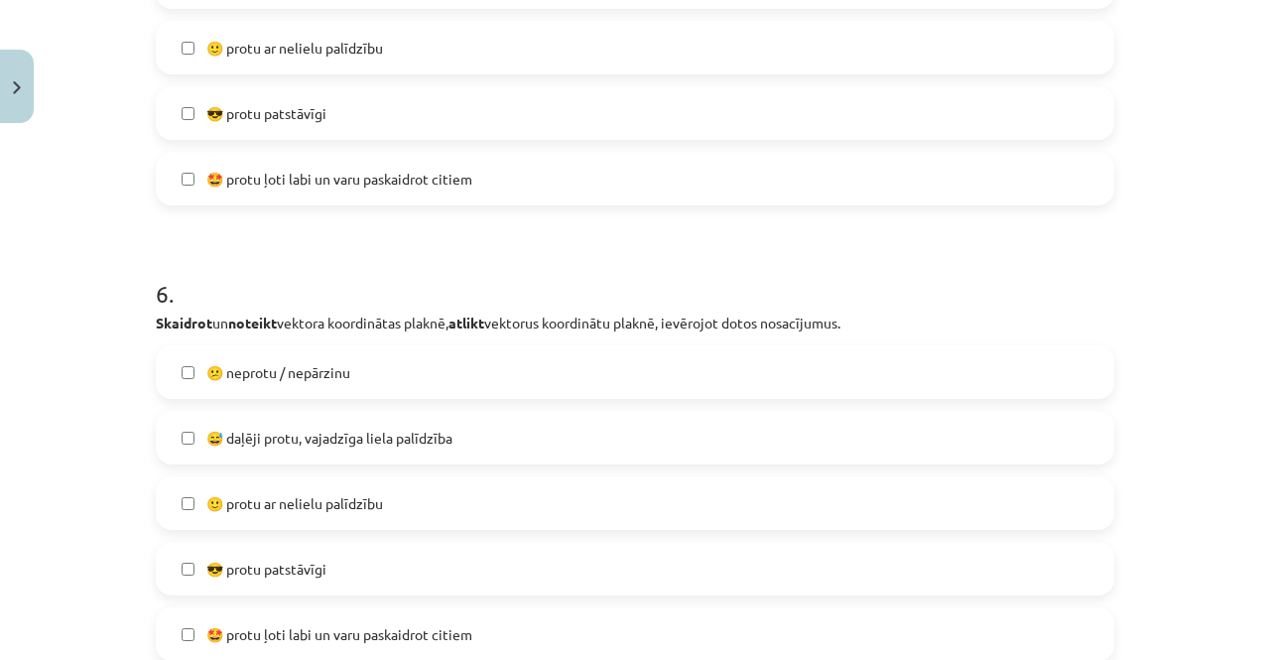
click at [310, 483] on label "🙂 protu ar nelielu palīdzību" at bounding box center [635, 503] width 955 height 50
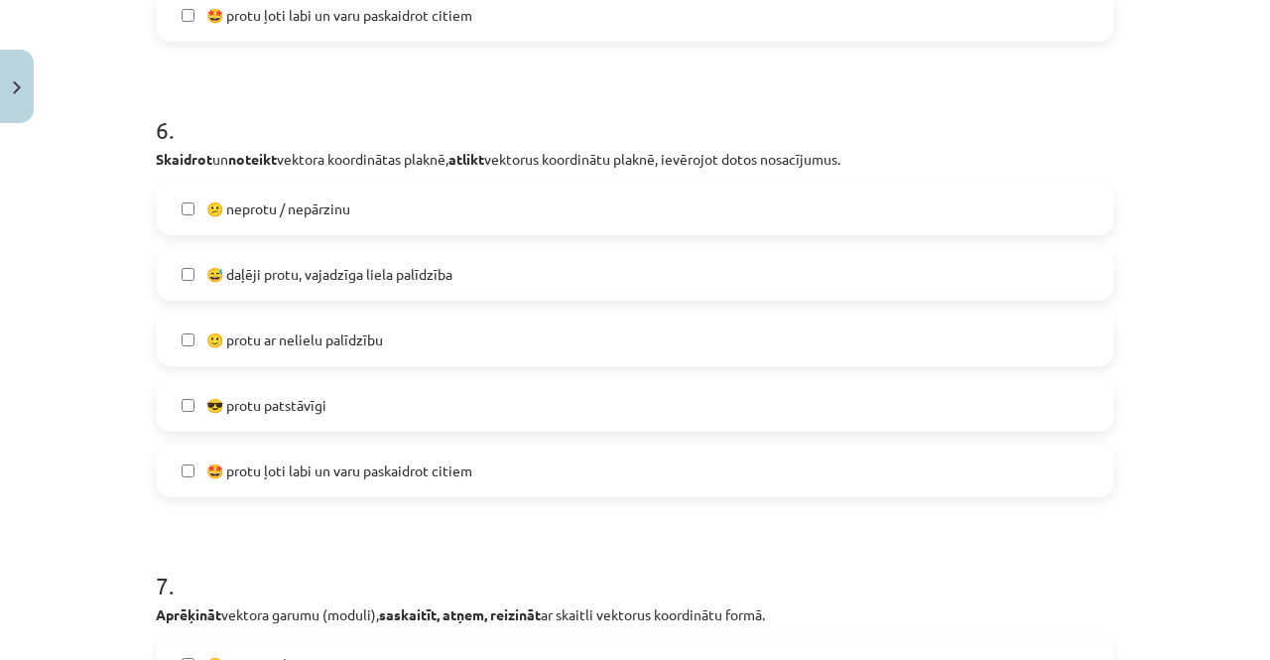
scroll to position [3027, 0]
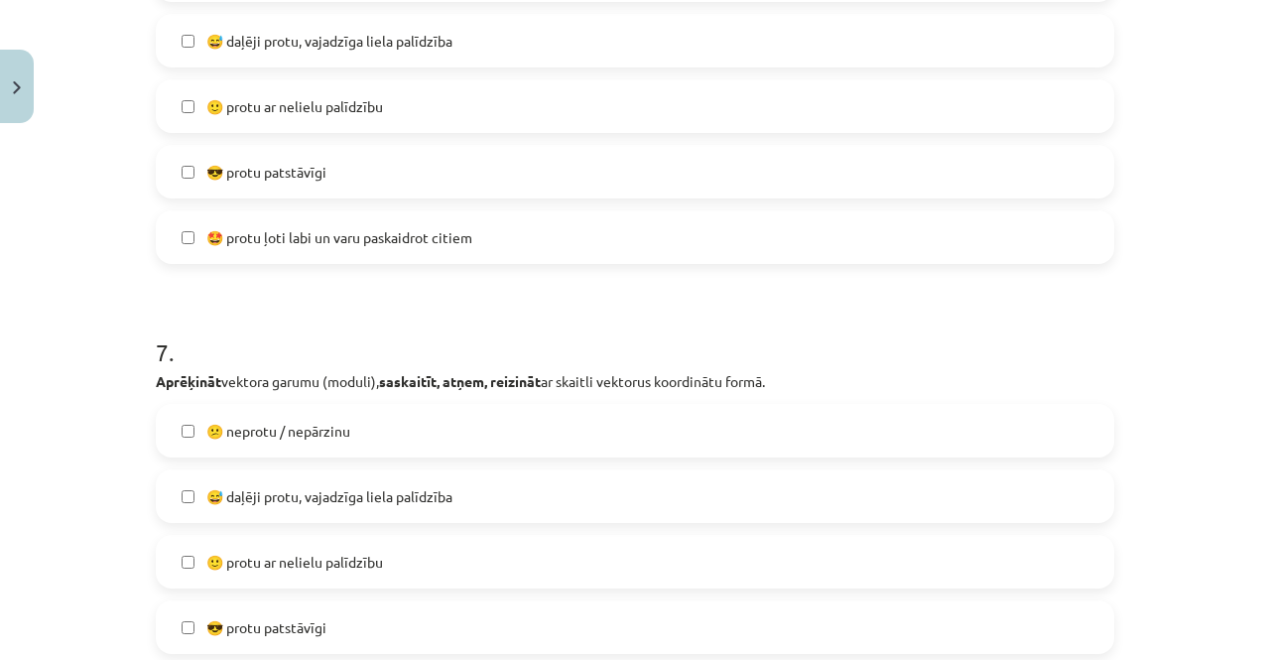
click at [233, 552] on span "🙂 protu ar nelielu palīdzību" at bounding box center [294, 562] width 177 height 21
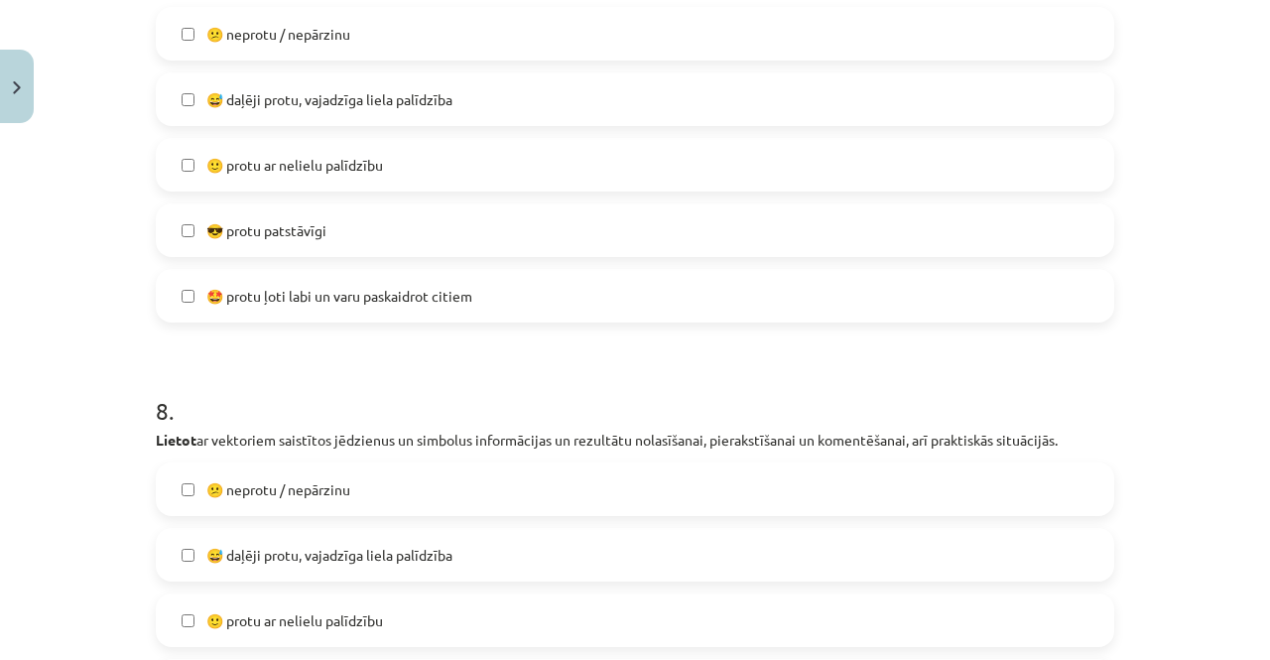
scroll to position [3622, 0]
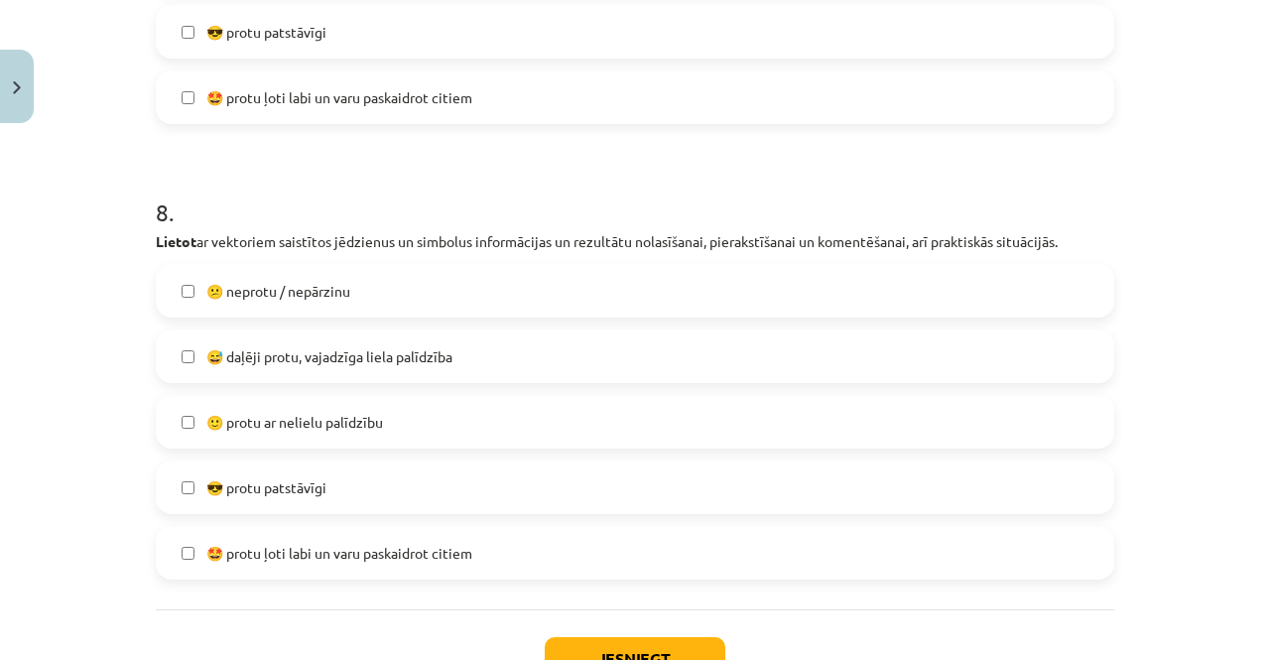
click at [252, 422] on span "🙂 protu ar nelielu palīdzību" at bounding box center [294, 422] width 177 height 21
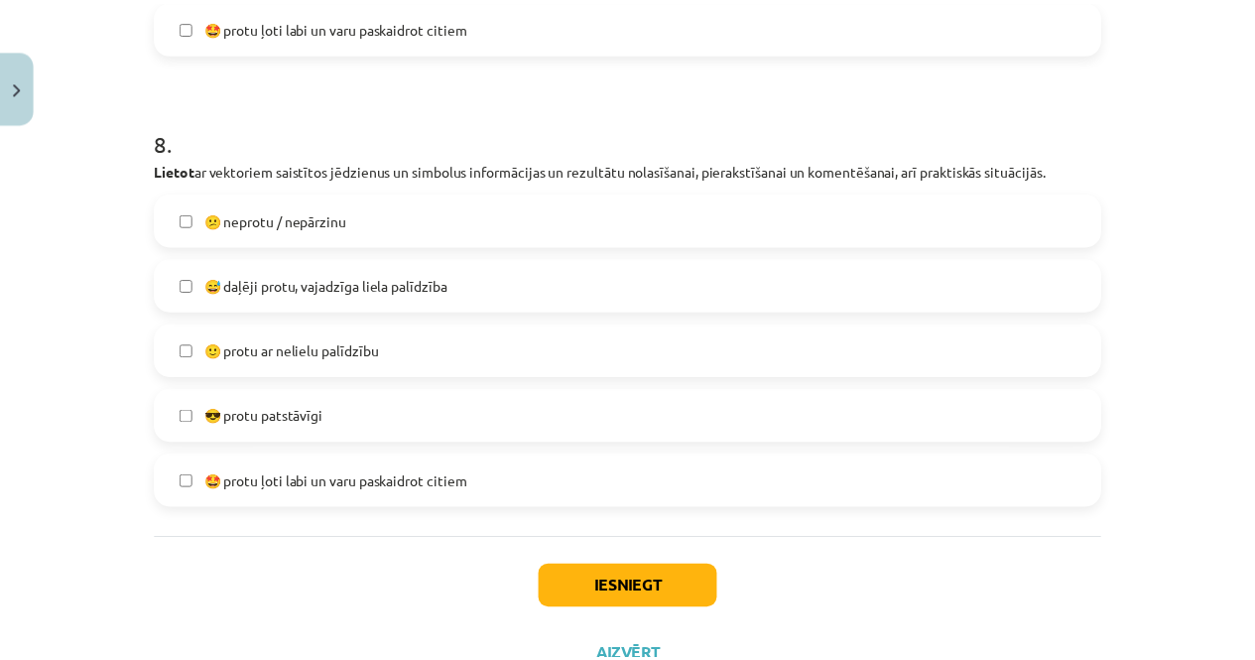
scroll to position [3771, 0]
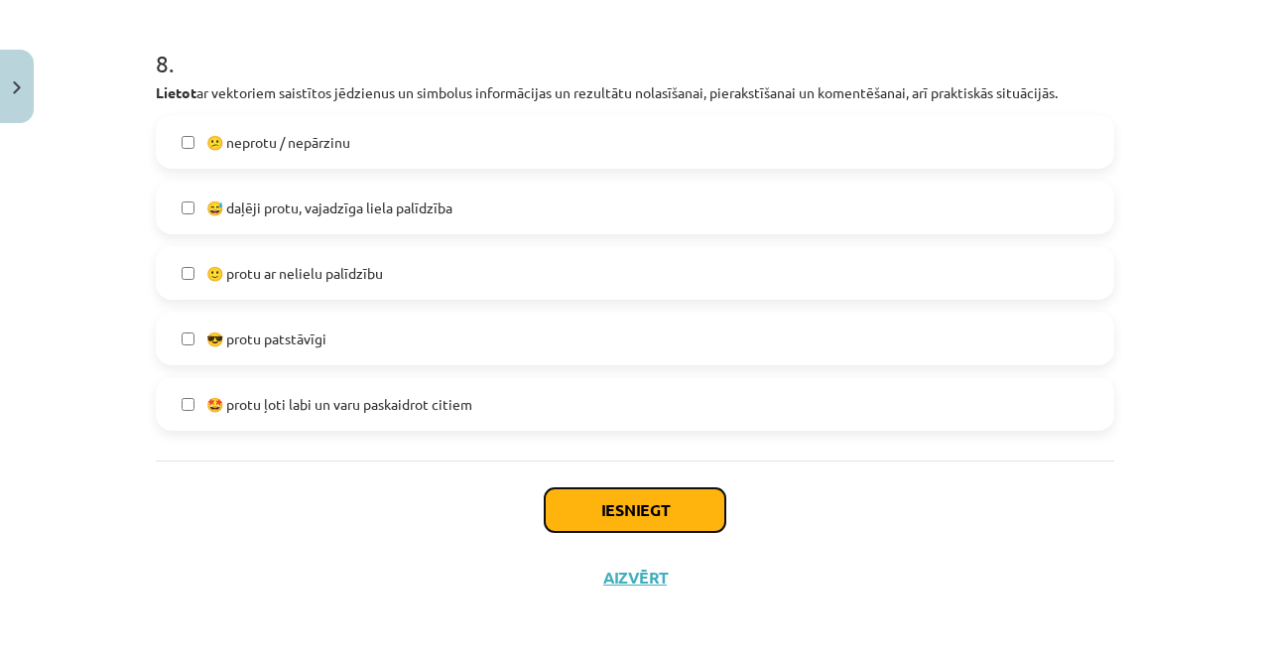
click at [590, 522] on button "Iesniegt" at bounding box center [635, 510] width 181 height 44
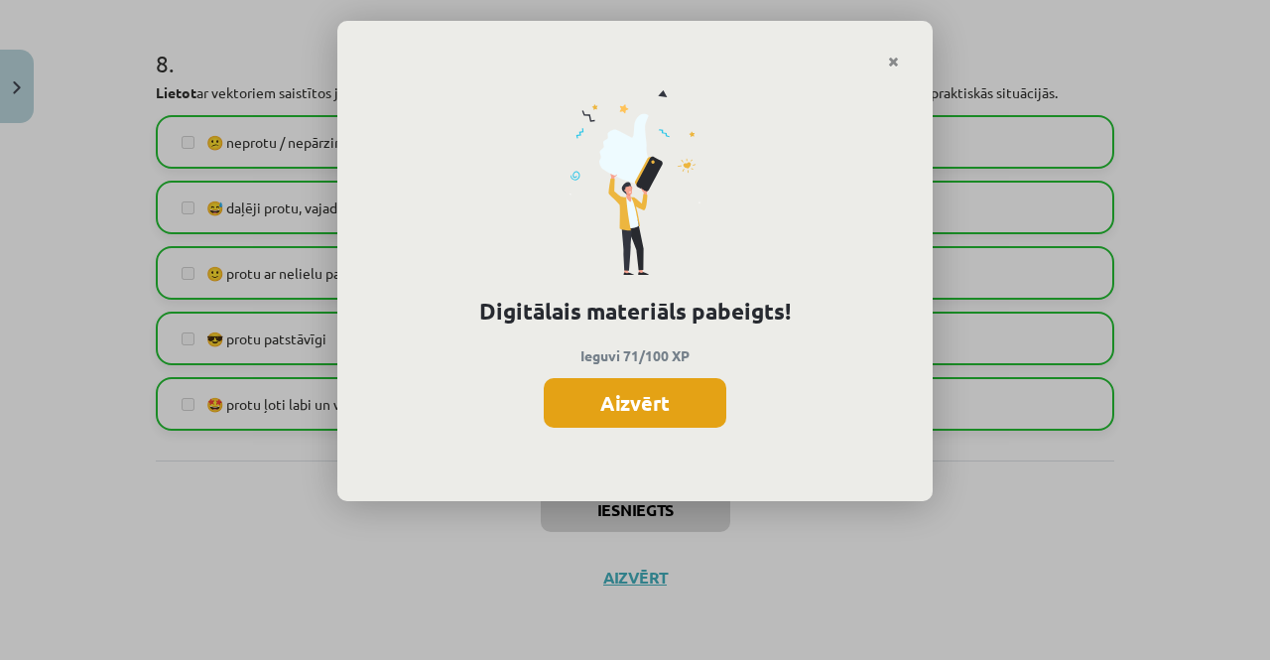
click at [606, 418] on button "Aizvērt" at bounding box center [635, 403] width 183 height 50
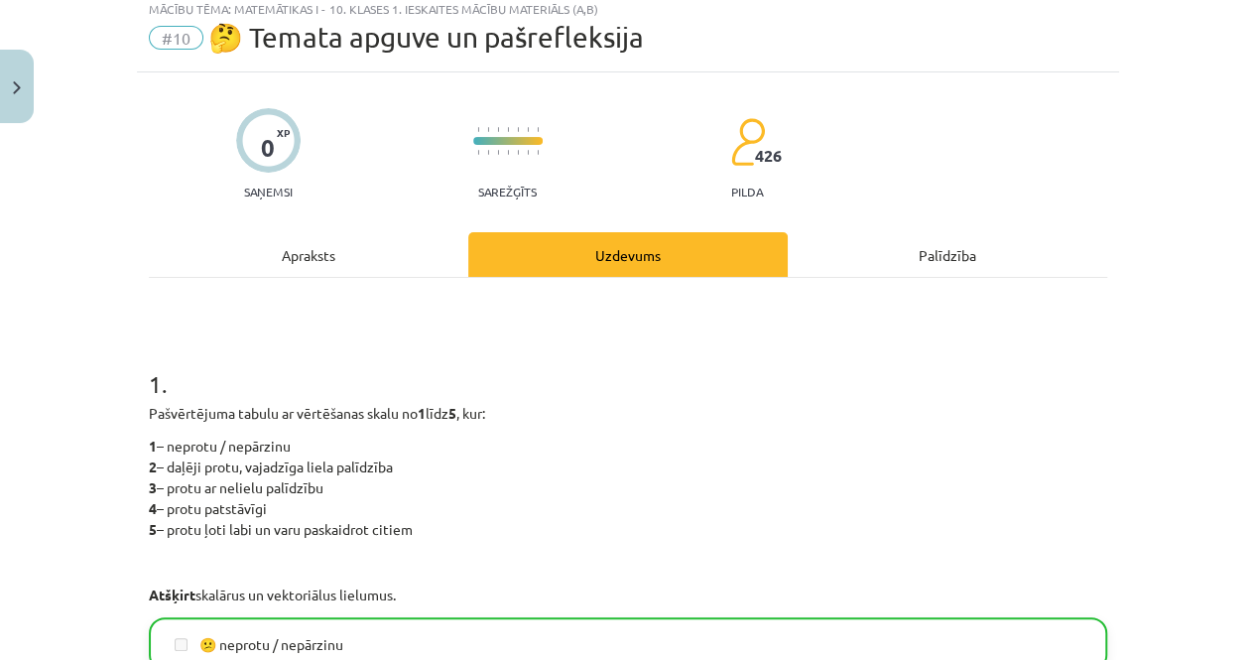
scroll to position [0, 0]
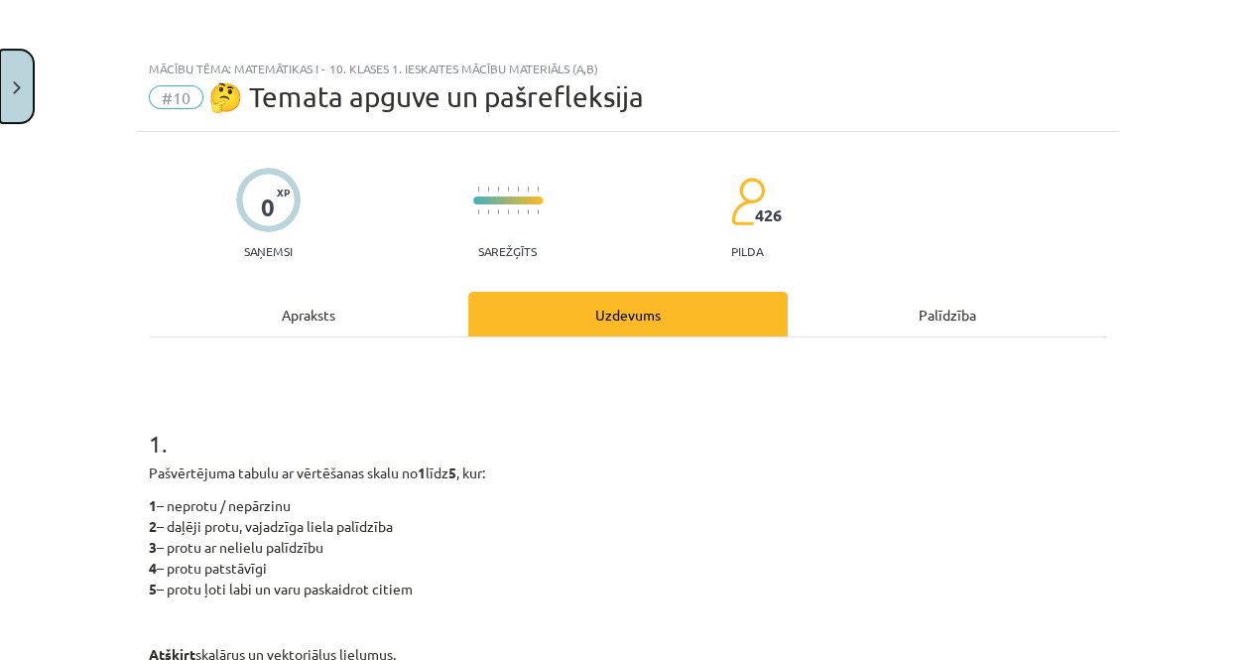
click at [26, 82] on button "Close" at bounding box center [17, 86] width 34 height 73
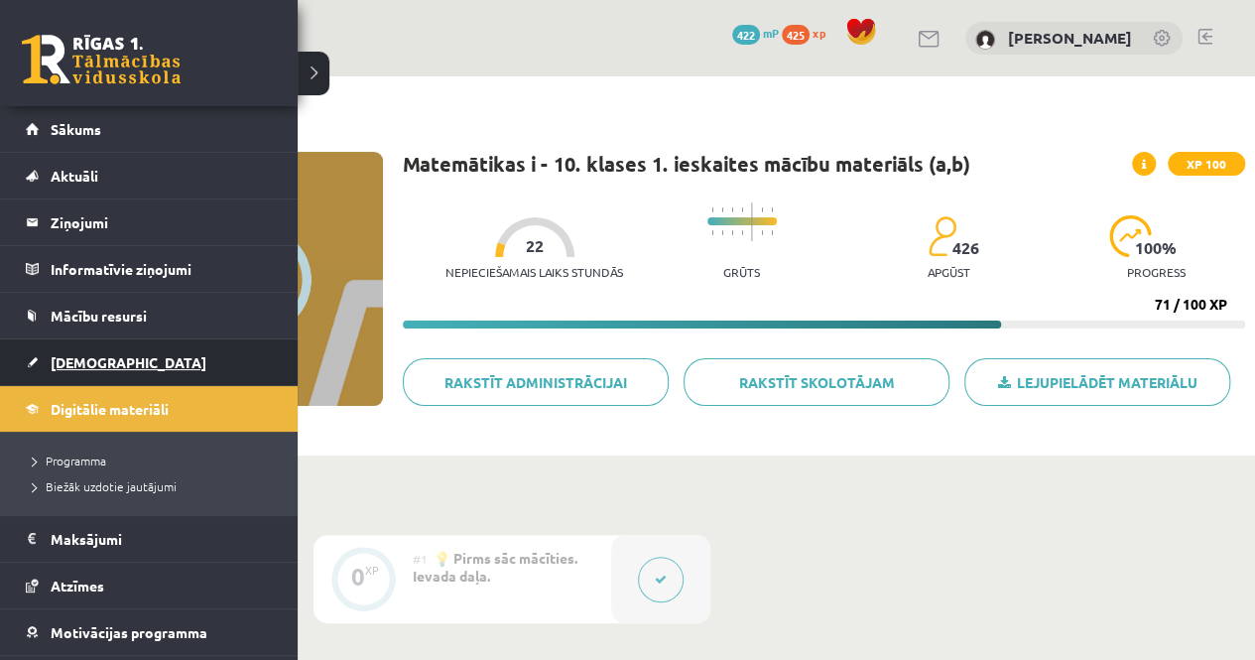
click at [50, 359] on link "[DEMOGRAPHIC_DATA]" at bounding box center [149, 362] width 247 height 46
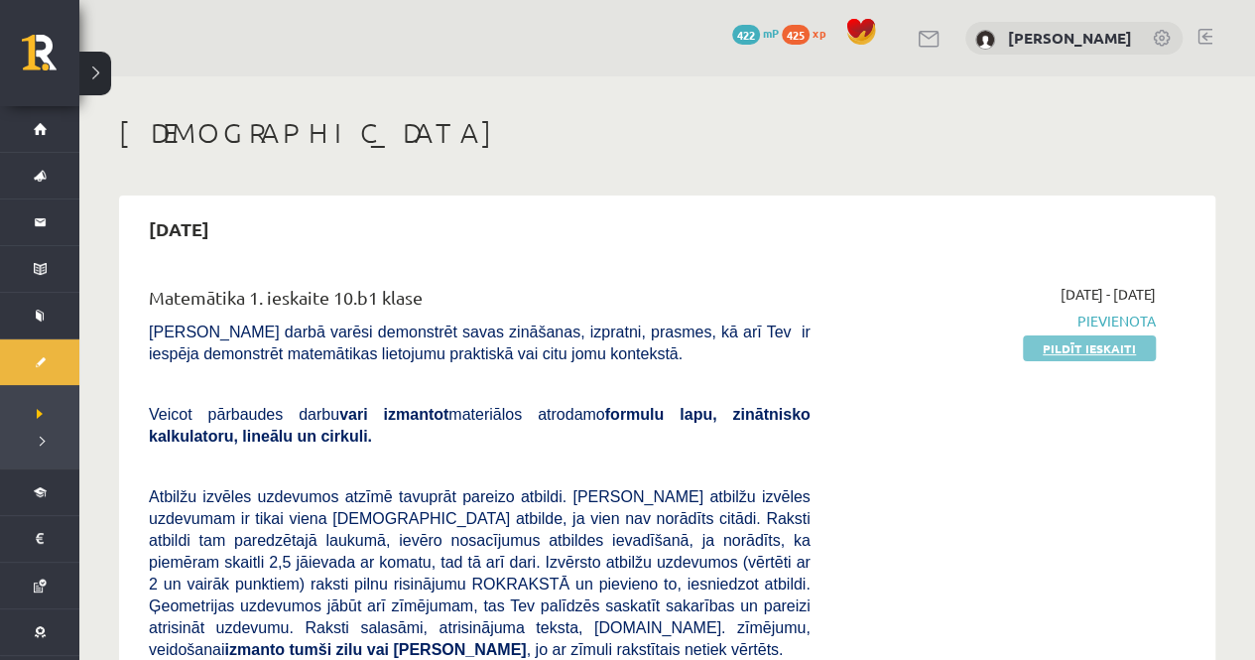
click at [1053, 349] on link "Pildīt ieskaiti" at bounding box center [1089, 348] width 133 height 26
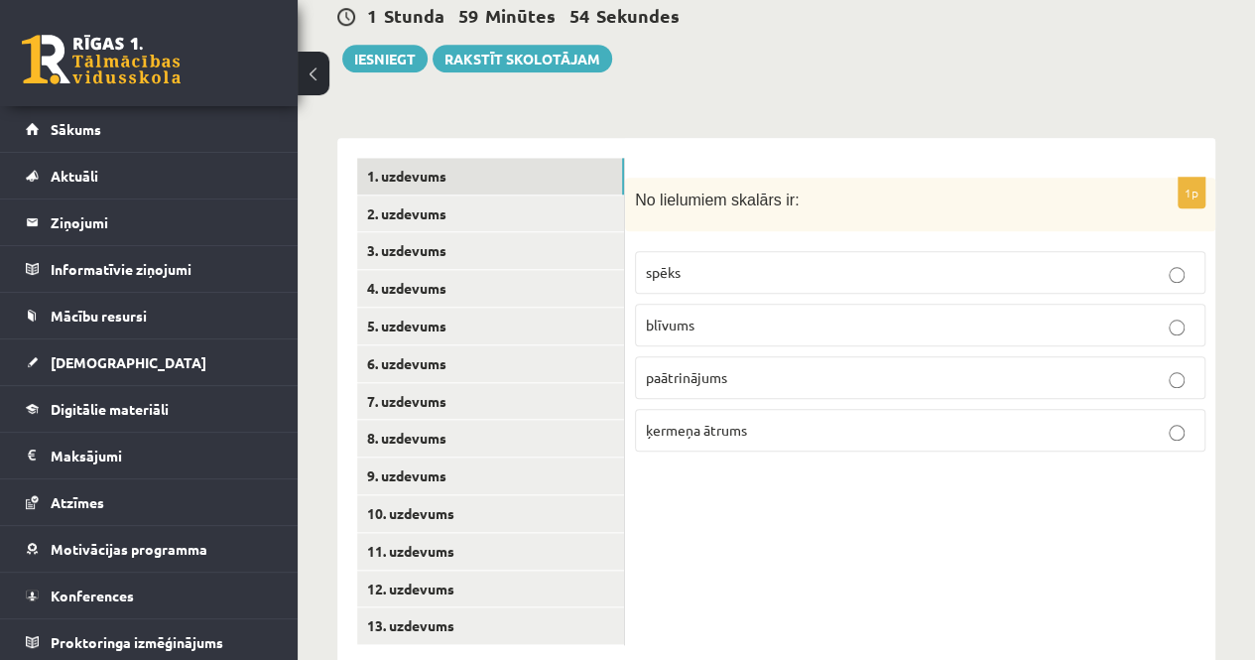
scroll to position [812, 0]
click at [1063, 261] on p "spēks" at bounding box center [920, 271] width 549 height 21
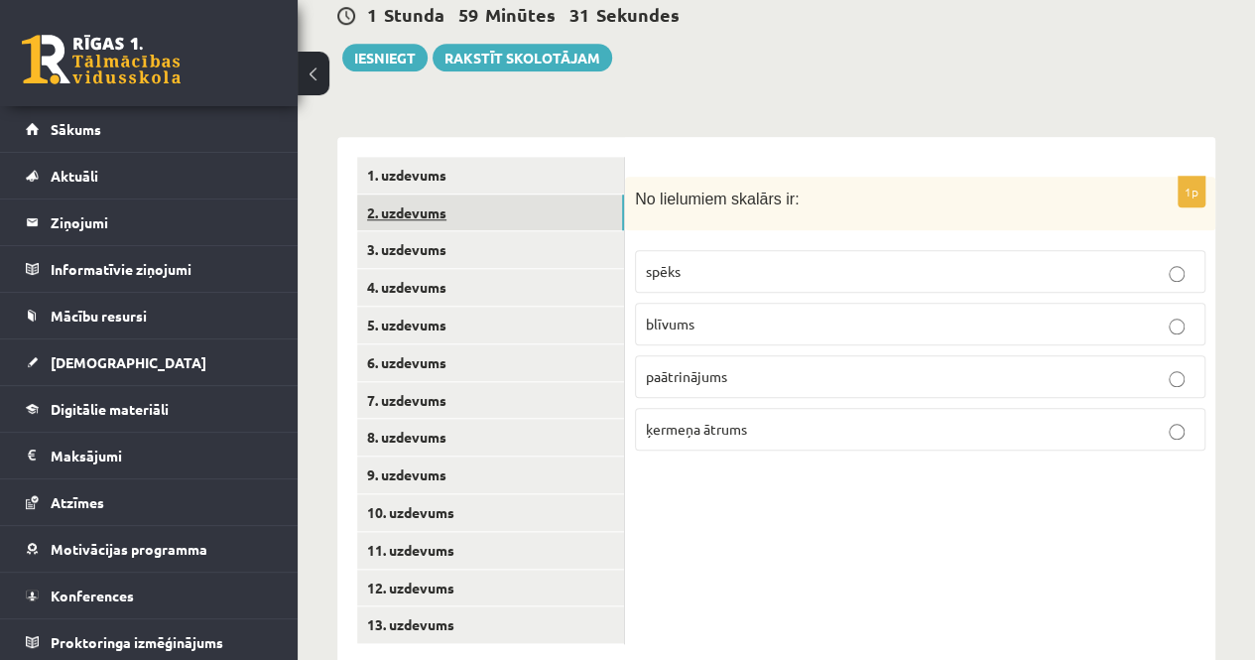
click at [417, 195] on link "2. uzdevums" at bounding box center [490, 213] width 267 height 37
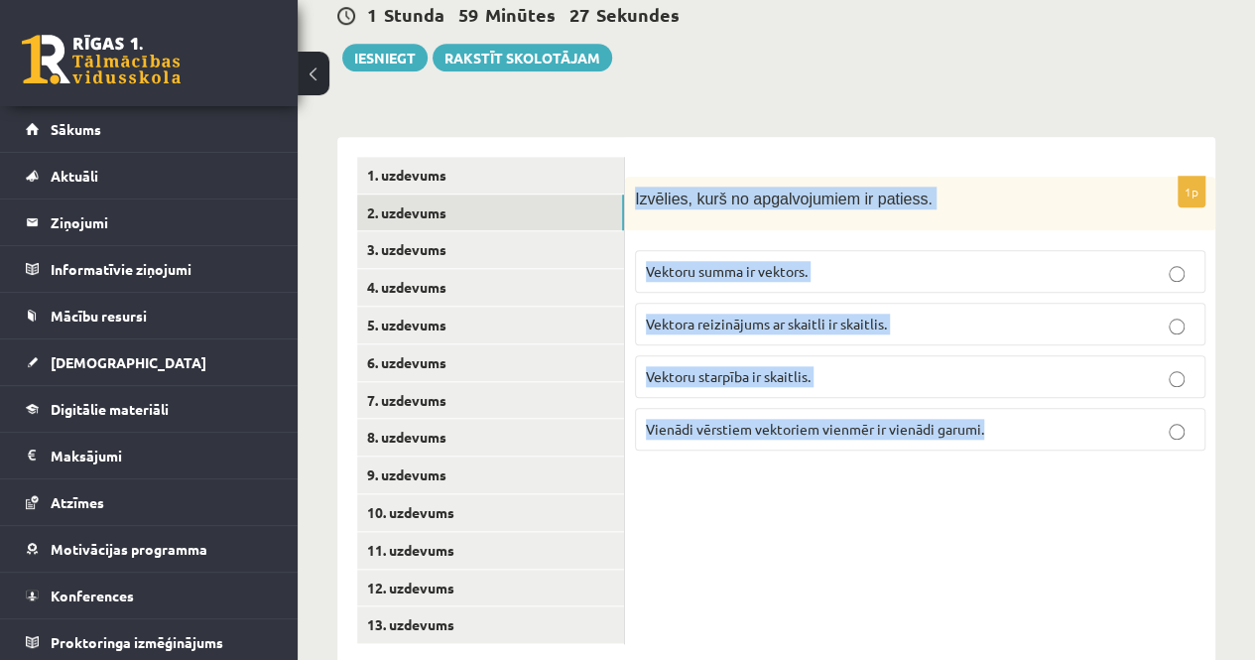
drag, startPoint x: 633, startPoint y: 145, endPoint x: 985, endPoint y: 403, distance: 436.7
click at [985, 403] on div "1p Izvēlies, kurš no apgalvojumiem ir patiess. Vektoru summa ir vektors. Vektor…" at bounding box center [920, 322] width 590 height 291
click at [798, 261] on p "Vektoru summa ir vektors." at bounding box center [920, 271] width 549 height 21
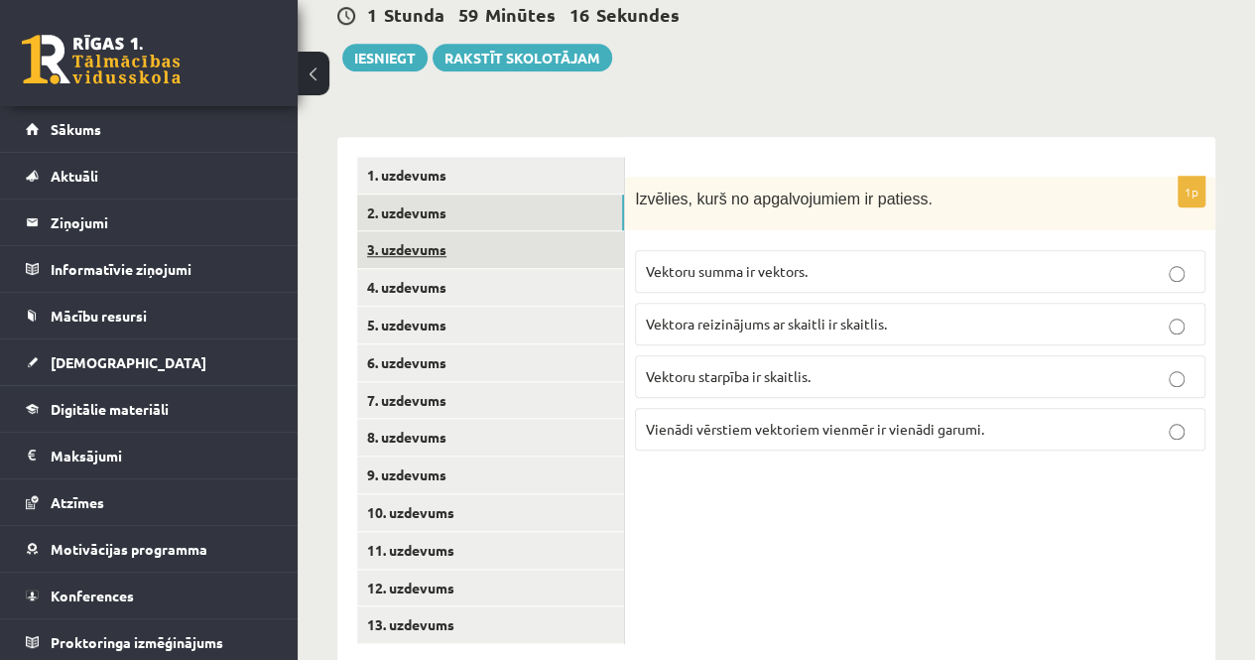
click at [451, 231] on link "3. uzdevums" at bounding box center [490, 249] width 267 height 37
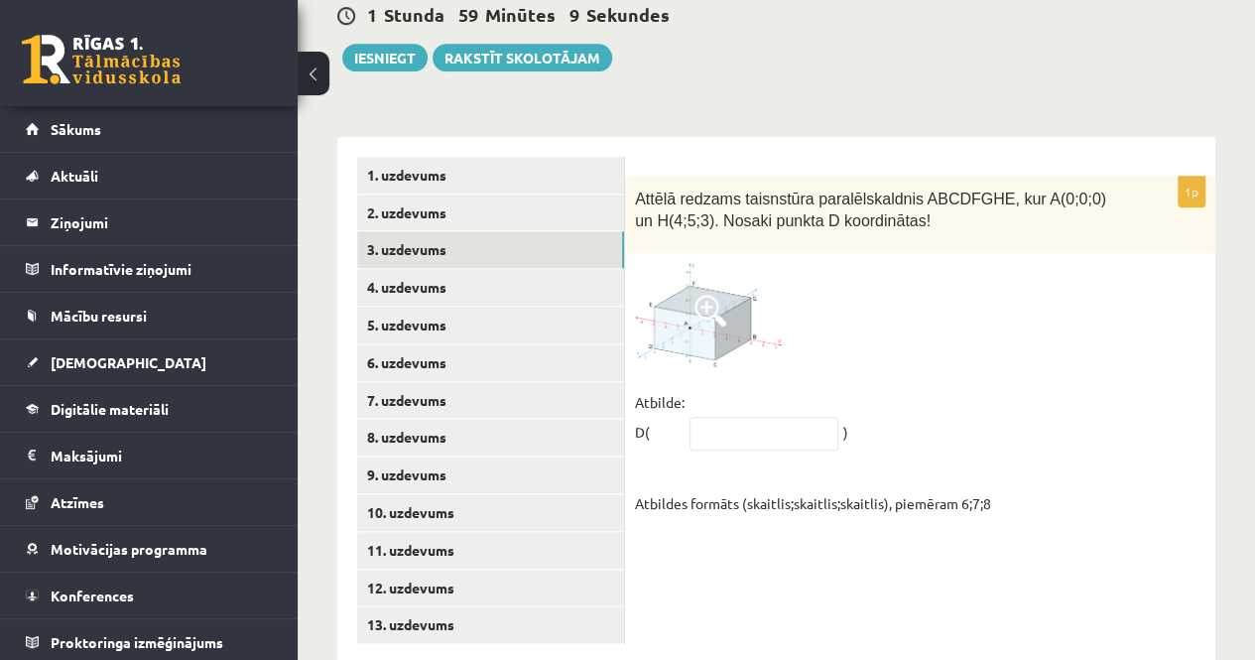
click at [717, 295] on span at bounding box center [711, 311] width 32 height 32
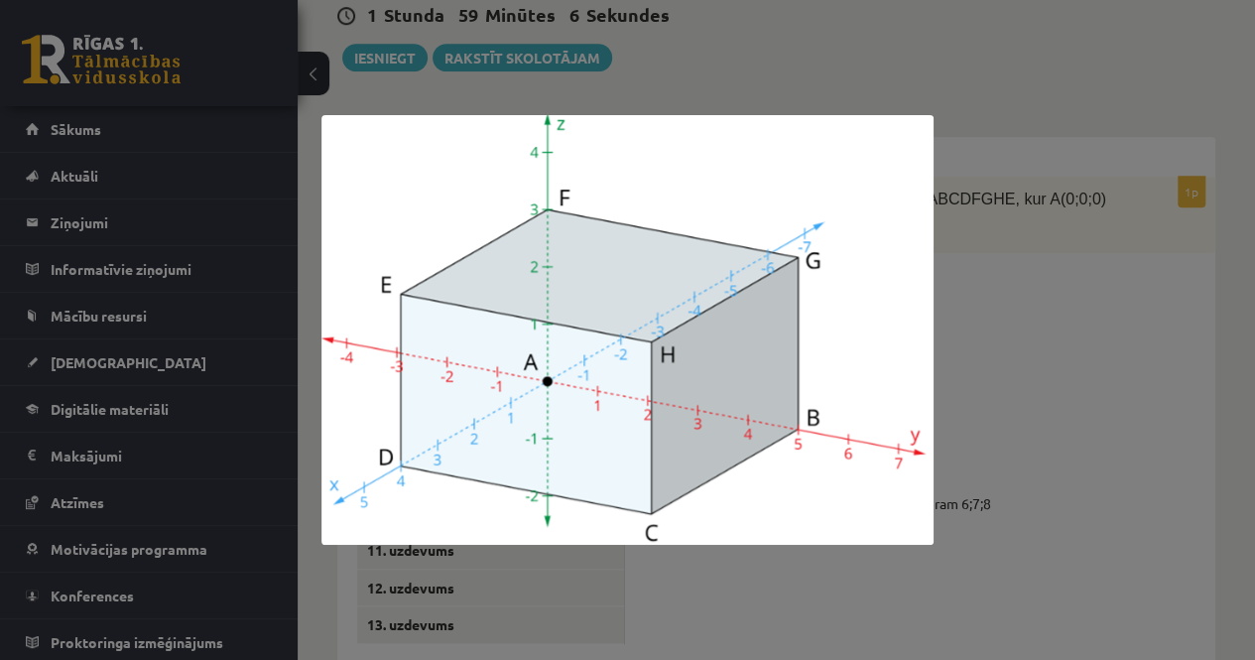
click at [472, 45] on div at bounding box center [627, 330] width 1255 height 660
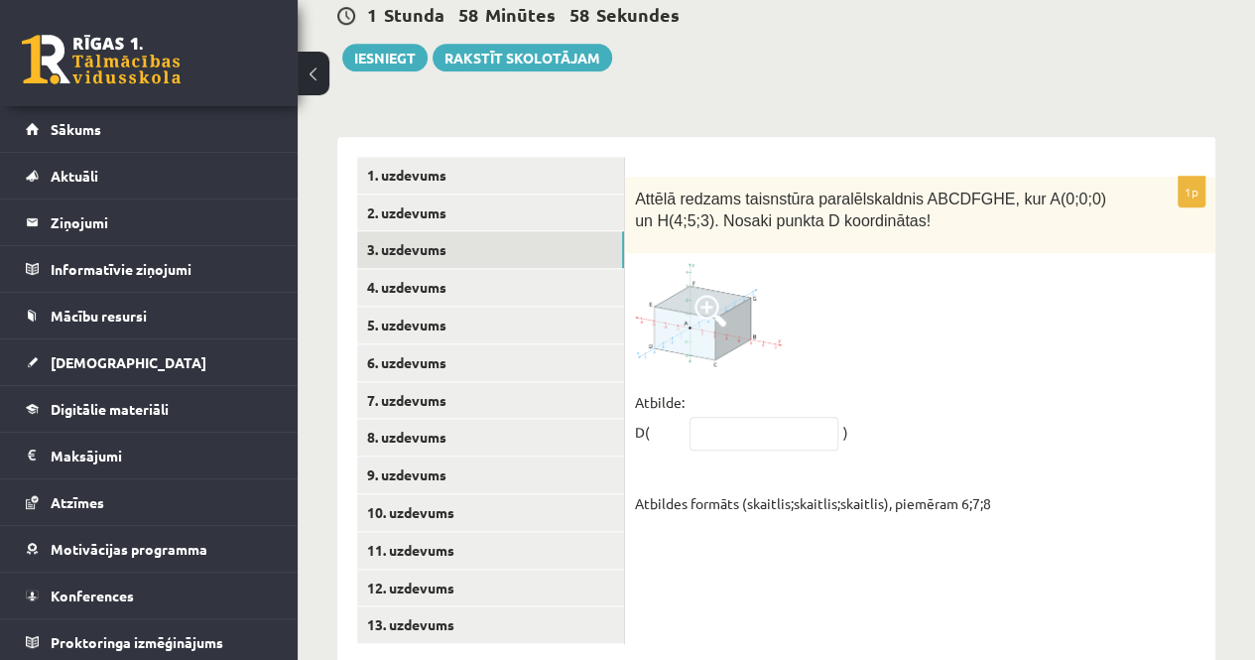
click at [718, 295] on span at bounding box center [711, 311] width 32 height 32
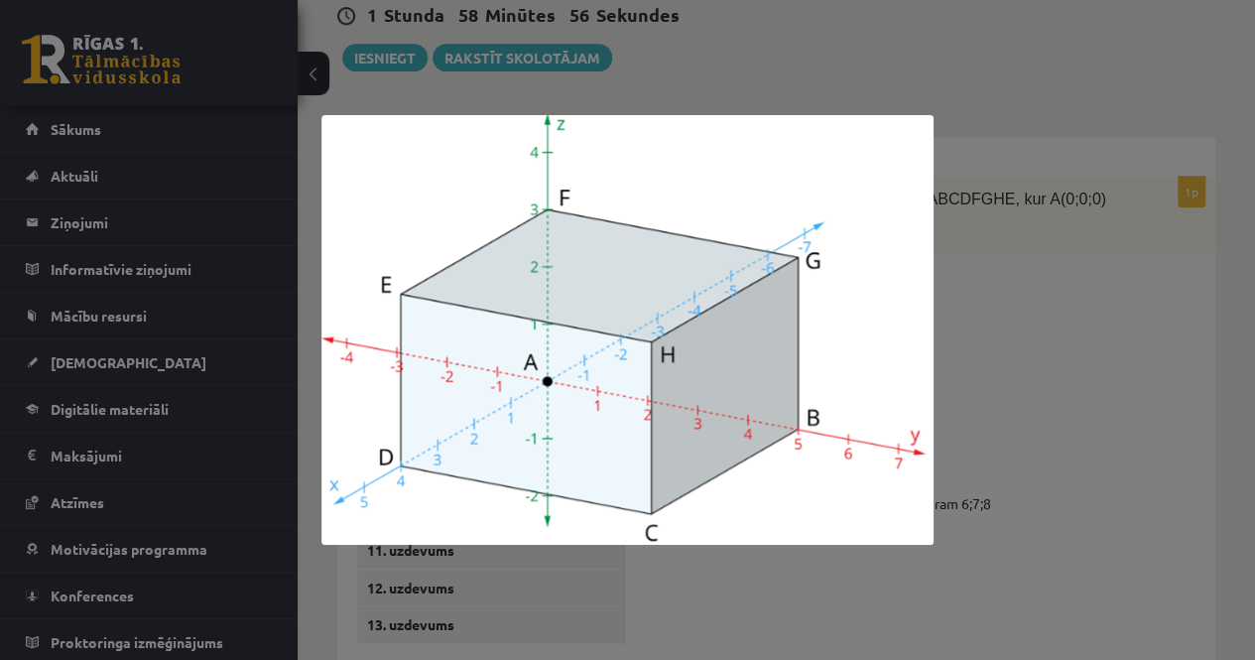
click at [1082, 158] on div at bounding box center [627, 330] width 1255 height 660
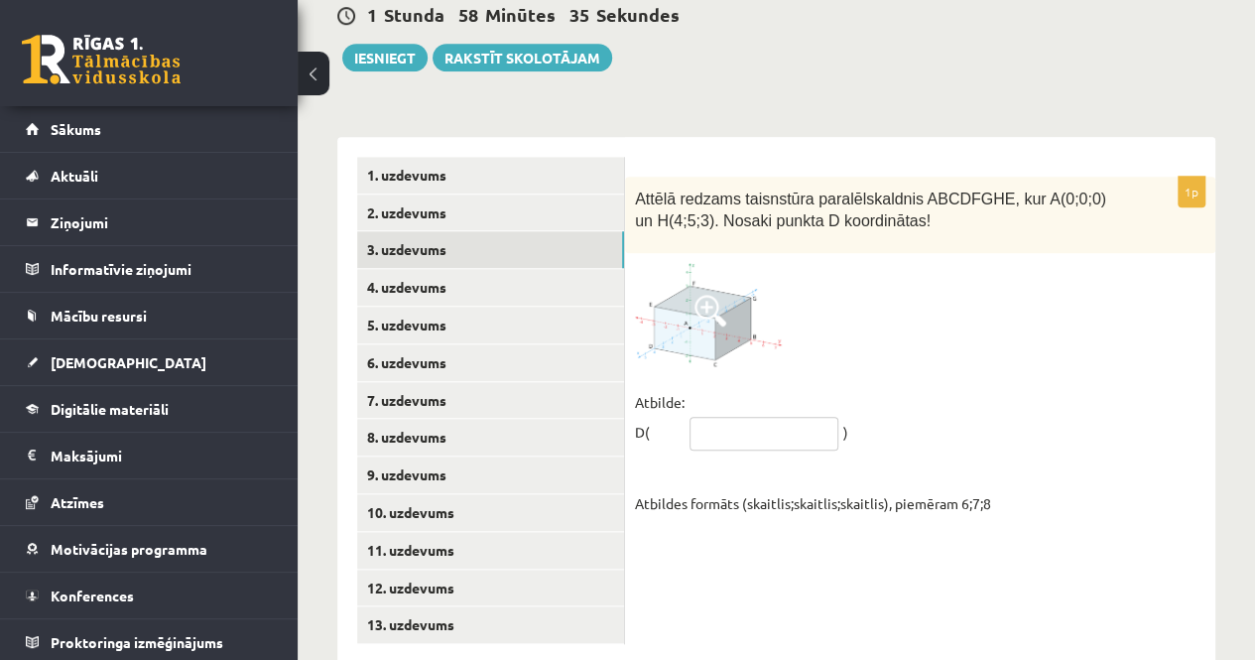
click at [717, 417] on input "text" at bounding box center [764, 434] width 149 height 34
type input "*"
type input "*****"
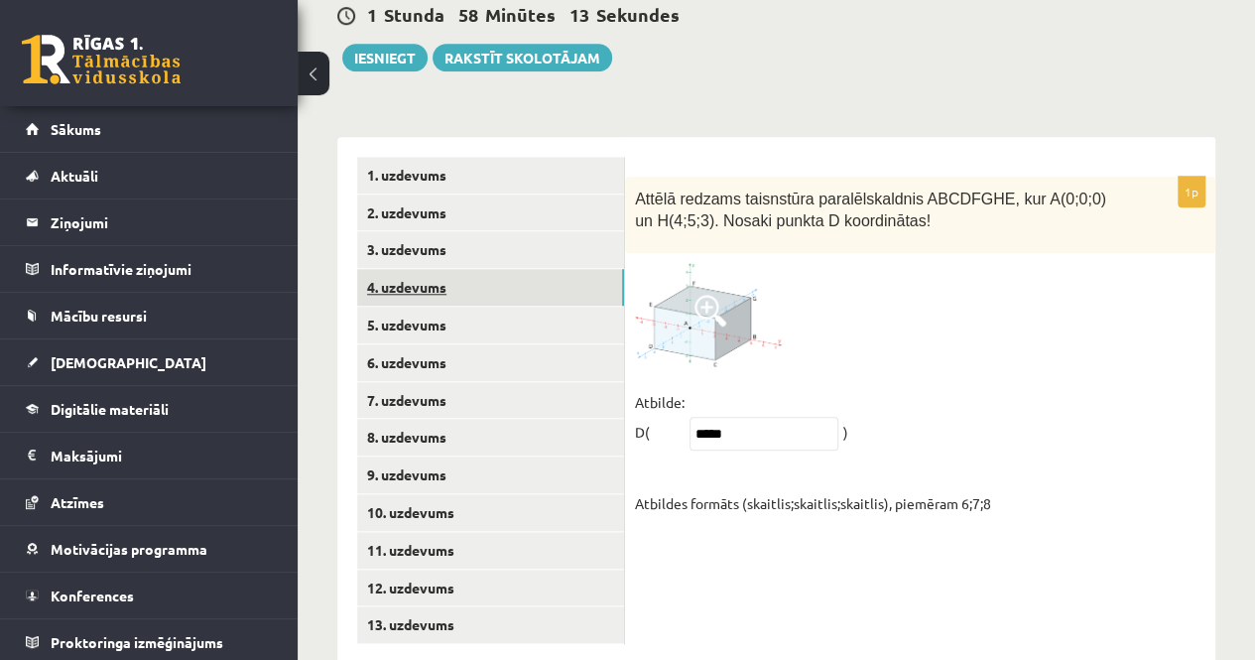
click at [475, 269] on link "4. uzdevums" at bounding box center [490, 287] width 267 height 37
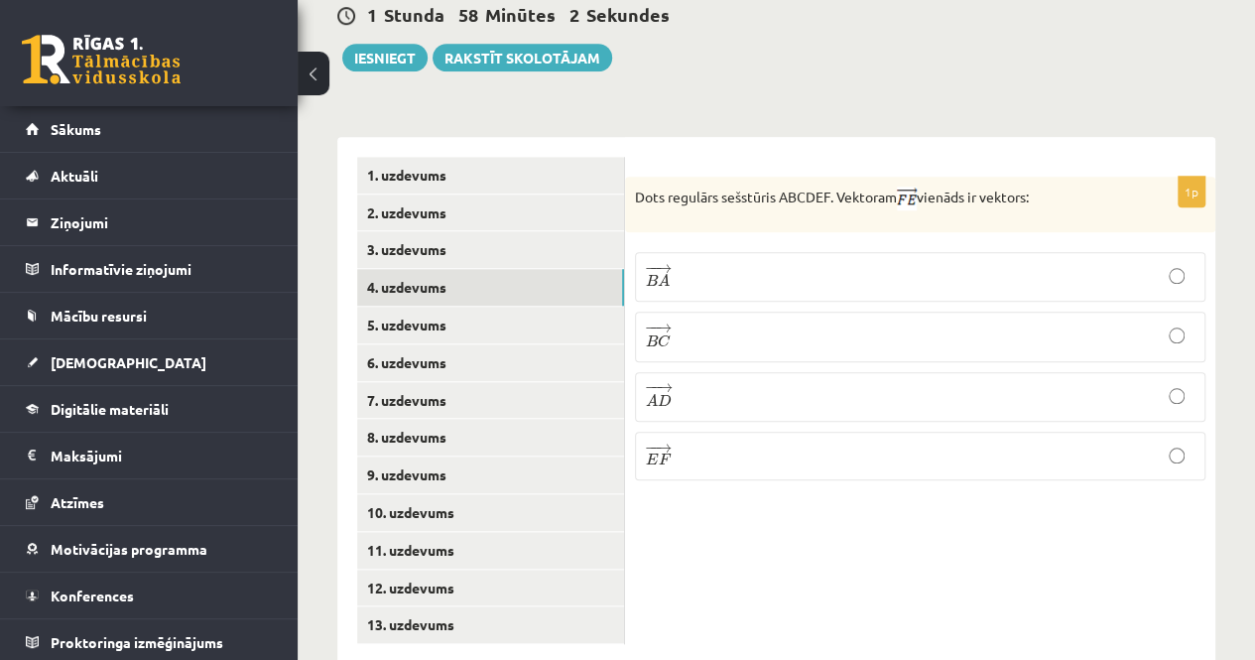
drag, startPoint x: 631, startPoint y: 150, endPoint x: 1076, endPoint y: 157, distance: 444.7
click at [1076, 177] on div "Dots regulārs sešstūris ABCDEF. Vektoram vienāds ir vektors:" at bounding box center [920, 205] width 590 height 56
drag, startPoint x: 648, startPoint y: 216, endPoint x: 717, endPoint y: 434, distance: 227.9
click at [717, 434] on fieldset "− − → B A B A → − − → B C B C → − − → A D A D → − − → E F E F →" at bounding box center [920, 364] width 571 height 244
click at [887, 157] on form "1p Dots regulārs sešstūris ABCDEF. Vektoram vienāds ir vektors: − − → B A B A →…" at bounding box center [920, 326] width 551 height 339
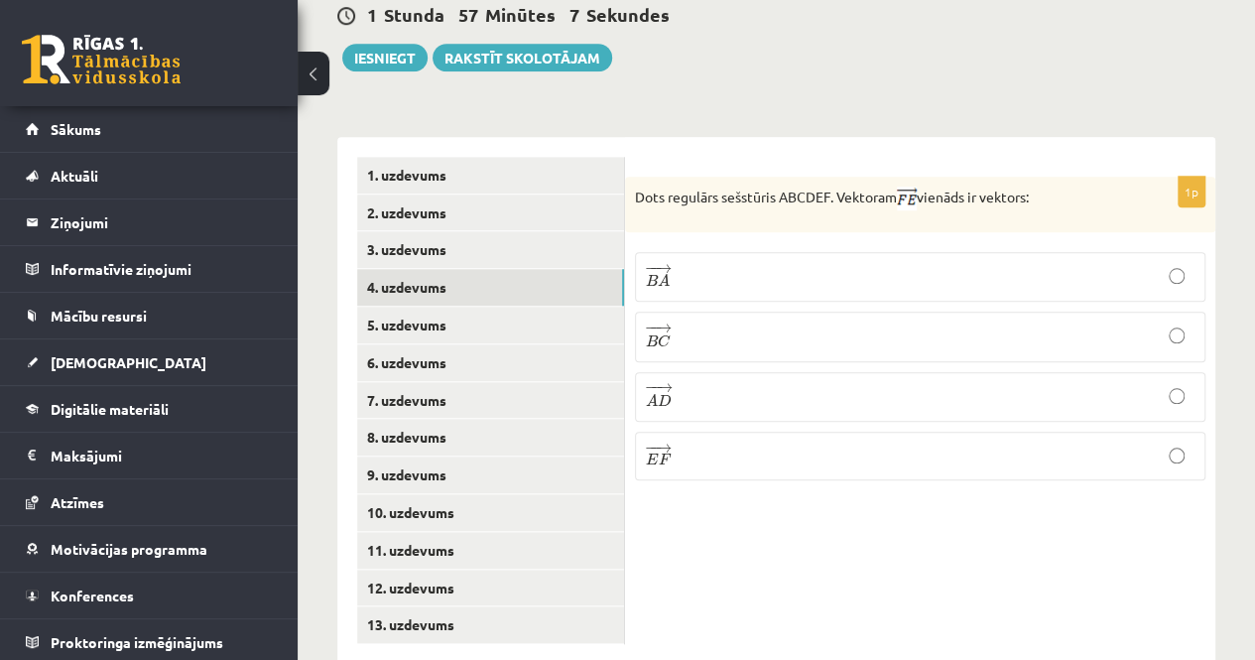
click at [720, 323] on p "− − → B C B C →" at bounding box center [920, 337] width 549 height 28
click at [467, 307] on link "5. uzdevums" at bounding box center [490, 325] width 267 height 37
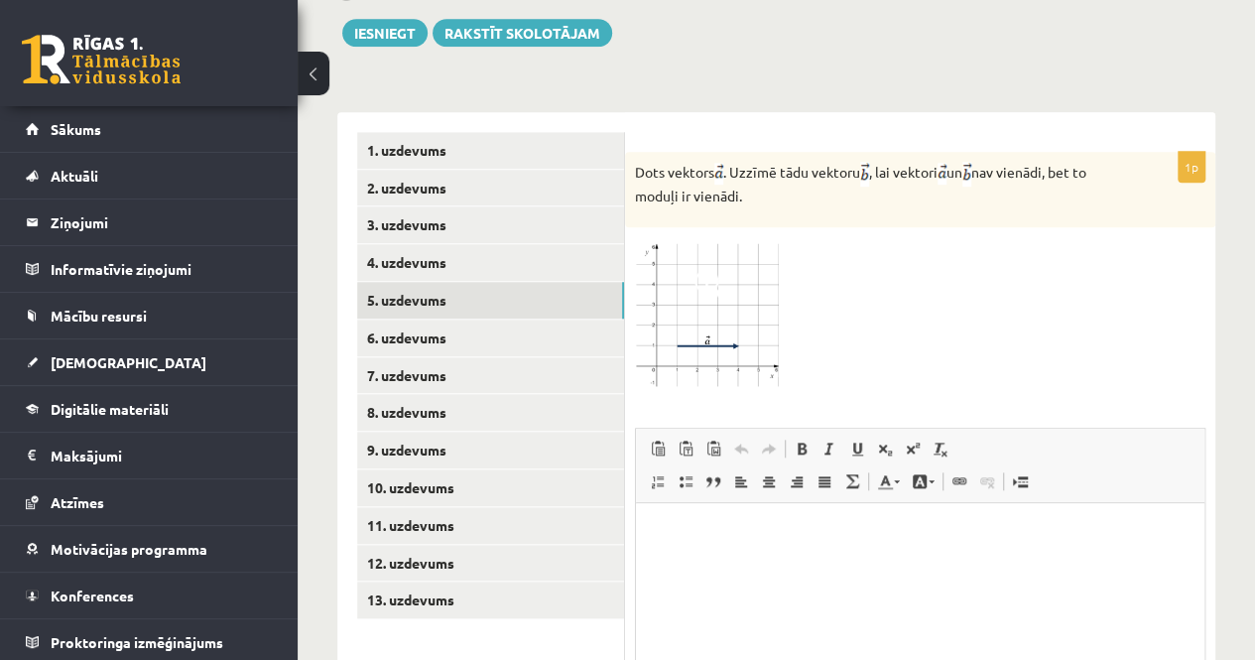
scroll to position [835, 0]
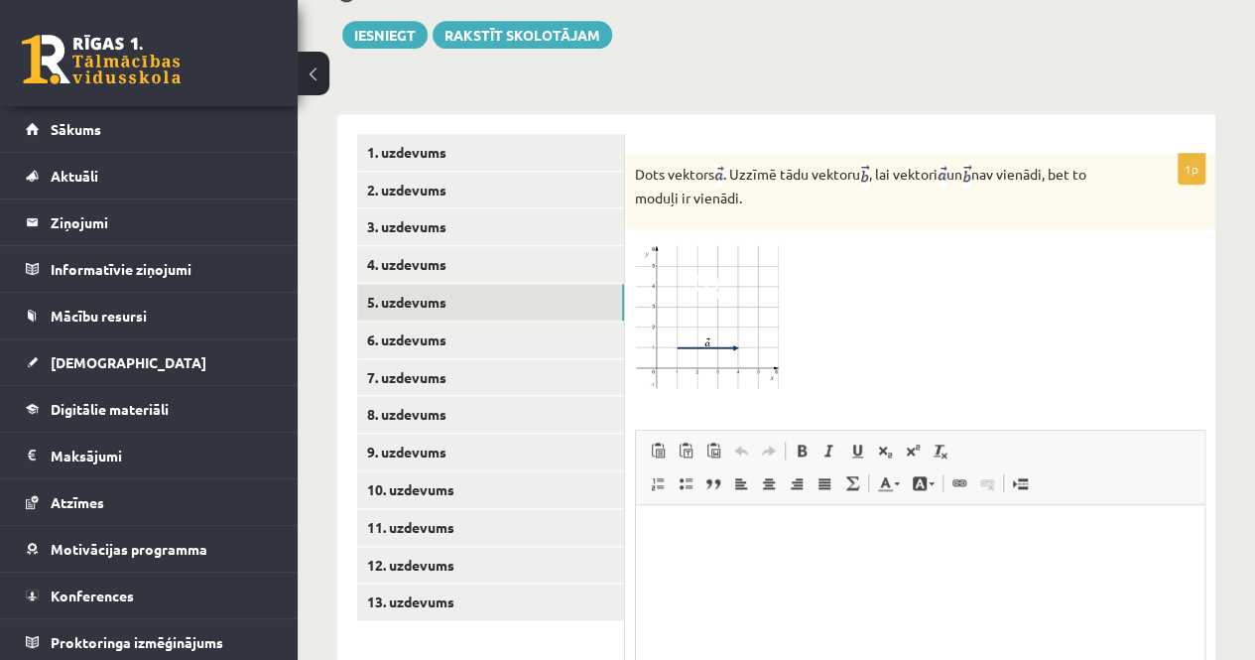
drag, startPoint x: 639, startPoint y: 133, endPoint x: 781, endPoint y: 160, distance: 144.4
click at [781, 164] on p "Dots vektors . Uzzīmē tādu vektoru , lai vektori un nav vienādi, bet to moduļi …" at bounding box center [870, 186] width 471 height 45
copy p "Dots vektors . Uzzīmē tādu vektoru , lai vektori un nav vienādi, bet to moduļi …"
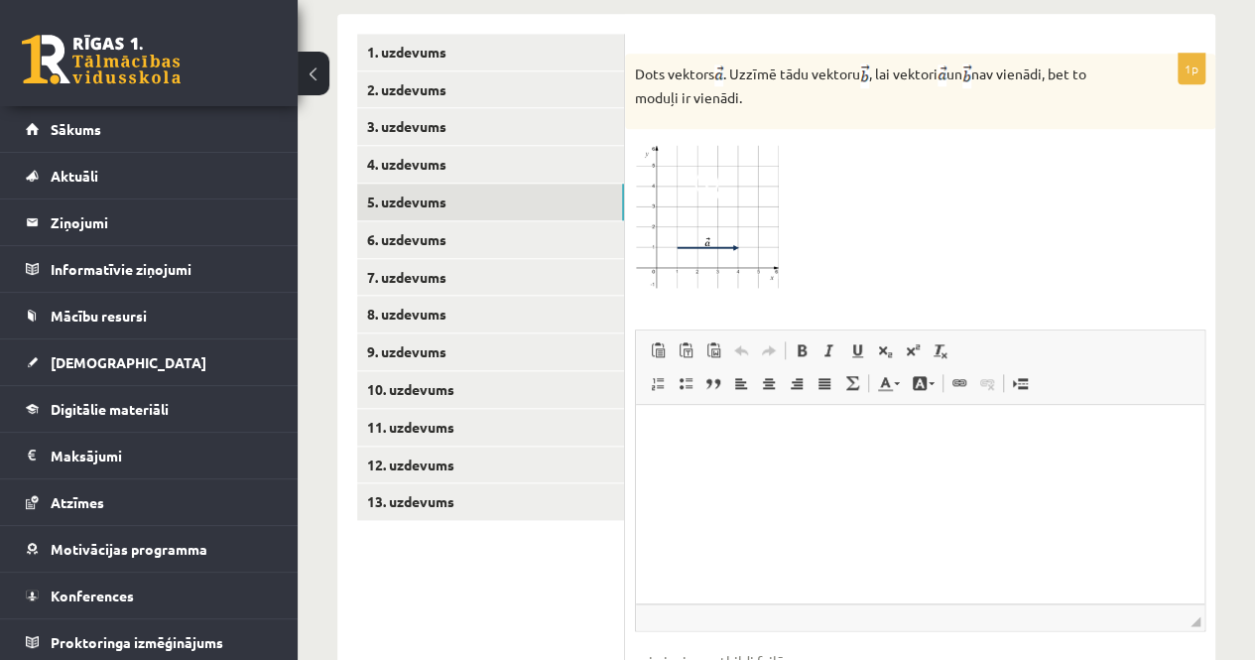
scroll to position [1033, 0]
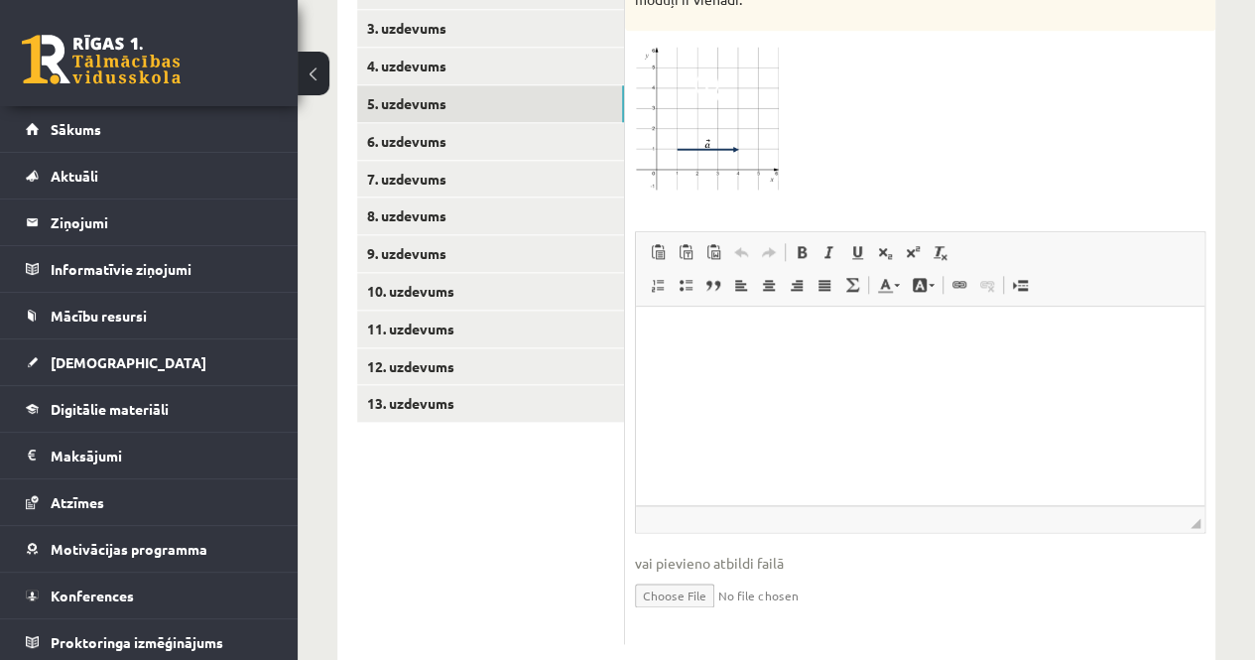
click at [685, 574] on input "file" at bounding box center [920, 594] width 571 height 41
type input "**********"
click at [664, 614] on link "Iesniegtā atbilde" at bounding box center [688, 624] width 106 height 21
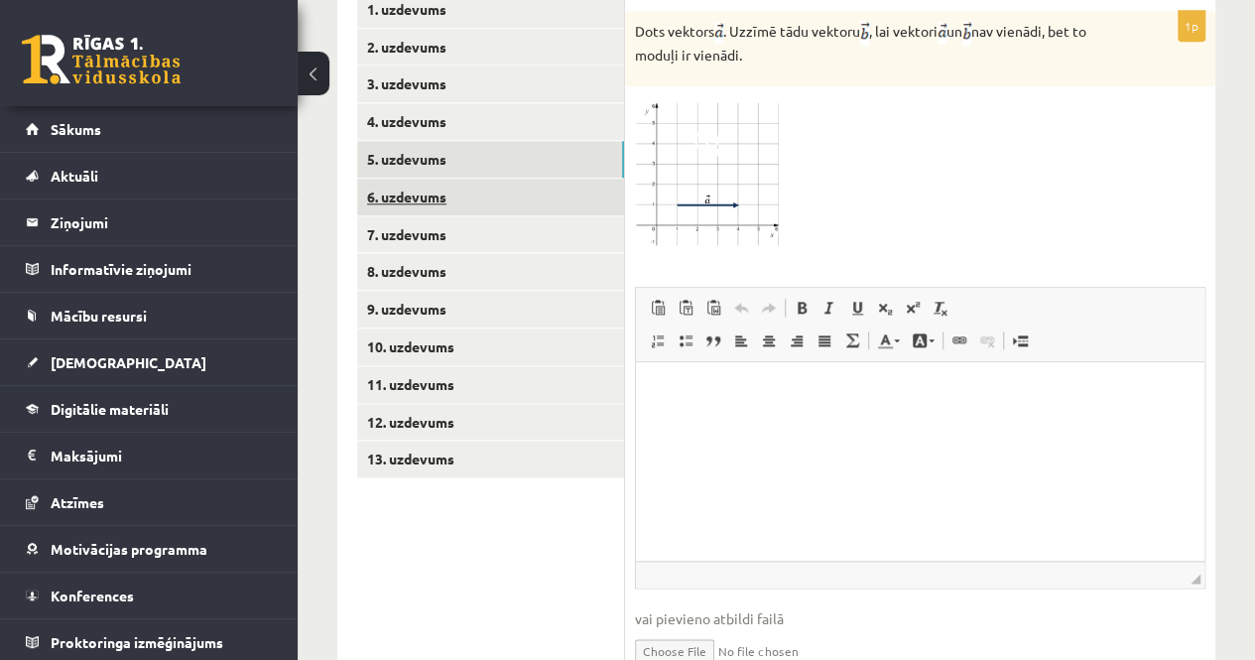
scroll to position [934, 0]
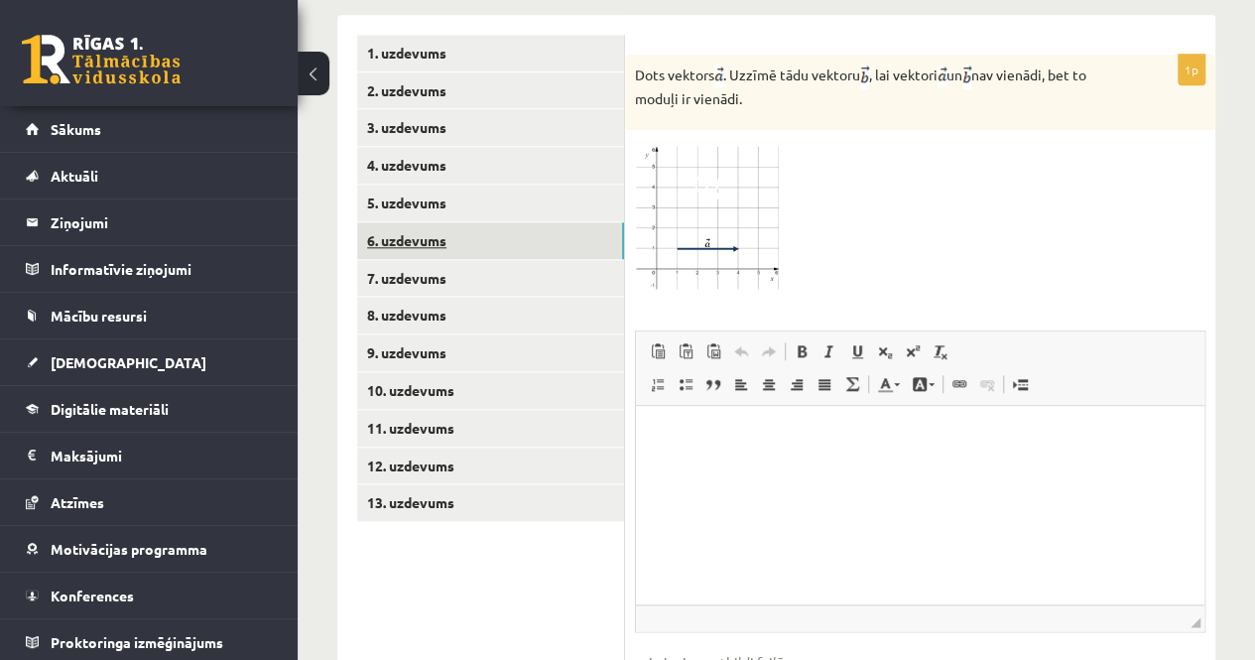
click at [419, 222] on link "6. uzdevums" at bounding box center [490, 240] width 267 height 37
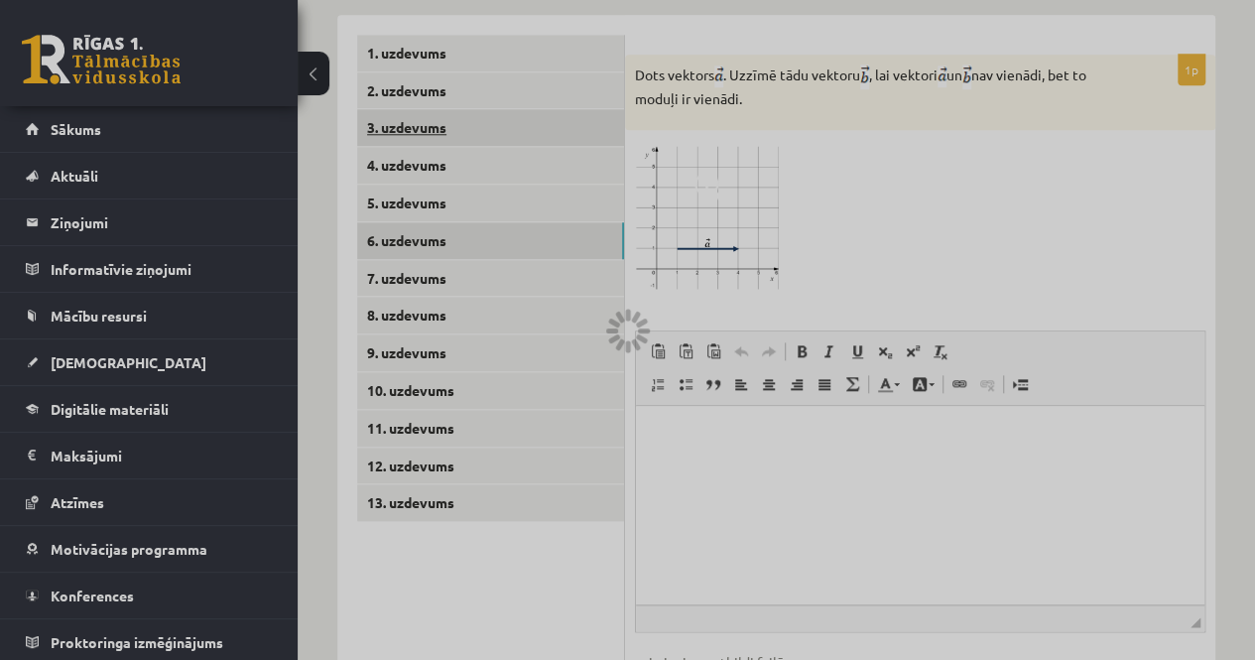
scroll to position [812, 0]
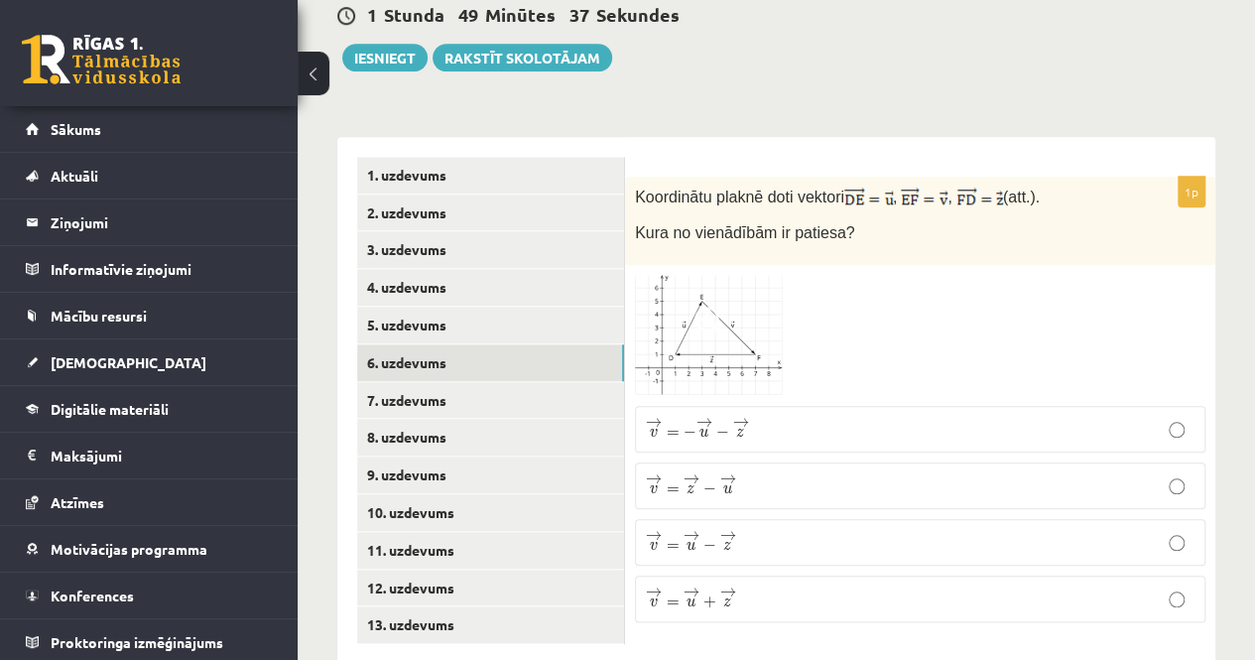
click at [717, 307] on span at bounding box center [711, 323] width 32 height 32
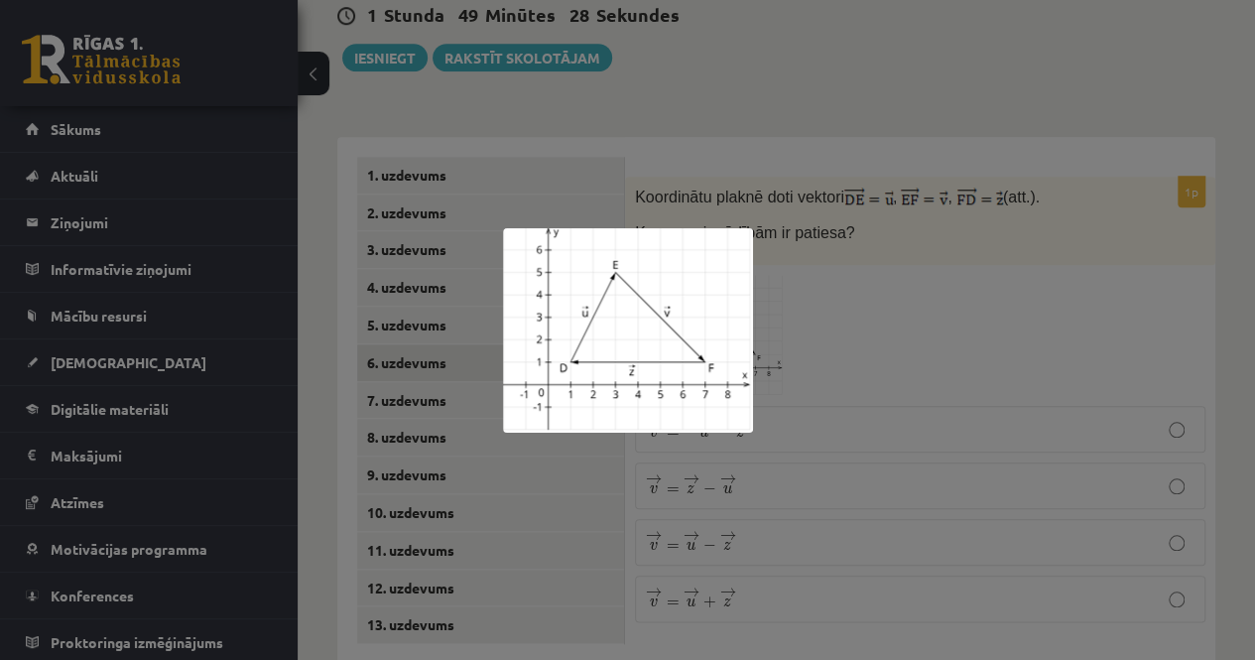
click at [798, 322] on div at bounding box center [627, 330] width 1255 height 660
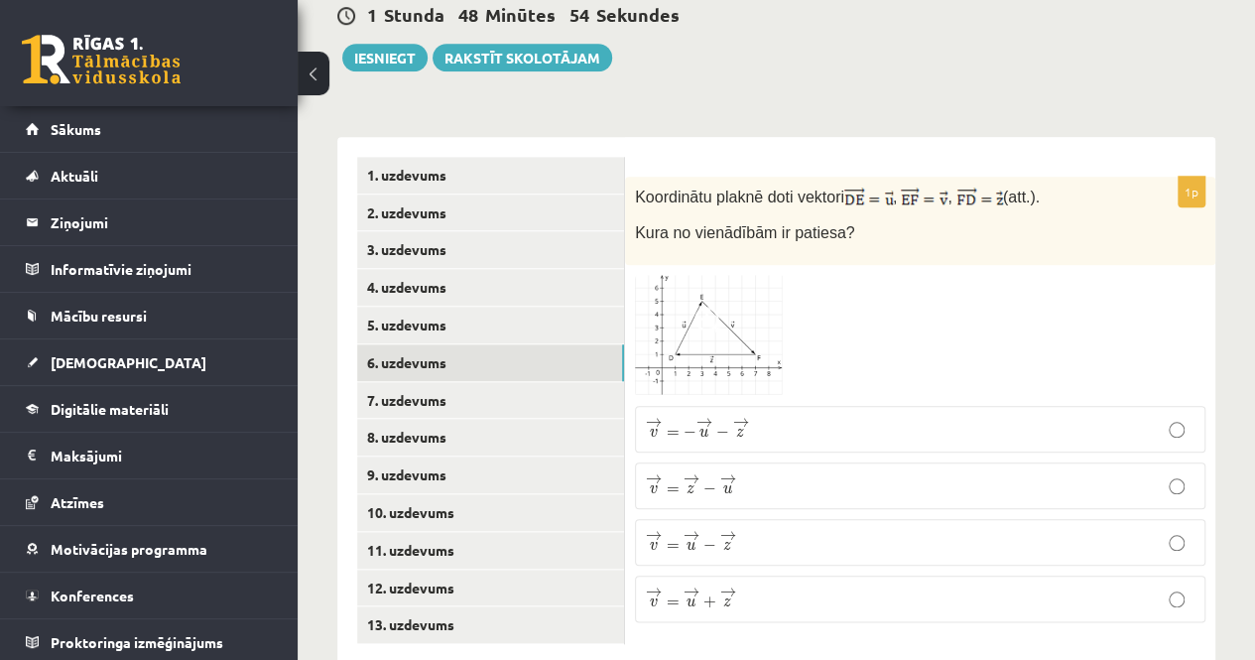
click at [740, 429] on span "z" at bounding box center [739, 433] width 8 height 9
click at [470, 382] on link "7. uzdevums" at bounding box center [490, 400] width 267 height 37
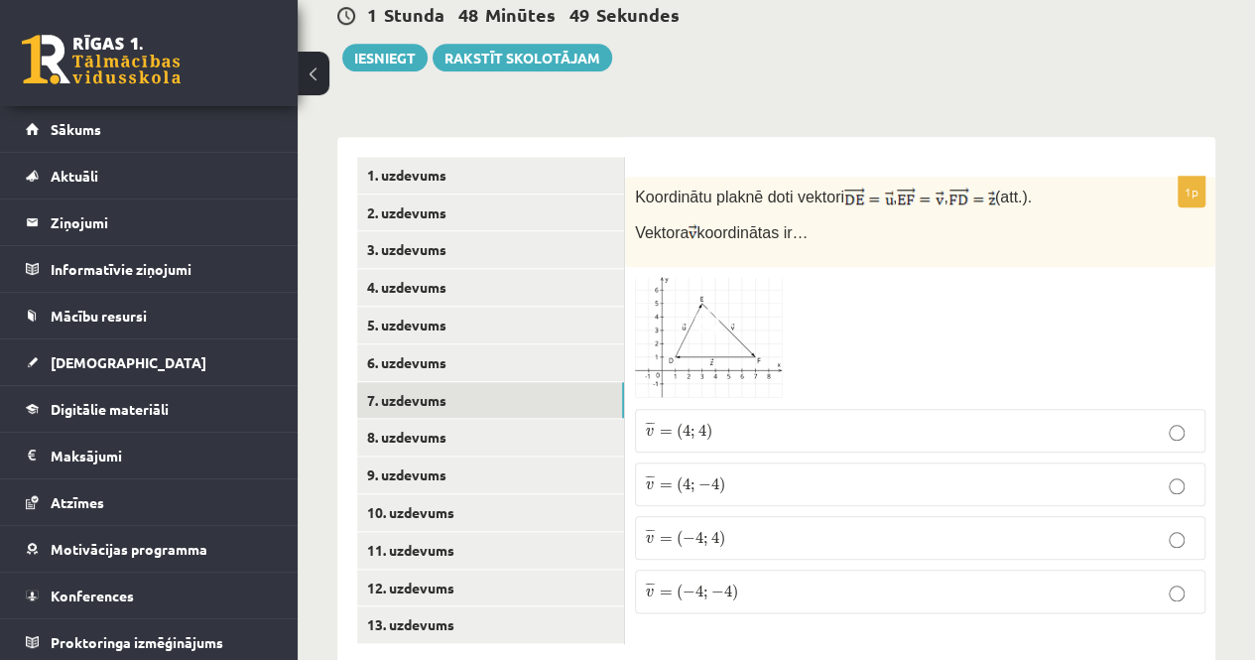
click at [709, 309] on span at bounding box center [711, 325] width 32 height 32
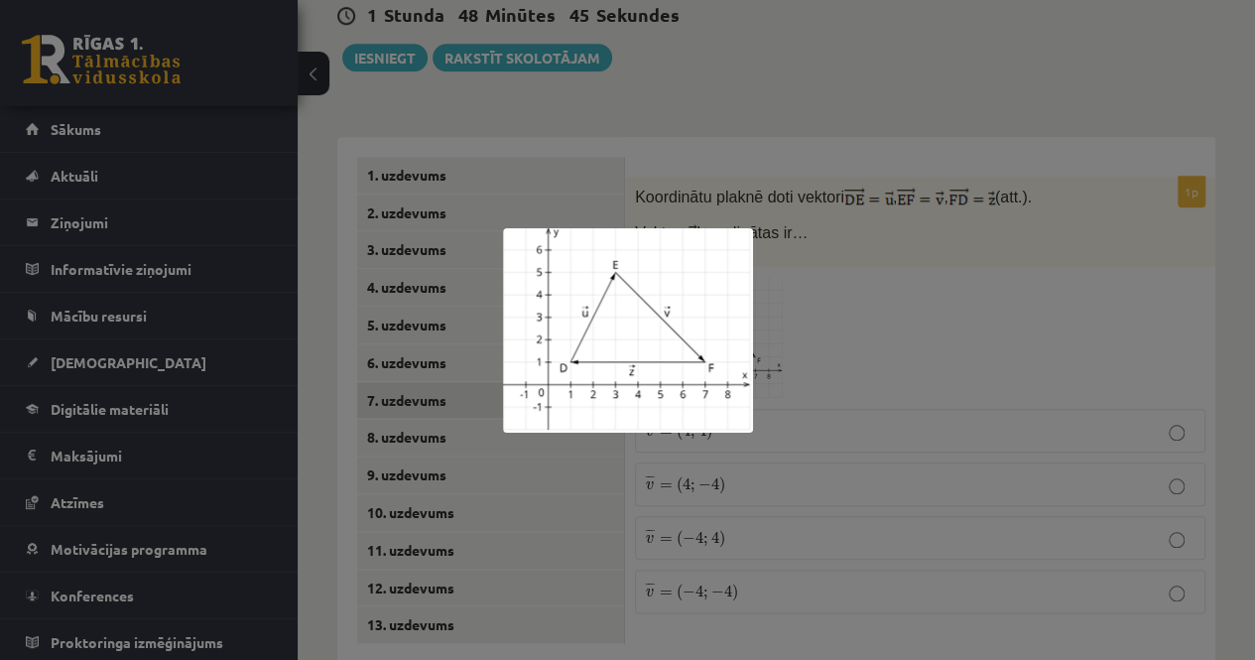
click at [869, 255] on div at bounding box center [627, 330] width 1255 height 660
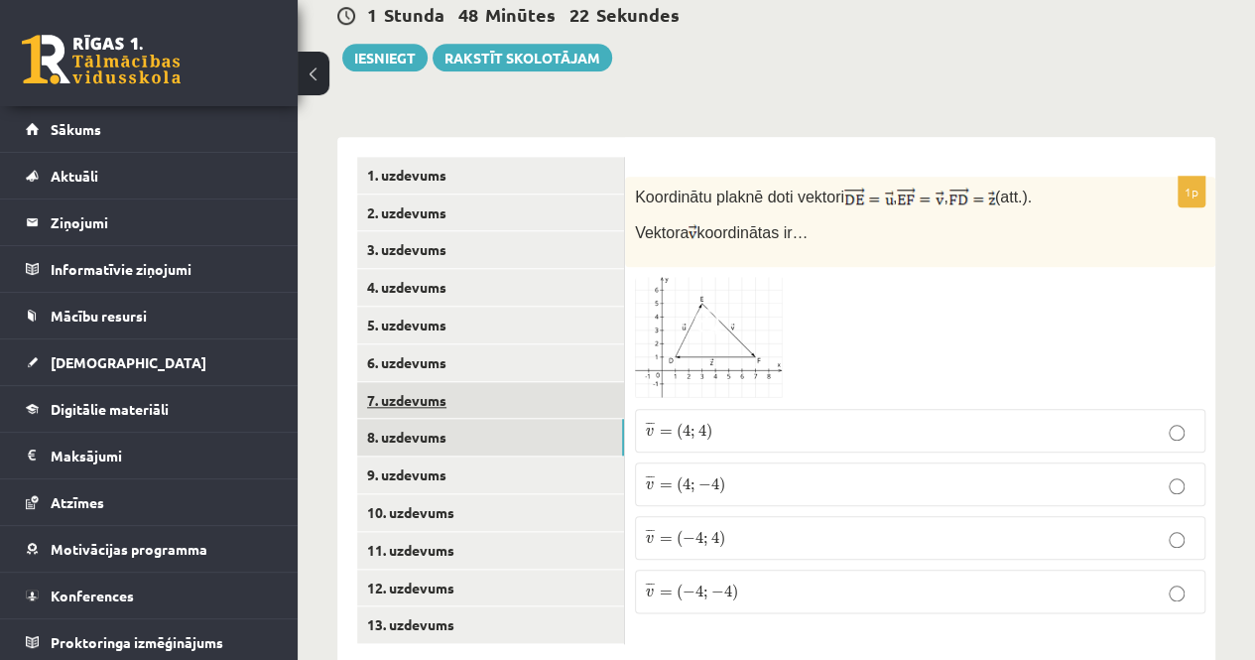
click at [421, 382] on link "7. uzdevums" at bounding box center [490, 400] width 267 height 37
click at [425, 419] on link "8. uzdevums" at bounding box center [490, 437] width 267 height 37
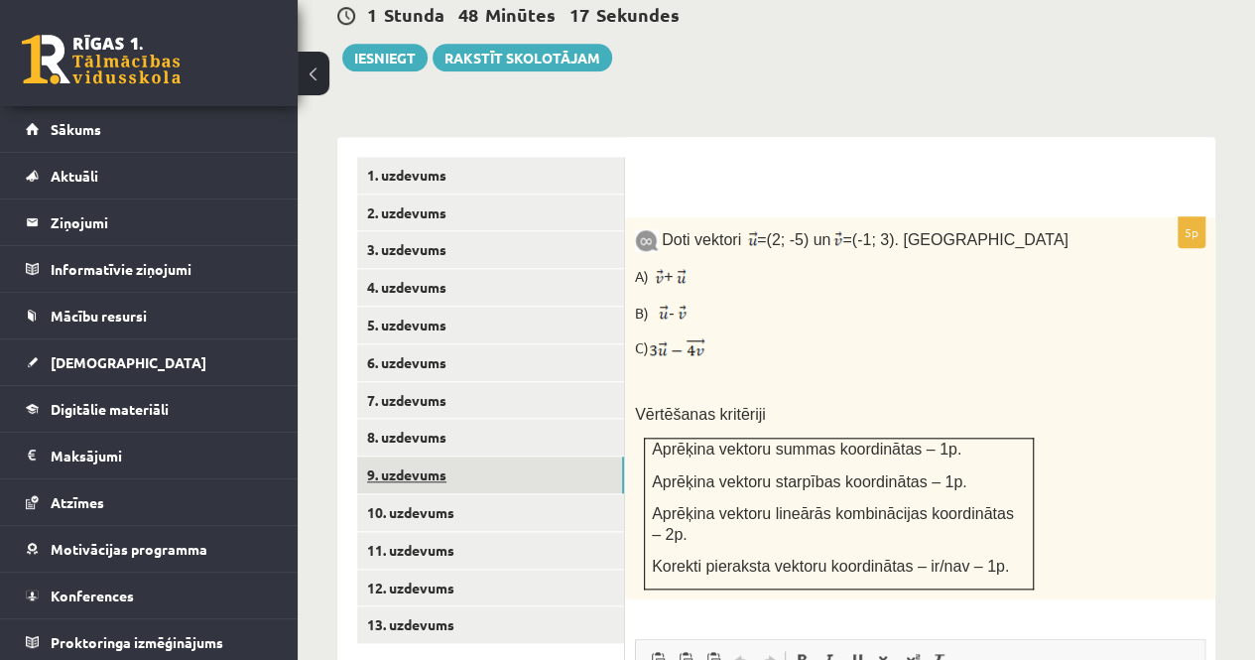
click at [408, 457] on link "9. uzdevums" at bounding box center [490, 475] width 267 height 37
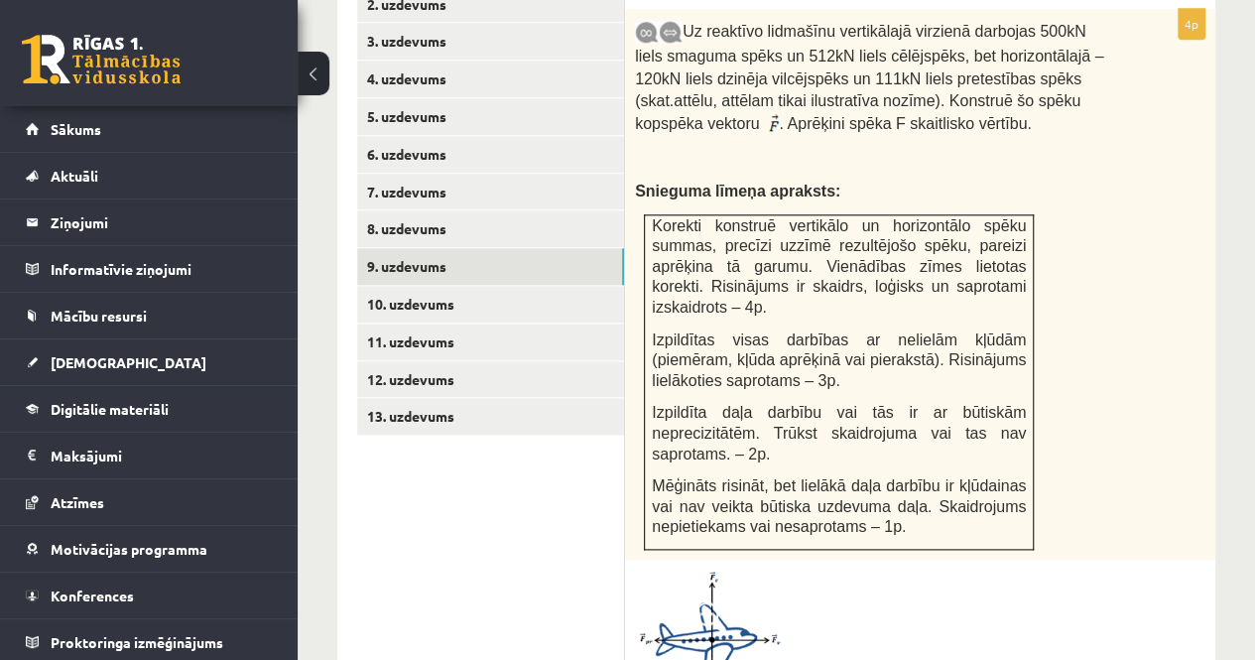
scroll to position [1010, 0]
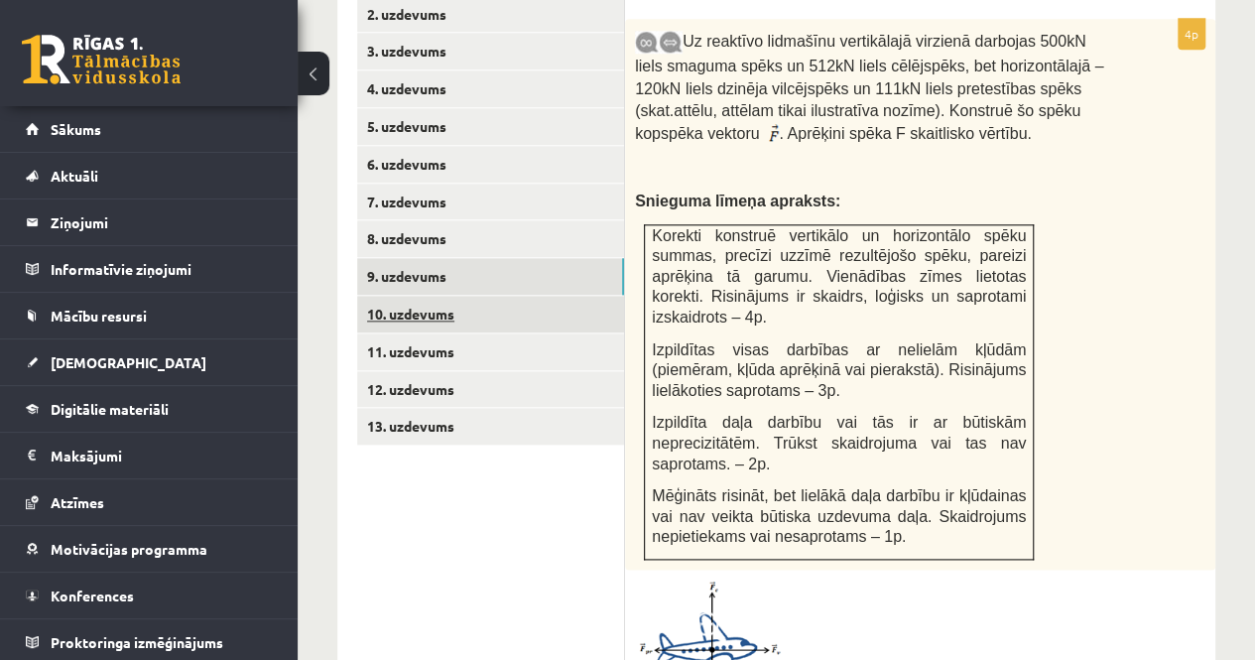
click at [457, 296] on link "10. uzdevums" at bounding box center [490, 314] width 267 height 37
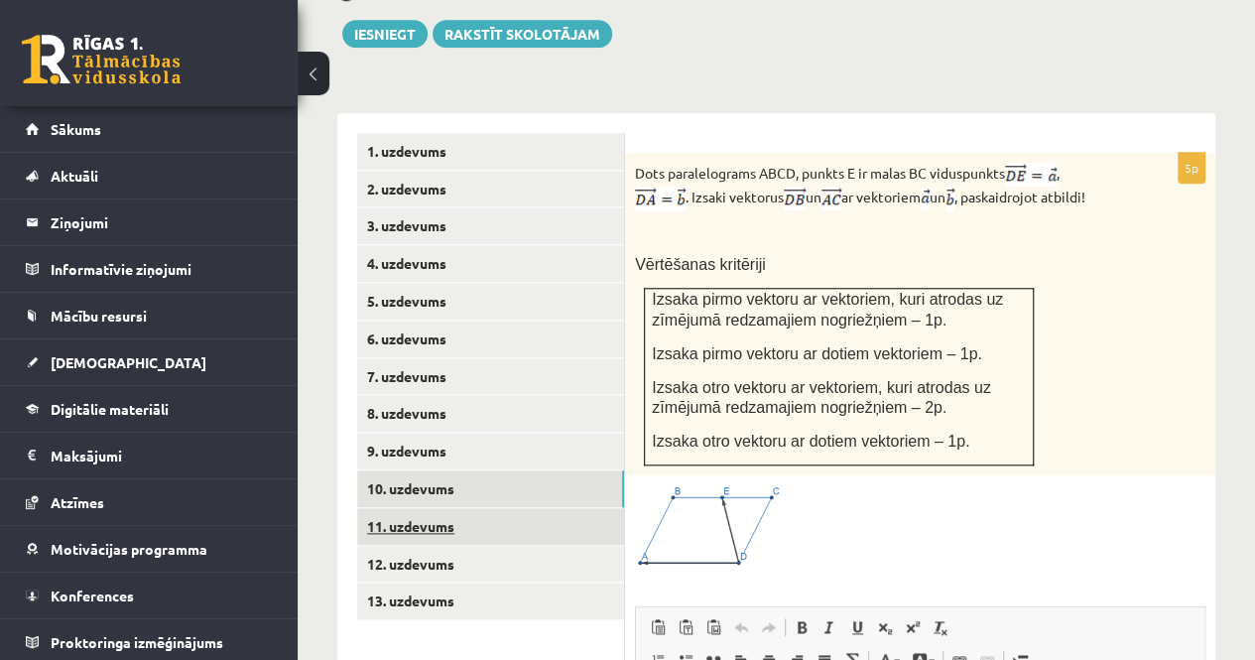
scroll to position [0, 0]
click at [488, 508] on link "11. uzdevums" at bounding box center [490, 526] width 267 height 37
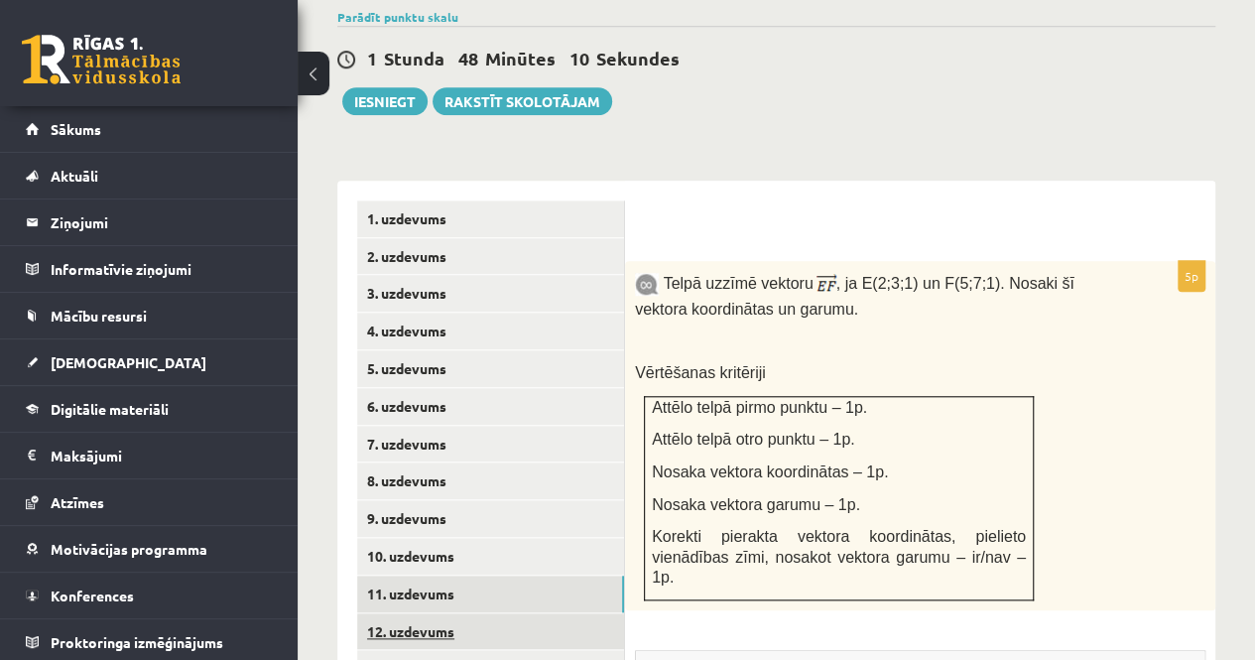
click at [443, 613] on link "12. uzdevums" at bounding box center [490, 631] width 267 height 37
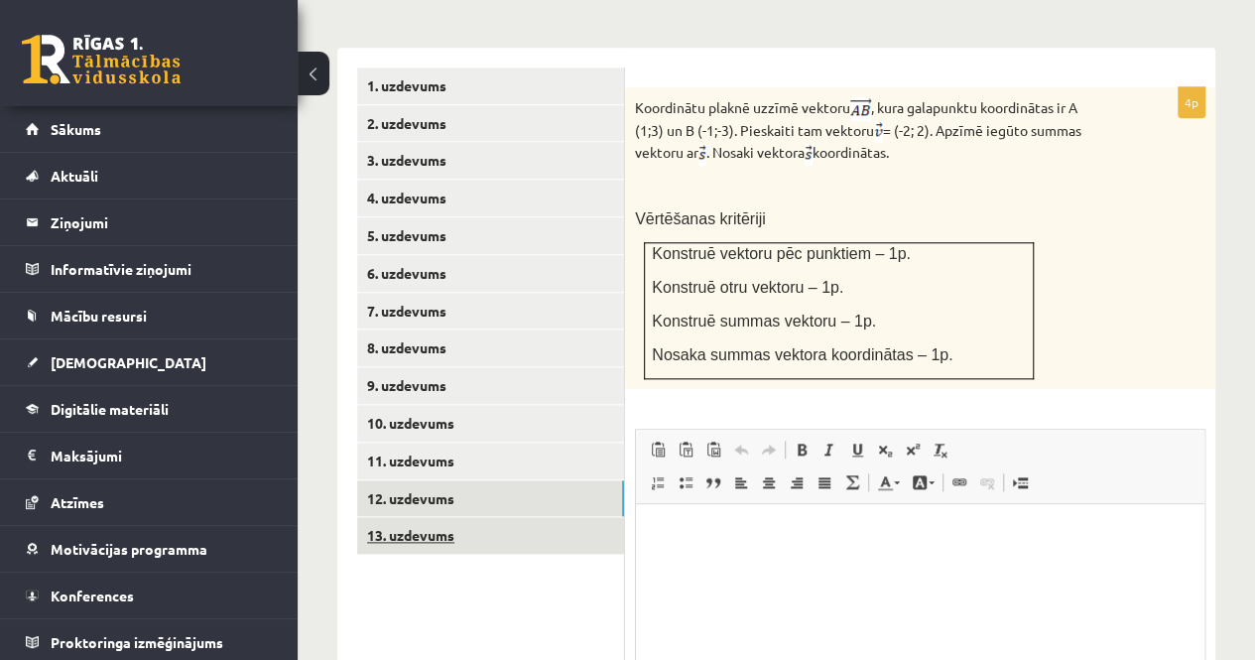
click at [425, 517] on link "13. uzdevums" at bounding box center [490, 535] width 267 height 37
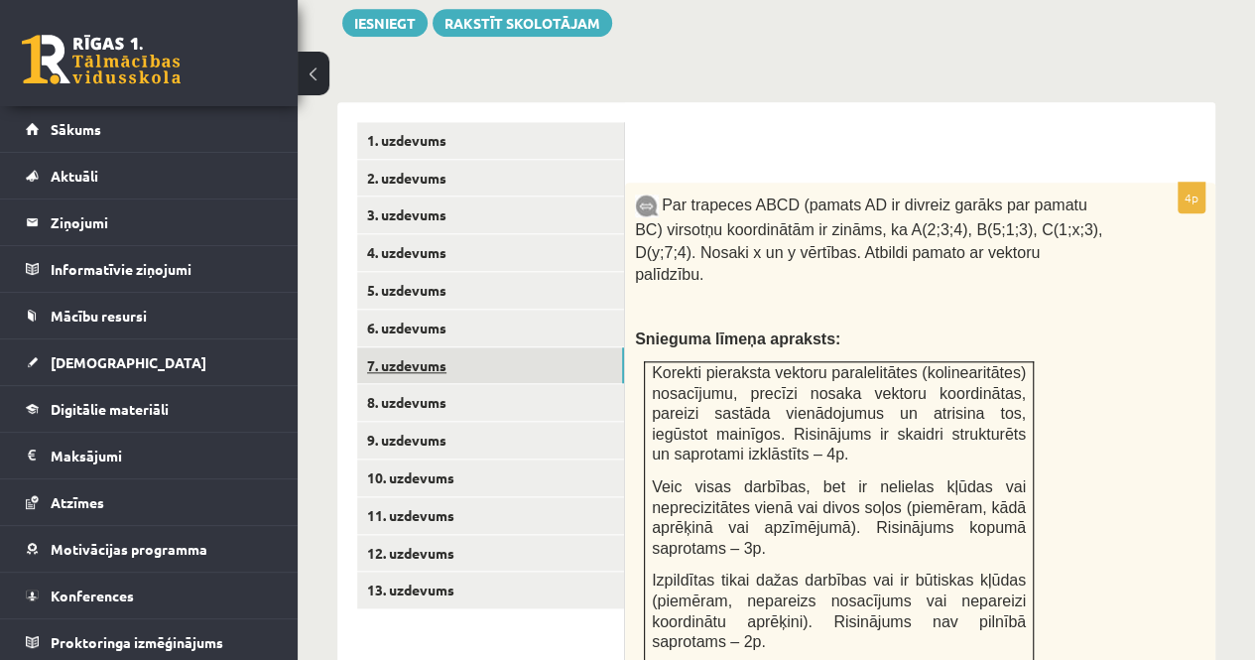
click at [413, 347] on link "7. uzdevums" at bounding box center [490, 365] width 267 height 37
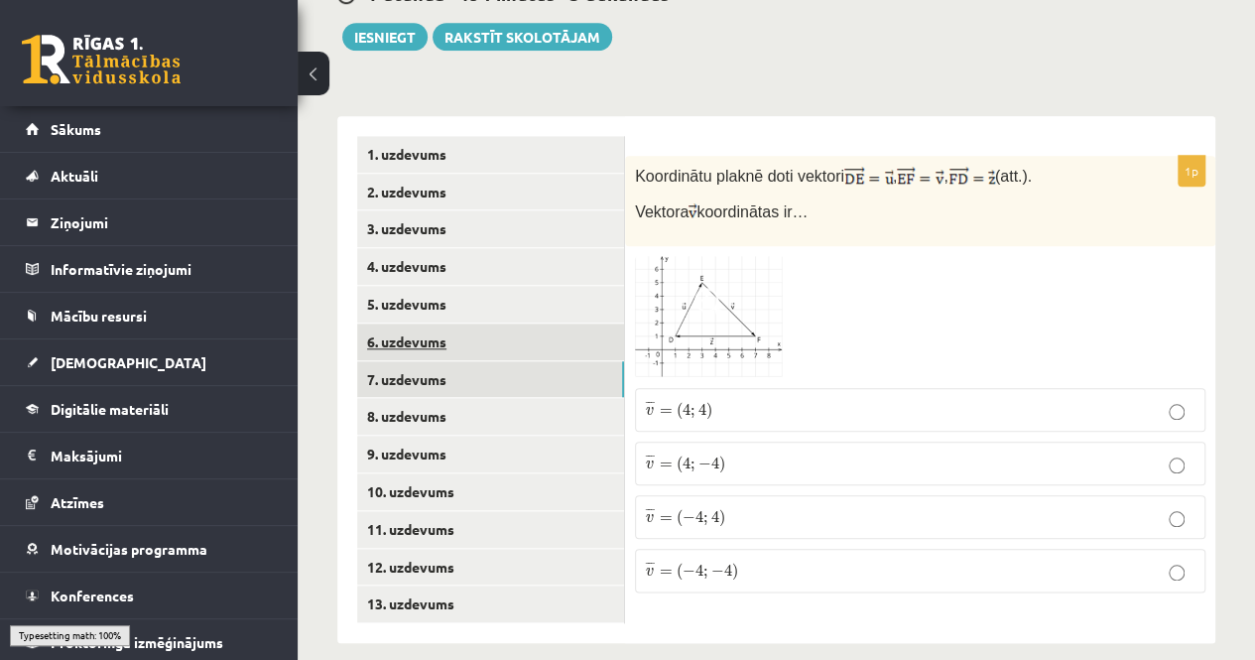
scroll to position [812, 0]
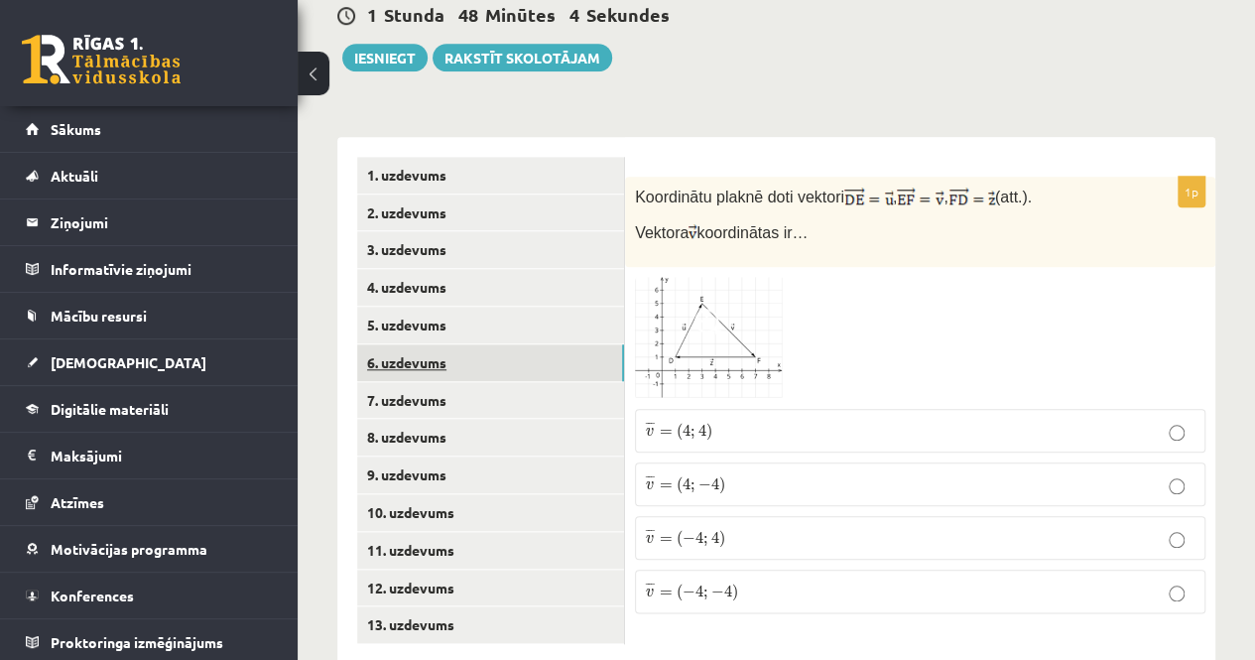
click at [425, 344] on link "6. uzdevums" at bounding box center [490, 362] width 267 height 37
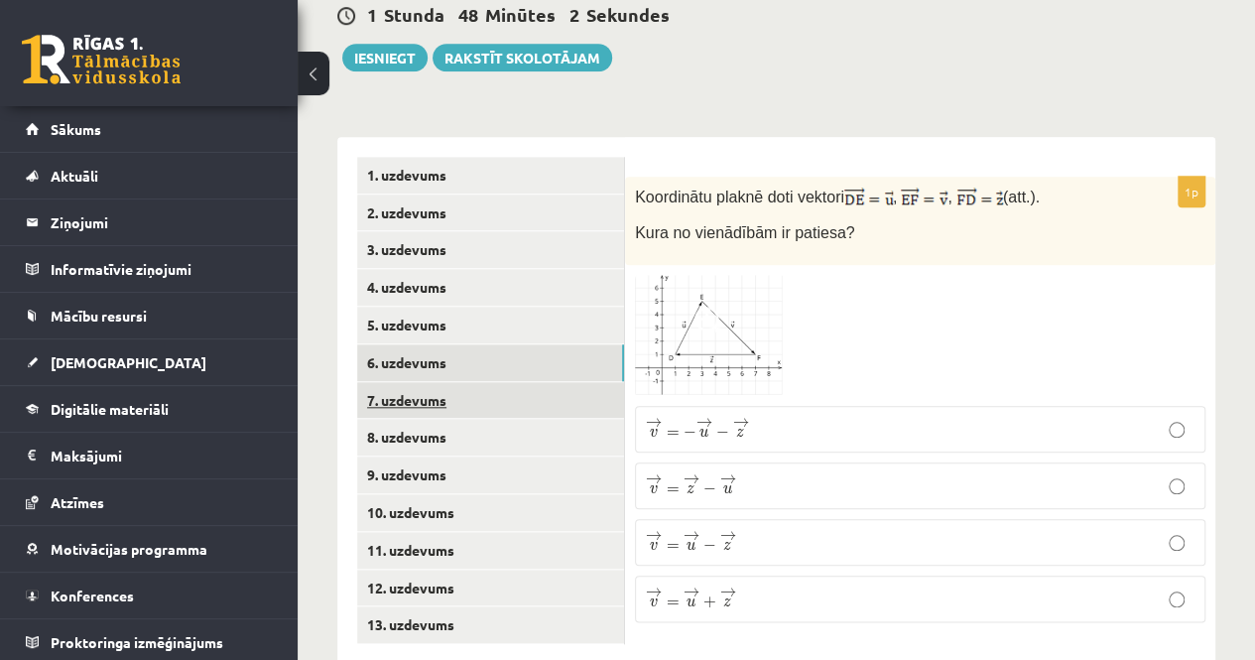
click at [403, 382] on link "7. uzdevums" at bounding box center [490, 400] width 267 height 37
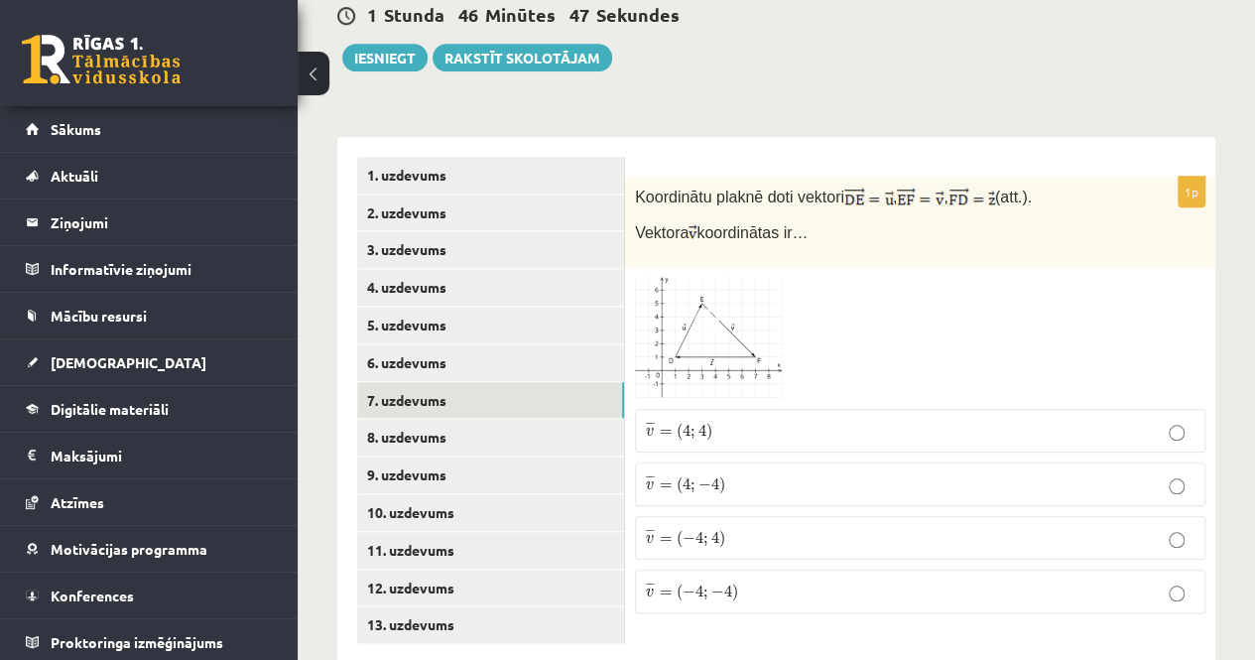
click at [699, 479] on span "−" at bounding box center [705, 485] width 13 height 12
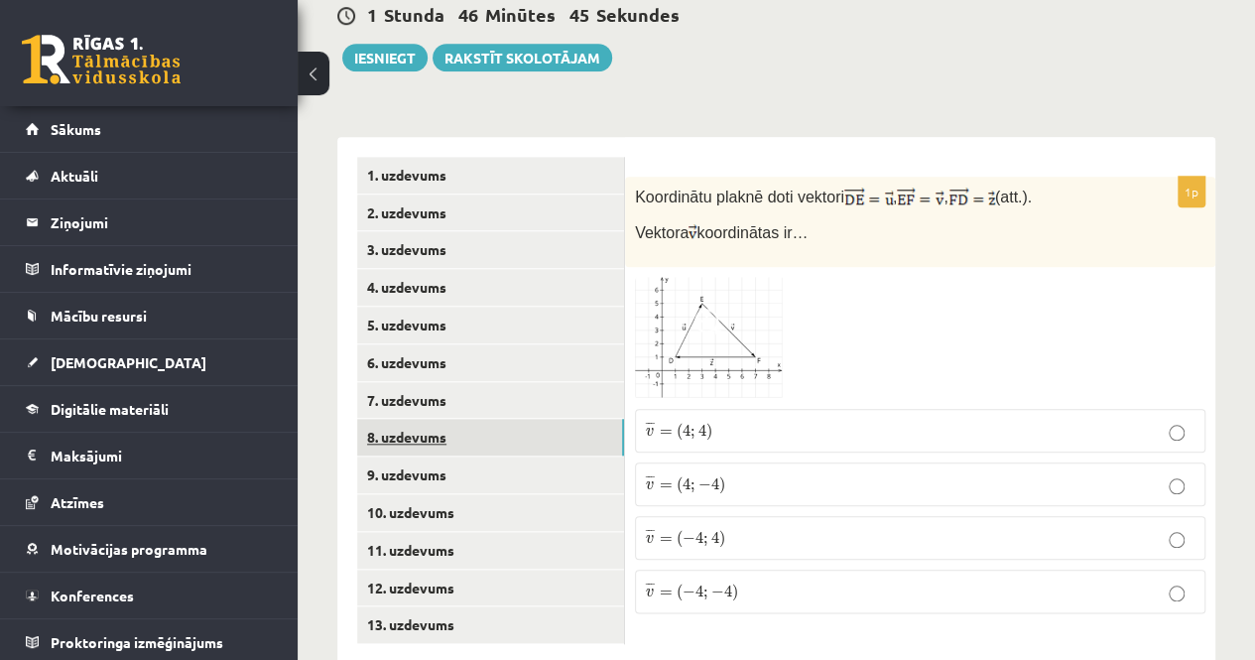
click at [408, 419] on link "8. uzdevums" at bounding box center [490, 437] width 267 height 37
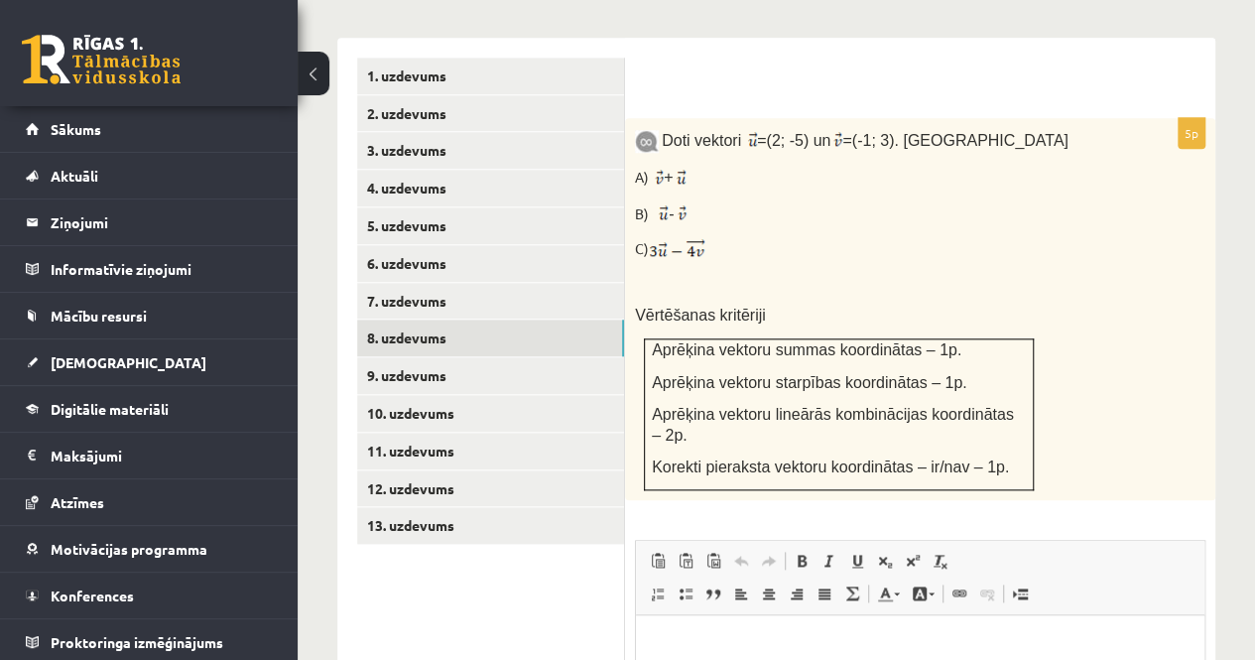
scroll to position [1010, 0]
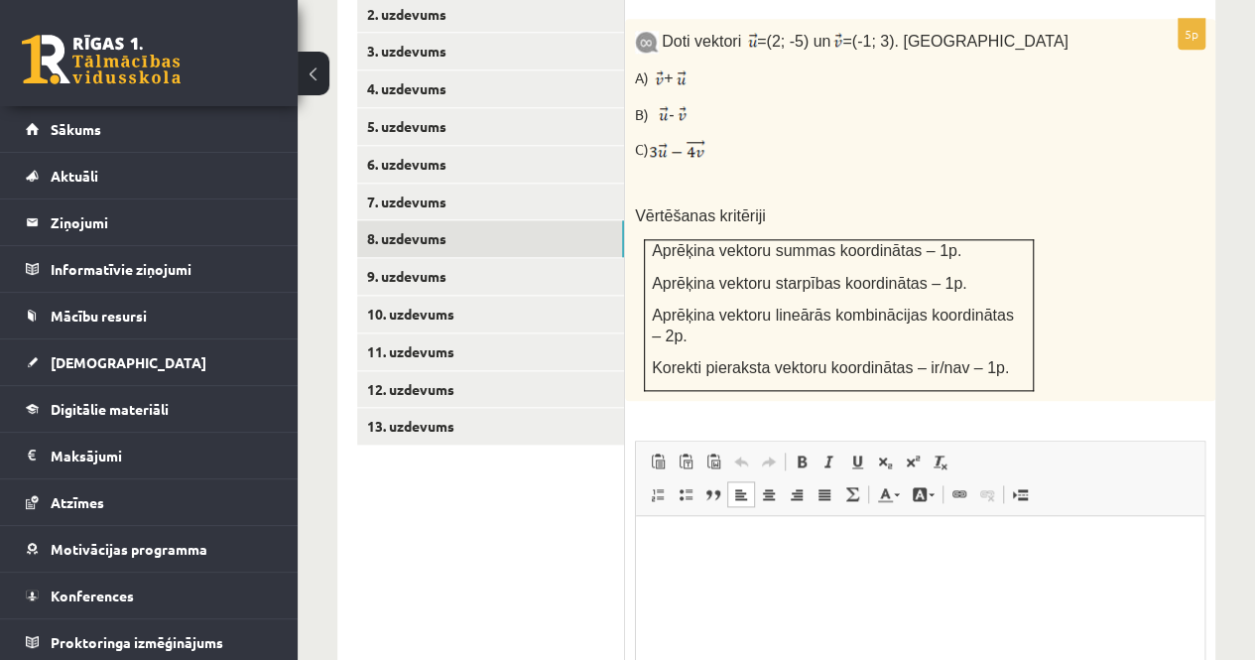
click at [689, 561] on html at bounding box center [920, 546] width 569 height 61
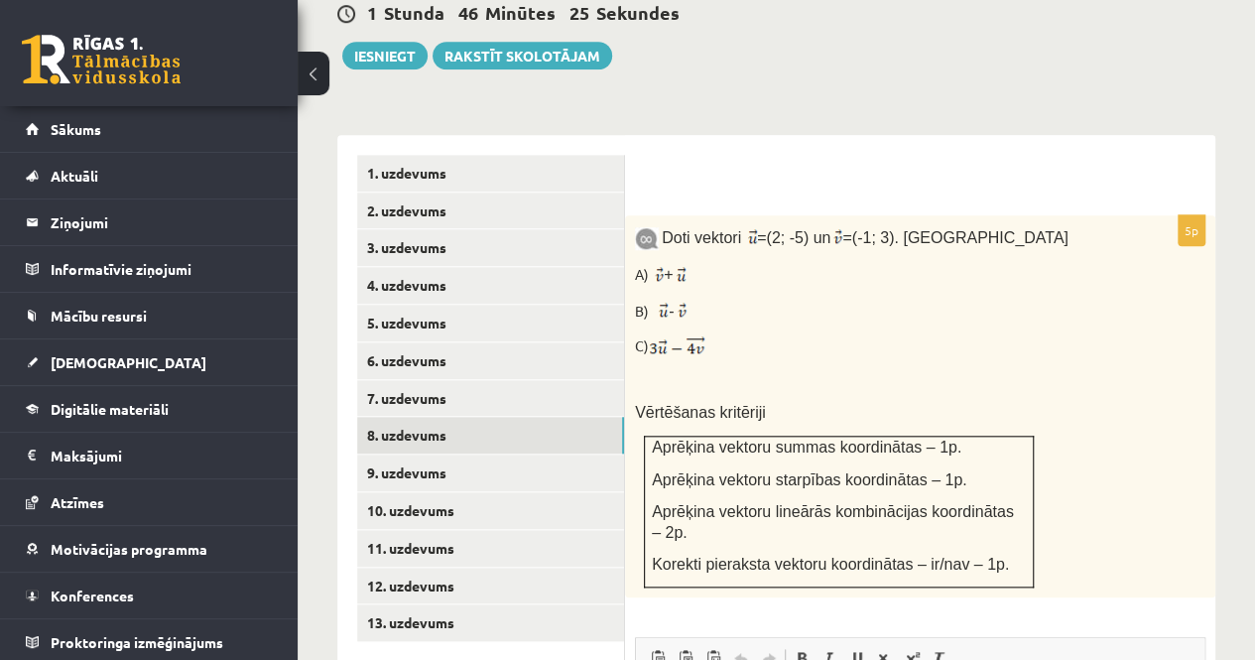
scroll to position [812, 0]
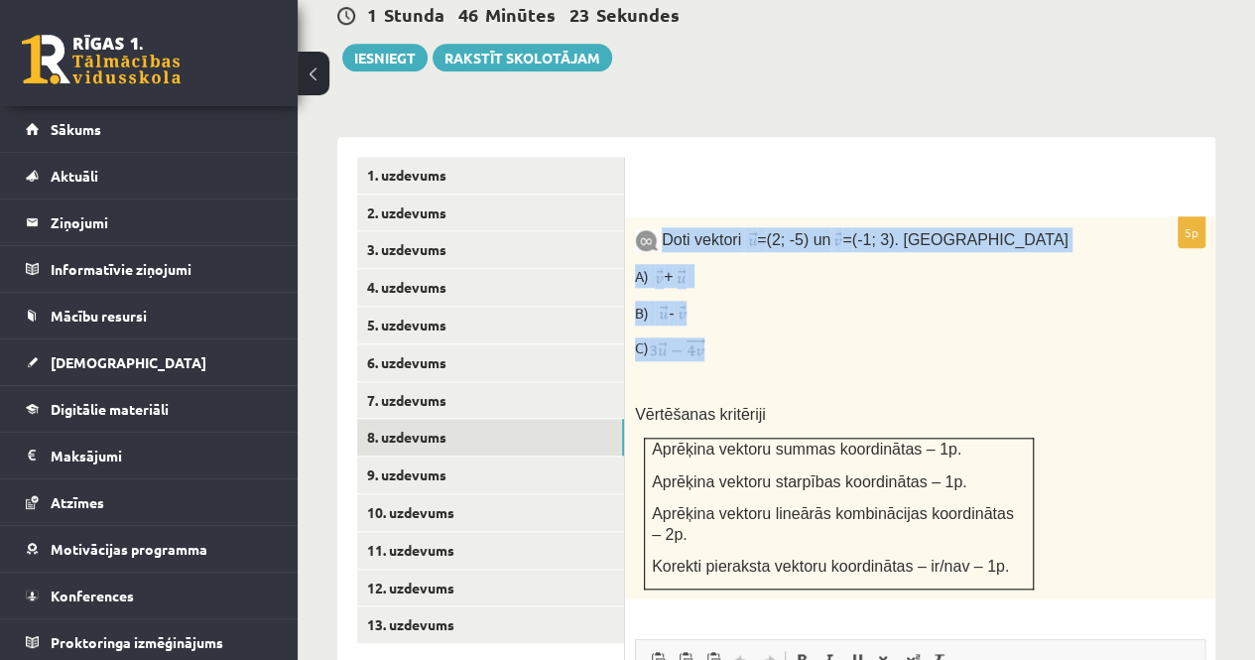
drag, startPoint x: 663, startPoint y: 191, endPoint x: 722, endPoint y: 305, distance: 128.7
click at [722, 305] on div "Doti vektori = (2; -5) un = (-1; 3). Aprēķini A) + B) - C) Vērtēšanas kritēriji…" at bounding box center [920, 408] width 590 height 382
copy div "Doti vektori = (2; -5) un = (-1; 3). Aprēķini A) + B) - C)"
click at [790, 301] on p "B) -" at bounding box center [870, 313] width 471 height 25
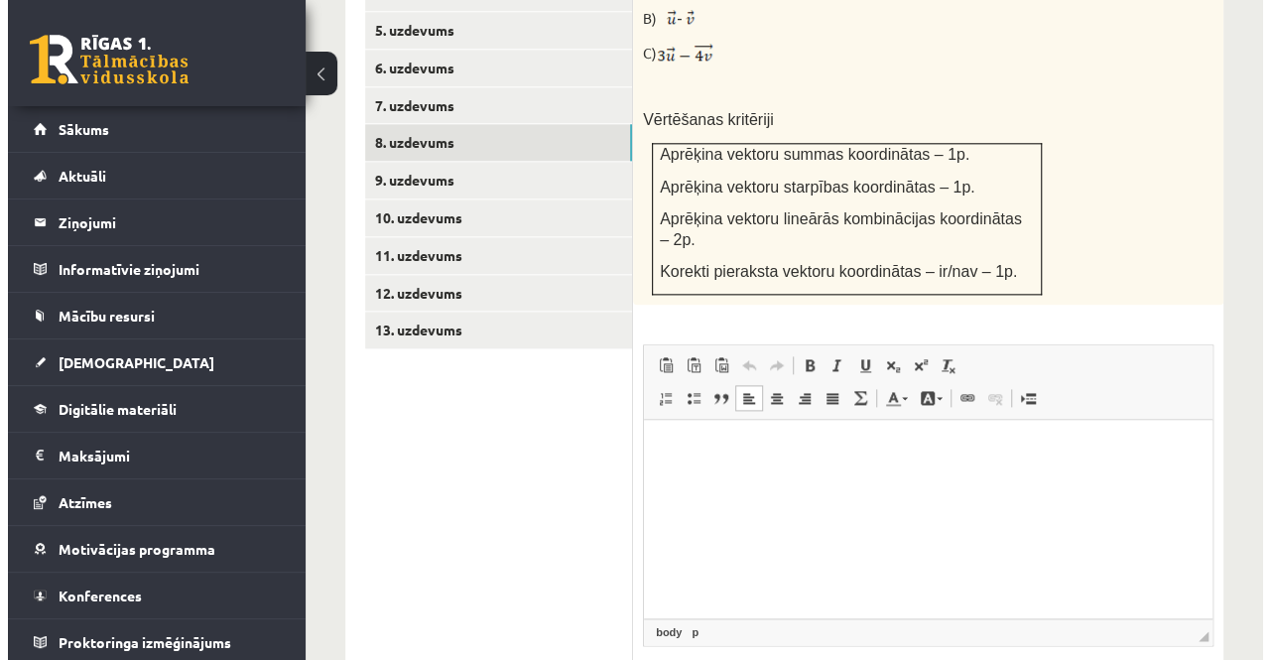
scroll to position [1110, 0]
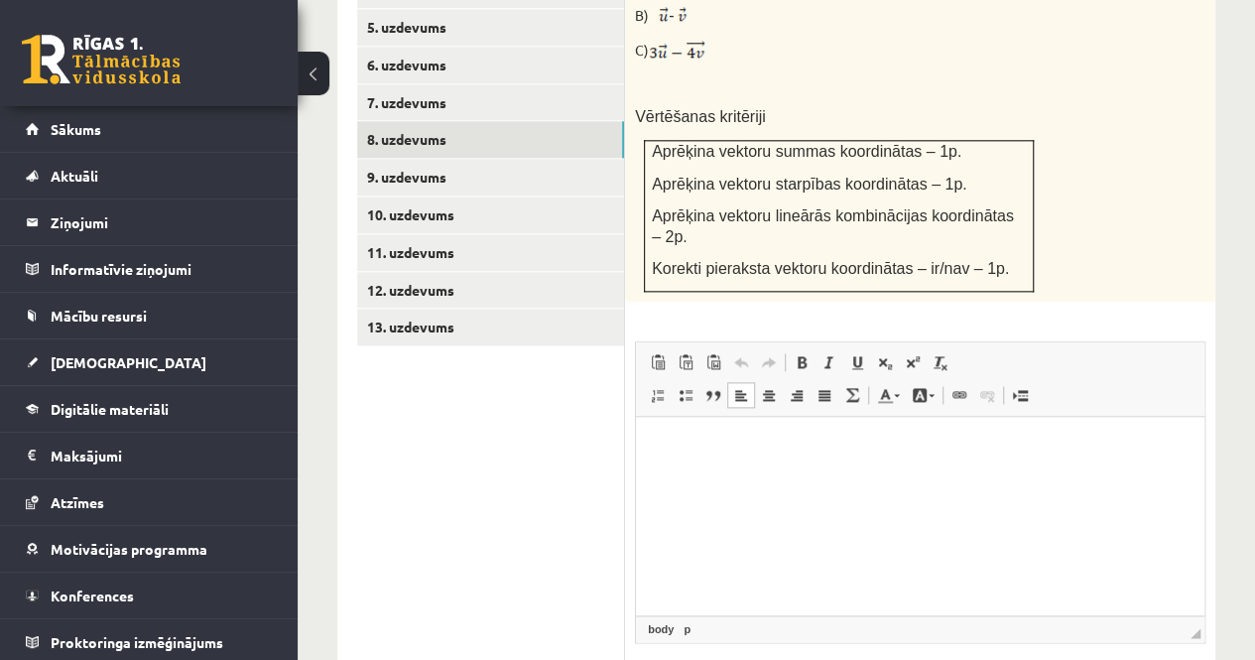
click at [705, 451] on p "Bagātinātā teksta redaktors, wiswyg-editor-user-answer-47434011380760" at bounding box center [920, 447] width 529 height 21
click at [857, 387] on span at bounding box center [853, 395] width 16 height 16
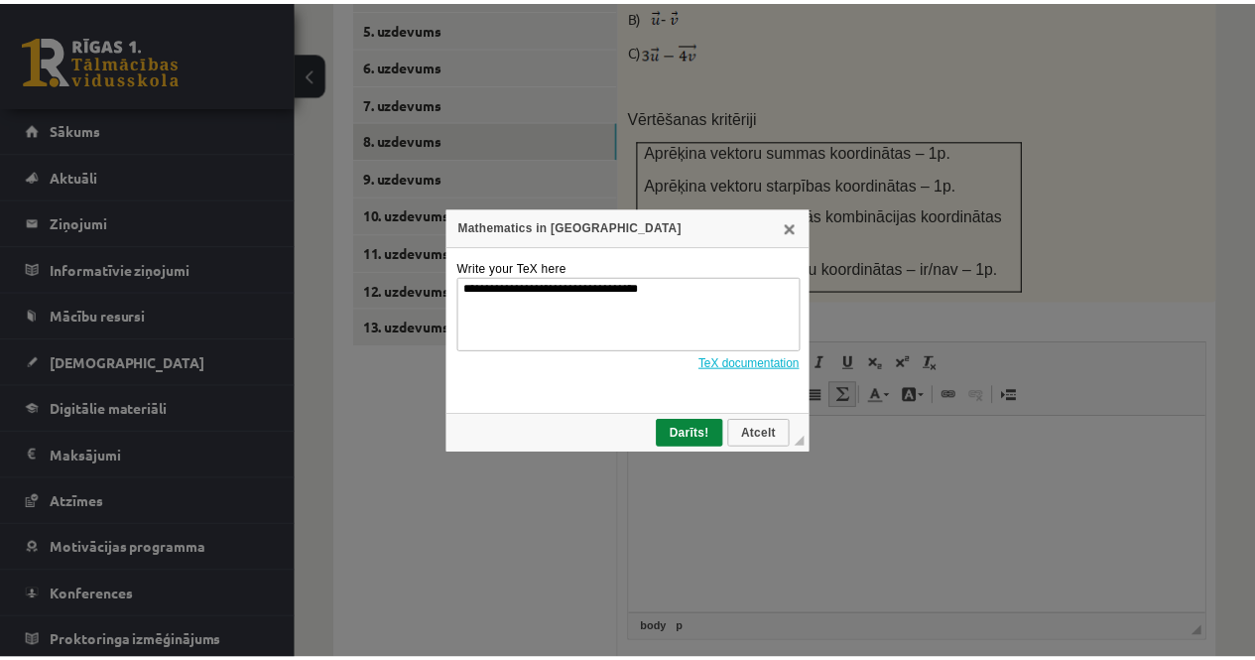
scroll to position [0, 0]
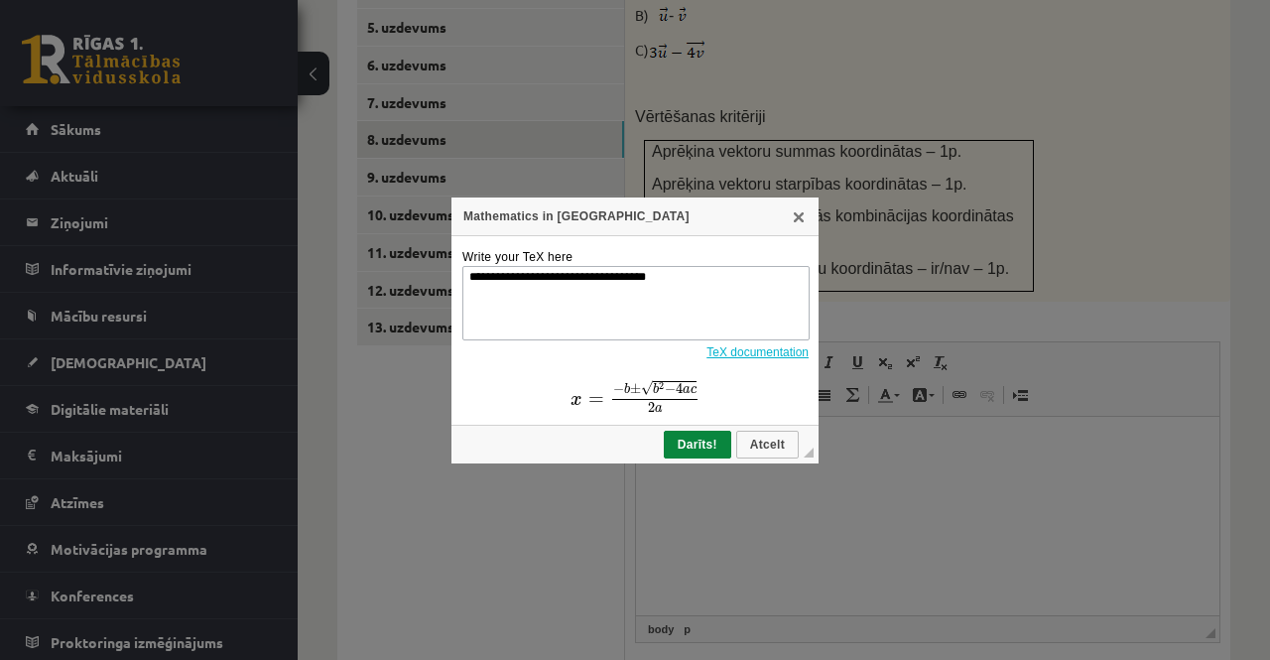
click at [685, 280] on textarea "**********" at bounding box center [635, 303] width 347 height 74
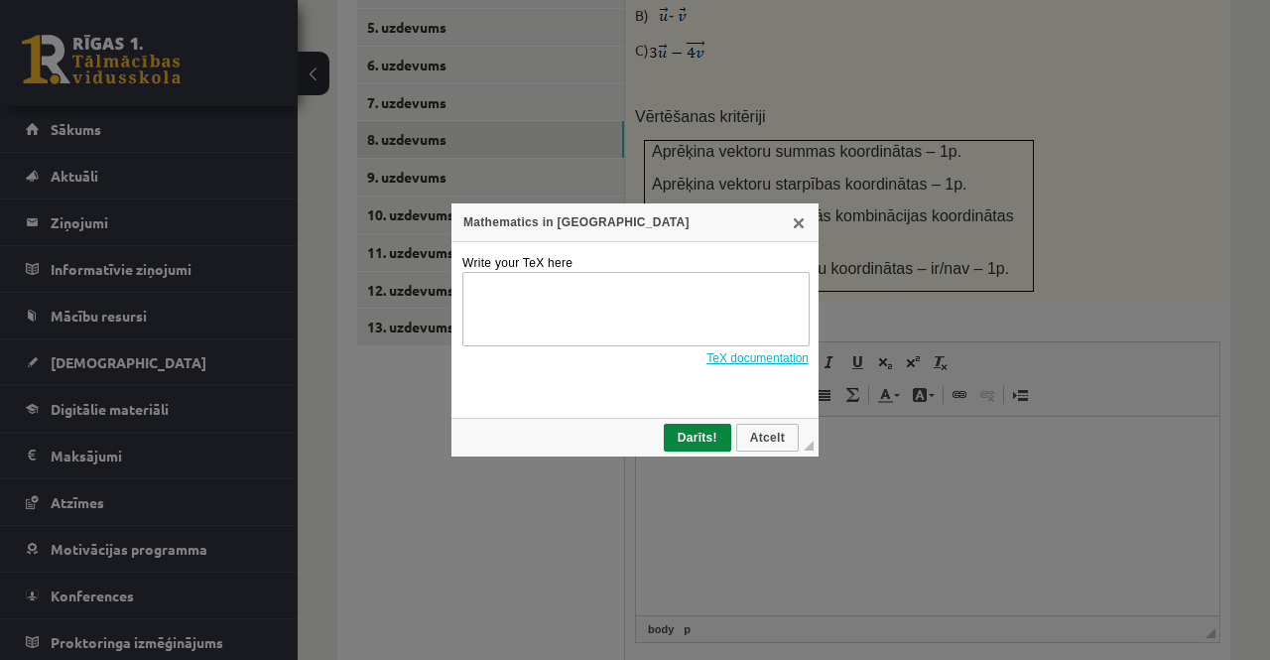
drag, startPoint x: 803, startPoint y: 221, endPoint x: 745, endPoint y: 122, distance: 114.7
click at [803, 221] on link "X" at bounding box center [799, 222] width 16 height 16
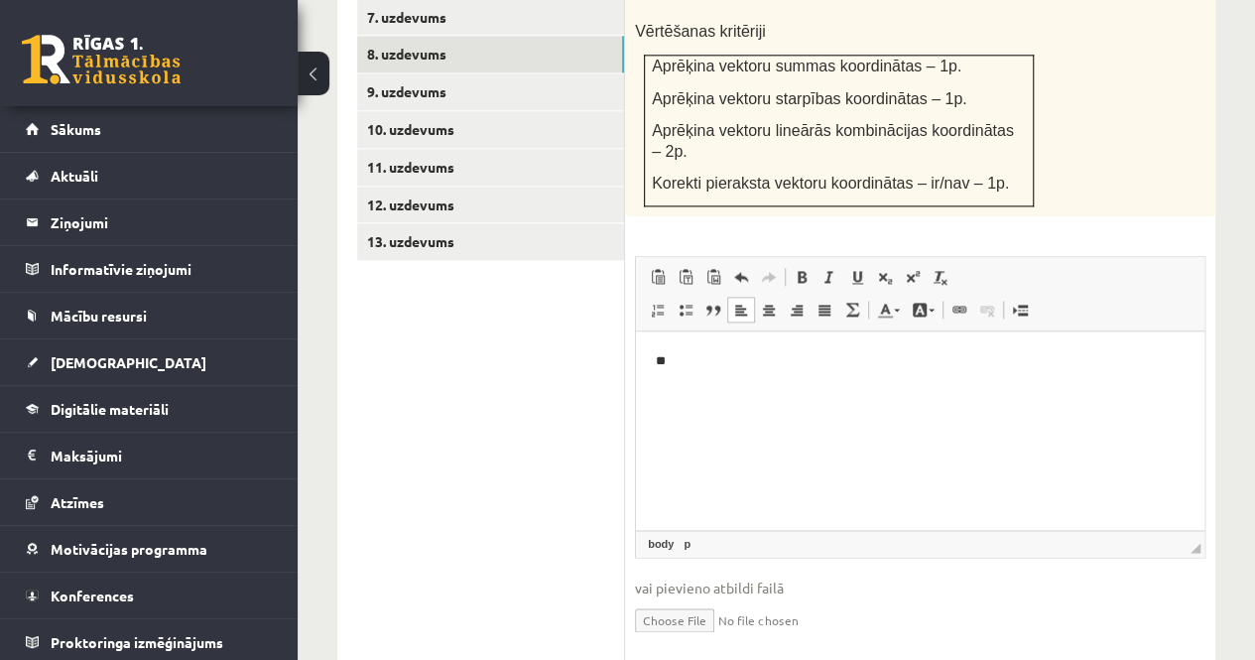
scroll to position [1195, 0]
click at [851, 302] on span at bounding box center [853, 310] width 16 height 16
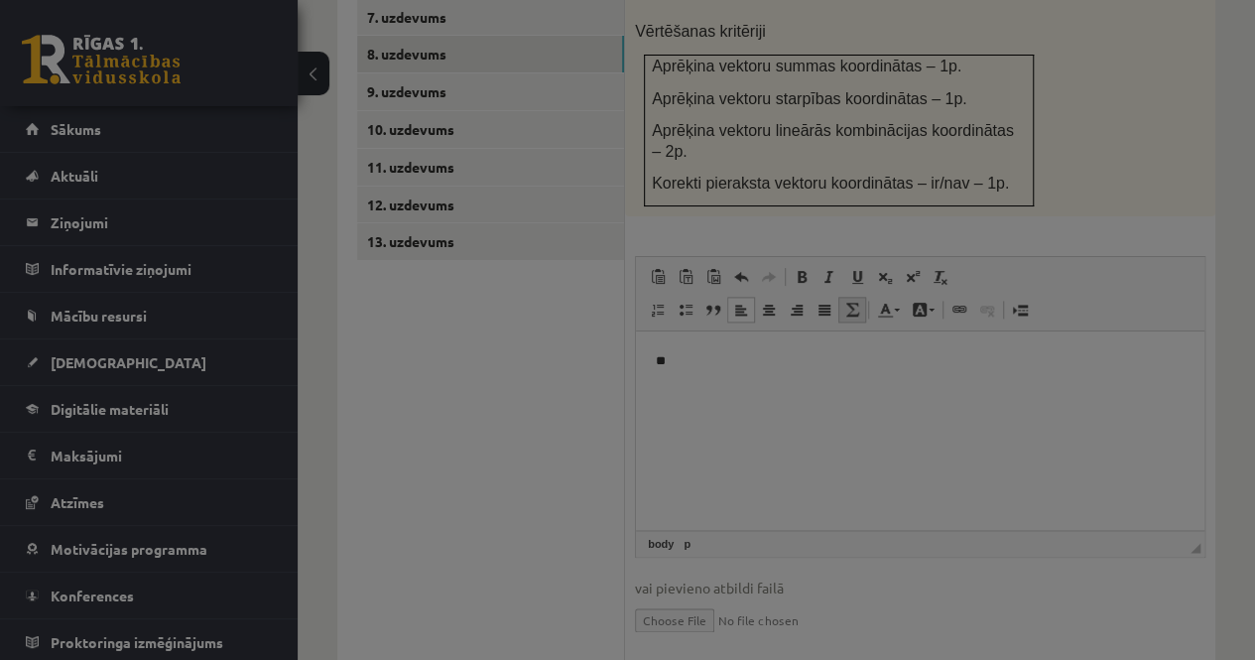
type textarea "**********"
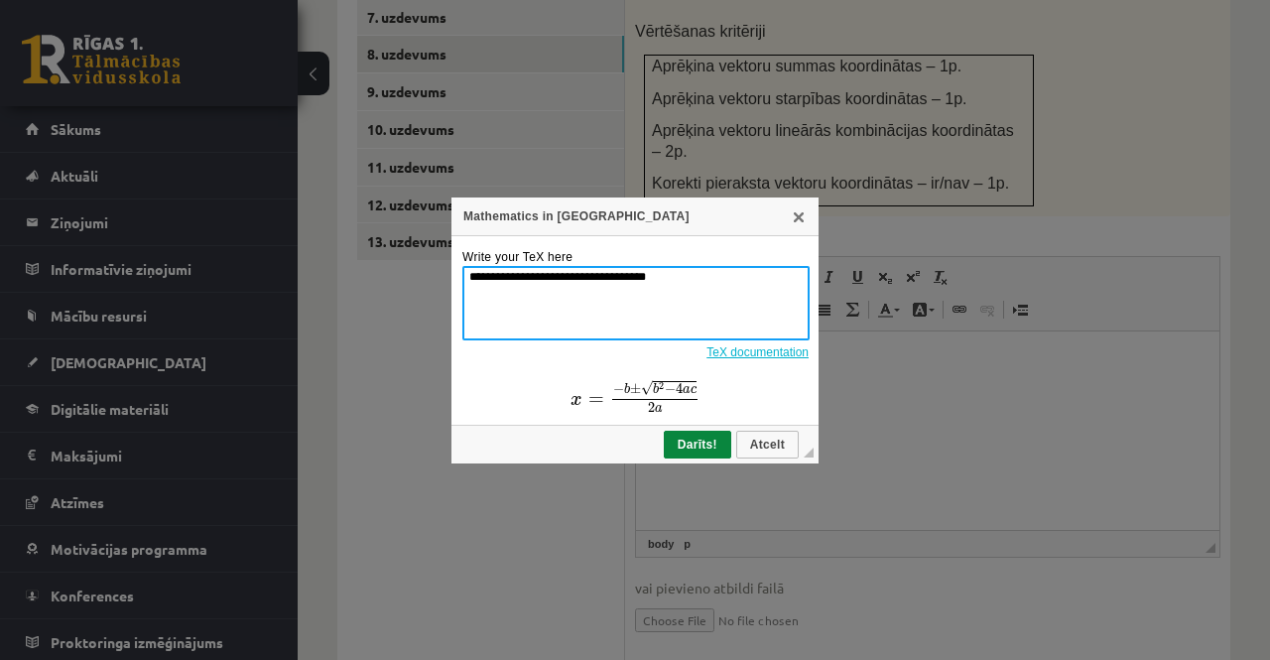
click at [722, 297] on textarea "**********" at bounding box center [635, 303] width 347 height 74
click at [721, 279] on textarea "**********" at bounding box center [635, 303] width 347 height 74
click at [705, 266] on textarea "**********" at bounding box center [635, 303] width 347 height 74
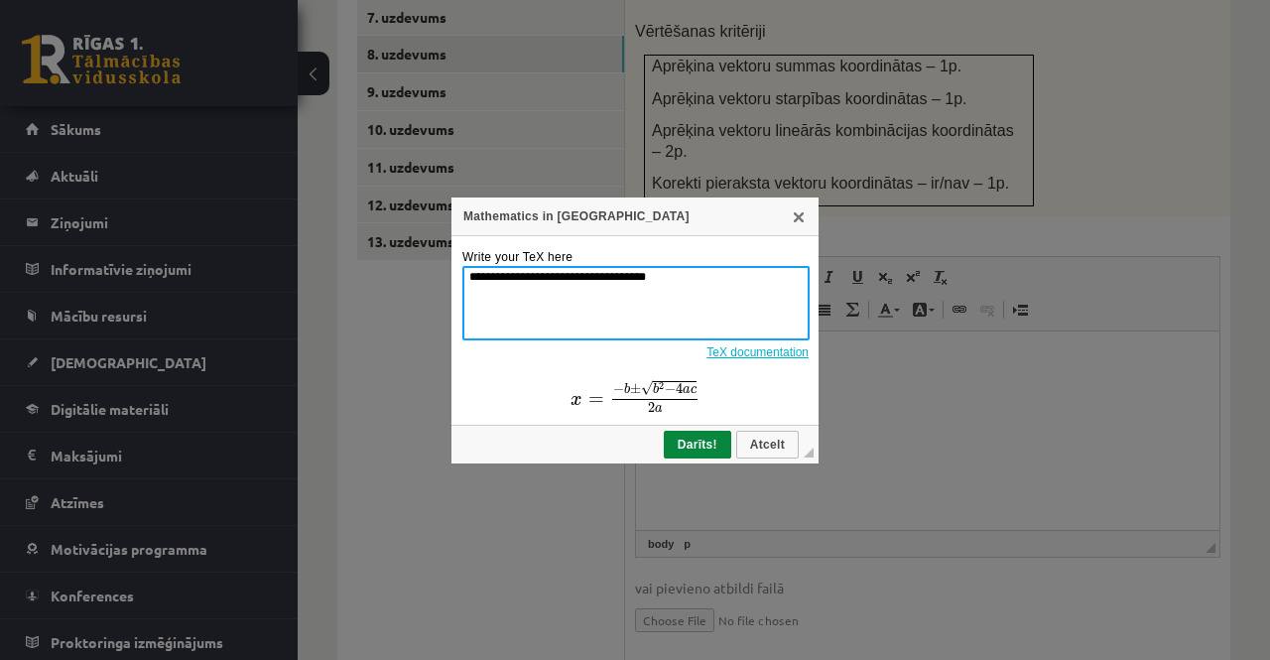
drag, startPoint x: 701, startPoint y: 271, endPoint x: 695, endPoint y: 287, distance: 17.0
click at [697, 281] on textarea "**********" at bounding box center [635, 303] width 347 height 74
click at [695, 287] on textarea "**********" at bounding box center [635, 303] width 347 height 74
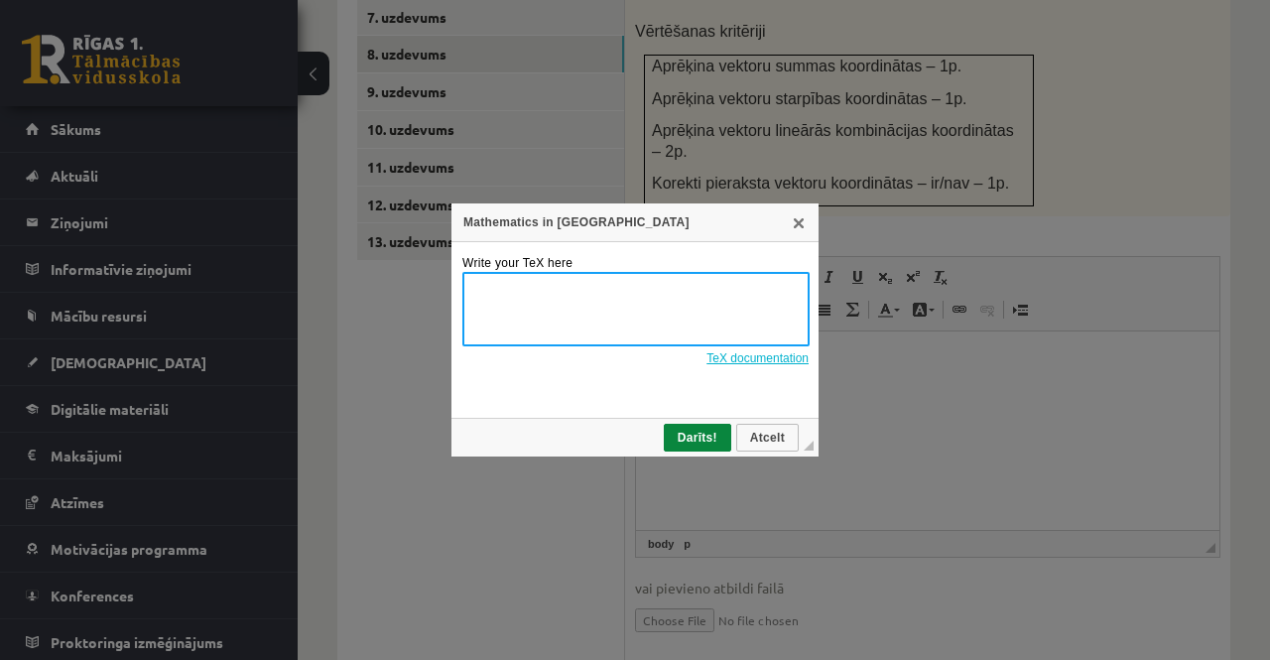
type textarea "*"
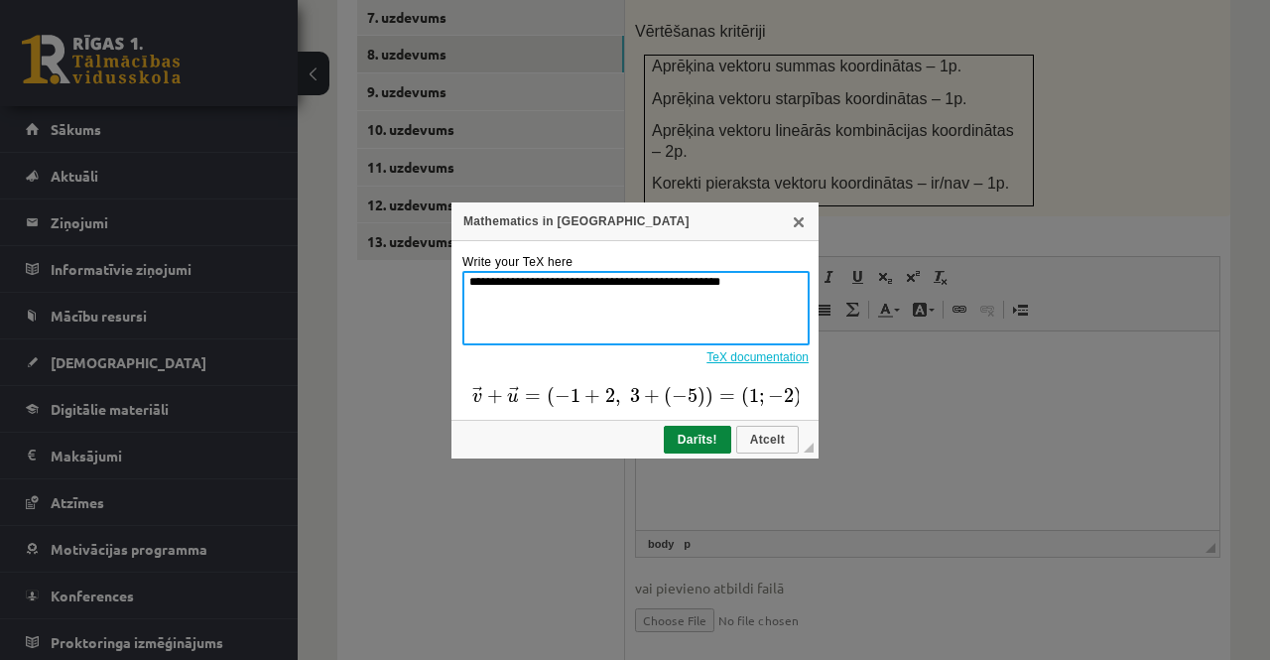
click at [602, 279] on textarea "**********" at bounding box center [635, 308] width 347 height 74
click at [606, 279] on textarea "**********" at bounding box center [635, 308] width 347 height 74
type textarea "**********"
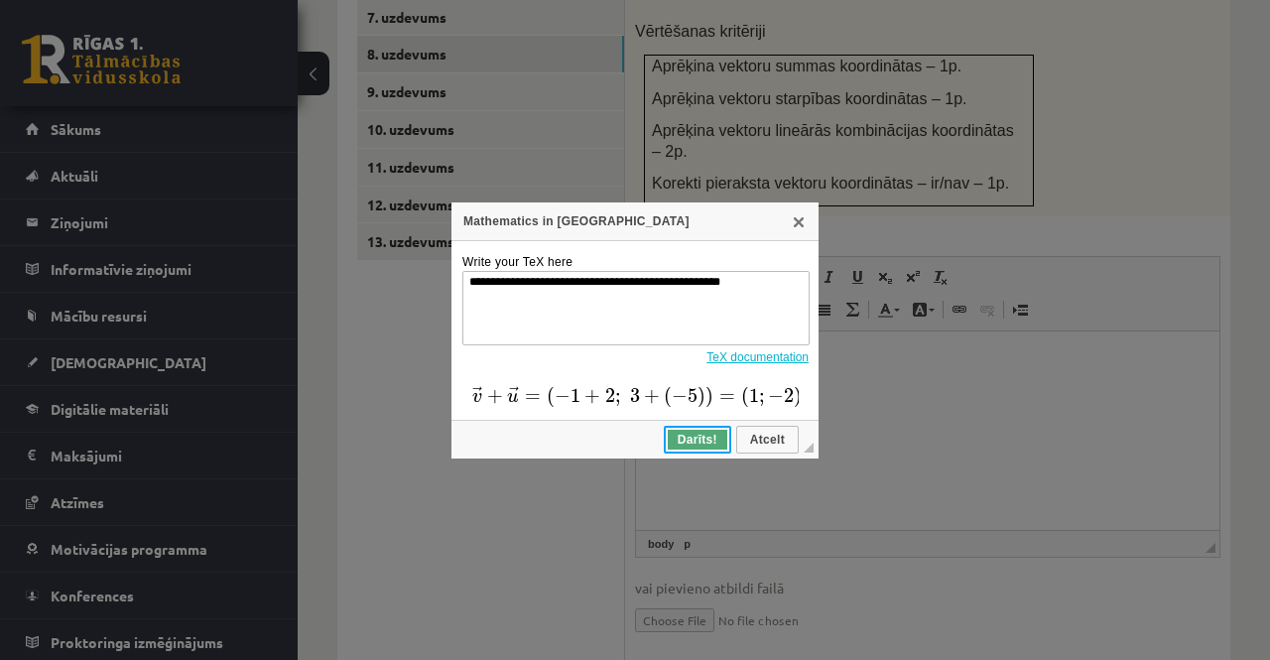
click at [703, 438] on span "Darīts!" at bounding box center [698, 440] width 64 height 14
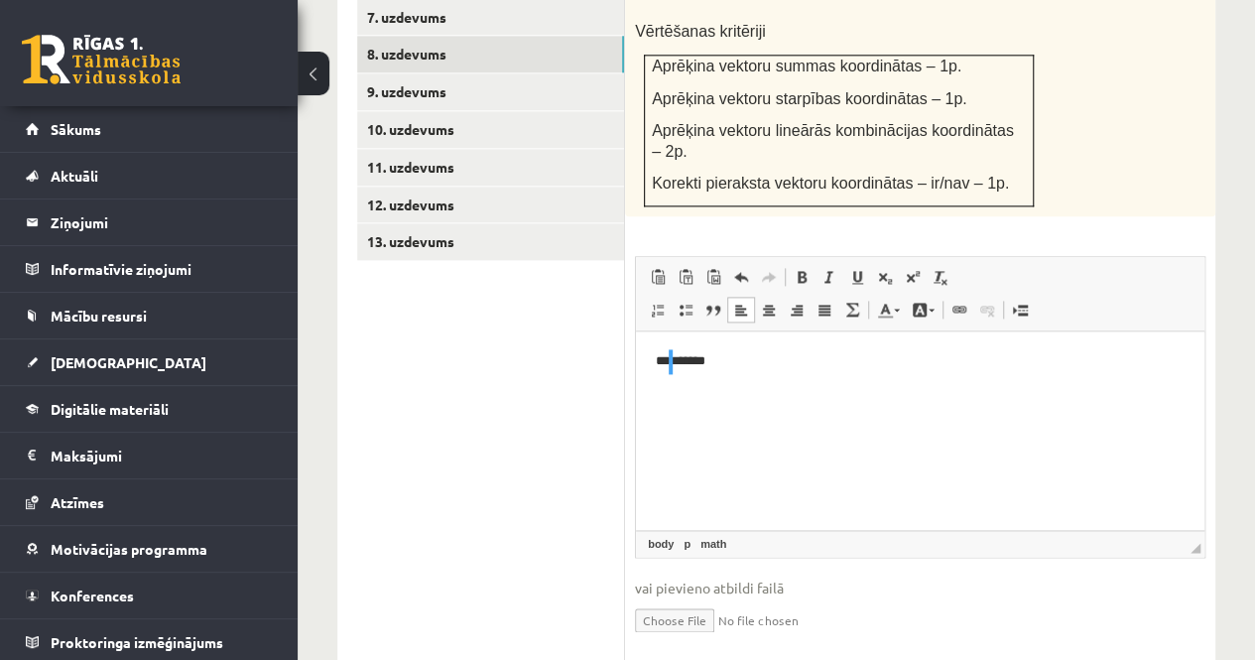
scroll to position [0, 0]
click at [944, 363] on p "** *******" at bounding box center [913, 361] width 514 height 21
click at [853, 302] on span at bounding box center [853, 310] width 16 height 16
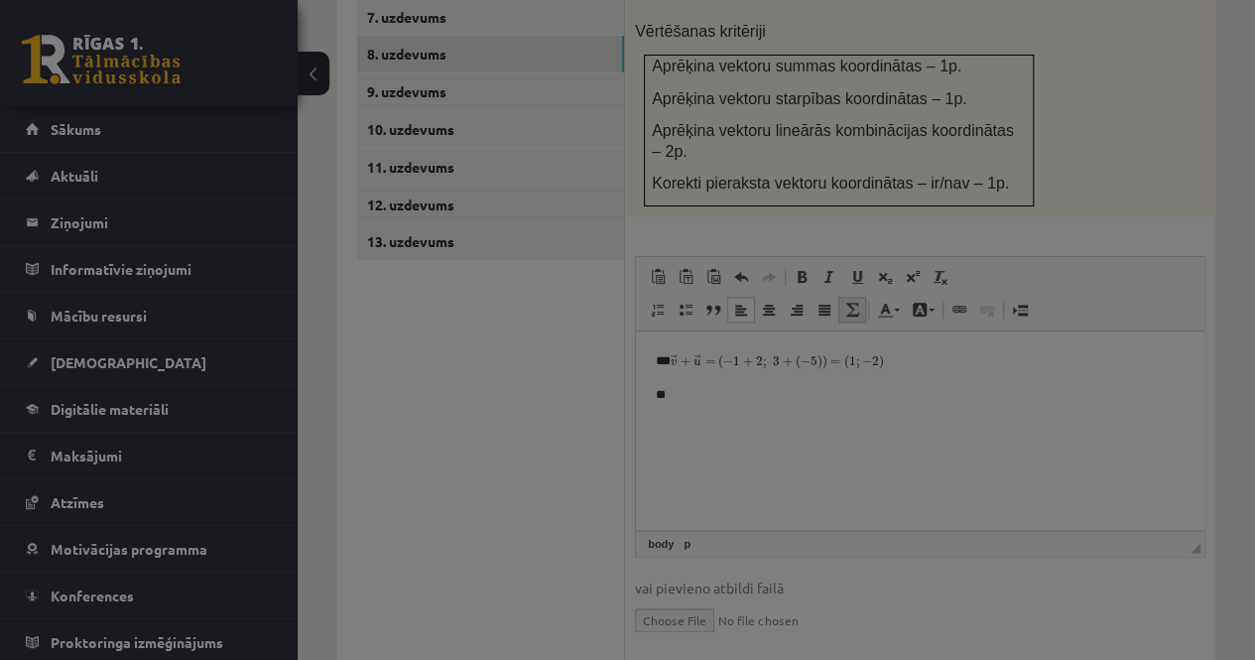
type textarea "**********"
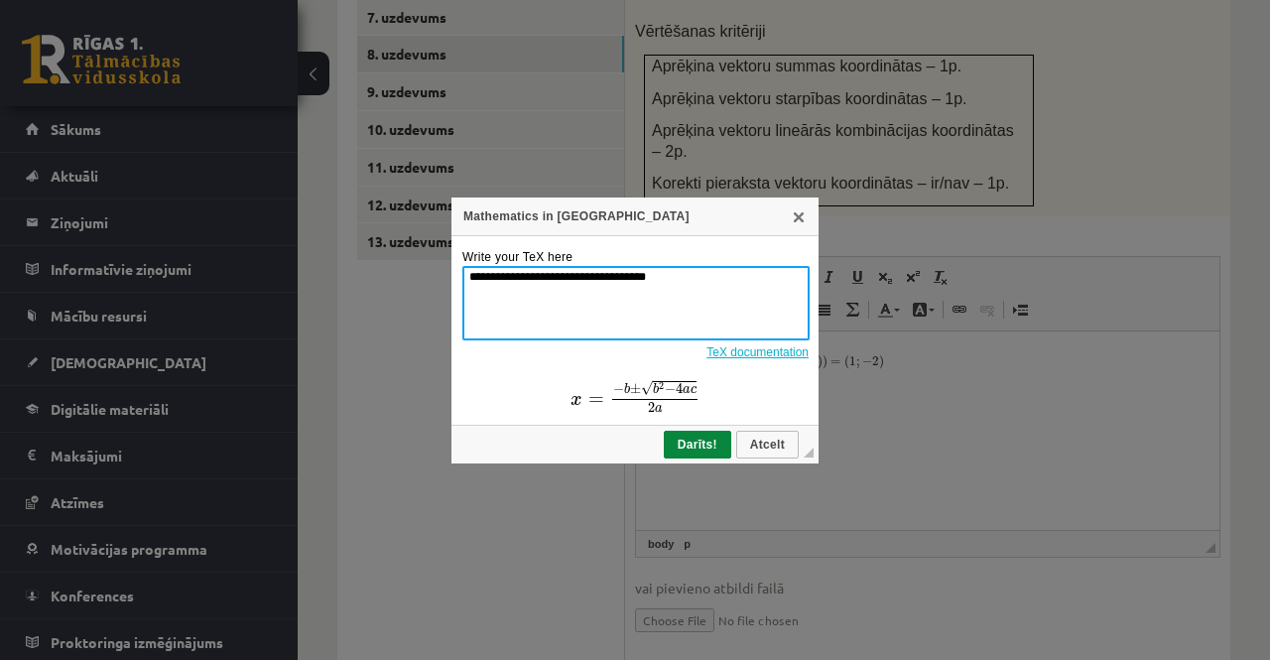
click at [692, 269] on textarea "**********" at bounding box center [635, 303] width 347 height 74
click at [694, 273] on textarea "**********" at bounding box center [635, 303] width 347 height 74
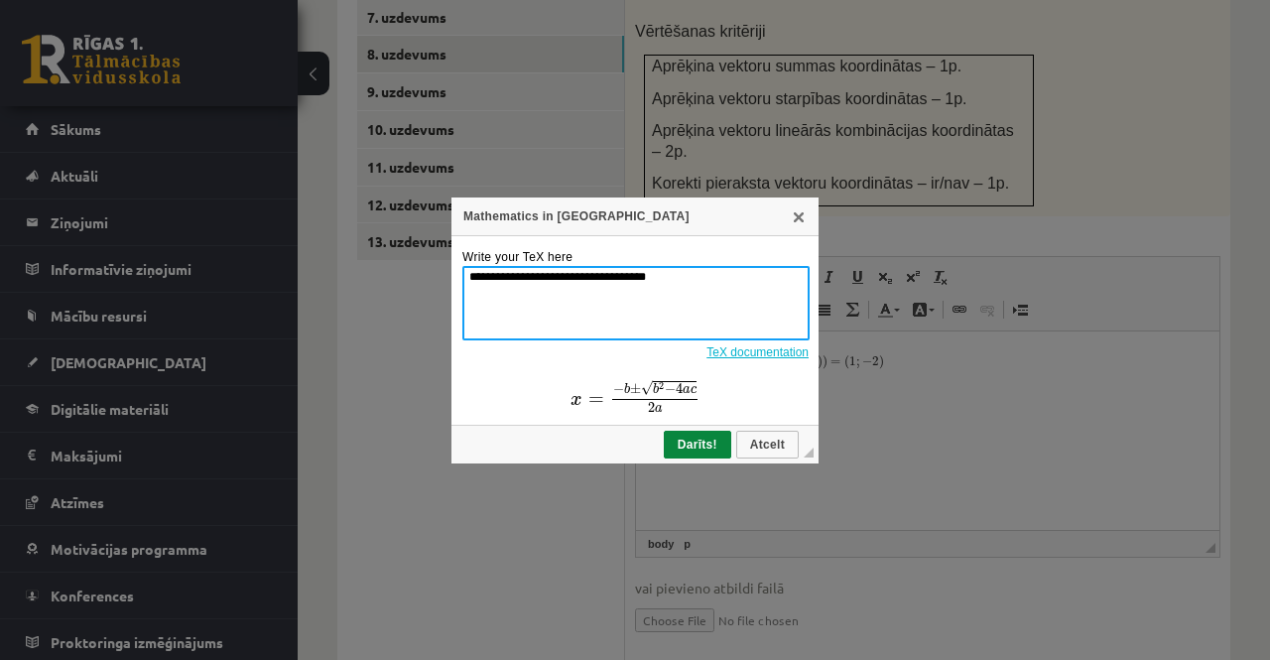
click at [694, 273] on textarea "**********" at bounding box center [635, 303] width 347 height 74
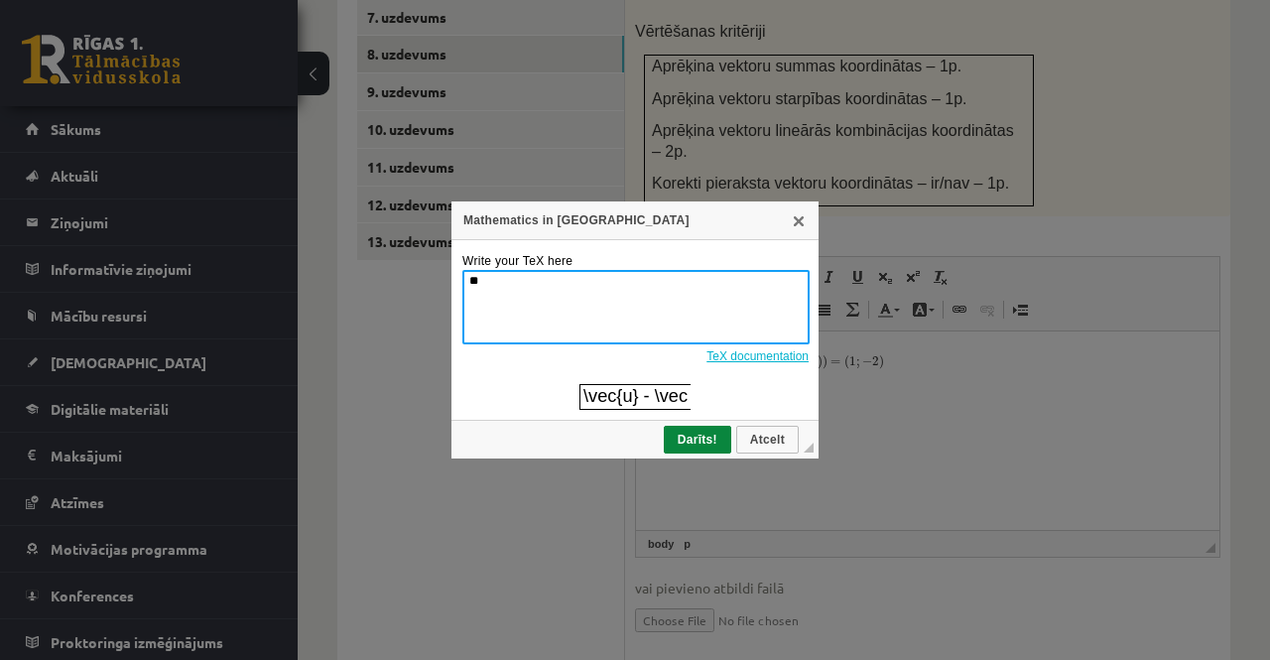
type textarea "*"
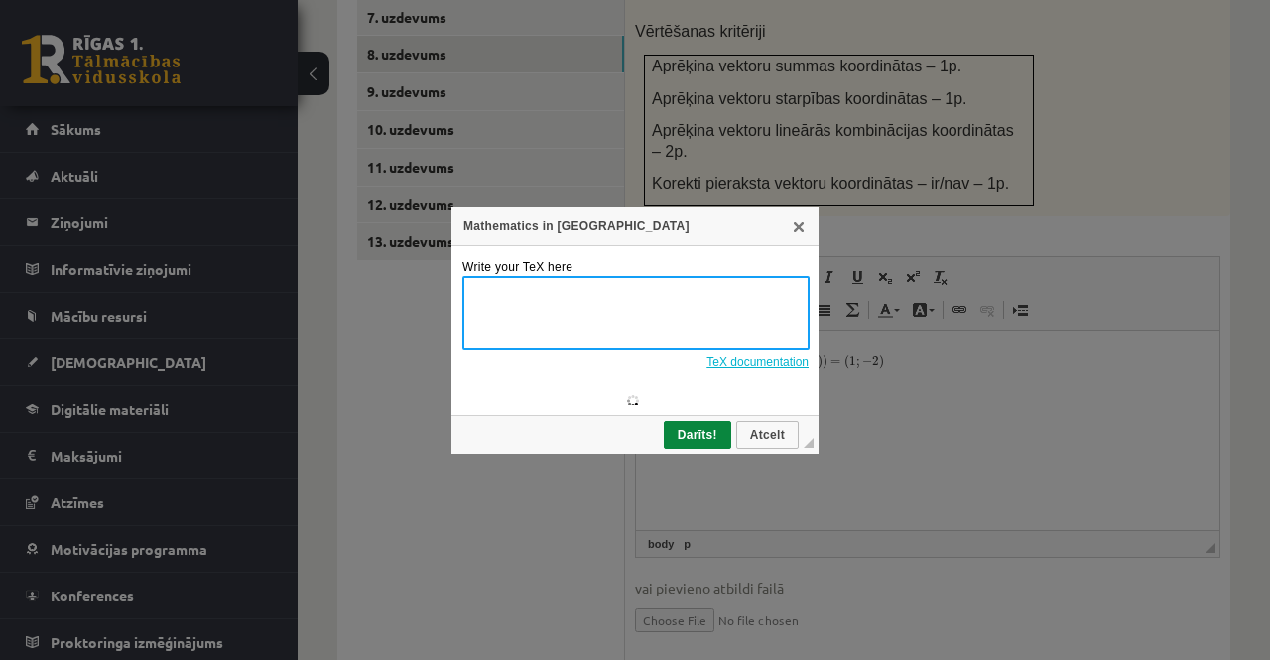
type textarea "*"
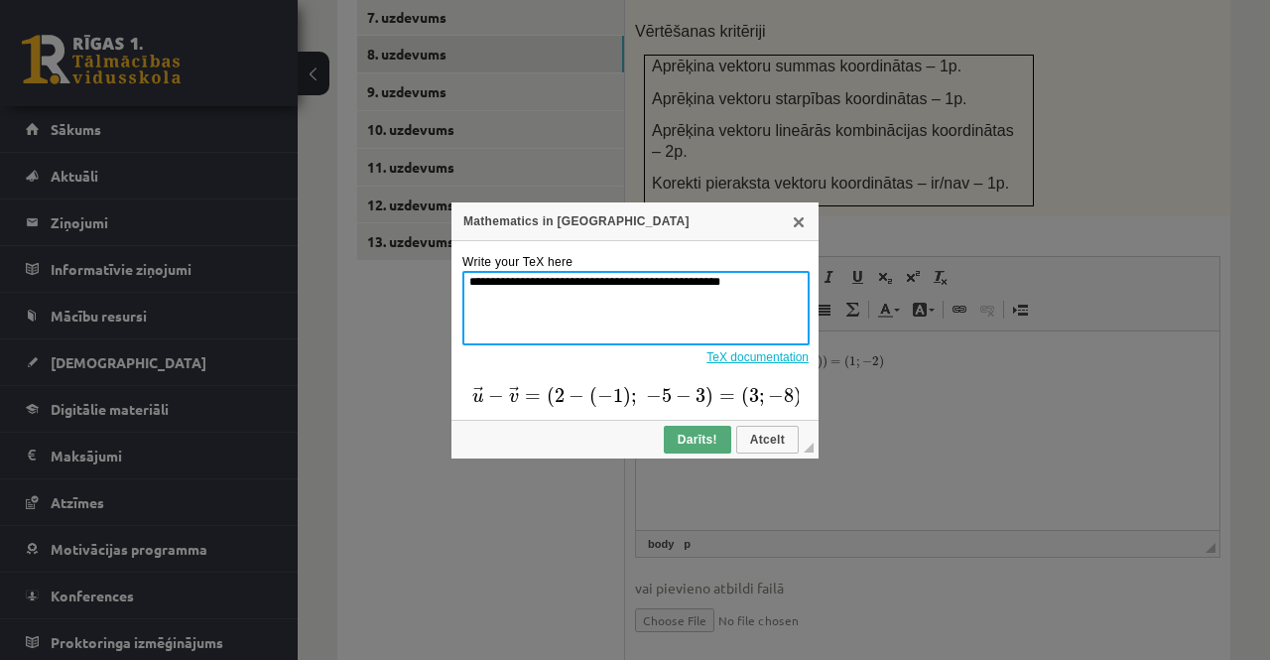
type textarea "**********"
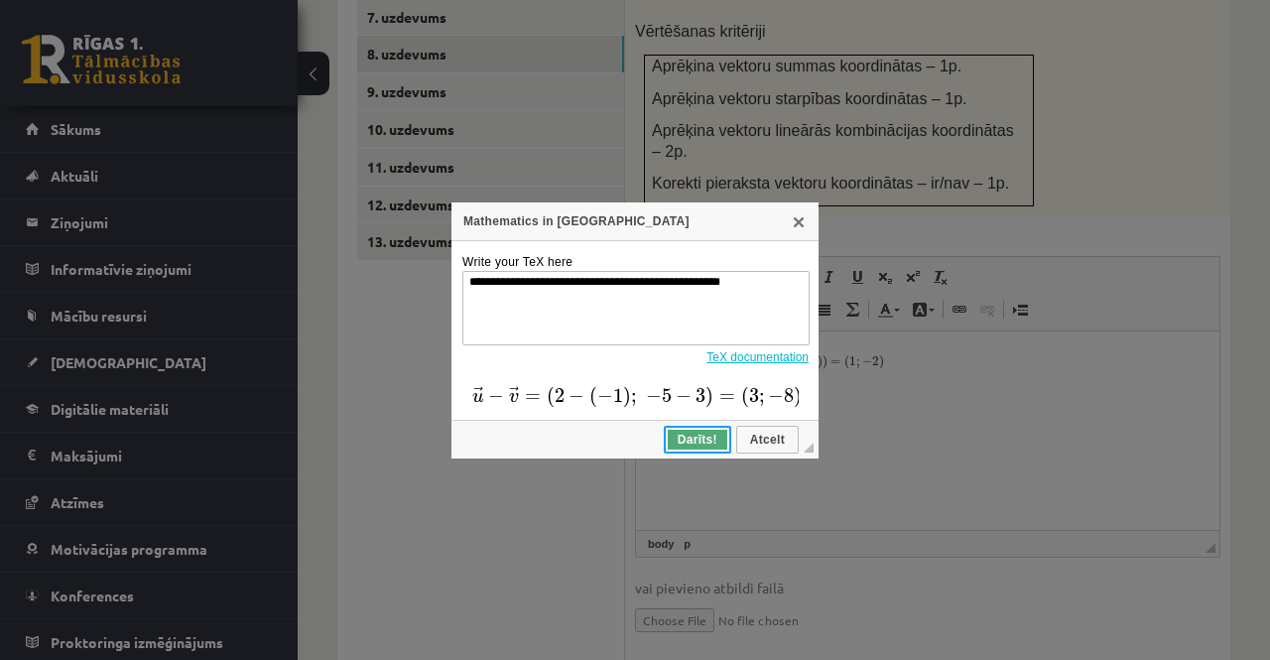
click at [688, 441] on span "Darīts!" at bounding box center [698, 440] width 64 height 14
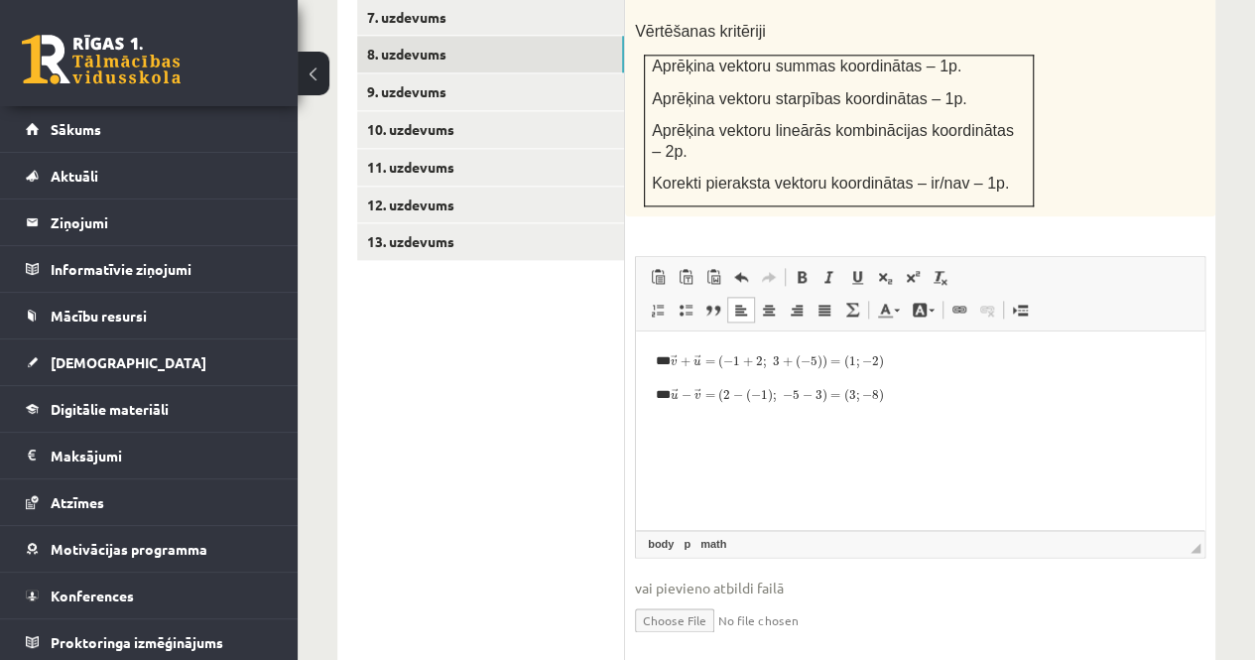
click at [910, 407] on html "** **" at bounding box center [920, 377] width 569 height 93
click at [667, 359] on p "**" at bounding box center [913, 361] width 514 height 21
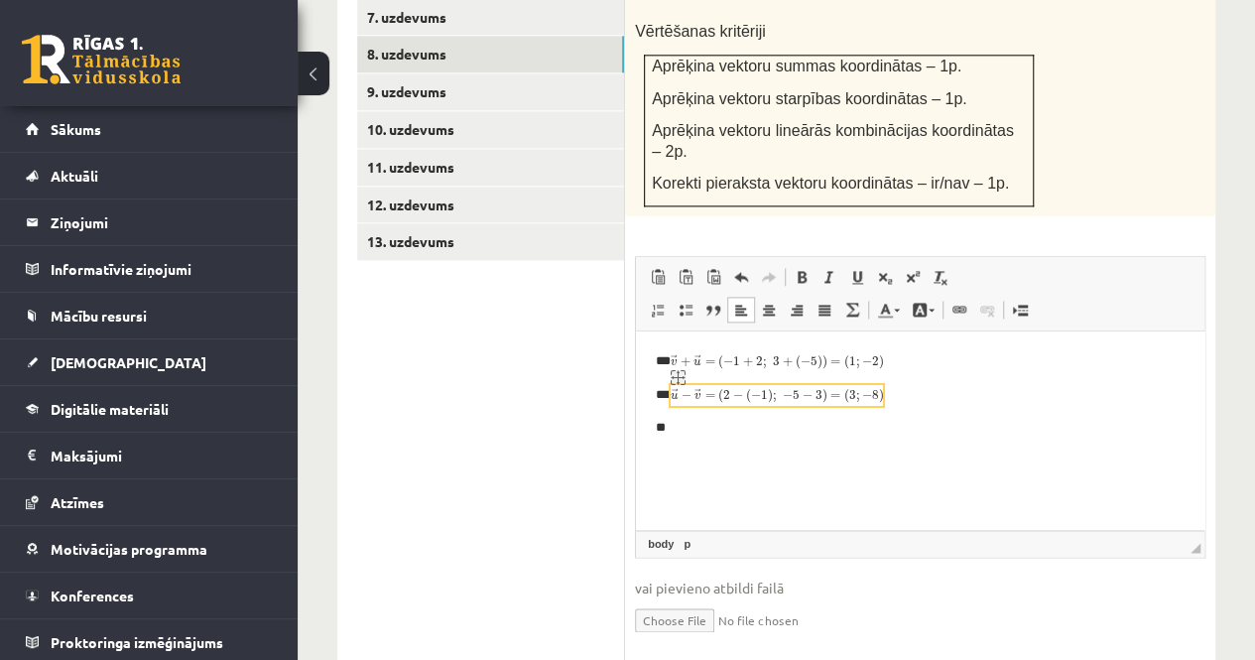
click at [681, 427] on img "logrīks math" at bounding box center [777, 491] width 212 height 212
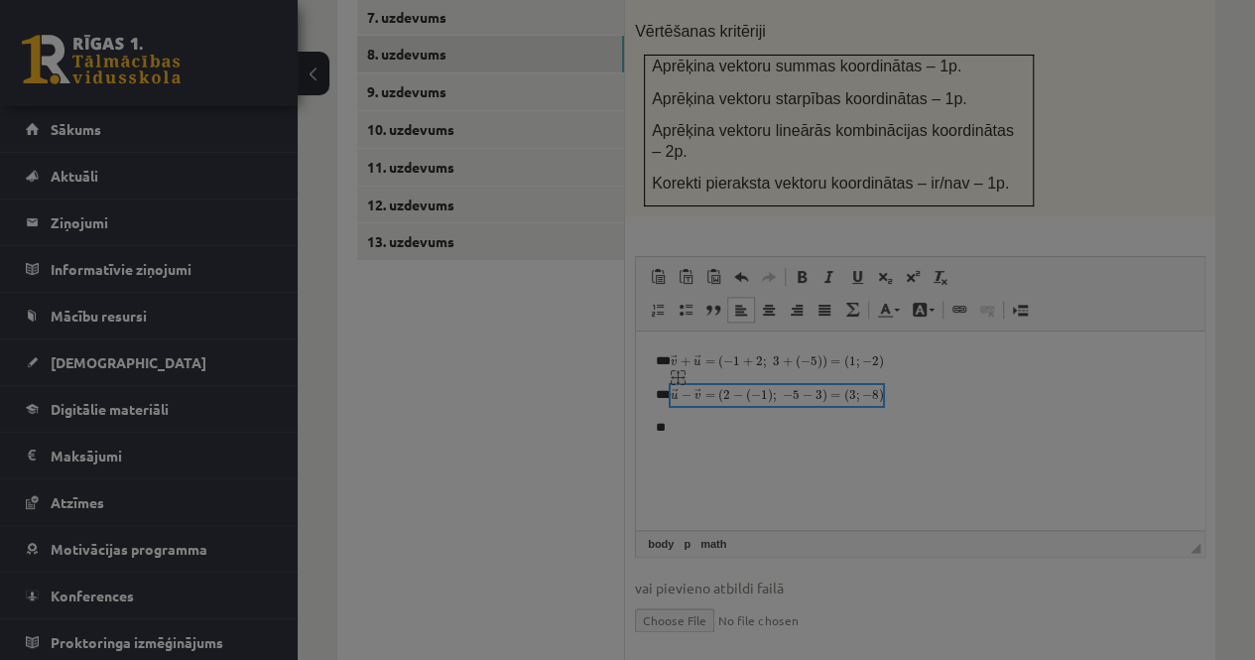
type textarea "**********"
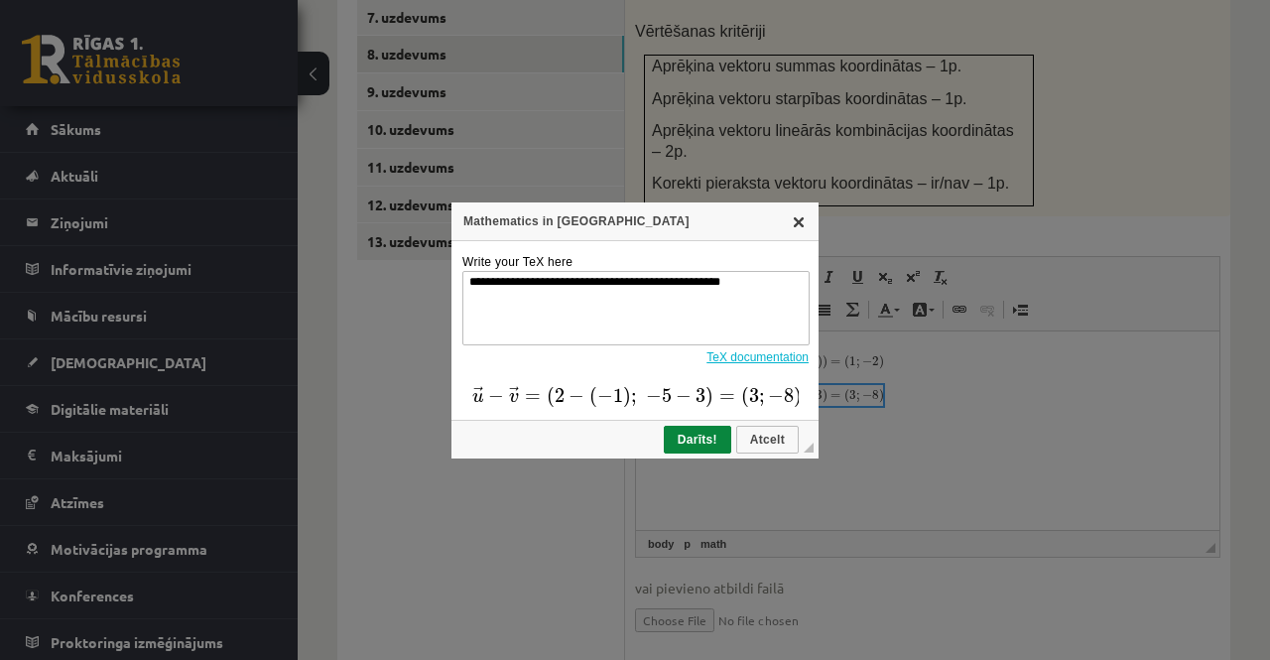
click at [791, 220] on link "X" at bounding box center [799, 221] width 16 height 16
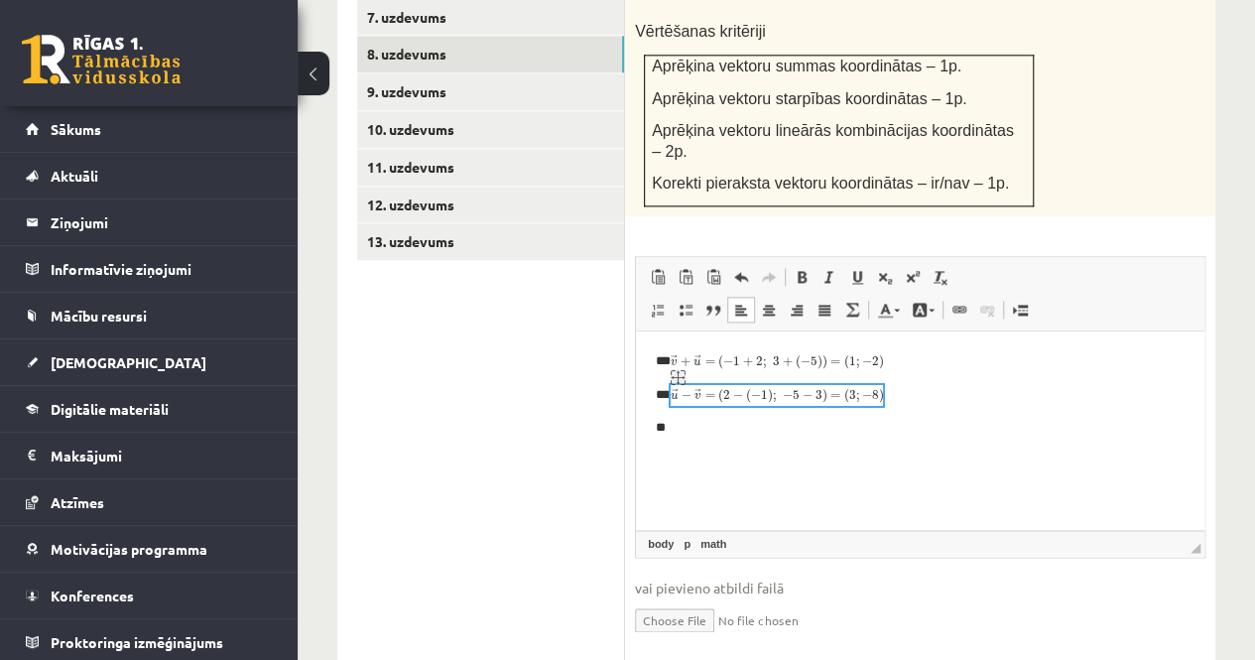
click at [739, 466] on img "logrīks math" at bounding box center [777, 491] width 212 height 212
drag, startPoint x: 689, startPoint y: 498, endPoint x: 638, endPoint y: 499, distance: 50.6
click at [686, 498] on img "logrīks math" at bounding box center [777, 491] width 212 height 212
click at [605, 428] on ul "1. uzdevums 2. uzdevums 3. uzdevums 4. uzdevums 5. uzdevums 6. uzdevums 7. uzde…" at bounding box center [491, 221] width 268 height 895
click at [678, 421] on img "logrīks math" at bounding box center [777, 491] width 212 height 212
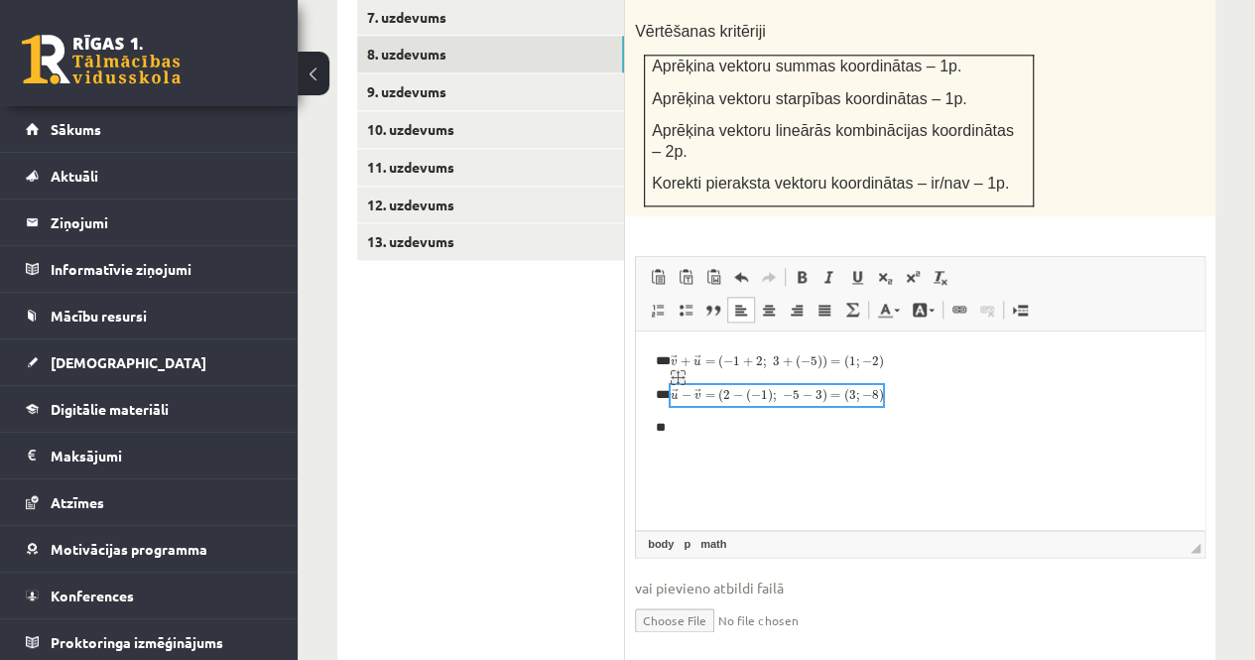
click at [747, 492] on img "logrīks math" at bounding box center [777, 491] width 212 height 212
click at [958, 383] on body "**********" at bounding box center [920, 394] width 529 height 87
click at [682, 450] on img "logrīks math" at bounding box center [777, 491] width 212 height 212
click at [652, 459] on html "** ** **" at bounding box center [920, 394] width 569 height 127
click at [670, 427] on p "**" at bounding box center [913, 428] width 514 height 21
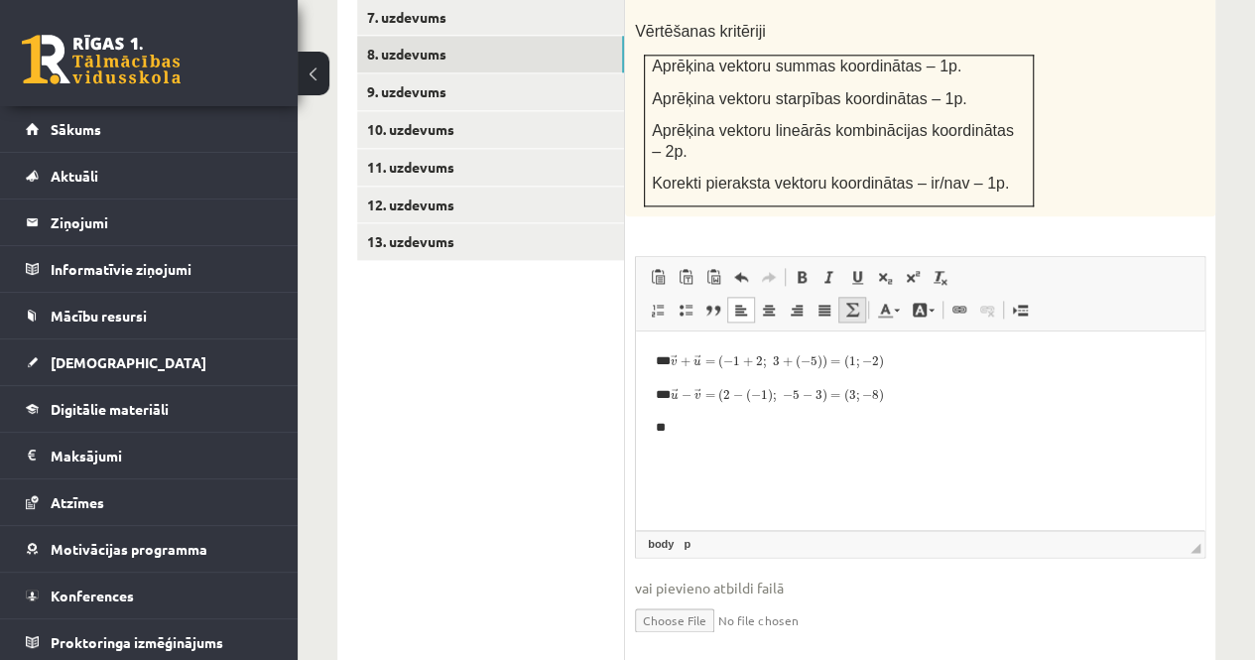
click at [848, 302] on span at bounding box center [853, 310] width 16 height 16
type textarea "**********"
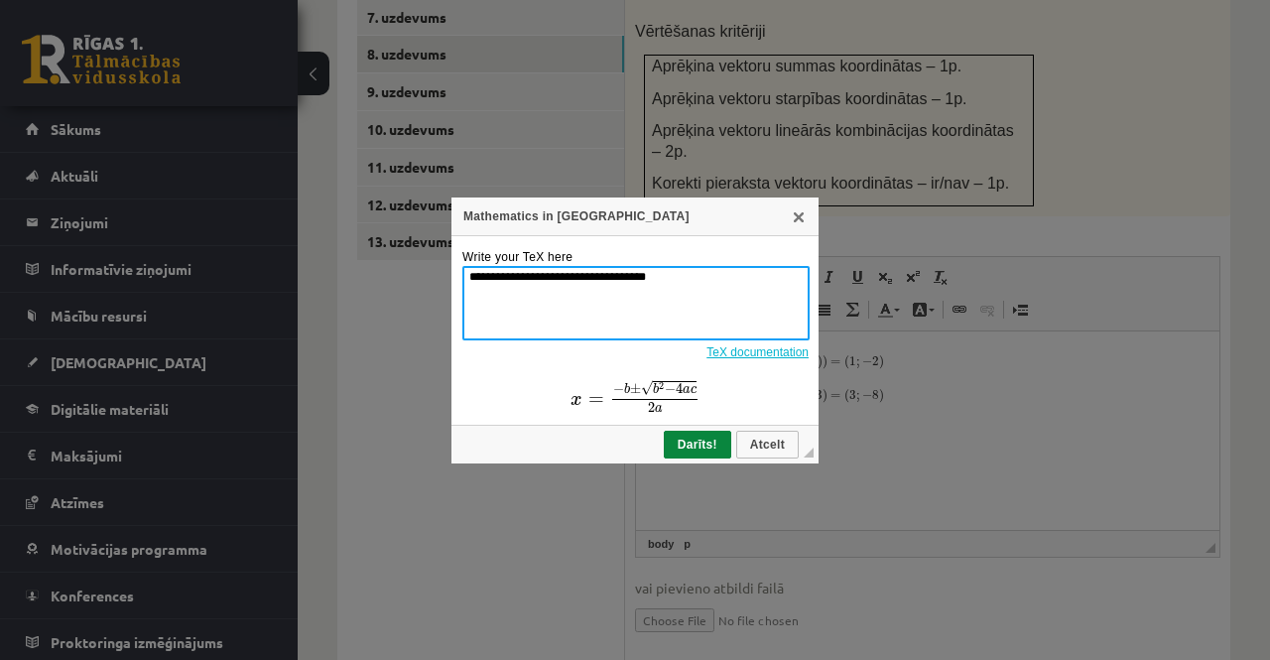
click at [709, 282] on textarea "**********" at bounding box center [635, 303] width 347 height 74
click at [706, 281] on textarea "**********" at bounding box center [635, 303] width 347 height 74
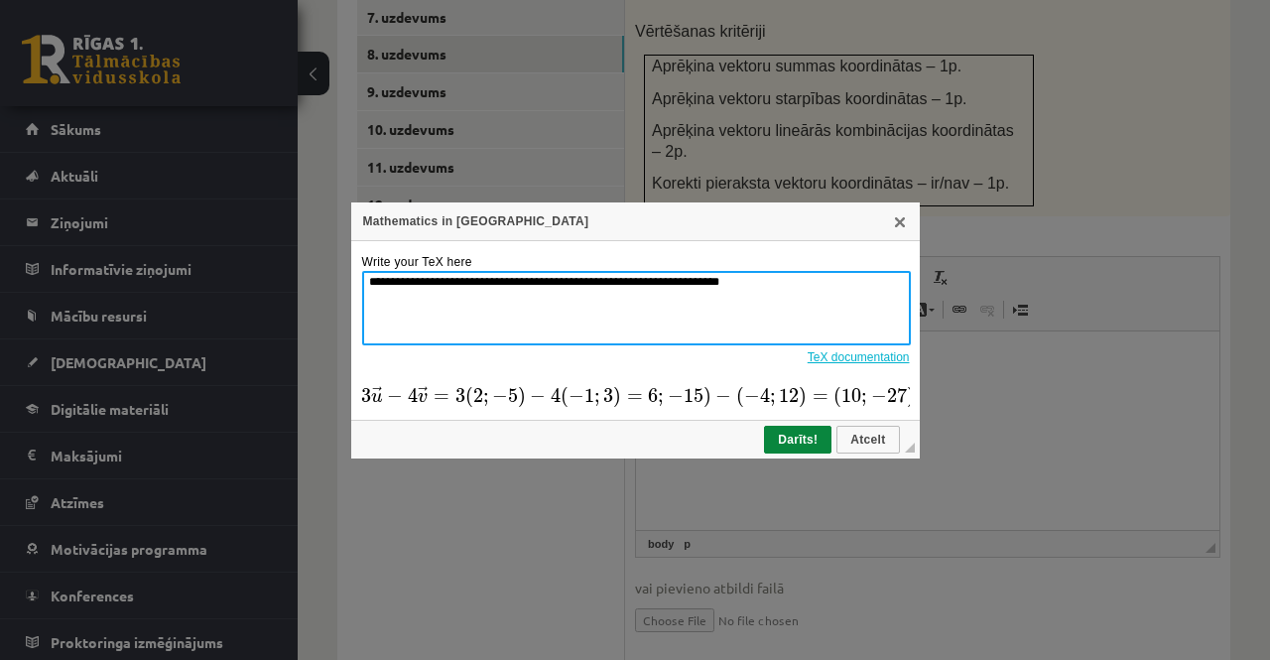
click at [570, 277] on textarea "**********" at bounding box center [636, 308] width 549 height 74
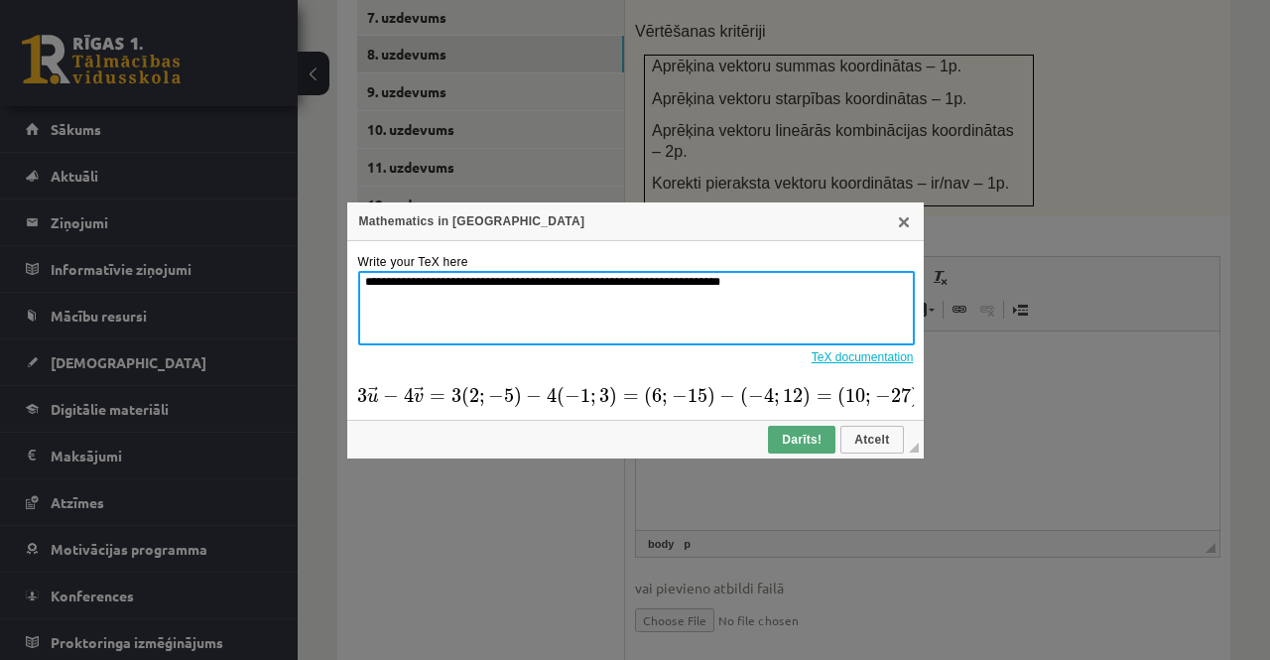
type textarea "**********"
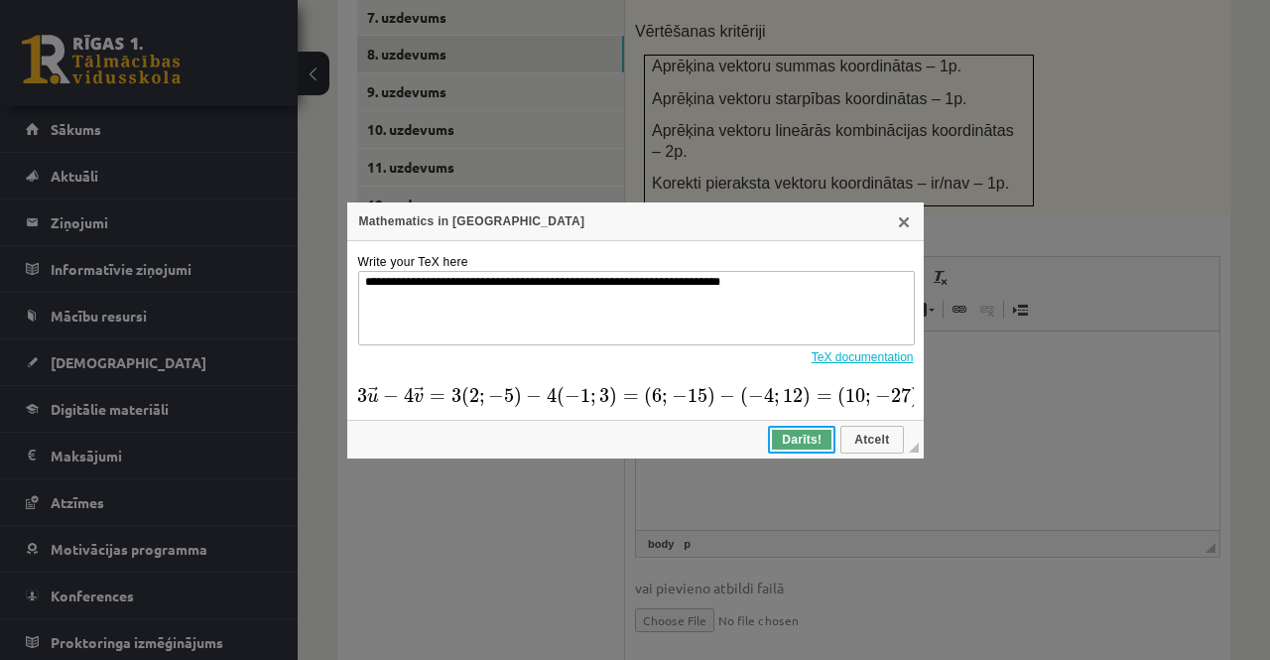
click at [791, 438] on span "Darīts!" at bounding box center [802, 440] width 64 height 14
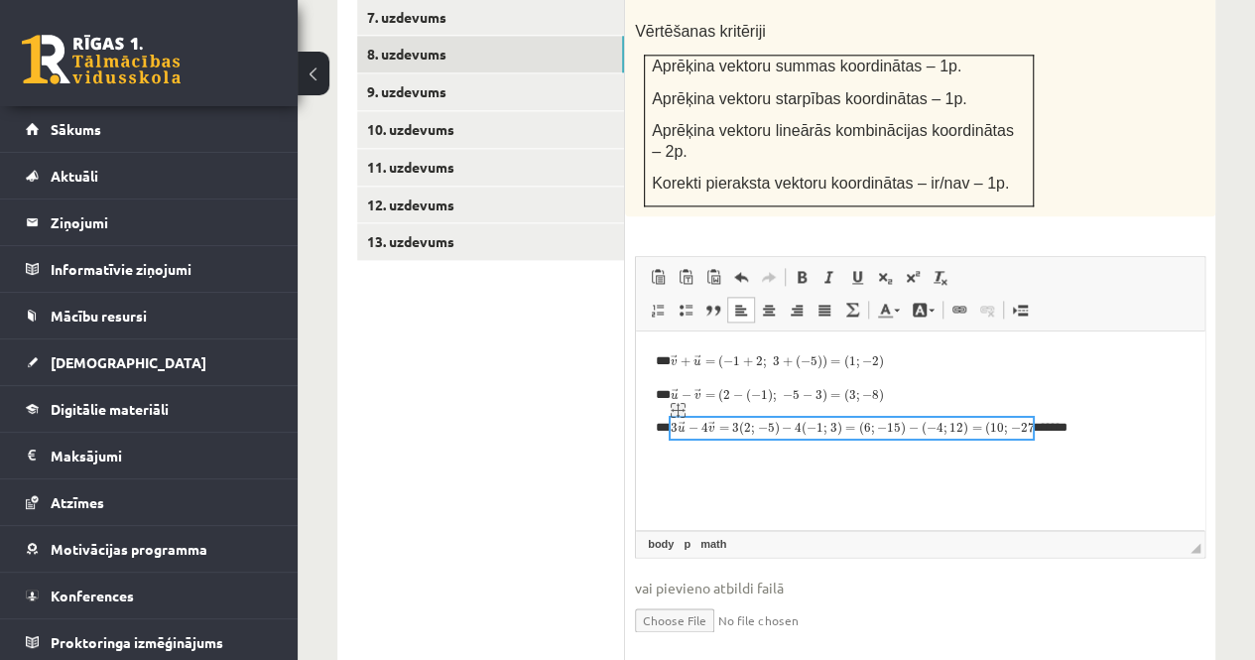
click at [944, 508] on img "logrīks math" at bounding box center [852, 599] width 362 height 362
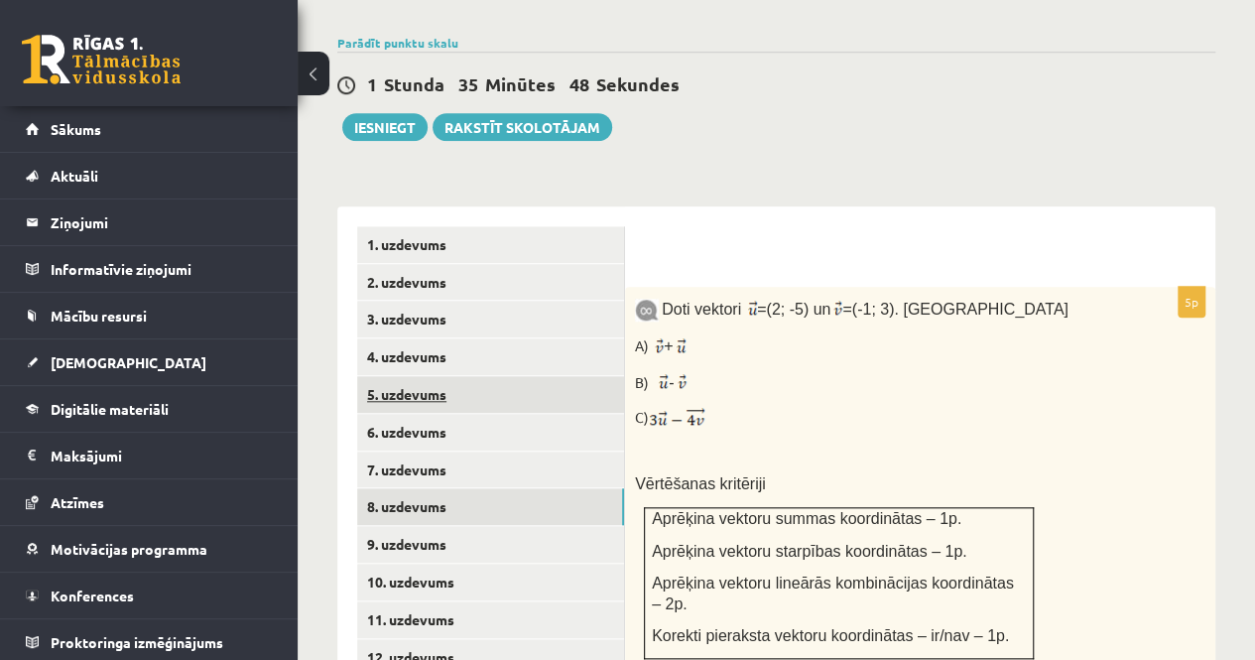
scroll to position [798, 0]
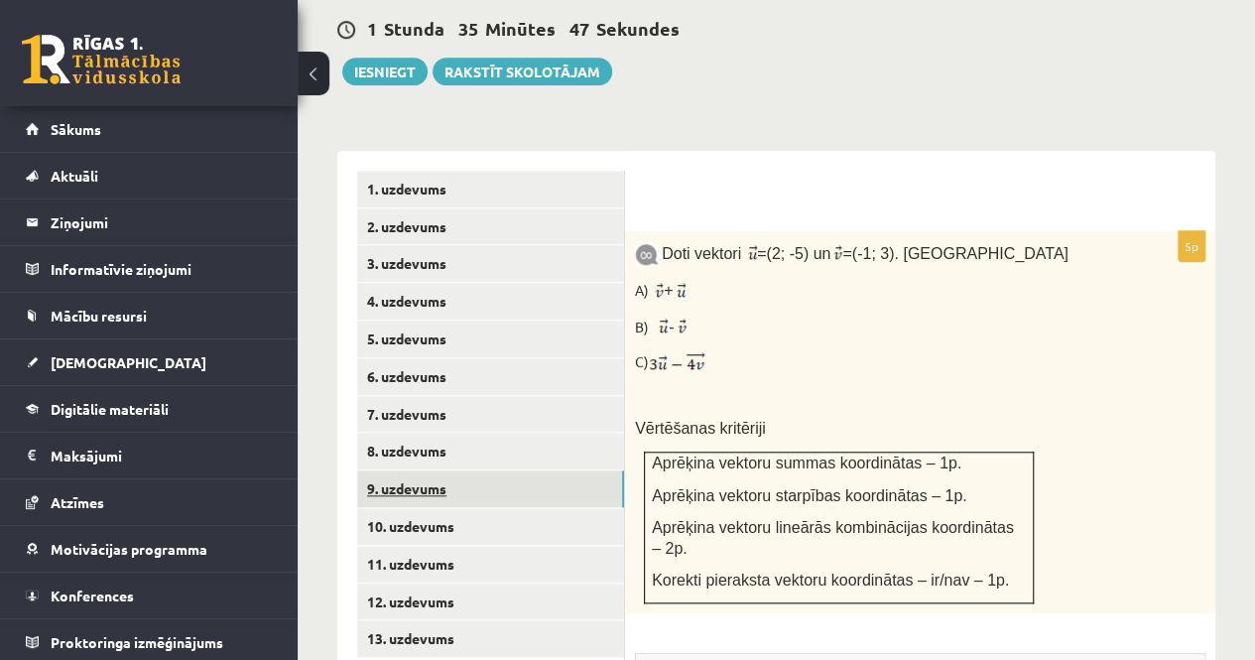
click at [450, 470] on link "9. uzdevums" at bounding box center [490, 488] width 267 height 37
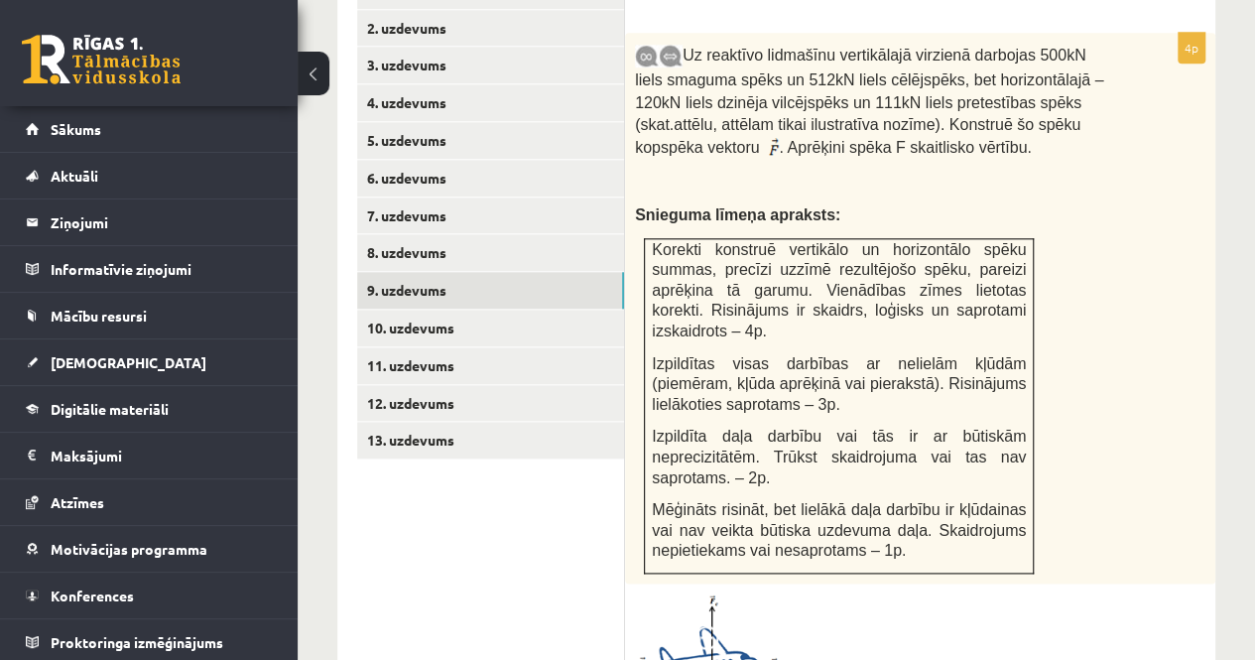
scroll to position [897, 0]
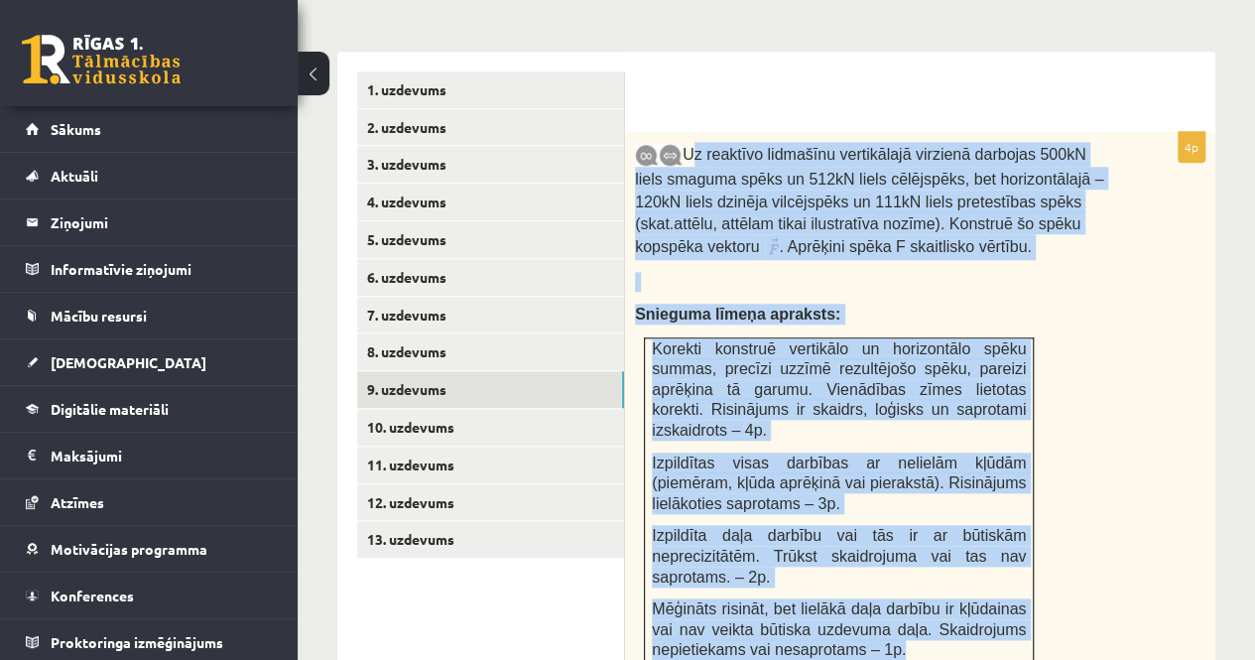
drag, startPoint x: 685, startPoint y: 102, endPoint x: 1016, endPoint y: 590, distance: 590.2
click at [1016, 590] on div "Uz reaktīvo lidmašīnu vertikālajā virzienā darbojas 500kN liels smaguma spēks u…" at bounding box center [920, 407] width 590 height 551
click at [1186, 449] on div "Uz reaktīvo lidmašīnu vertikālajā virzienā darbojas 500kN liels smaguma spēks u…" at bounding box center [920, 407] width 590 height 551
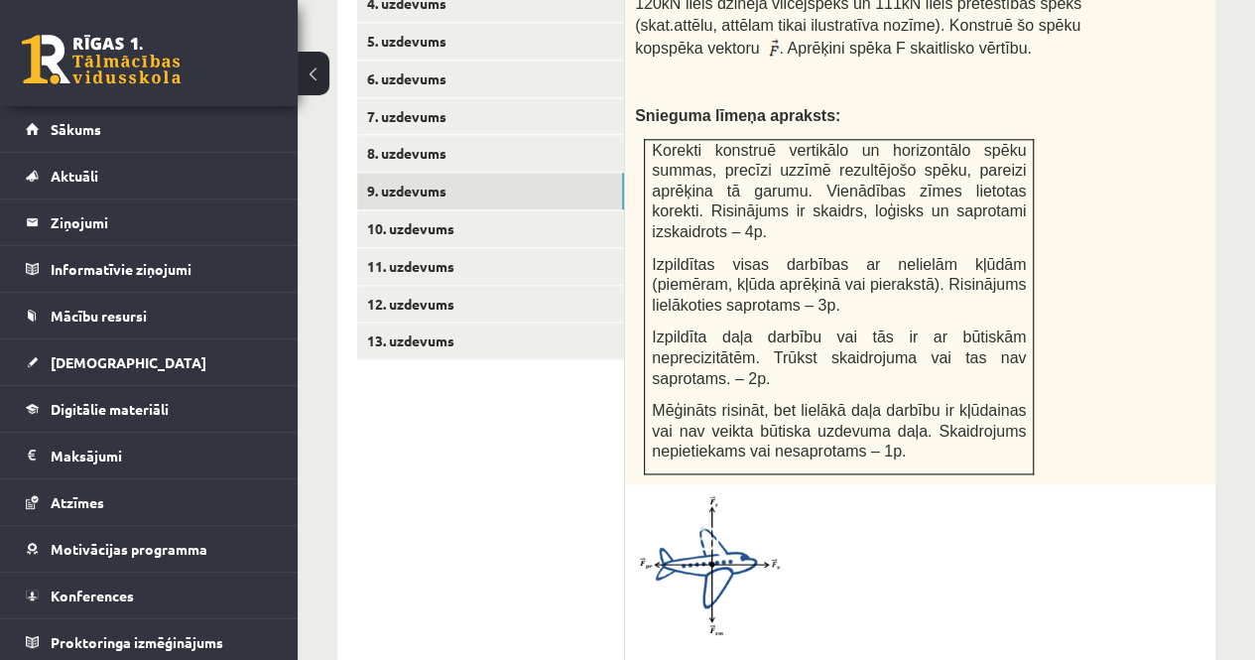
scroll to position [1393, 0]
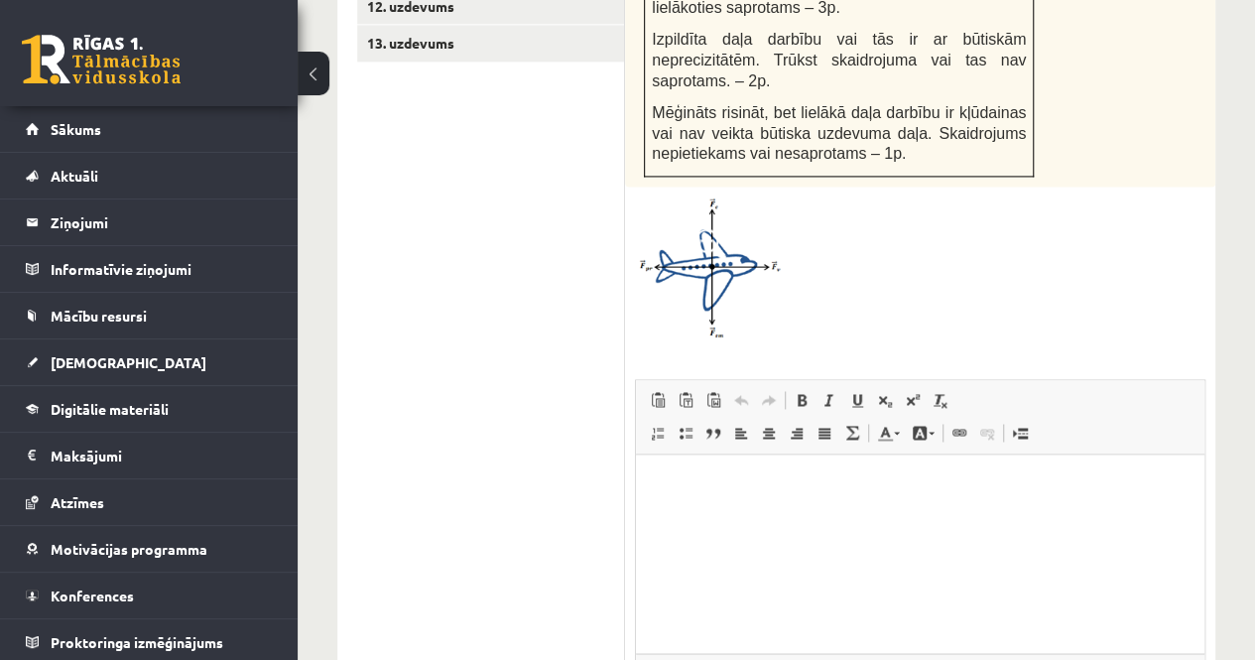
click at [718, 197] on img at bounding box center [709, 268] width 149 height 143
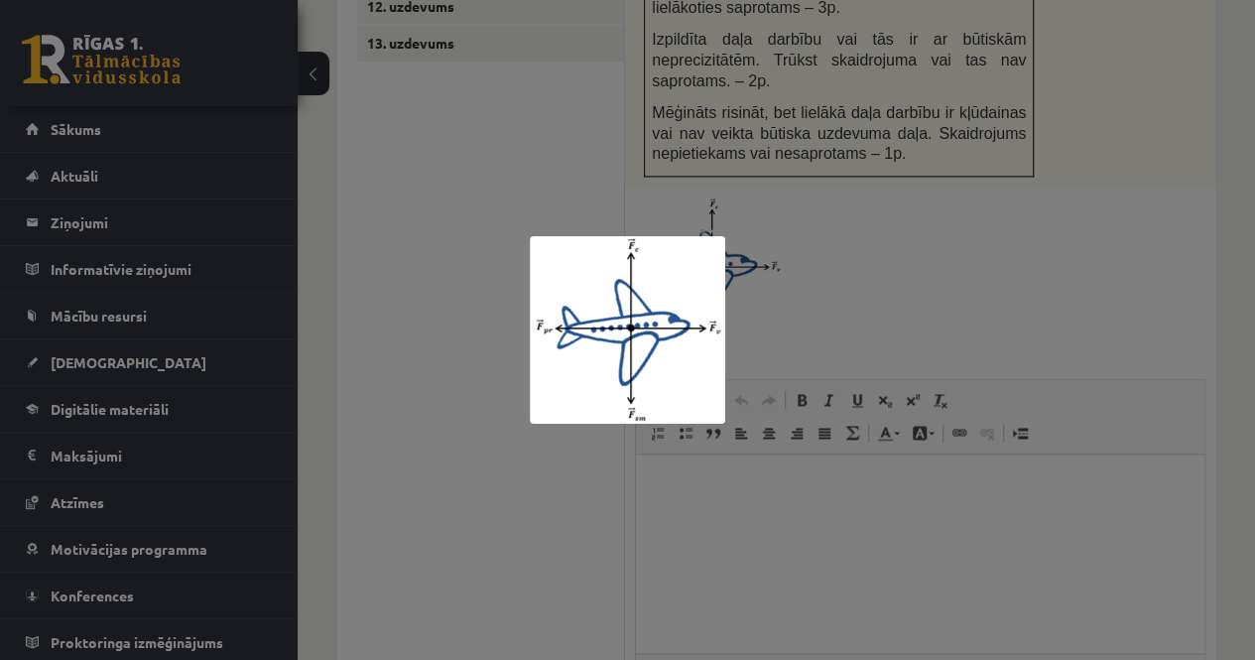
click at [883, 190] on div at bounding box center [627, 330] width 1255 height 660
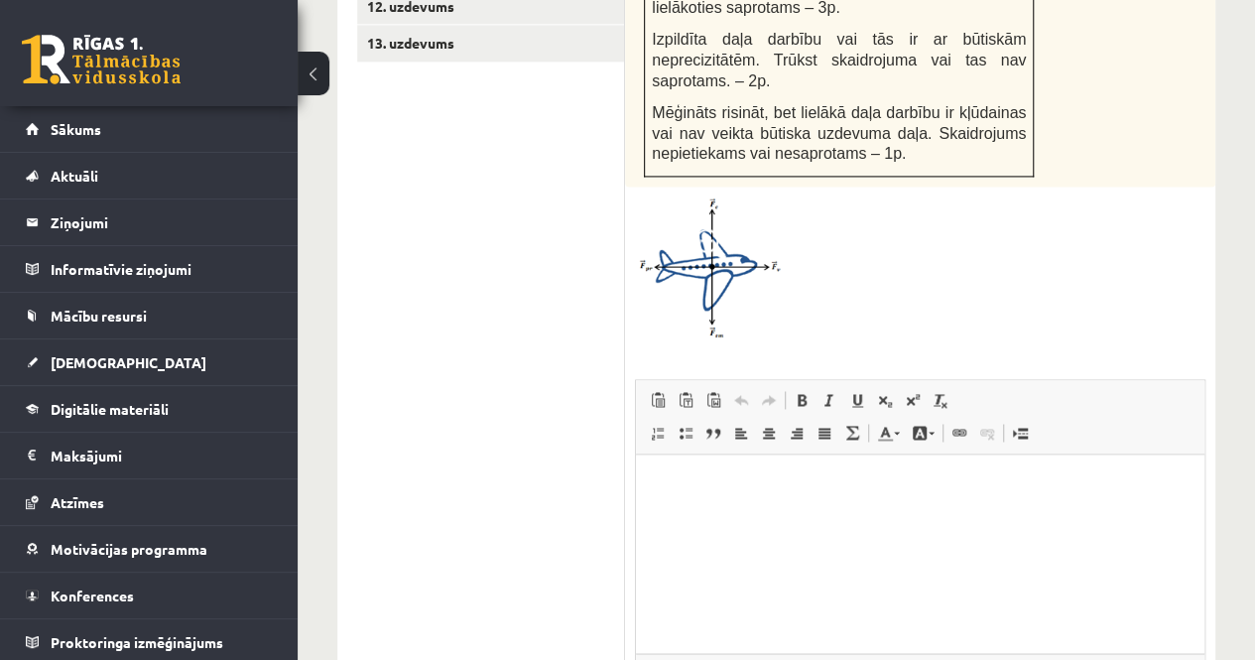
drag, startPoint x: 689, startPoint y: 478, endPoint x: 689, endPoint y: 490, distance: 11.9
click at [689, 480] on p "Bagātinātā teksta redaktors, wiswyg-editor-user-answer-47433777710220" at bounding box center [920, 483] width 529 height 21
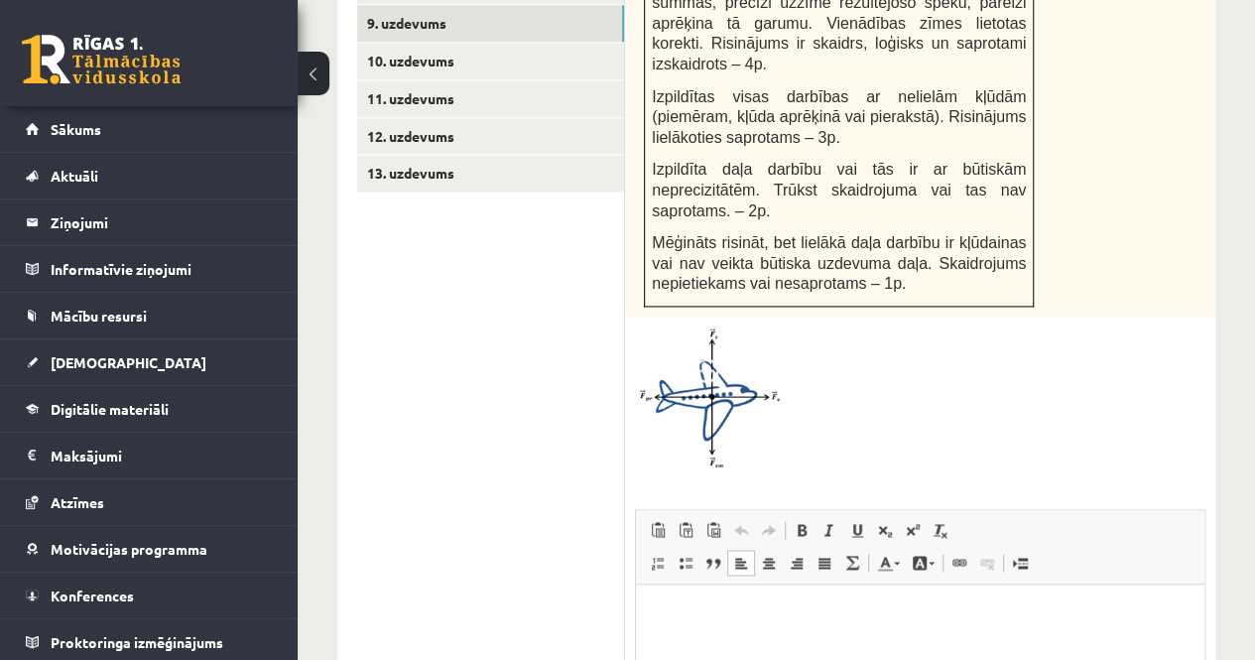
scroll to position [1294, 0]
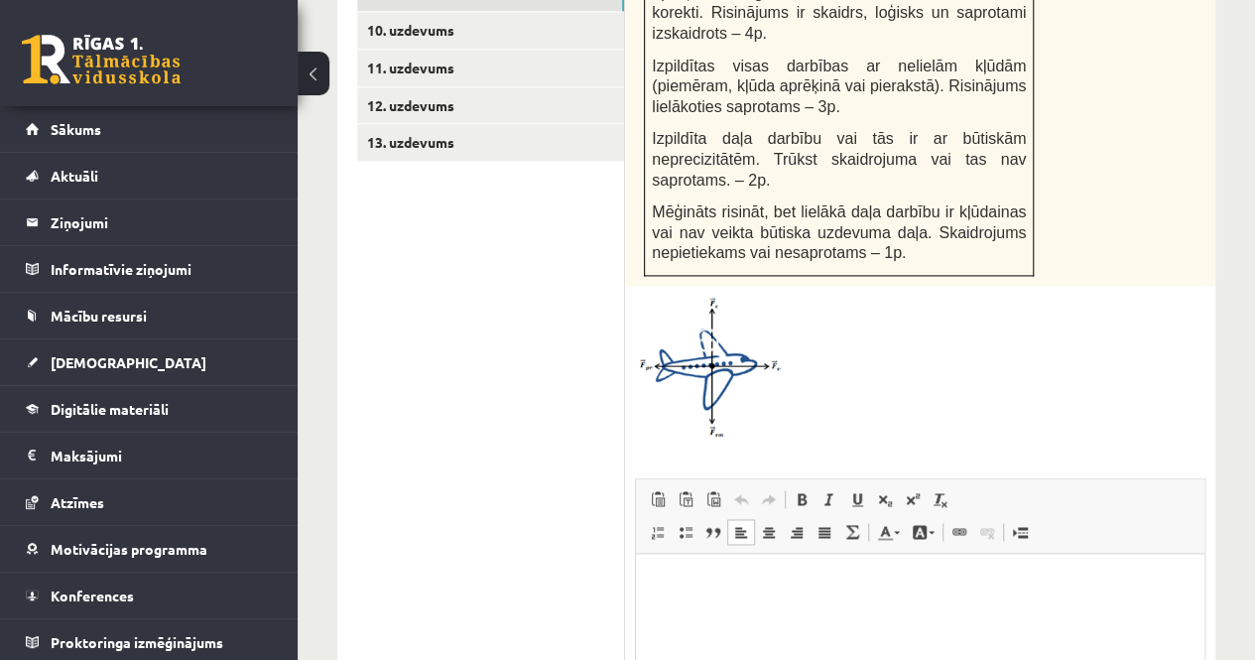
click at [701, 589] on p "Bagātinātā teksta redaktors, wiswyg-editor-user-answer-47433777710220" at bounding box center [920, 583] width 529 height 21
click at [662, 585] on p "**********" at bounding box center [920, 583] width 529 height 21
click at [662, 617] on p "**" at bounding box center [920, 616] width 529 height 21
click at [654, 582] on html "**********" at bounding box center [920, 599] width 569 height 93
click at [654, 582] on html "**********" at bounding box center [920, 616] width 569 height 127
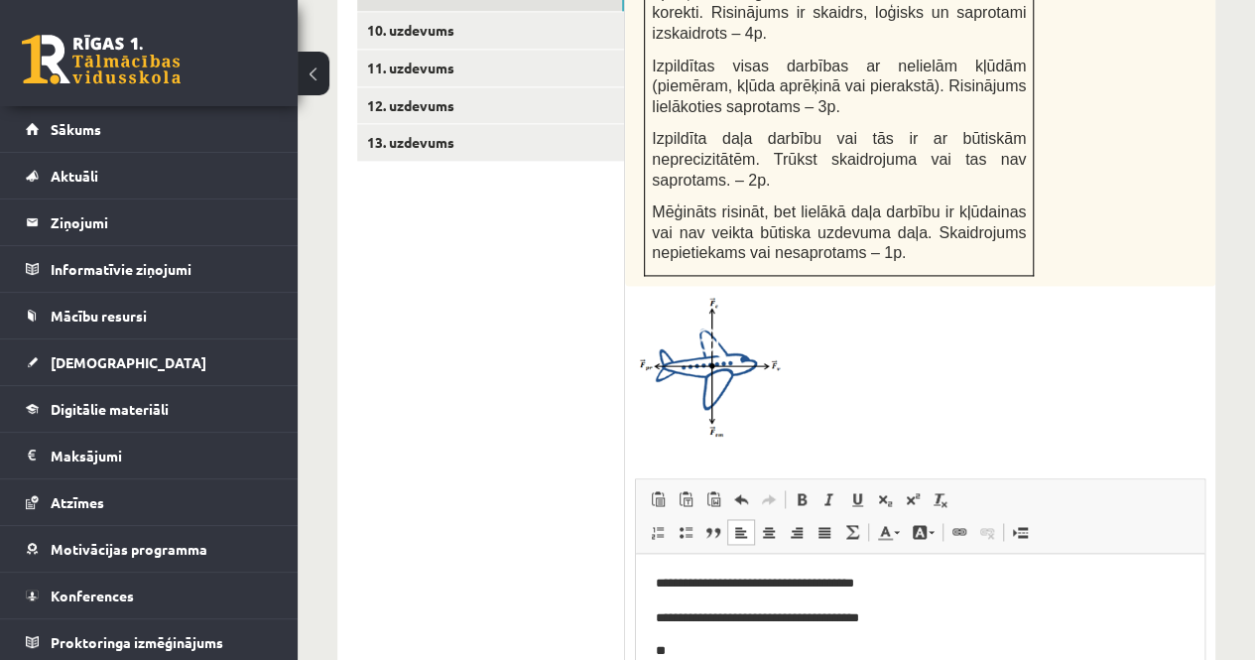
drag, startPoint x: 729, startPoint y: 627, endPoint x: 728, endPoint y: 643, distance: 15.9
click at [728, 641] on body "**********" at bounding box center [920, 616] width 529 height 87
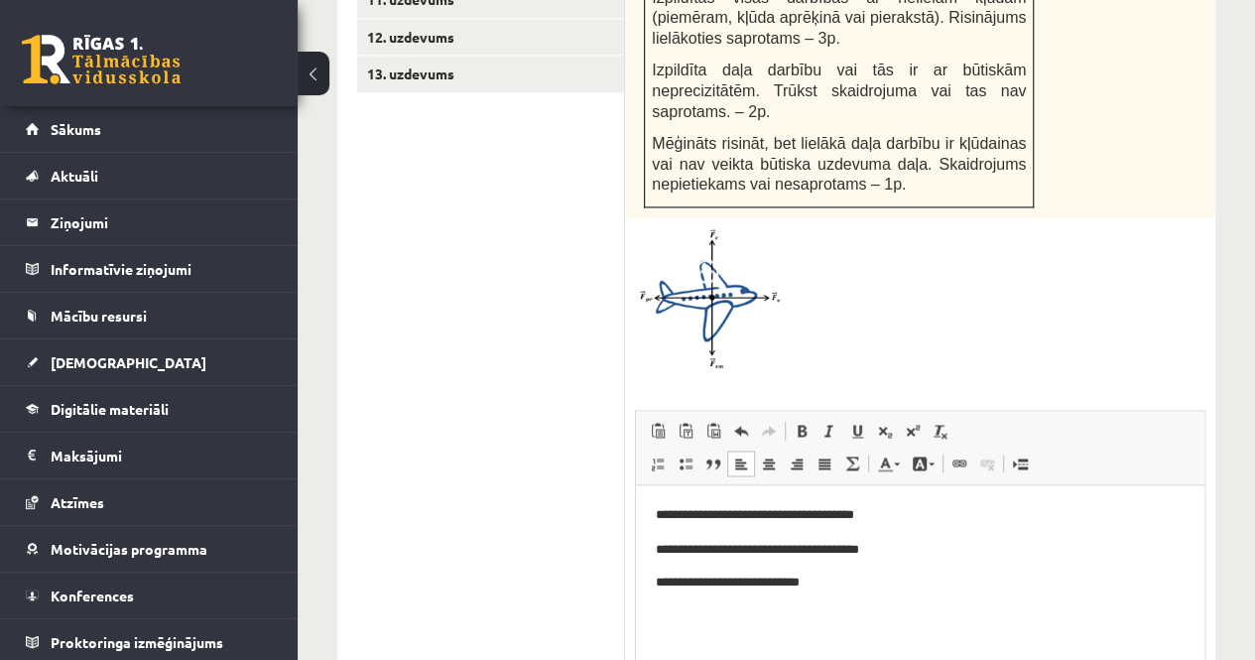
scroll to position [1493, 0]
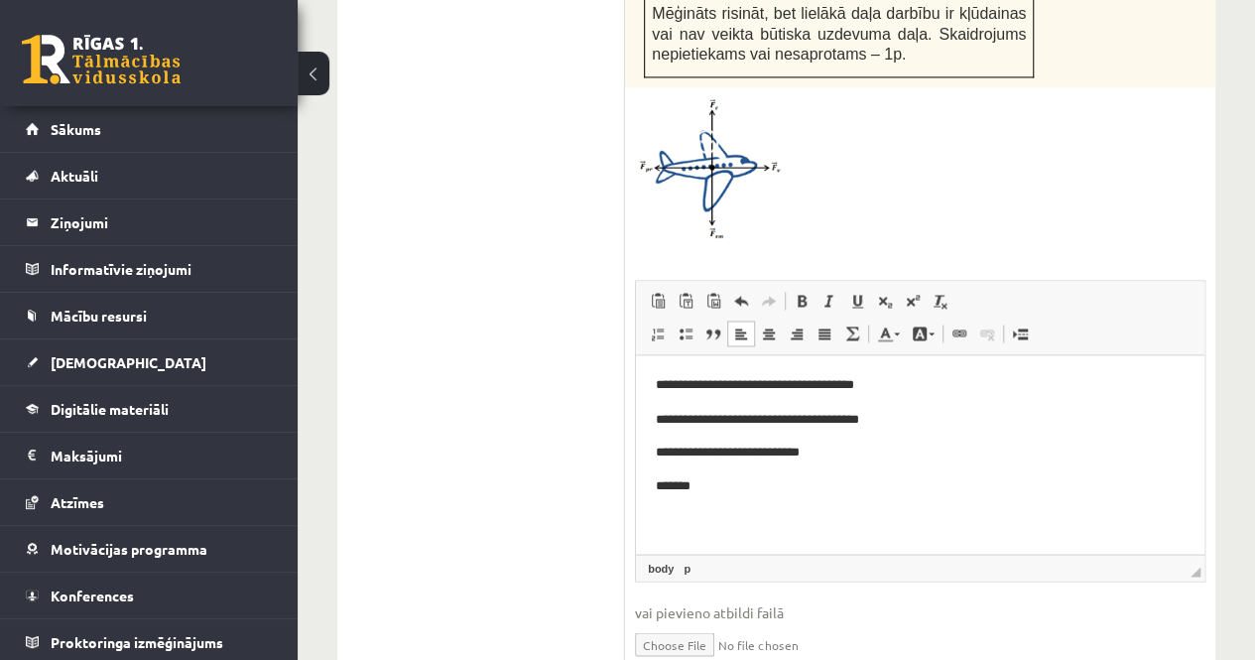
click at [872, 443] on p "**********" at bounding box center [920, 451] width 529 height 21
click at [779, 510] on p "*******" at bounding box center [920, 518] width 529 height 21
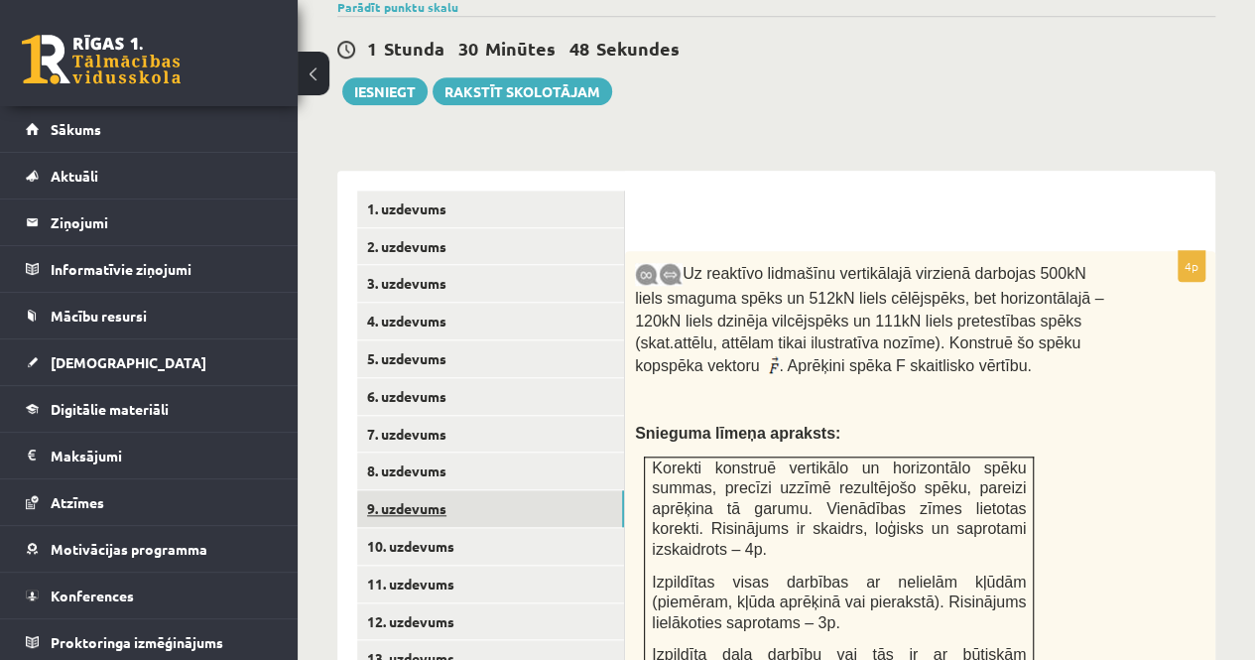
scroll to position [823, 0]
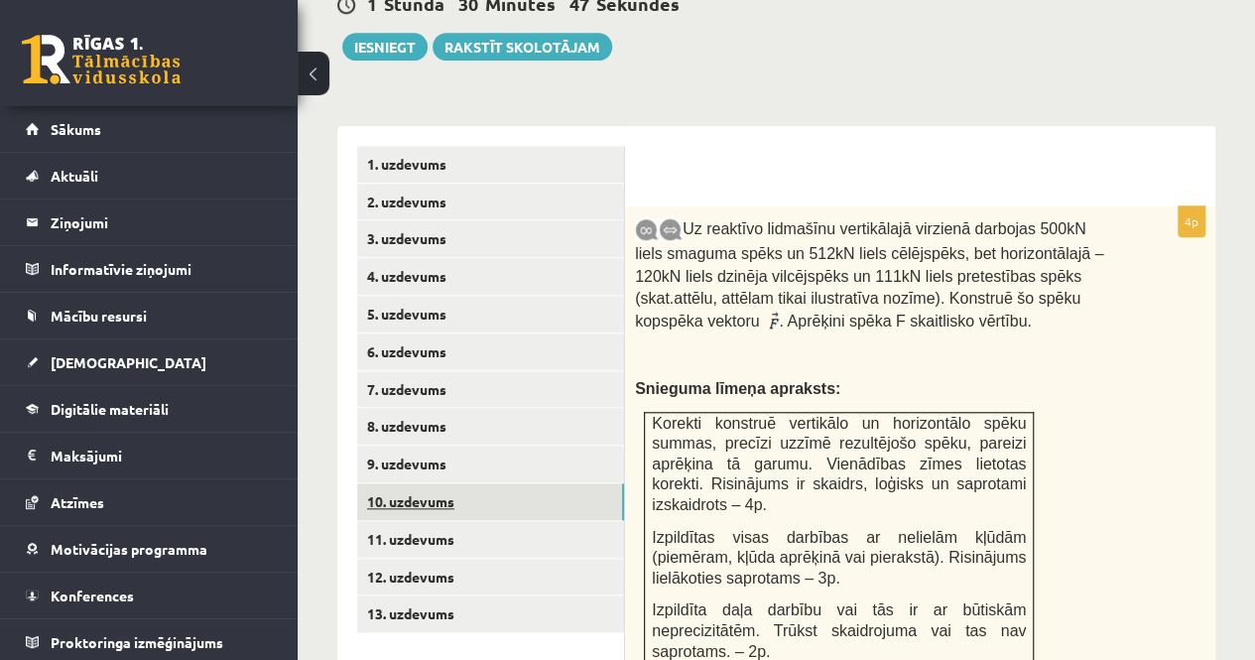
click at [482, 483] on link "10. uzdevums" at bounding box center [490, 501] width 267 height 37
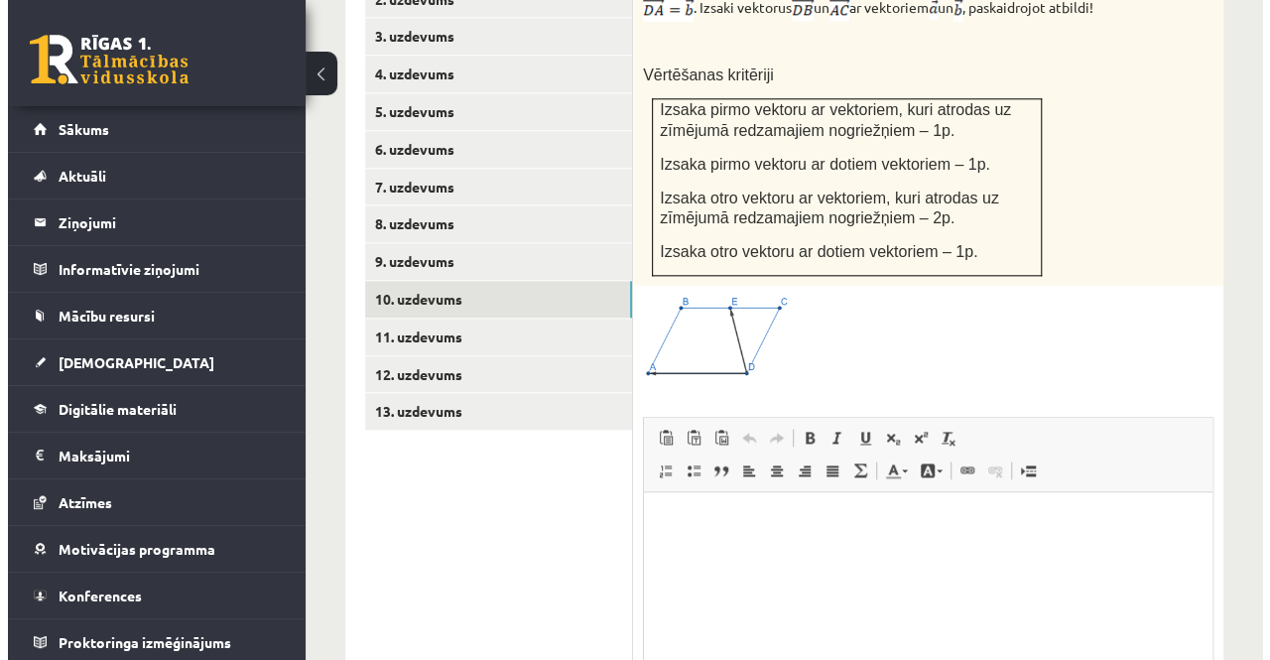
scroll to position [1120, 0]
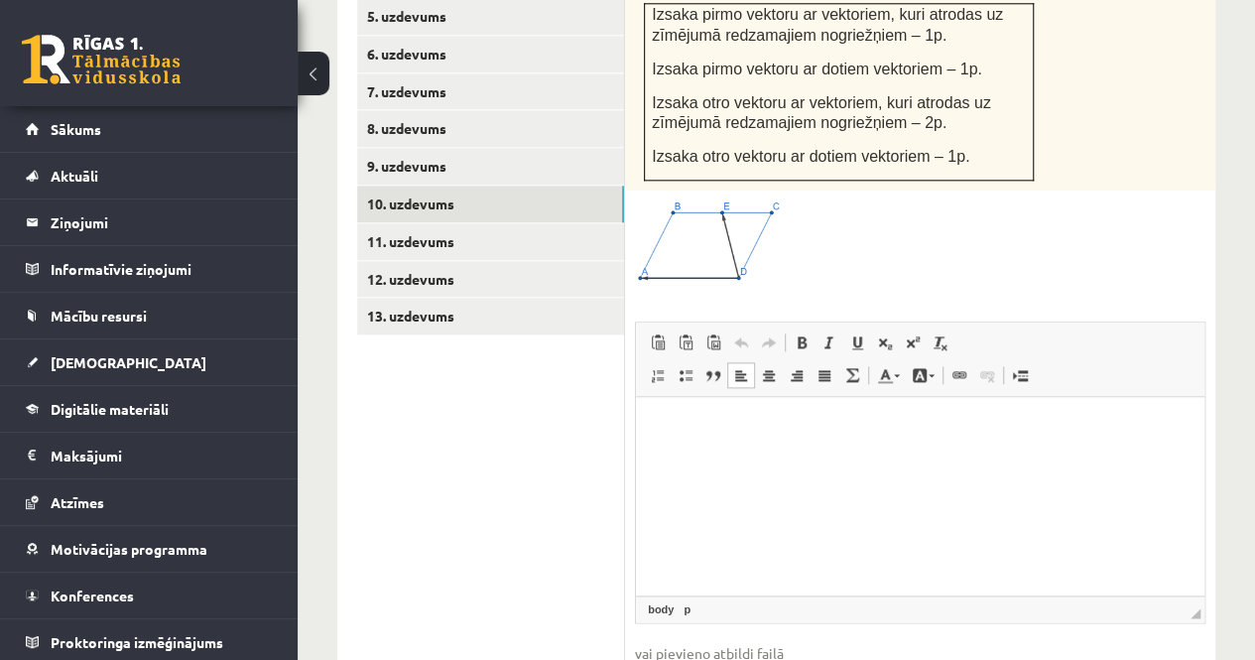
click at [737, 418] on p "Bagātinātā teksta redaktors, wiswyg-editor-user-answer-47433834314940" at bounding box center [920, 427] width 529 height 21
click at [845, 367] on span at bounding box center [853, 375] width 16 height 16
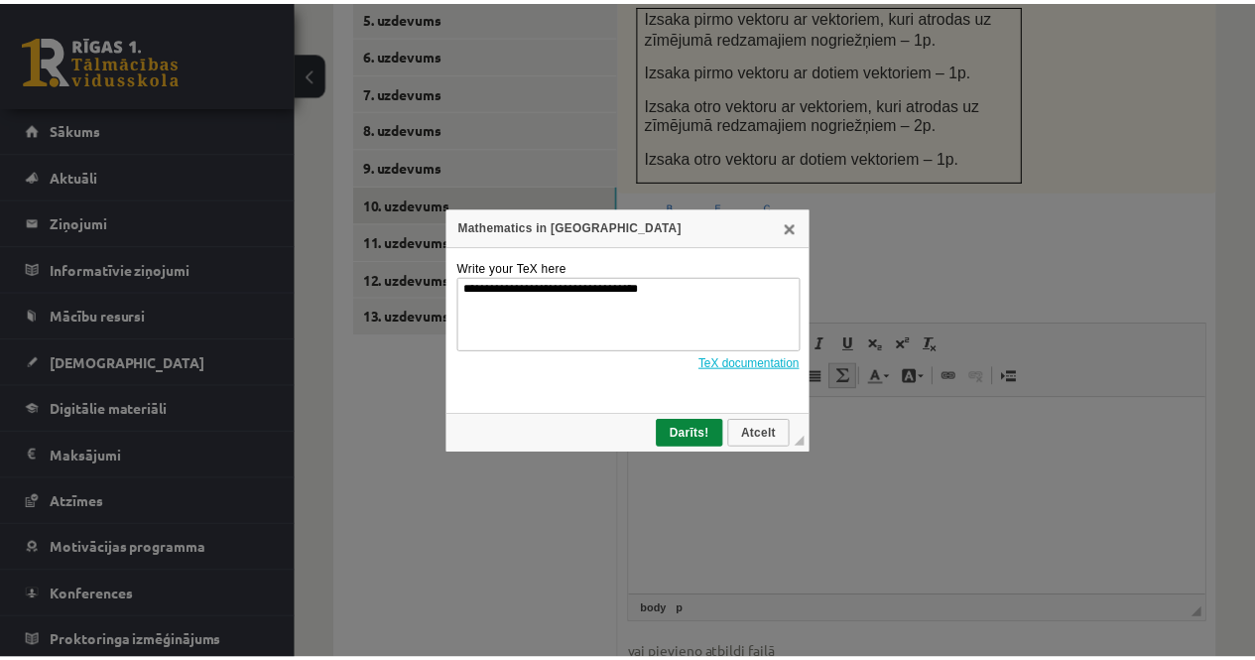
scroll to position [0, 0]
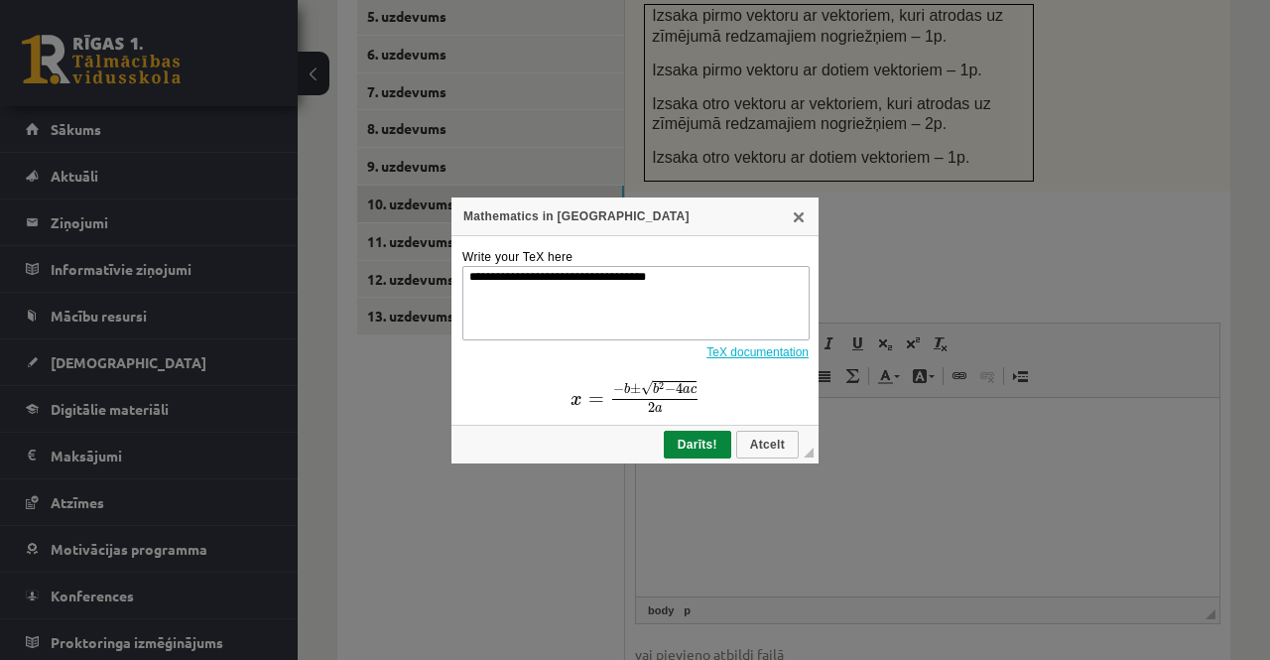
click at [681, 289] on textarea "**********" at bounding box center [635, 303] width 347 height 74
click at [679, 289] on textarea "**********" at bounding box center [635, 303] width 347 height 74
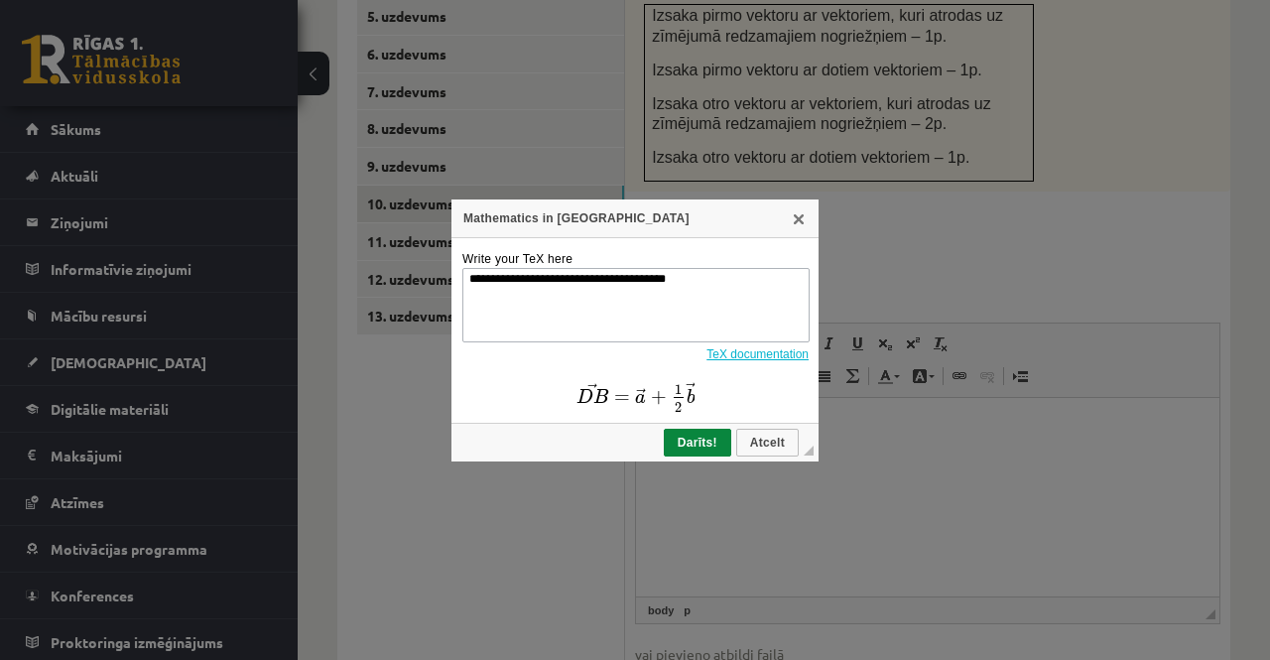
click at [683, 285] on textarea "**********" at bounding box center [635, 305] width 347 height 74
type textarea "**********"
click at [697, 445] on span "Darīts!" at bounding box center [698, 443] width 64 height 14
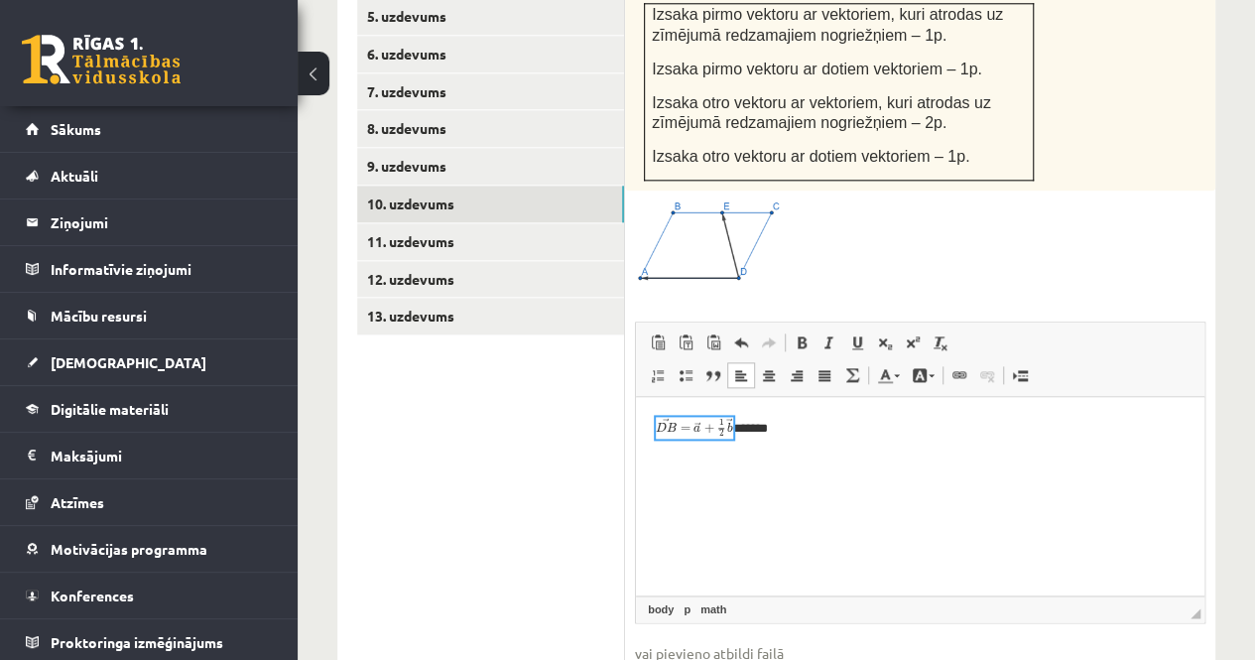
click at [767, 436] on p "*******" at bounding box center [920, 428] width 529 height 22
click at [853, 367] on span at bounding box center [853, 375] width 16 height 16
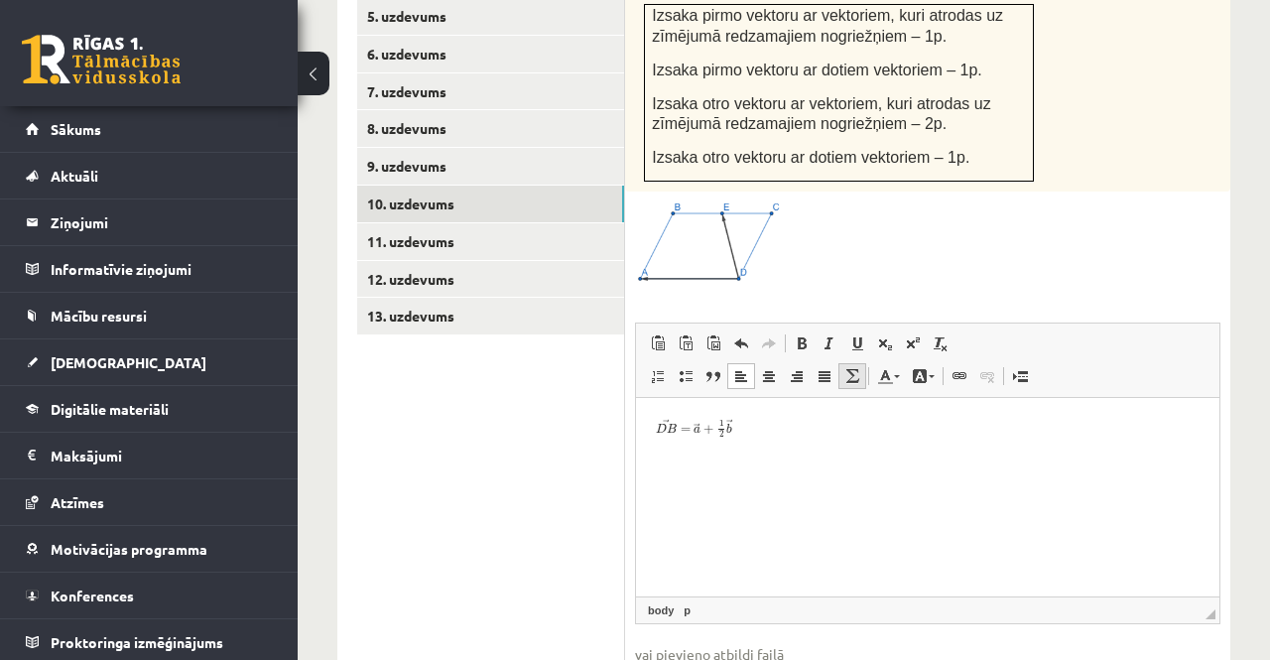
type textarea "**********"
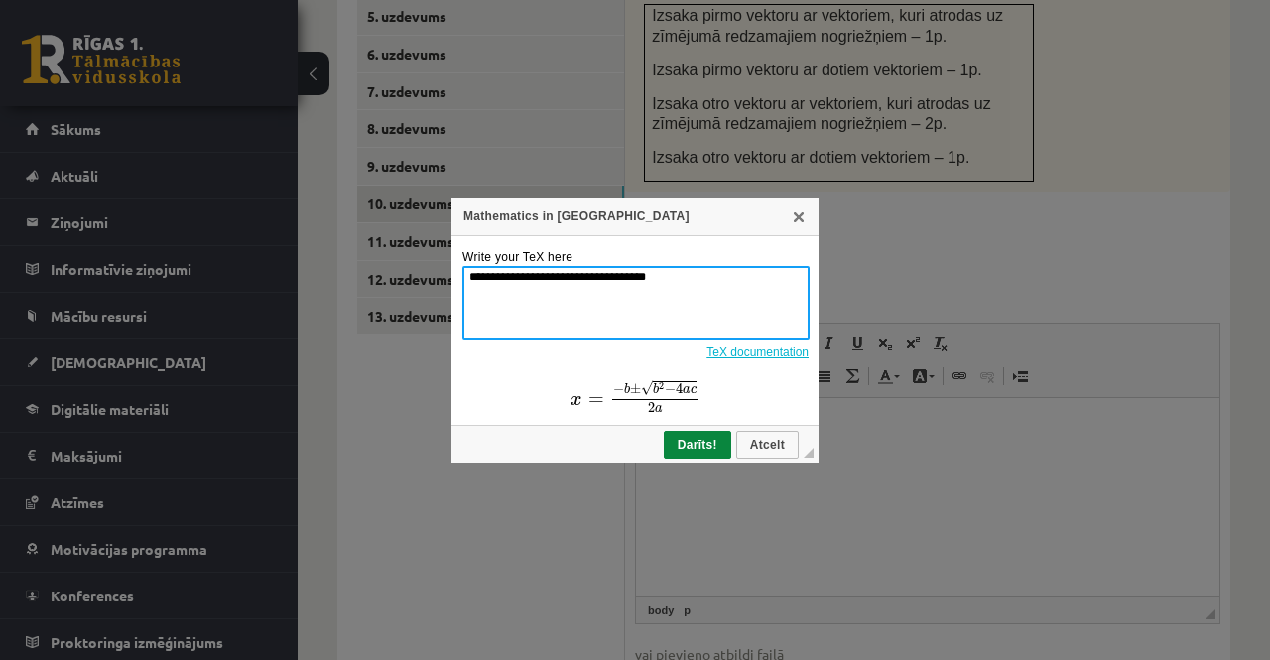
click at [719, 291] on textarea "**********" at bounding box center [635, 303] width 347 height 74
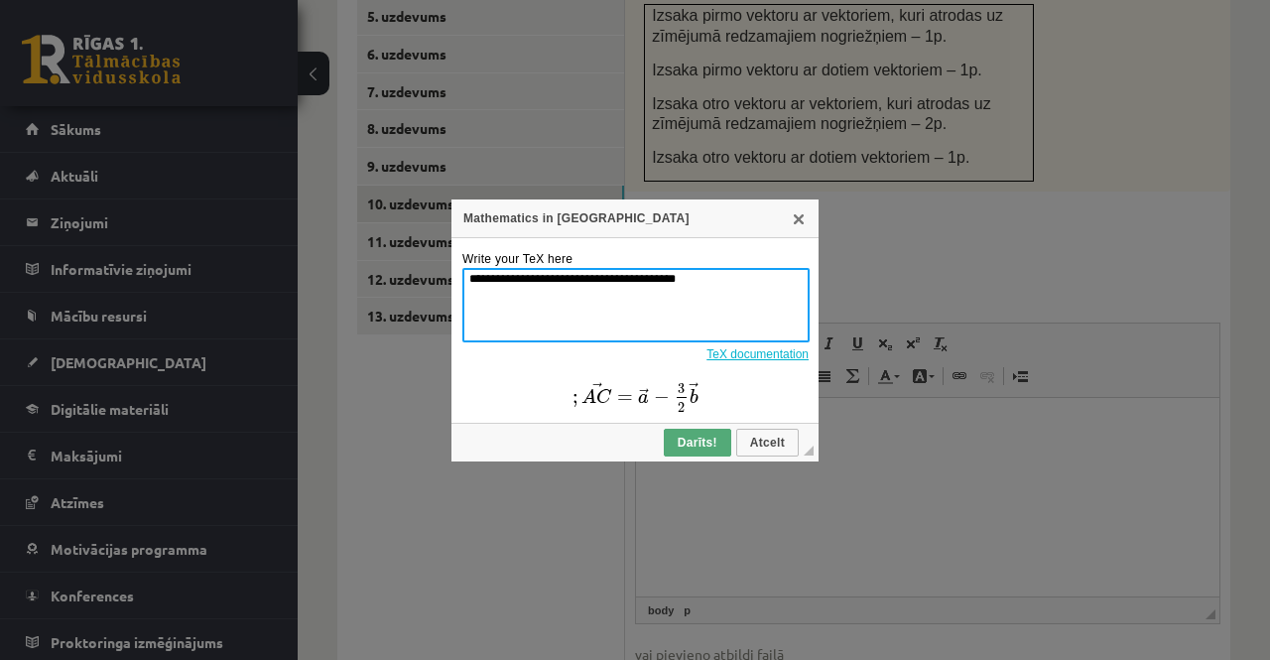
type textarea "**********"
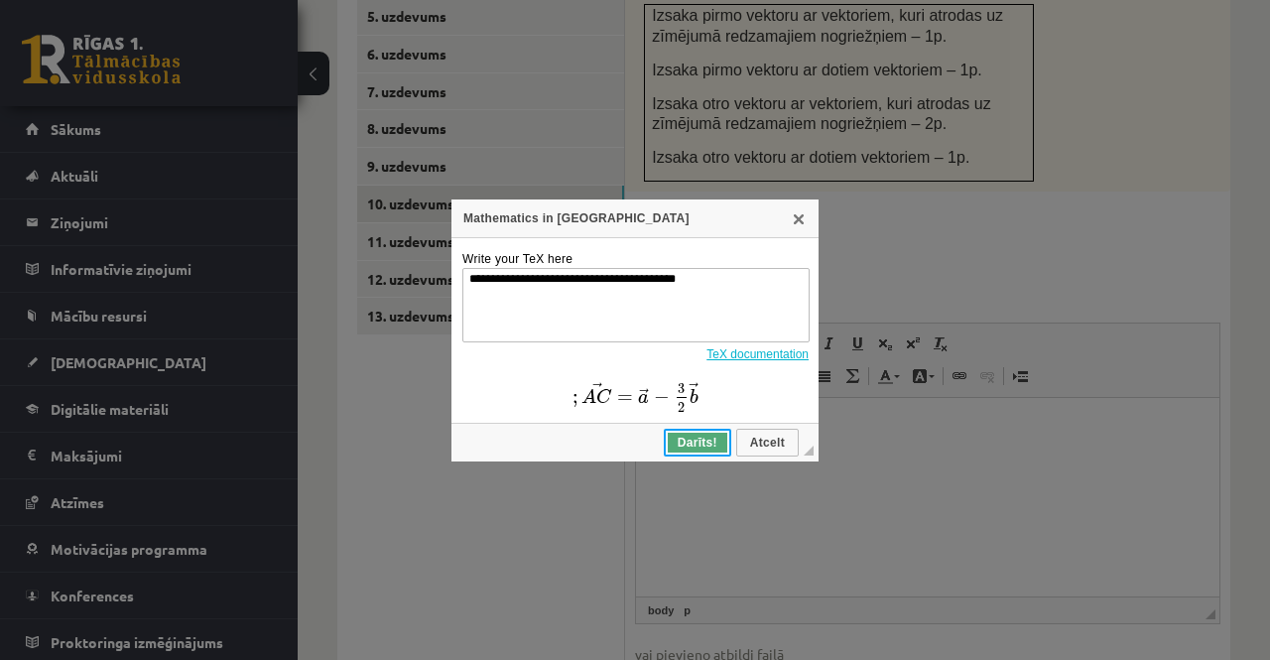
click at [694, 446] on span "Darīts!" at bounding box center [698, 443] width 64 height 14
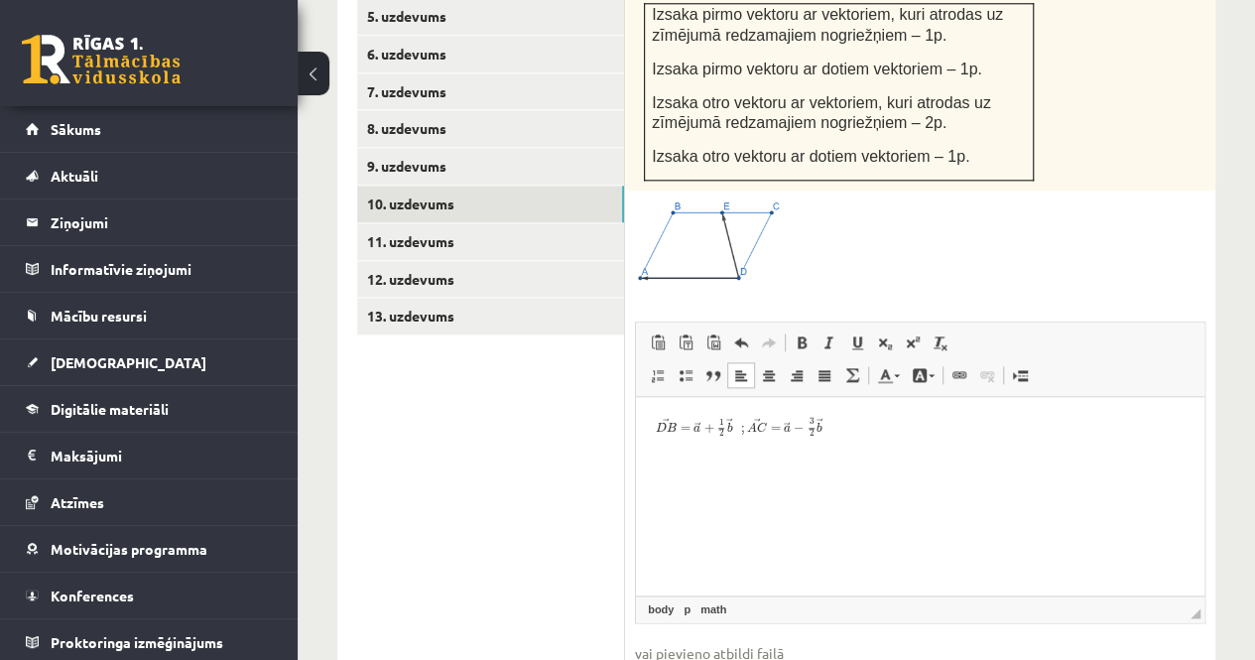
click at [849, 459] on html at bounding box center [920, 428] width 569 height 62
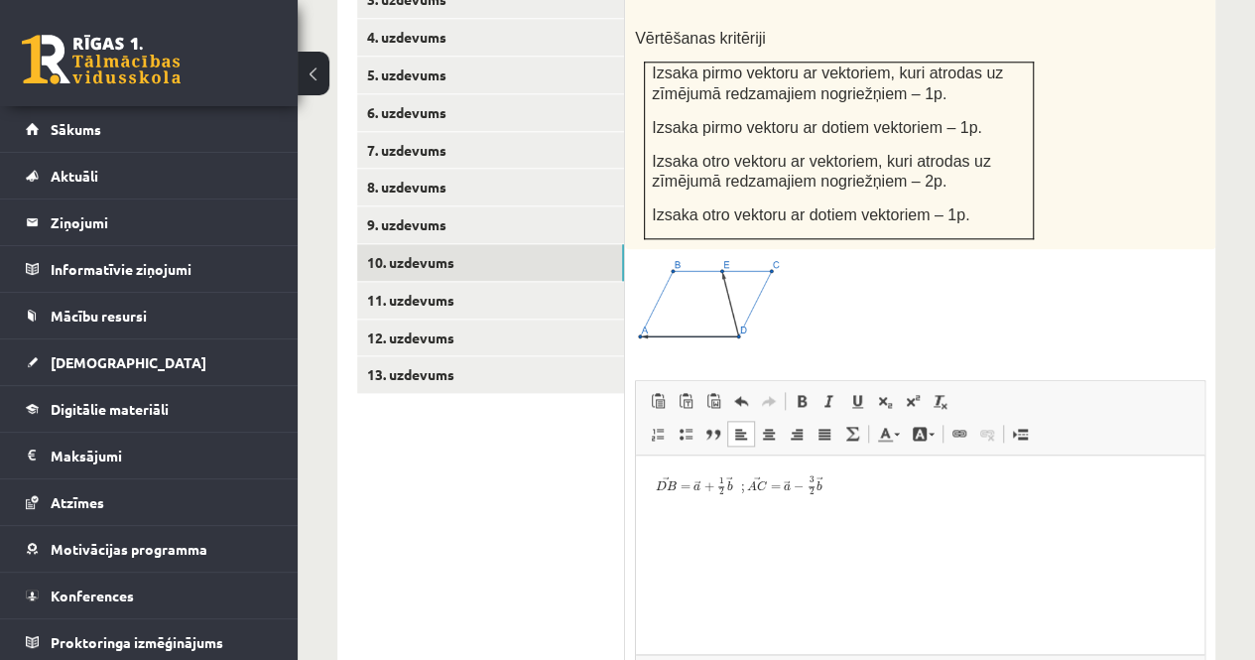
scroll to position [1021, 0]
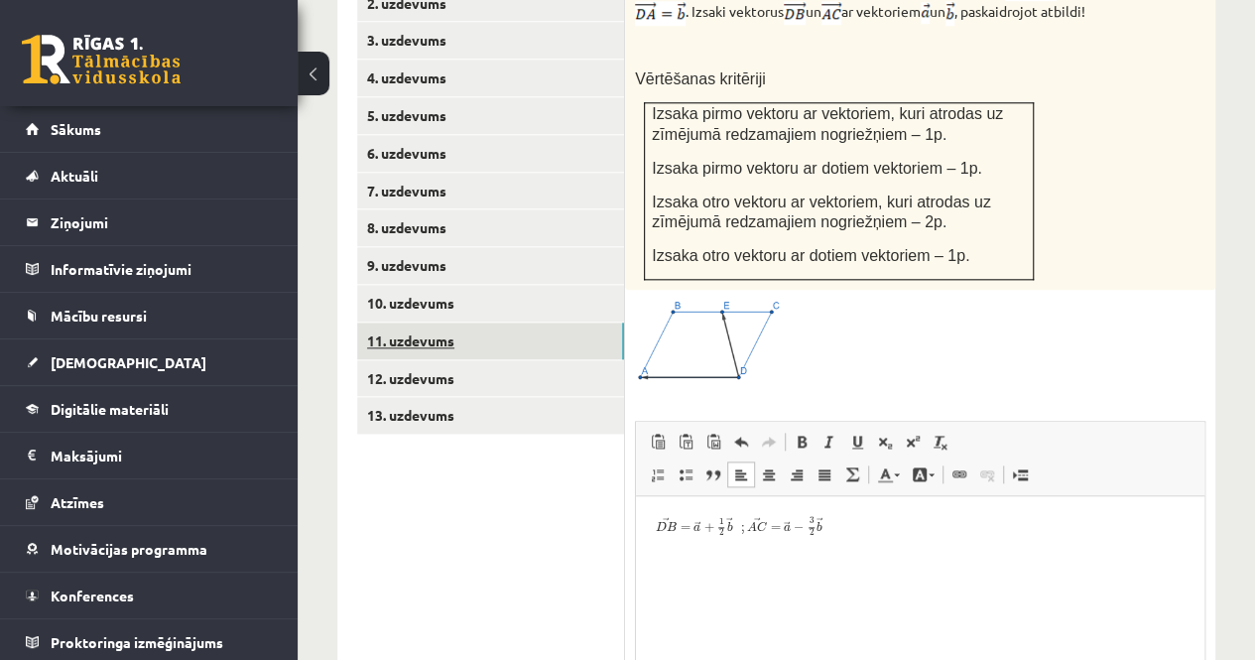
click at [396, 323] on link "11. uzdevums" at bounding box center [490, 341] width 267 height 37
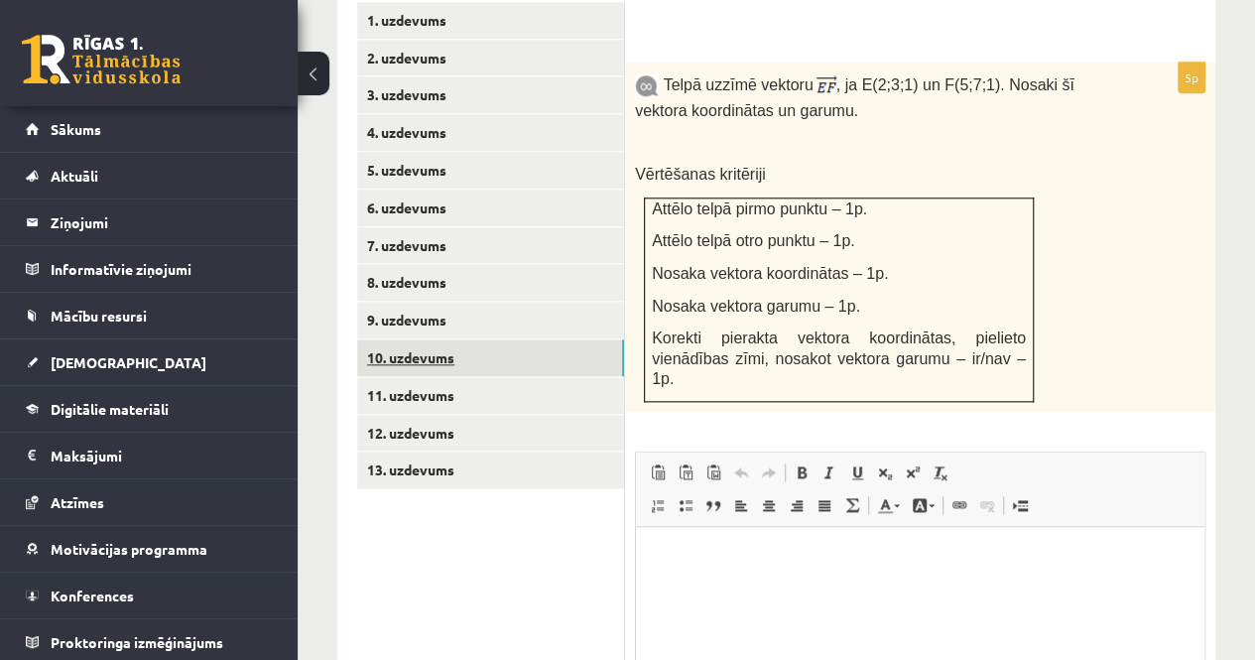
click at [427, 339] on link "10. uzdevums" at bounding box center [490, 357] width 267 height 37
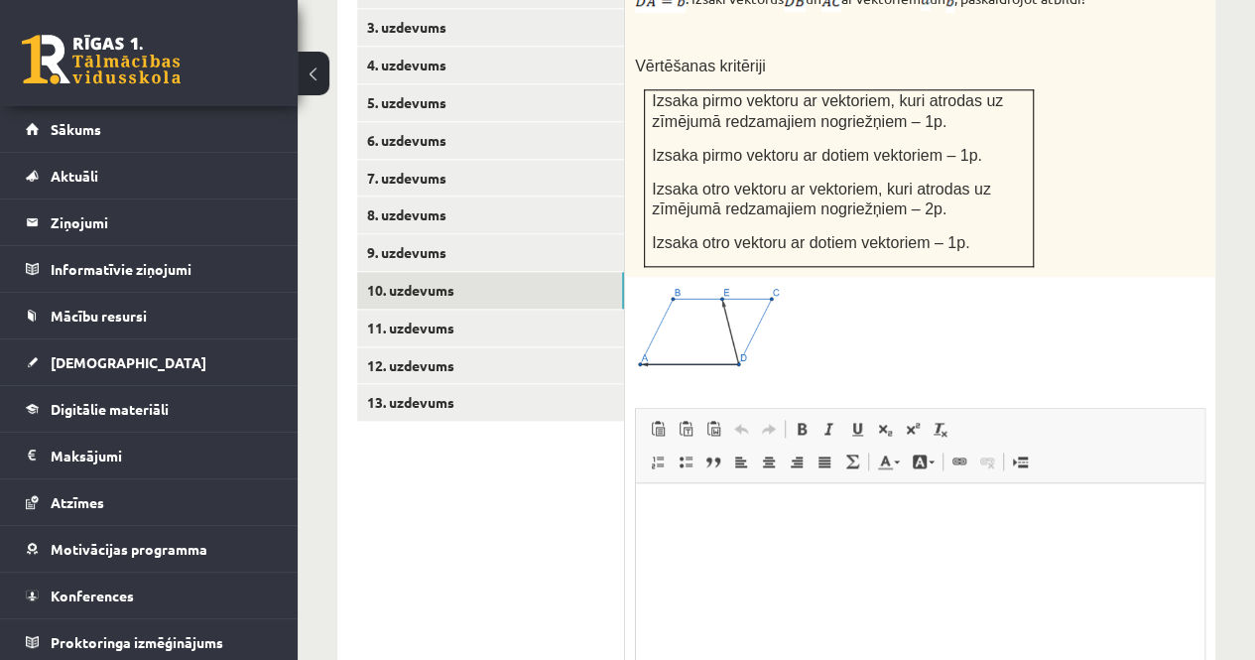
scroll to position [0, 0]
click at [392, 310] on link "11. uzdevums" at bounding box center [490, 328] width 267 height 37
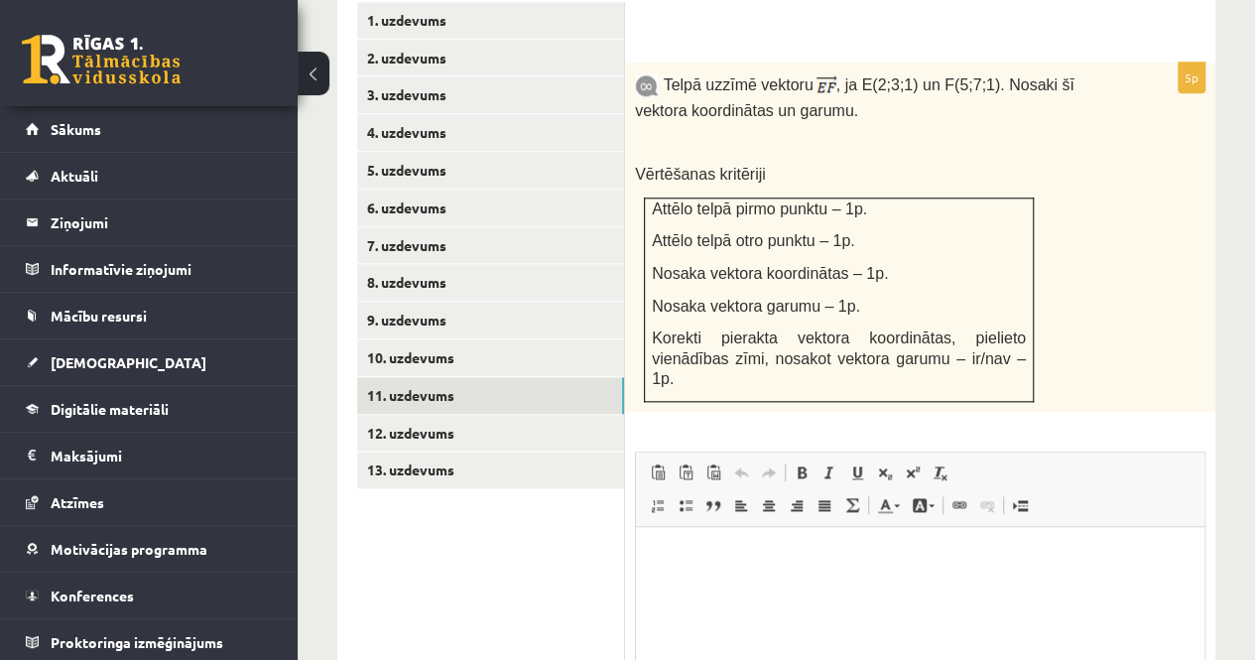
scroll to position [1066, 0]
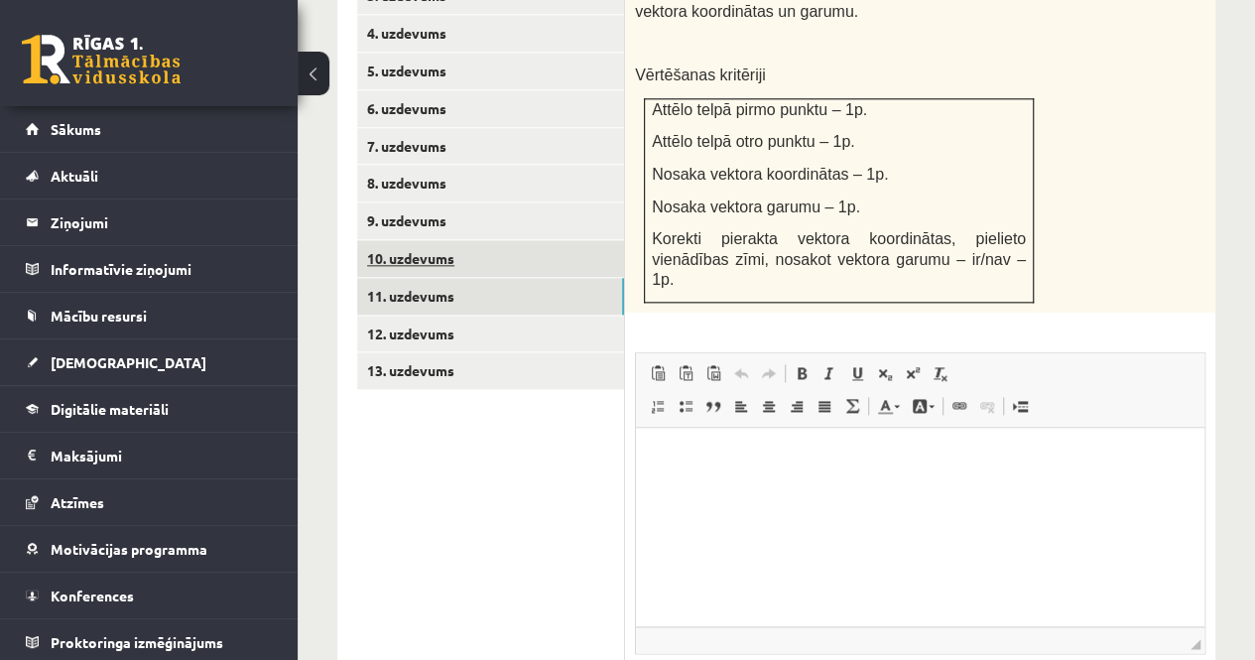
click at [491, 240] on link "10. uzdevums" at bounding box center [490, 258] width 267 height 37
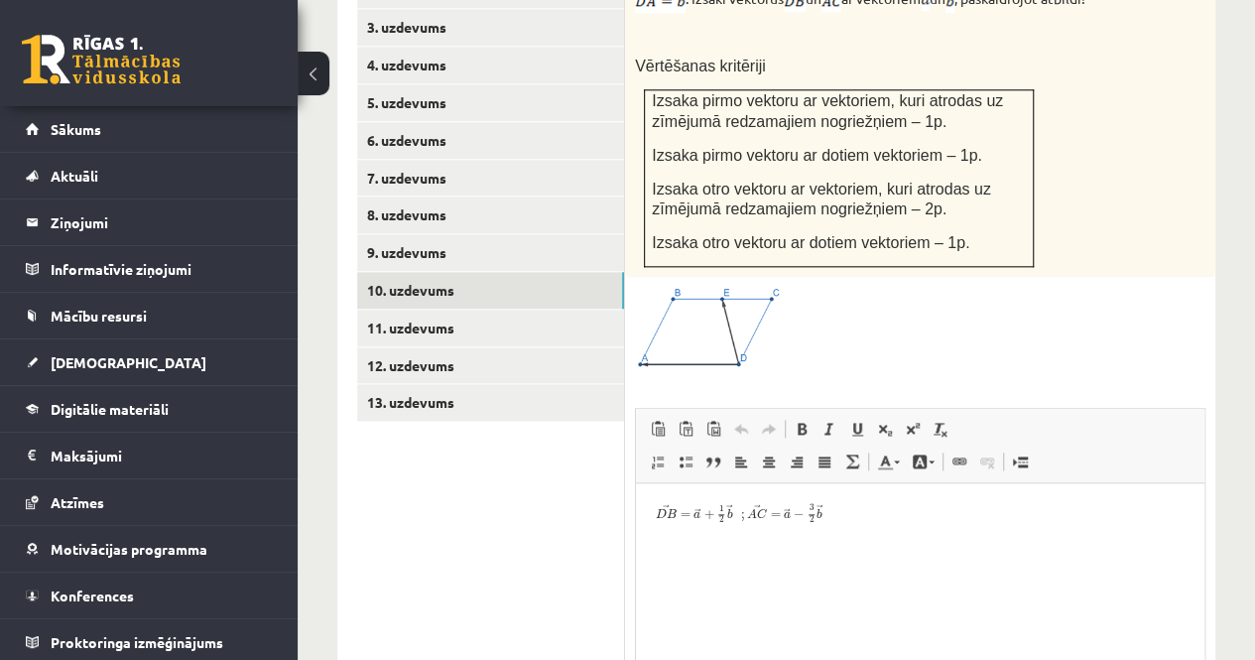
scroll to position [867, 0]
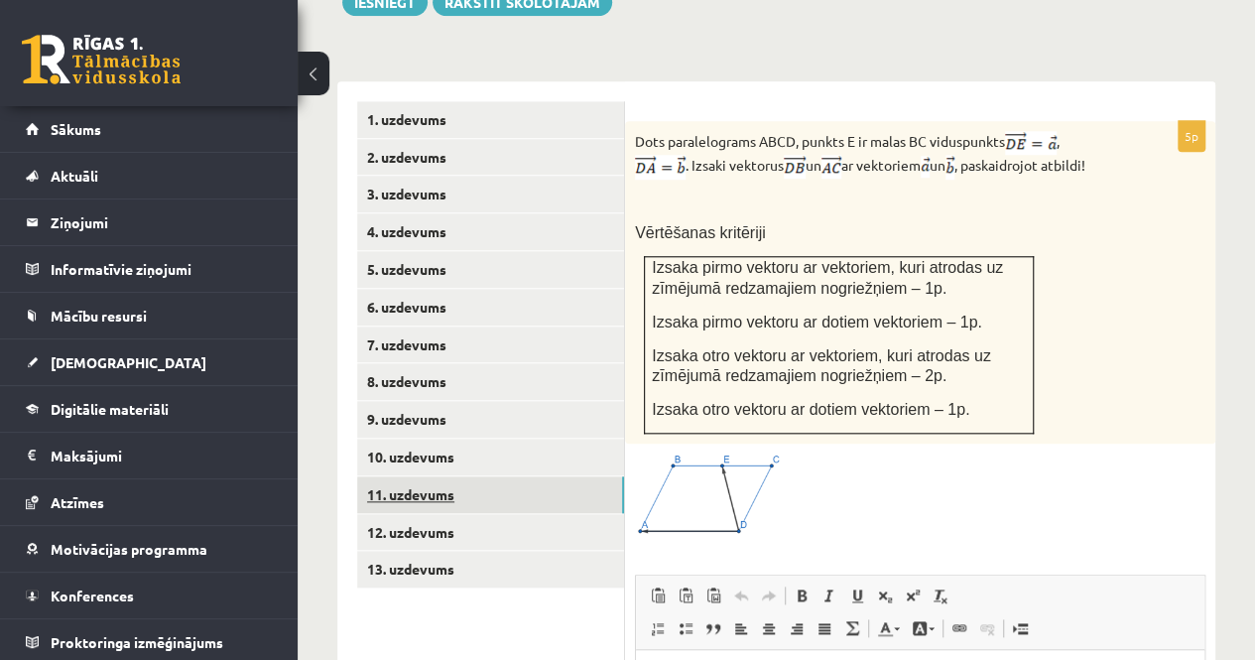
click at [538, 476] on link "11. uzdevums" at bounding box center [490, 494] width 267 height 37
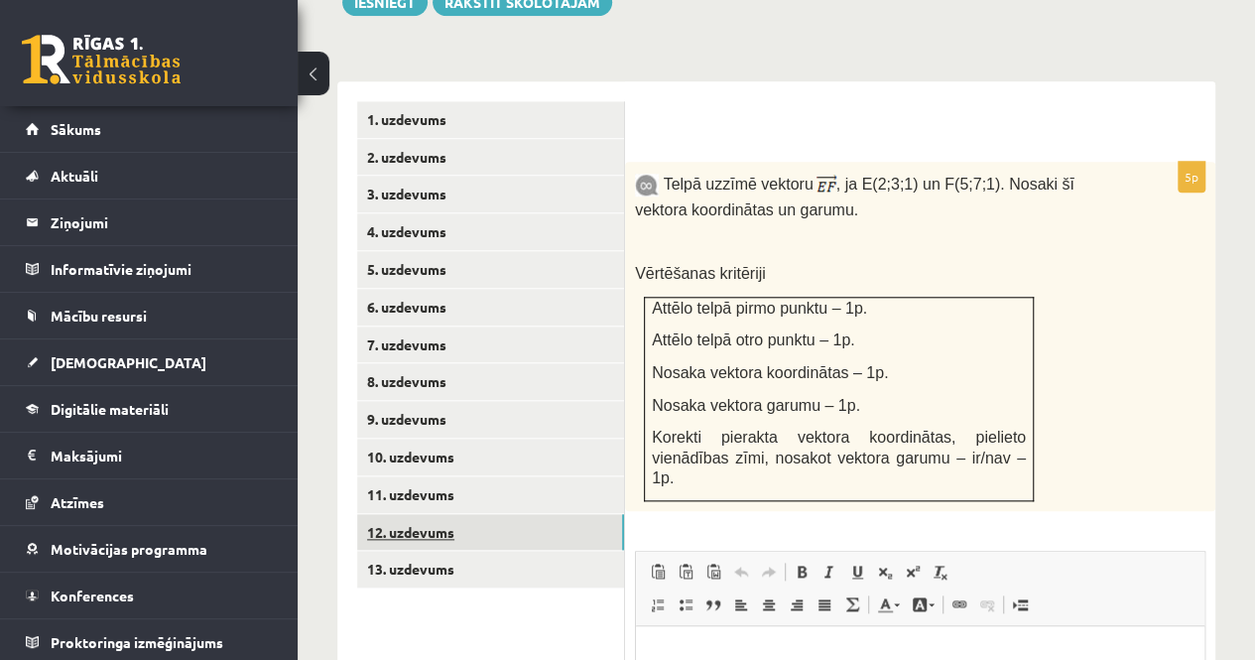
click at [421, 514] on link "12. uzdevums" at bounding box center [490, 532] width 267 height 37
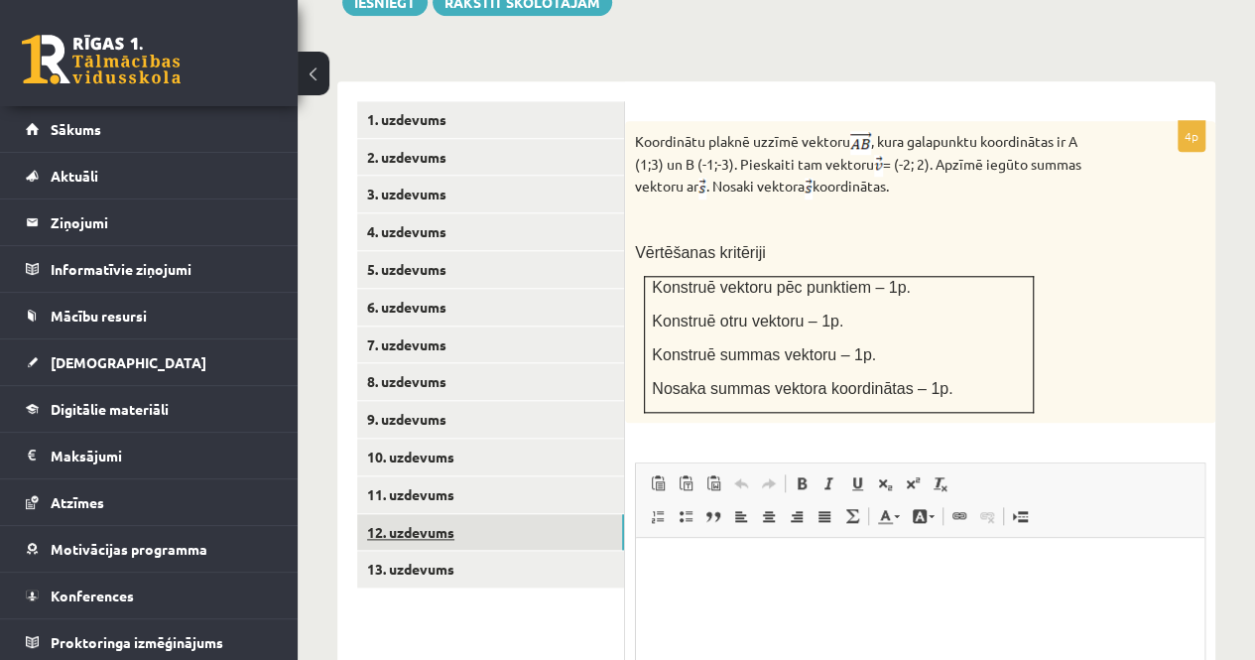
scroll to position [0, 0]
click at [451, 551] on link "13. uzdevums" at bounding box center [490, 569] width 267 height 37
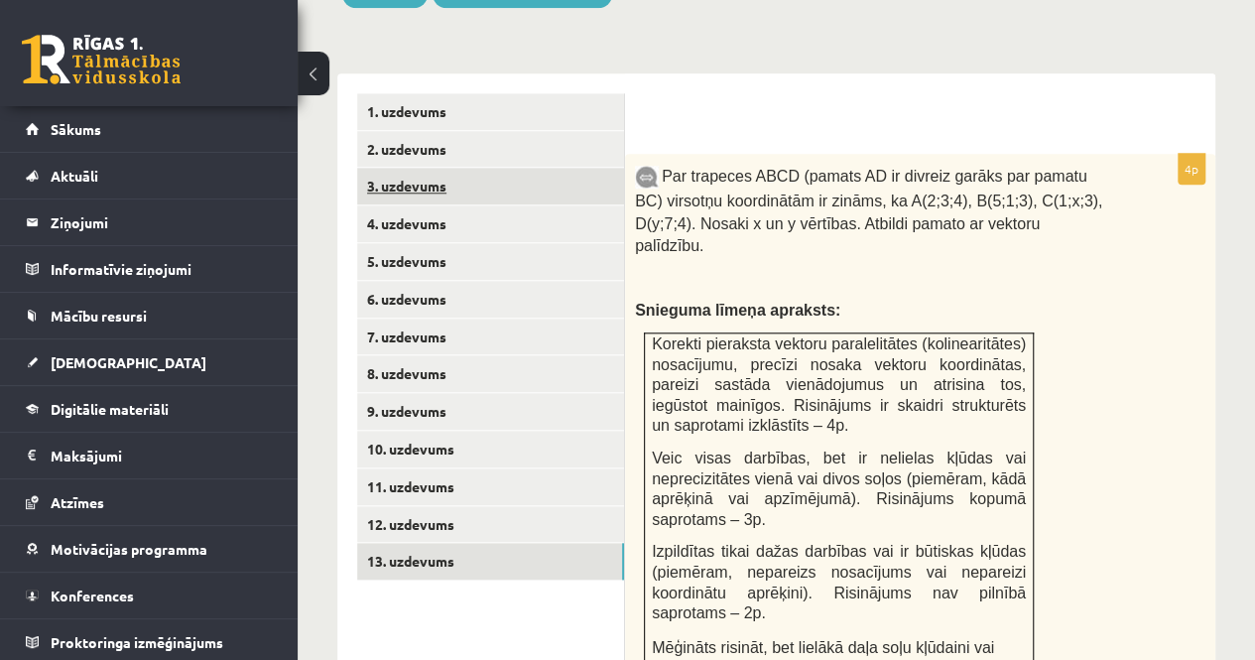
scroll to position [747, 0]
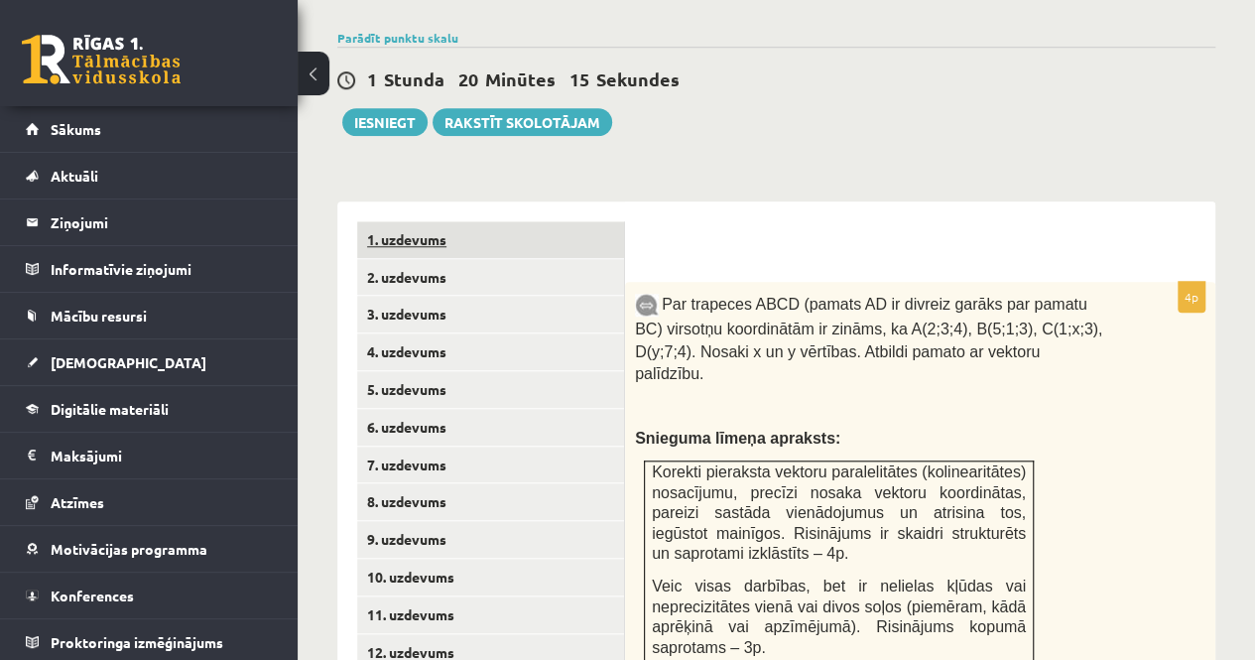
click at [453, 221] on link "1. uzdevums" at bounding box center [490, 239] width 267 height 37
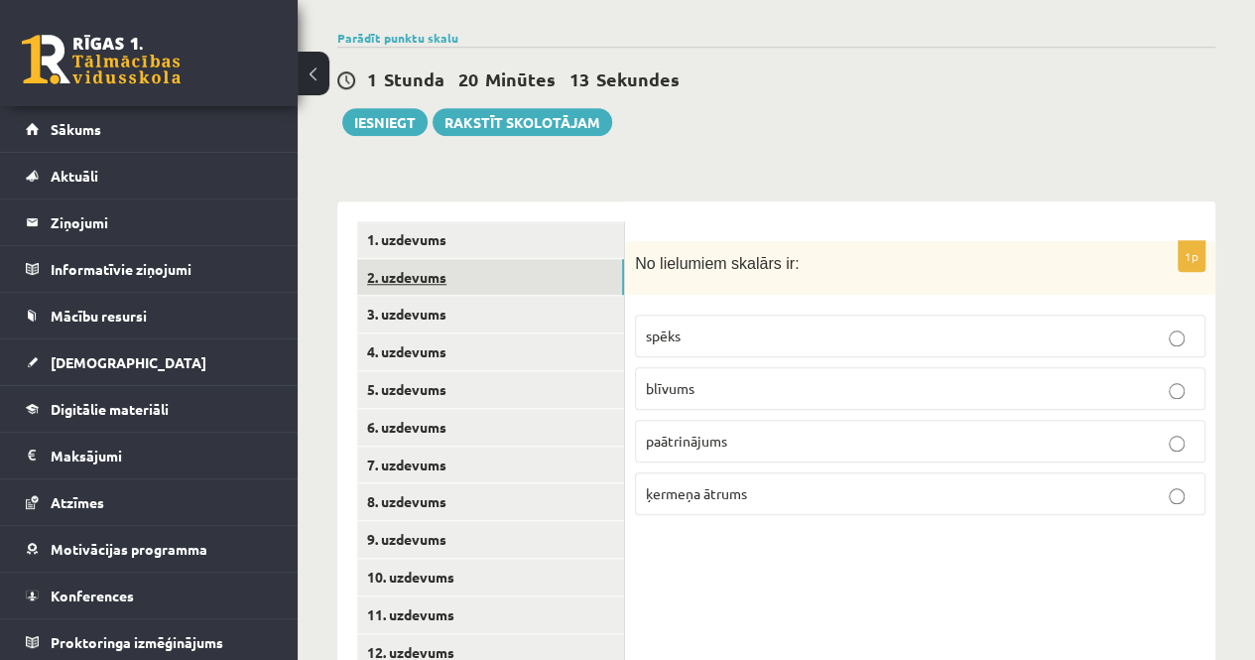
click at [512, 259] on link "2. uzdevums" at bounding box center [490, 277] width 267 height 37
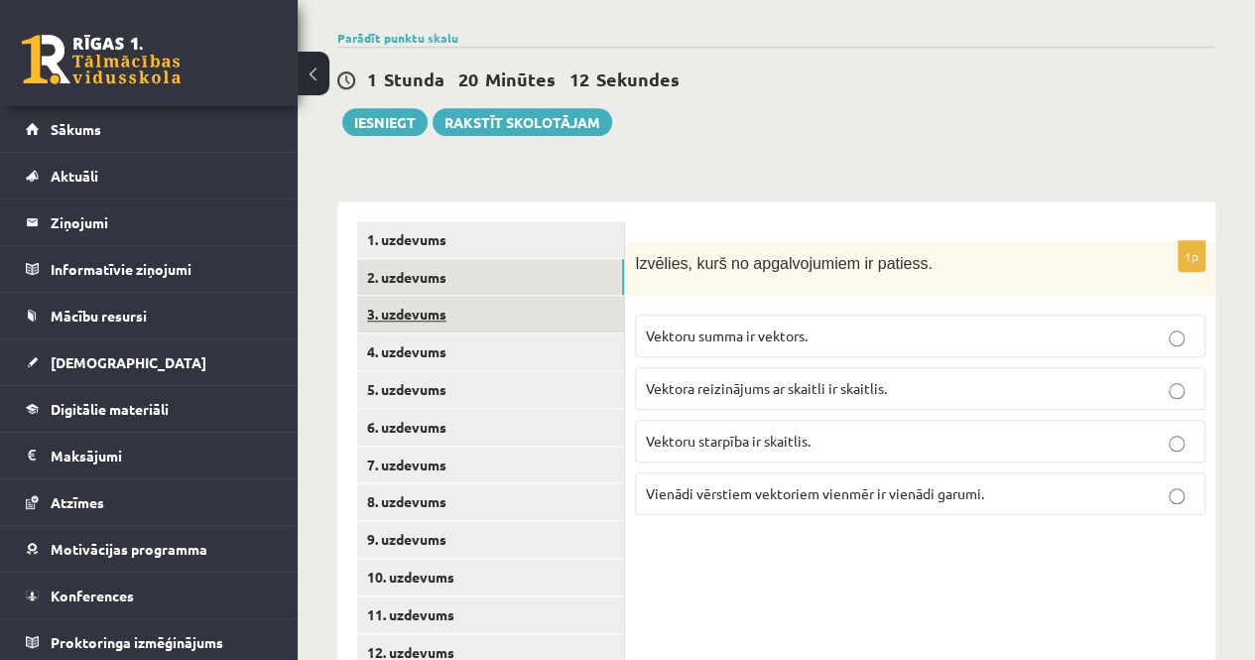
click at [488, 296] on link "3. uzdevums" at bounding box center [490, 314] width 267 height 37
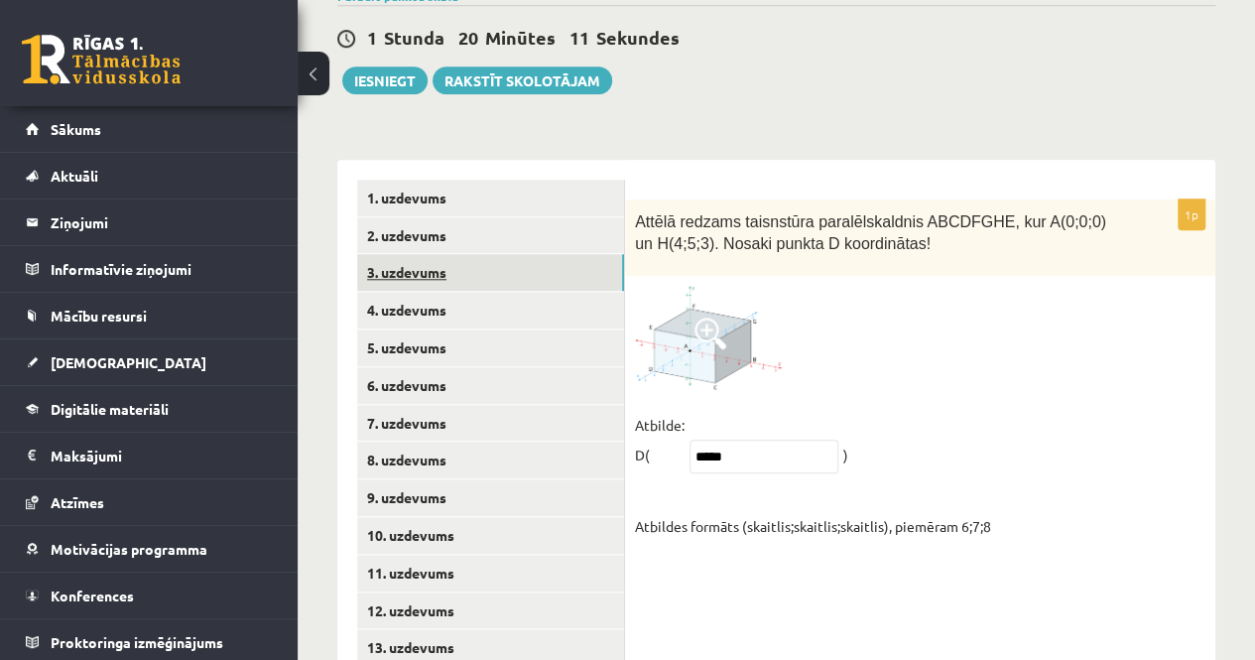
scroll to position [812, 0]
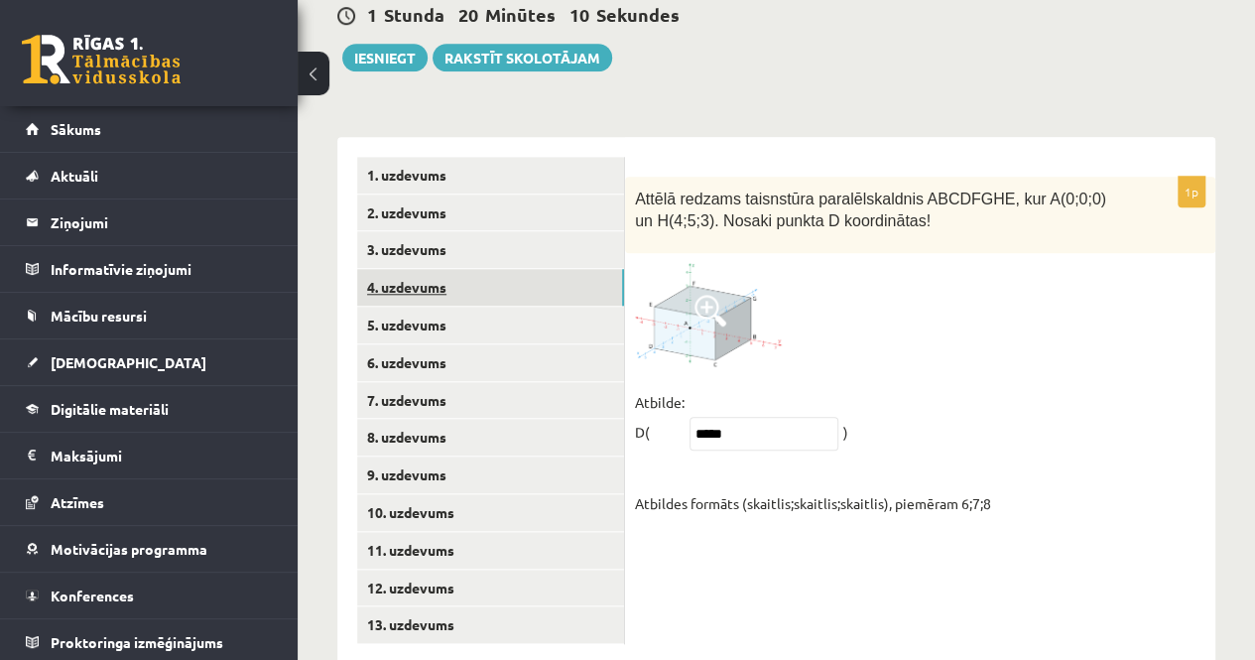
click at [443, 269] on link "4. uzdevums" at bounding box center [490, 287] width 267 height 37
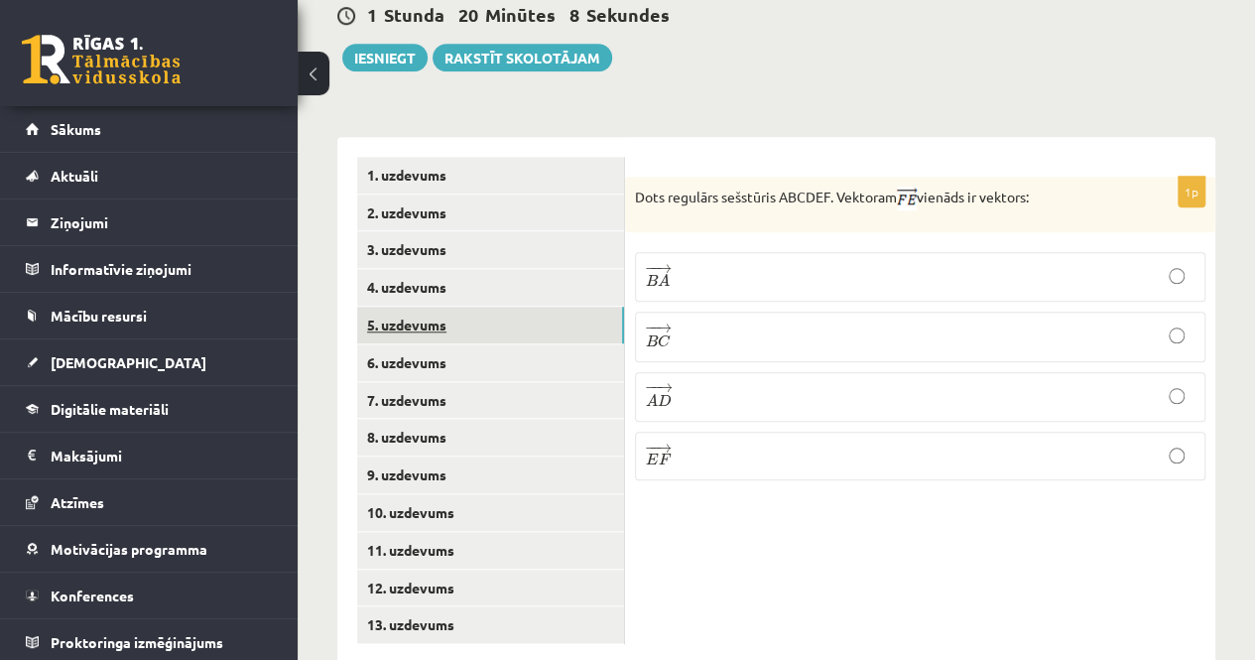
click at [456, 307] on link "5. uzdevums" at bounding box center [490, 325] width 267 height 37
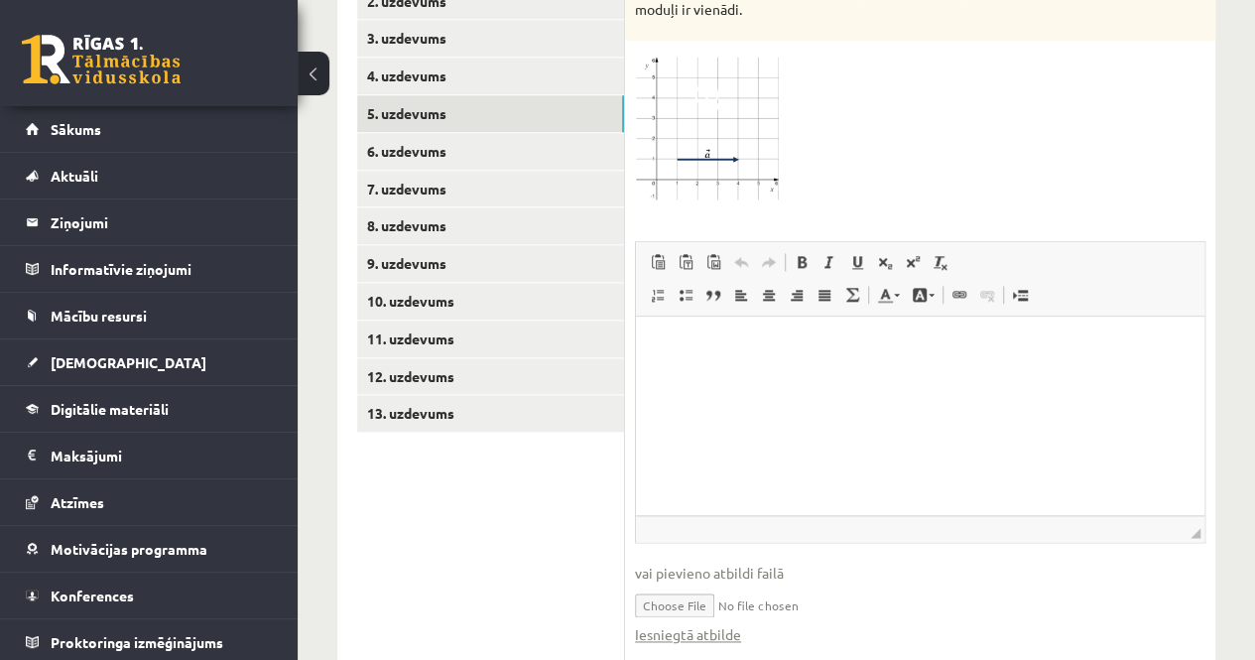
scroll to position [1054, 0]
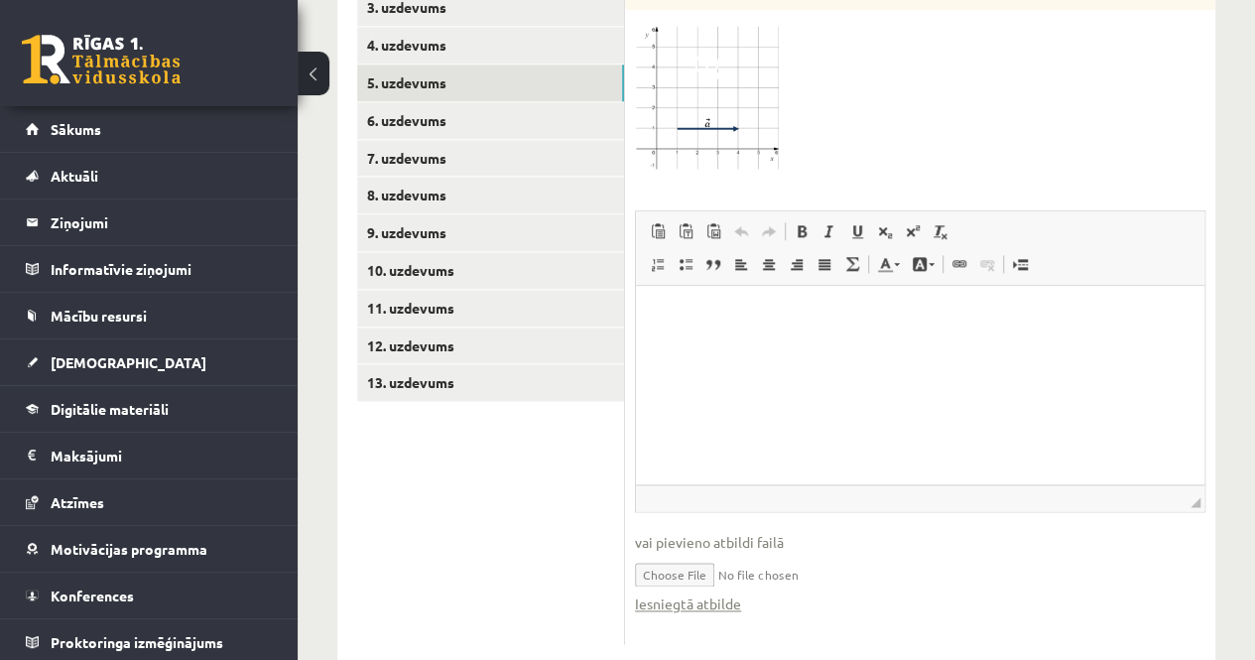
drag, startPoint x: 715, startPoint y: 557, endPoint x: 834, endPoint y: 586, distance: 122.5
click at [868, 602] on div "1p Dots vektors . Uzzīmē tādu vektoru , lai vektori un nav vienādi, bet to modu…" at bounding box center [920, 279] width 590 height 769
click at [701, 553] on input "file" at bounding box center [920, 573] width 571 height 41
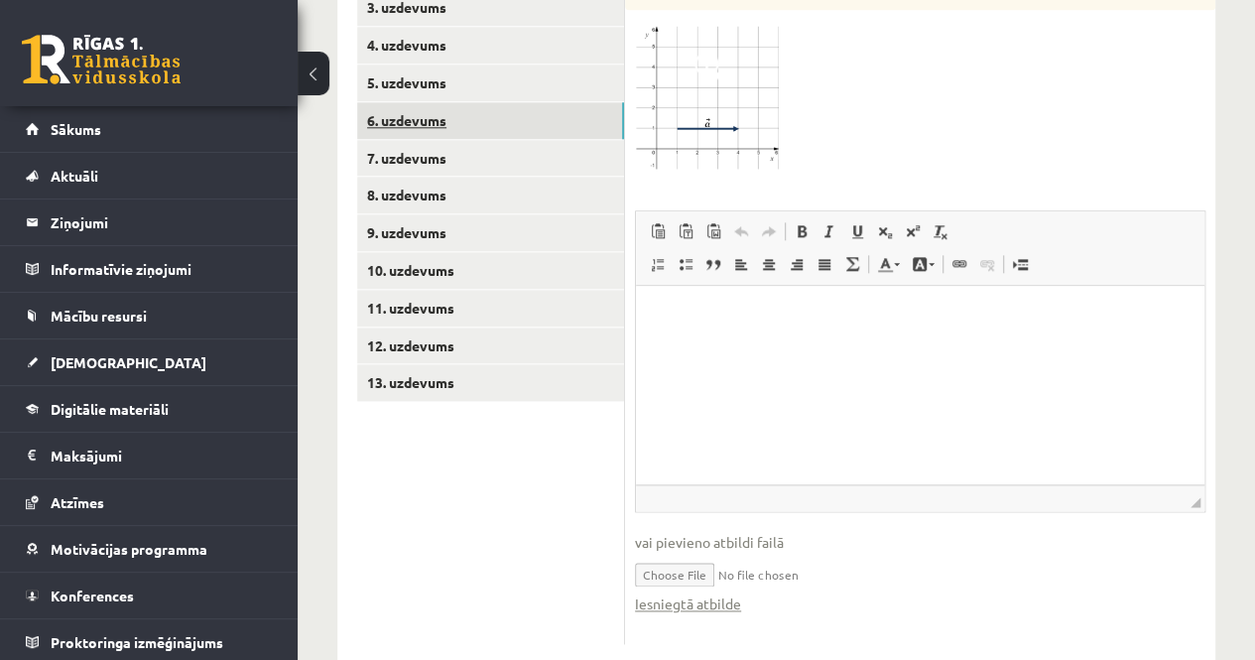
click at [437, 102] on link "6. uzdevums" at bounding box center [490, 120] width 267 height 37
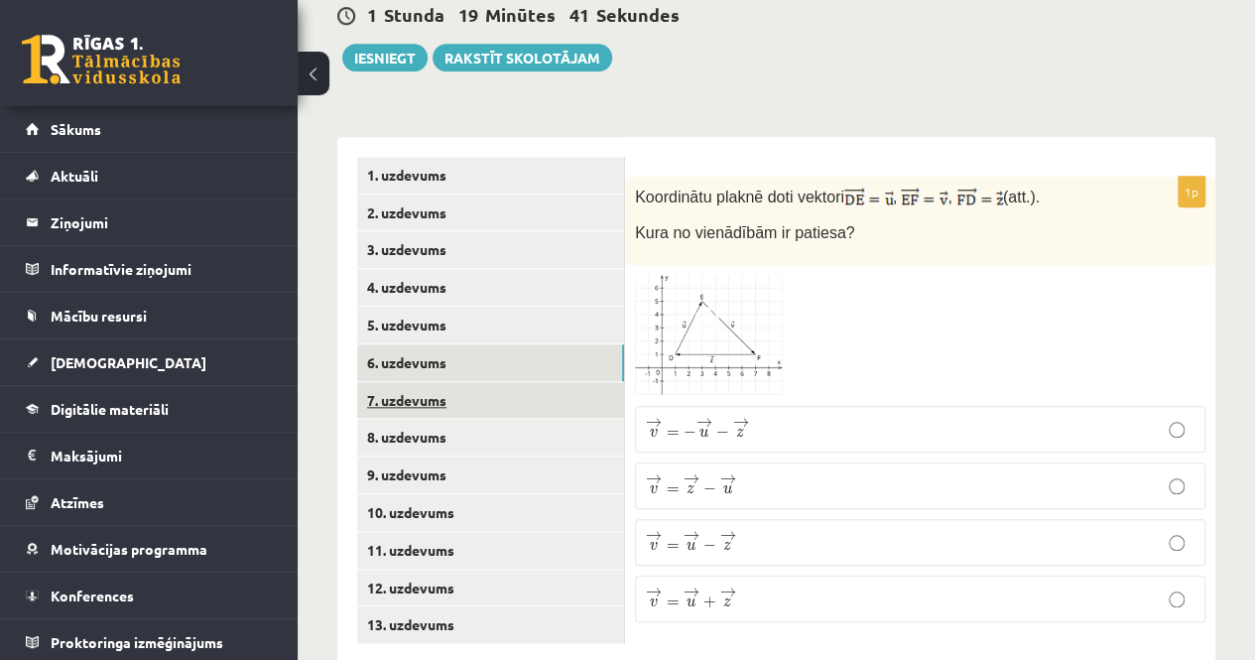
click at [414, 382] on link "7. uzdevums" at bounding box center [490, 400] width 267 height 37
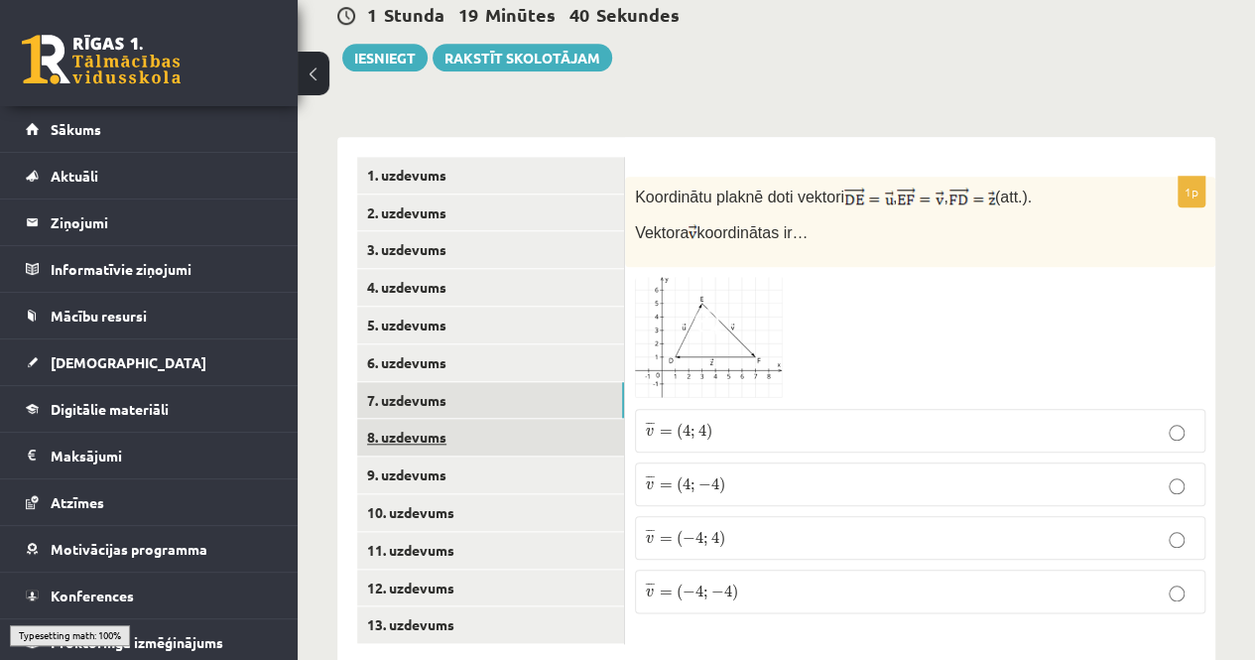
click at [426, 419] on link "8. uzdevums" at bounding box center [490, 437] width 267 height 37
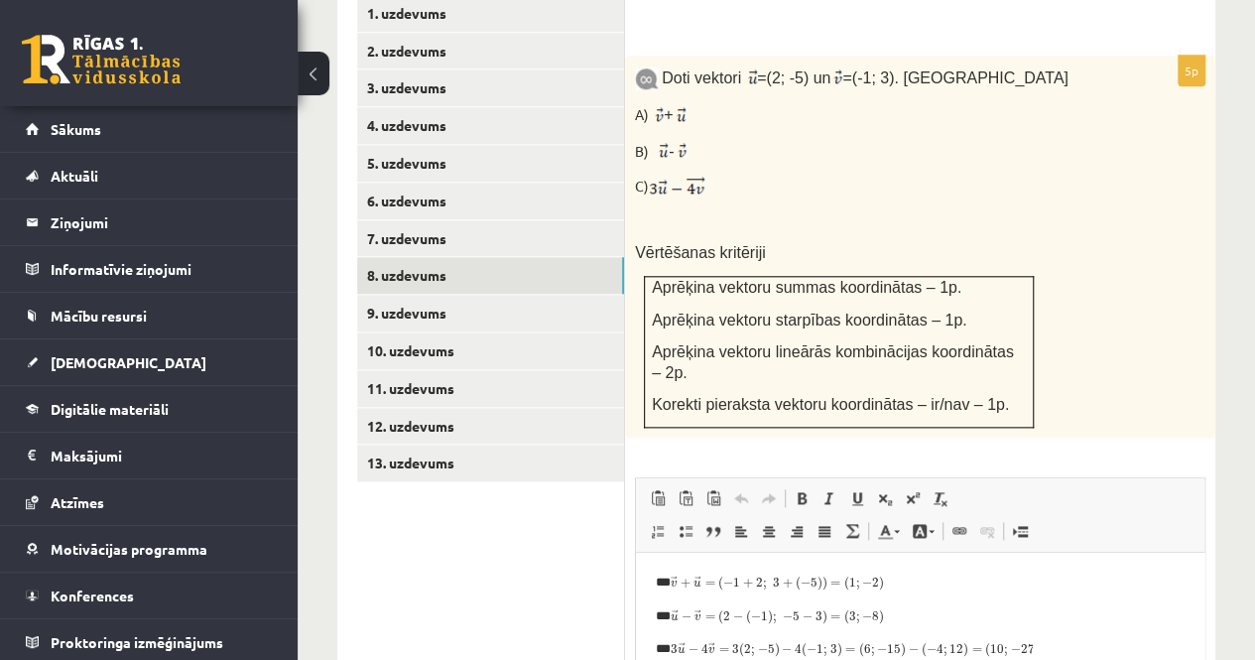
scroll to position [1098, 0]
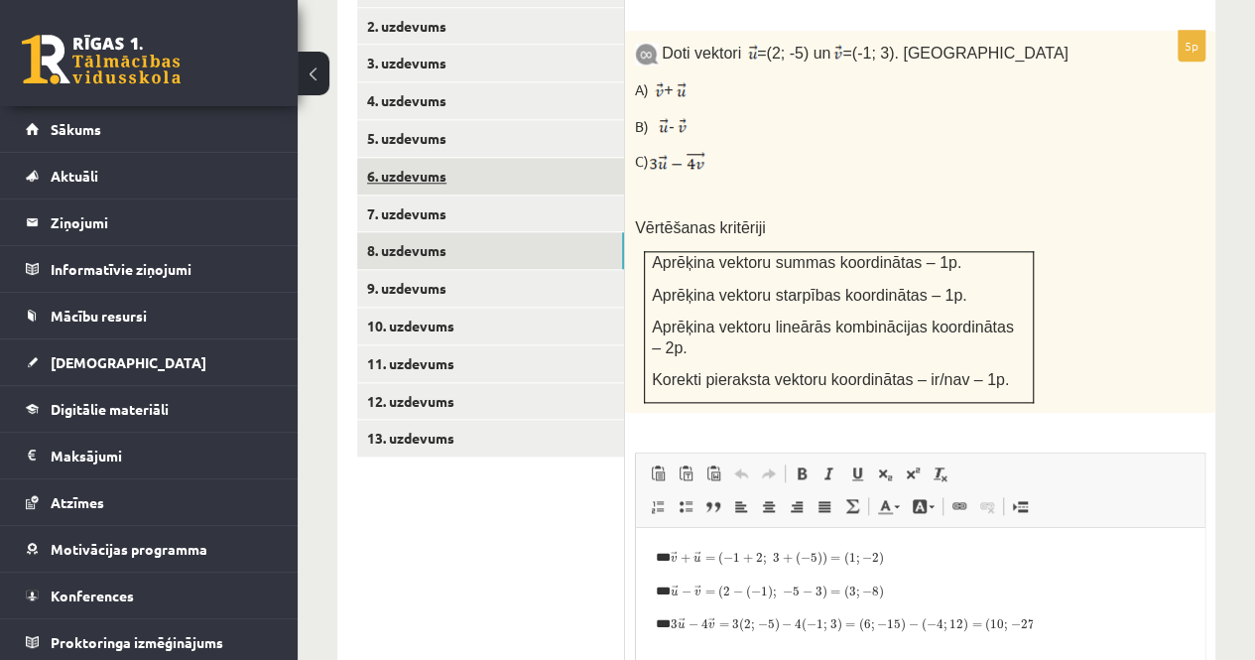
click at [419, 158] on link "6. uzdevums" at bounding box center [490, 176] width 267 height 37
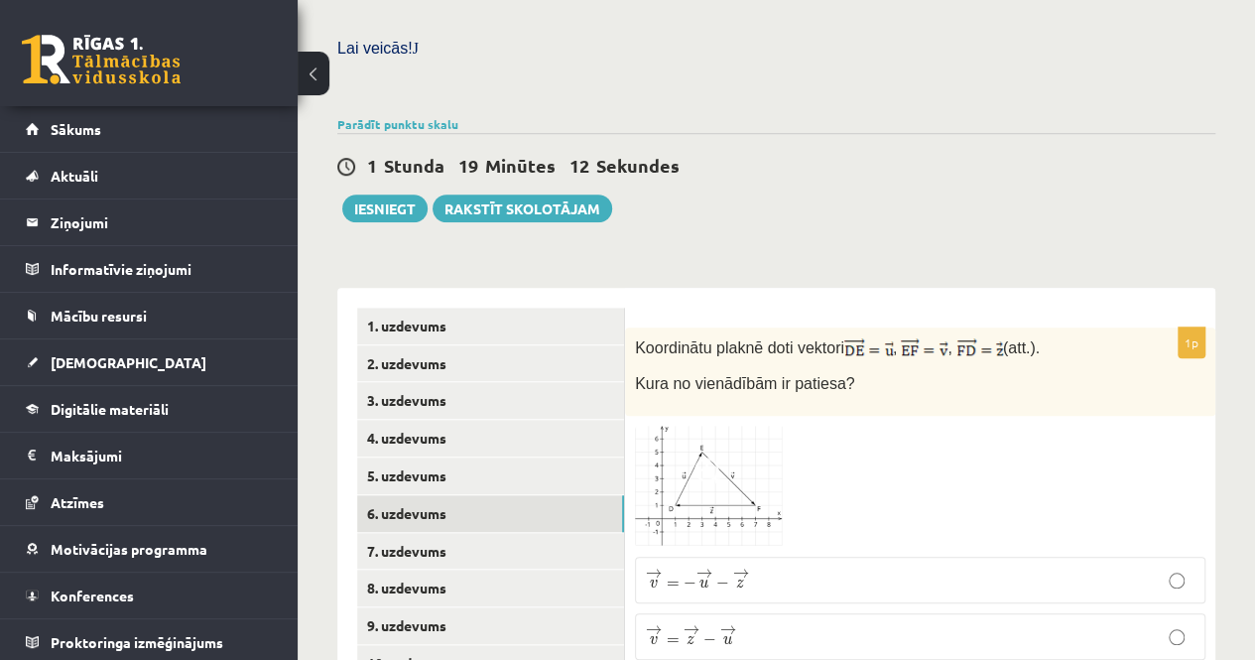
scroll to position [812, 0]
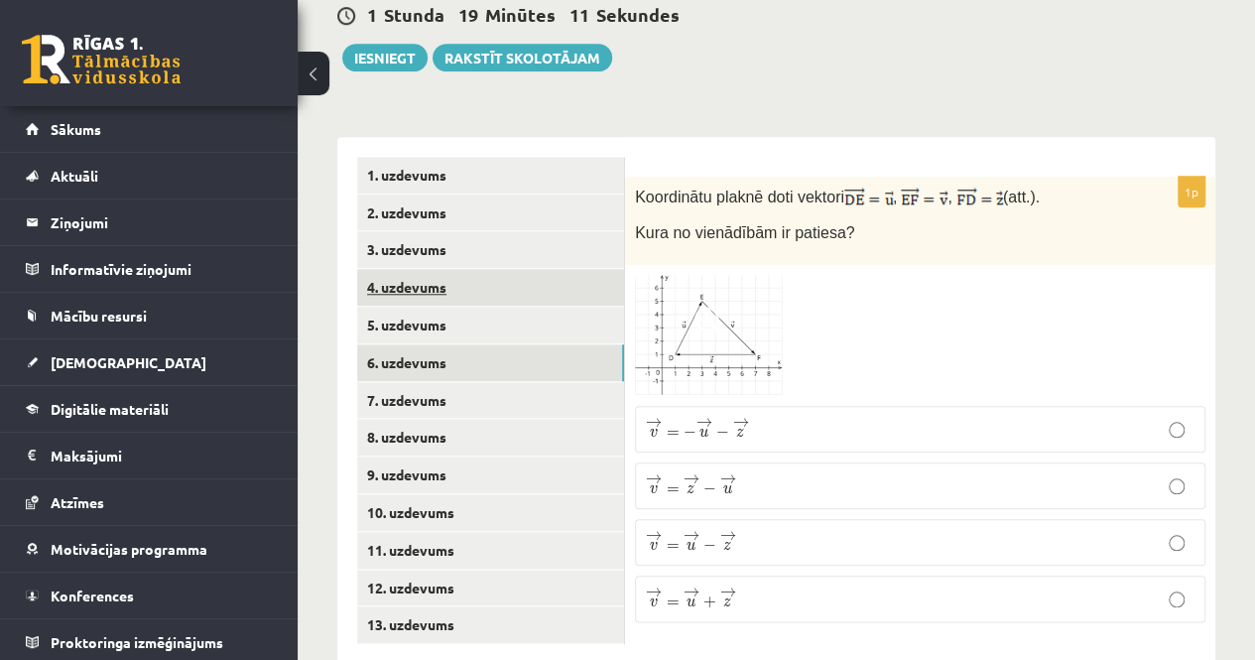
click at [468, 269] on link "4. uzdevums" at bounding box center [490, 287] width 267 height 37
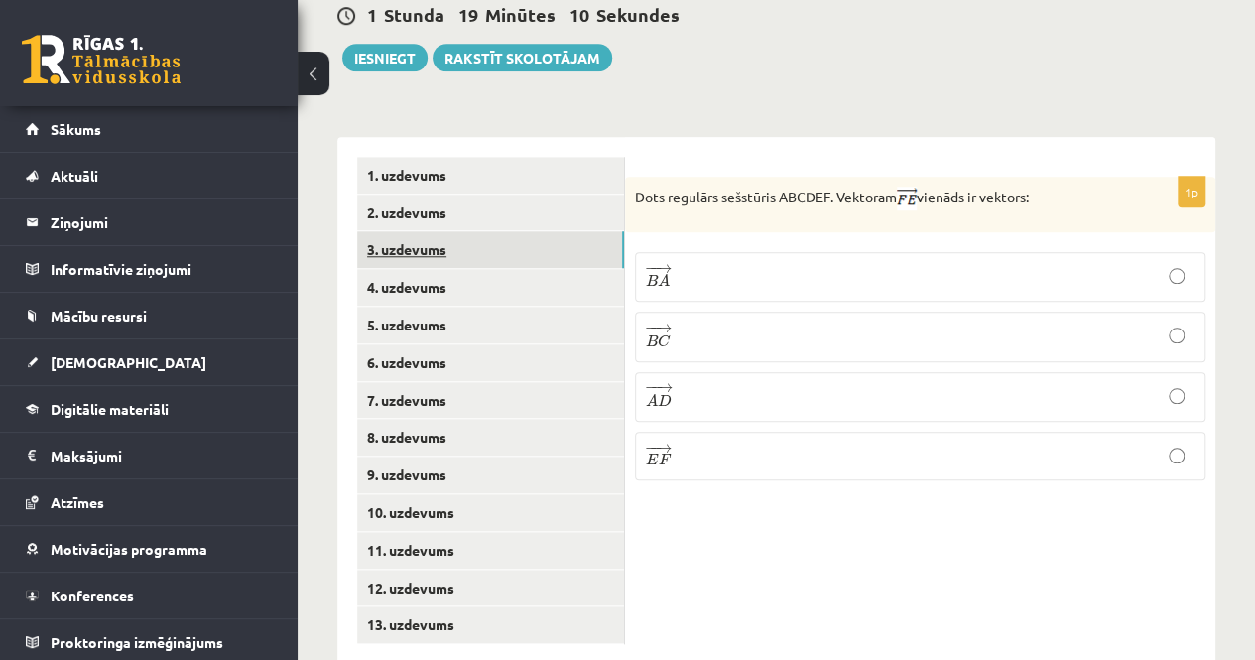
click at [444, 231] on link "3. uzdevums" at bounding box center [490, 249] width 267 height 37
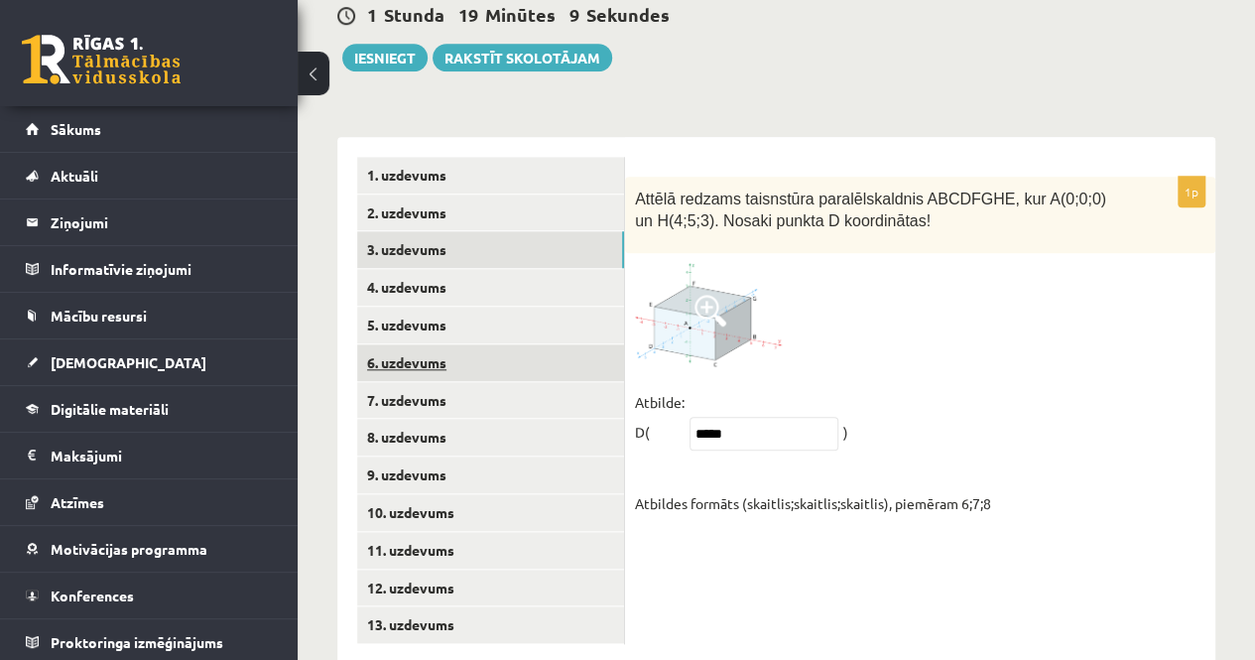
click at [463, 344] on link "6. uzdevums" at bounding box center [490, 362] width 267 height 37
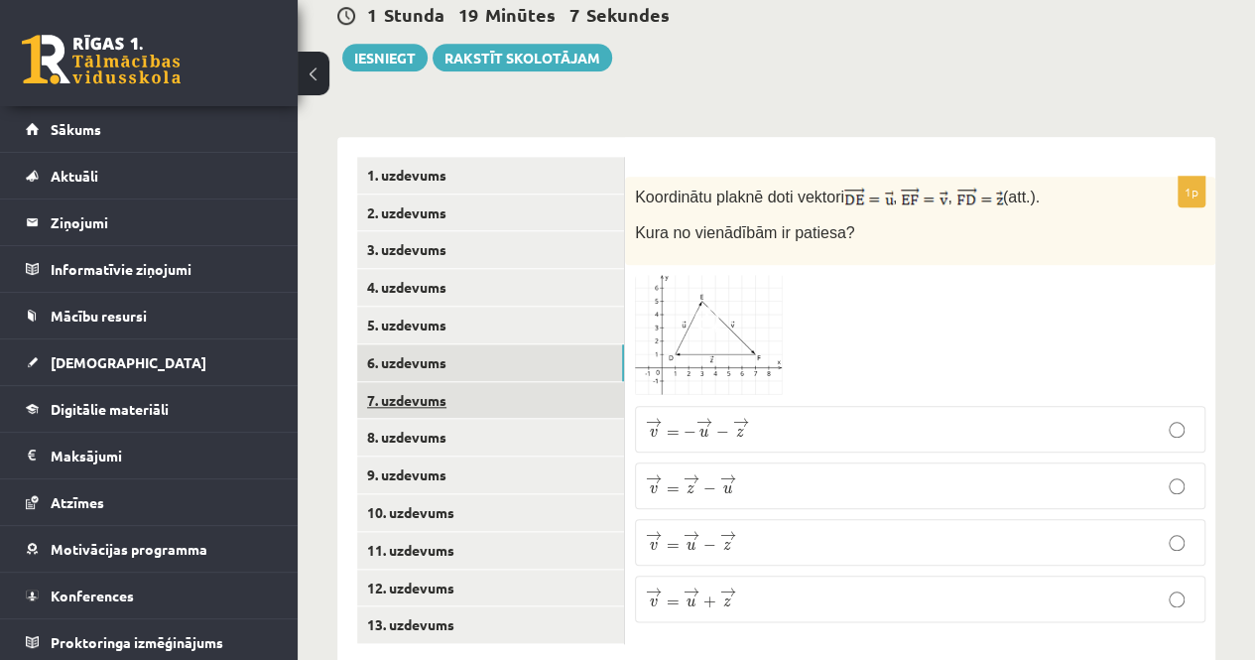
click at [480, 382] on link "7. uzdevums" at bounding box center [490, 400] width 267 height 37
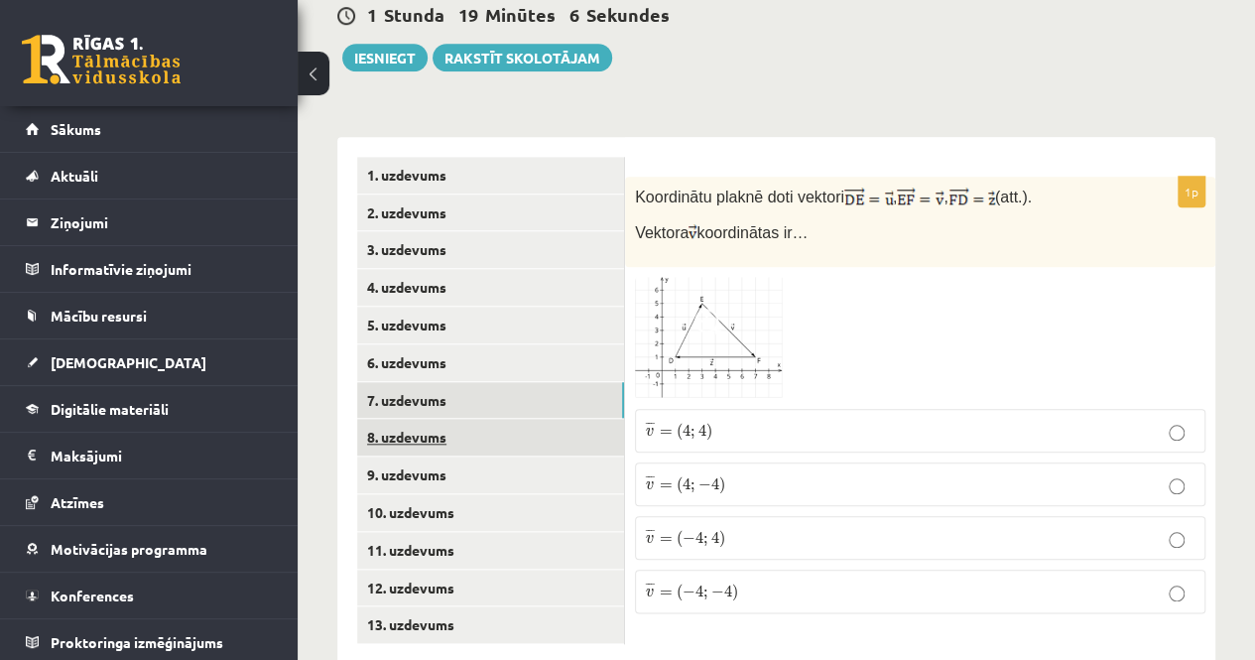
click at [476, 419] on link "8. uzdevums" at bounding box center [490, 437] width 267 height 37
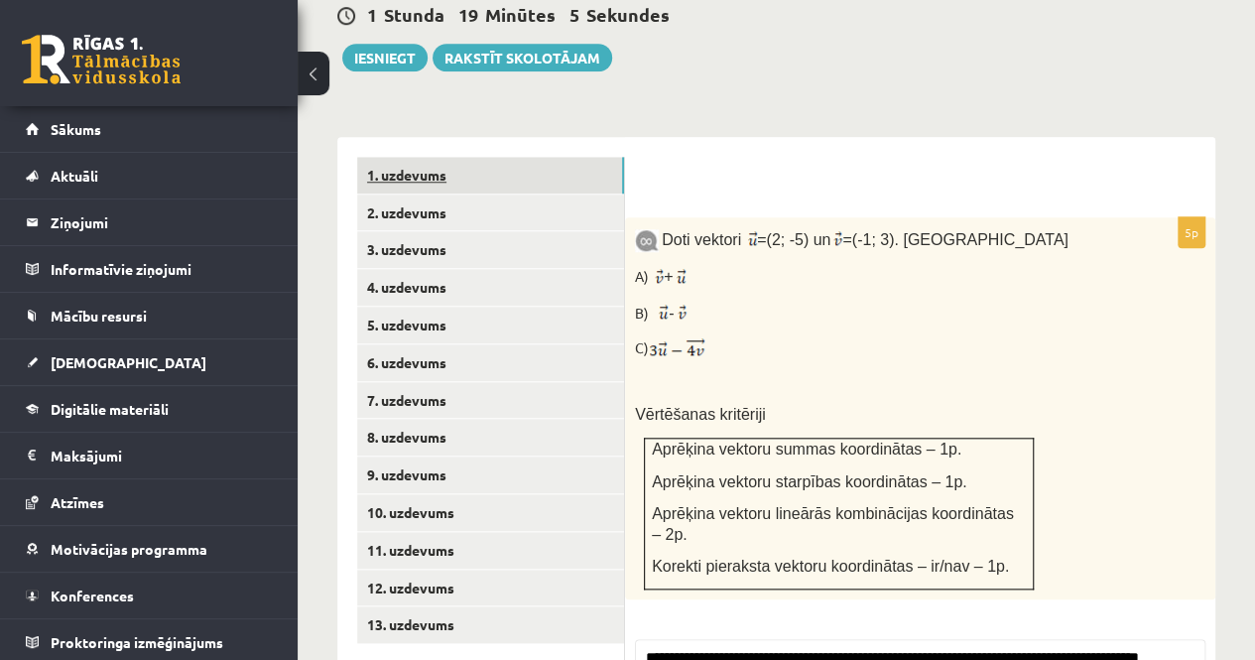
click at [418, 157] on link "1. uzdevums" at bounding box center [490, 175] width 267 height 37
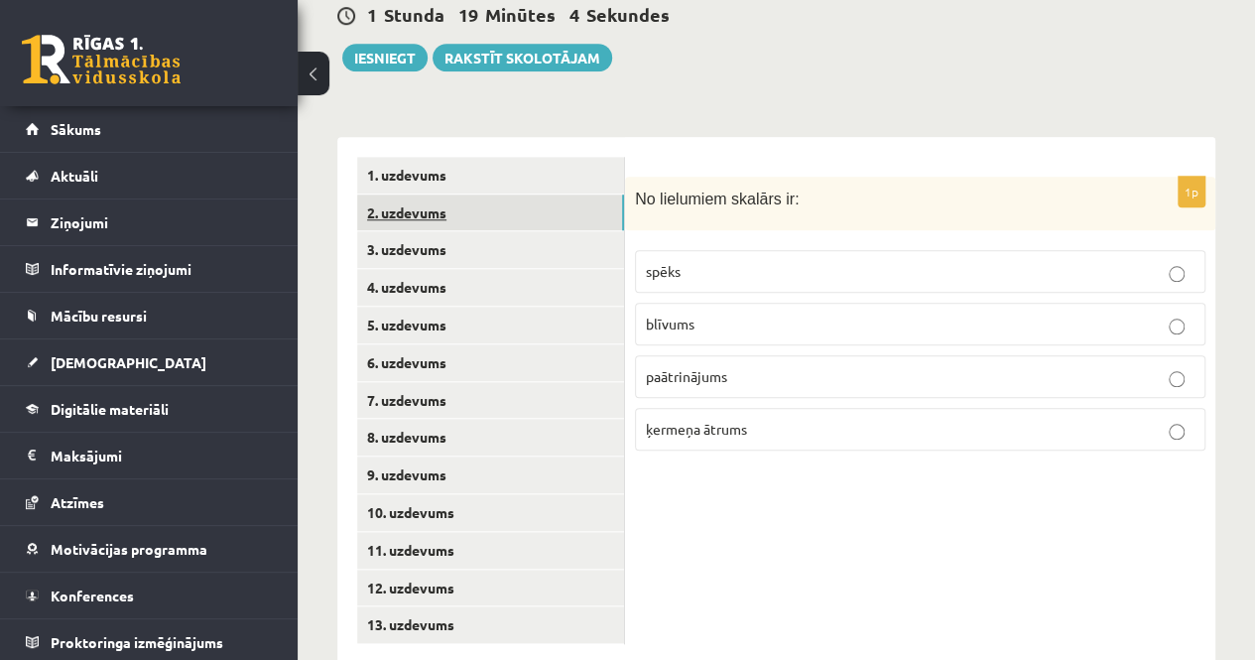
click at [438, 195] on link "2. uzdevums" at bounding box center [490, 213] width 267 height 37
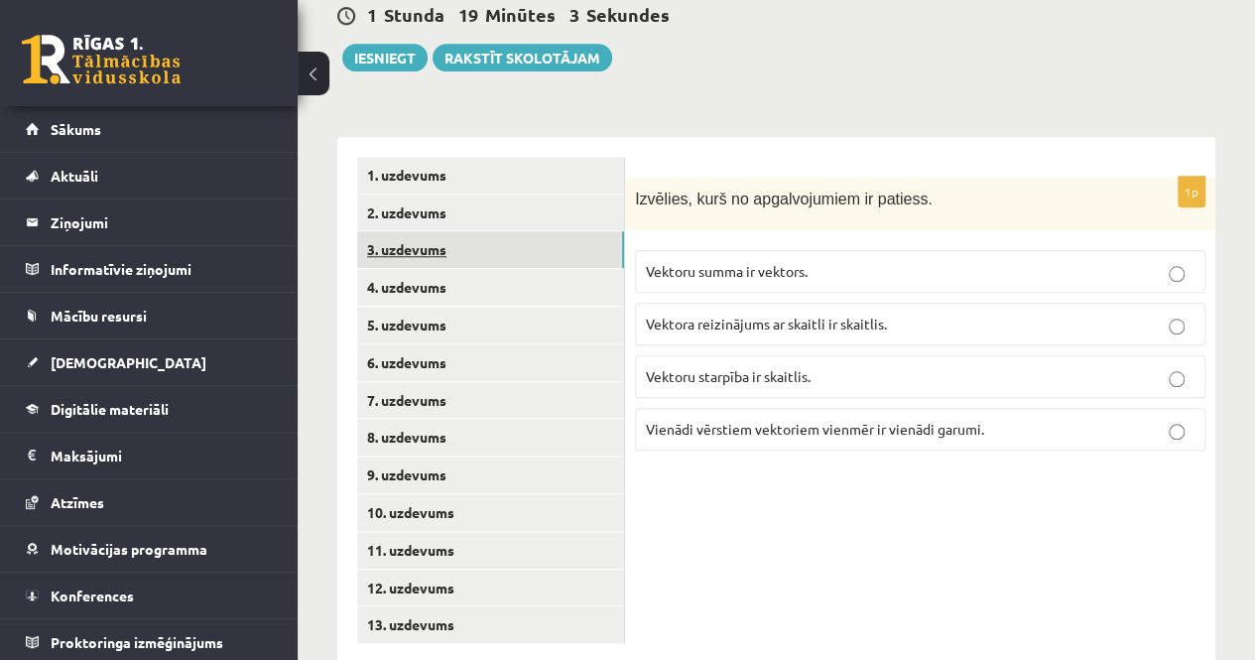
click at [465, 231] on link "3. uzdevums" at bounding box center [490, 249] width 267 height 37
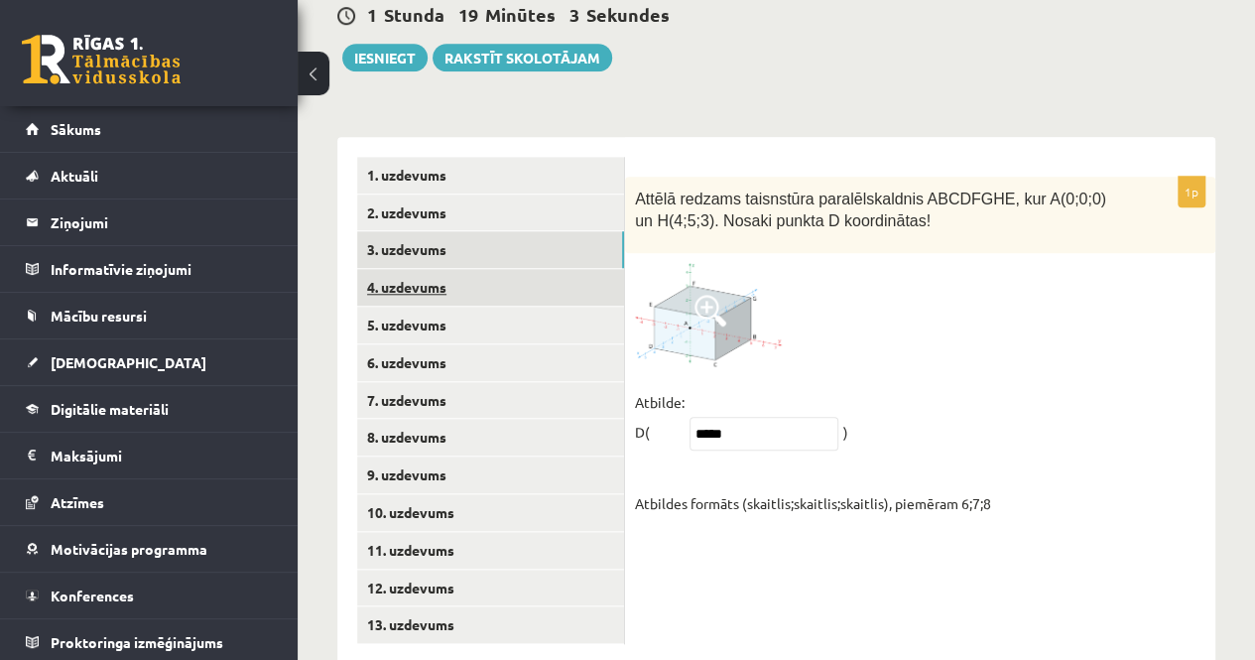
click at [461, 269] on link "4. uzdevums" at bounding box center [490, 287] width 267 height 37
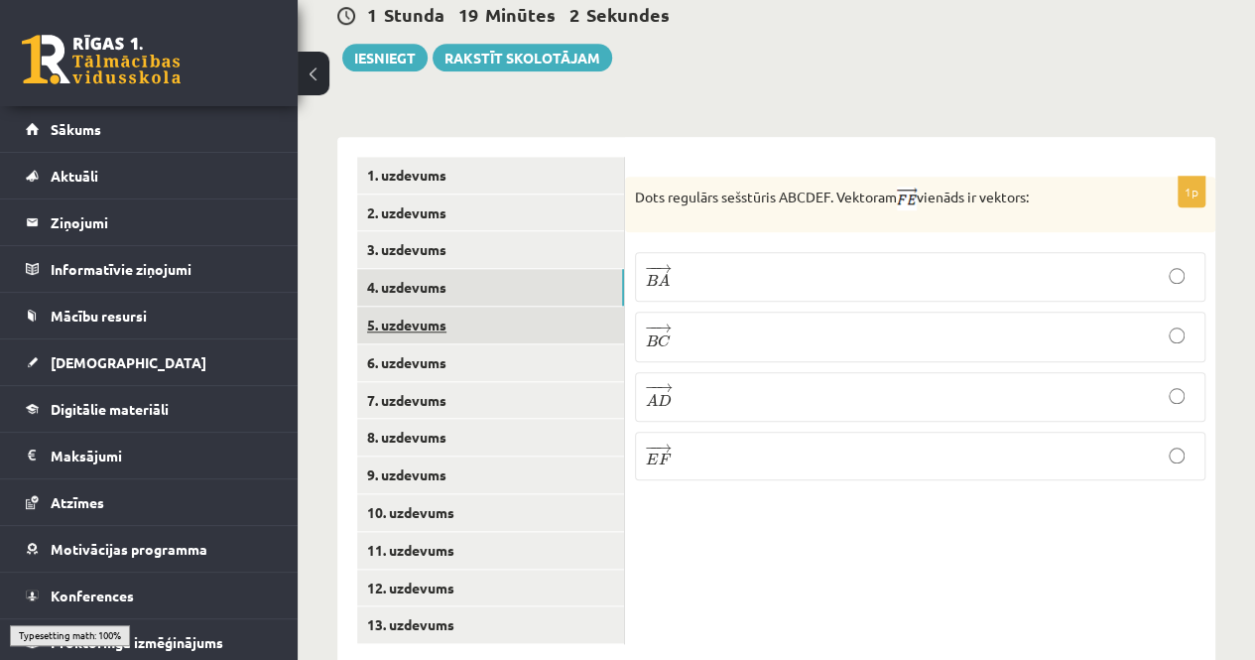
click at [468, 307] on link "5. uzdevums" at bounding box center [490, 325] width 267 height 37
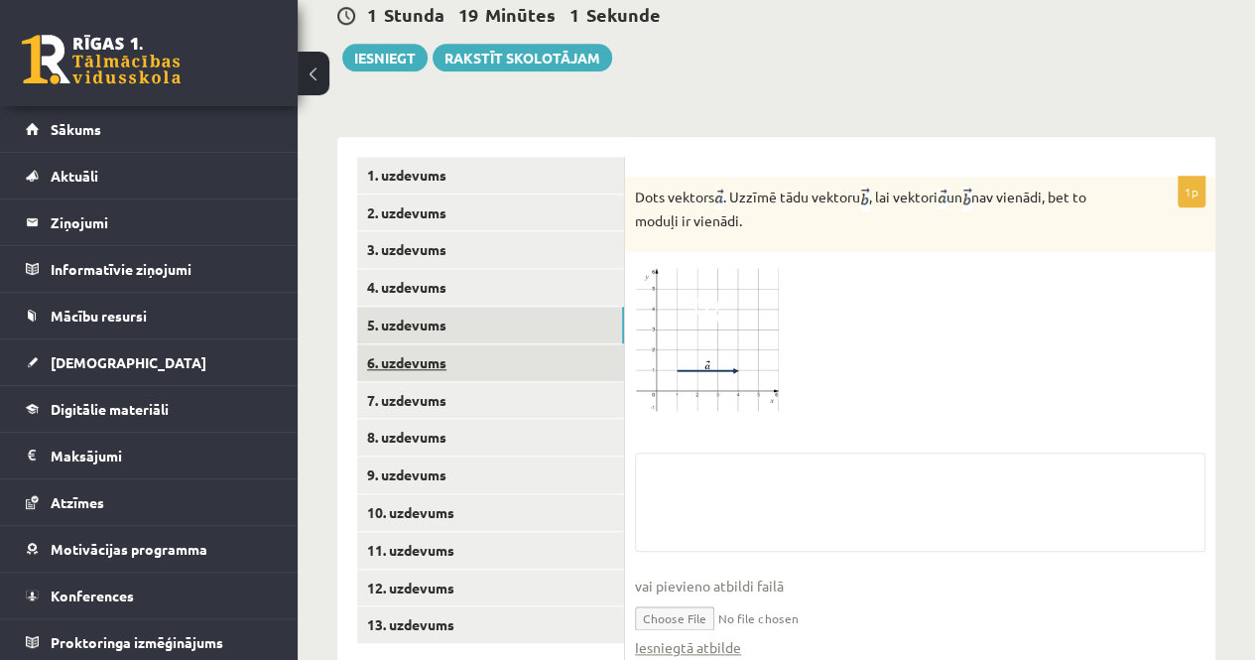
click at [472, 344] on link "6. uzdevums" at bounding box center [490, 362] width 267 height 37
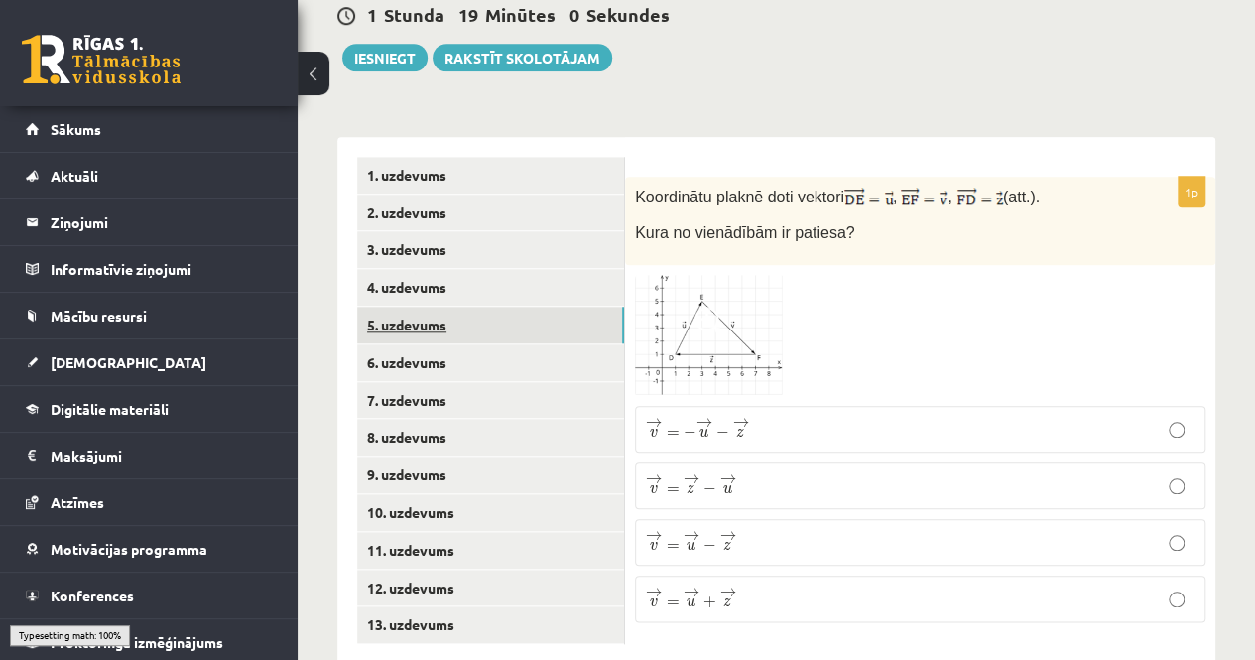
click at [459, 307] on link "5. uzdevums" at bounding box center [490, 325] width 267 height 37
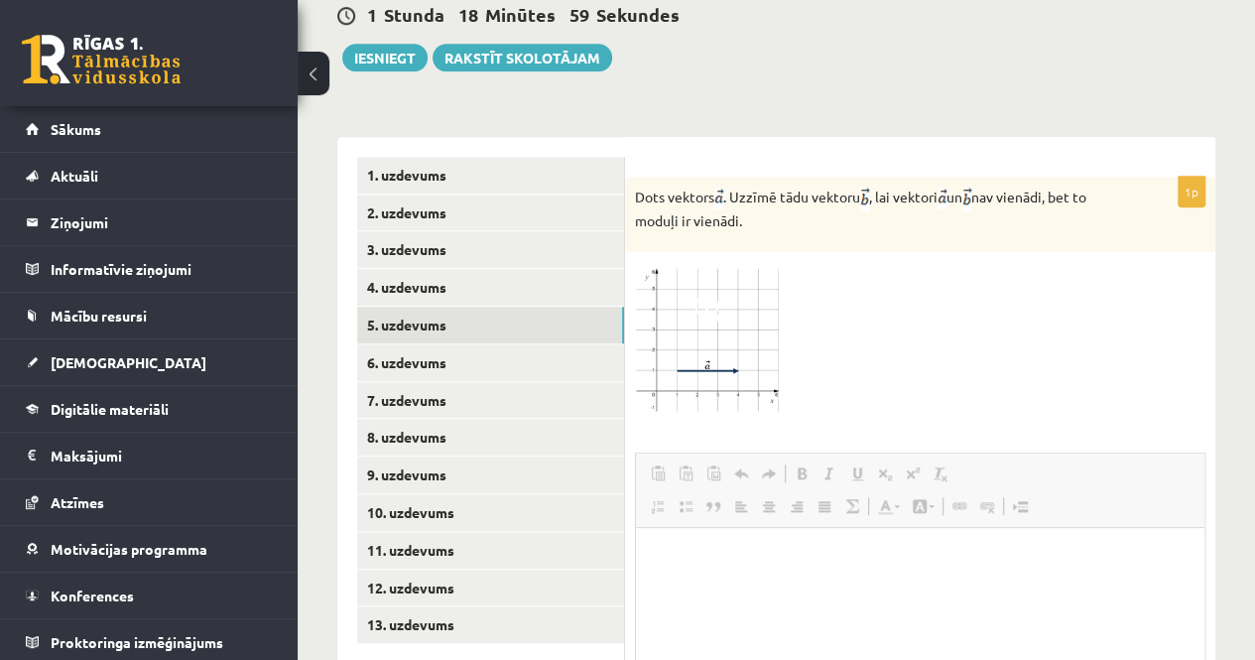
scroll to position [0, 0]
click at [683, 262] on img at bounding box center [709, 337] width 149 height 151
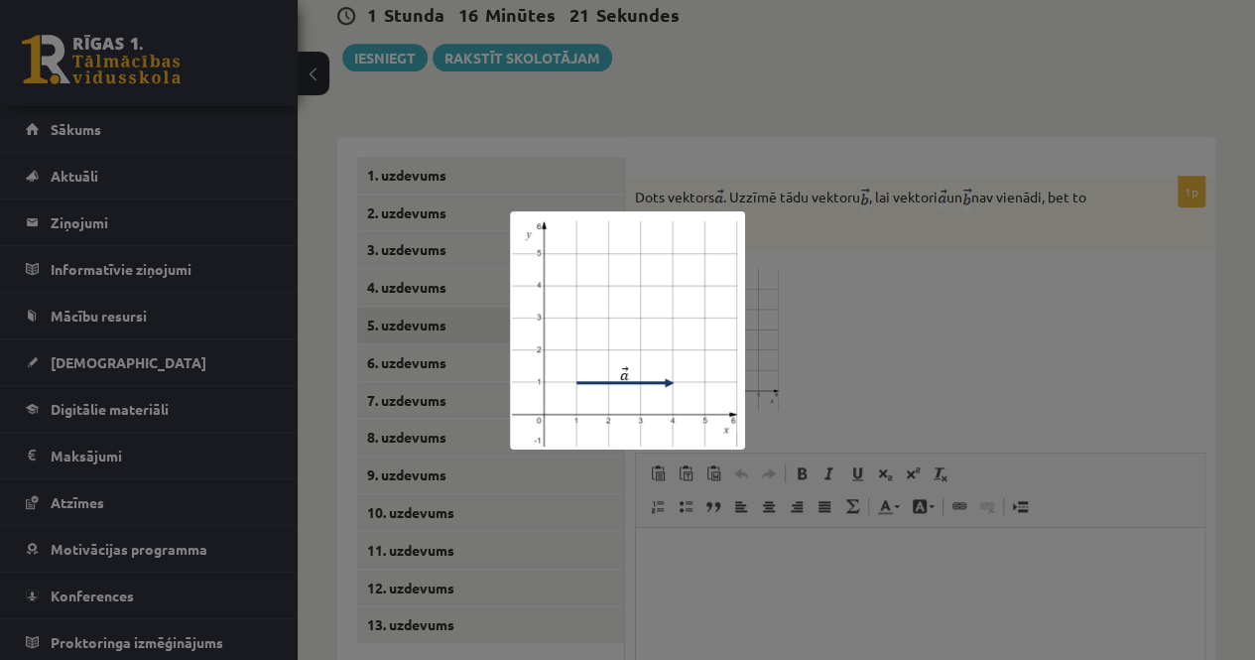
click at [963, 297] on div at bounding box center [627, 330] width 1255 height 660
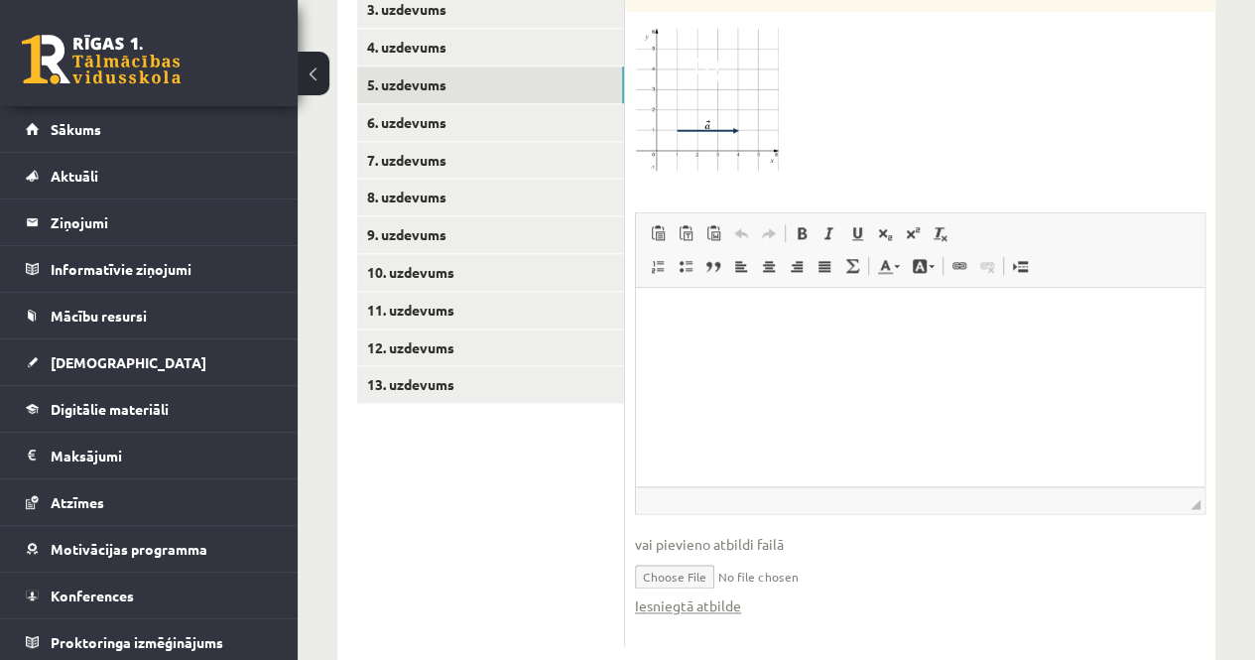
scroll to position [1054, 0]
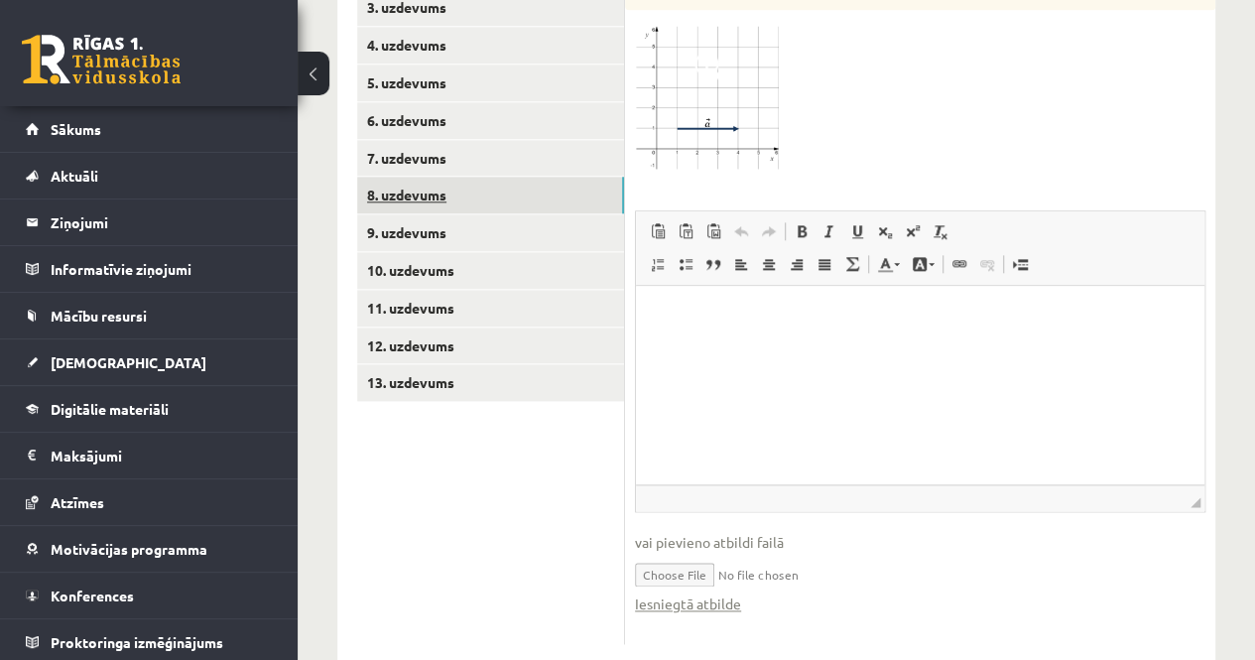
click at [419, 177] on link "8. uzdevums" at bounding box center [490, 195] width 267 height 37
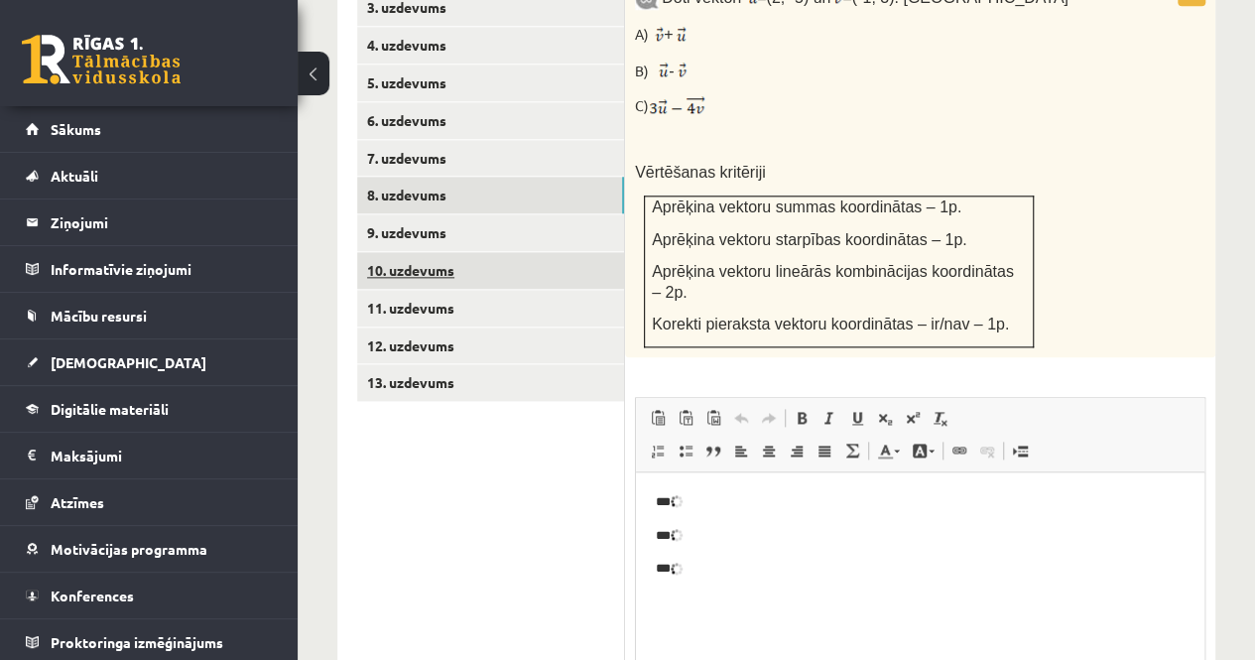
scroll to position [0, 0]
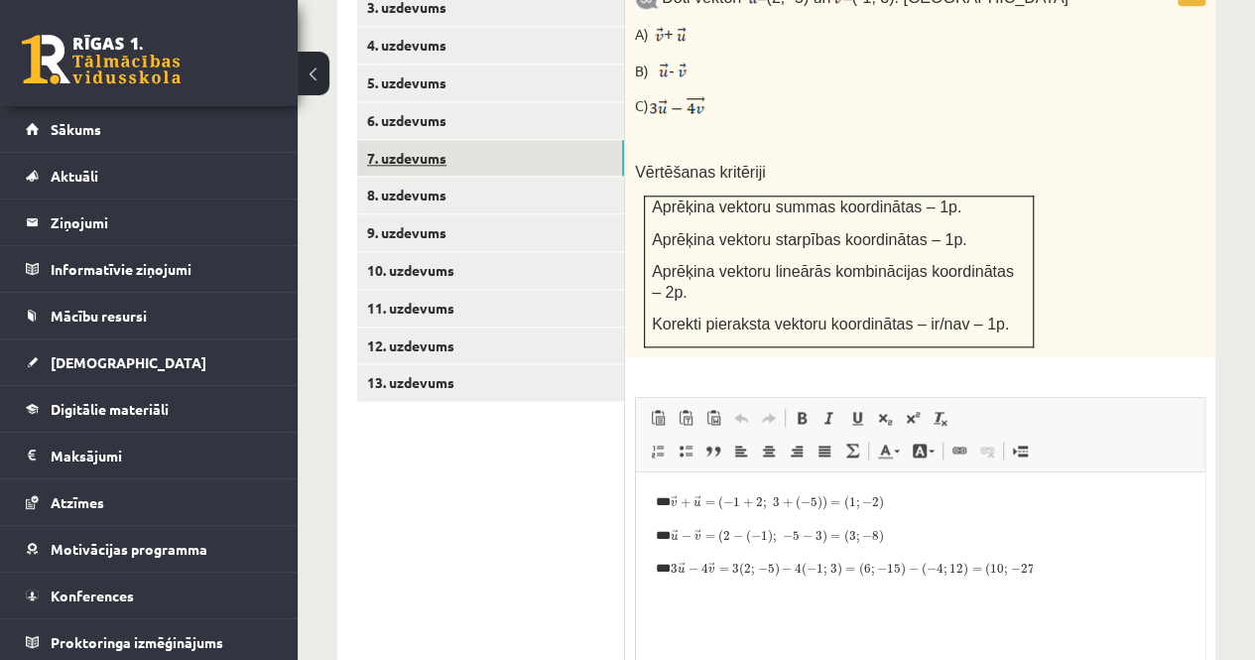
click at [420, 140] on link "7. uzdevums" at bounding box center [490, 158] width 267 height 37
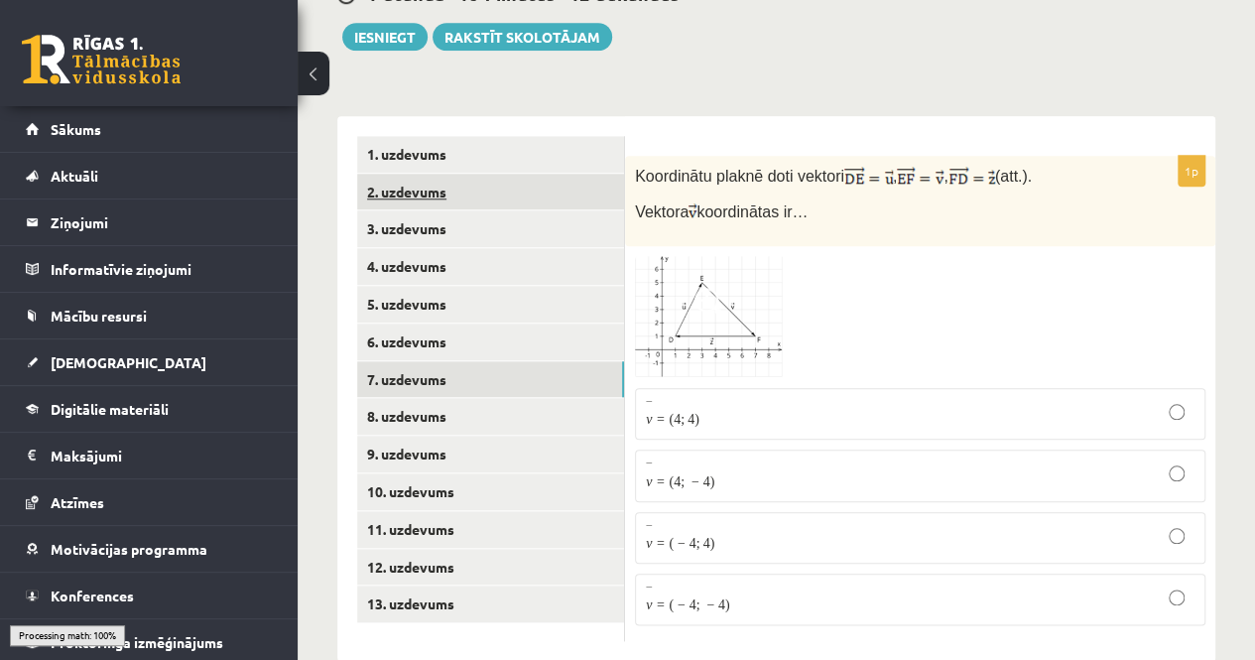
scroll to position [812, 0]
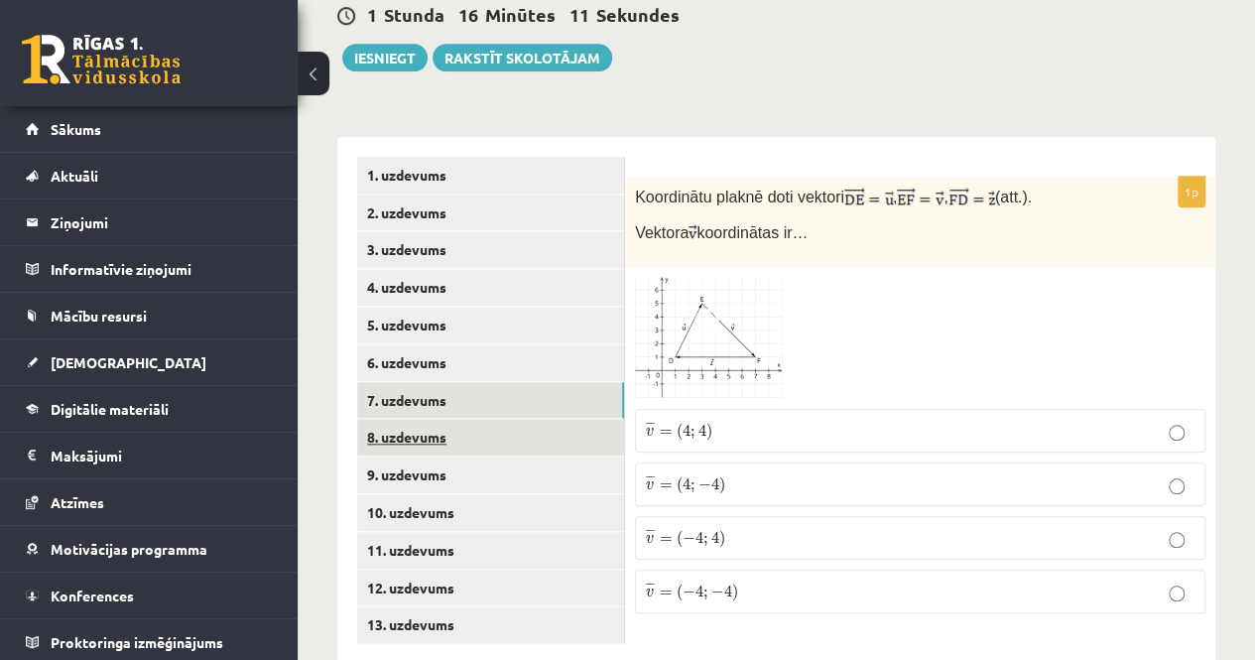
click at [430, 419] on link "8. uzdevums" at bounding box center [490, 437] width 267 height 37
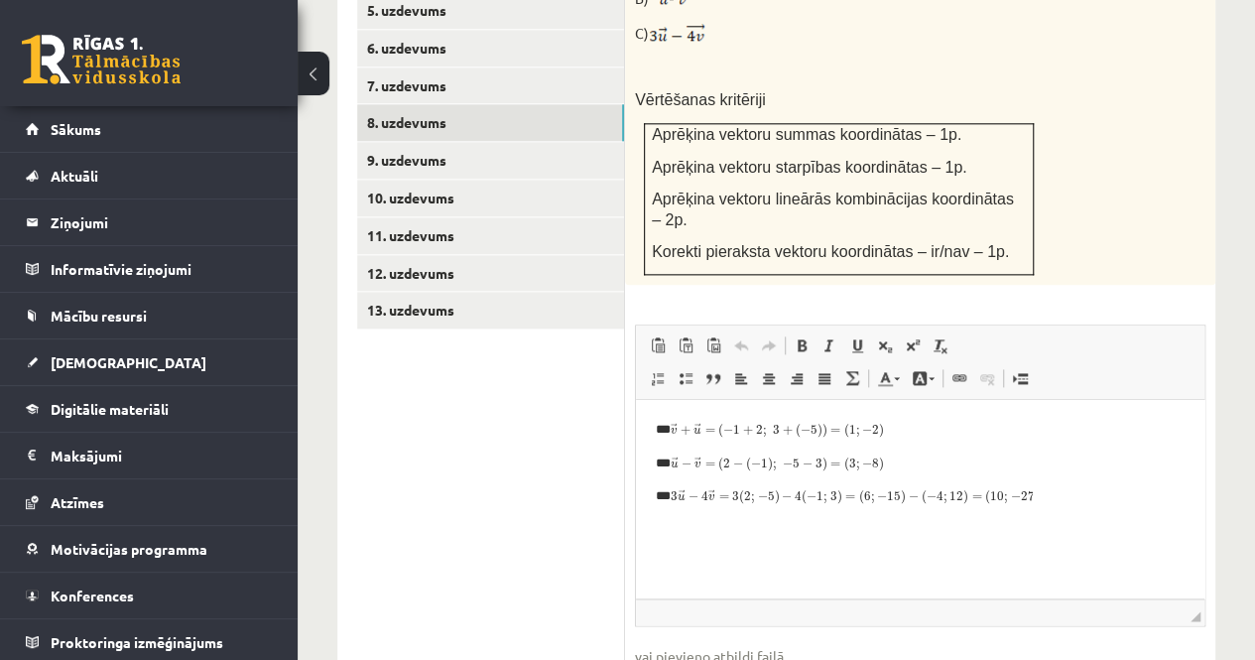
scroll to position [1195, 0]
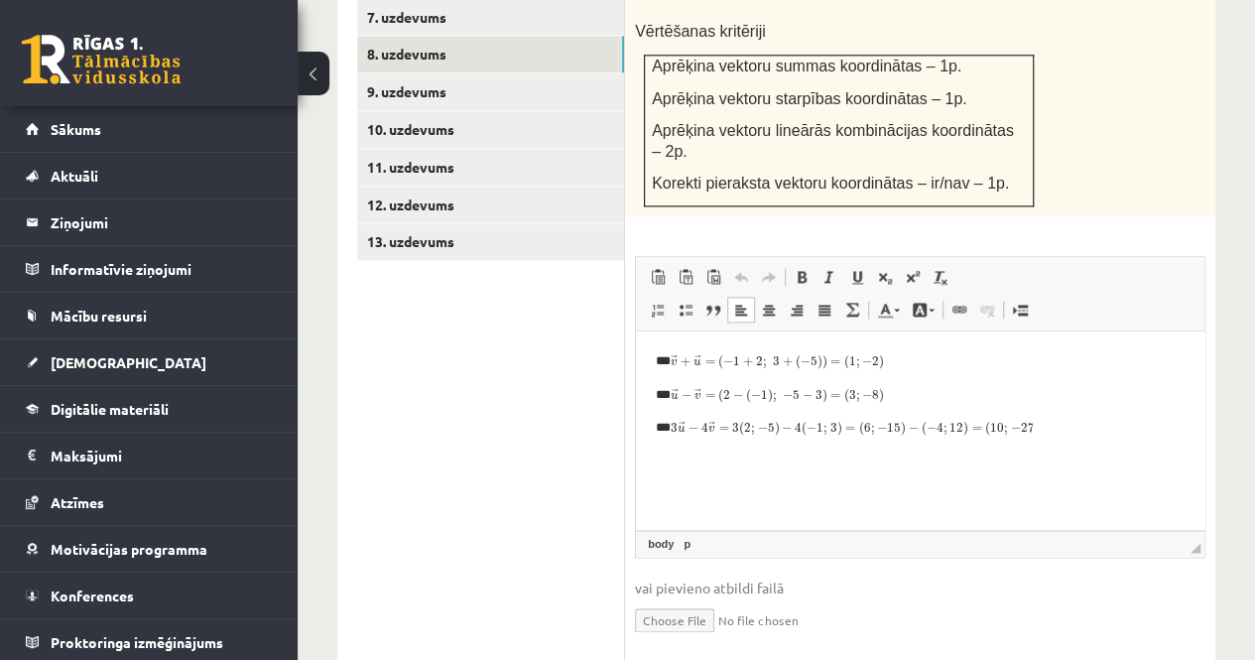
click at [1075, 440] on html "** ** **" at bounding box center [920, 394] width 569 height 127
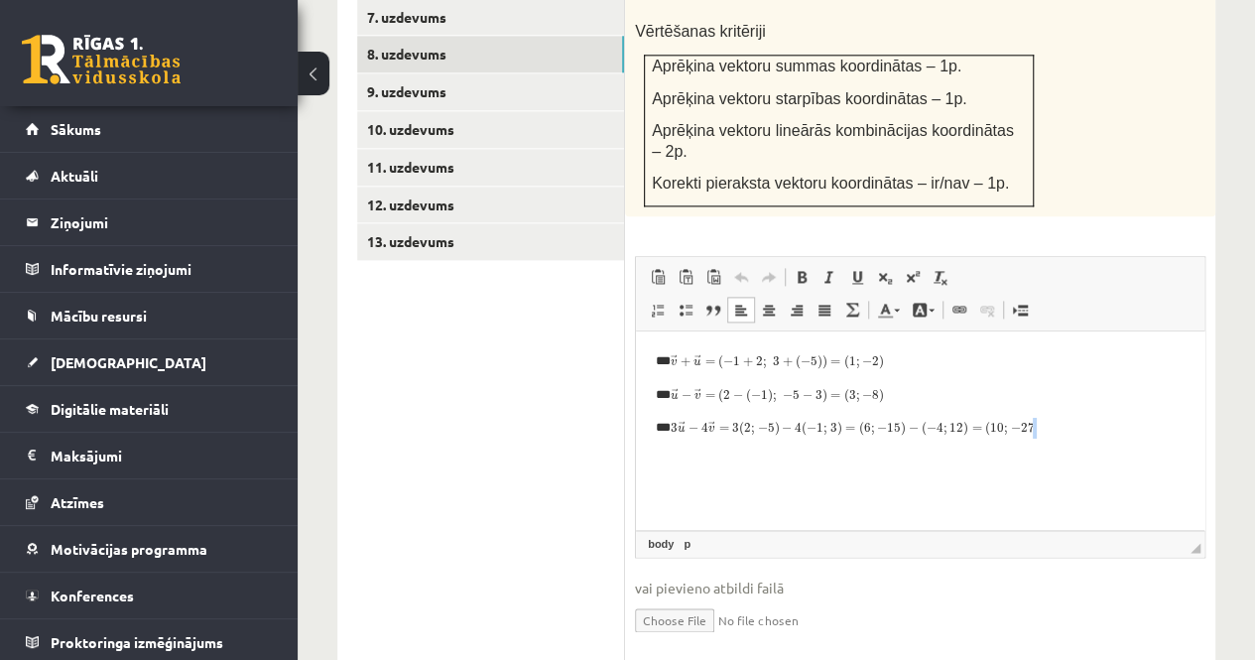
click at [1075, 440] on html "** ** **" at bounding box center [920, 394] width 569 height 127
drag, startPoint x: 1075, startPoint y: 440, endPoint x: 1067, endPoint y: 433, distance: 10.5
click at [1067, 433] on html "** ** **" at bounding box center [920, 394] width 569 height 127
drag, startPoint x: 546, startPoint y: 401, endPoint x: 537, endPoint y: 372, distance: 30.1
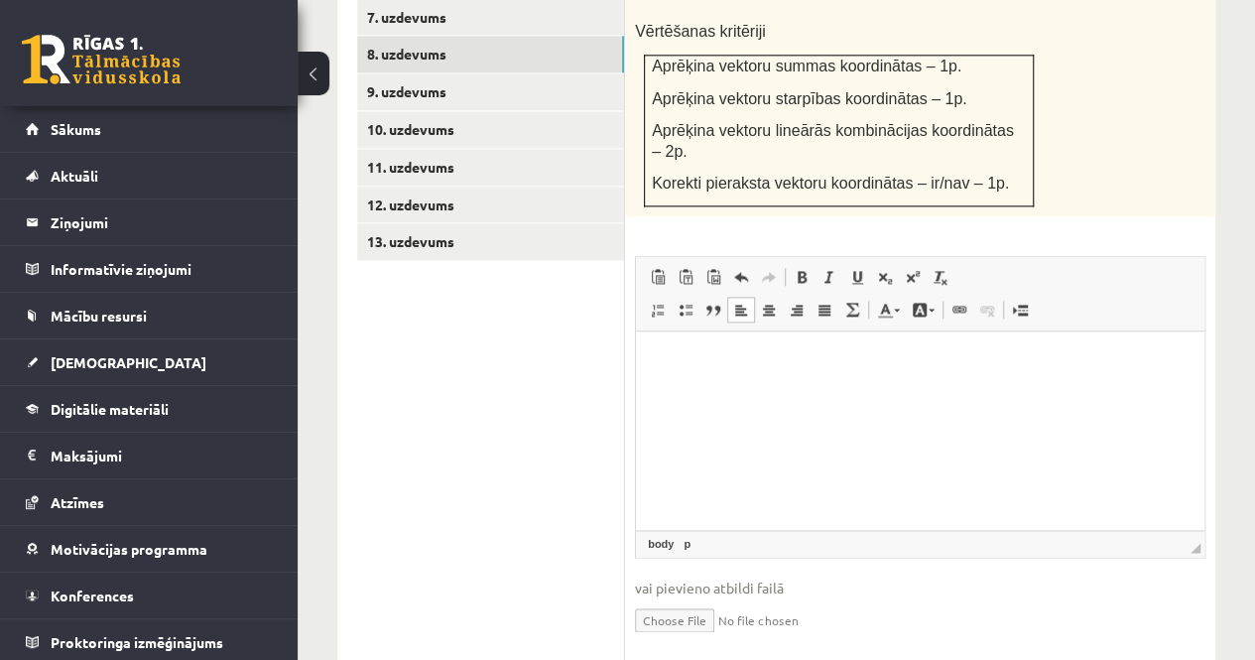
click at [546, 401] on ul "1. uzdevums 2. uzdevums 3. uzdevums 4. uzdevums 5. uzdevums 6. uzdevums 7. uzde…" at bounding box center [491, 221] width 268 height 895
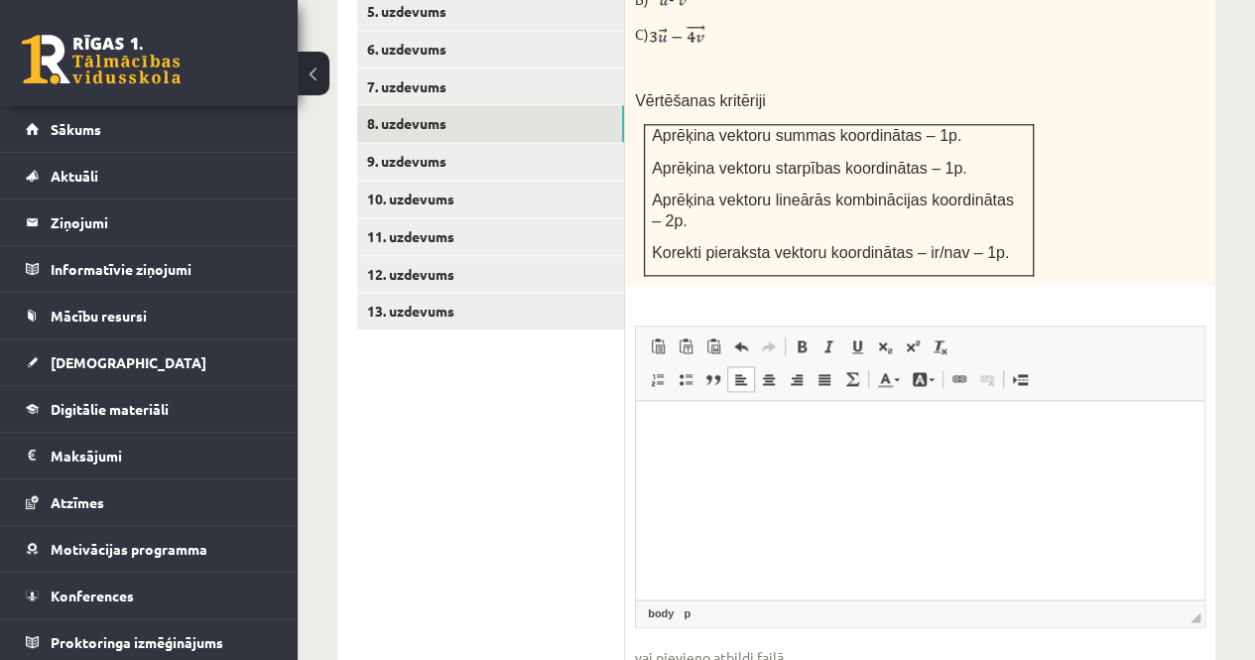
scroll to position [1096, 0]
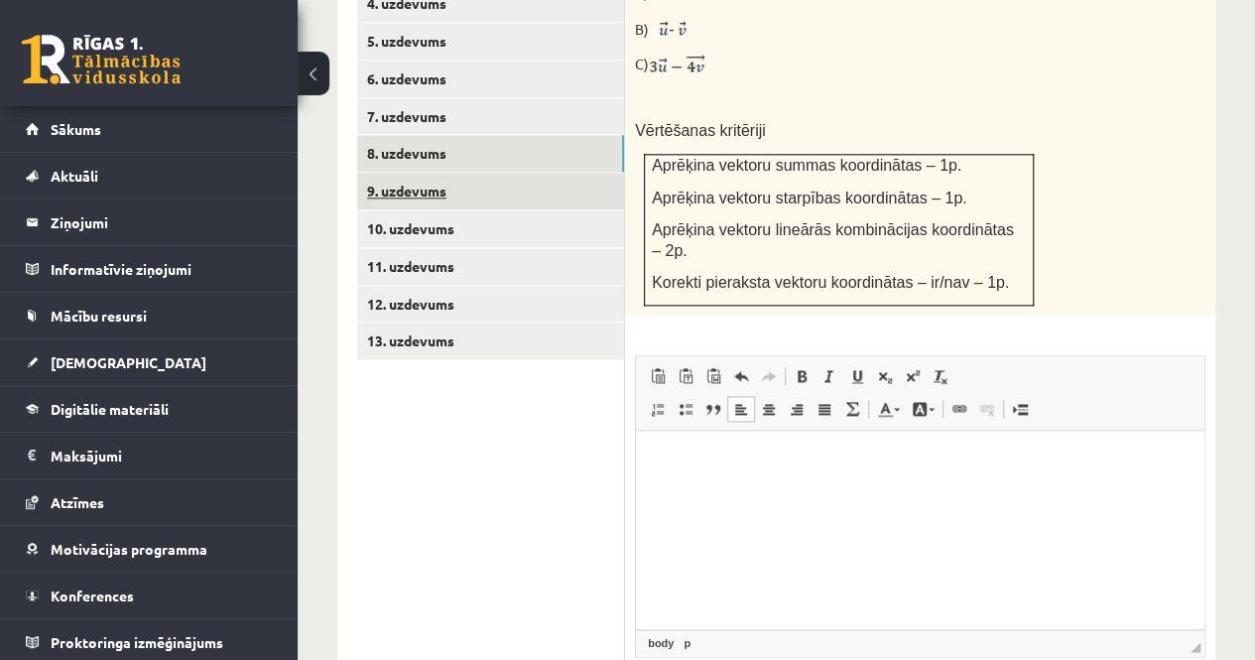
click at [425, 173] on link "9. uzdevums" at bounding box center [490, 191] width 267 height 37
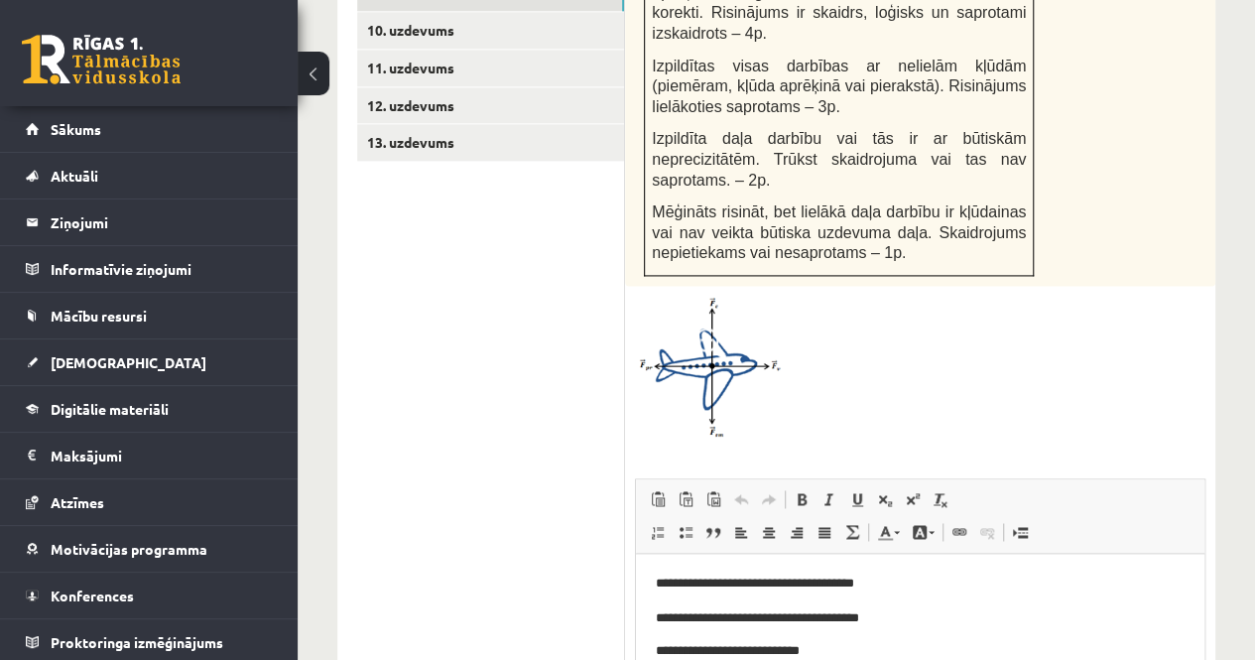
scroll to position [1493, 0]
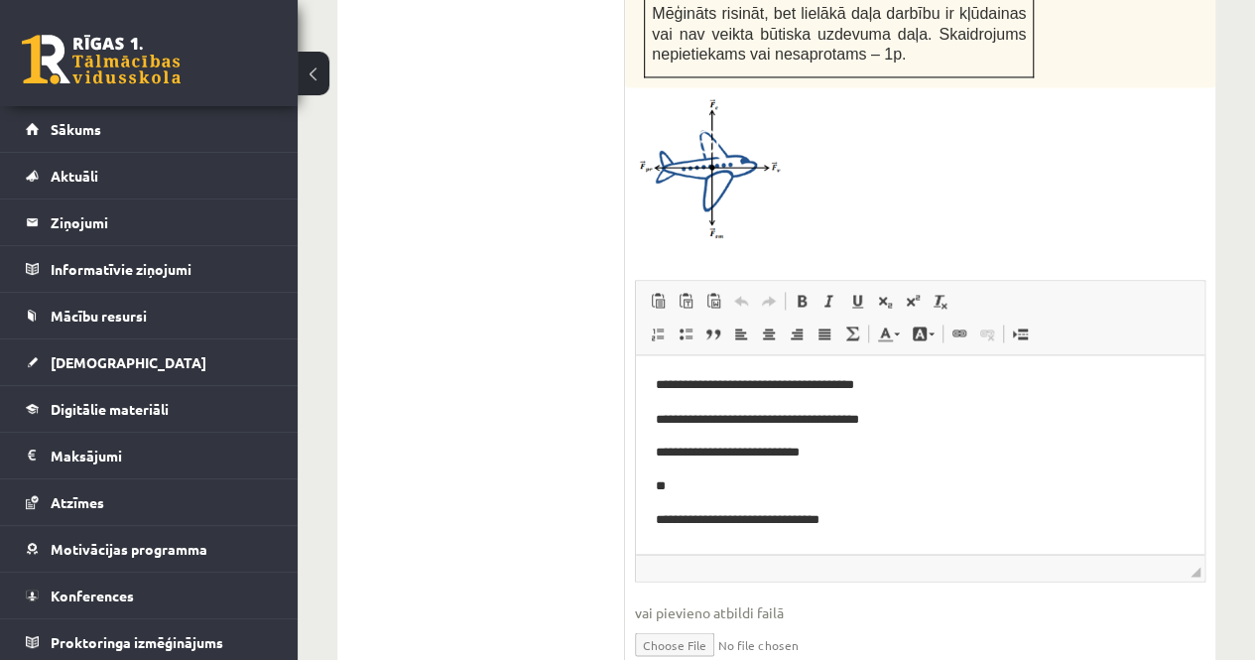
click at [889, 518] on p "**********" at bounding box center [920, 518] width 529 height 21
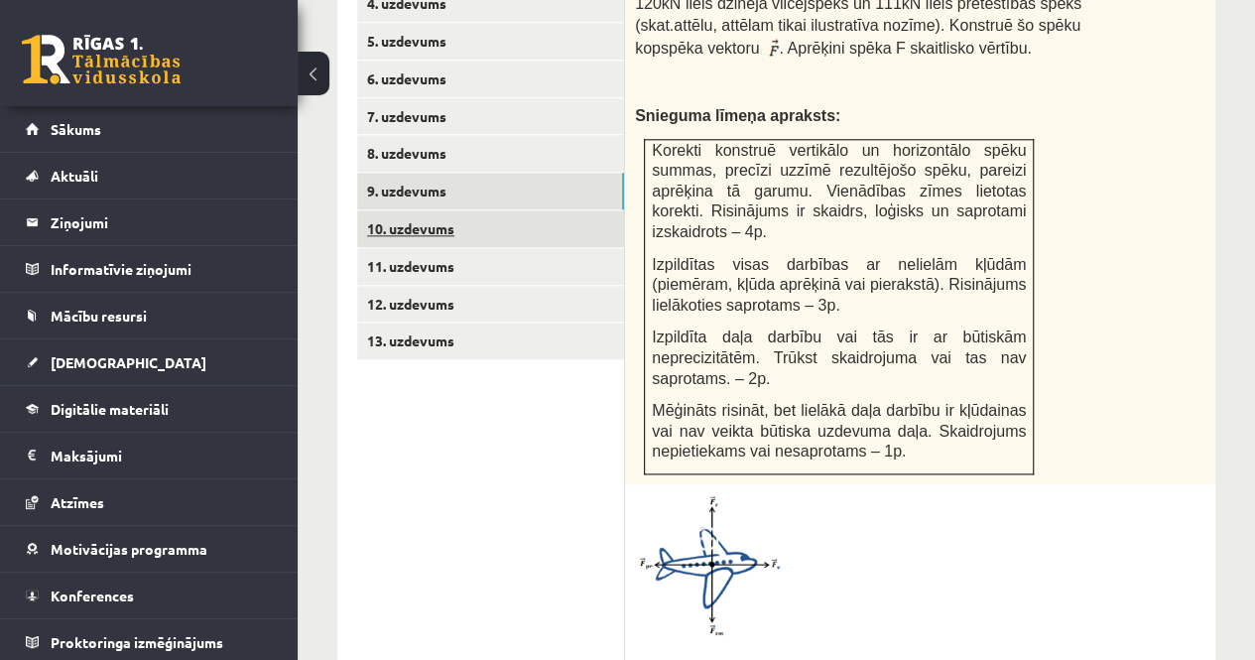
click at [428, 210] on link "10. uzdevums" at bounding box center [490, 228] width 267 height 37
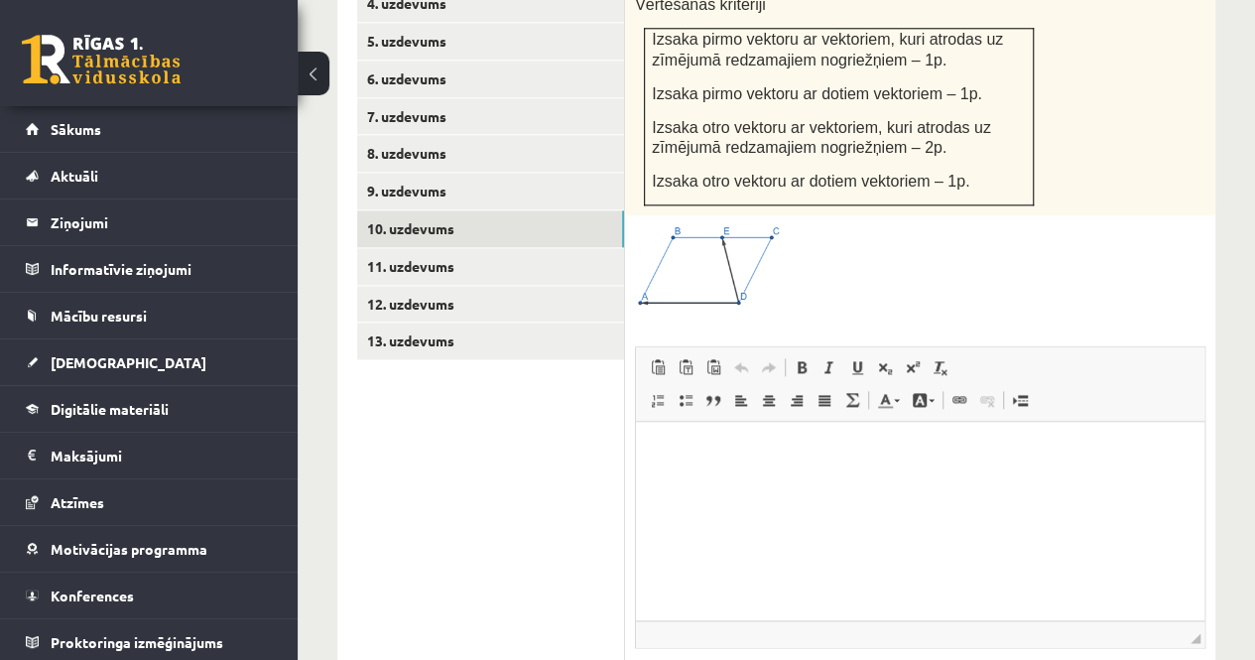
scroll to position [0, 0]
click at [928, 483] on html at bounding box center [920, 453] width 569 height 62
click at [936, 483] on html at bounding box center [920, 453] width 569 height 62
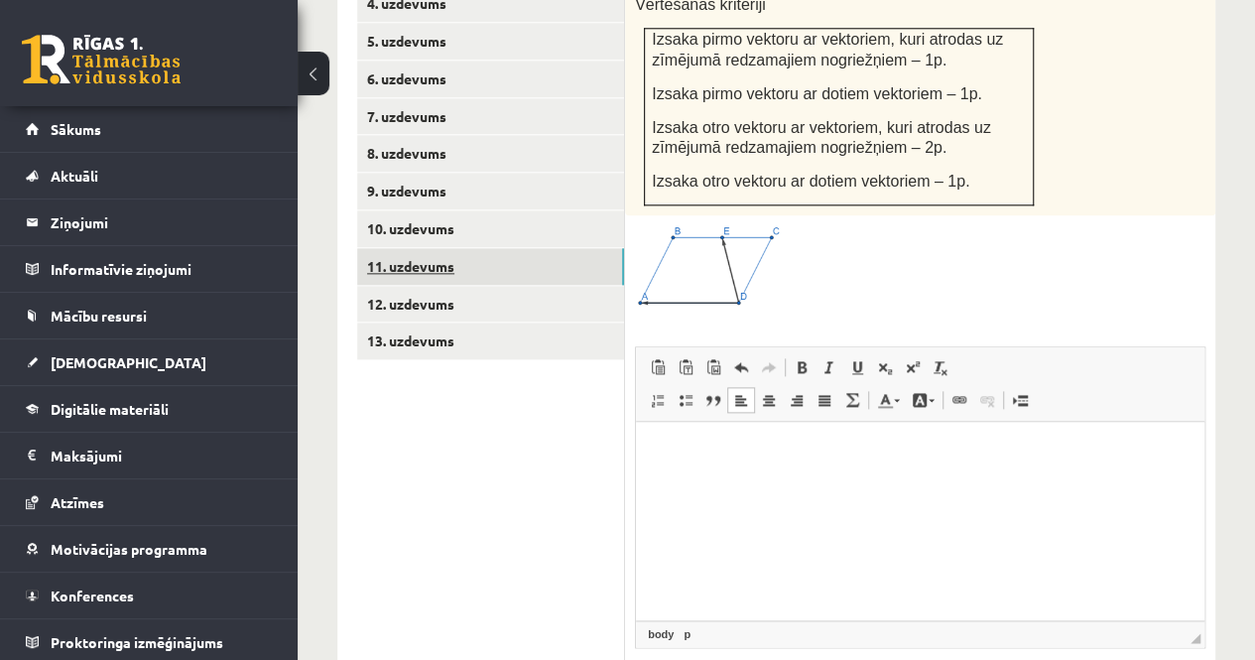
click at [449, 248] on link "11. uzdevums" at bounding box center [490, 266] width 267 height 37
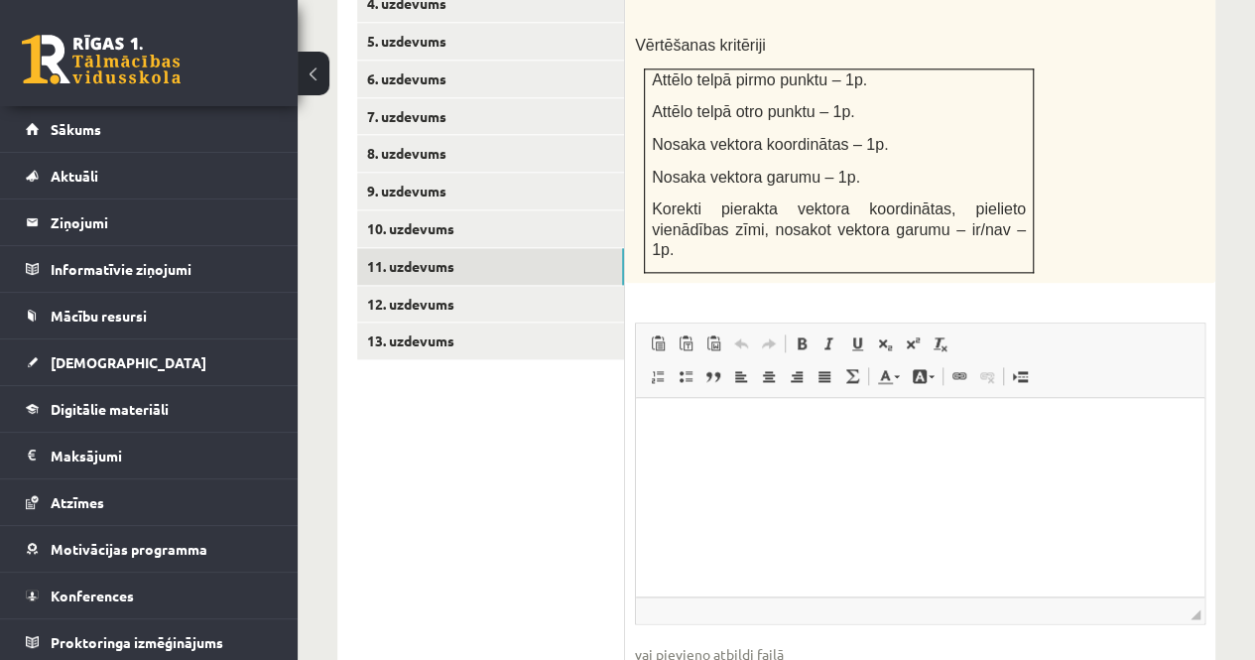
click at [430, 317] on ul "1. uzdevums 2. uzdevums 3. uzdevums 4. uzdevums 5. uzdevums 6. uzdevums 7. uzde…" at bounding box center [491, 304] width 268 height 862
click at [454, 210] on link "10. uzdevums" at bounding box center [490, 228] width 267 height 37
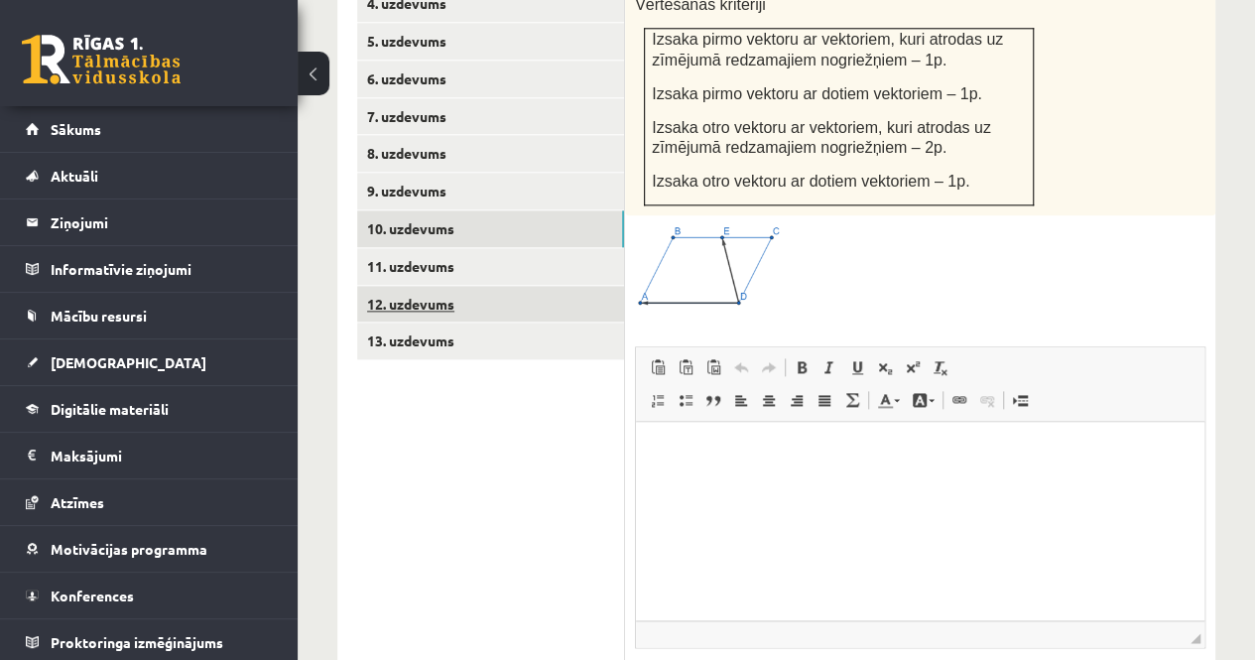
click at [381, 286] on link "12. uzdevums" at bounding box center [490, 304] width 267 height 37
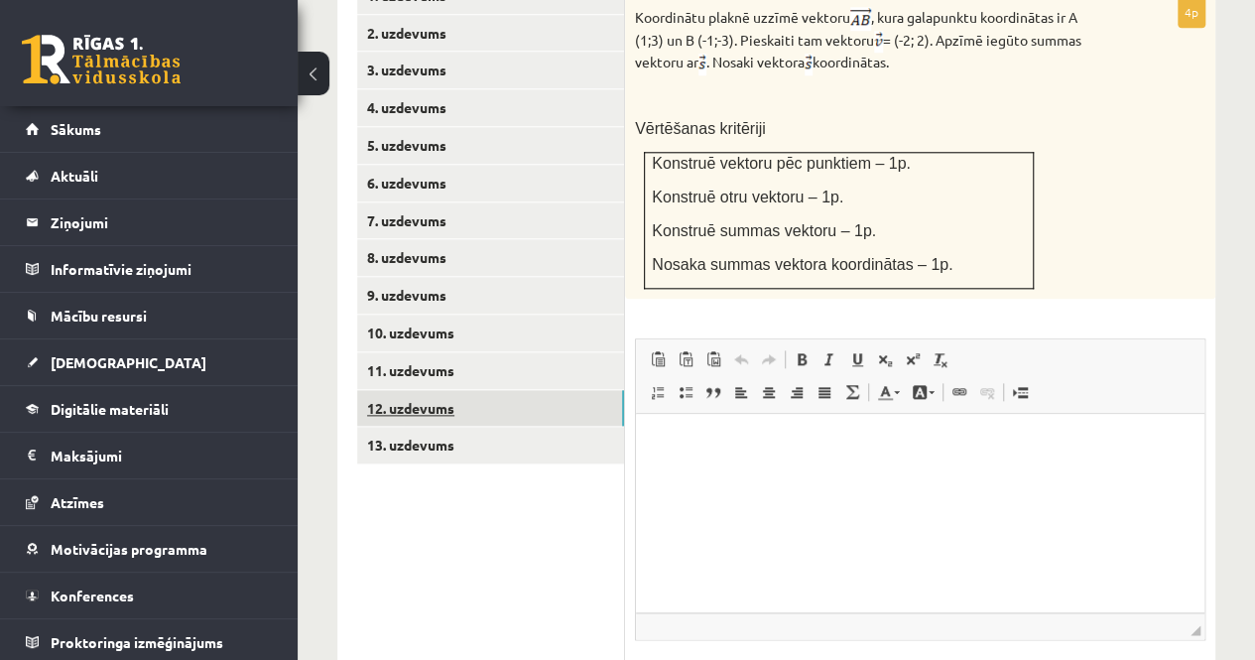
scroll to position [897, 0]
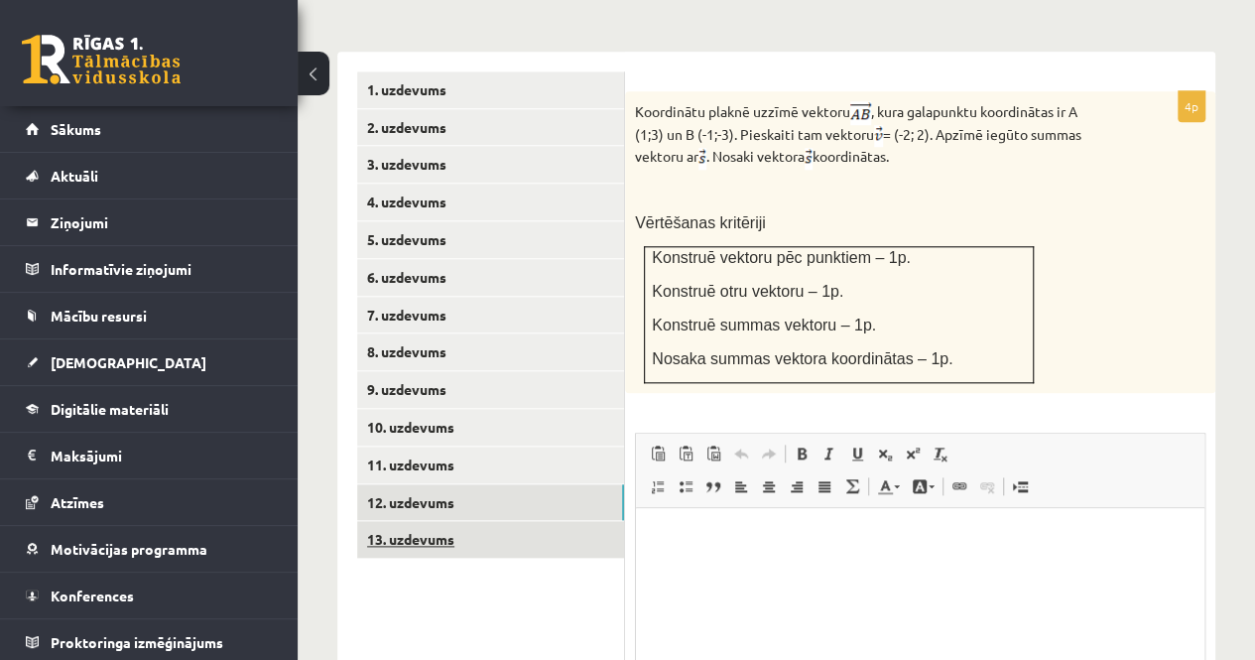
click at [482, 521] on link "13. uzdevums" at bounding box center [490, 539] width 267 height 37
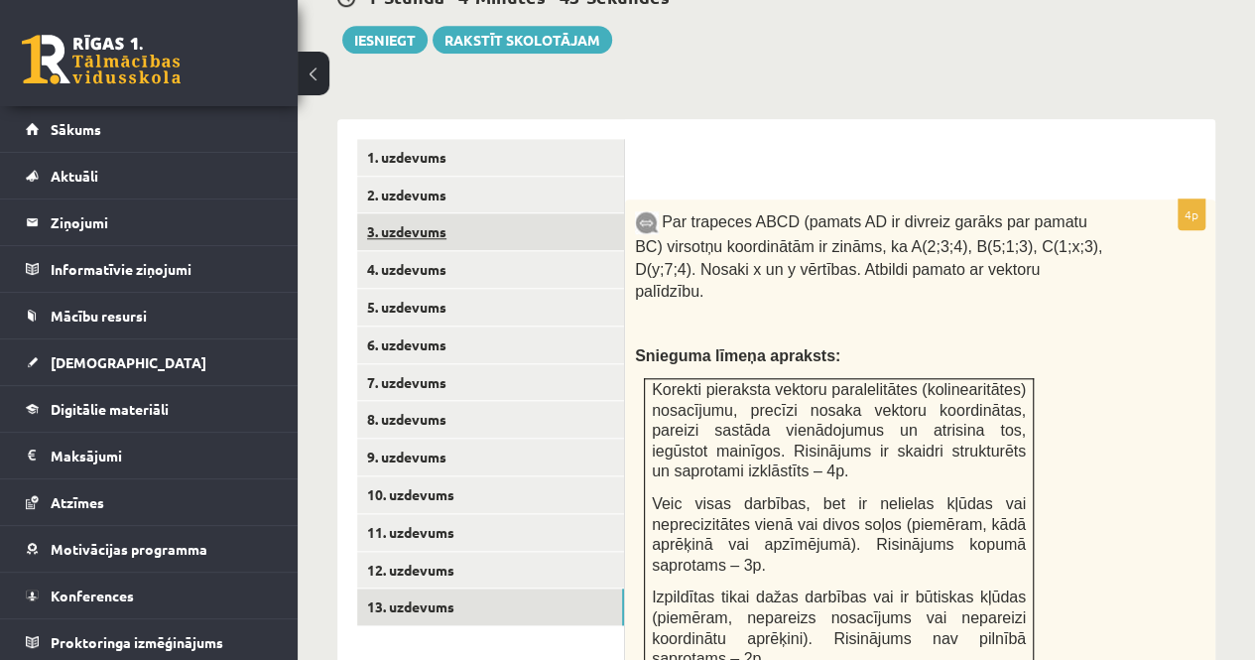
scroll to position [798, 0]
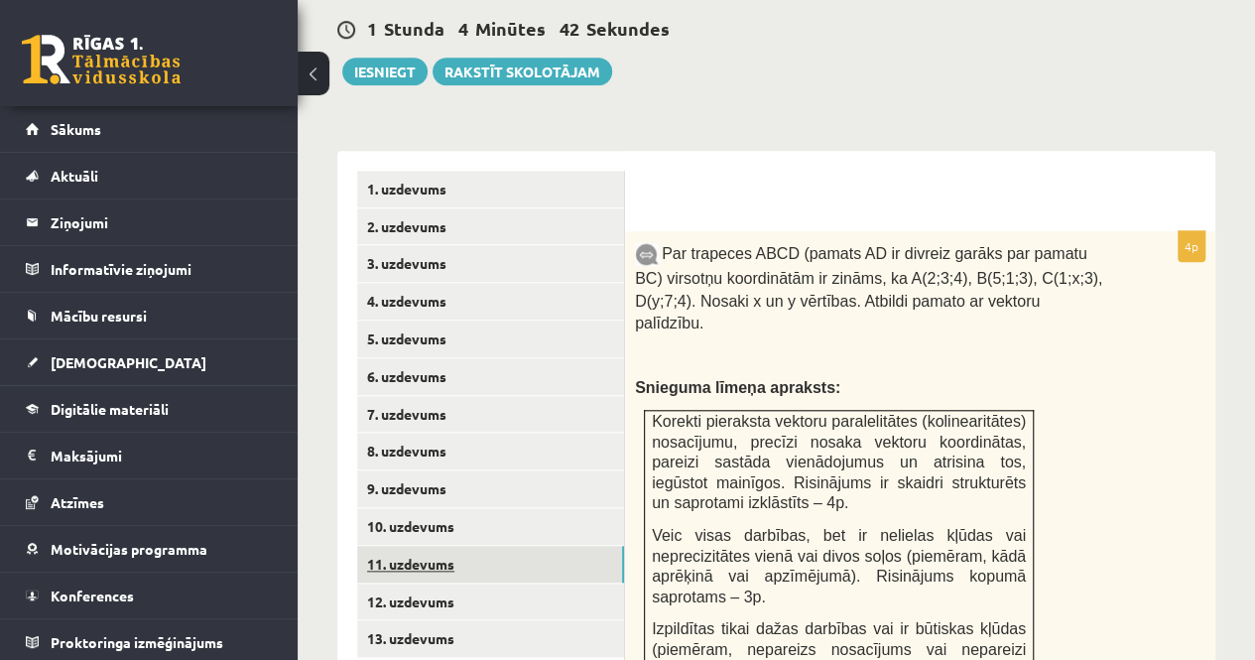
click at [456, 546] on link "11. uzdevums" at bounding box center [490, 564] width 267 height 37
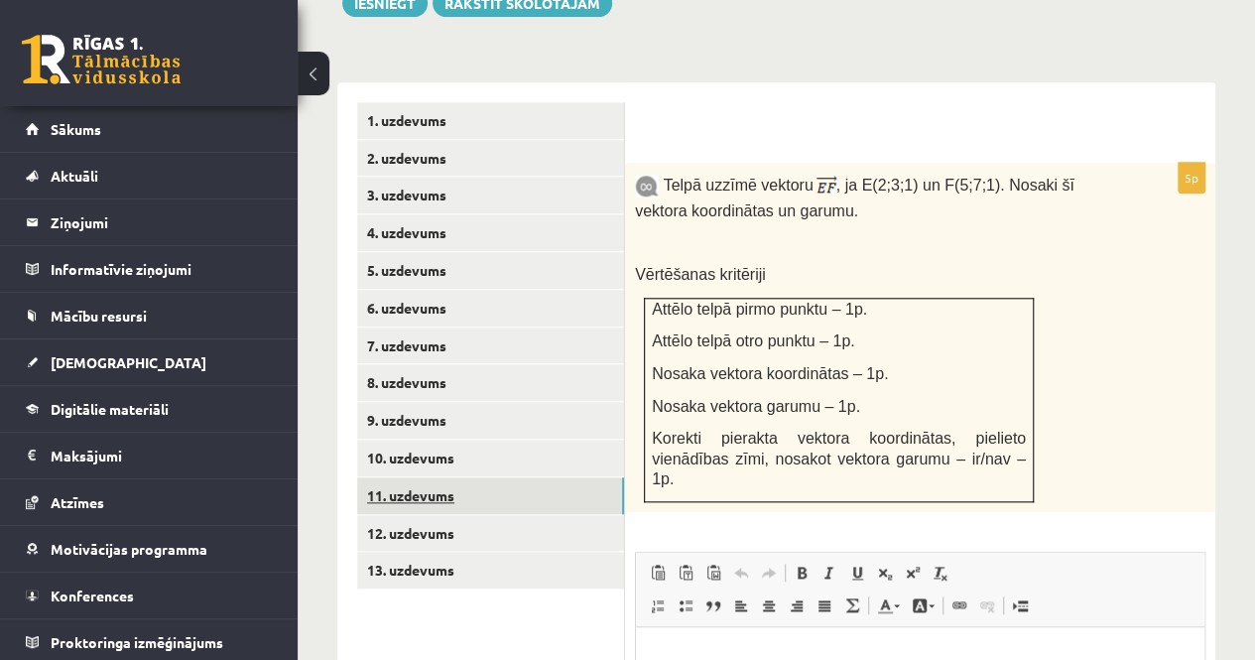
scroll to position [897, 0]
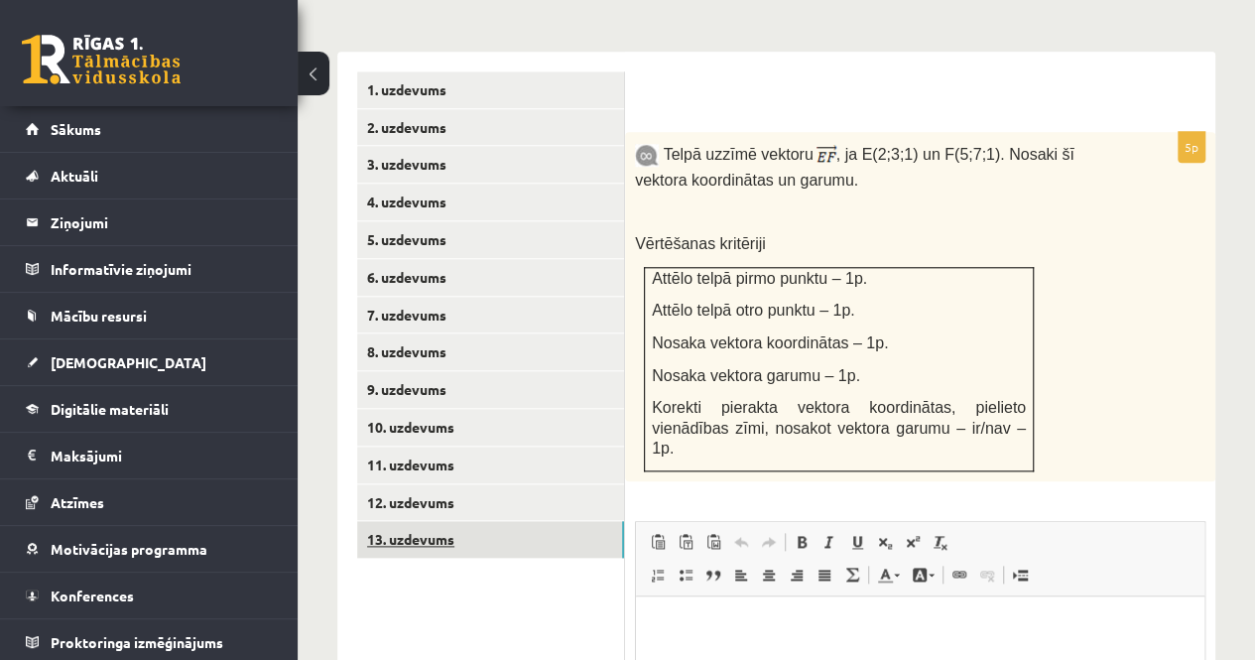
click at [479, 521] on link "13. uzdevums" at bounding box center [490, 539] width 267 height 37
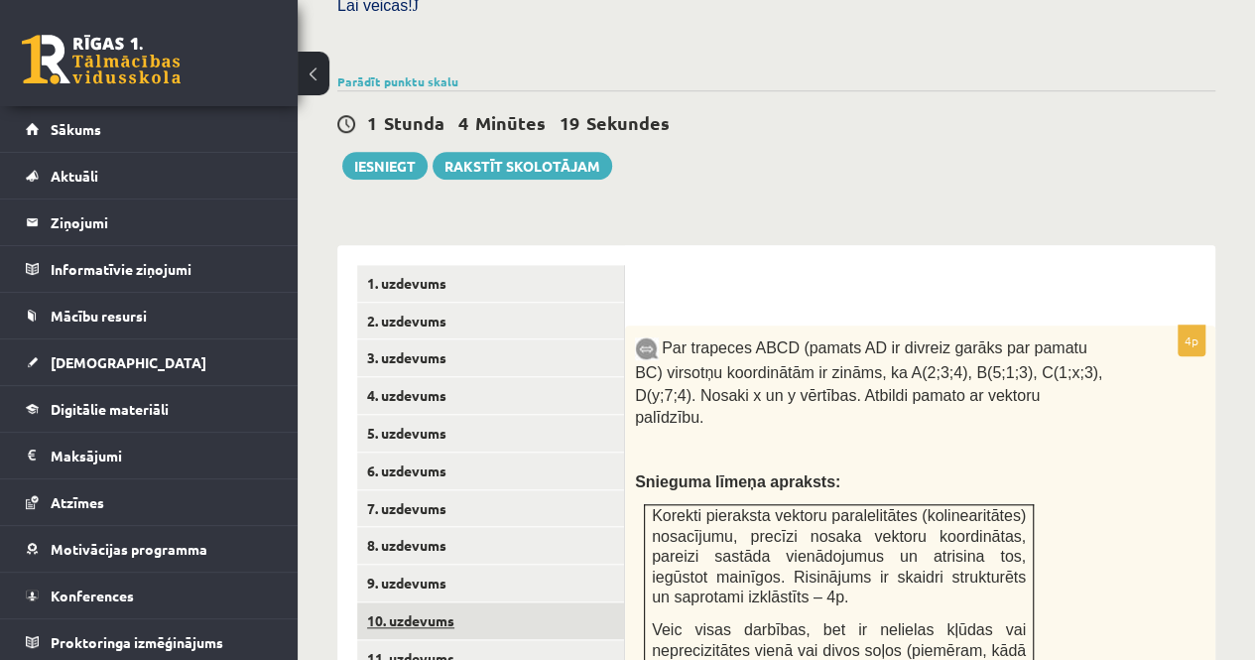
scroll to position [699, 0]
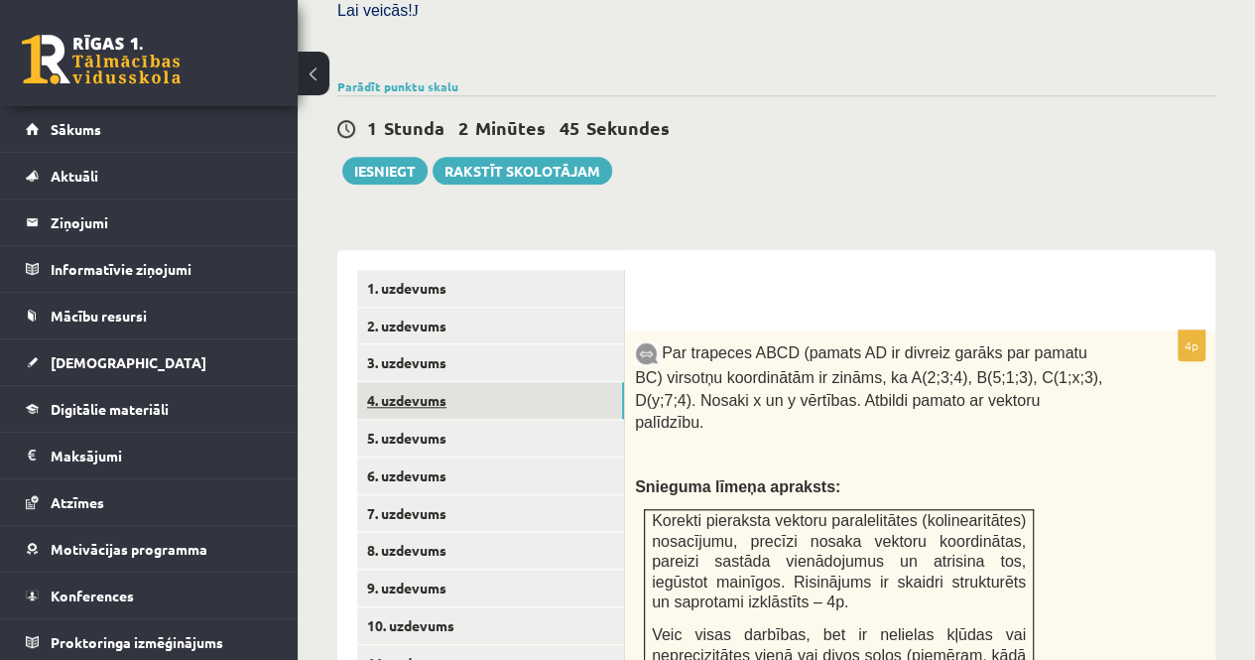
click at [435, 382] on link "4. uzdevums" at bounding box center [490, 400] width 267 height 37
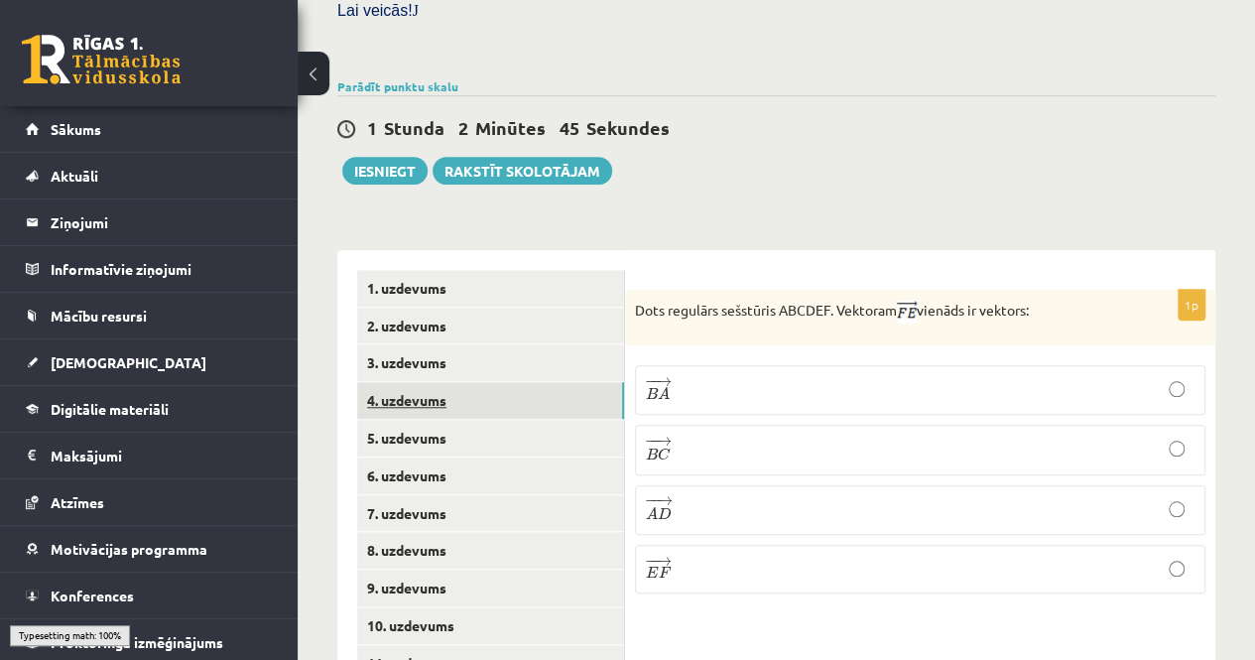
scroll to position [798, 0]
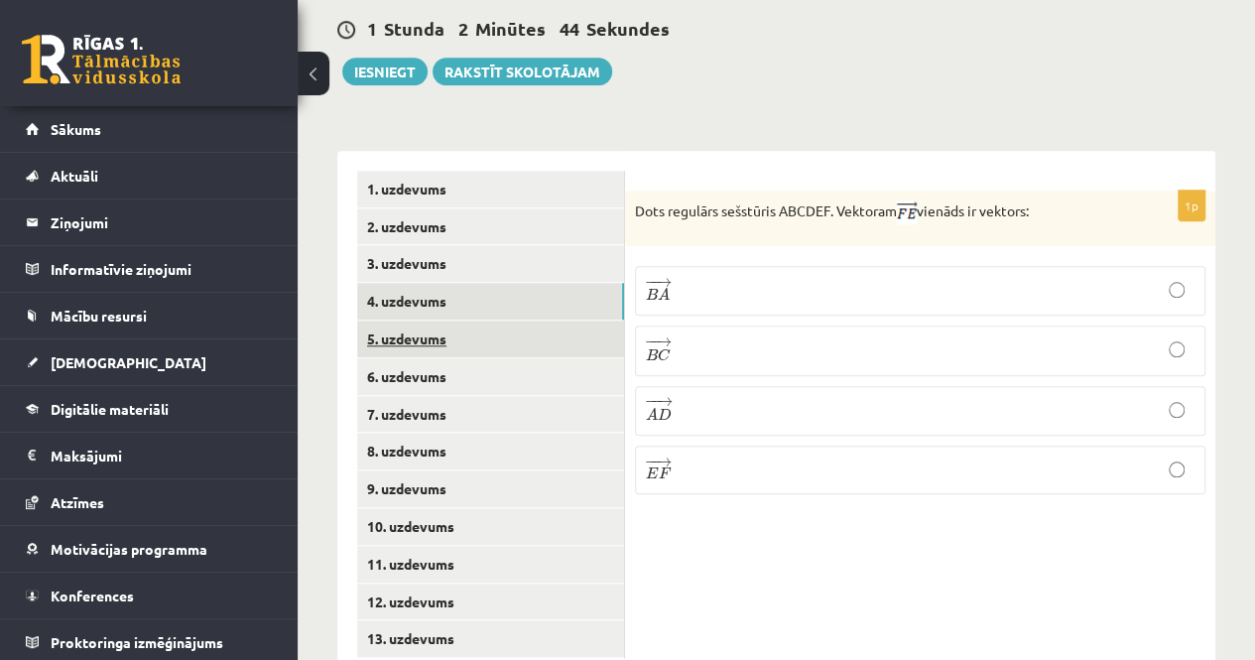
click at [419, 321] on link "5. uzdevums" at bounding box center [490, 339] width 267 height 37
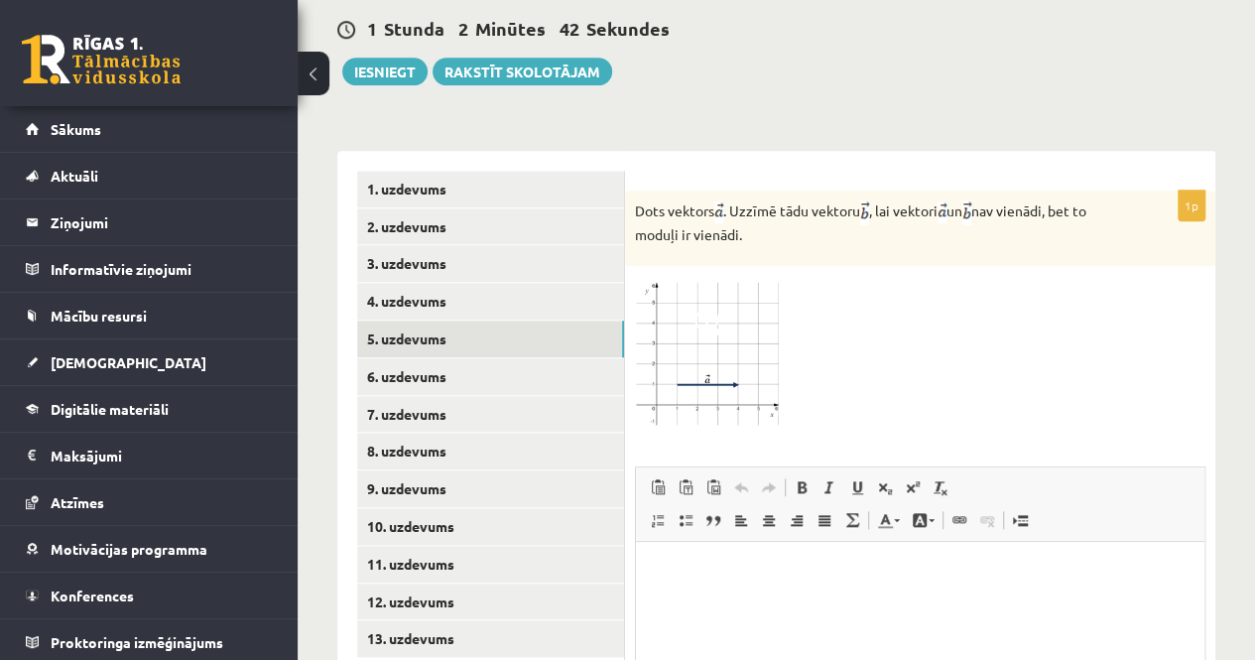
scroll to position [1054, 0]
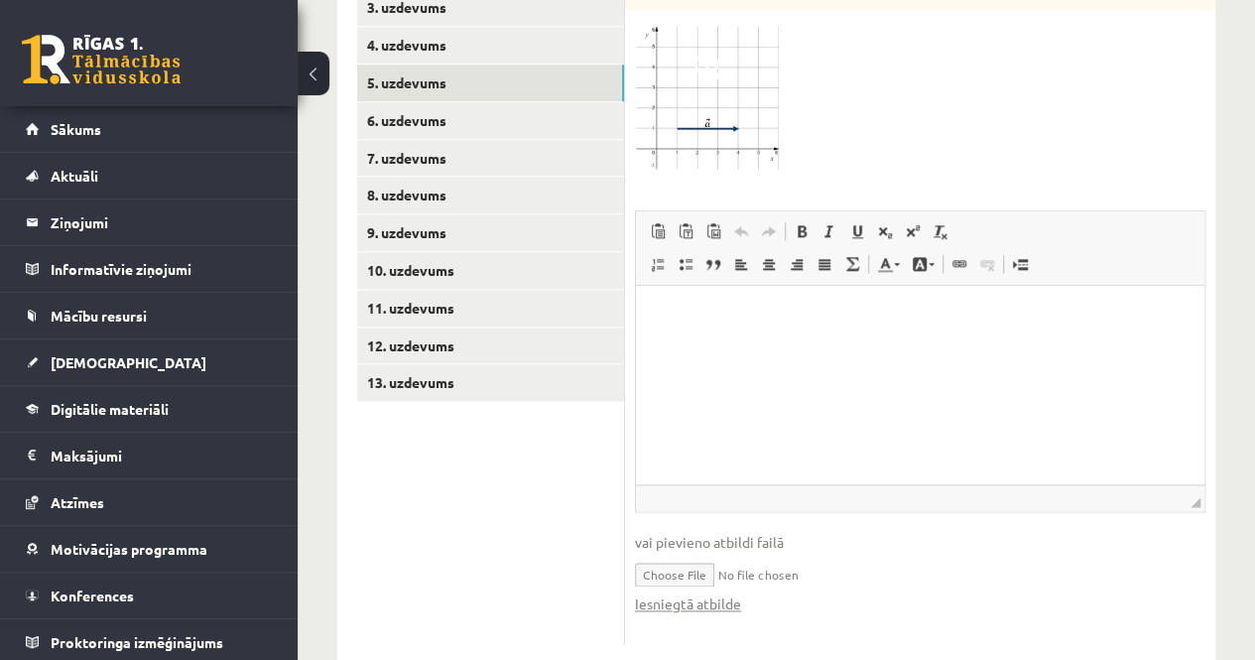
click at [681, 553] on input "file" at bounding box center [920, 573] width 571 height 41
type input "**********"
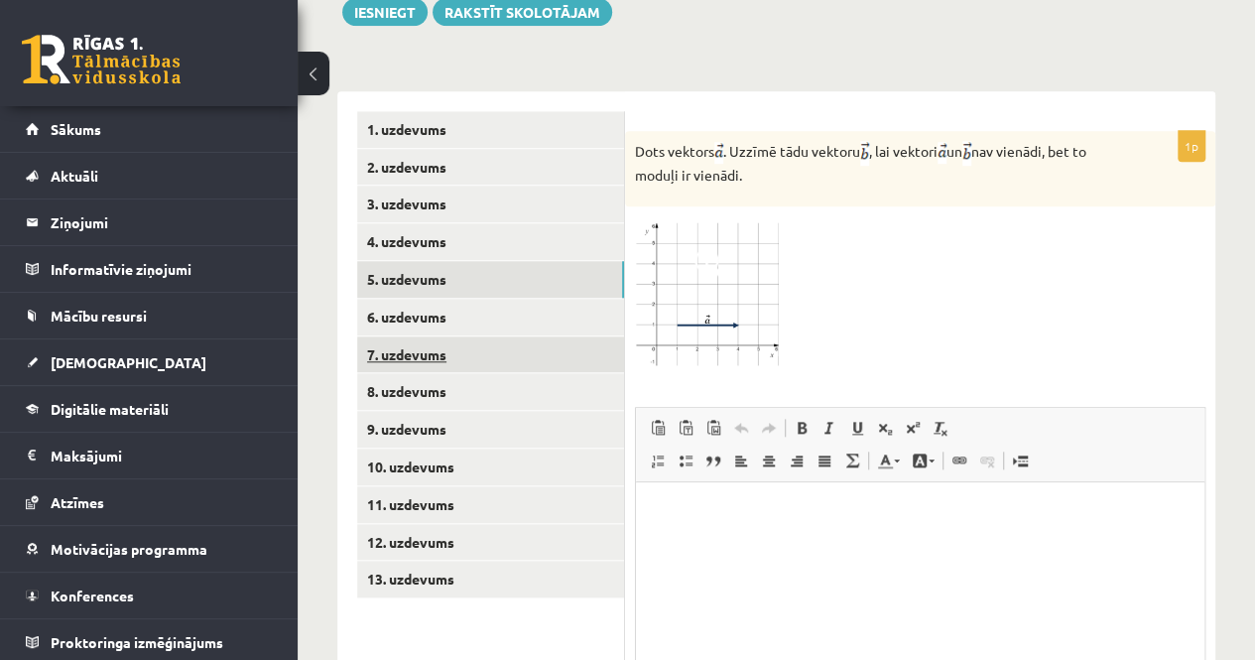
scroll to position [855, 0]
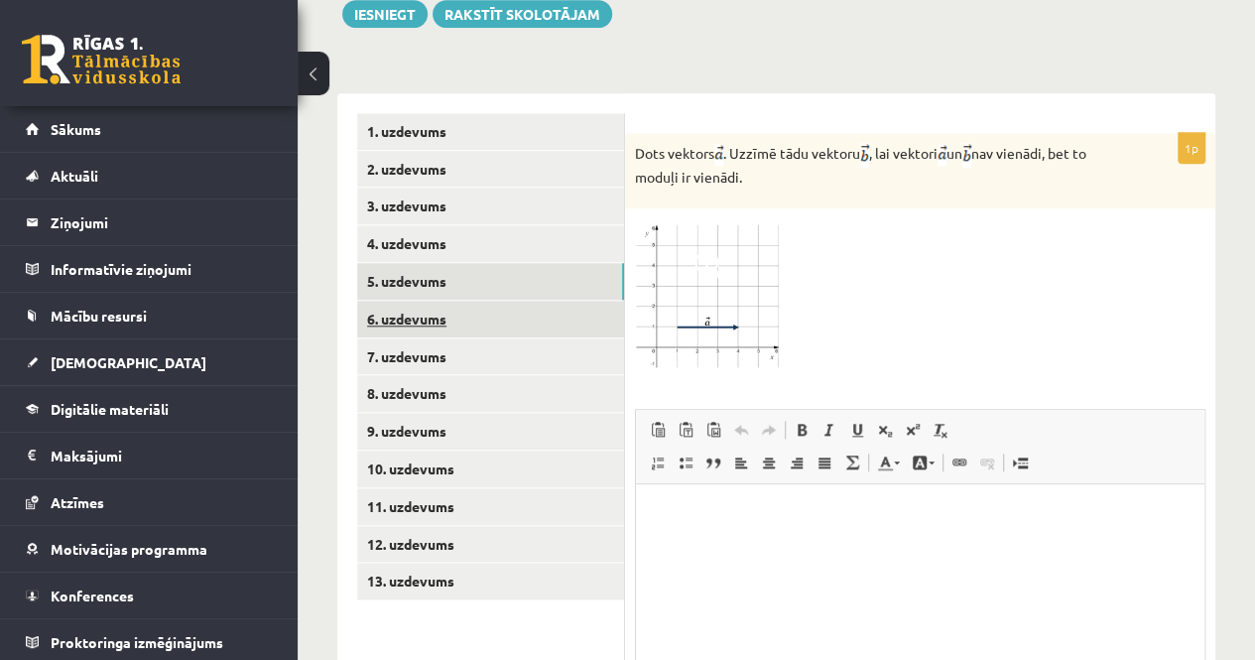
click at [441, 301] on link "6. uzdevums" at bounding box center [490, 319] width 267 height 37
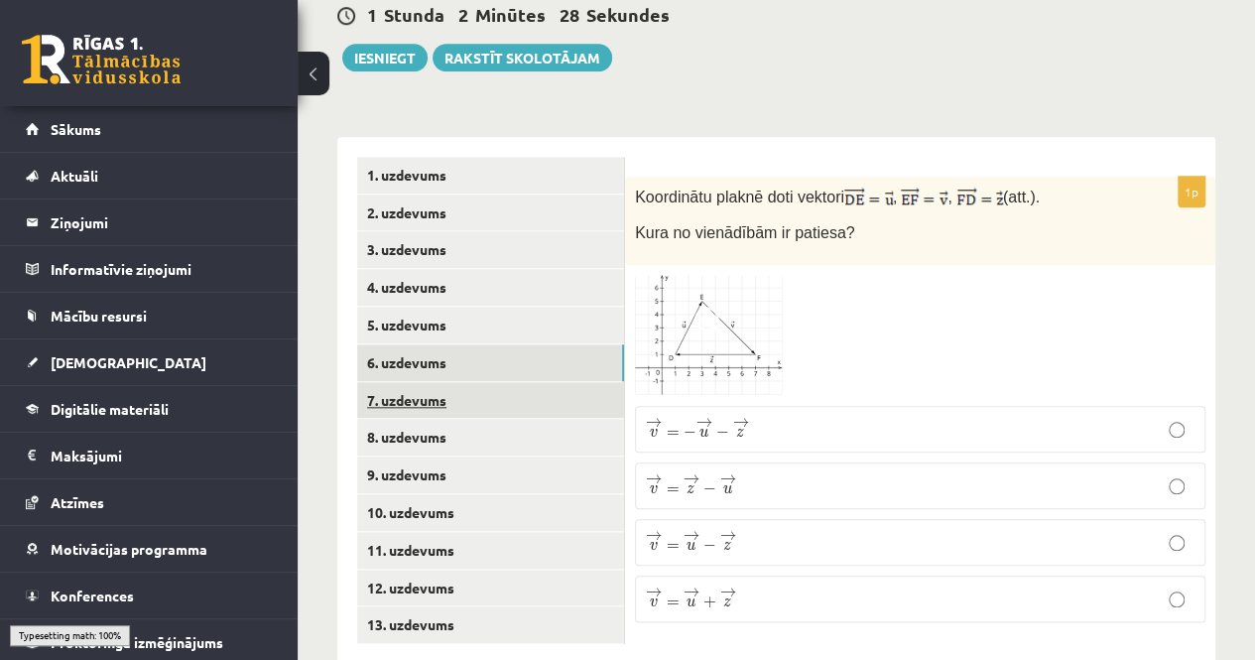
click at [469, 382] on link "7. uzdevums" at bounding box center [490, 400] width 267 height 37
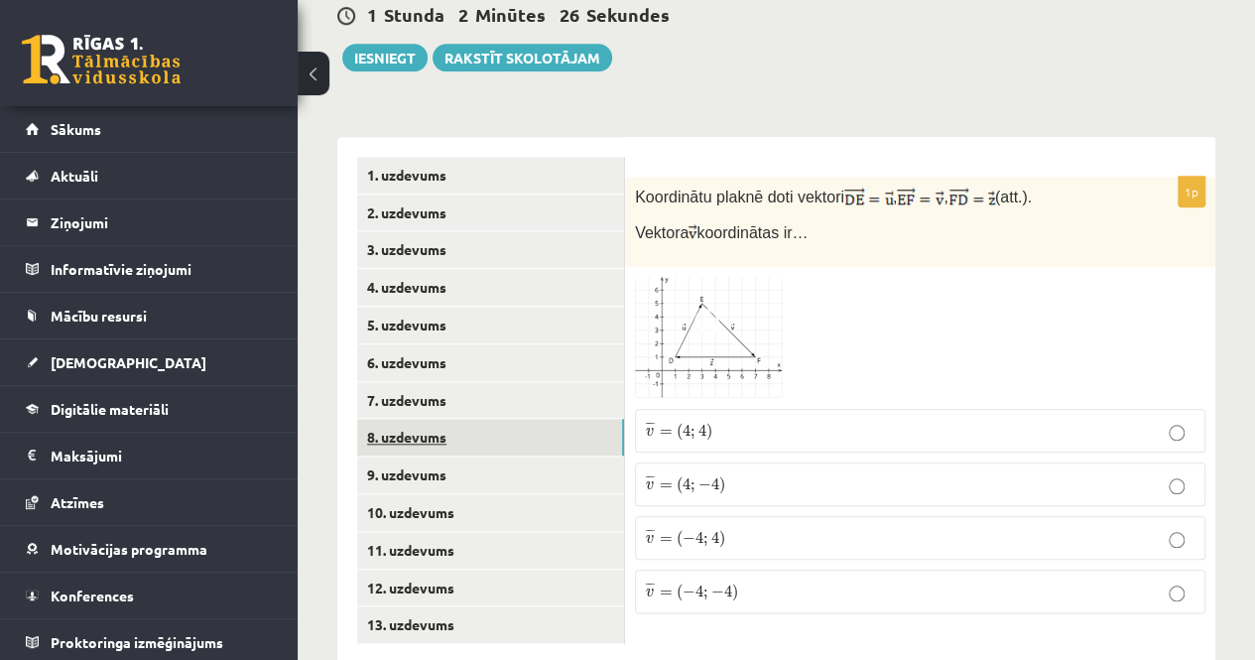
click at [446, 419] on link "8. uzdevums" at bounding box center [490, 437] width 267 height 37
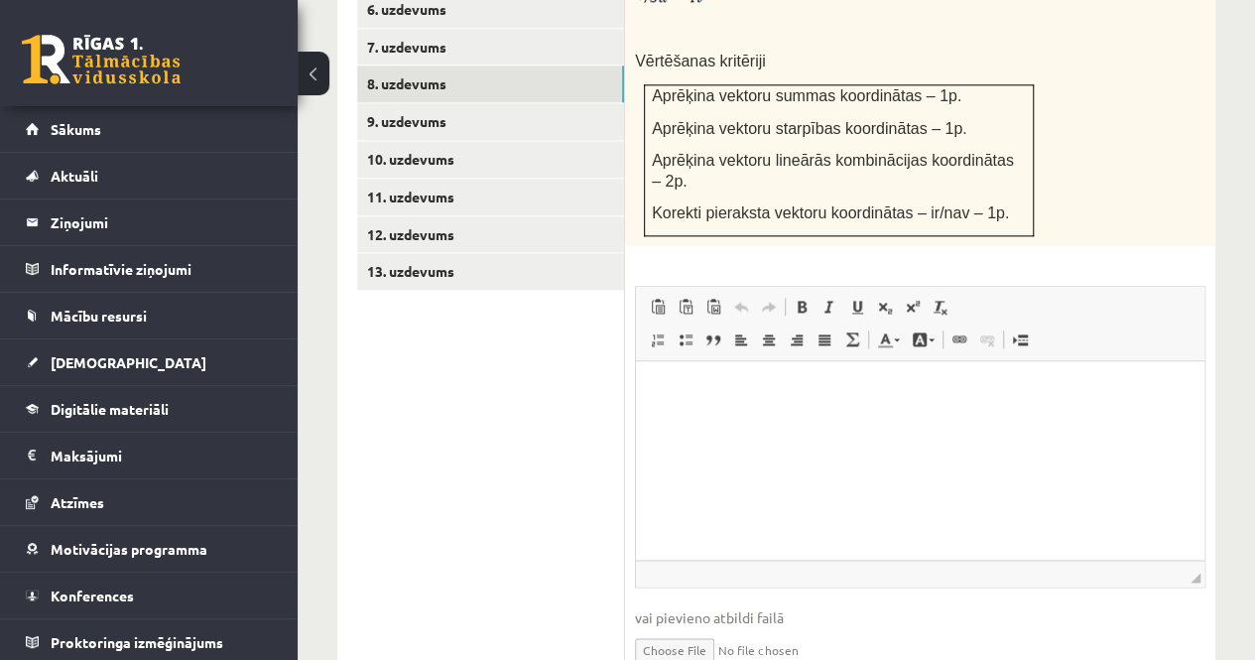
scroll to position [1195, 0]
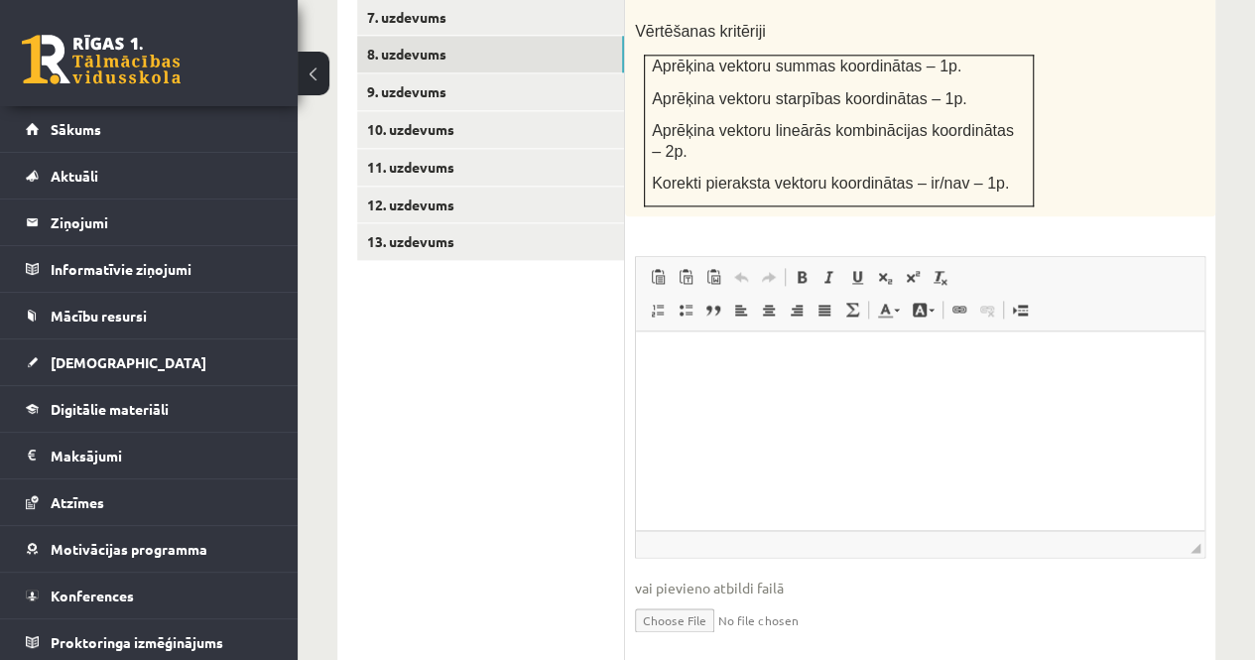
click at [645, 598] on input "file" at bounding box center [920, 618] width 571 height 41
type input "**********"
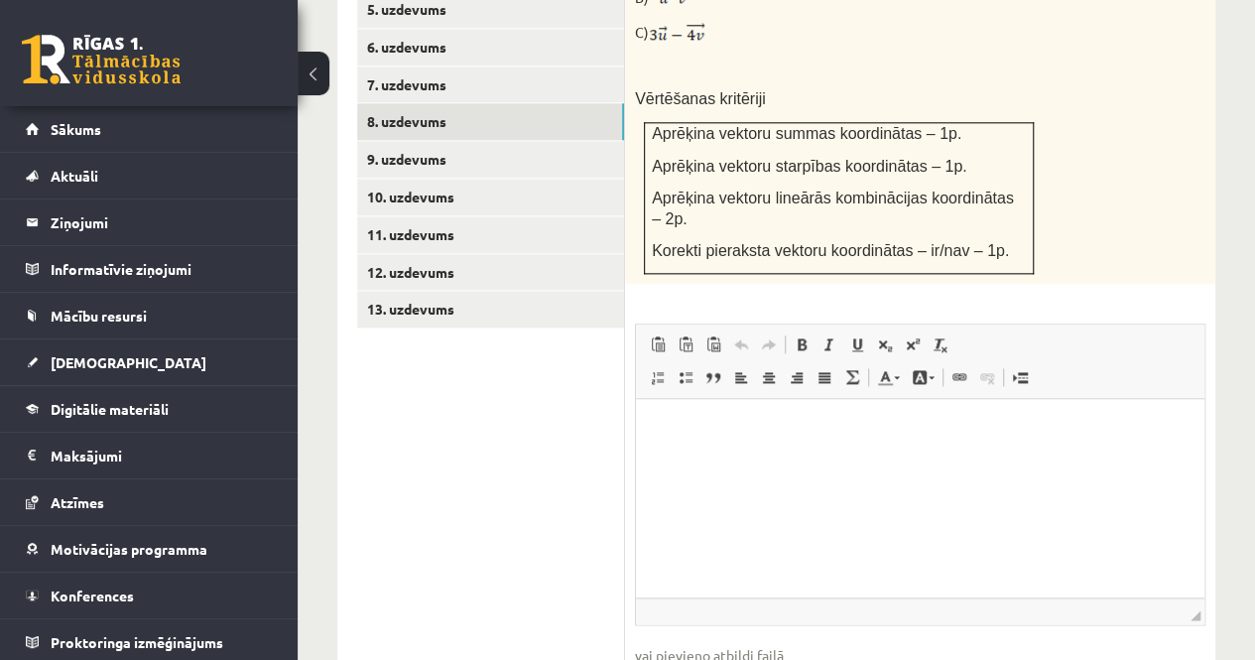
scroll to position [1096, 0]
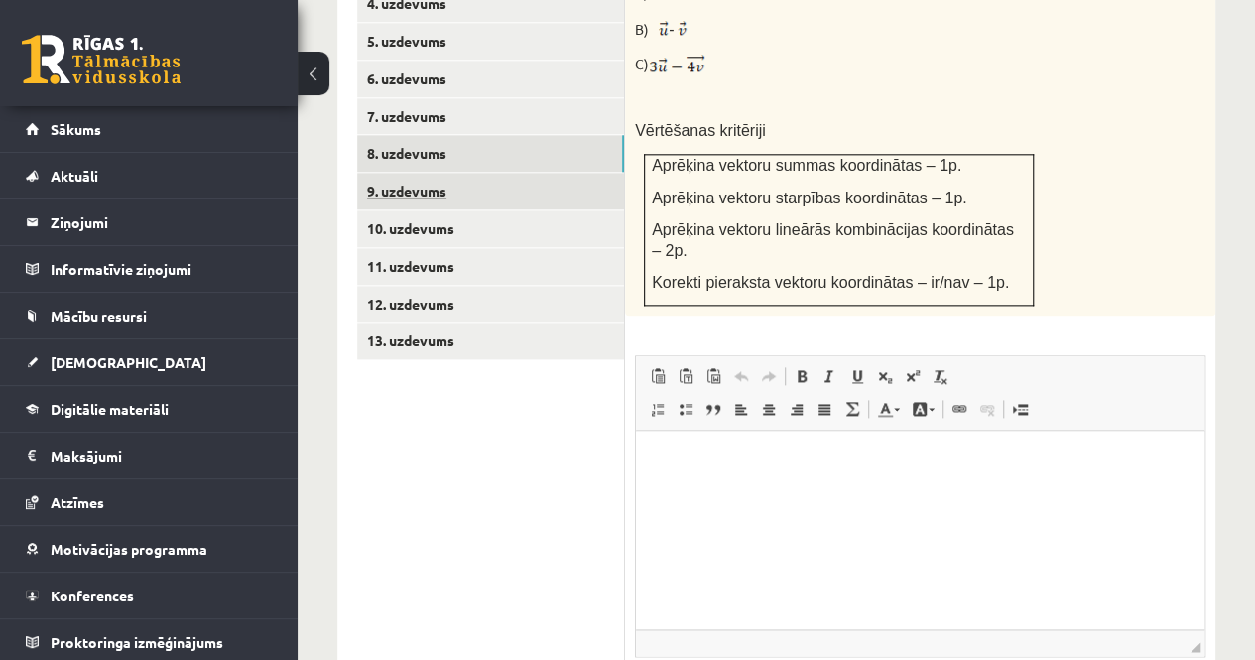
click at [444, 173] on link "9. uzdevums" at bounding box center [490, 191] width 267 height 37
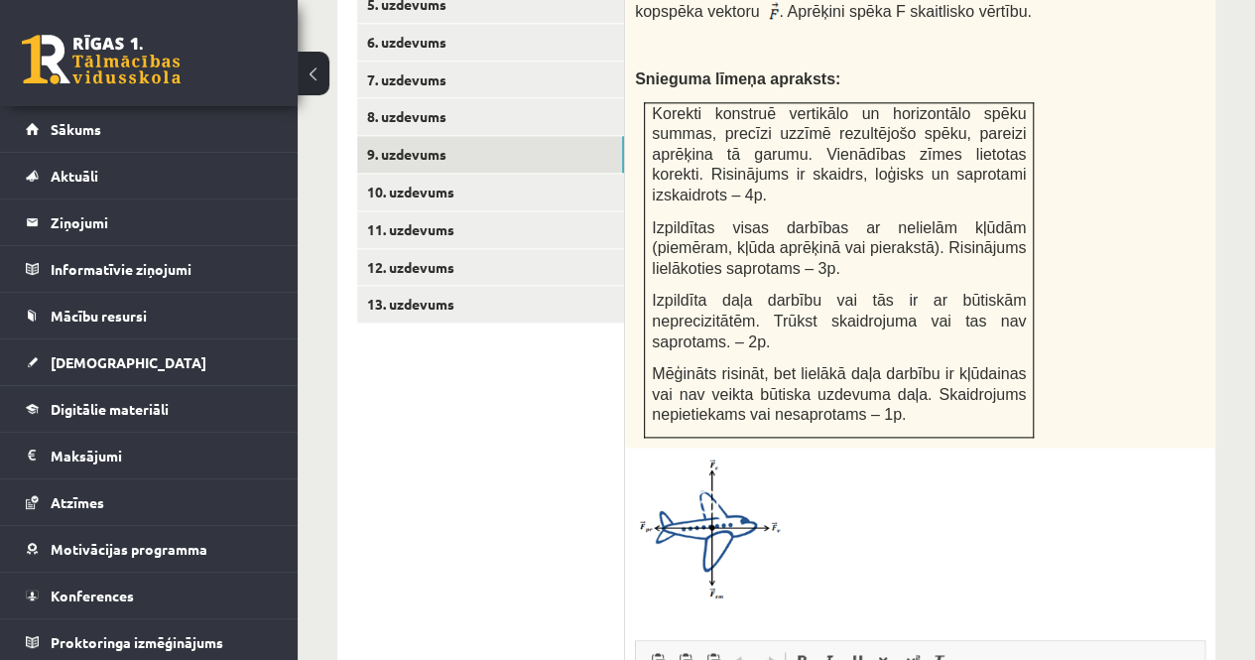
scroll to position [897, 0]
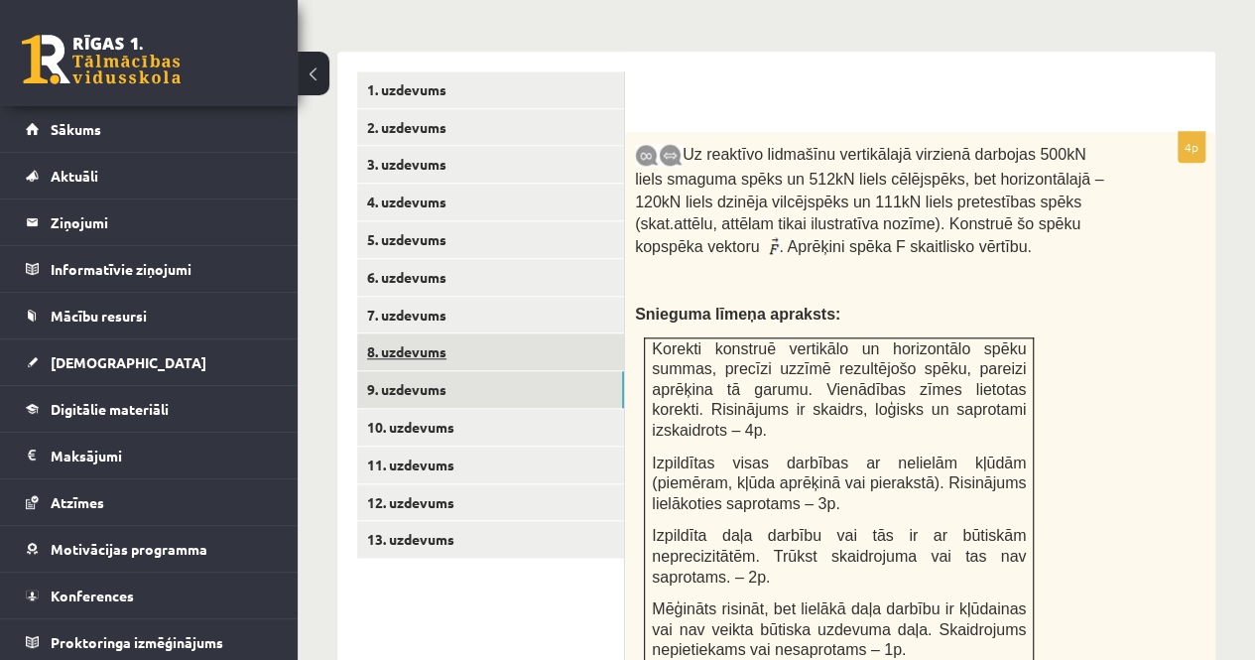
click at [421, 333] on link "8. uzdevums" at bounding box center [490, 351] width 267 height 37
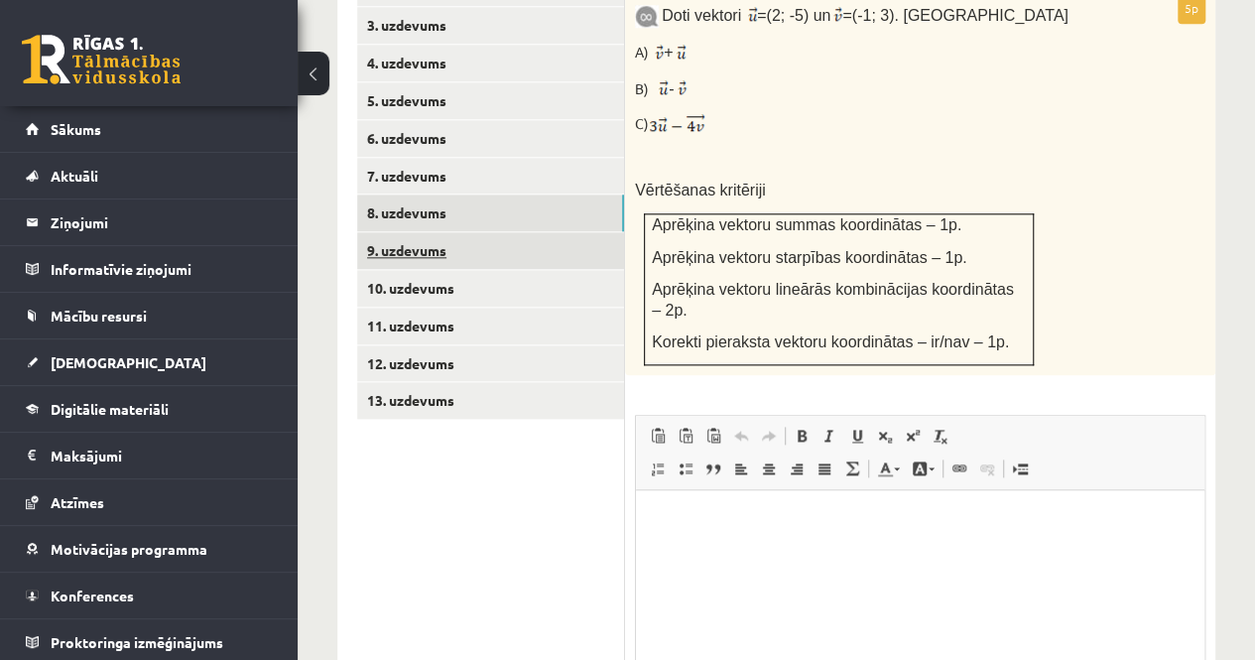
scroll to position [1017, 0]
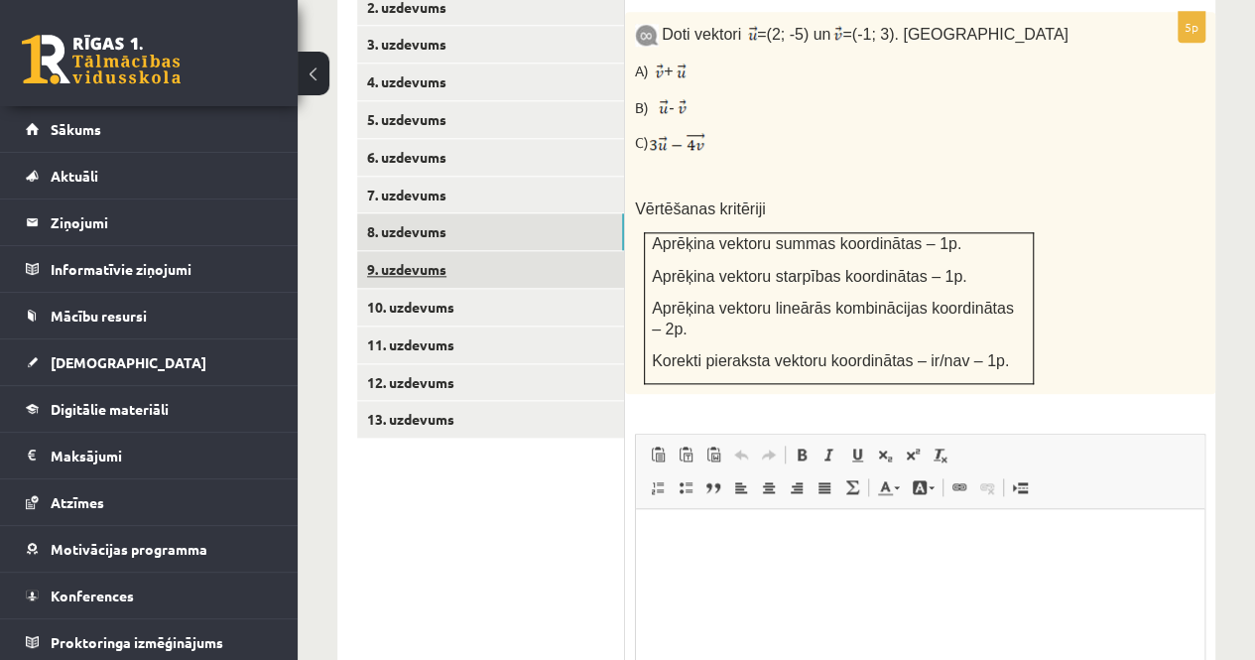
click at [443, 251] on link "9. uzdevums" at bounding box center [490, 269] width 267 height 37
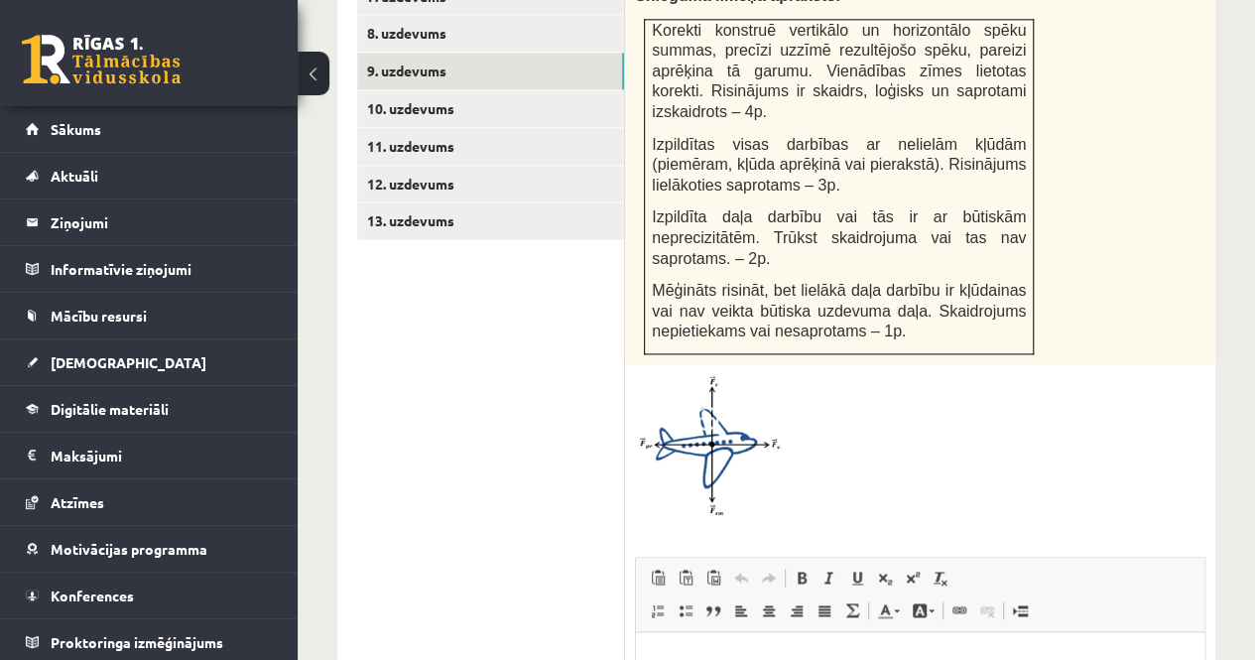
scroll to position [1513, 0]
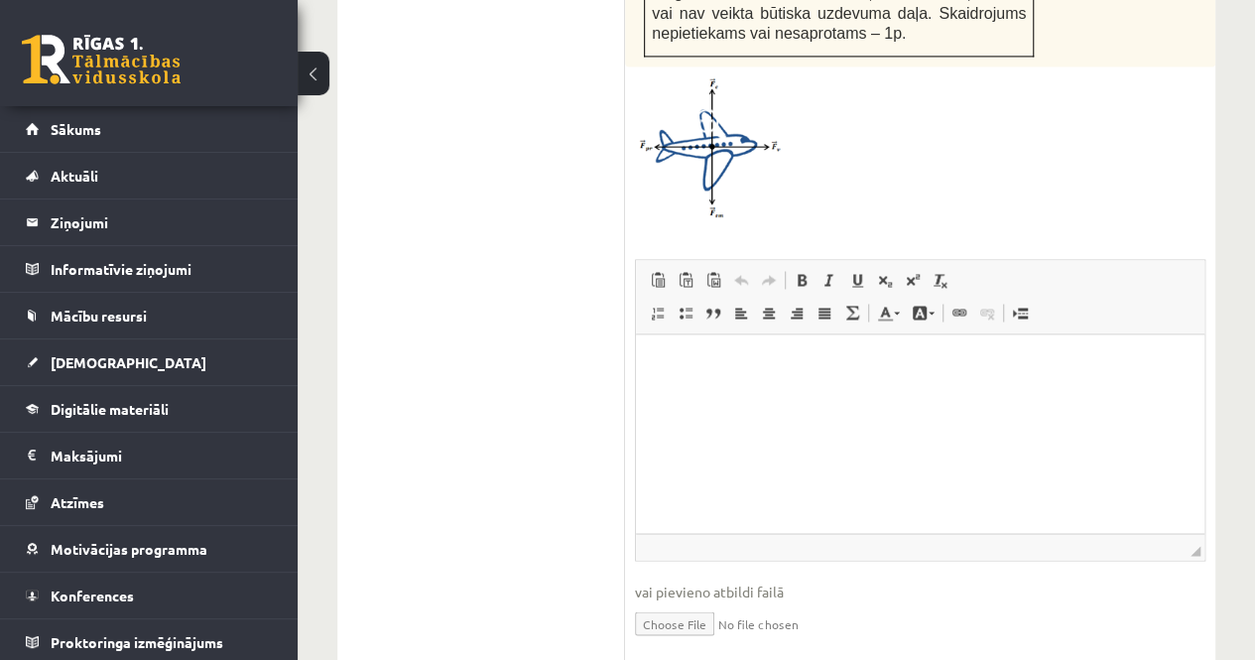
click at [679, 601] on input "file" at bounding box center [920, 621] width 571 height 41
type input "**********"
click at [662, 642] on link "Iesniegtā atbilde" at bounding box center [688, 652] width 106 height 21
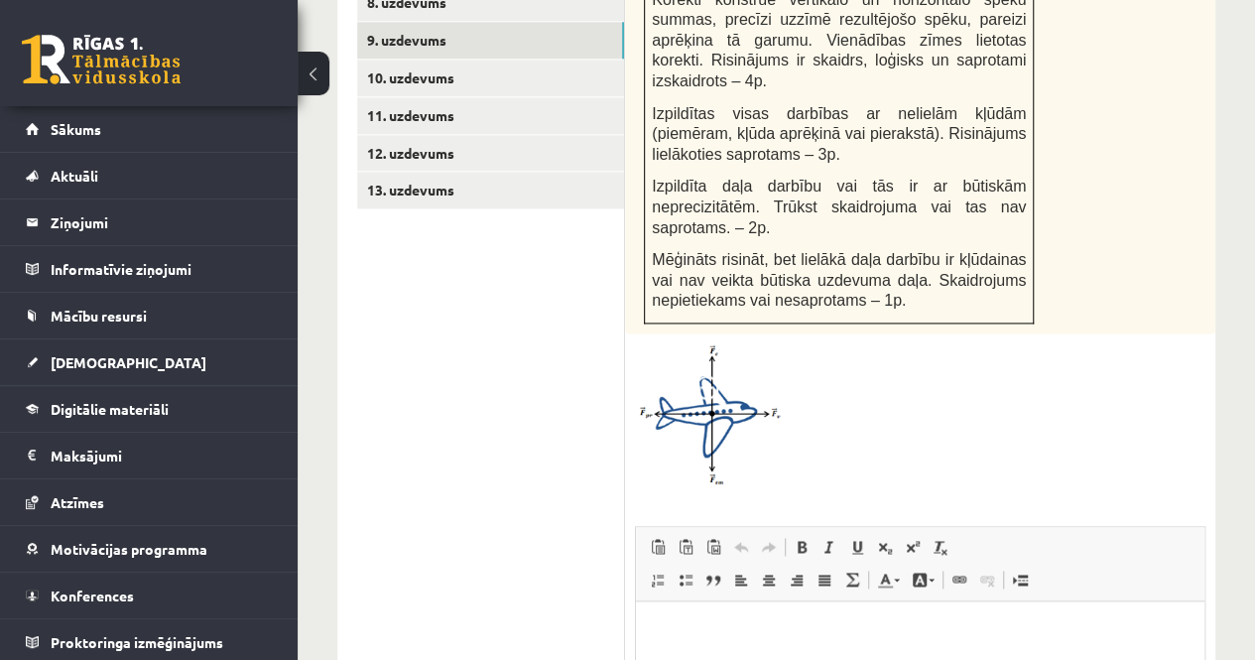
scroll to position [1216, 0]
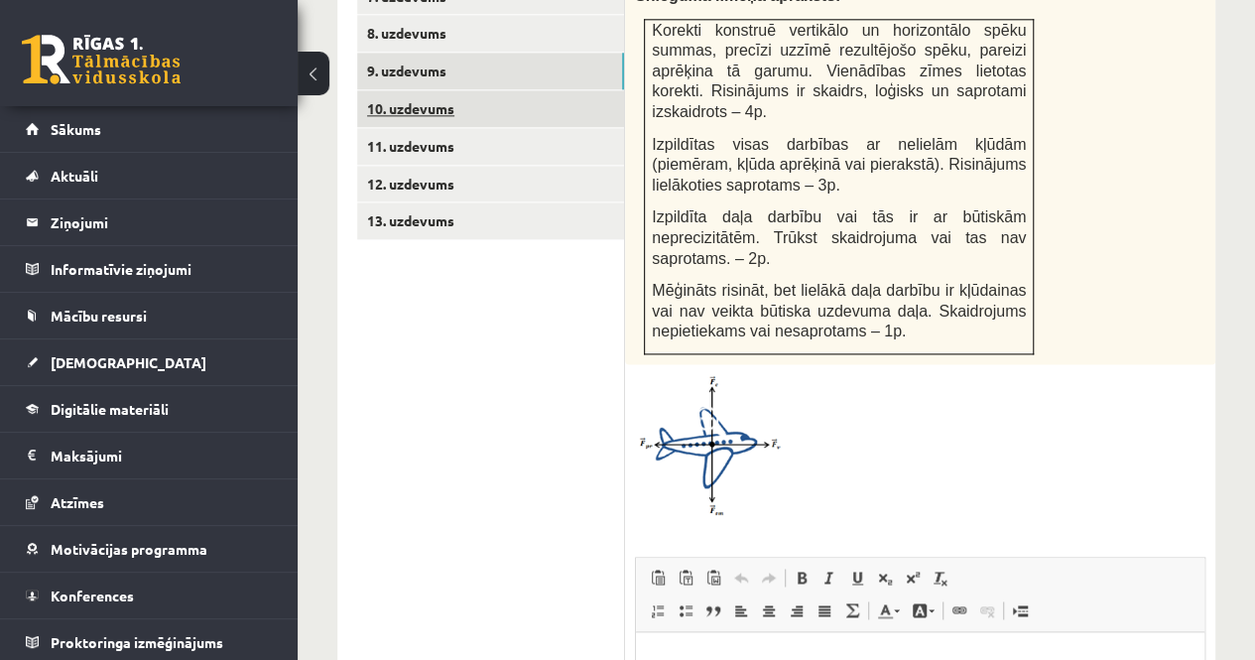
click at [418, 90] on link "10. uzdevums" at bounding box center [490, 108] width 267 height 37
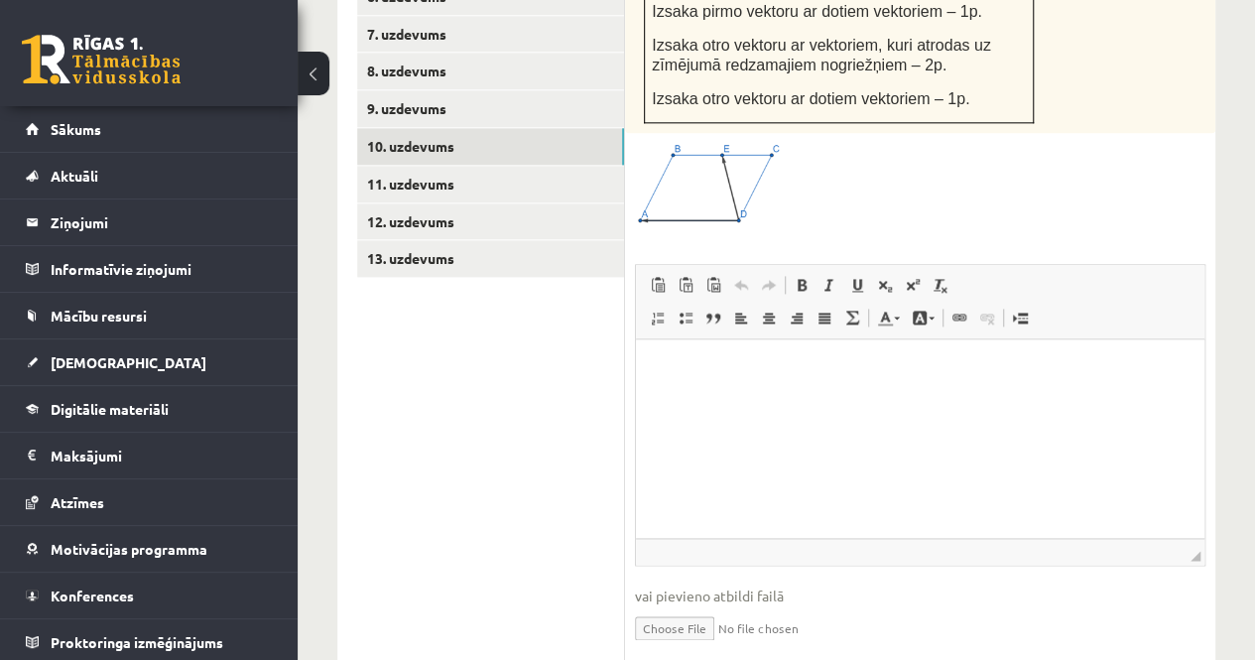
scroll to position [1231, 0]
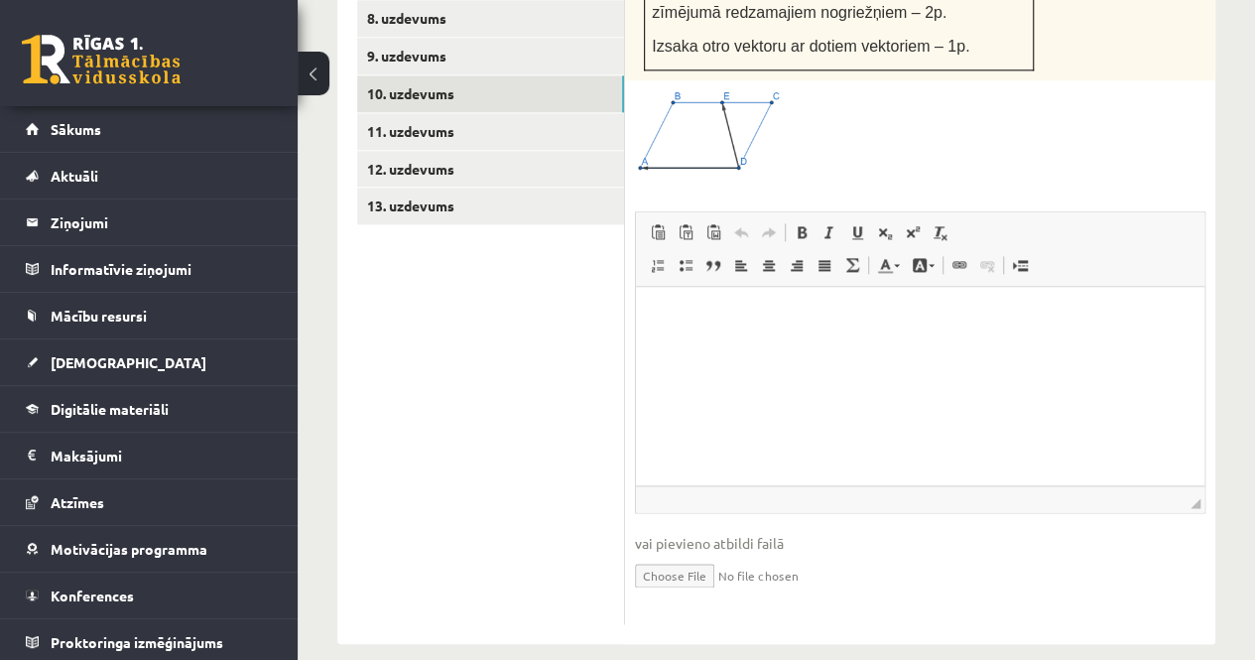
click at [658, 554] on input "file" at bounding box center [920, 574] width 571 height 41
type input "**********"
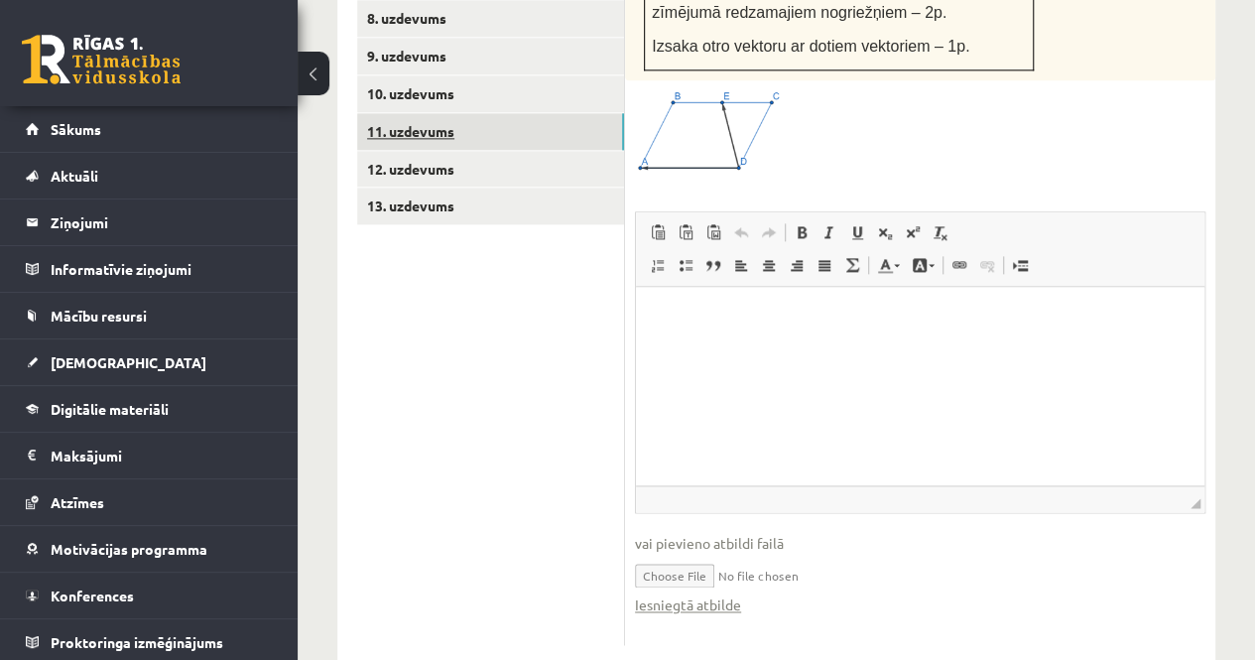
click at [439, 113] on link "11. uzdevums" at bounding box center [490, 131] width 267 height 37
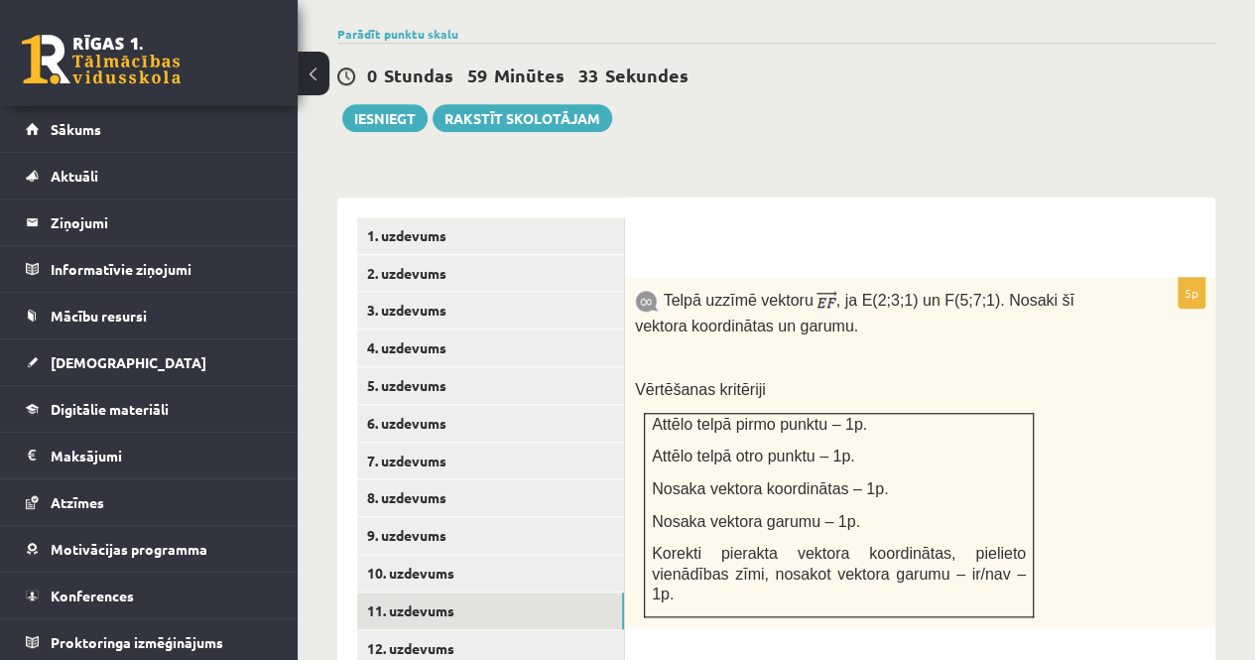
scroll to position [865, 0]
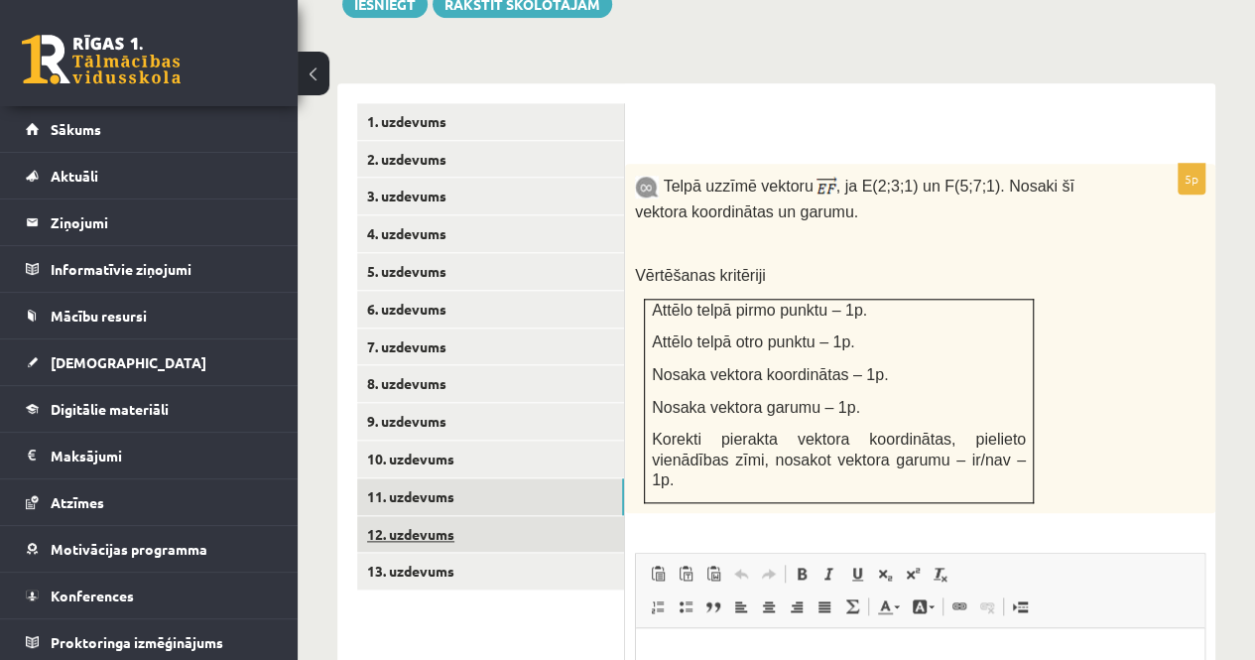
click at [484, 516] on link "12. uzdevums" at bounding box center [490, 534] width 267 height 37
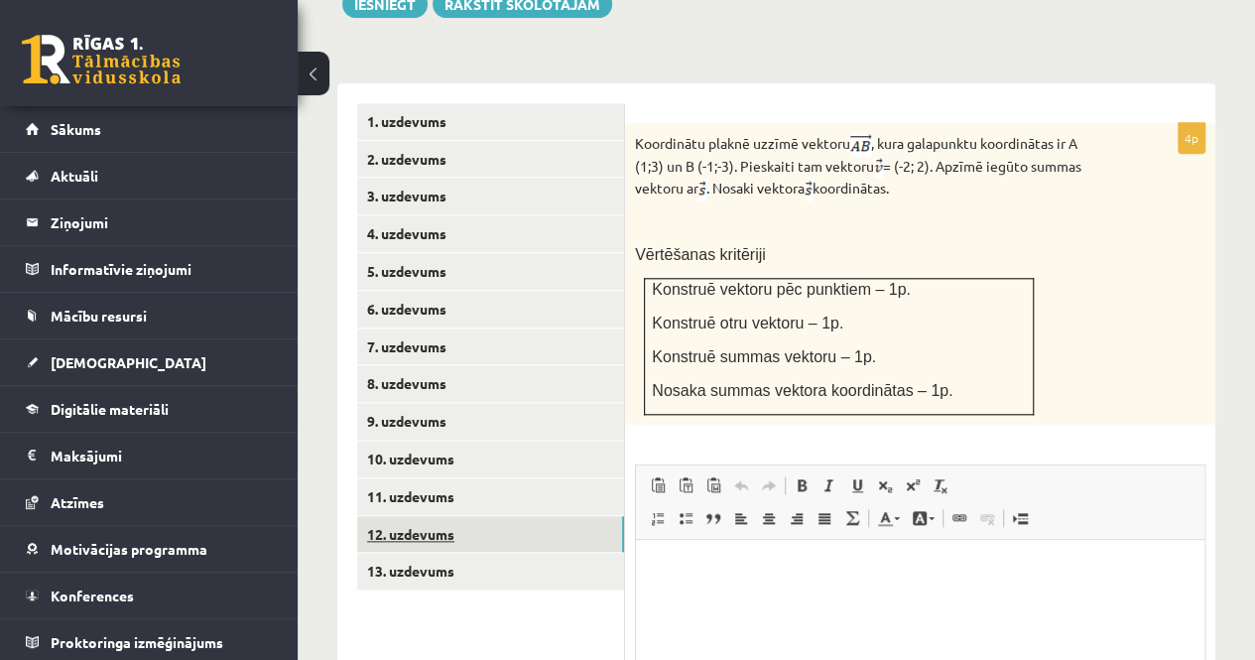
scroll to position [0, 0]
click at [467, 553] on link "13. uzdevums" at bounding box center [490, 571] width 267 height 37
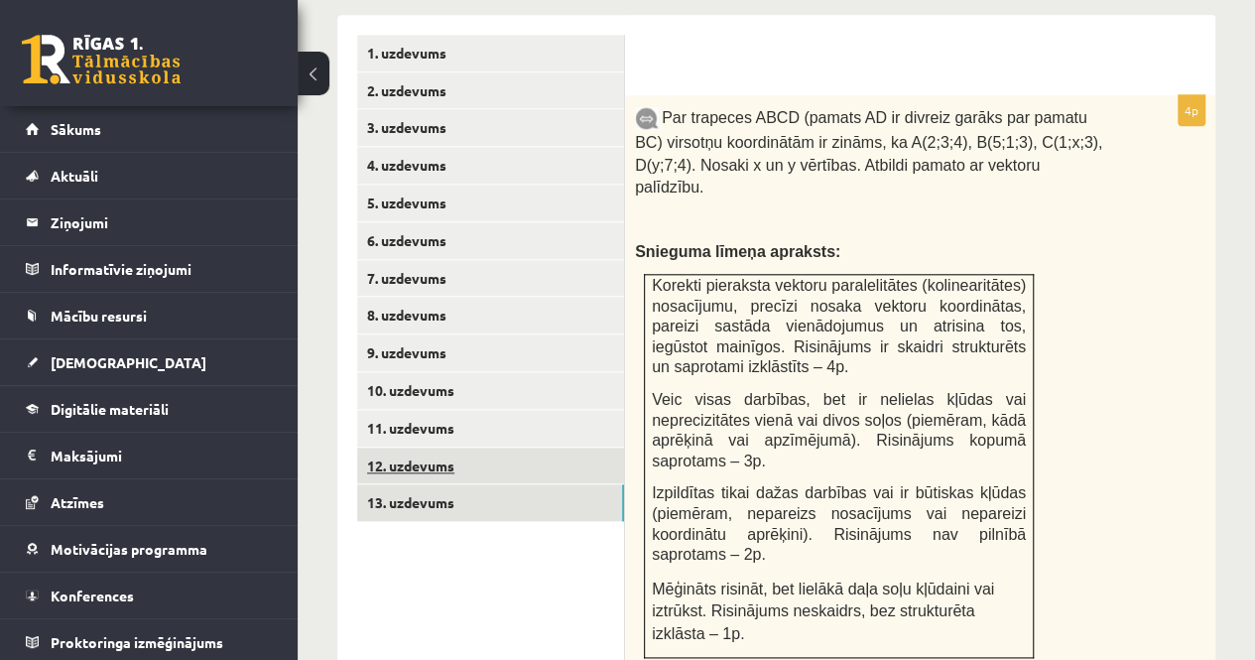
scroll to position [965, 0]
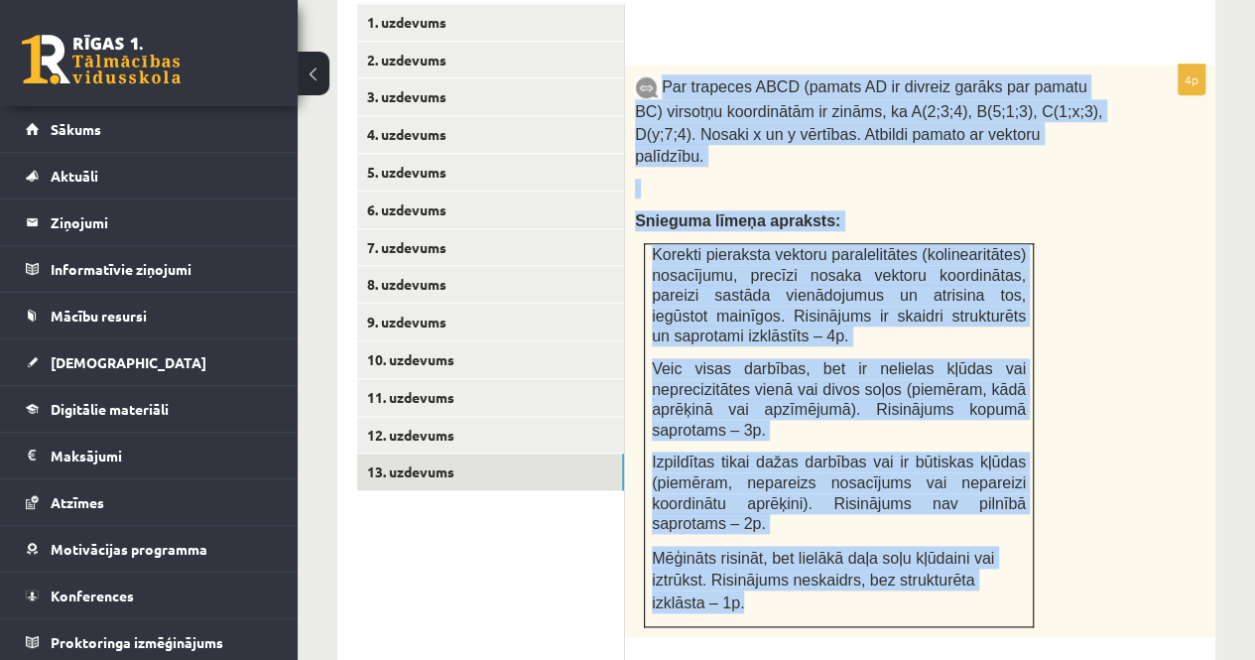
drag, startPoint x: 662, startPoint y: 33, endPoint x: 1008, endPoint y: 503, distance: 584.2
click at [1008, 503] on div "Par trapeces ABCD (pamats AD ir divreiz garāks par pamatu BC) virsotņu koordinā…" at bounding box center [920, 351] width 590 height 573
copy div "Par trapeces ABCD (pamats AD ir divreiz garāks par pamatu BC) virsotņu koordinā…"
click at [447, 379] on link "11. uzdevums" at bounding box center [490, 397] width 267 height 37
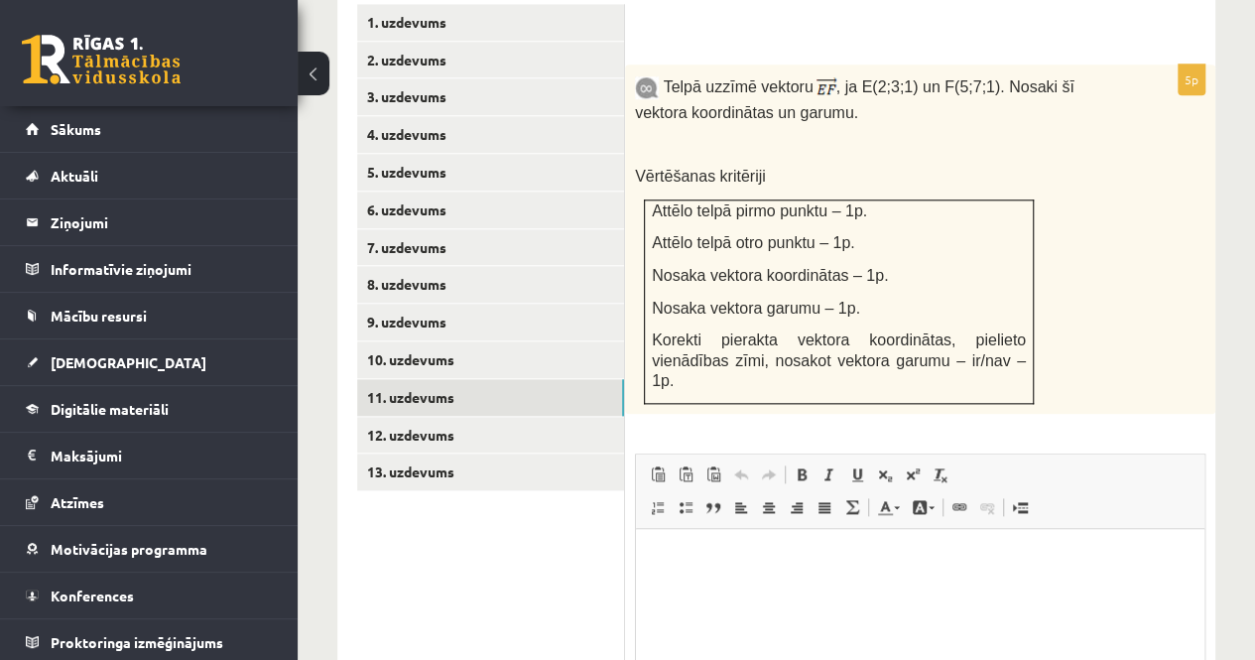
scroll to position [0, 0]
click at [427, 417] on link "12. uzdevums" at bounding box center [490, 435] width 267 height 37
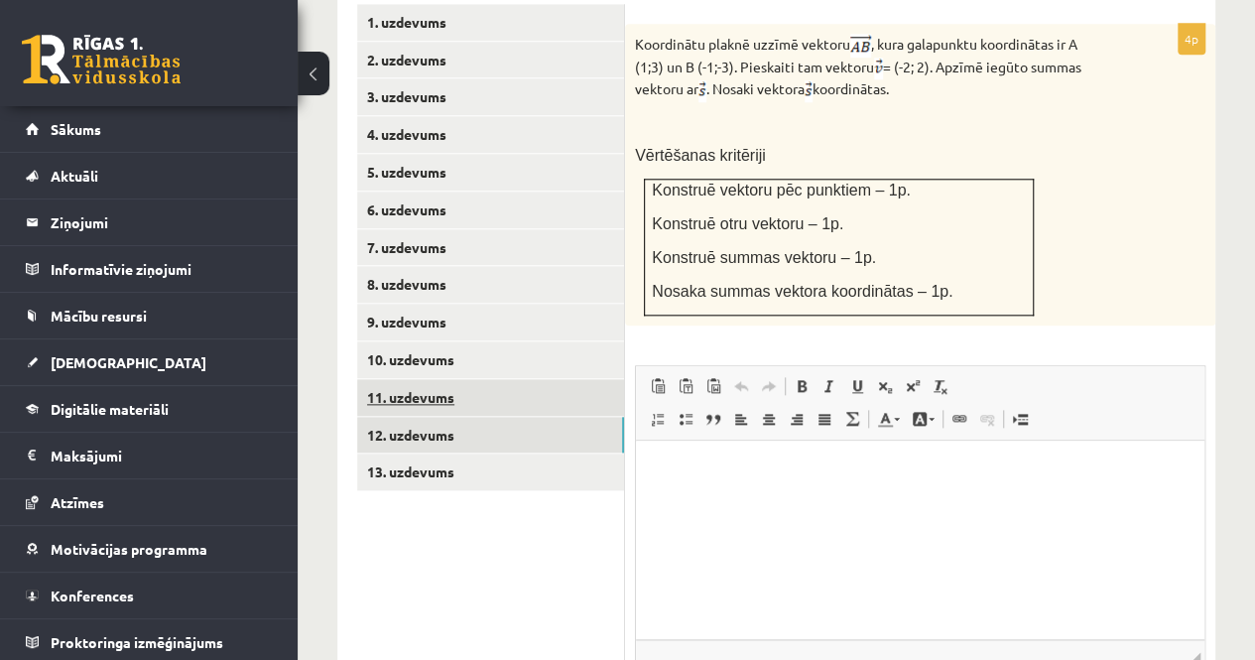
click at [423, 379] on link "11. uzdevums" at bounding box center [490, 397] width 267 height 37
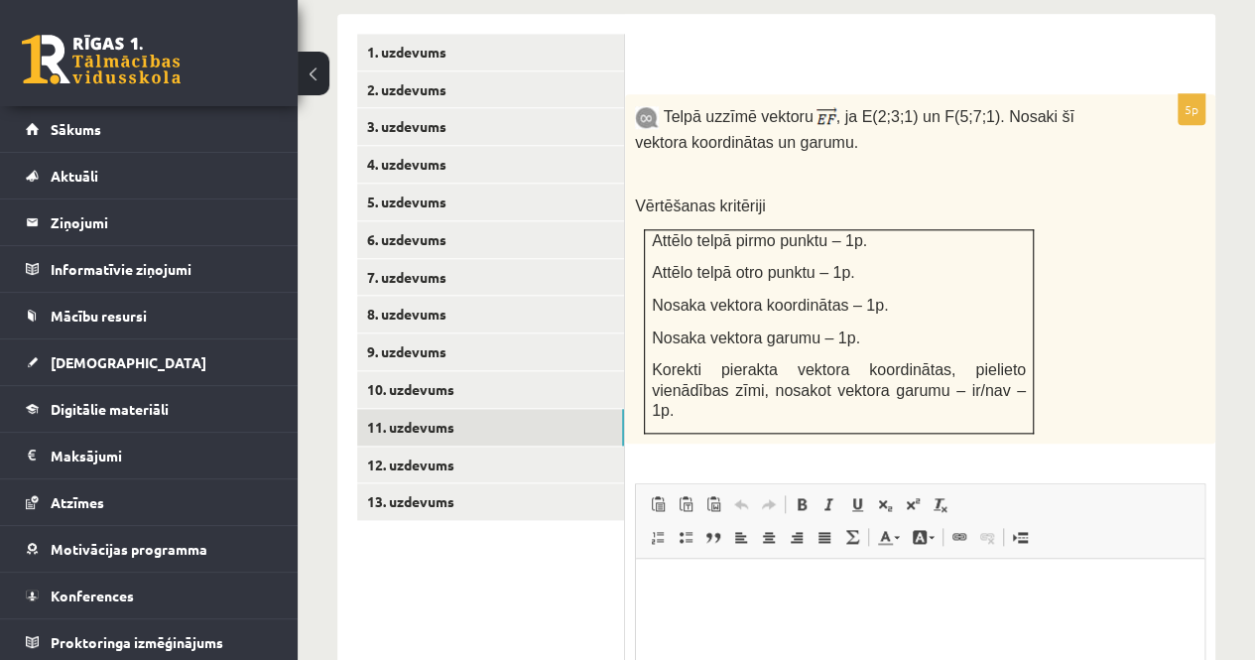
scroll to position [965, 0]
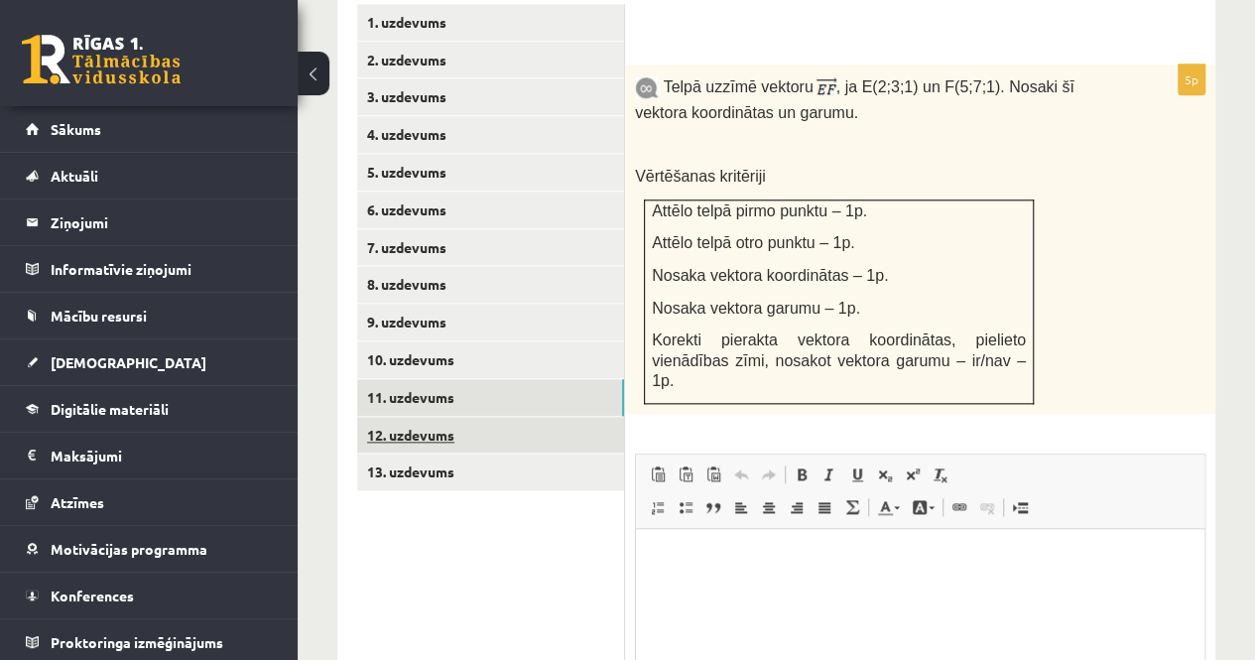
click at [473, 417] on link "12. uzdevums" at bounding box center [490, 435] width 267 height 37
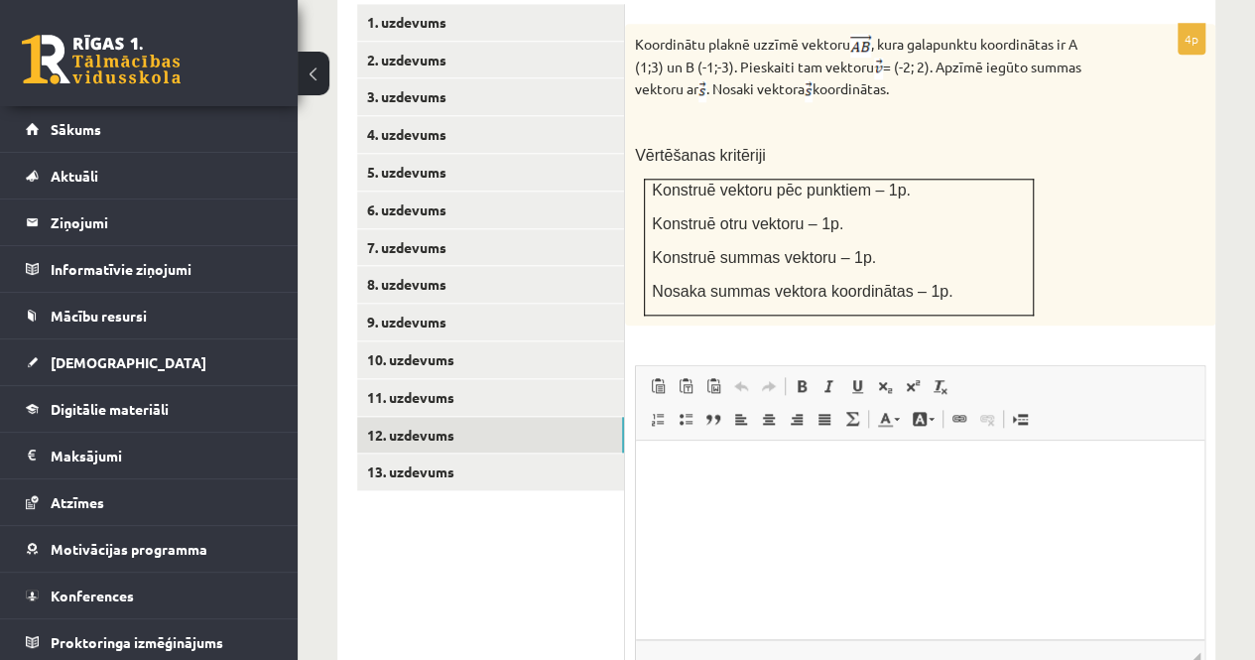
scroll to position [865, 0]
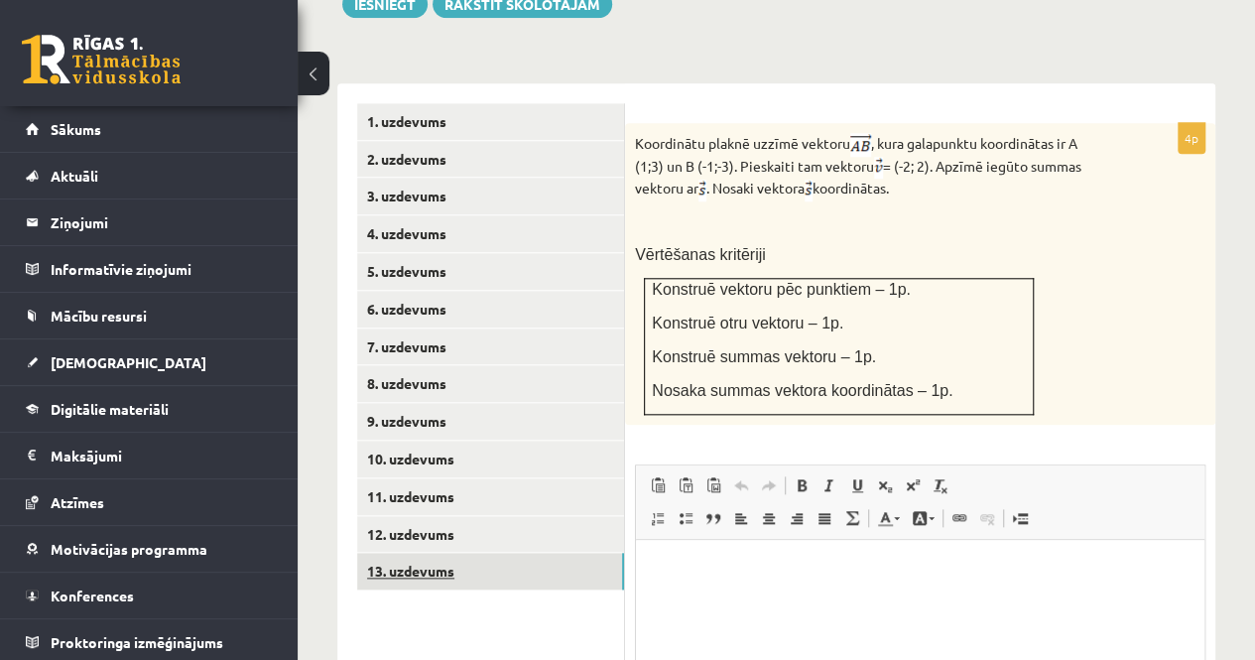
click at [405, 553] on link "13. uzdevums" at bounding box center [490, 571] width 267 height 37
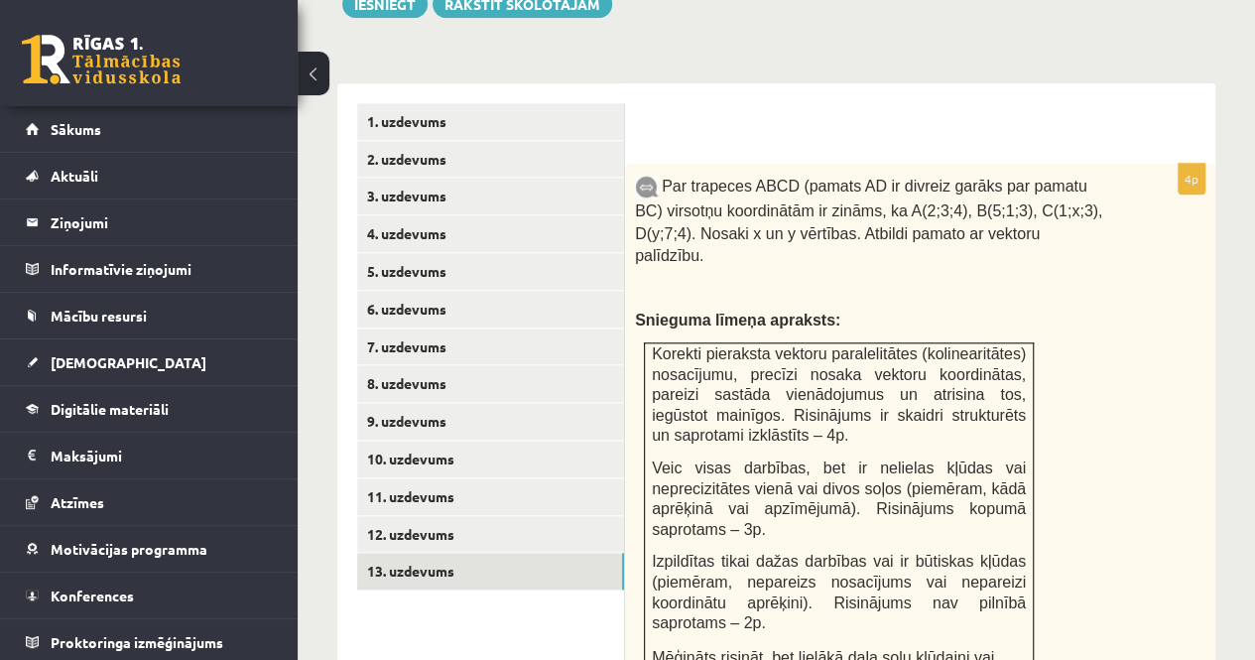
scroll to position [0, 0]
click at [431, 103] on link "1. uzdevums" at bounding box center [490, 121] width 267 height 37
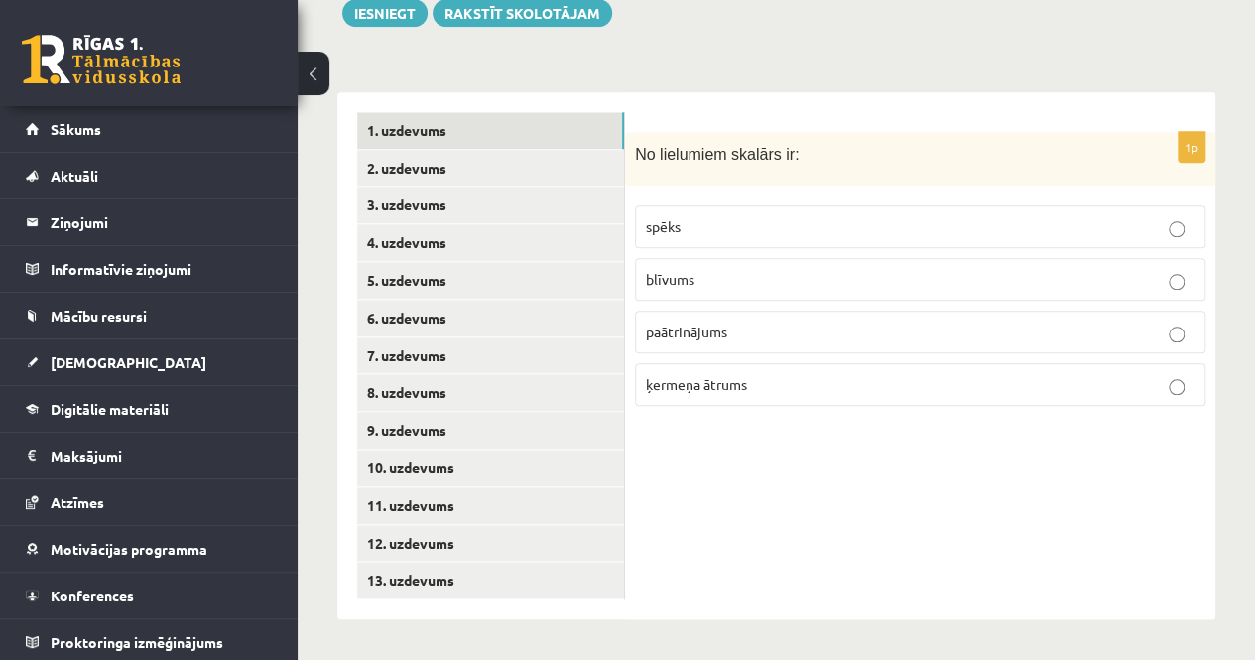
scroll to position [812, 0]
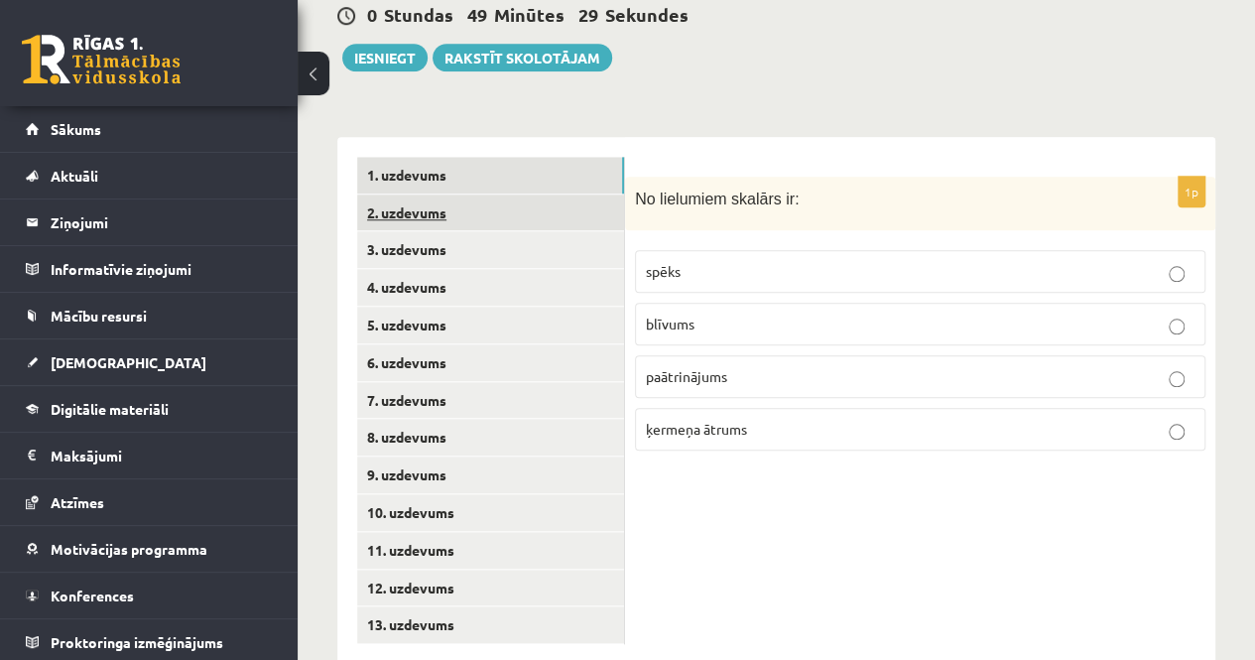
click at [446, 195] on link "2. uzdevums" at bounding box center [490, 213] width 267 height 37
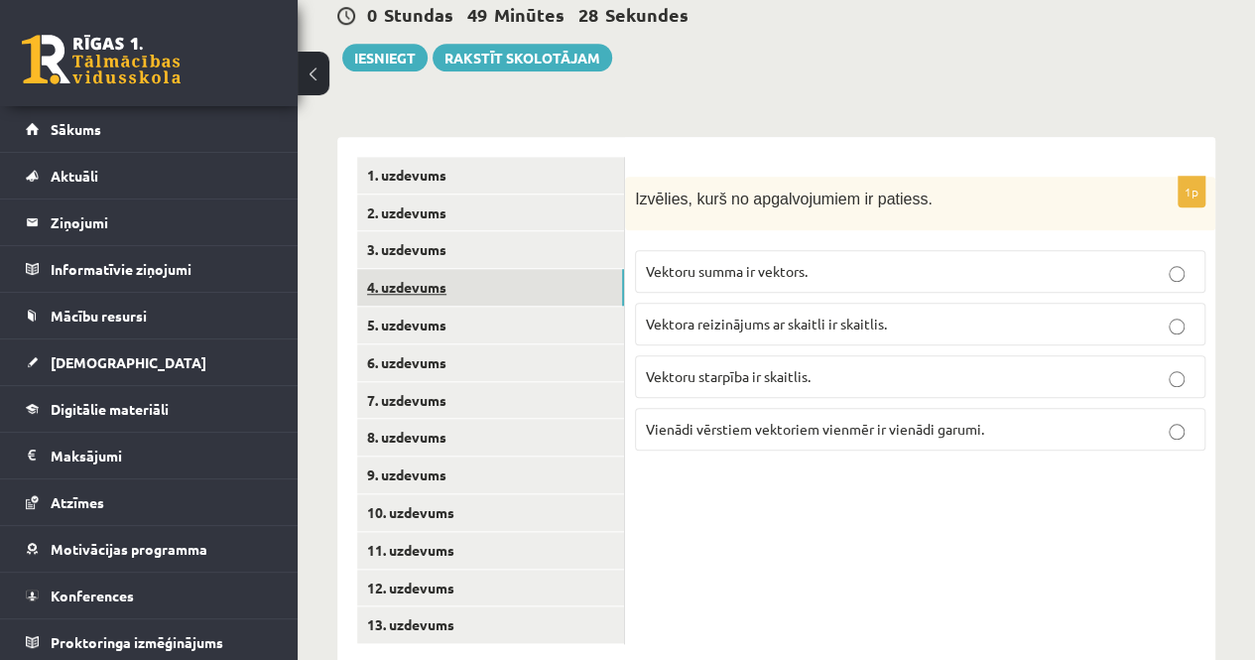
click at [459, 269] on link "4. uzdevums" at bounding box center [490, 287] width 267 height 37
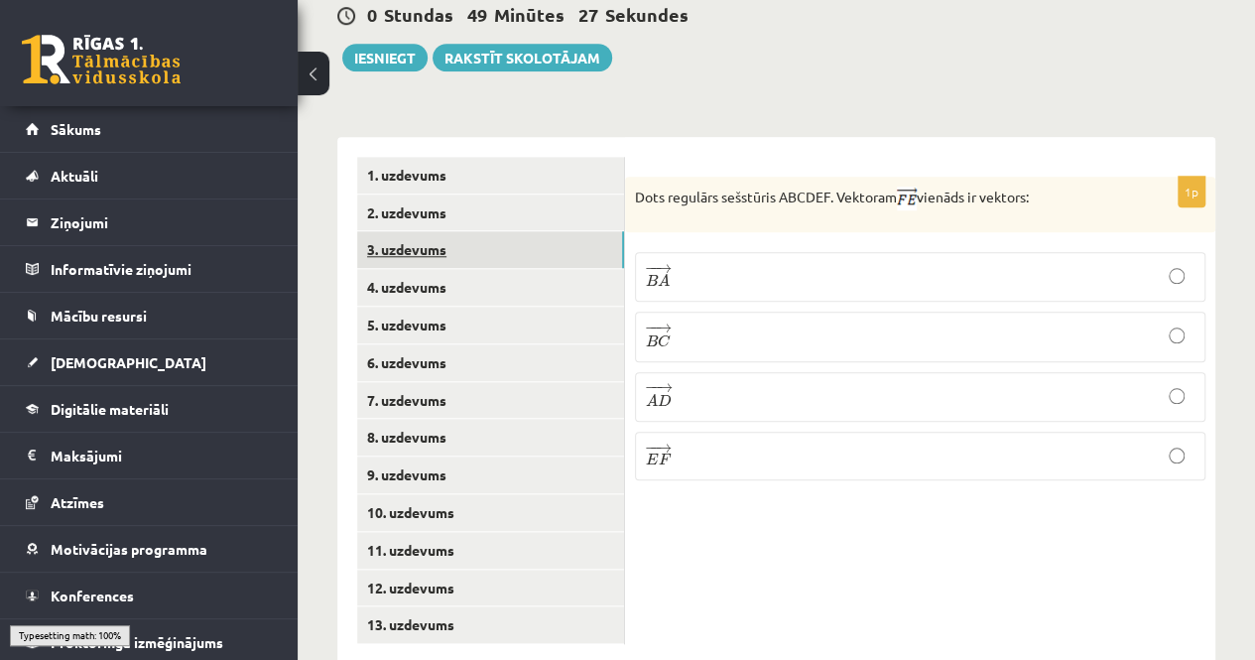
click at [453, 231] on link "3. uzdevums" at bounding box center [490, 249] width 267 height 37
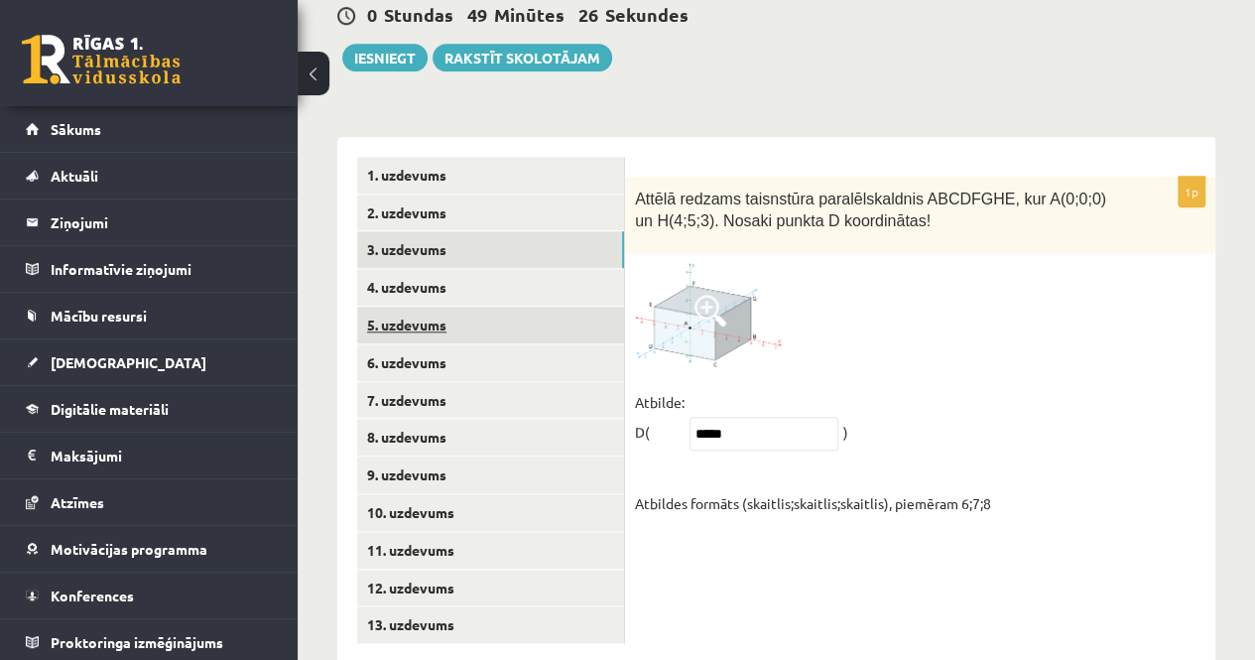
click at [460, 307] on link "5. uzdevums" at bounding box center [490, 325] width 267 height 37
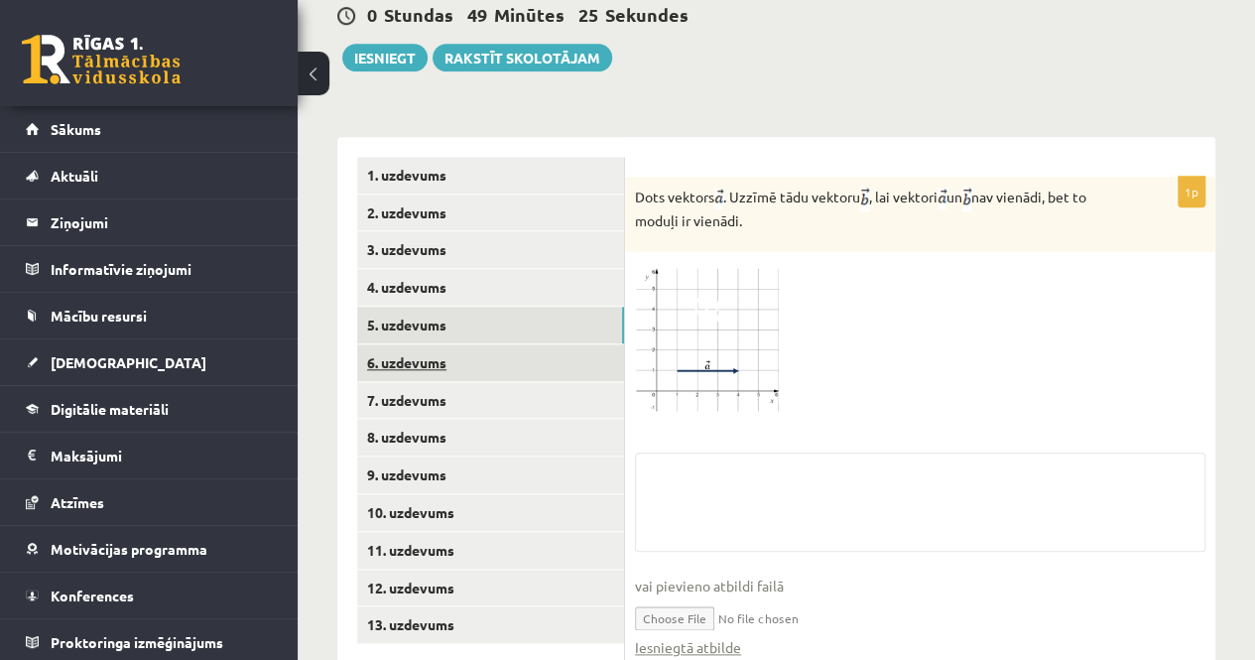
click at [467, 344] on link "6. uzdevums" at bounding box center [490, 362] width 267 height 37
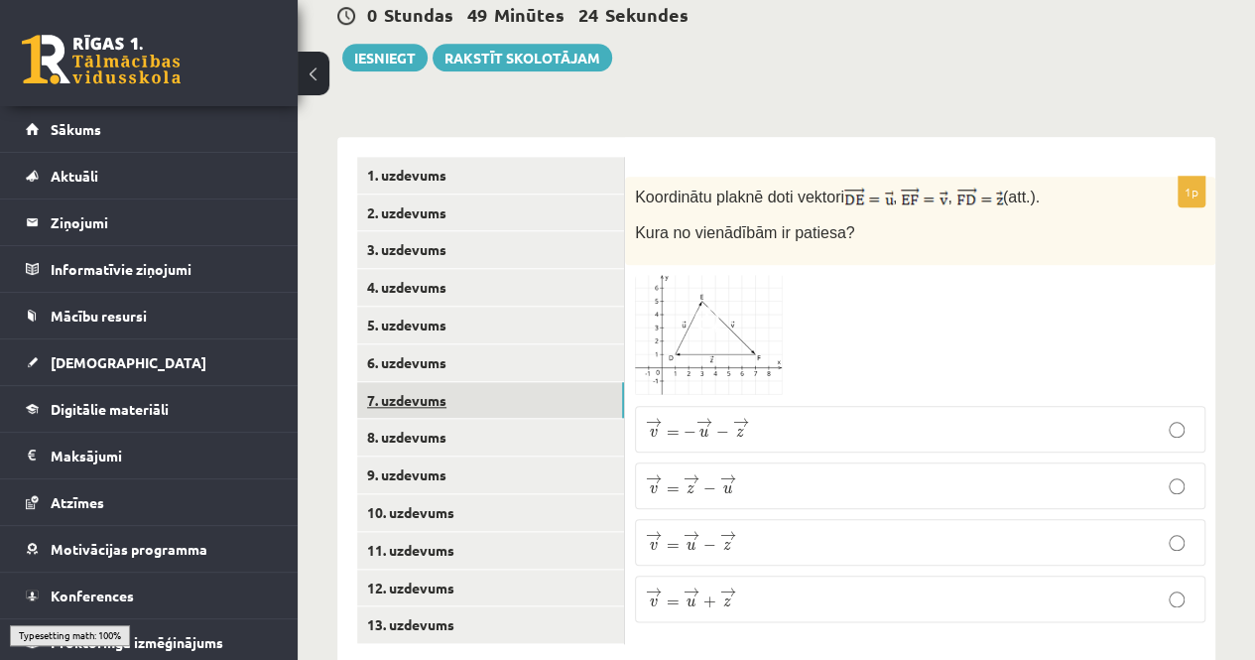
click at [466, 382] on link "7. uzdevums" at bounding box center [490, 400] width 267 height 37
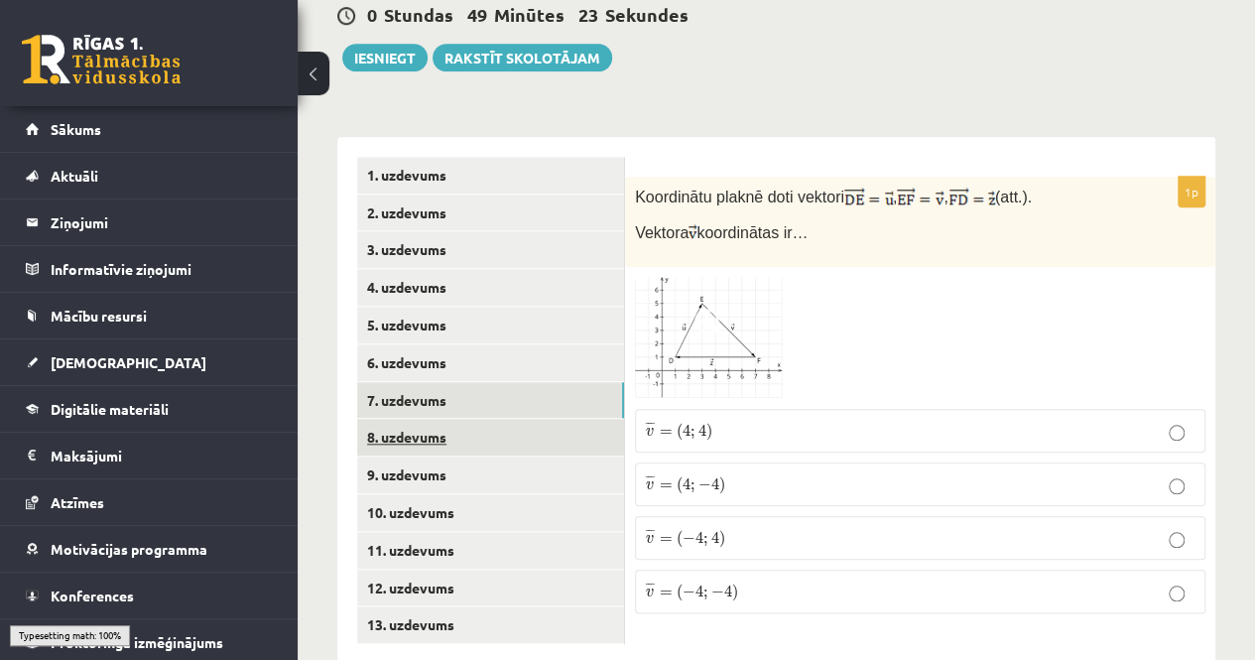
click at [474, 419] on link "8. uzdevums" at bounding box center [490, 437] width 267 height 37
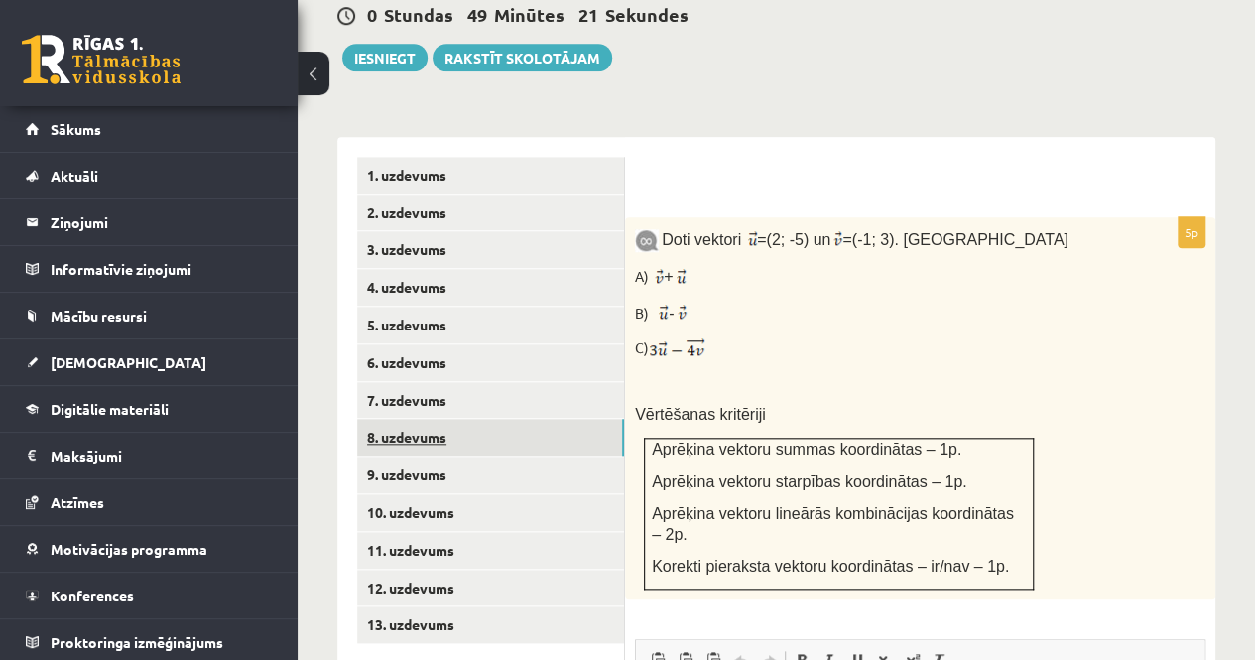
scroll to position [0, 0]
click at [473, 457] on link "9. uzdevums" at bounding box center [490, 475] width 267 height 37
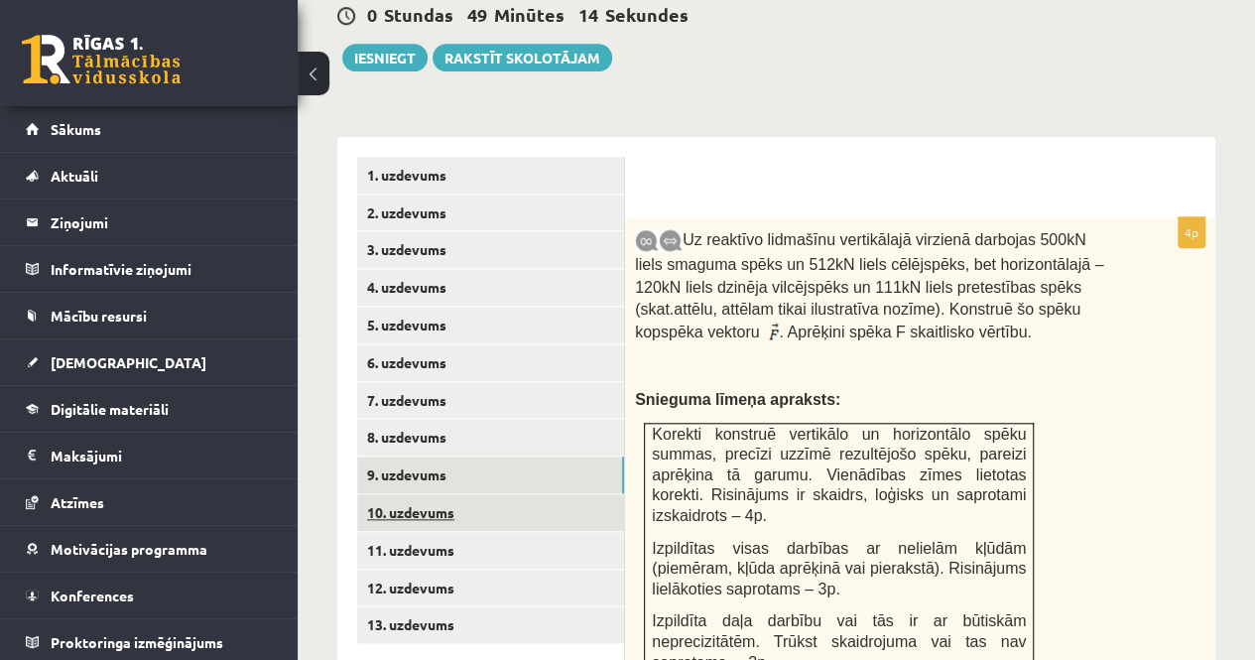
click at [465, 494] on link "10. uzdevums" at bounding box center [490, 512] width 267 height 37
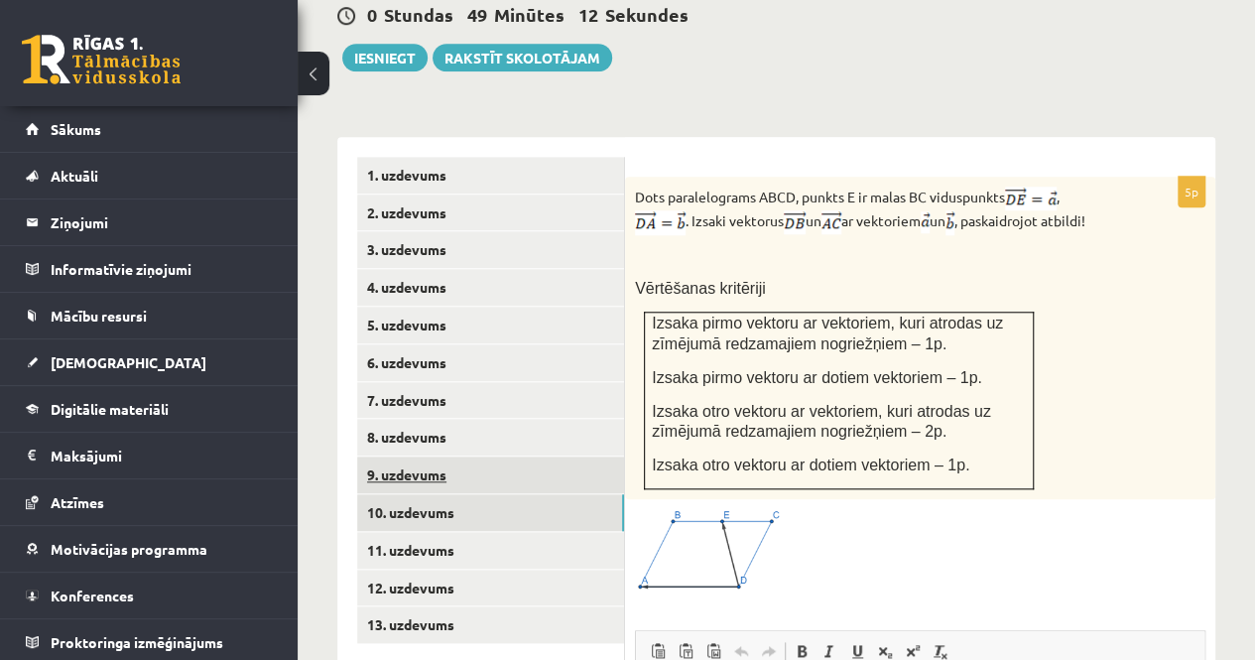
click at [455, 457] on link "9. uzdevums" at bounding box center [490, 475] width 267 height 37
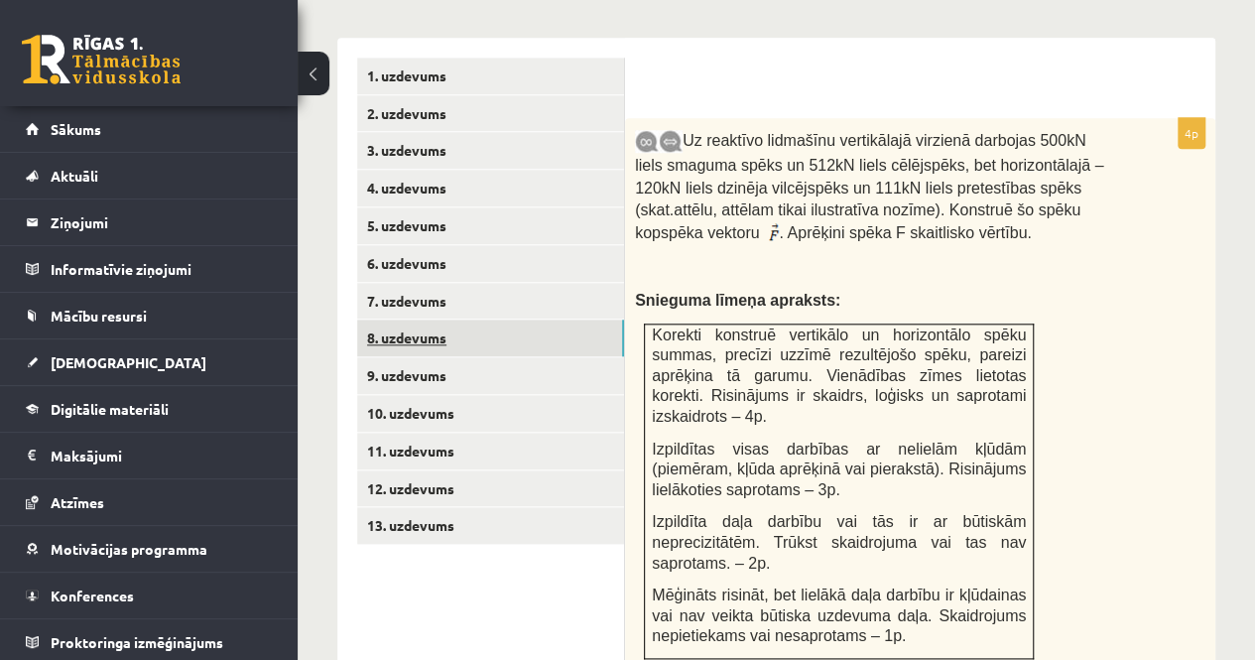
click at [458, 320] on link "8. uzdevums" at bounding box center [490, 338] width 267 height 37
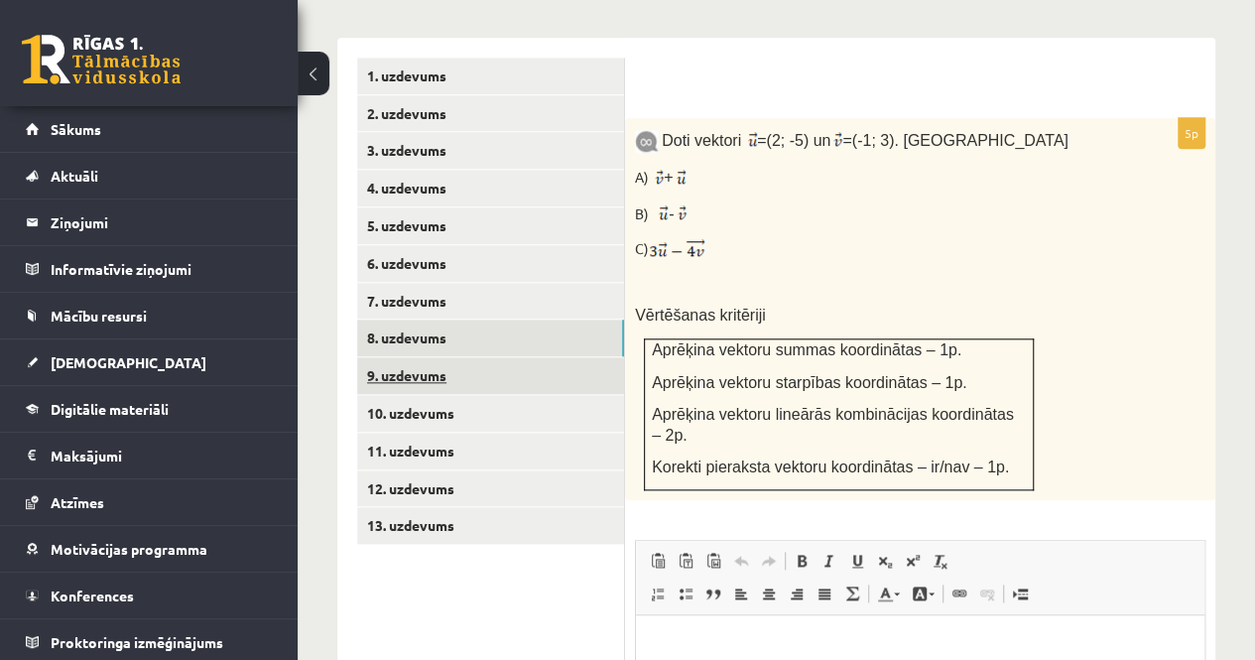
click at [460, 357] on link "9. uzdevums" at bounding box center [490, 375] width 267 height 37
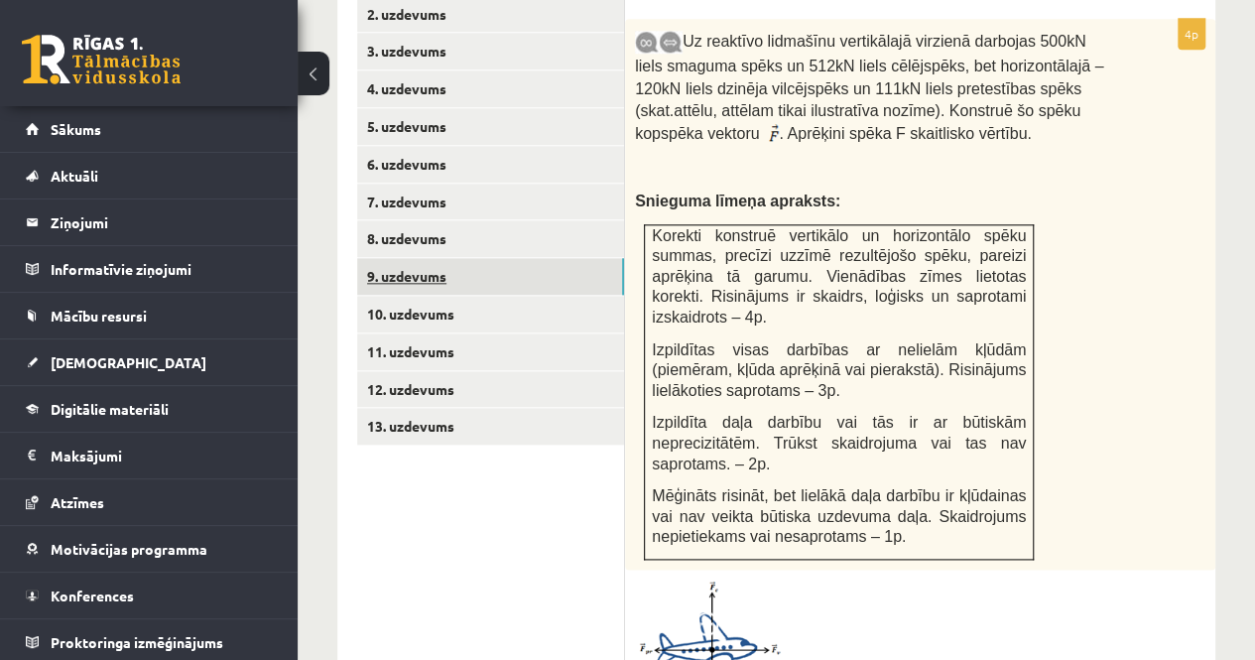
scroll to position [911, 0]
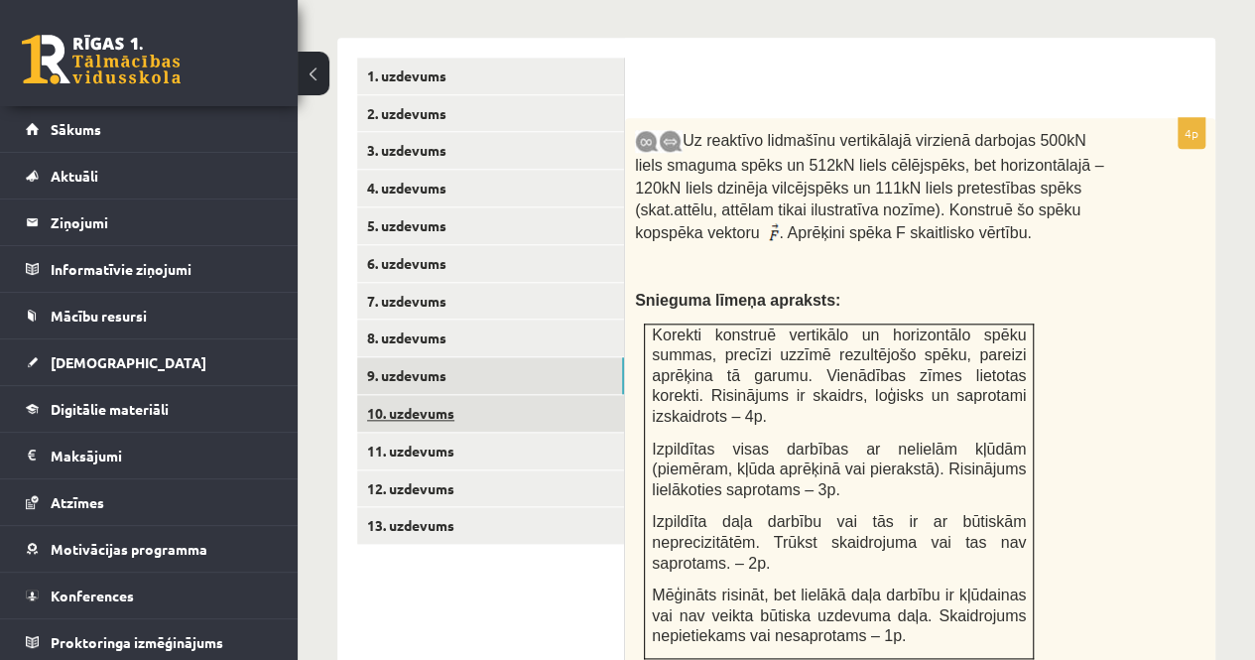
click at [446, 395] on link "10. uzdevums" at bounding box center [490, 413] width 267 height 37
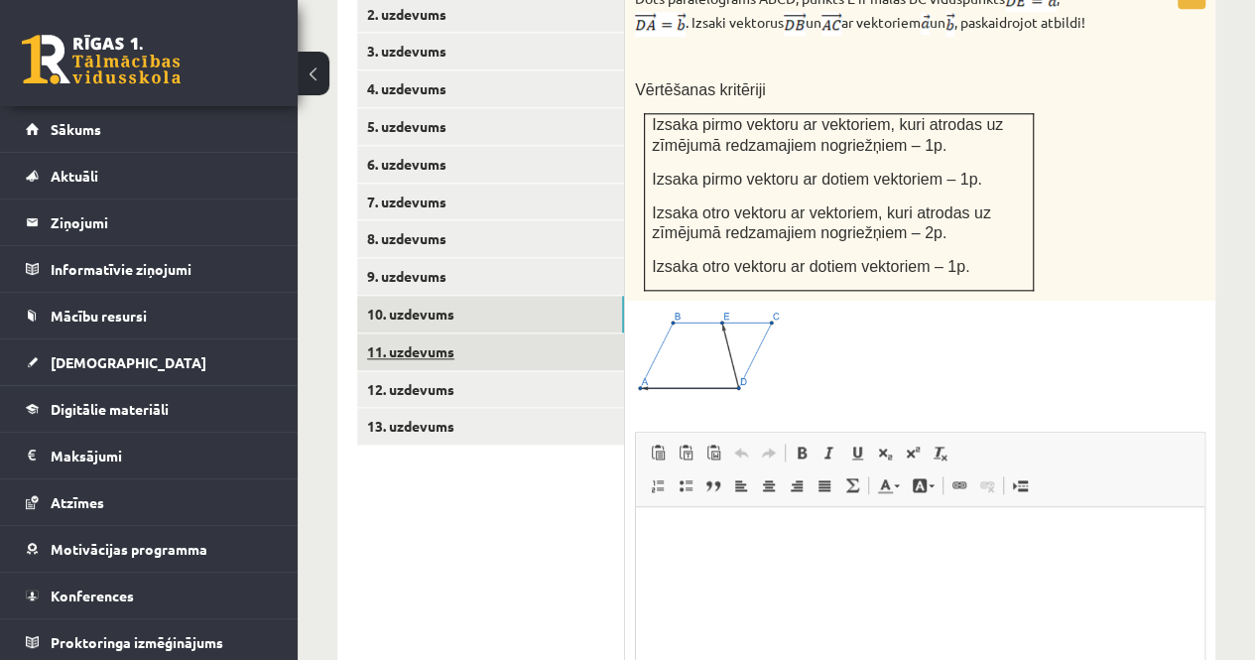
scroll to position [0, 0]
click at [466, 333] on link "11. uzdevums" at bounding box center [490, 351] width 267 height 37
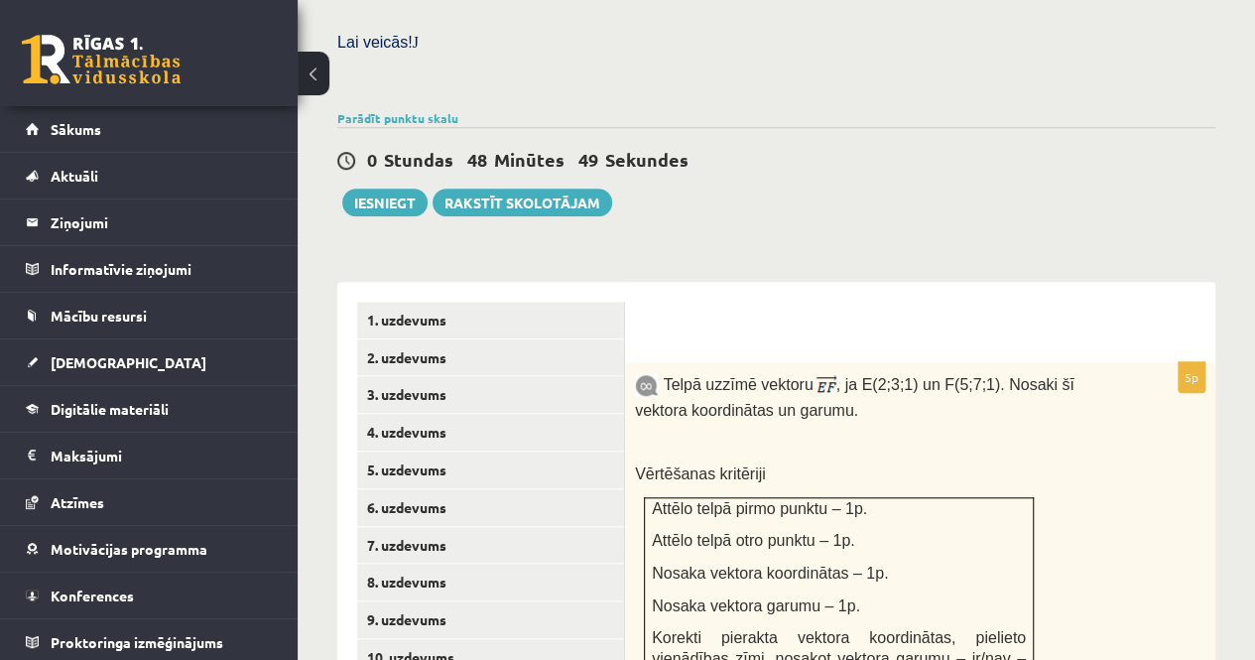
scroll to position [865, 0]
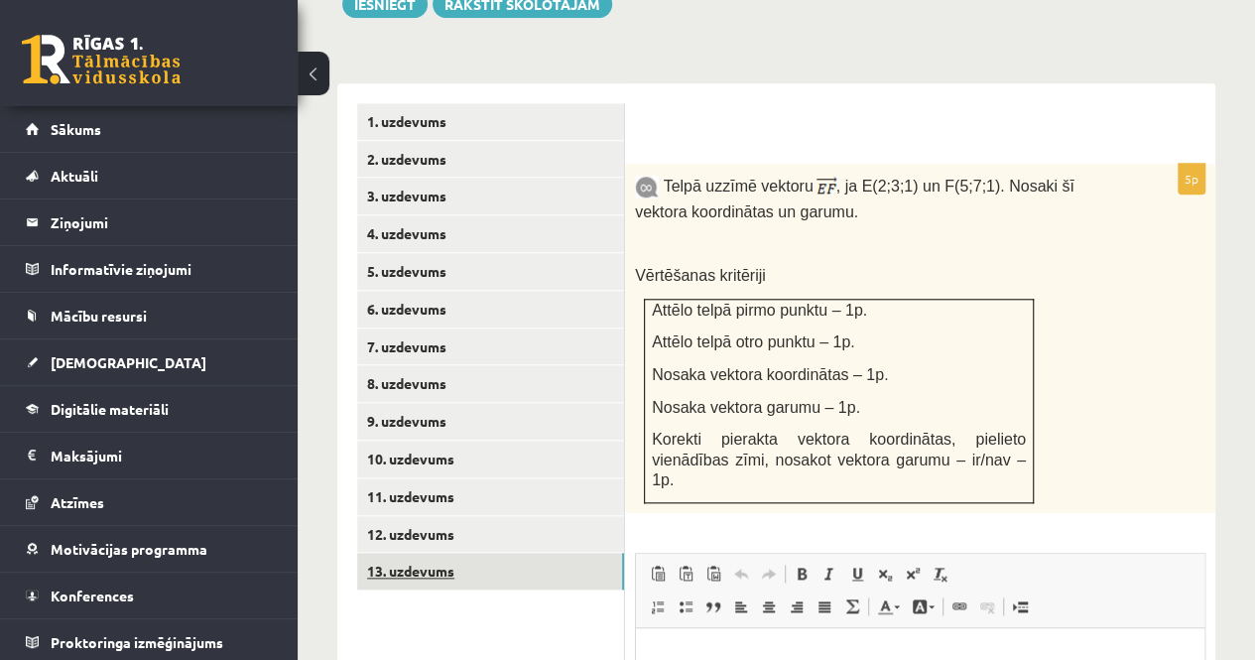
click at [434, 553] on link "13. uzdevums" at bounding box center [490, 571] width 267 height 37
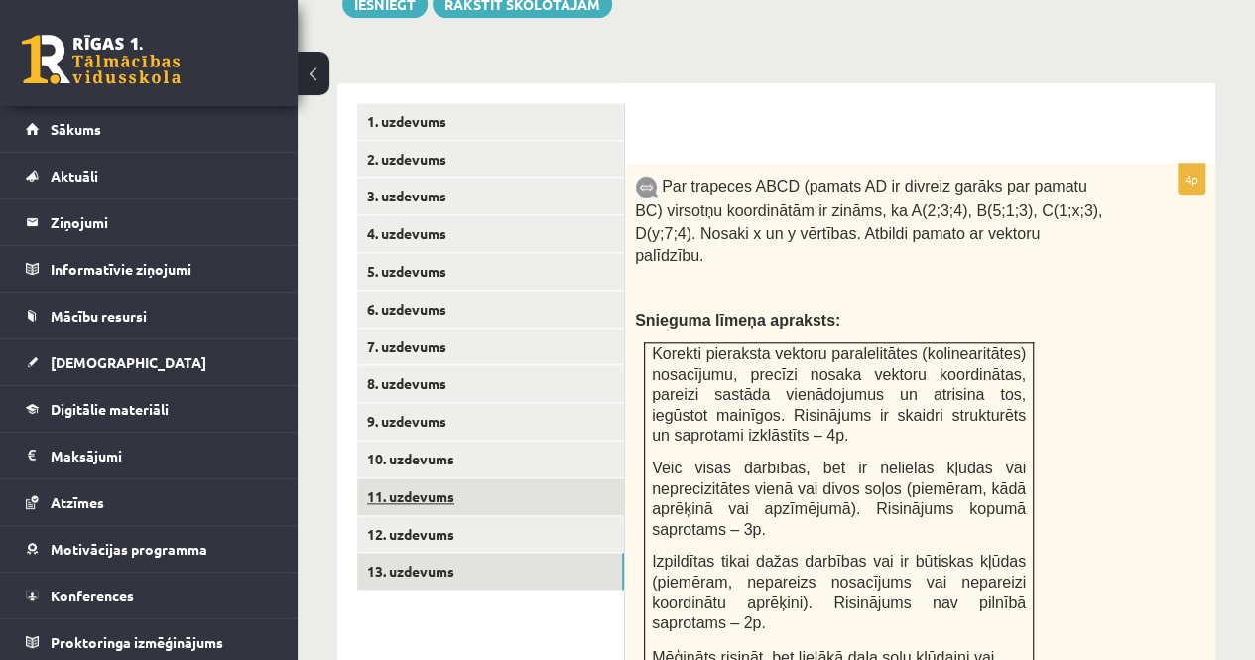
scroll to position [0, 0]
click at [459, 478] on link "11. uzdevums" at bounding box center [490, 496] width 267 height 37
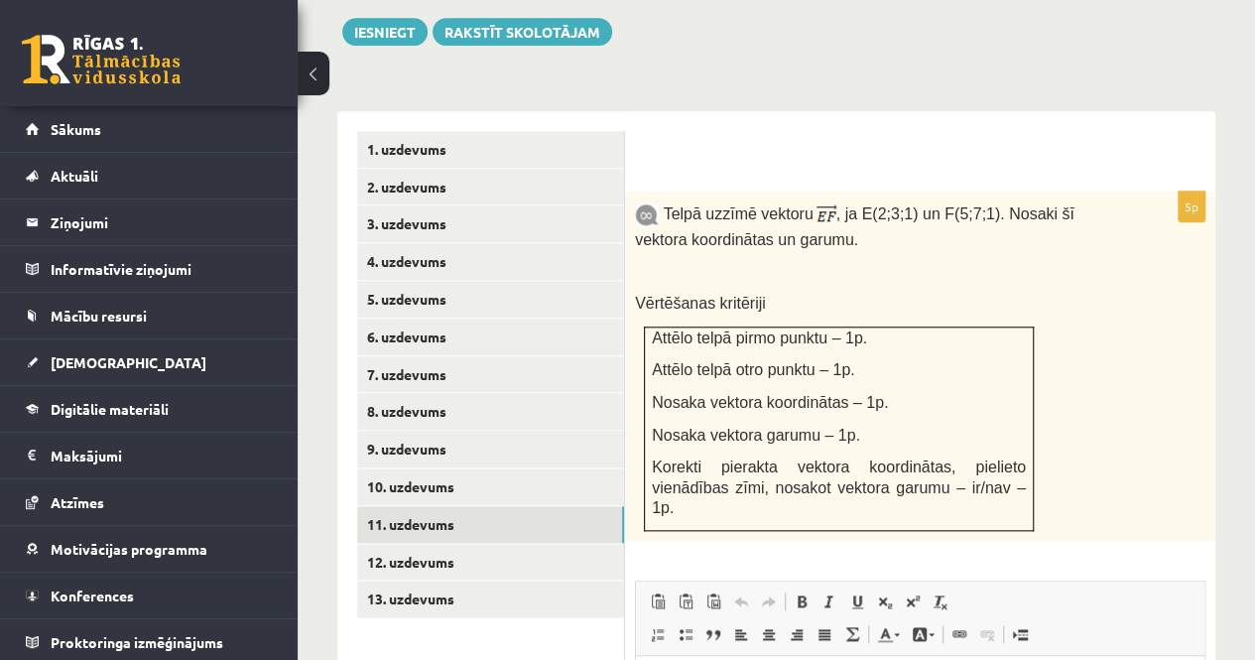
scroll to position [965, 0]
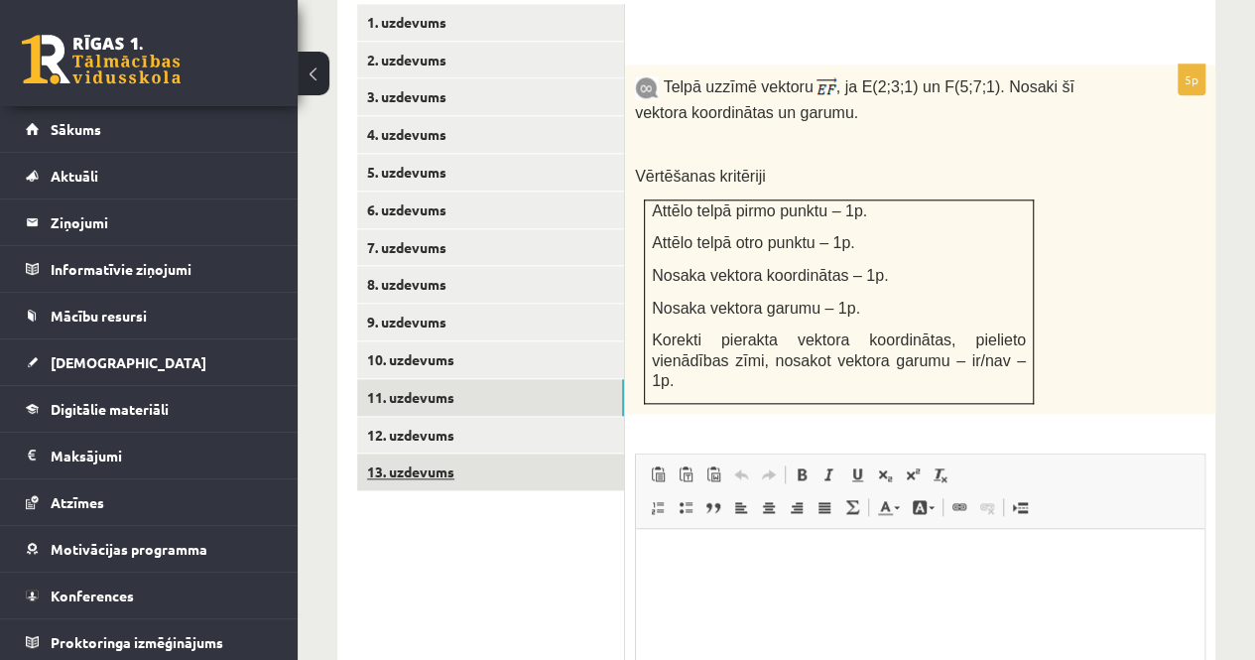
click at [492, 454] on link "13. uzdevums" at bounding box center [490, 472] width 267 height 37
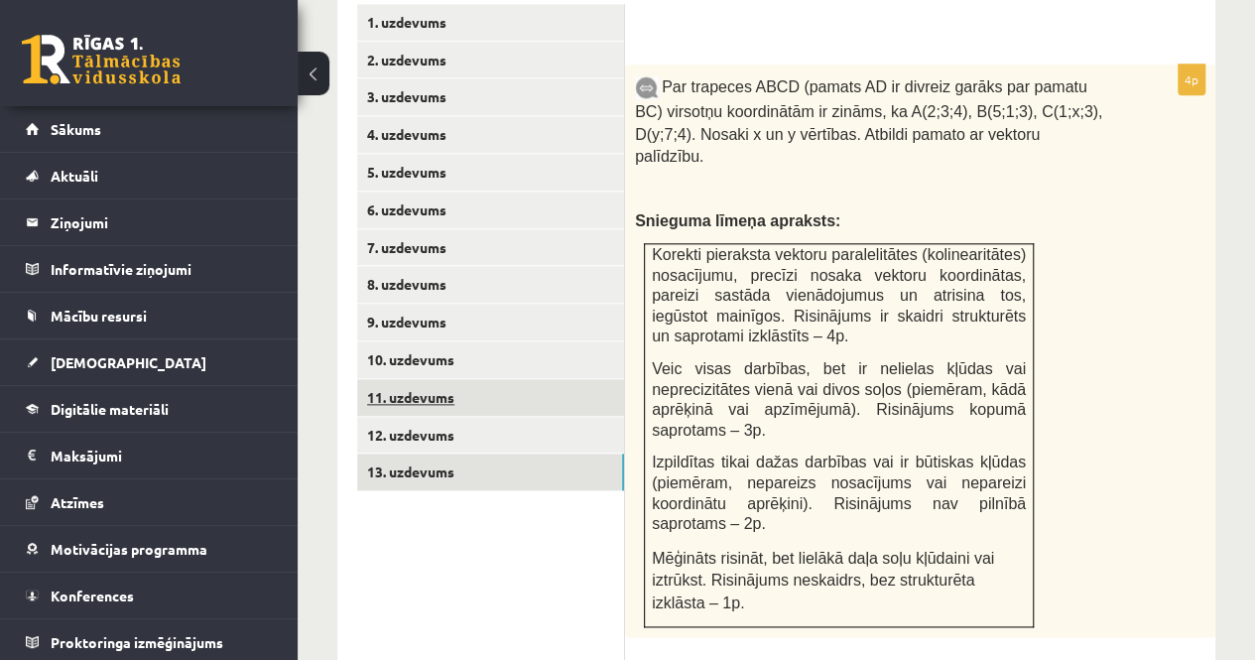
click at [442, 379] on link "11. uzdevums" at bounding box center [490, 397] width 267 height 37
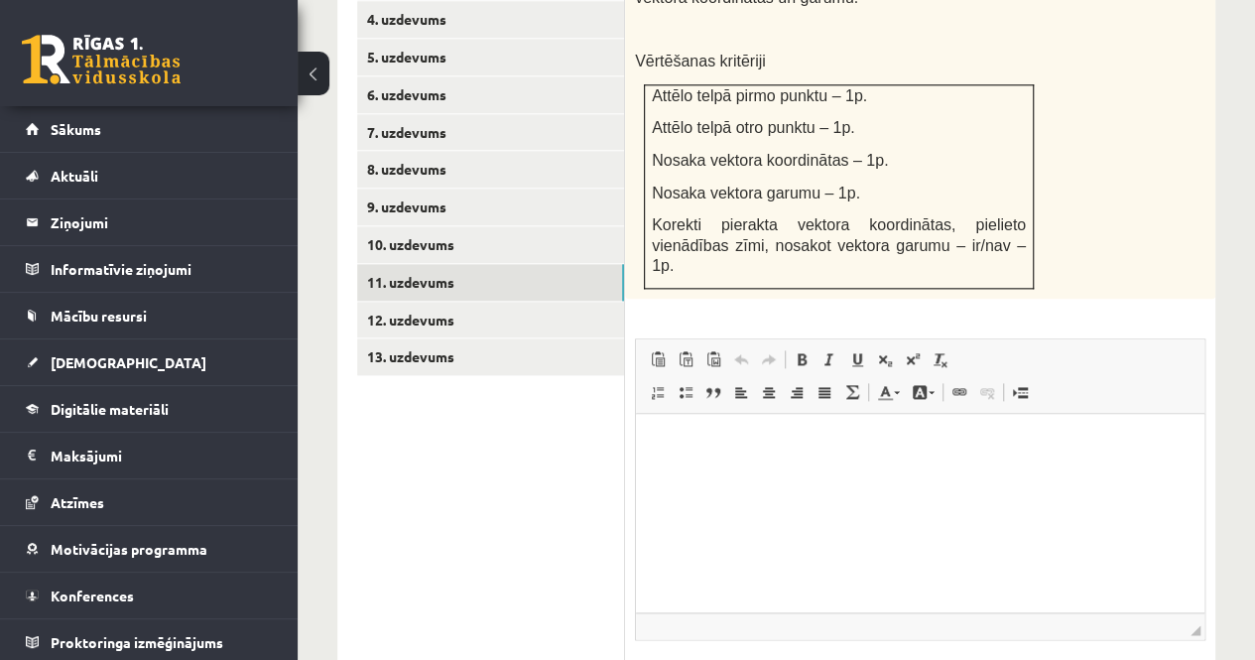
scroll to position [1163, 0]
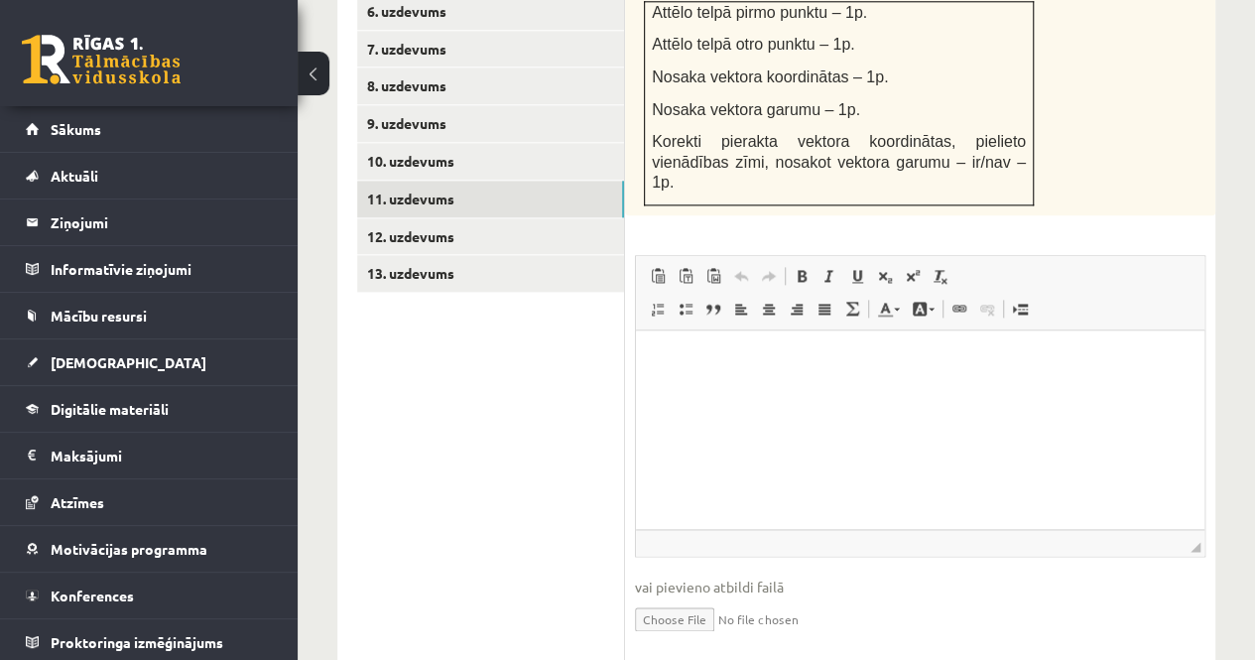
click at [679, 597] on input "file" at bounding box center [920, 617] width 571 height 41
type input "**********"
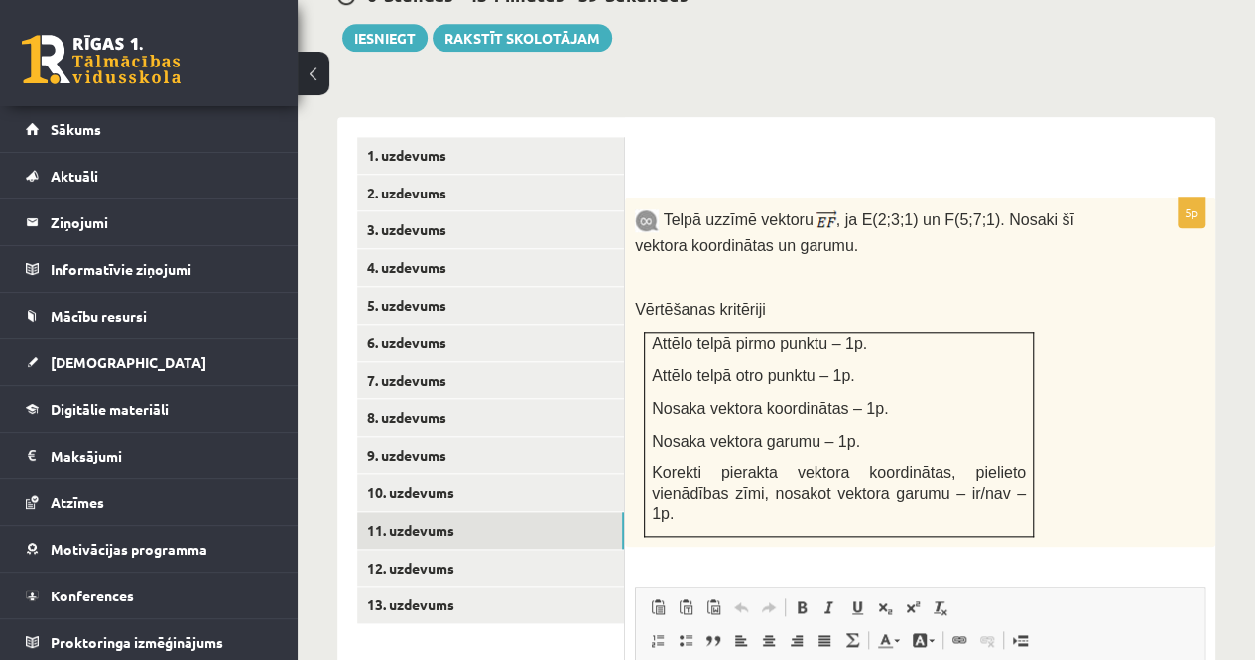
scroll to position [766, 0]
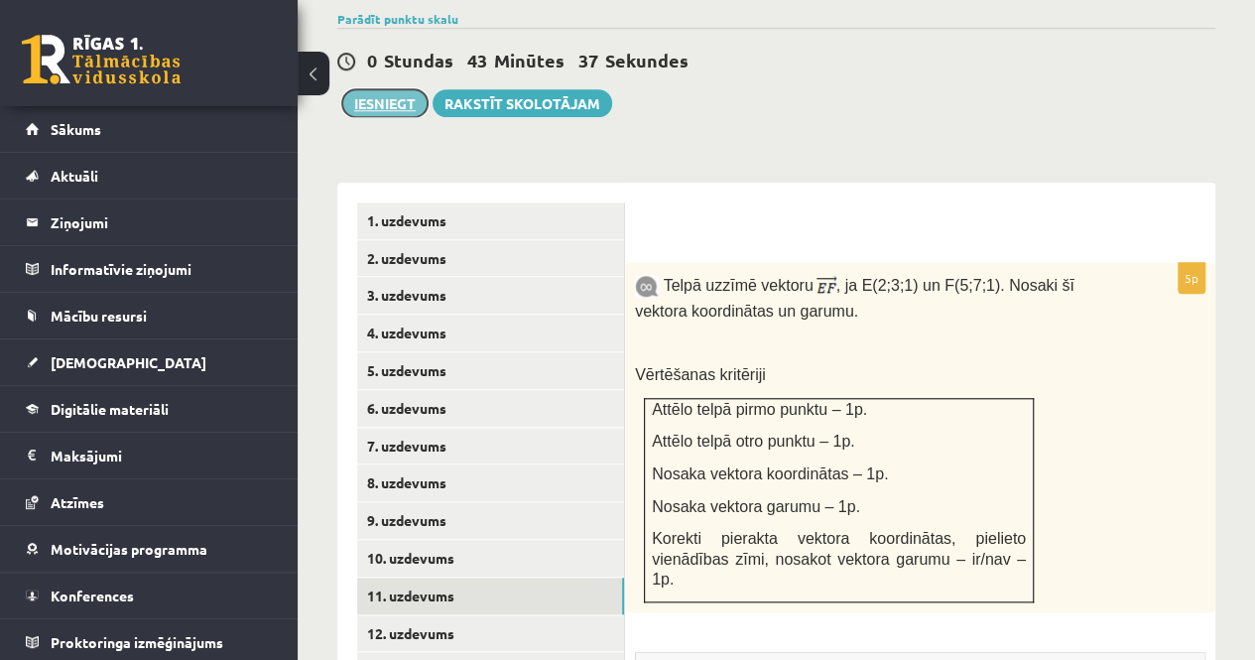
click at [377, 89] on button "Iesniegt" at bounding box center [384, 103] width 85 height 28
click at [111, 361] on link "[DEMOGRAPHIC_DATA]" at bounding box center [149, 362] width 247 height 46
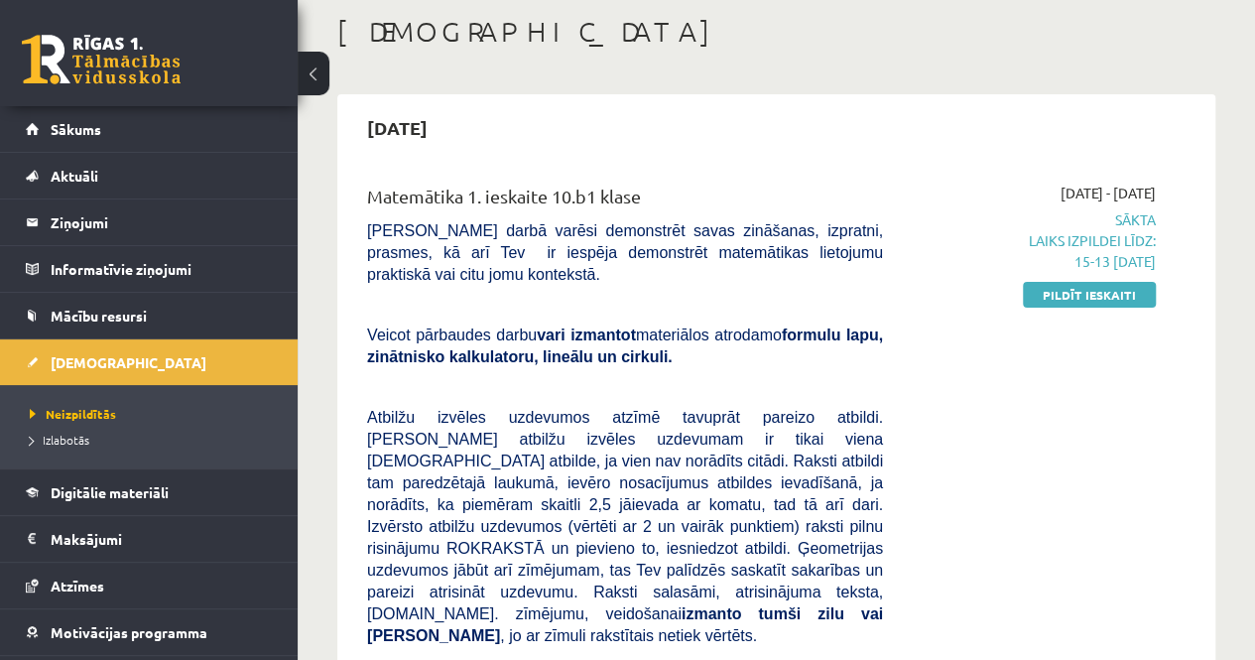
scroll to position [99, 0]
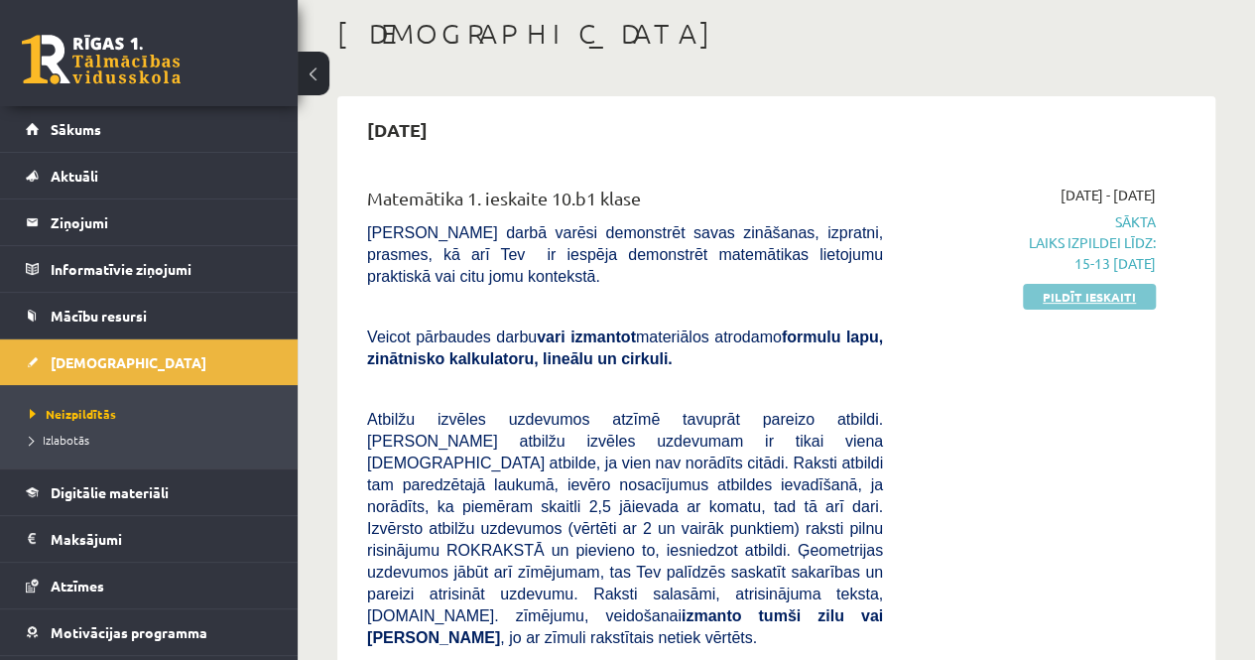
click at [1076, 295] on link "Pildīt ieskaiti" at bounding box center [1089, 297] width 133 height 26
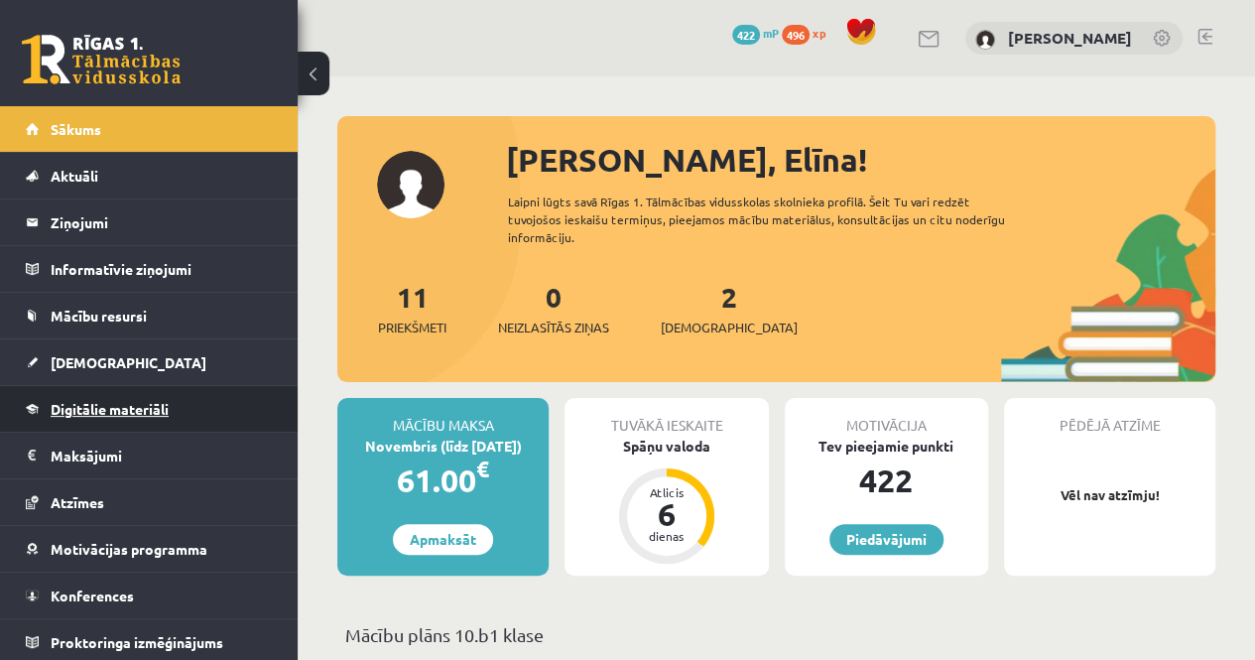
click at [101, 412] on span "Digitālie materiāli" at bounding box center [110, 409] width 118 height 18
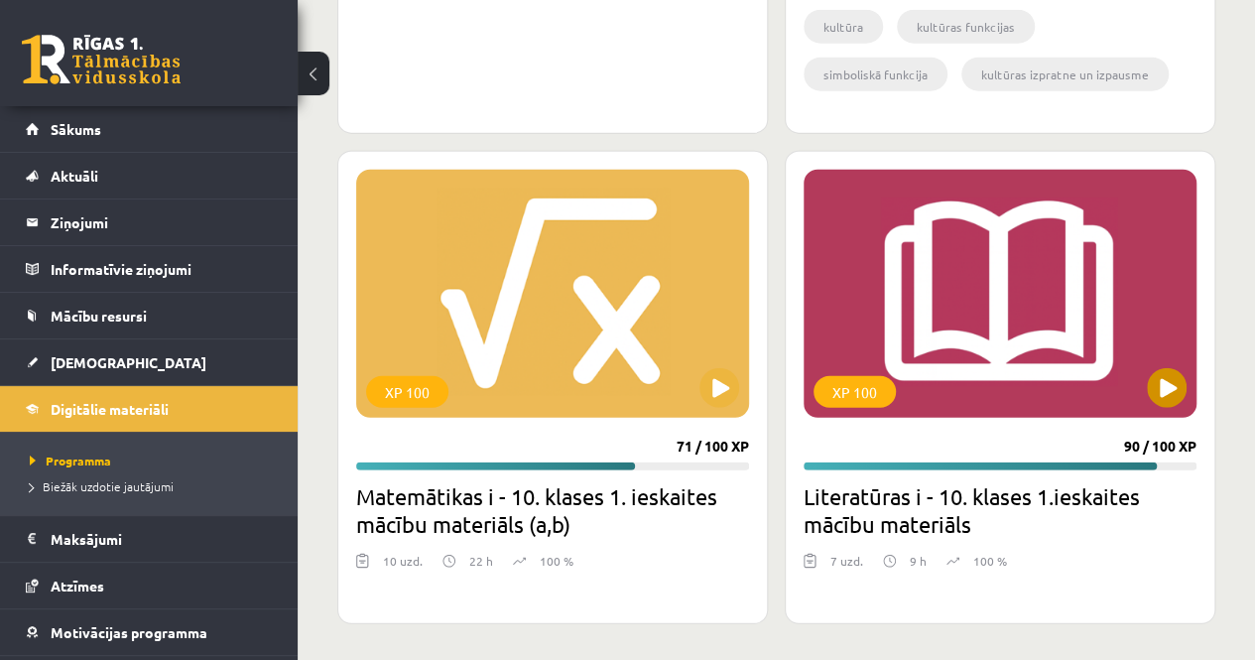
scroll to position [2355, 0]
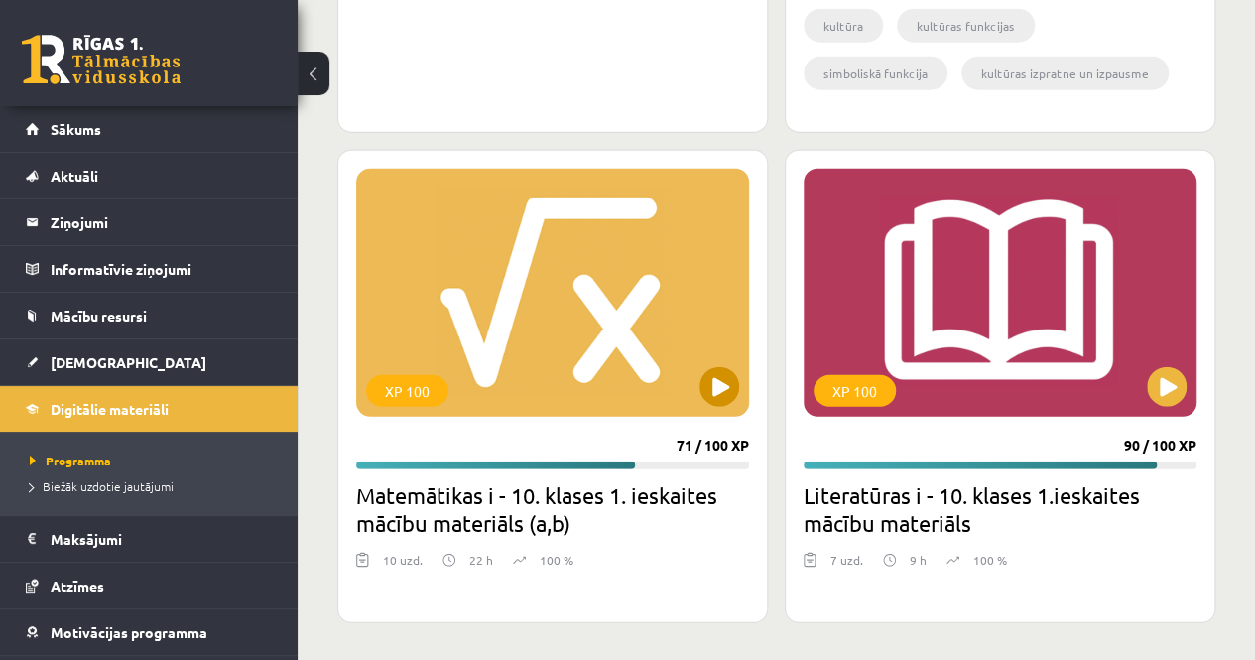
click at [673, 303] on div "XP 100" at bounding box center [552, 293] width 393 height 248
click at [640, 281] on div "XP 100" at bounding box center [552, 293] width 393 height 248
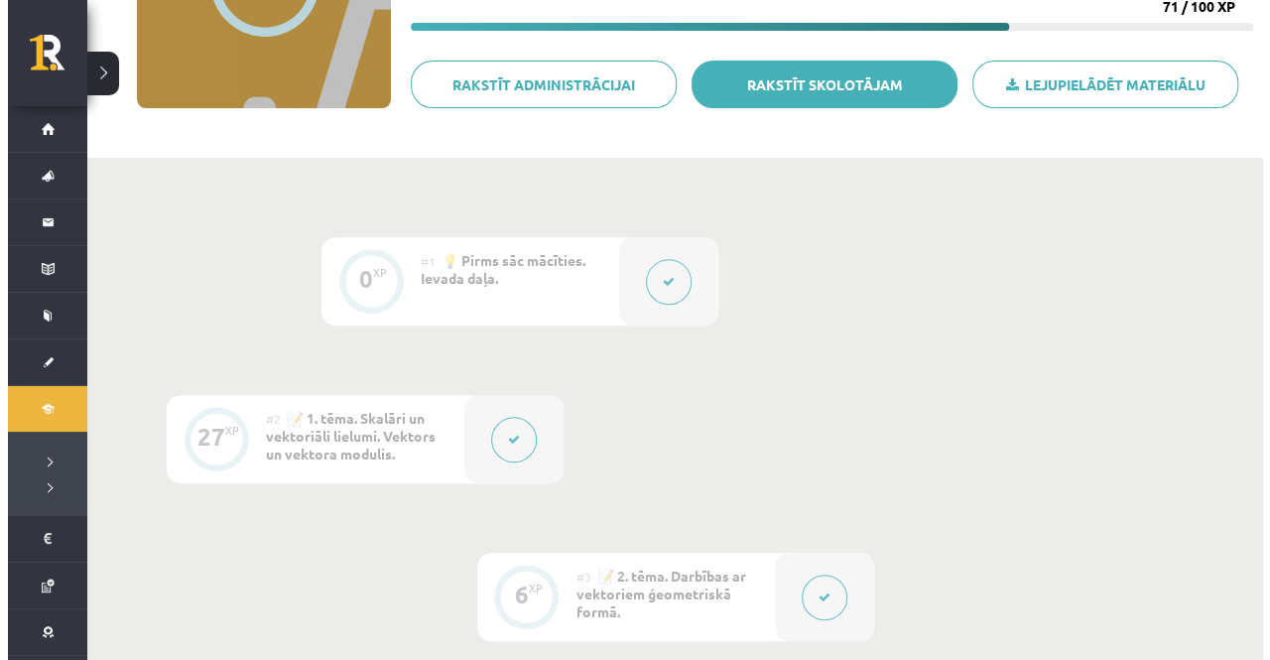
scroll to position [595, 0]
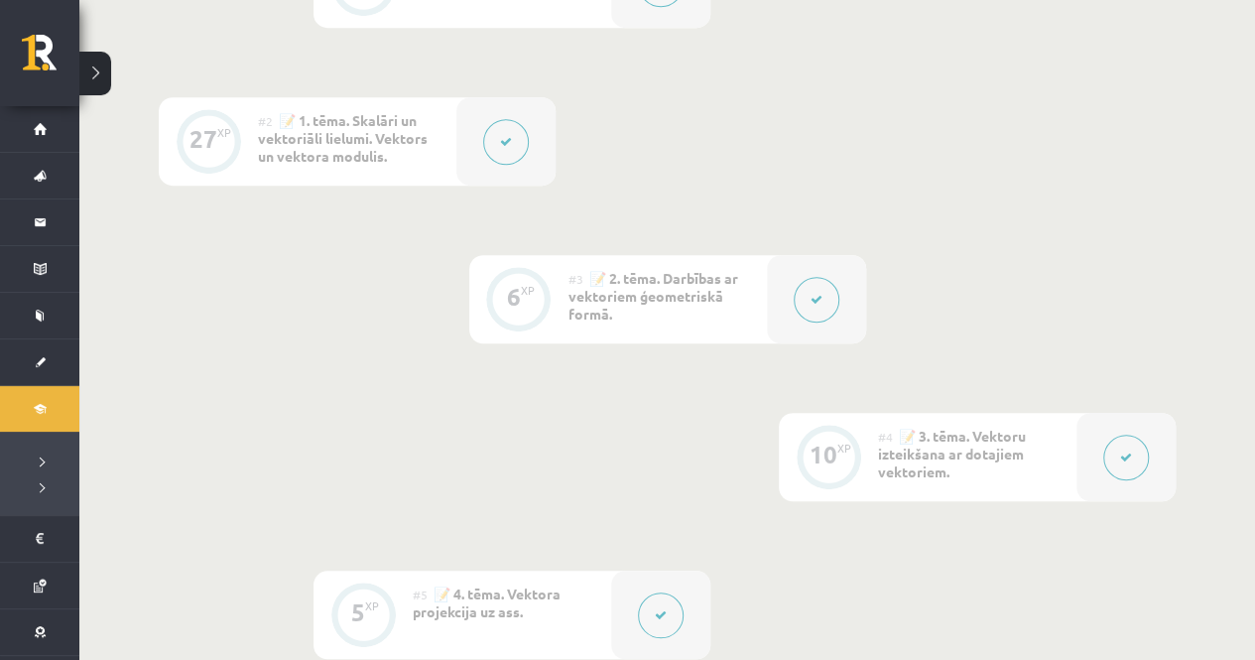
click at [660, 294] on span "📝 2. tēma. Darbības ar vektoriem ģeometriskā formā." at bounding box center [654, 296] width 170 height 54
click at [492, 293] on div "6 XP" at bounding box center [519, 297] width 60 height 60
click at [806, 292] on button at bounding box center [817, 300] width 46 height 46
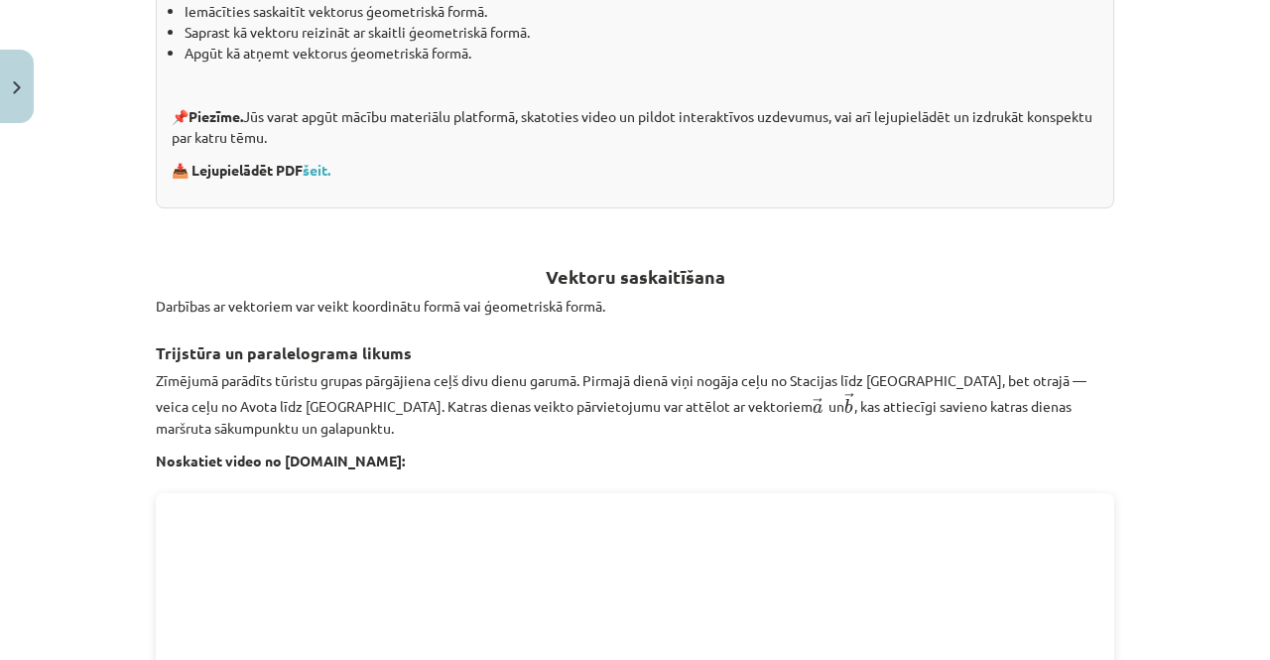
scroll to position [397, 0]
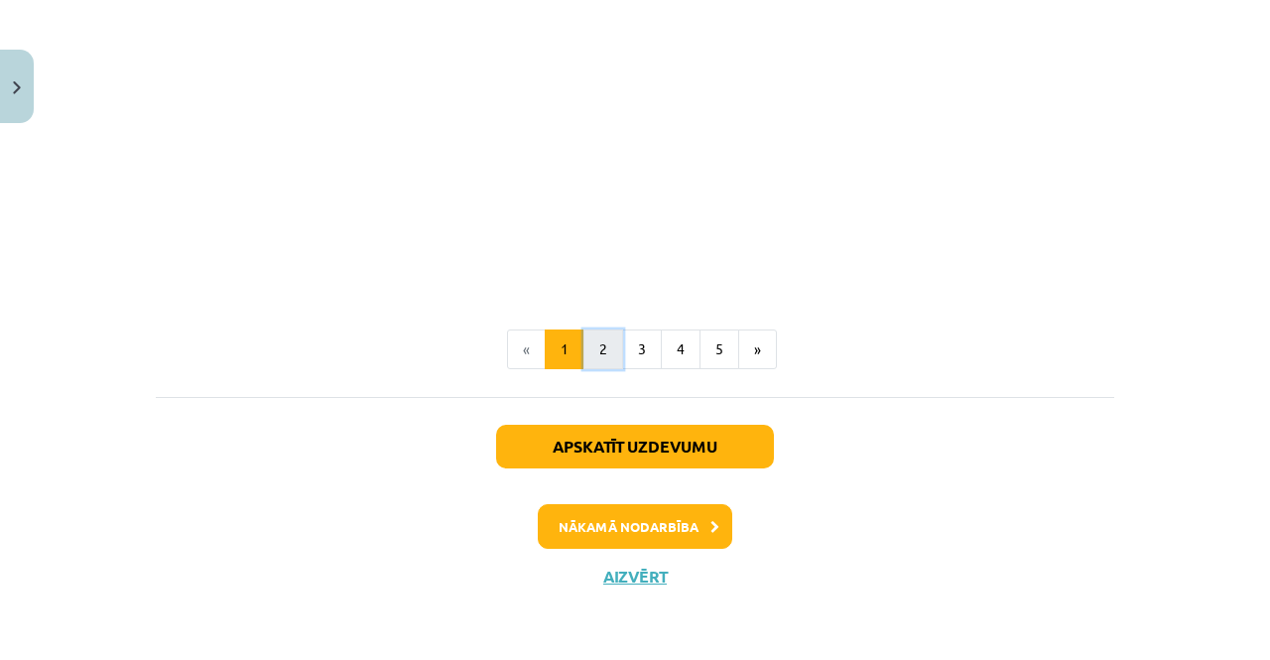
click at [612, 343] on button "2" at bounding box center [604, 349] width 40 height 40
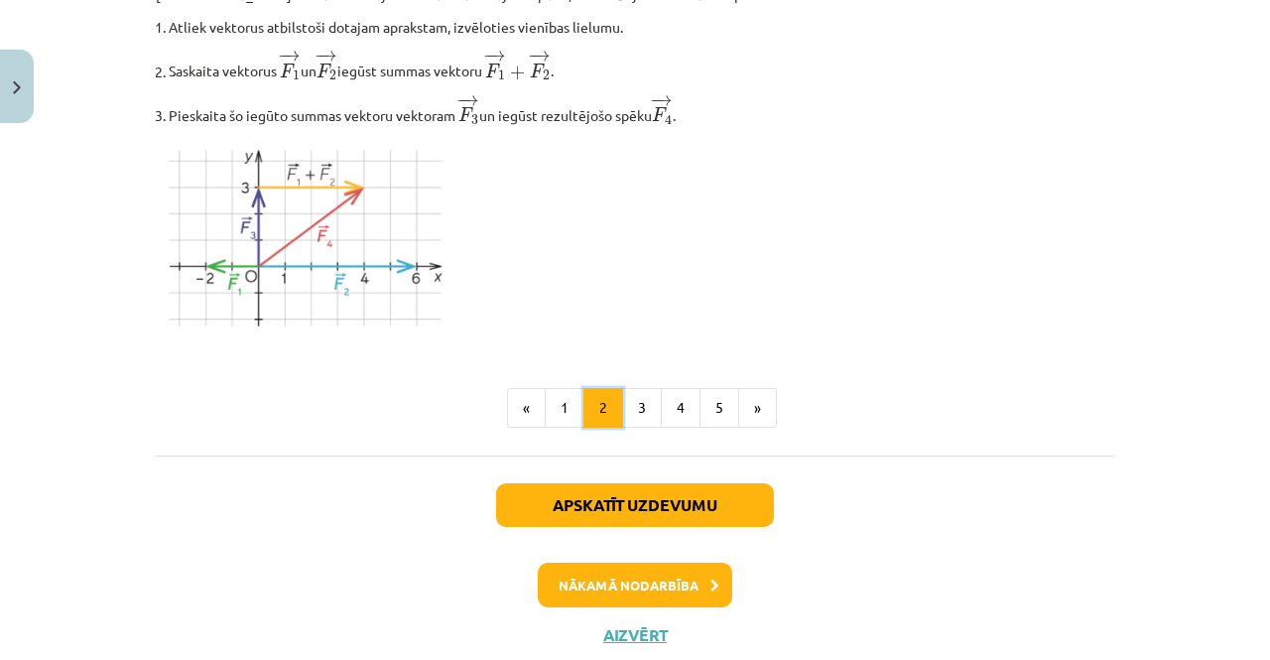
scroll to position [2339, 0]
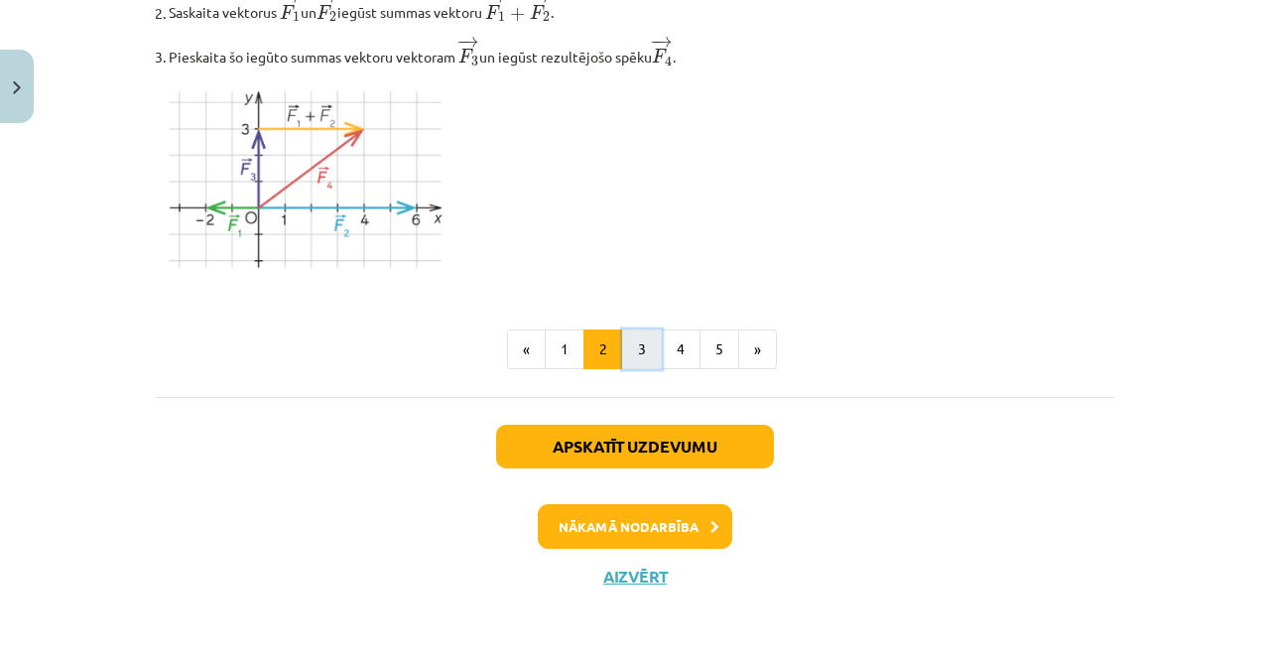
click at [629, 362] on button "3" at bounding box center [642, 349] width 40 height 40
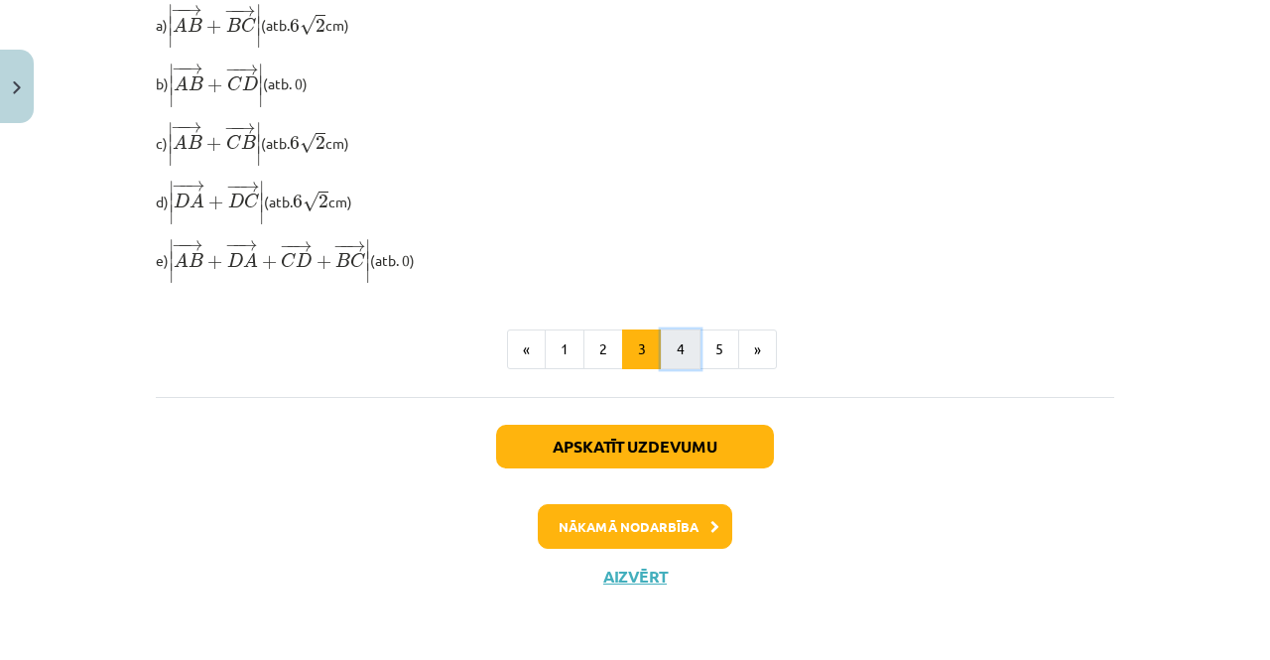
click at [680, 352] on button "4" at bounding box center [681, 349] width 40 height 40
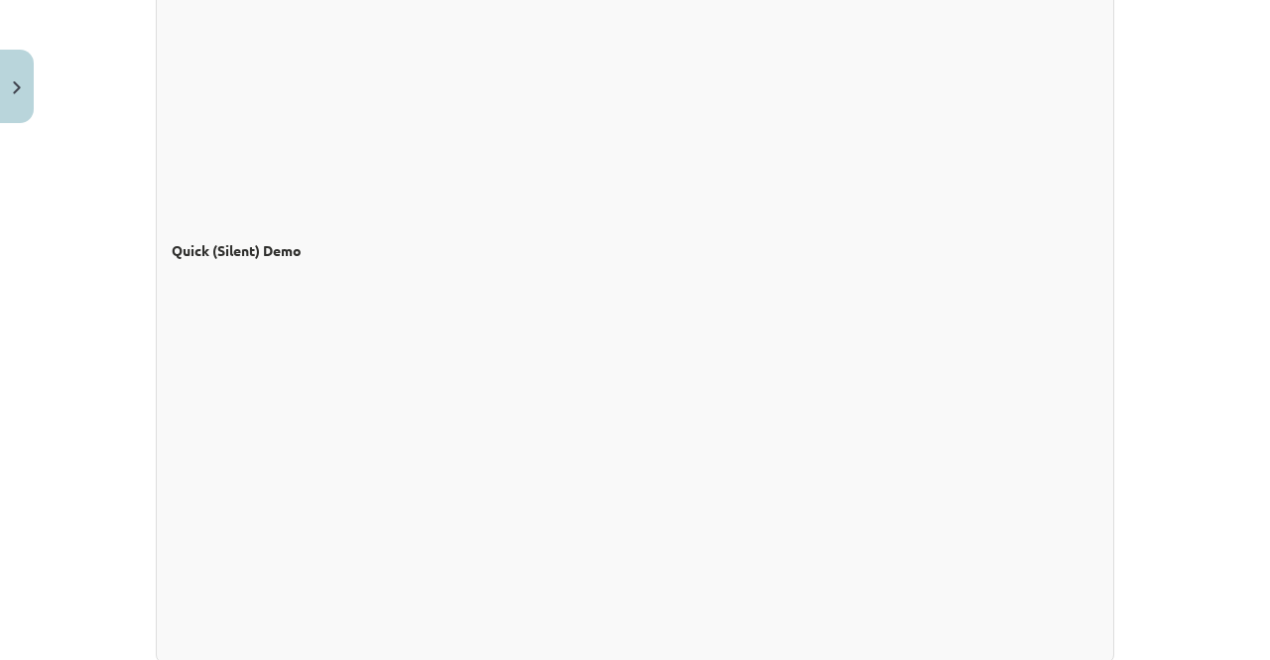
scroll to position [1744, 0]
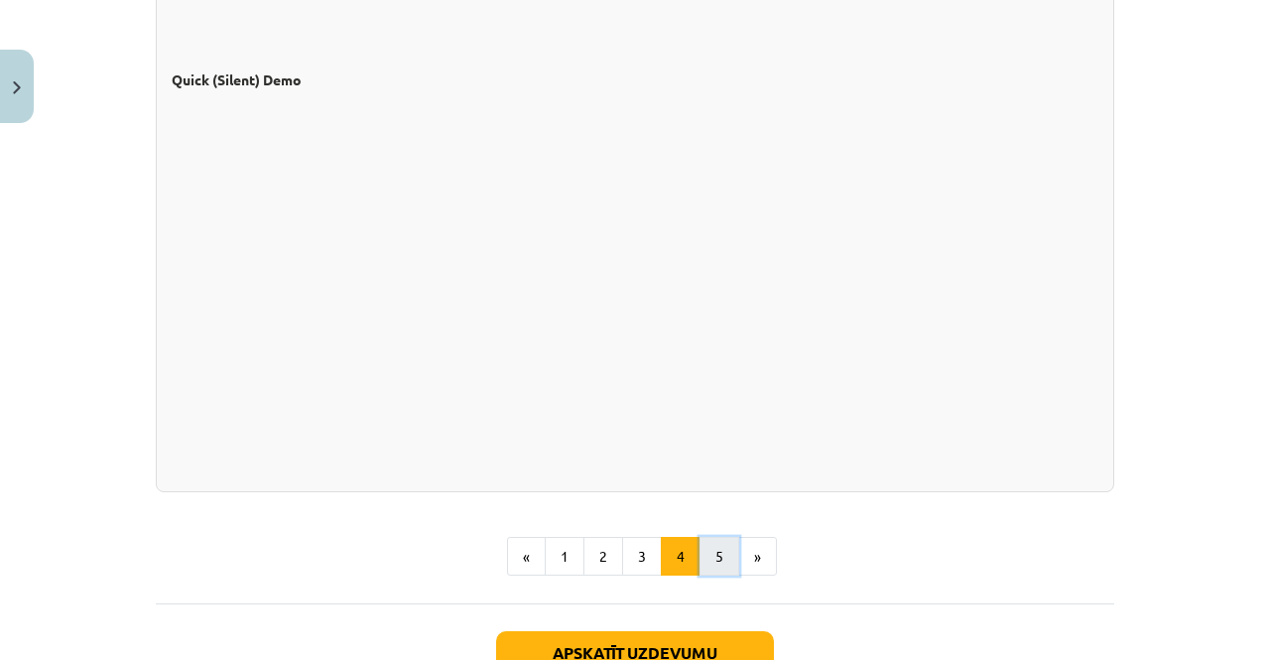
click at [711, 565] on button "5" at bounding box center [720, 557] width 40 height 40
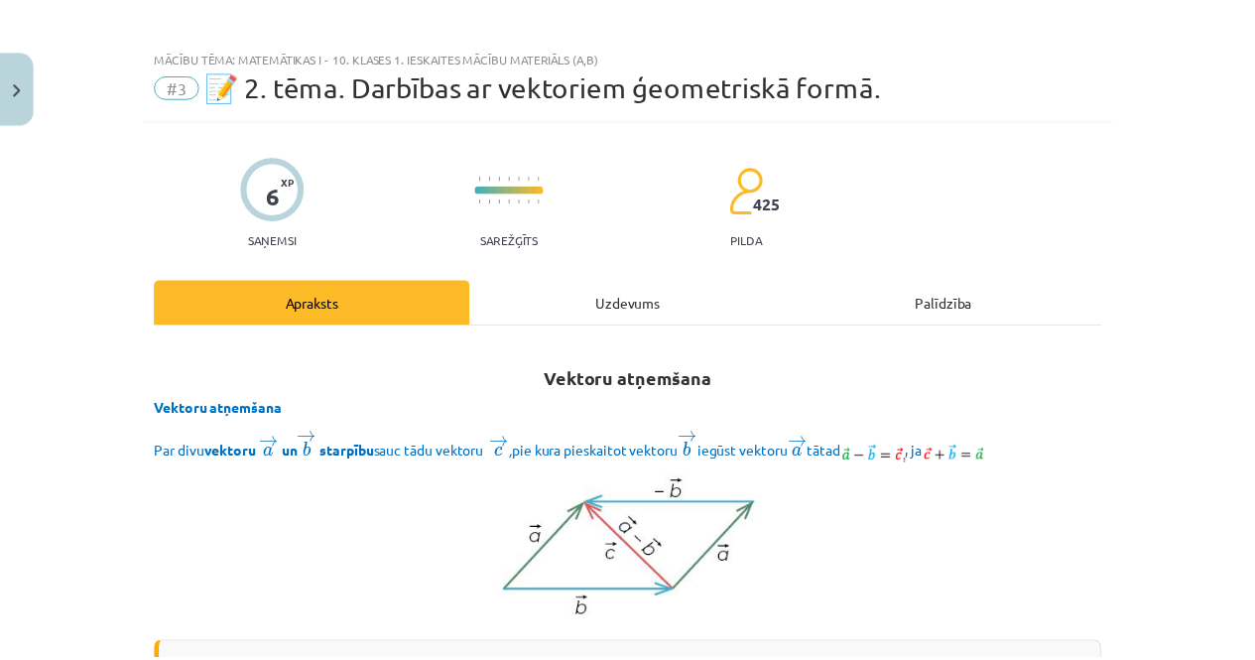
scroll to position [0, 0]
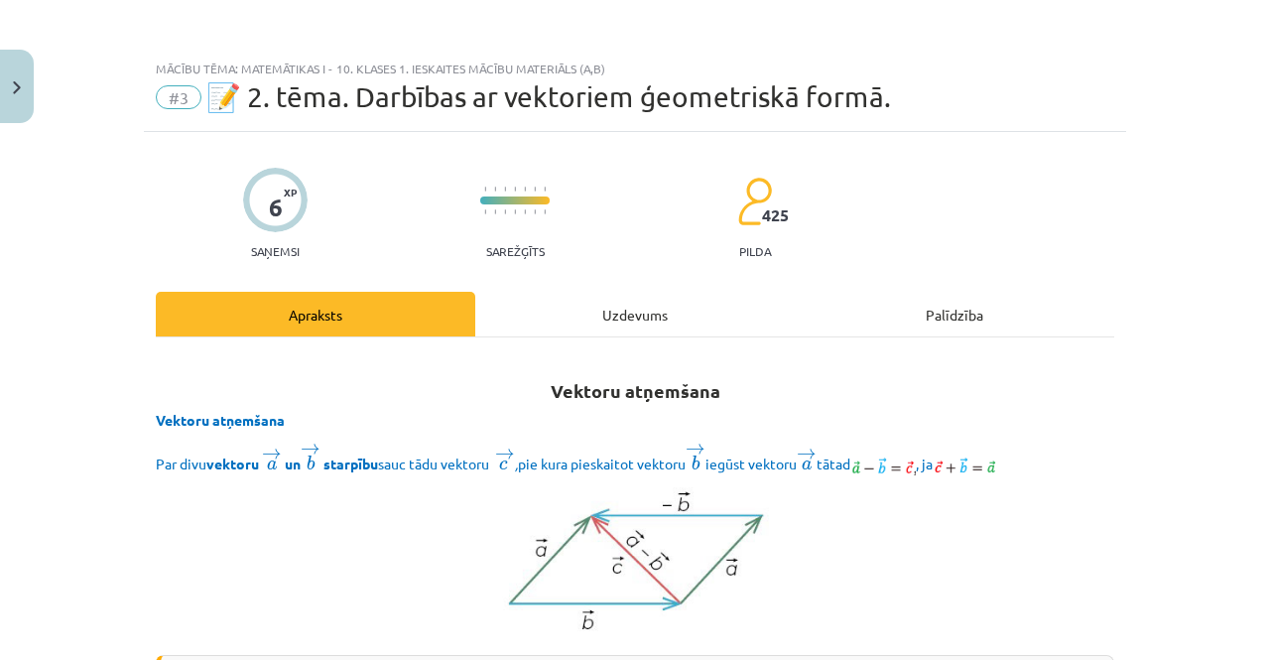
drag, startPoint x: 246, startPoint y: 188, endPoint x: 219, endPoint y: 129, distance: 64.4
click at [245, 184] on div at bounding box center [275, 200] width 65 height 65
click at [171, 97] on span "#3" at bounding box center [179, 97] width 46 height 24
click at [206, 86] on span "📝 2. tēma. Darbības ar vektoriem ģeometriskā formā." at bounding box center [548, 96] width 685 height 33
click at [11, 88] on button "Close" at bounding box center [17, 86] width 34 height 73
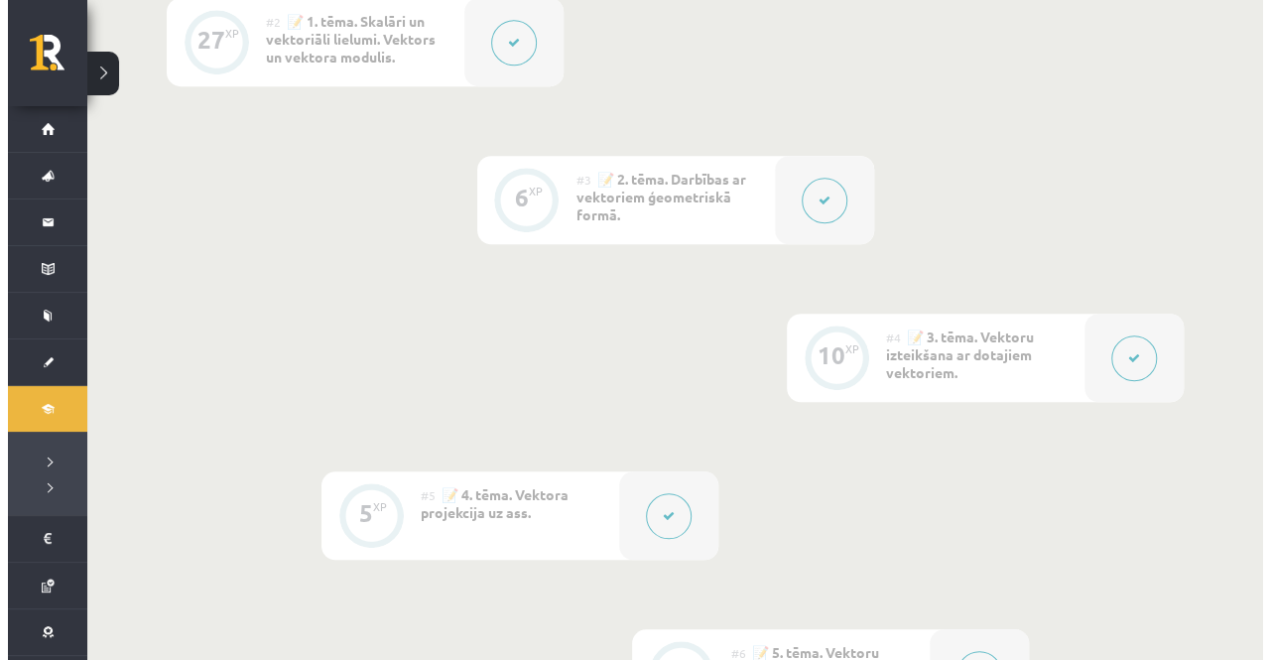
scroll to position [893, 0]
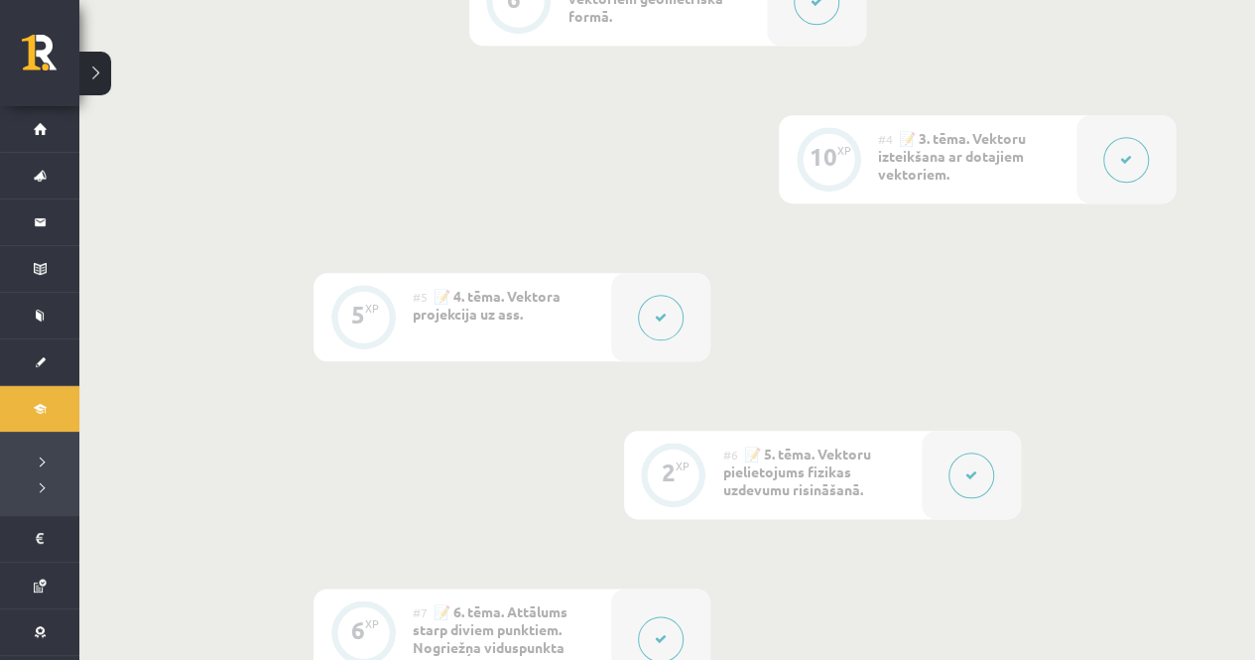
click at [600, 320] on div "#5 📝 4. tēma. Vektora projekcija uz ass." at bounding box center [512, 317] width 198 height 88
click at [373, 321] on div "5 XP" at bounding box center [363, 315] width 60 height 60
click at [656, 312] on icon at bounding box center [661, 318] width 12 height 12
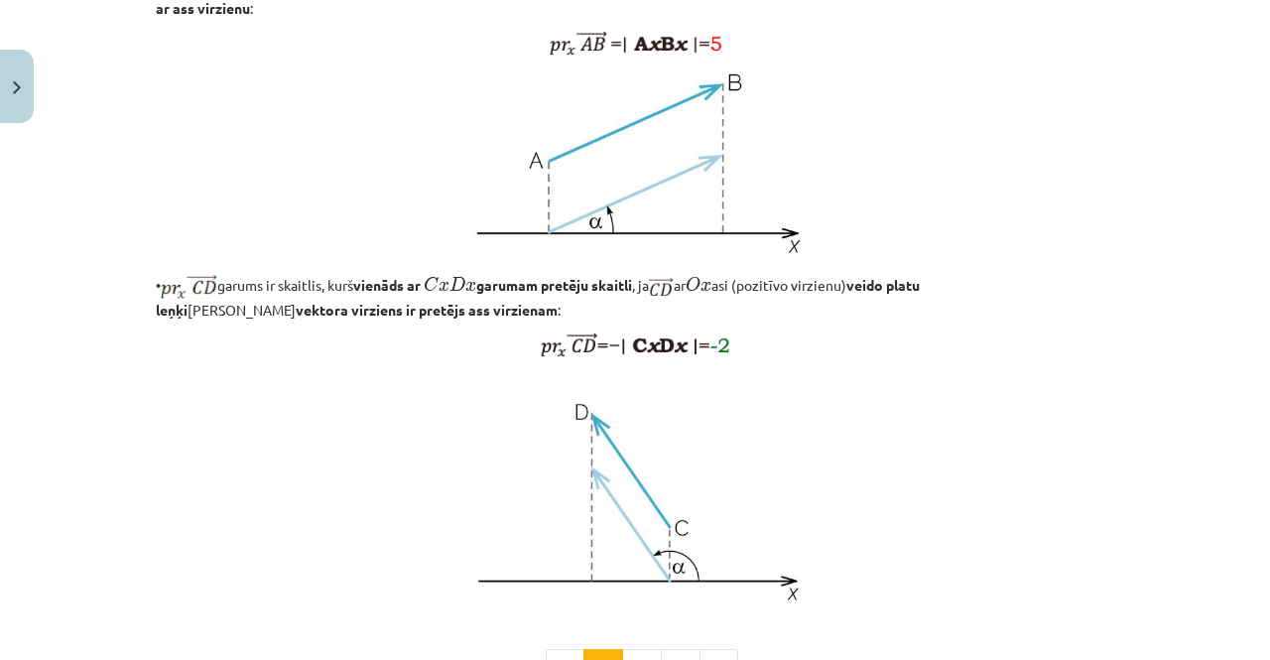
scroll to position [1442, 0]
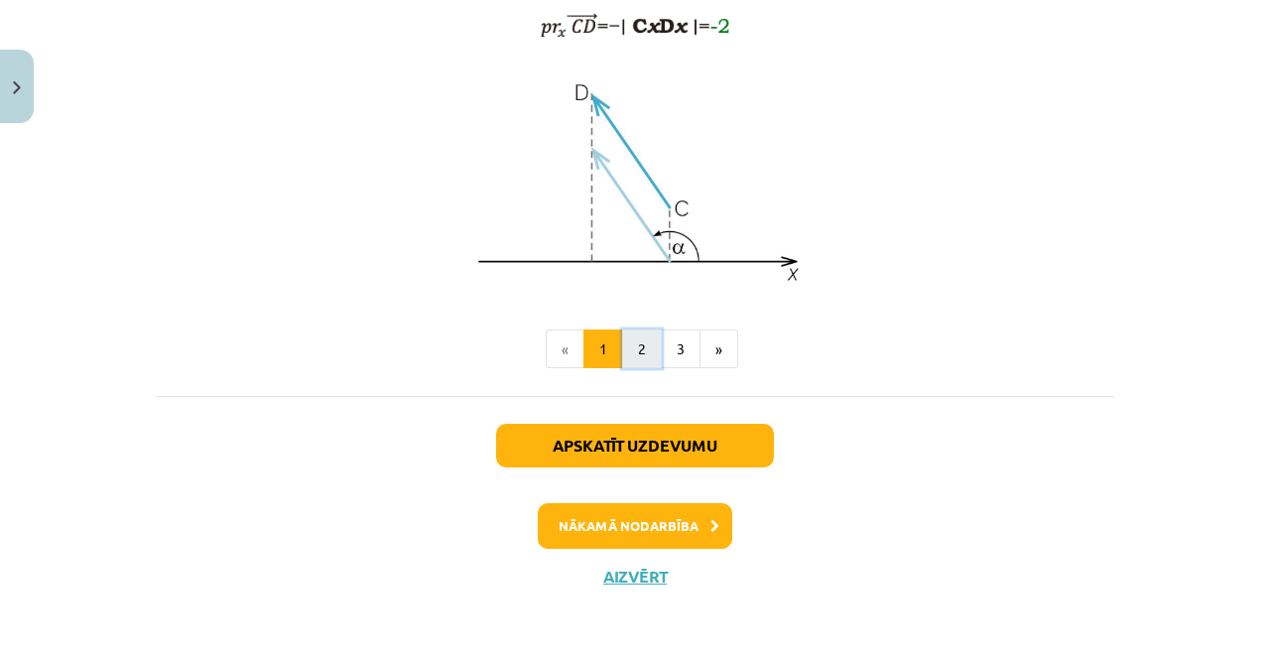
click at [631, 336] on button "2" at bounding box center [642, 349] width 40 height 40
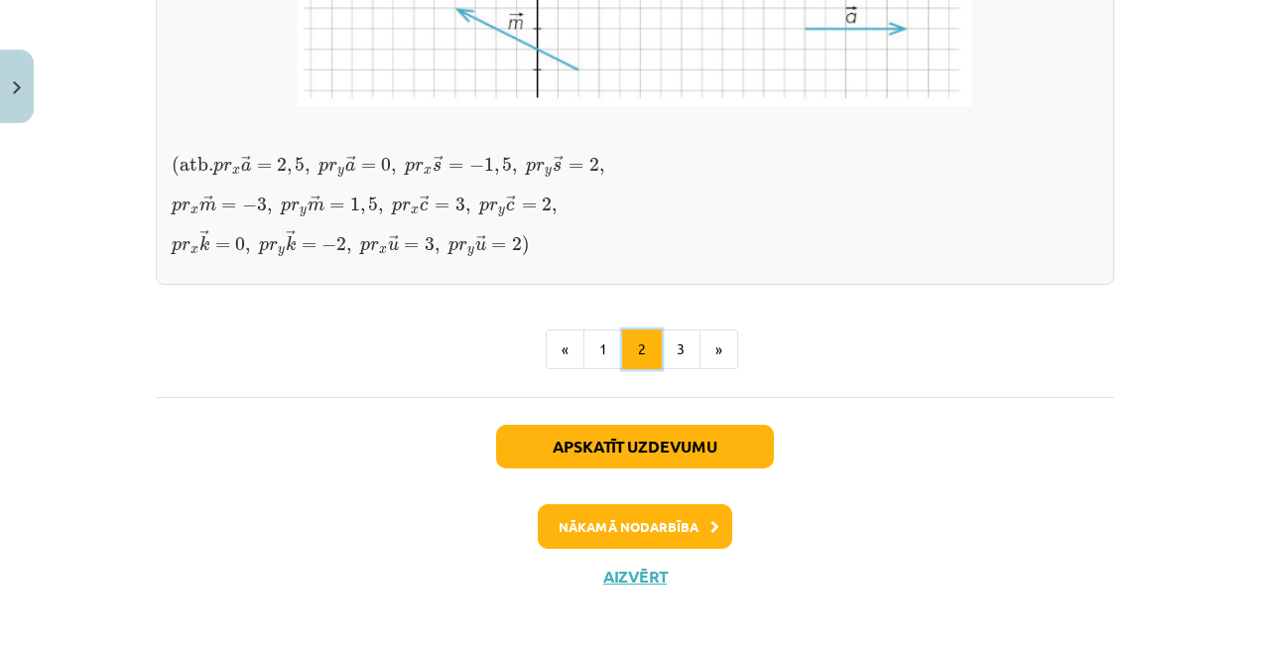
scroll to position [1857, 0]
click at [672, 369] on button "3" at bounding box center [681, 349] width 40 height 40
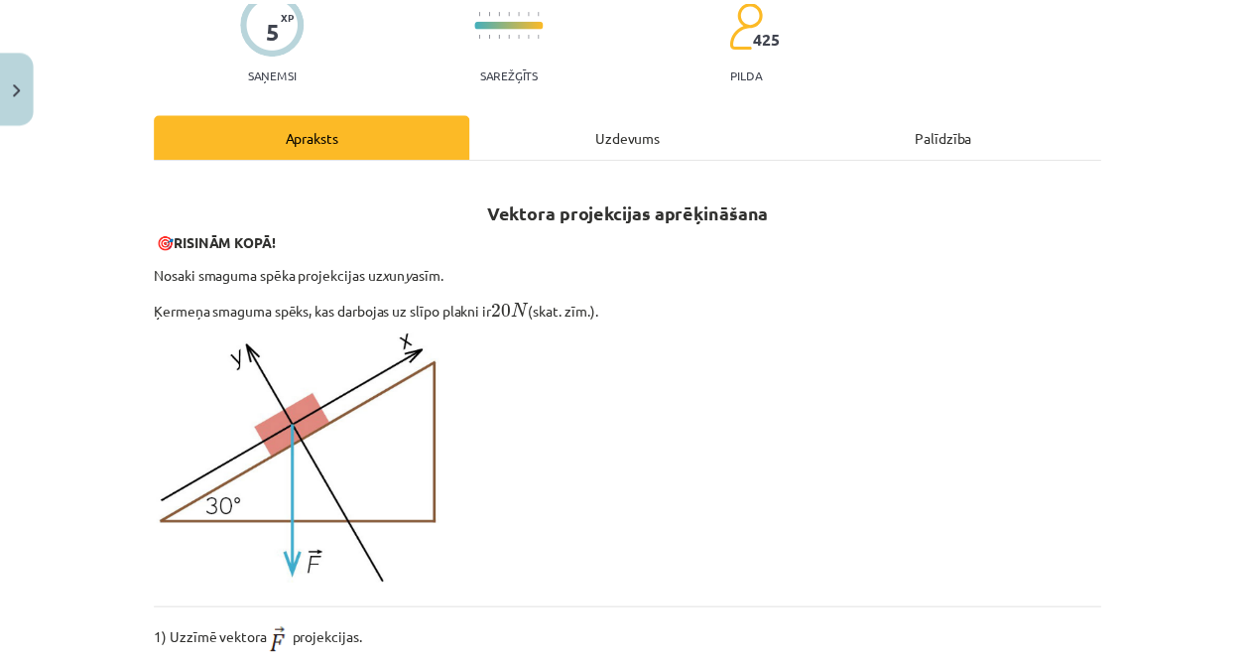
scroll to position [0, 0]
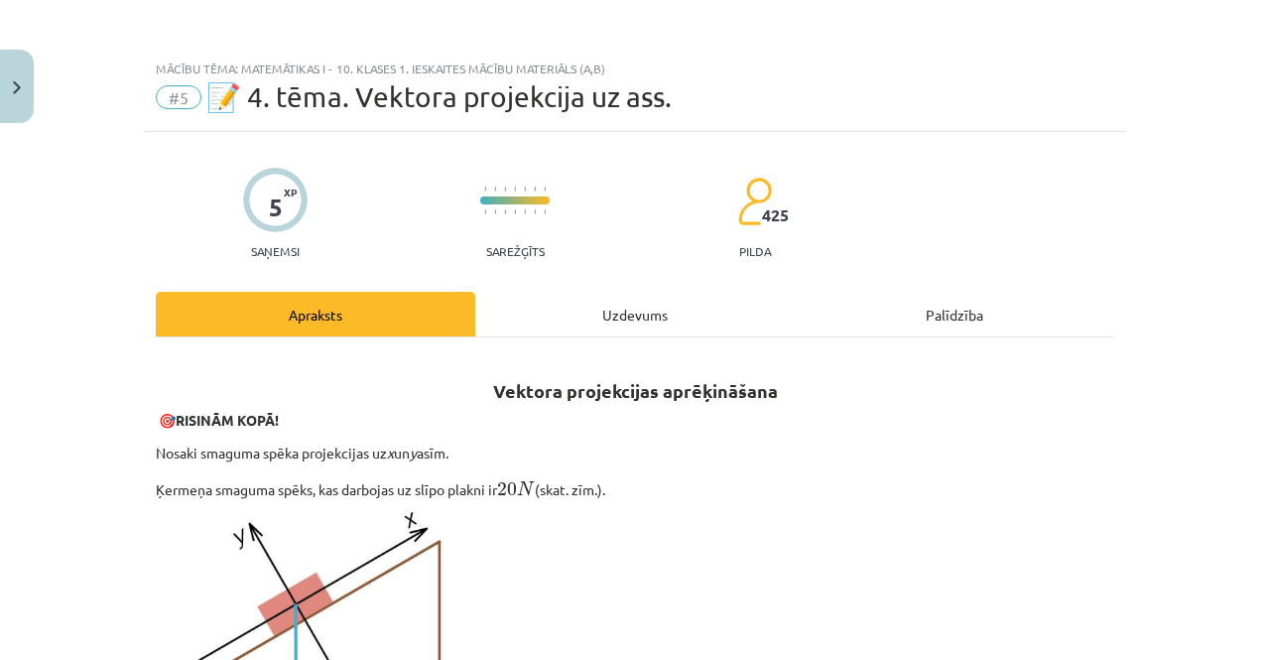
click at [165, 103] on span "#5" at bounding box center [179, 97] width 46 height 24
click at [12, 92] on button "Close" at bounding box center [17, 86] width 34 height 73
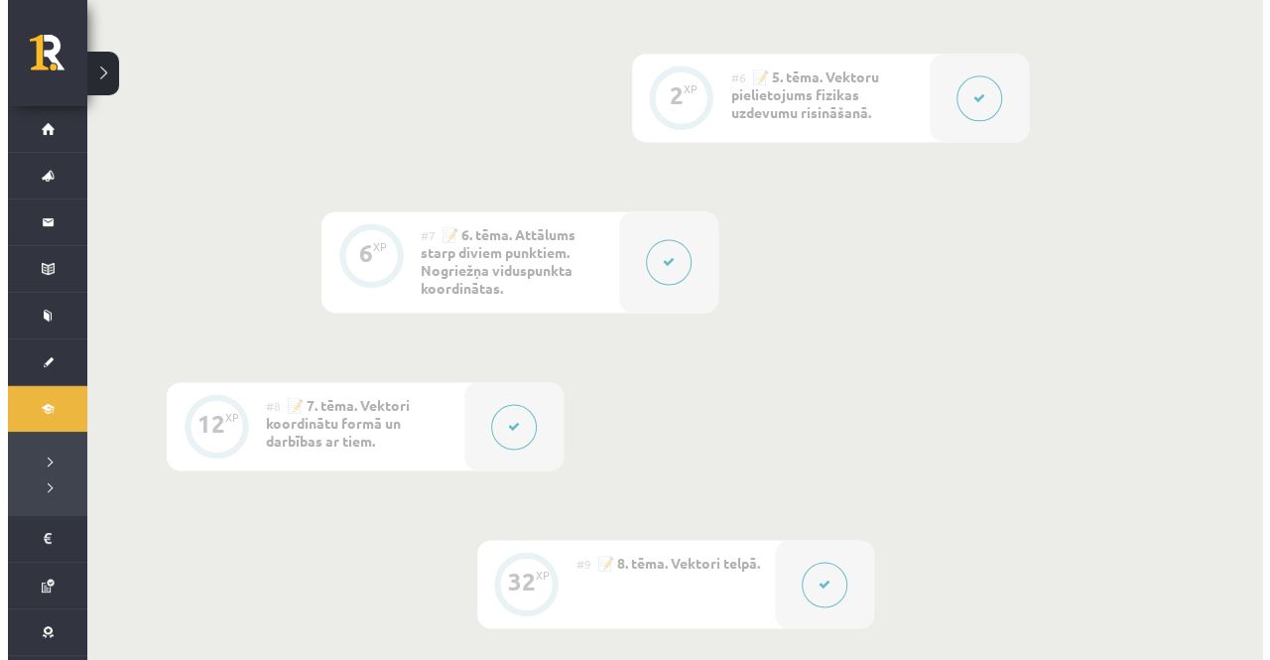
scroll to position [1290, 0]
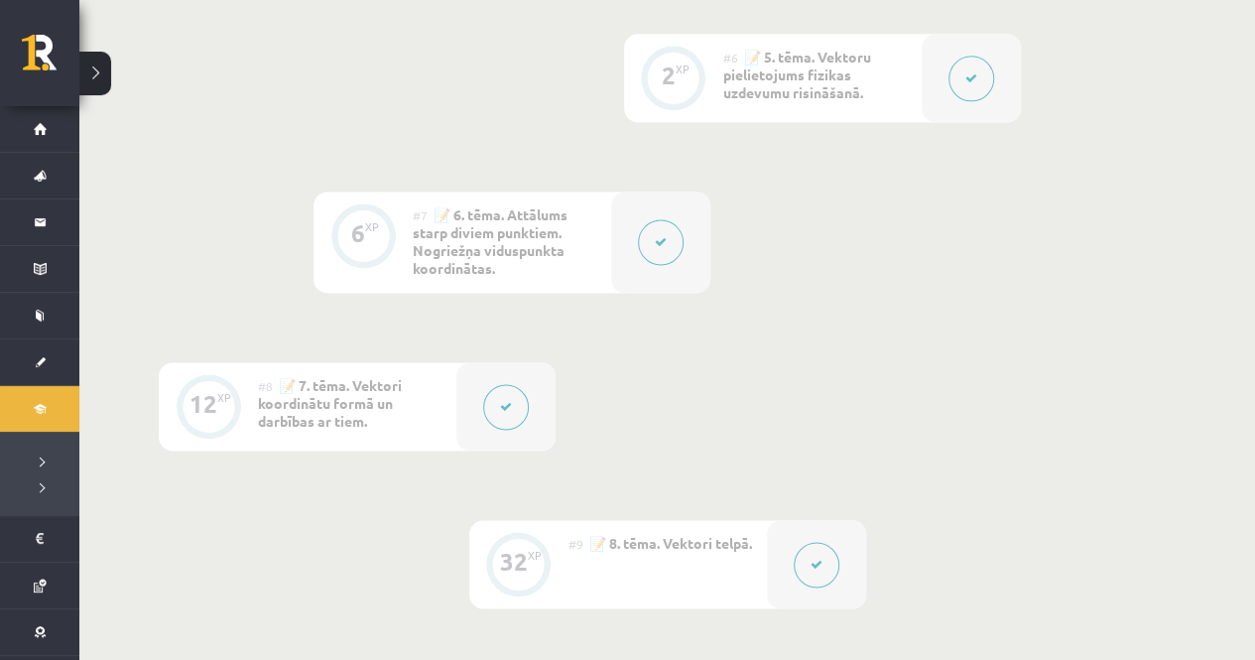
click at [795, 567] on button at bounding box center [817, 565] width 46 height 46
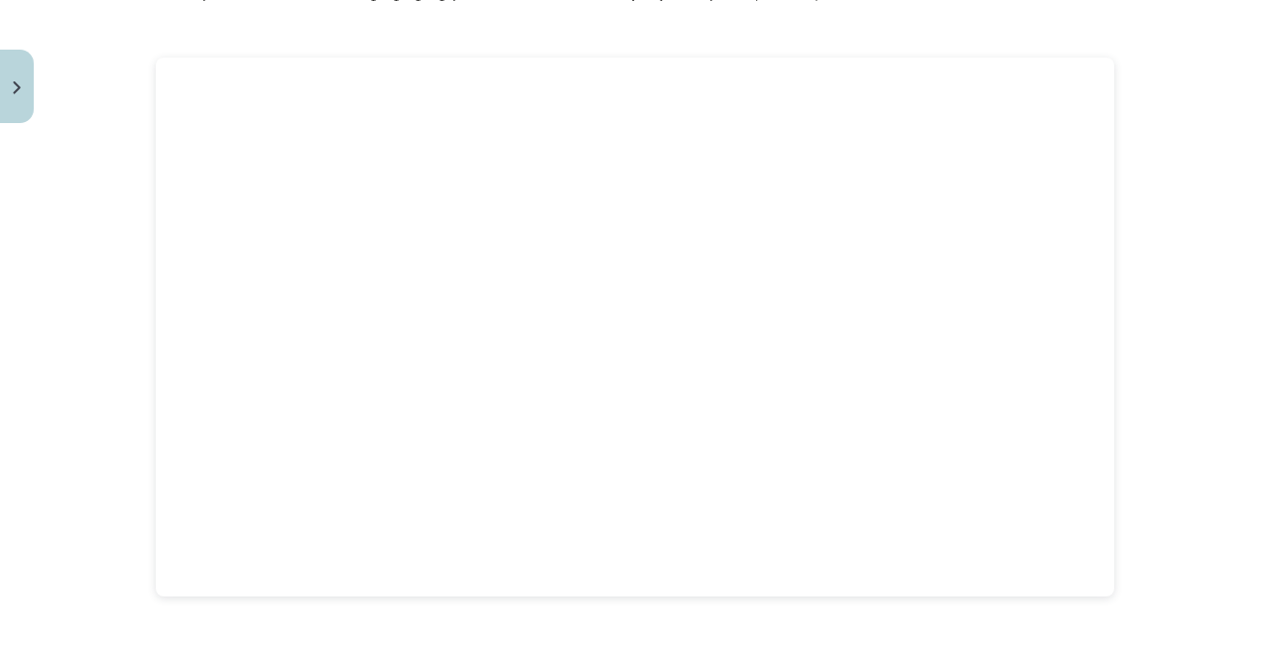
scroll to position [2481, 0]
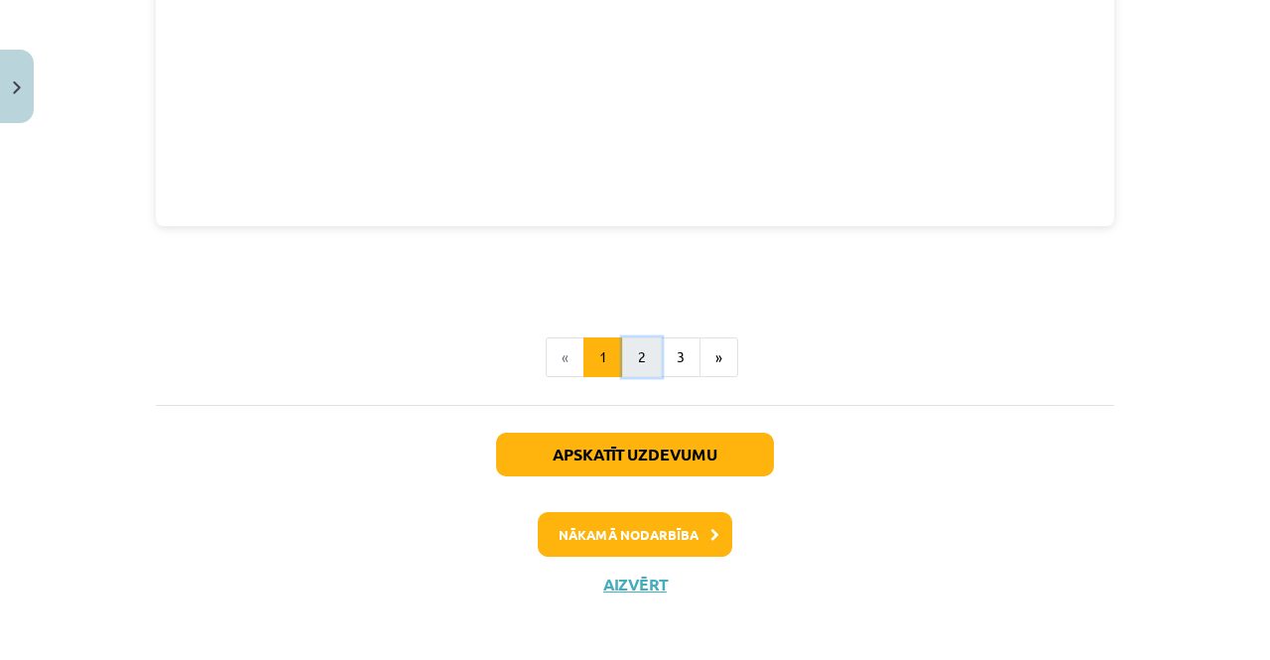
click at [628, 355] on button "2" at bounding box center [642, 357] width 40 height 40
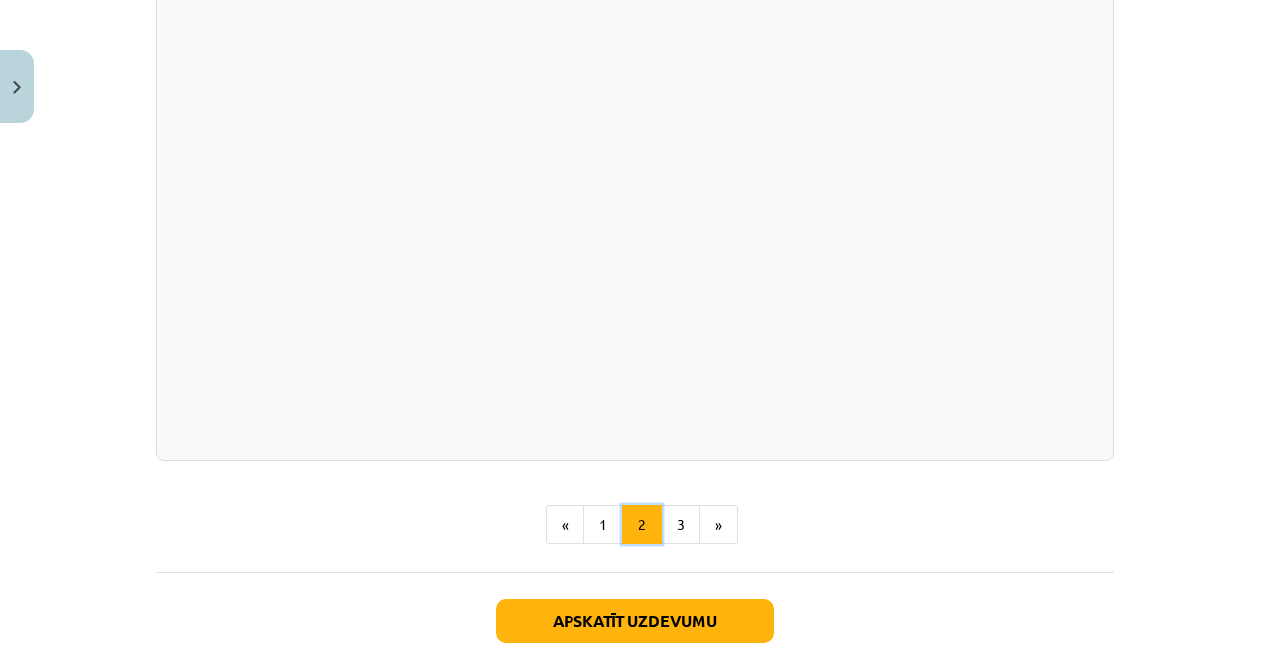
scroll to position [2834, 0]
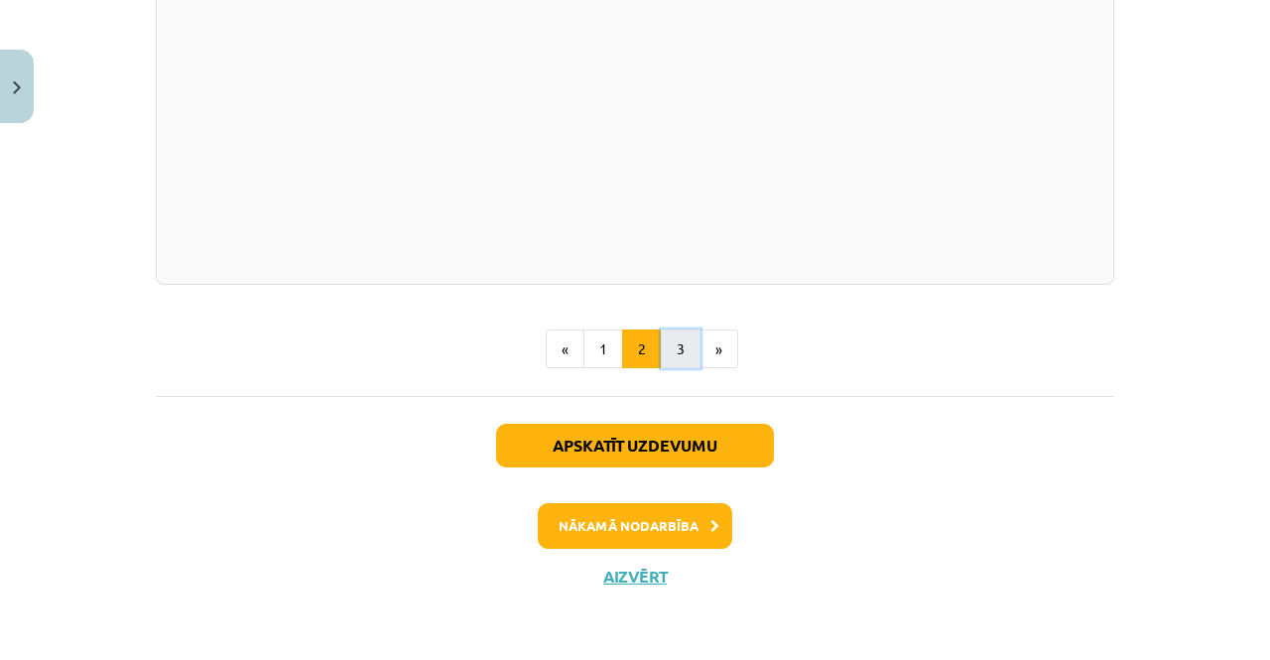
click at [675, 351] on button "3" at bounding box center [681, 349] width 40 height 40
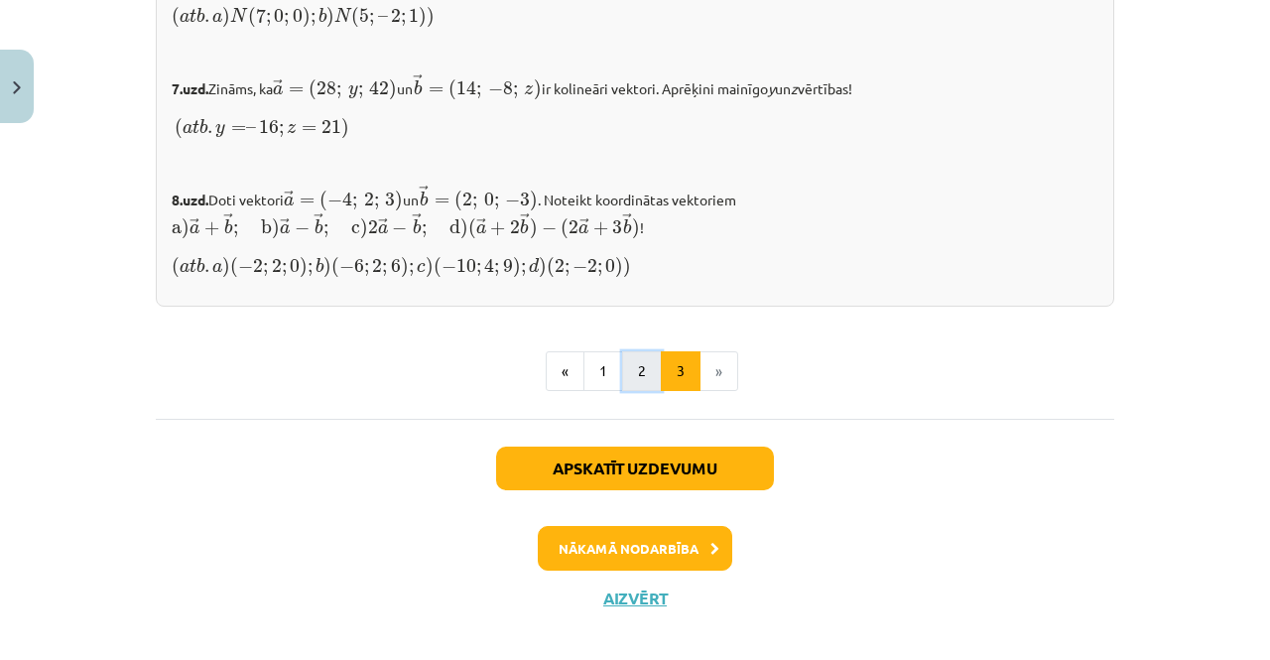
click at [631, 357] on button "2" at bounding box center [642, 371] width 40 height 40
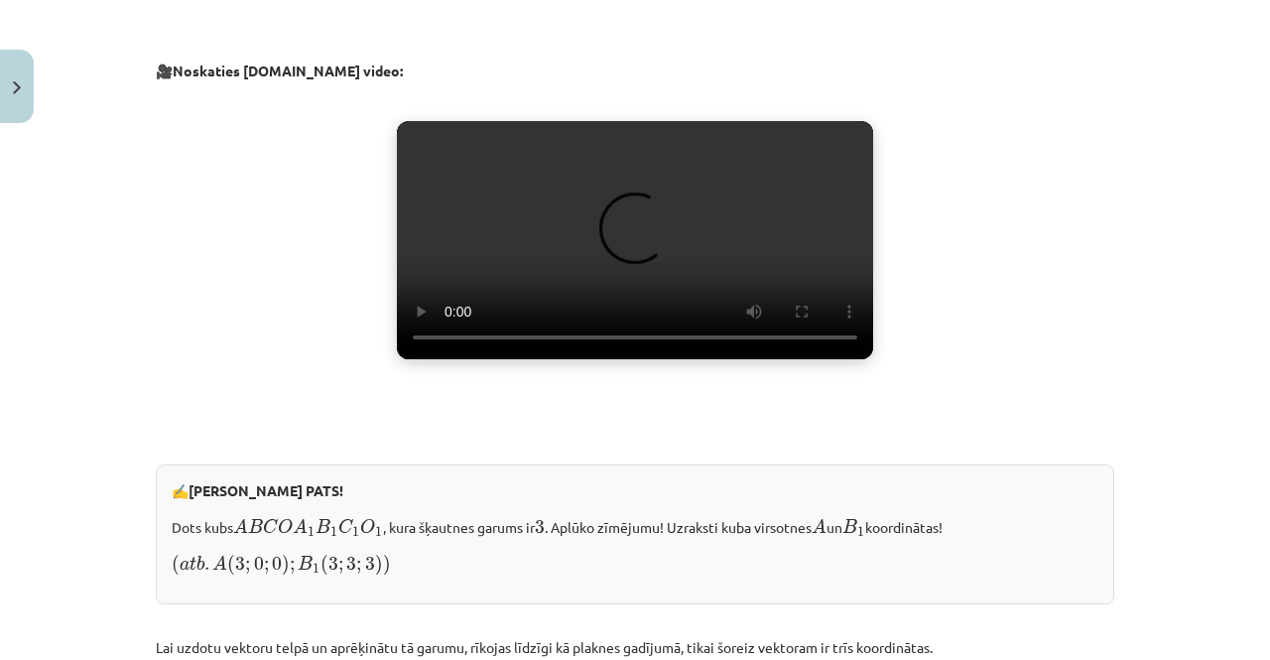
scroll to position [1644, 0]
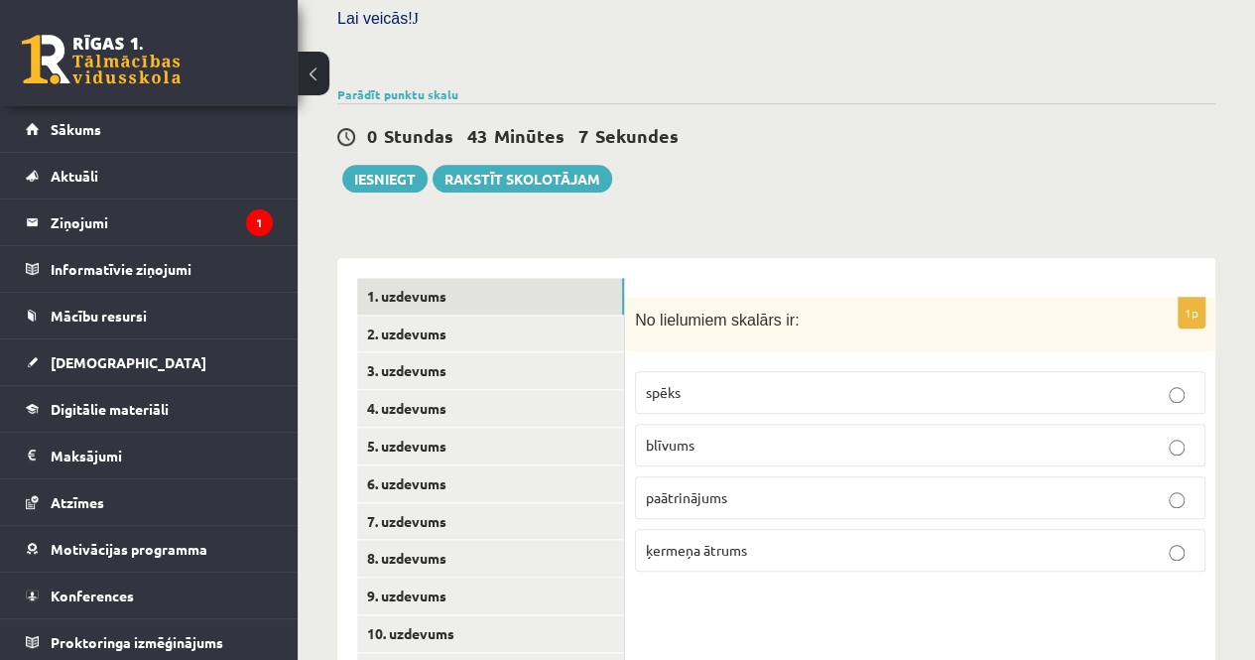
scroll to position [812, 0]
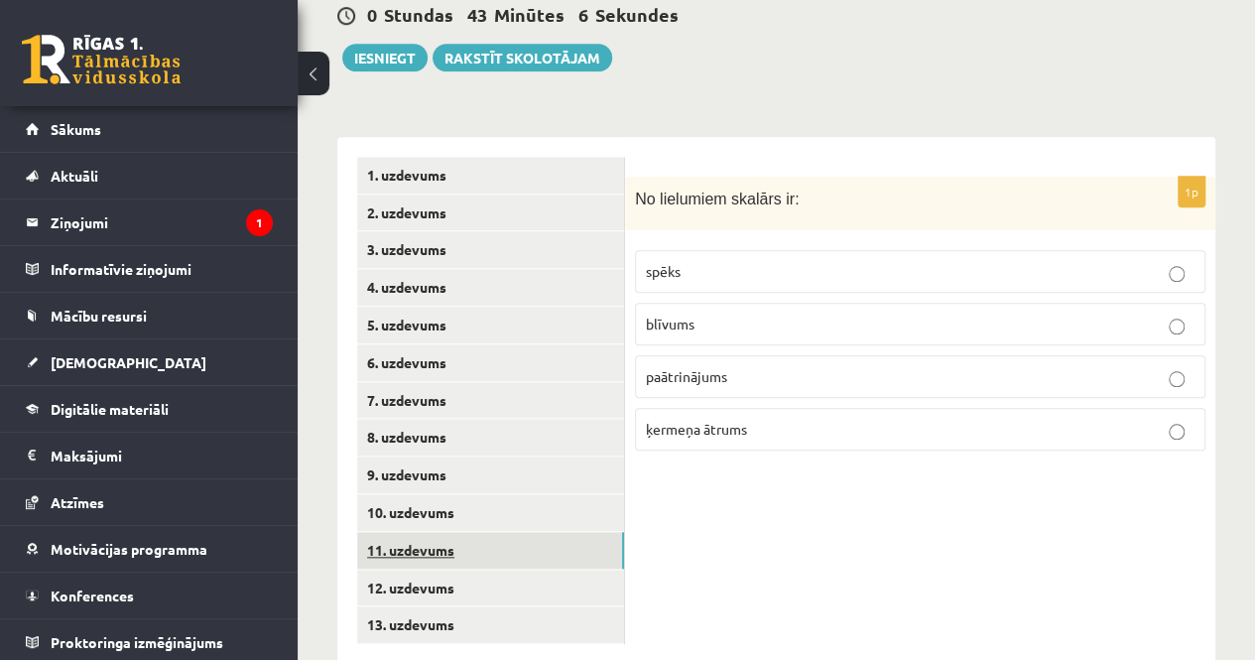
click at [449, 532] on link "11. uzdevums" at bounding box center [490, 550] width 267 height 37
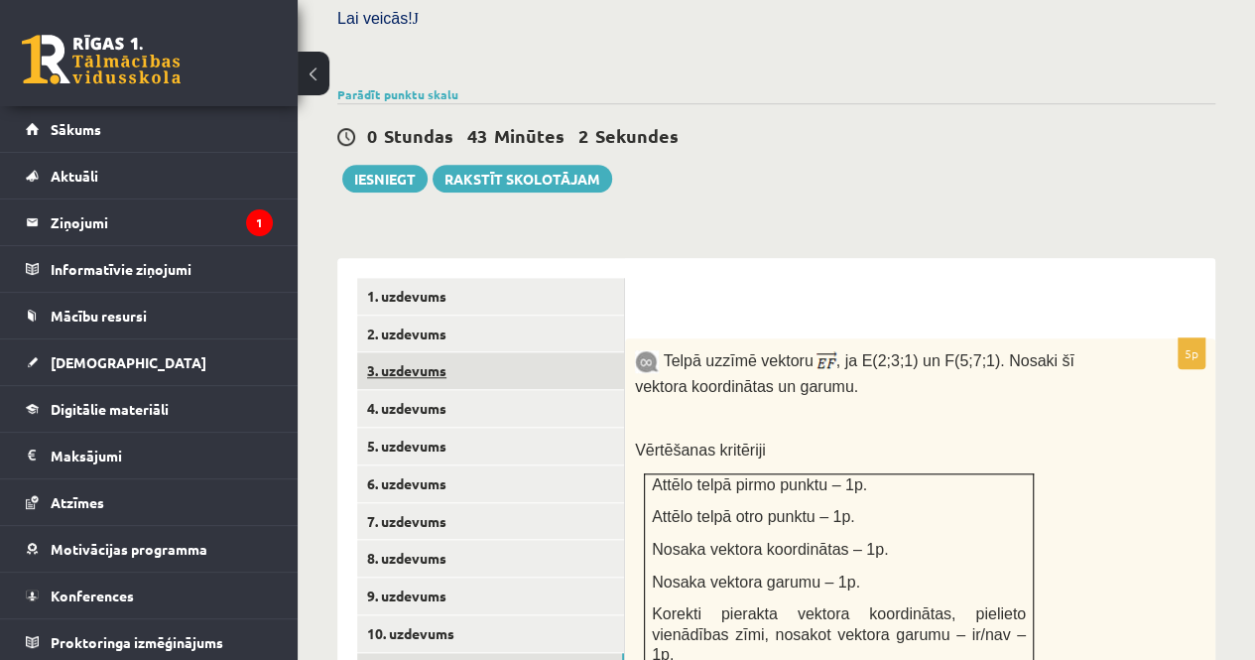
scroll to position [689, 0]
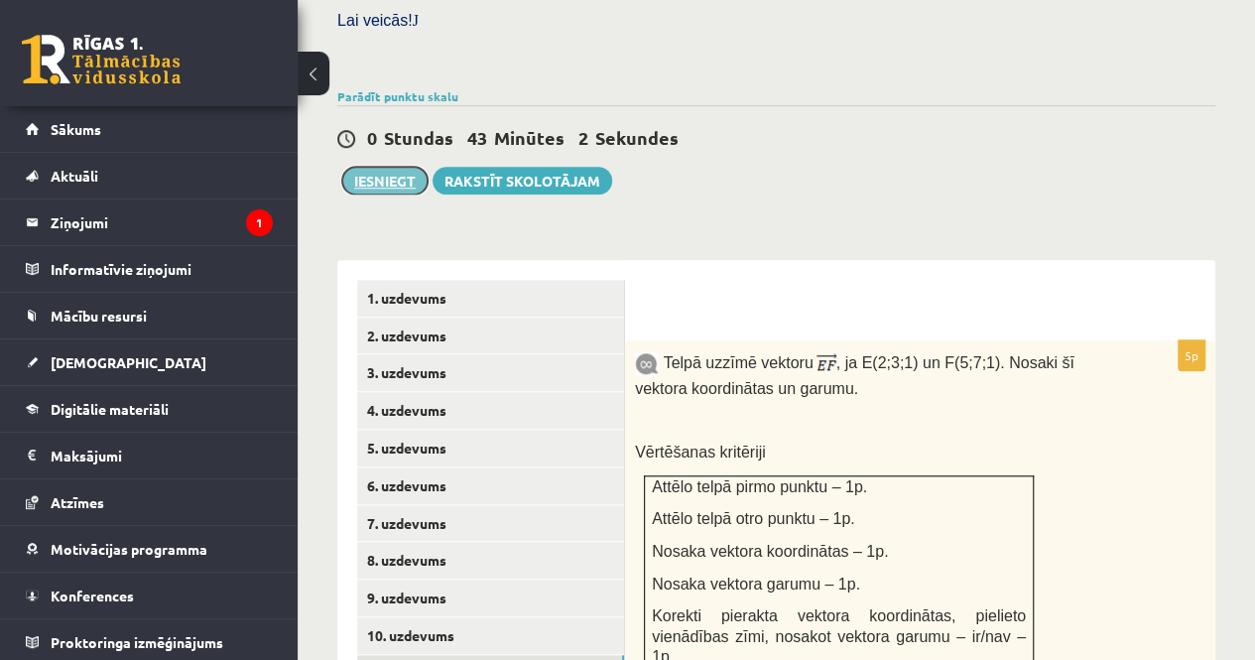
click at [388, 167] on button "Iesniegt" at bounding box center [384, 181] width 85 height 28
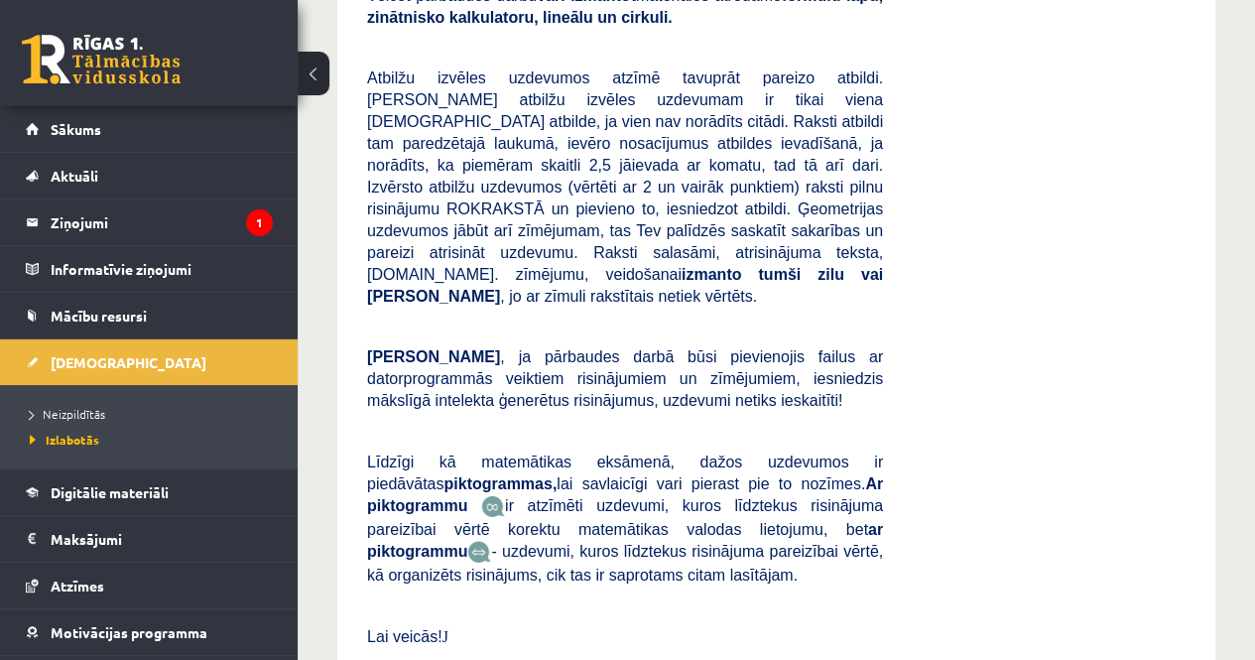
scroll to position [2870, 0]
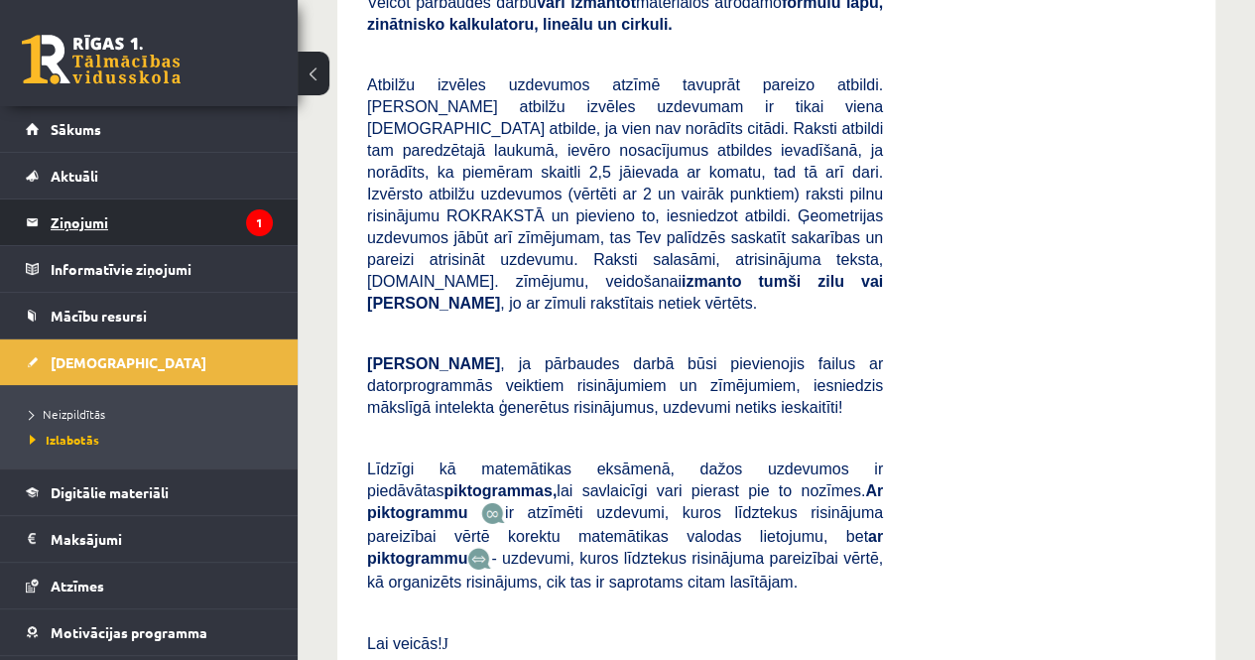
click at [115, 225] on legend "Ziņojumi 1" at bounding box center [162, 222] width 222 height 46
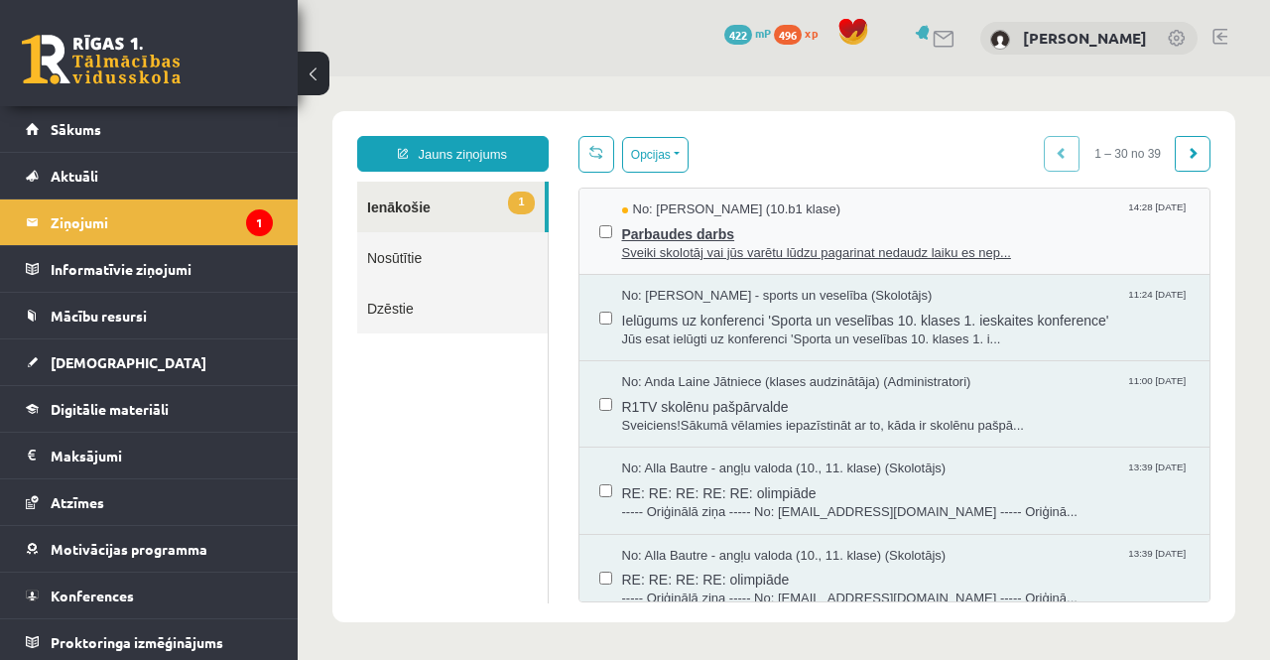
click at [1010, 229] on span "Parbaudes darbs" at bounding box center [906, 231] width 569 height 25
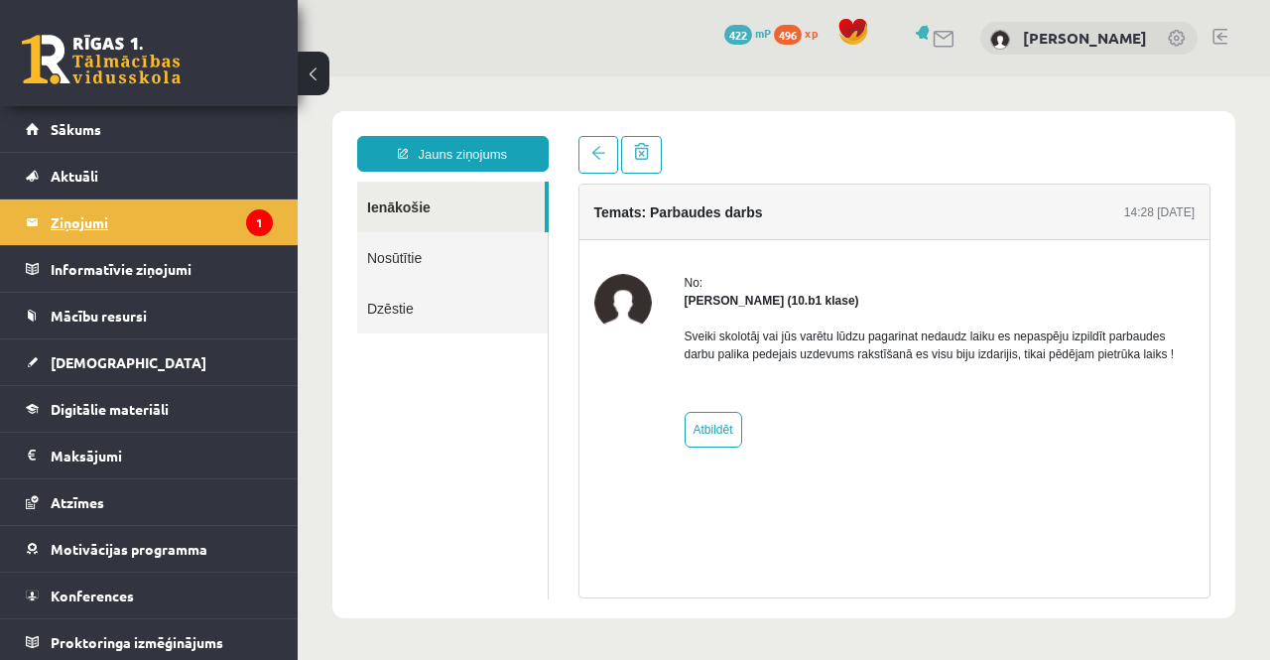
click at [167, 216] on legend "Ziņojumi 1" at bounding box center [162, 222] width 222 height 46
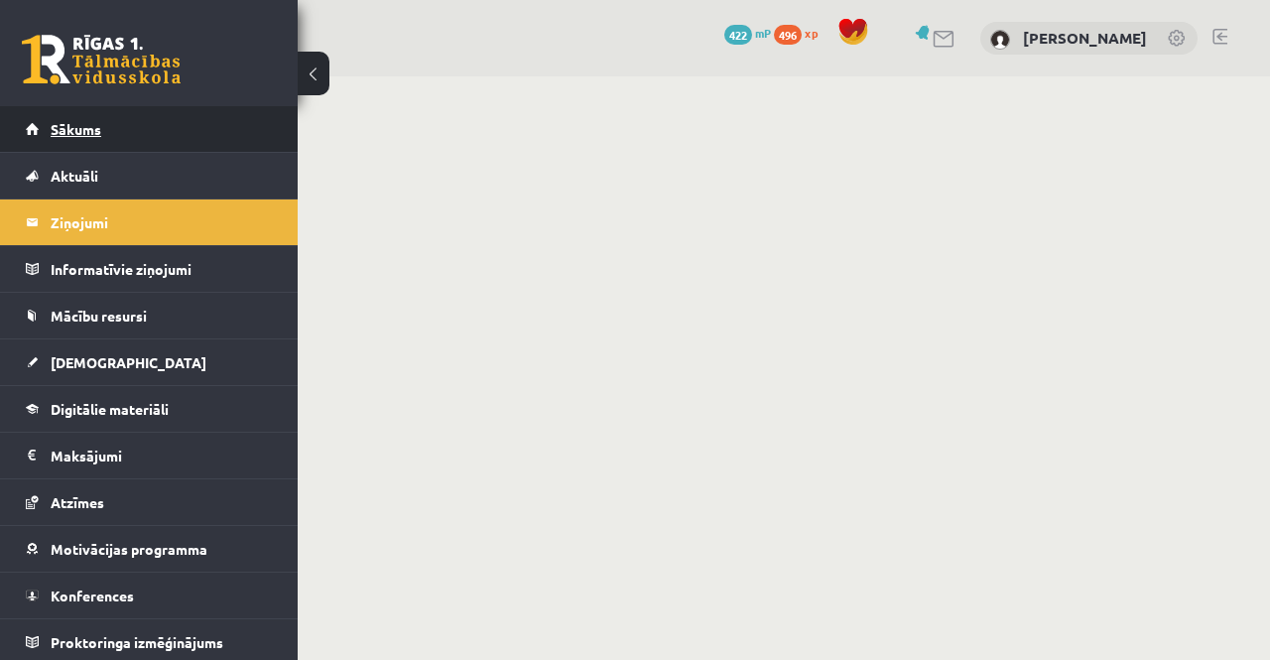
click at [138, 131] on link "Sākums" at bounding box center [149, 129] width 247 height 46
